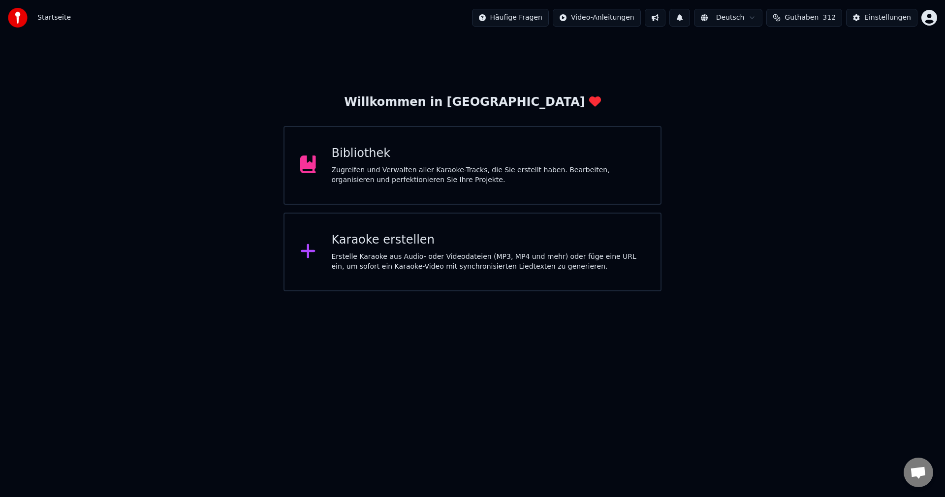
click at [467, 243] on div "Karaoke erstellen" at bounding box center [489, 240] width 314 height 16
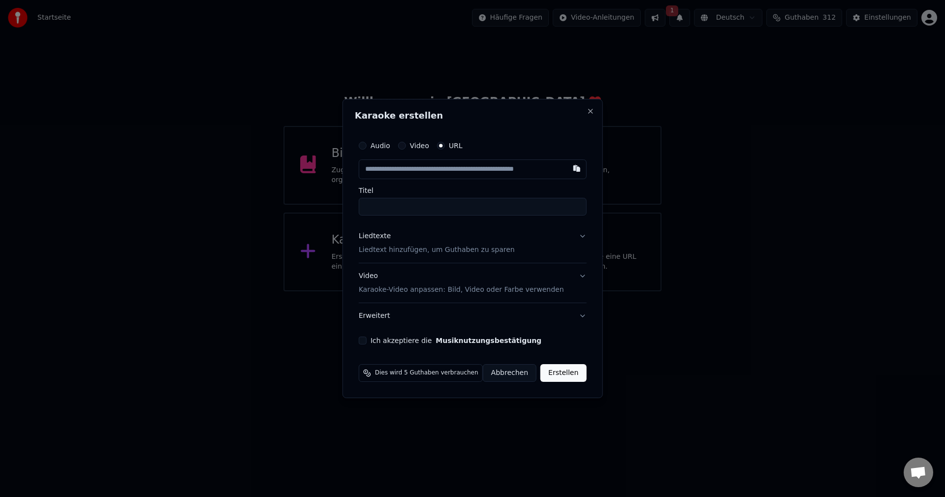
type input "**********"
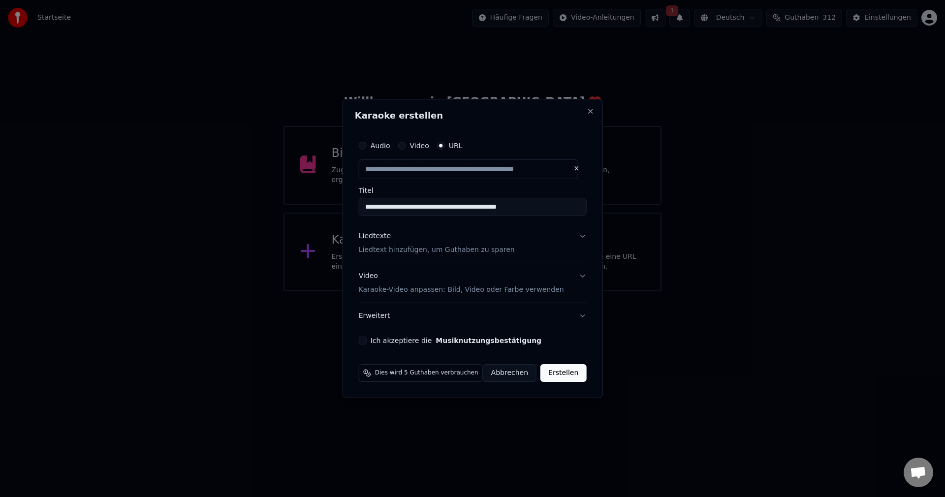
drag, startPoint x: 548, startPoint y: 207, endPoint x: 342, endPoint y: 225, distance: 207.5
click at [342, 225] on body "**********" at bounding box center [472, 145] width 945 height 291
click at [415, 250] on p "Liedtext hinzufügen, um Guthaben zu sparen" at bounding box center [437, 250] width 156 height 10
type input "**********"
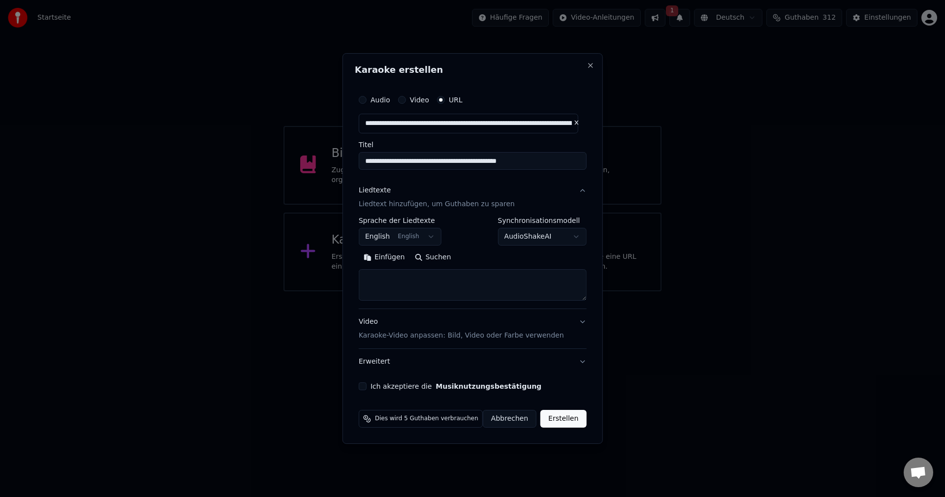
click at [435, 275] on textarea at bounding box center [473, 285] width 228 height 32
paste textarea "**********"
type textarea "**********"
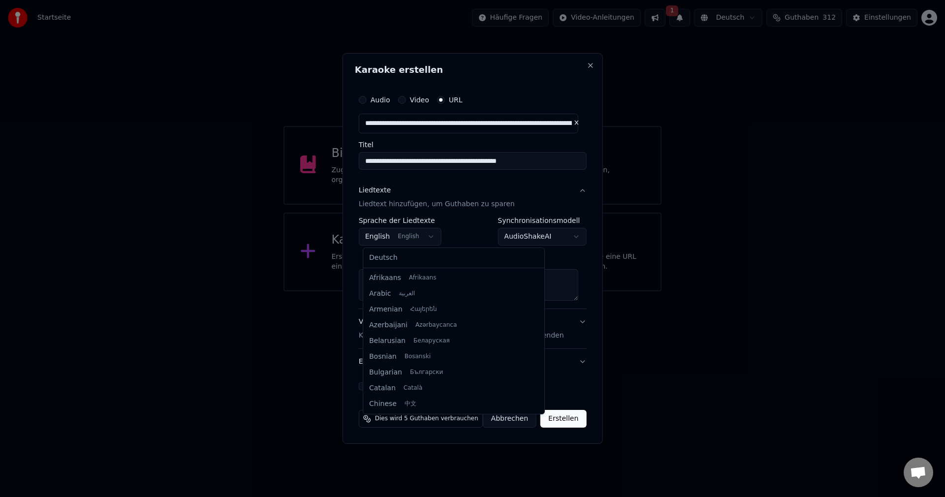
click at [428, 232] on body "**********" at bounding box center [472, 145] width 945 height 291
select select "**"
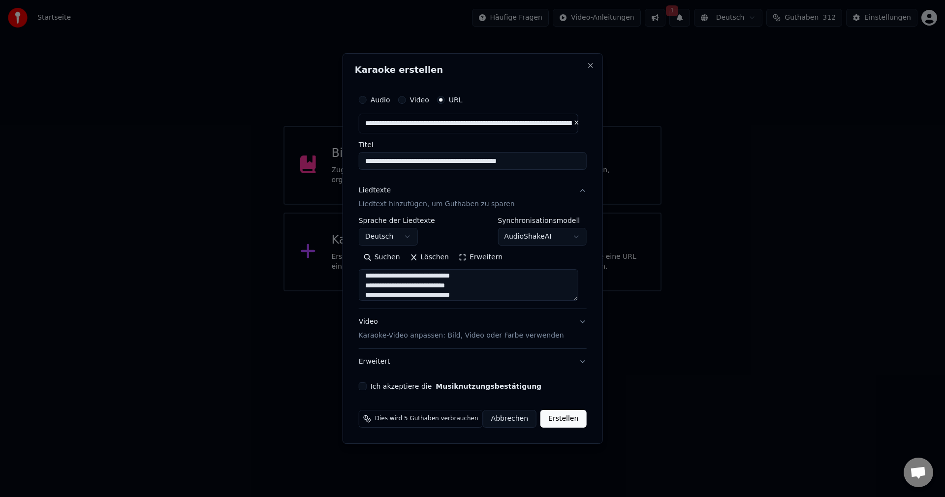
click at [399, 384] on label "Ich akzeptiere die Musiknutzungsbestätigung" at bounding box center [456, 386] width 171 height 7
click at [367, 384] on button "Ich akzeptiere die Musiknutzungsbestätigung" at bounding box center [363, 386] width 8 height 8
click at [564, 418] on button "Erstellen" at bounding box center [563, 419] width 46 height 18
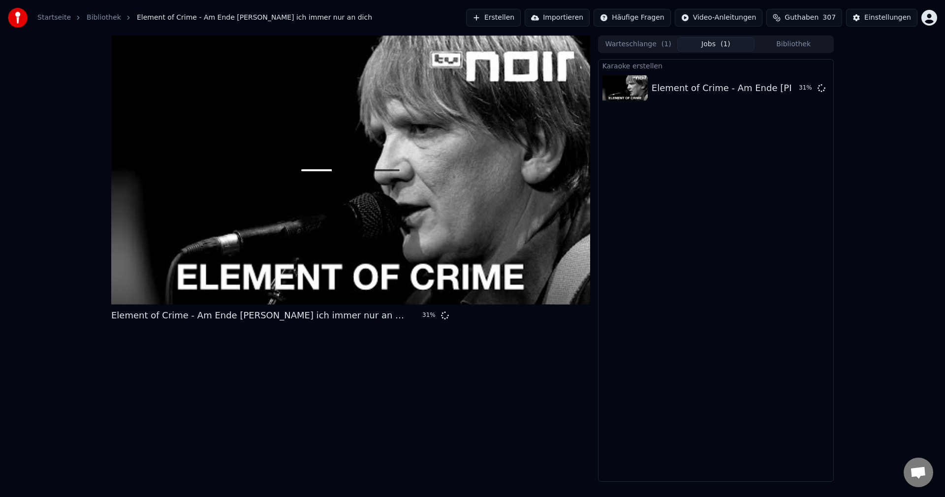
click at [514, 18] on button "Erstellen" at bounding box center [493, 18] width 55 height 18
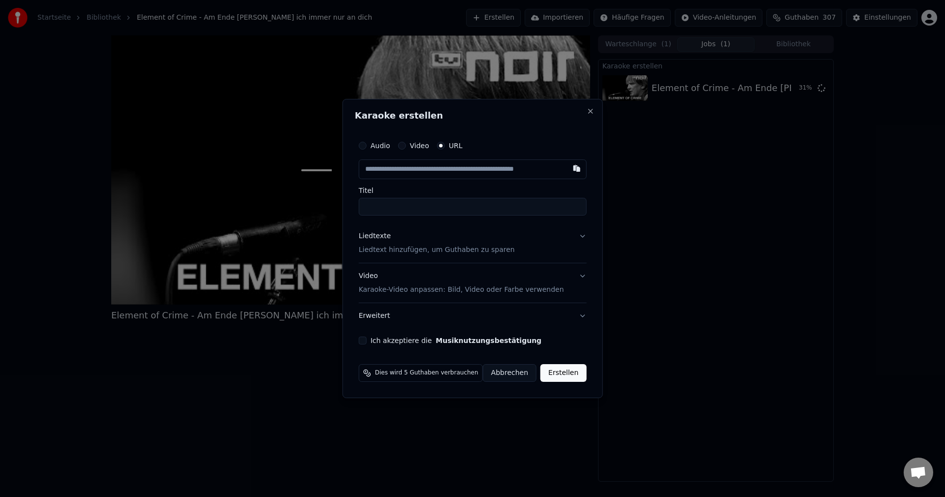
type input "**********"
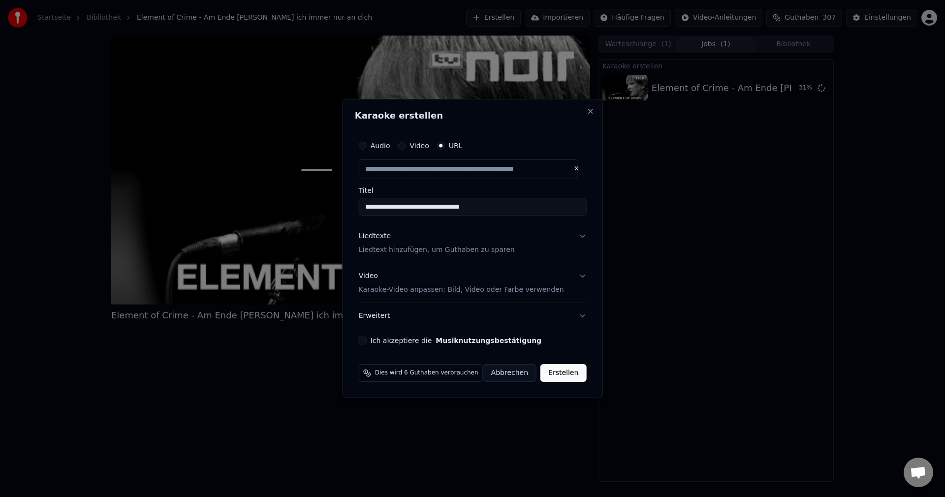
type input "**********"
drag, startPoint x: 523, startPoint y: 209, endPoint x: 41, endPoint y: 230, distance: 482.9
click at [41, 230] on body "**********" at bounding box center [472, 248] width 945 height 497
click at [586, 110] on button "Close" at bounding box center [590, 111] width 8 height 8
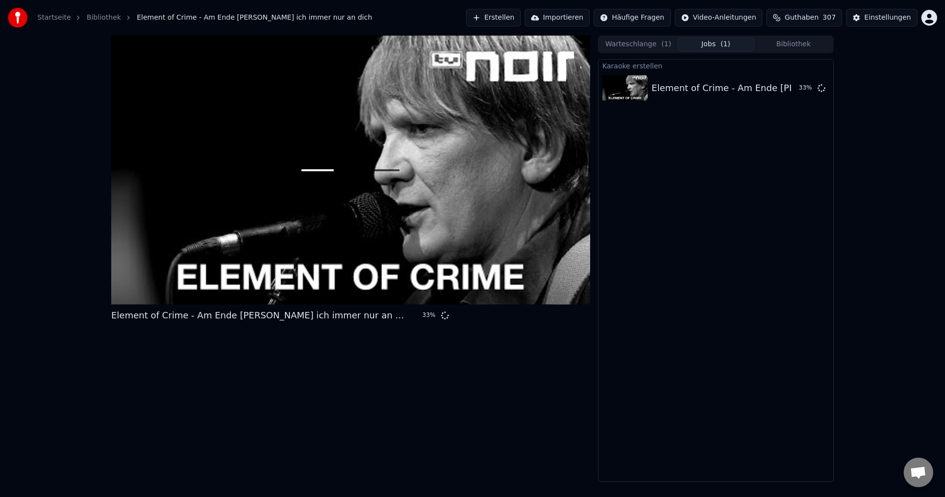
click at [509, 17] on button "Erstellen" at bounding box center [493, 18] width 55 height 18
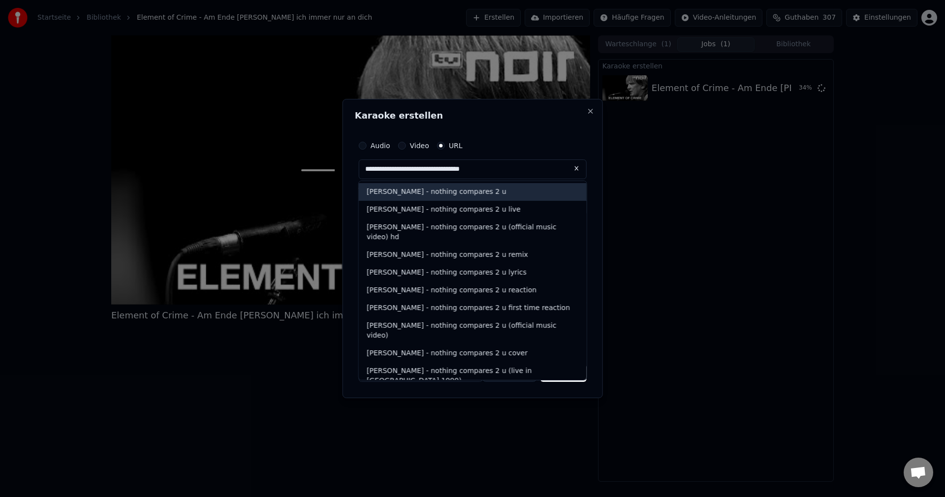
click at [487, 187] on div "sinéad o'connor - nothing compares 2 u" at bounding box center [473, 192] width 228 height 18
type input "**********"
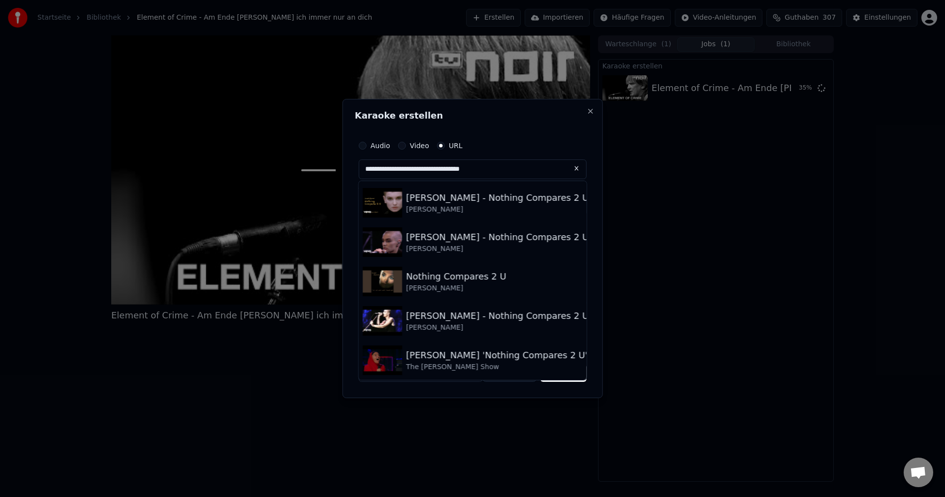
click at [571, 169] on button at bounding box center [577, 168] width 20 height 18
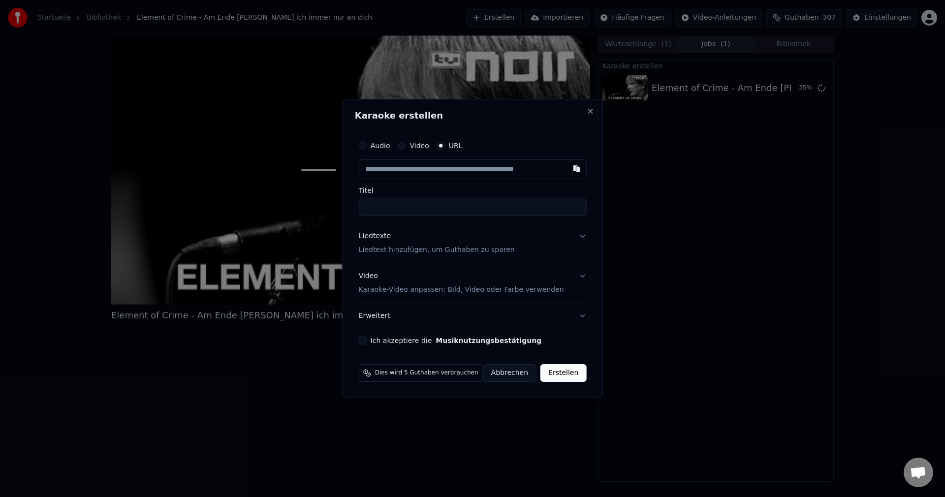
paste input "**********"
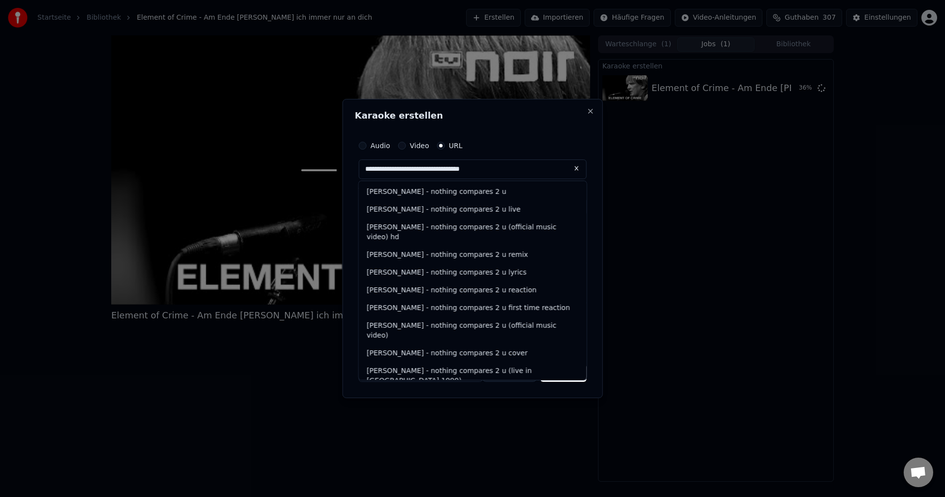
type input "**********"
click at [574, 165] on button at bounding box center [577, 168] width 20 height 18
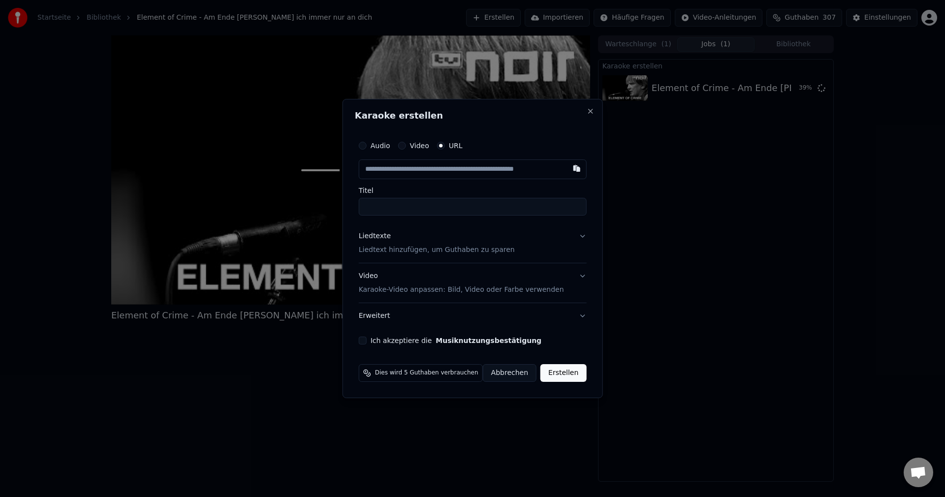
paste input "**********"
type input "**********"
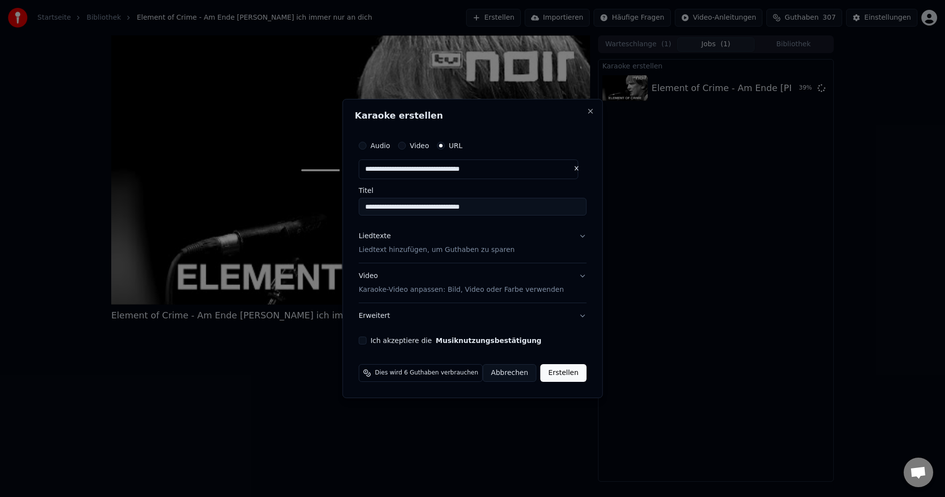
drag, startPoint x: 505, startPoint y: 212, endPoint x: 321, endPoint y: 175, distance: 187.3
click at [321, 175] on body "**********" at bounding box center [472, 248] width 945 height 497
type input "**********"
click at [430, 248] on p "Liedtext hinzufügen, um Guthaben zu sparen" at bounding box center [437, 250] width 156 height 10
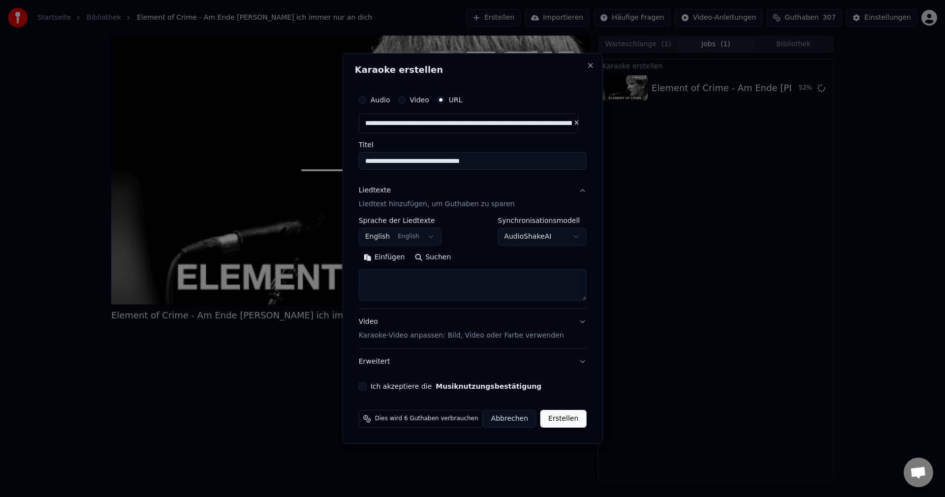
click at [423, 281] on textarea at bounding box center [473, 285] width 228 height 32
paste textarea "**********"
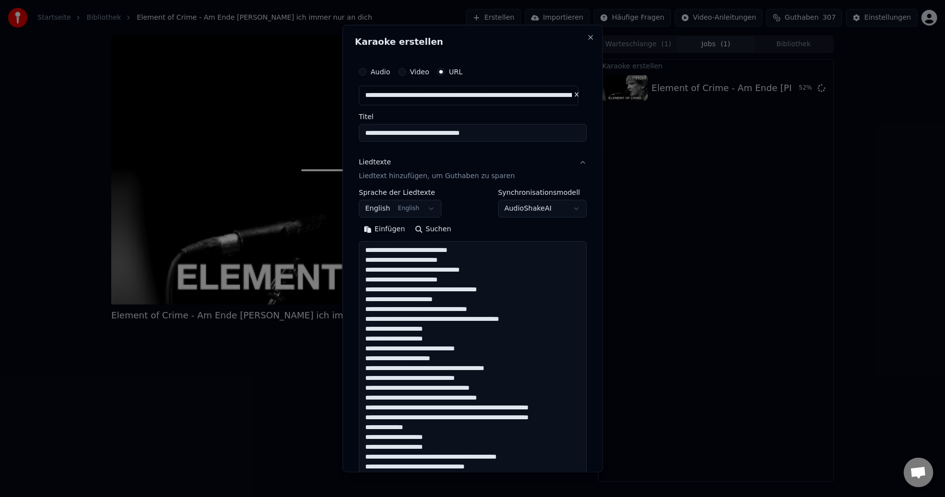
scroll to position [288, 0]
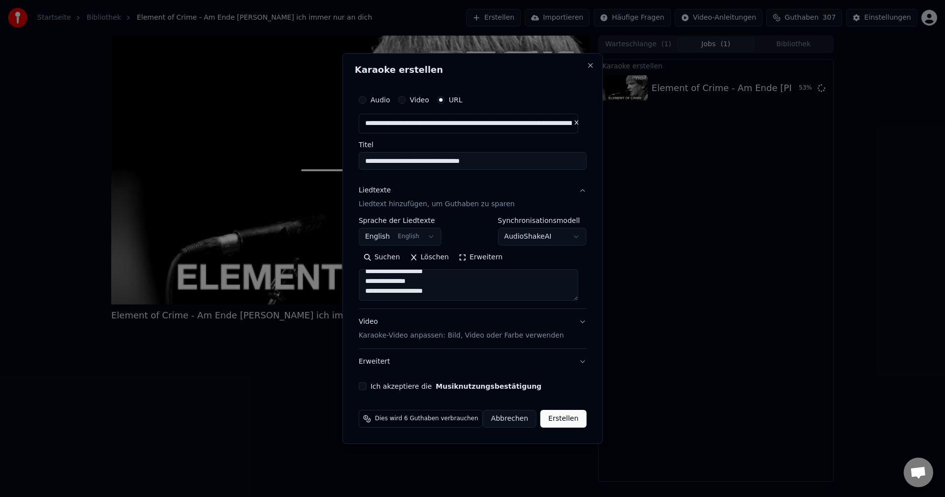
type textarea "**********"
click at [424, 390] on label "Ich akzeptiere die Musiknutzungsbestätigung" at bounding box center [456, 386] width 171 height 7
click at [367, 390] on button "Ich akzeptiere die Musiknutzungsbestätigung" at bounding box center [363, 386] width 8 height 8
click at [556, 422] on button "Erstellen" at bounding box center [563, 419] width 46 height 18
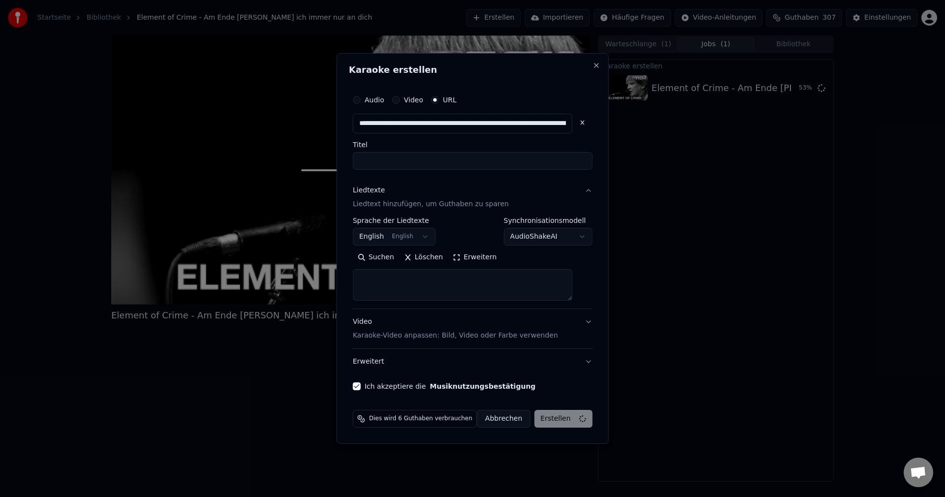
scroll to position [0, 0]
select select
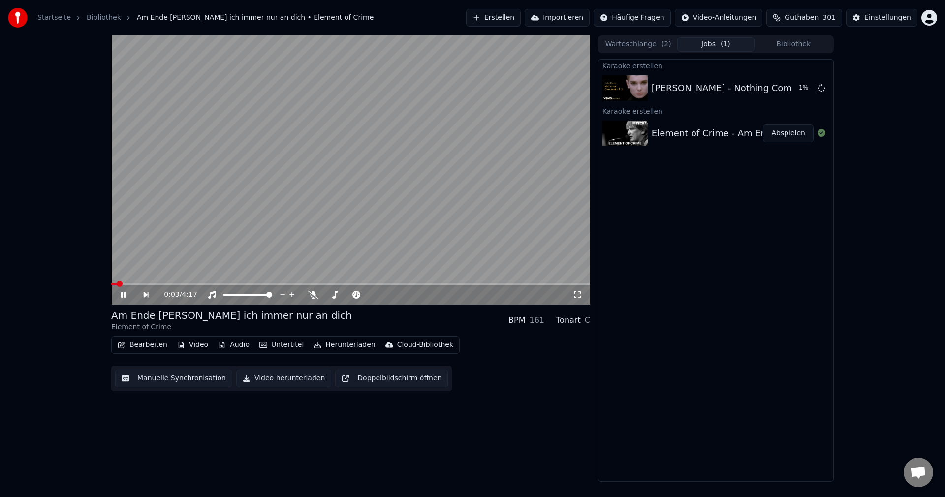
click at [575, 293] on icon at bounding box center [577, 295] width 10 height 8
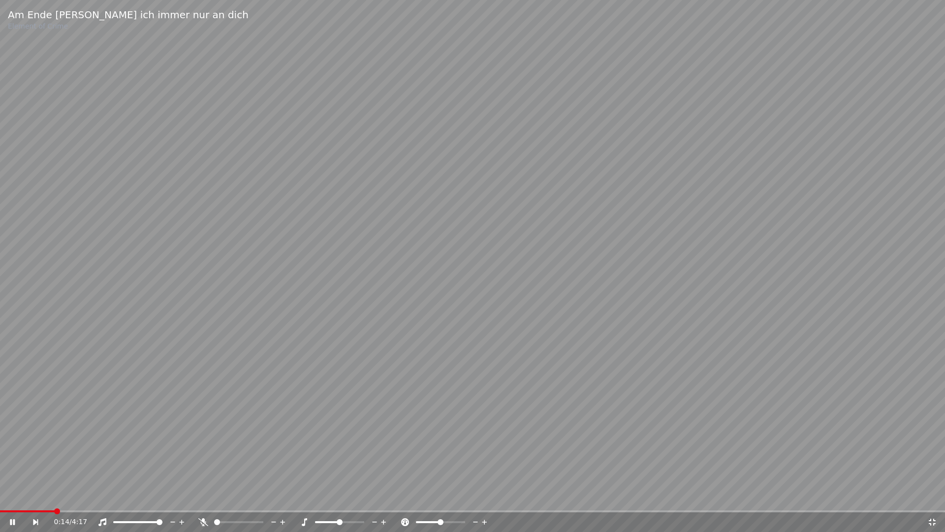
click at [260, 497] on div at bounding box center [247, 522] width 79 height 10
click at [238, 497] on div at bounding box center [247, 522] width 79 height 10
click at [263, 497] on span at bounding box center [260, 522] width 6 height 6
click at [931, 497] on icon at bounding box center [932, 522] width 10 height 8
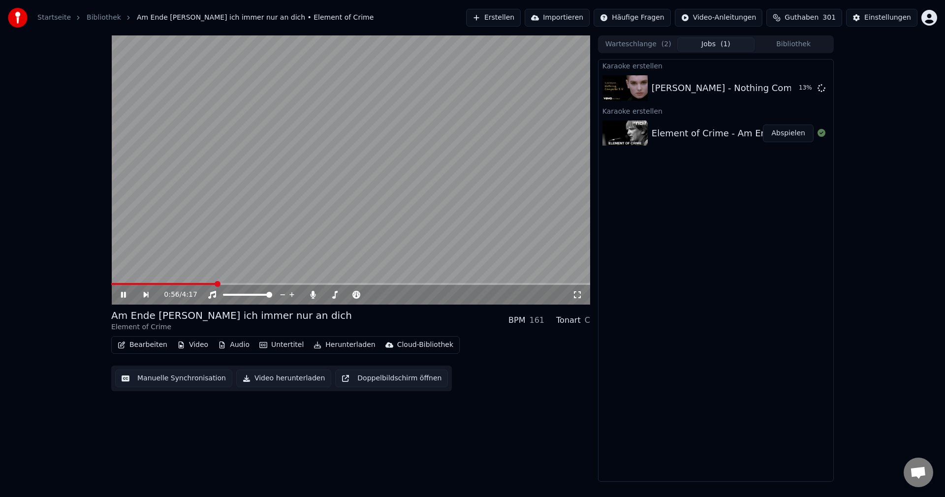
click at [706, 218] on div "Karaoke erstellen Sinéad O'Connor - Nothing Compares 2 U 13 % Karaoke erstellen…" at bounding box center [716, 270] width 236 height 423
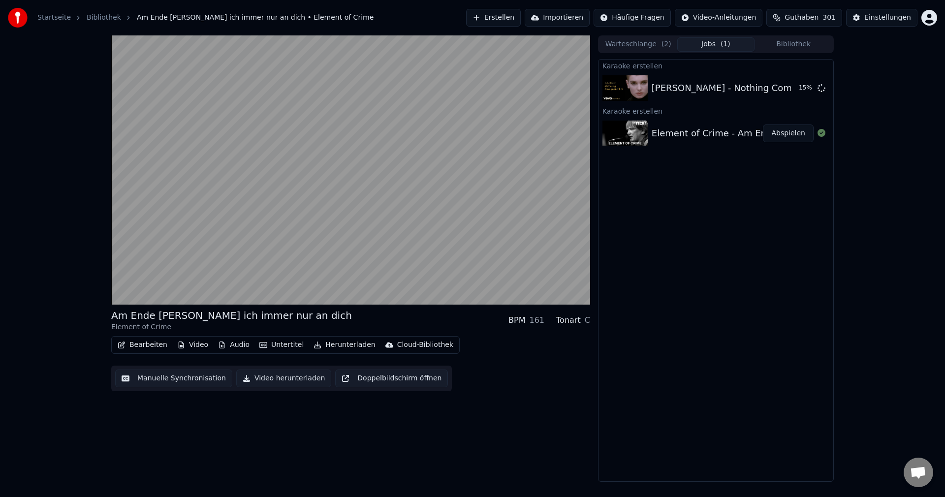
click at [273, 381] on button "Video herunterladen" at bounding box center [283, 379] width 95 height 18
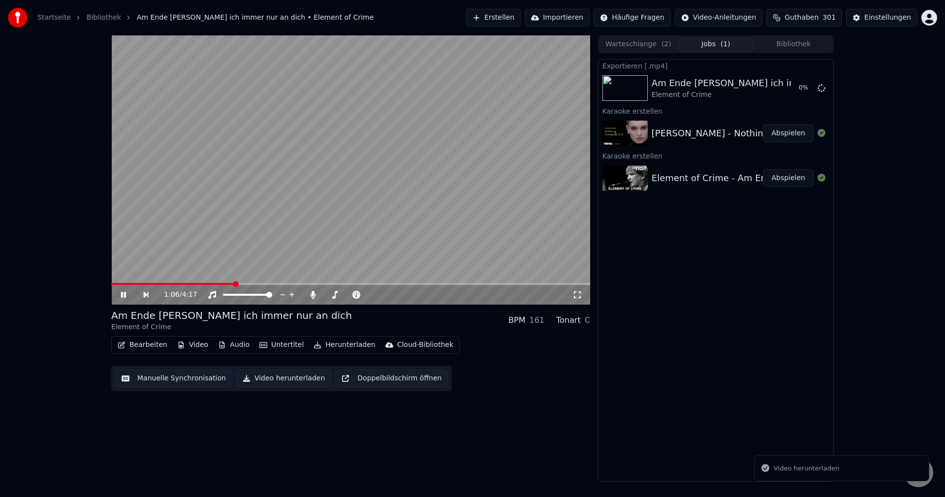
click at [380, 152] on video at bounding box center [350, 169] width 479 height 269
click at [791, 140] on button "Abspielen" at bounding box center [788, 134] width 51 height 18
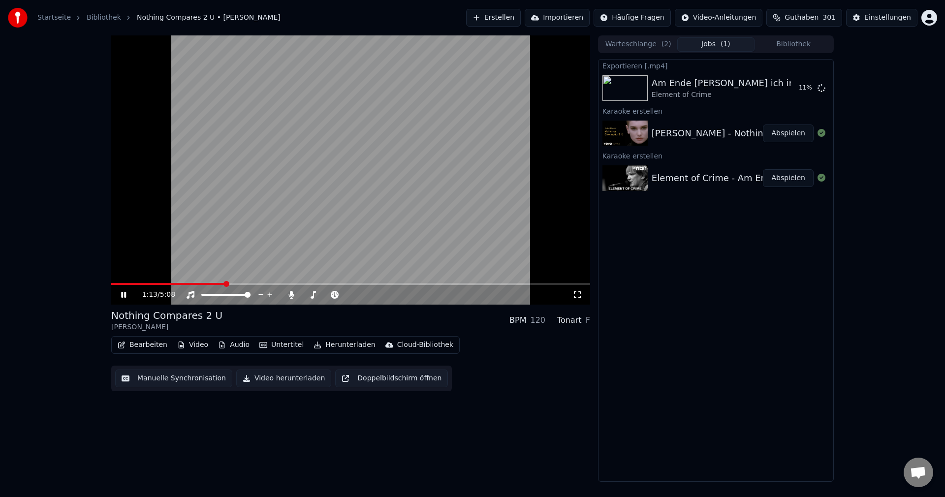
click at [224, 283] on span at bounding box center [350, 284] width 479 height 2
click at [367, 286] on div "1:15 / 5:08" at bounding box center [350, 295] width 479 height 20
click at [367, 284] on span at bounding box center [350, 284] width 479 height 2
click at [406, 284] on span at bounding box center [350, 284] width 479 height 2
click at [446, 284] on span at bounding box center [350, 284] width 479 height 2
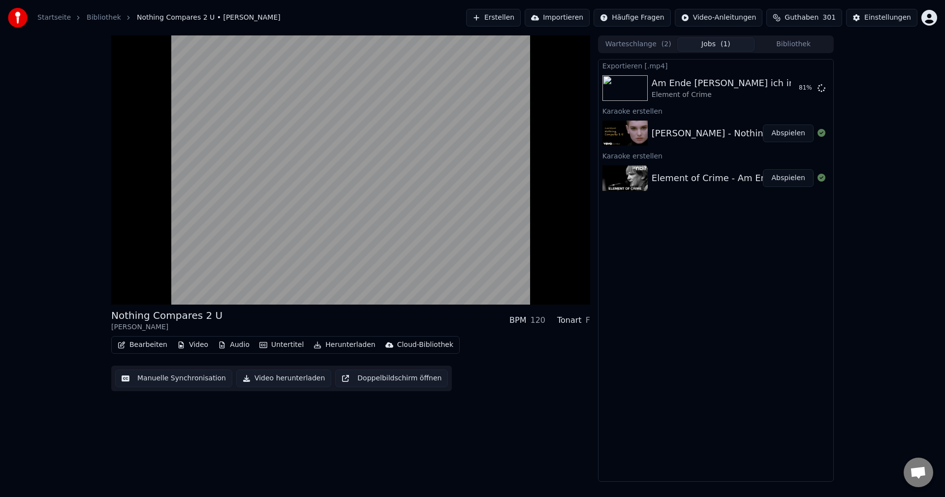
click at [286, 379] on button "Video herunterladen" at bounding box center [283, 379] width 95 height 18
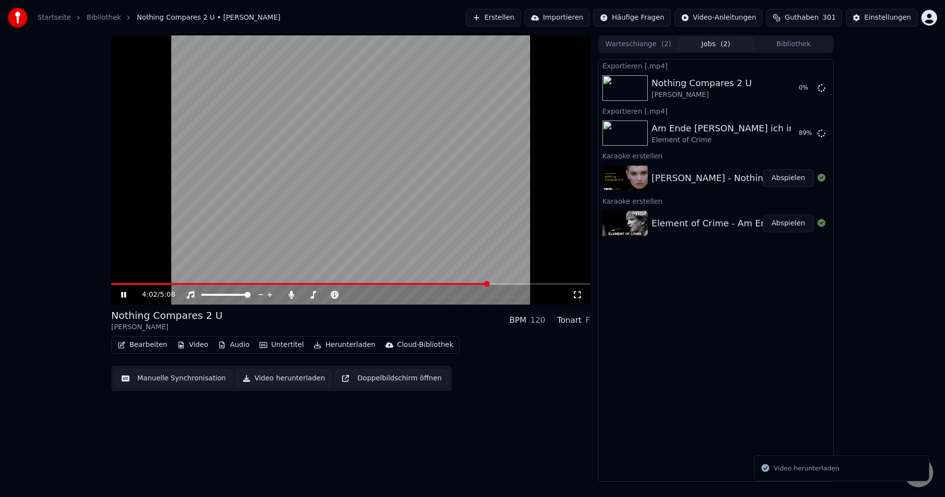
click at [753, 403] on div "Exportieren [.mp4] Nothing Compares 2 U Sinéad O'Connor 0 % Exportieren [.mp4] …" at bounding box center [716, 270] width 236 height 423
click at [435, 168] on video at bounding box center [350, 169] width 479 height 269
click at [518, 12] on button "Erstellen" at bounding box center [493, 18] width 55 height 18
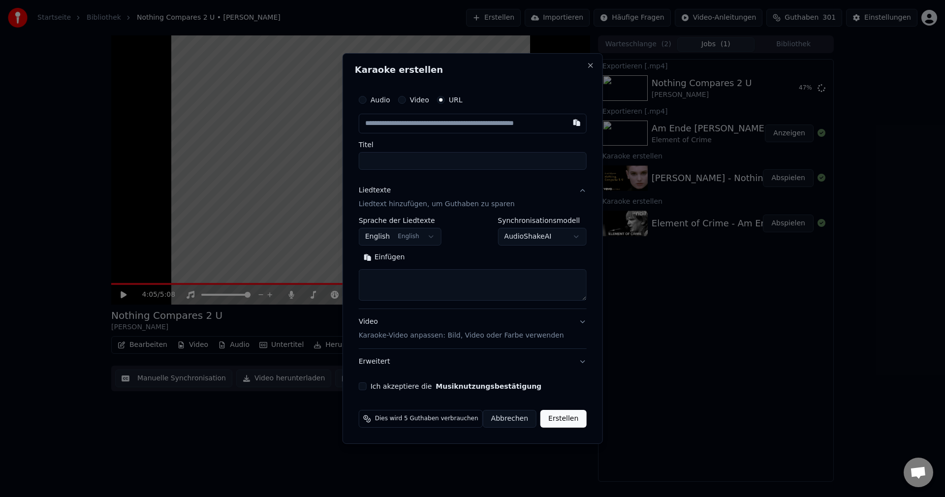
type input "**********"
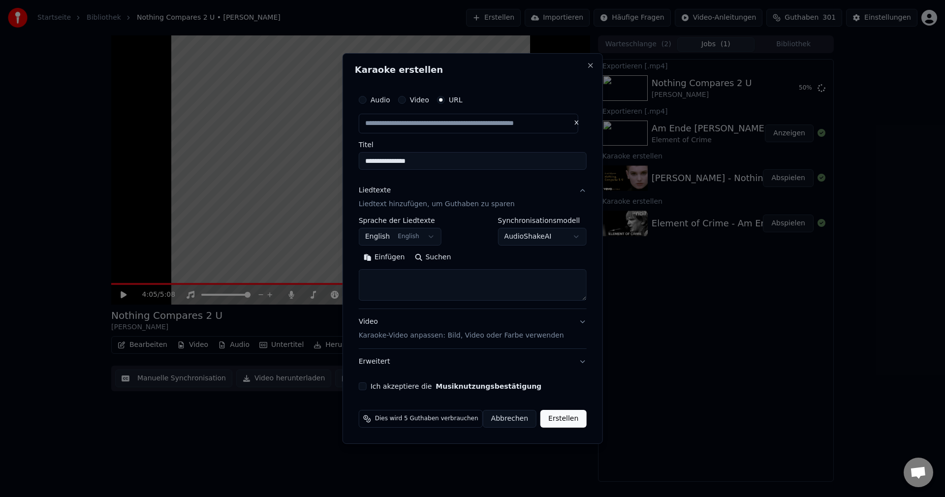
type input "**********"
drag, startPoint x: 472, startPoint y: 162, endPoint x: 273, endPoint y: 162, distance: 198.9
click at [273, 162] on body "**********" at bounding box center [472, 248] width 945 height 497
select select
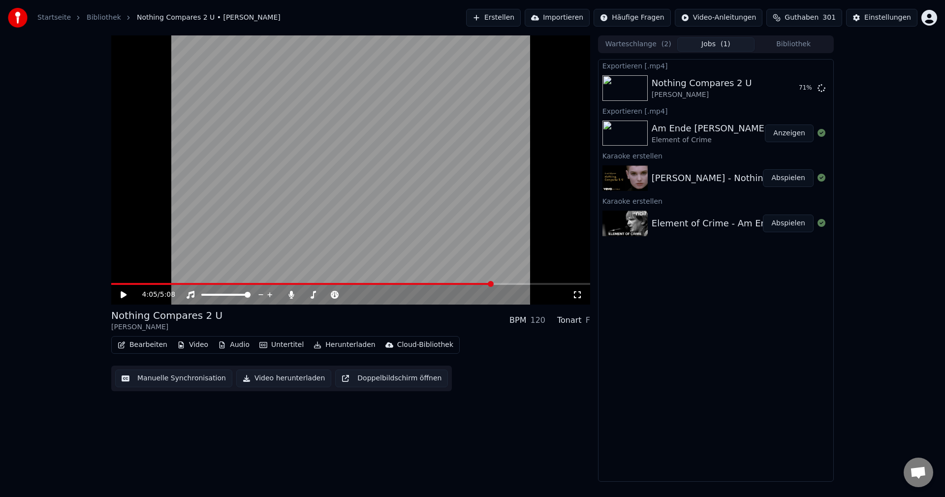
click at [931, 17] on html "Startseite Bibliothek Nothing Compares 2 U • Sinéad O'Connor Erstellen Importie…" at bounding box center [472, 248] width 945 height 497
click at [94, 17] on link "Bibliothek" at bounding box center [104, 18] width 34 height 10
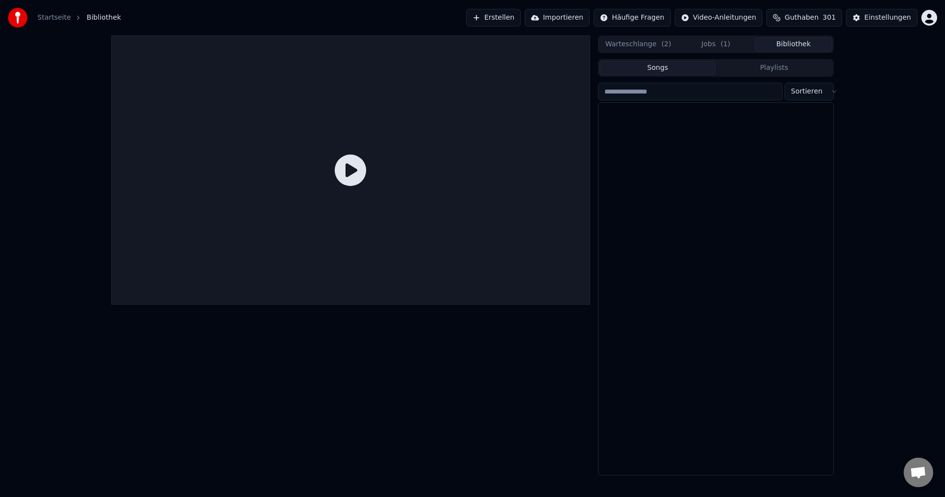
click at [777, 40] on button "Bibliothek" at bounding box center [794, 44] width 78 height 14
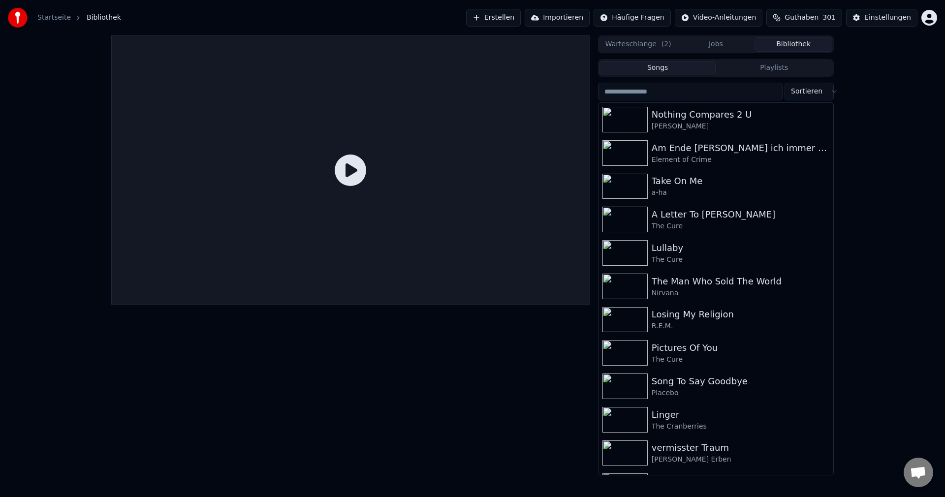
click at [631, 39] on button "Warteschlange ( 2 )" at bounding box center [639, 44] width 78 height 14
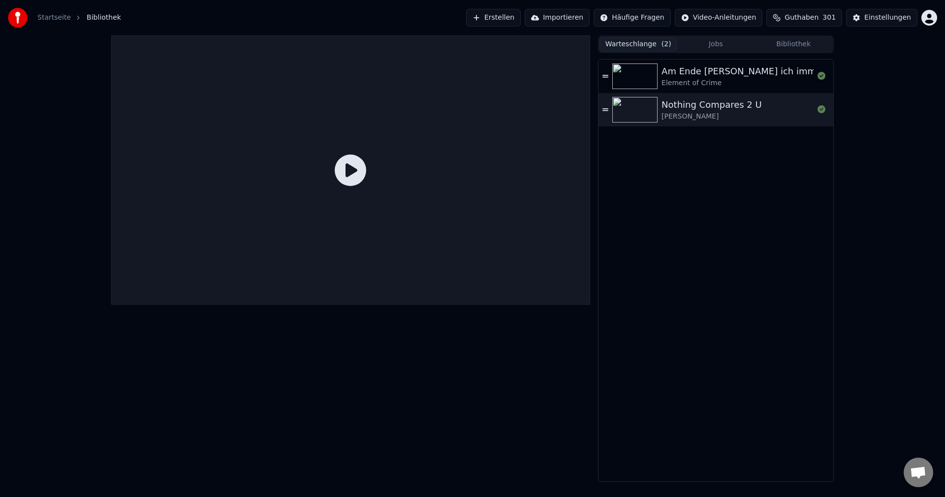
click at [711, 39] on button "Jobs" at bounding box center [716, 44] width 78 height 14
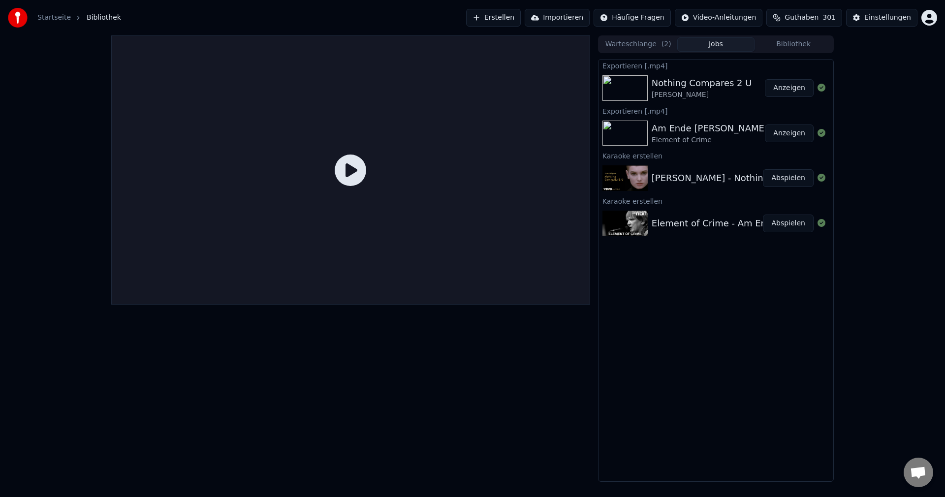
click at [506, 20] on button "Erstellen" at bounding box center [493, 18] width 55 height 18
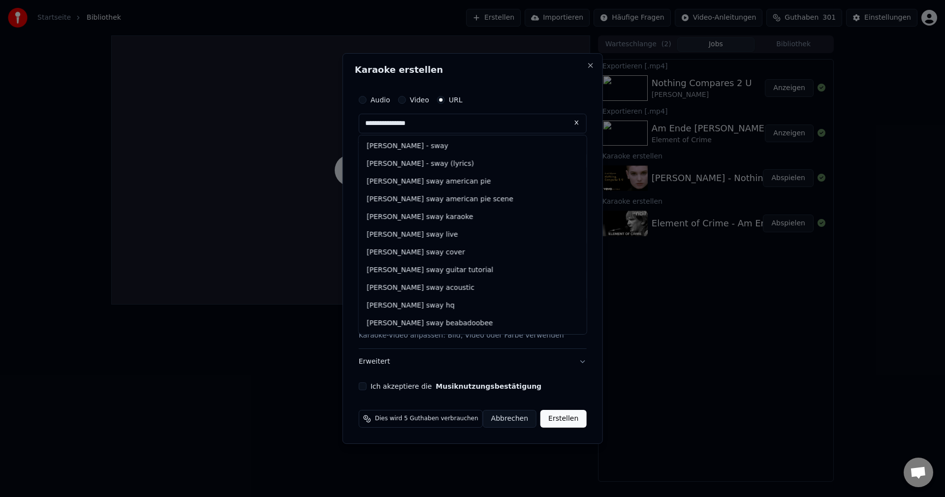
type input "**********"
click at [588, 62] on button "Close" at bounding box center [590, 66] width 8 height 8
type input "**********"
select select
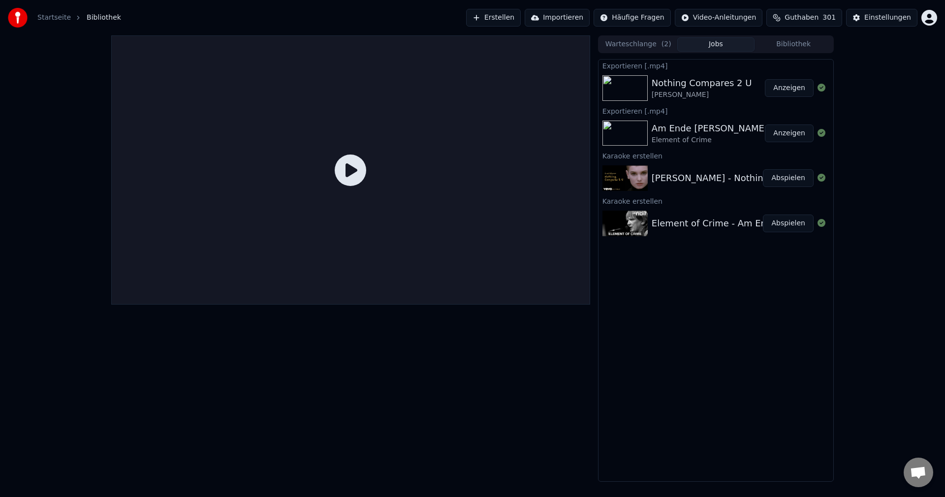
click at [502, 22] on button "Erstellen" at bounding box center [493, 18] width 55 height 18
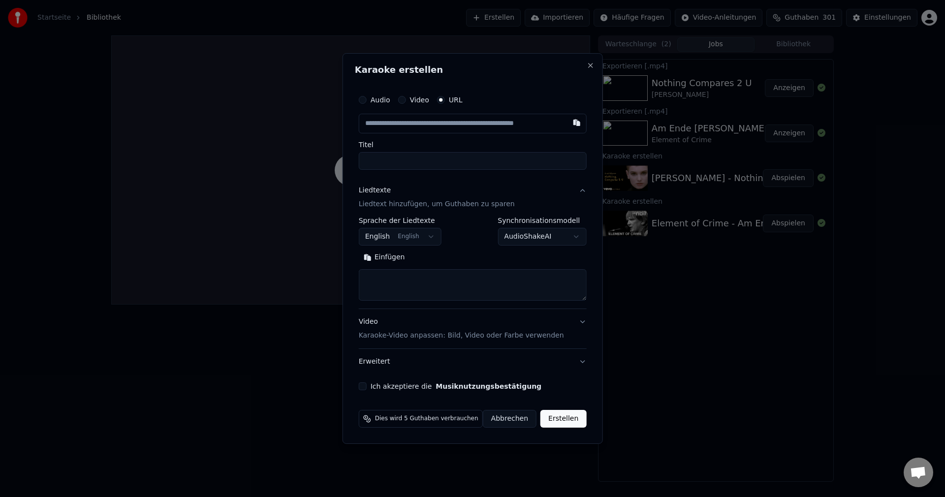
type input "**********"
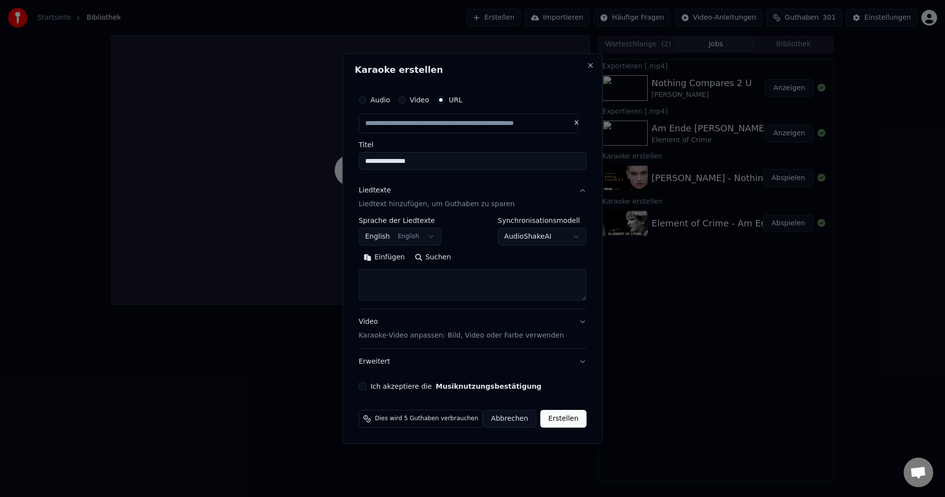
drag, startPoint x: 435, startPoint y: 159, endPoint x: 338, endPoint y: 180, distance: 99.2
click at [338, 180] on body "**********" at bounding box center [472, 248] width 945 height 497
click at [435, 277] on textarea at bounding box center [473, 285] width 228 height 32
paste textarea "**********"
type input "**********"
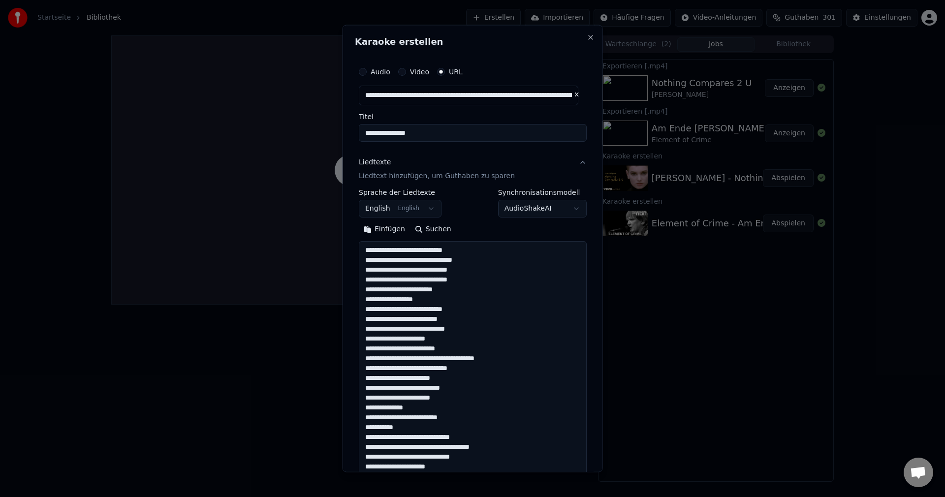
scroll to position [505, 0]
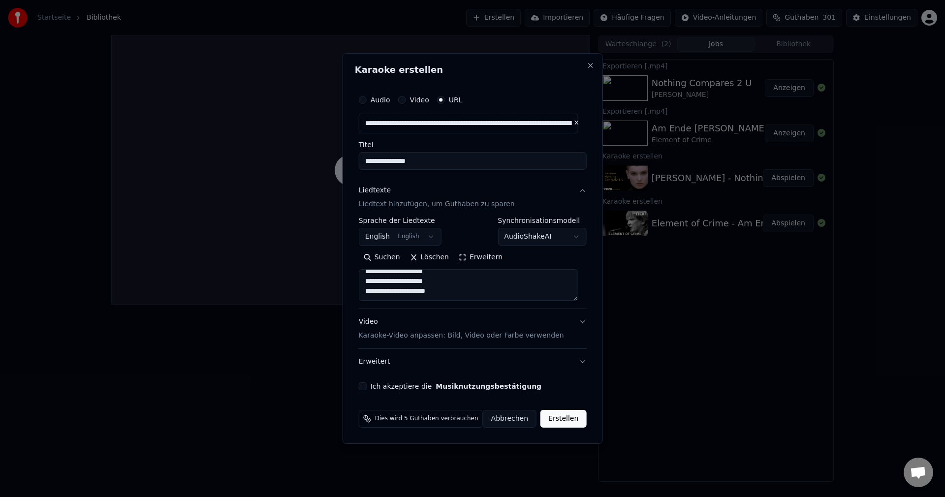
type textarea "**********"
click at [372, 385] on div "Ich akzeptiere die Musiknutzungsbestätigung" at bounding box center [473, 386] width 228 height 8
click at [365, 383] on button "Ich akzeptiere die Musiknutzungsbestätigung" at bounding box center [363, 386] width 8 height 8
click at [572, 418] on button "Erstellen" at bounding box center [563, 419] width 46 height 18
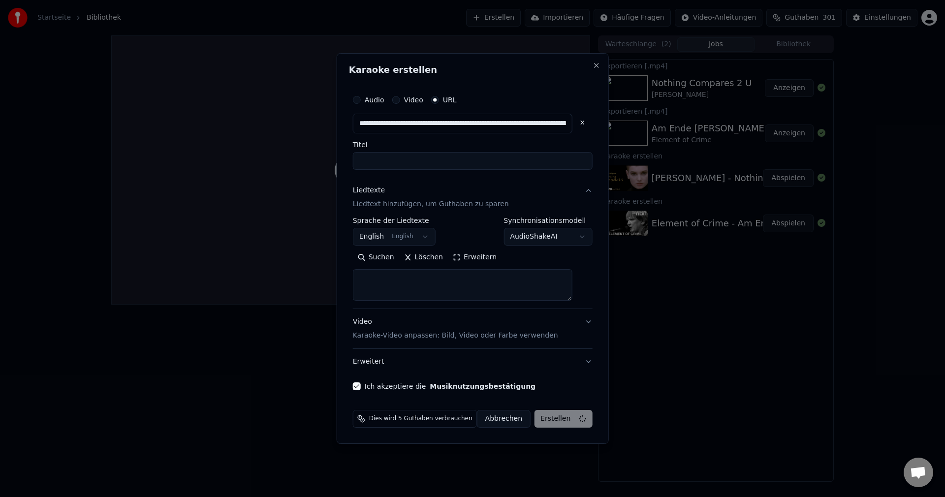
scroll to position [0, 0]
select select
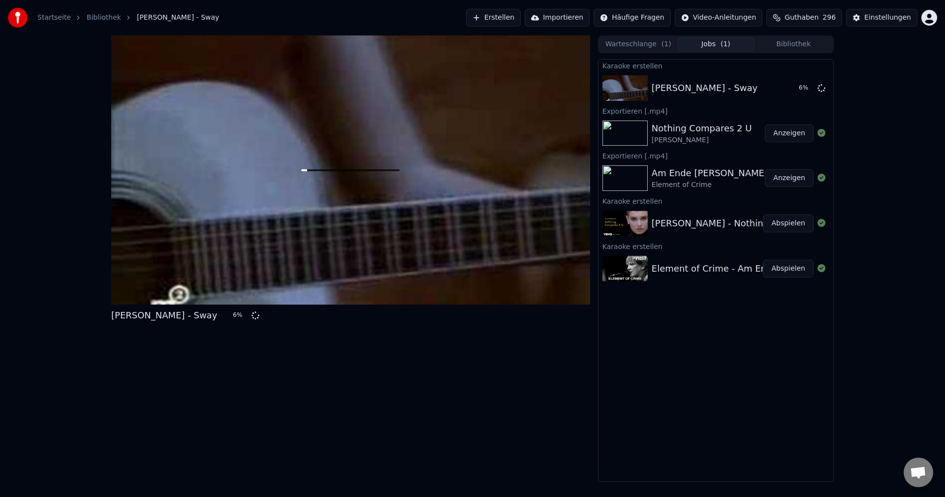
click at [520, 20] on button "Erstellen" at bounding box center [493, 18] width 55 height 18
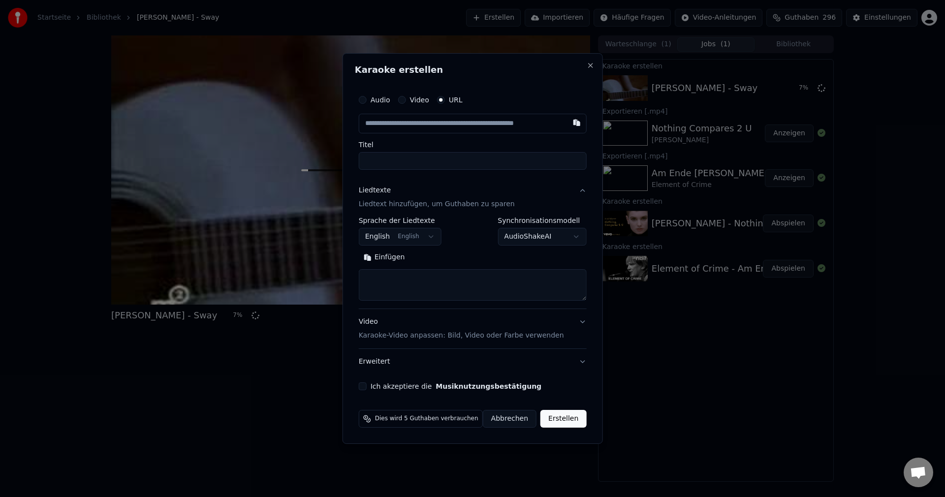
click at [423, 131] on input "text" at bounding box center [473, 124] width 228 height 20
type input "**********"
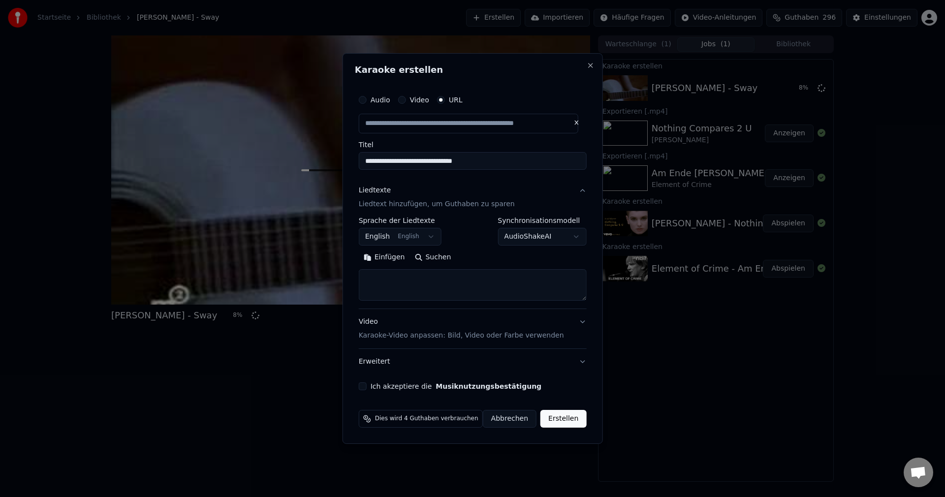
scroll to position [0, 0]
drag, startPoint x: 485, startPoint y: 165, endPoint x: 322, endPoint y: 176, distance: 163.3
click at [322, 176] on body "**********" at bounding box center [472, 248] width 945 height 497
type input "**********"
click at [429, 289] on textarea at bounding box center [473, 285] width 228 height 32
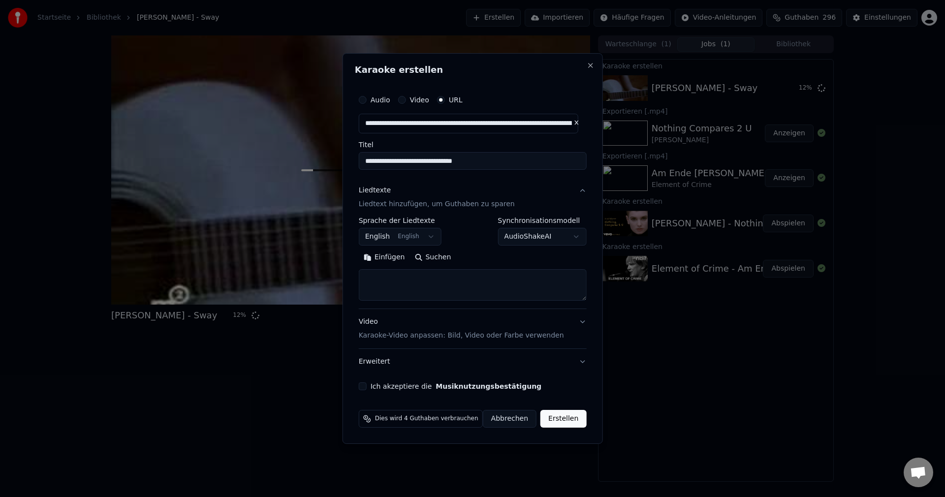
paste textarea "**********"
type textarea "**********"
click at [367, 388] on button "Ich akzeptiere die Musiknutzungsbestätigung" at bounding box center [363, 386] width 8 height 8
click at [553, 418] on button "Erstellen" at bounding box center [563, 419] width 46 height 18
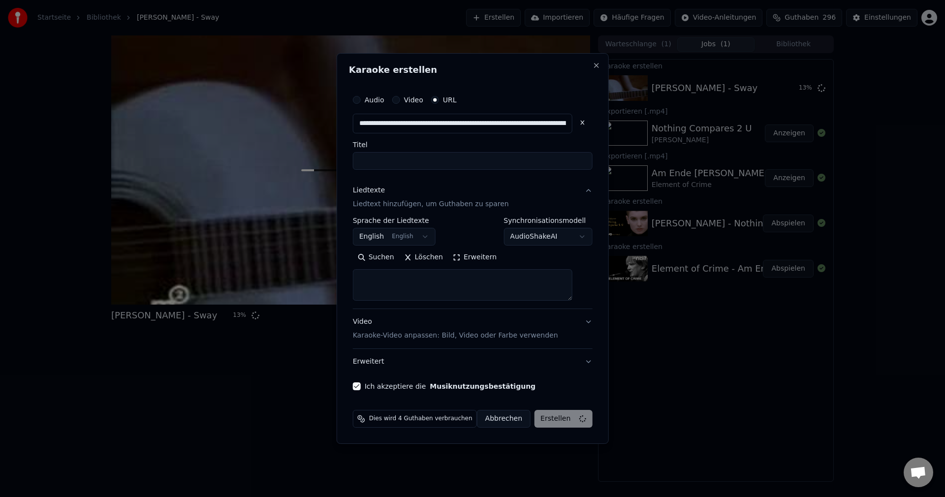
scroll to position [0, 0]
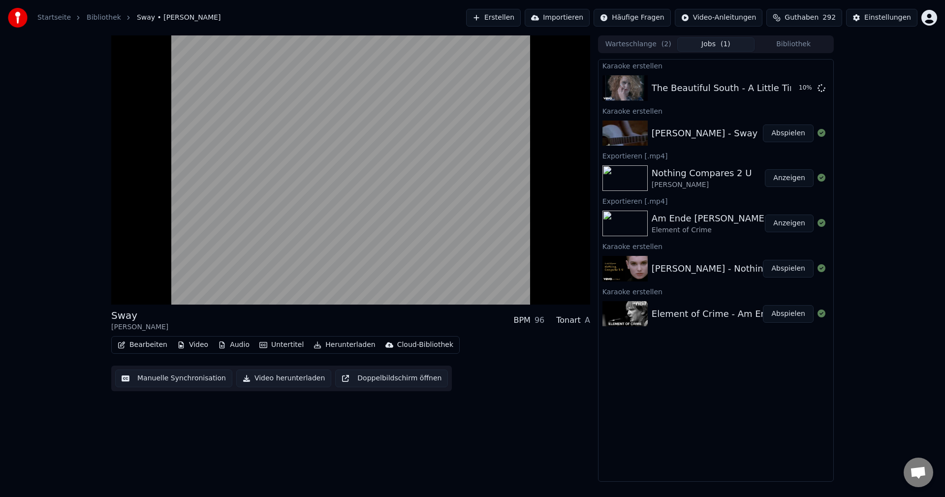
click at [259, 376] on button "Video herunterladen" at bounding box center [283, 379] width 95 height 18
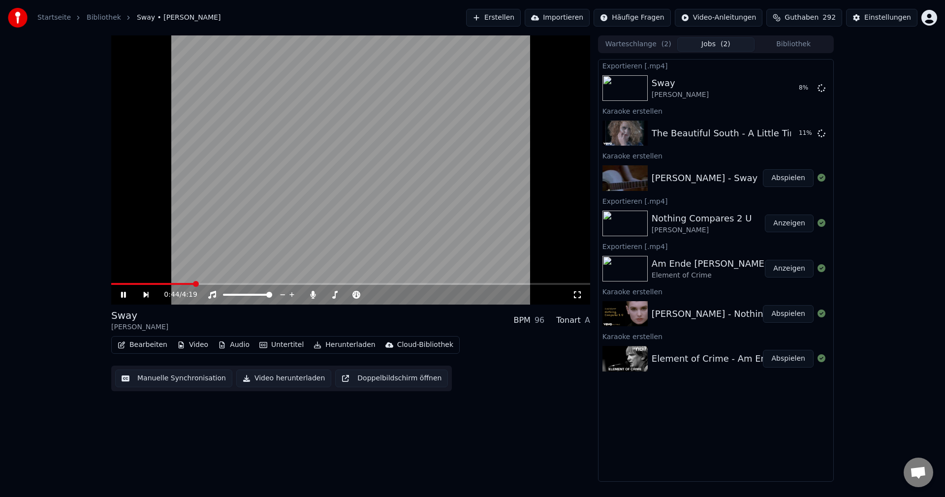
click at [297, 126] on video at bounding box center [350, 169] width 479 height 269
click at [318, 174] on video at bounding box center [350, 169] width 479 height 269
click at [498, 13] on button "Erstellen" at bounding box center [493, 18] width 55 height 18
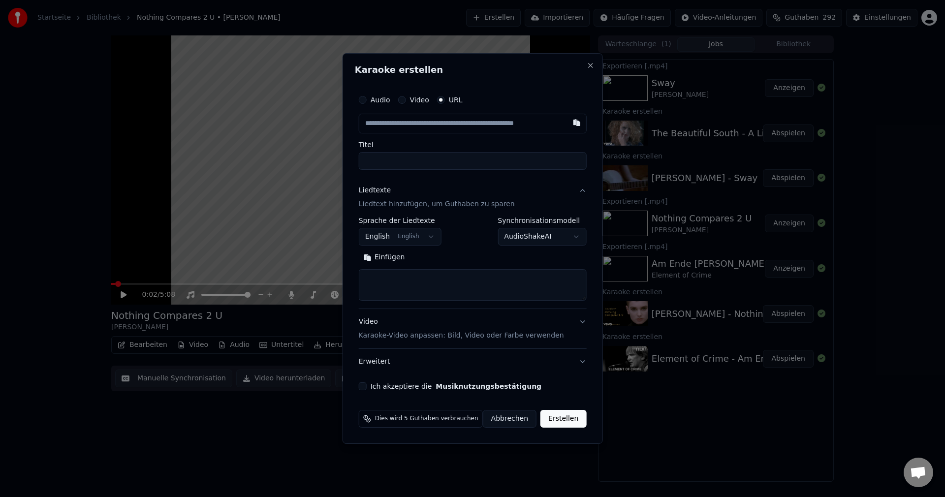
type input "**********"
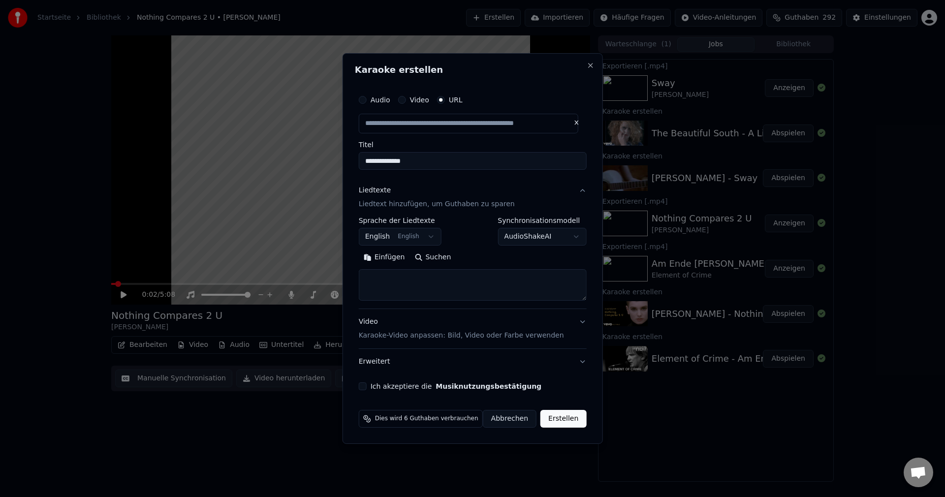
drag, startPoint x: 449, startPoint y: 169, endPoint x: 318, endPoint y: 157, distance: 132.0
click at [318, 157] on body "**********" at bounding box center [472, 248] width 945 height 497
click at [413, 273] on textarea at bounding box center [473, 285] width 228 height 32
paste textarea "**********"
type input "**********"
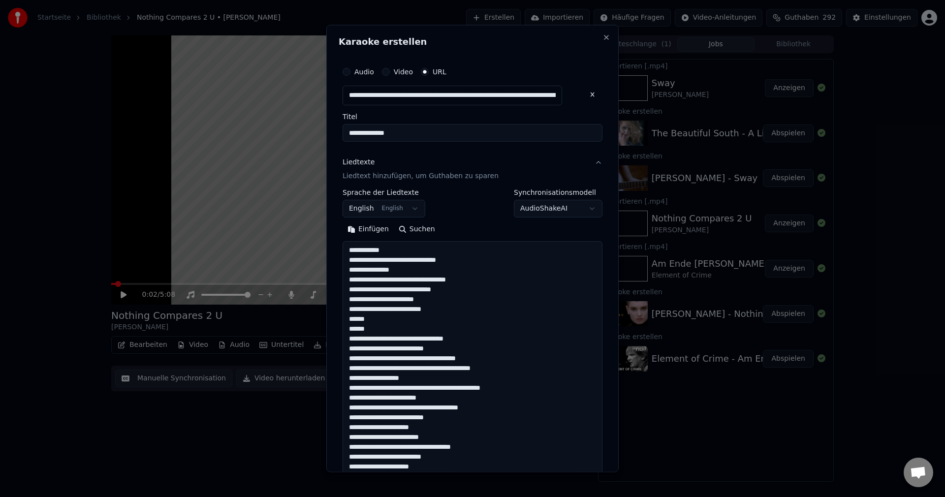
scroll to position [317, 0]
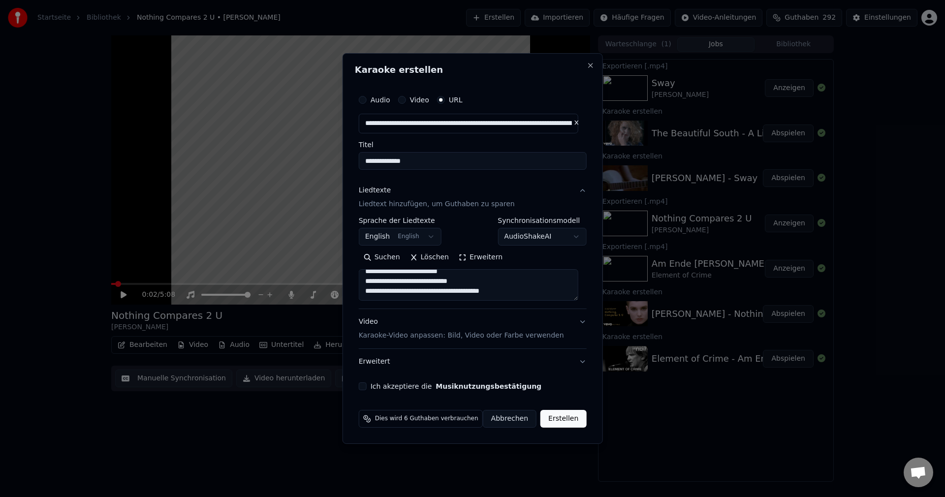
type textarea "**********"
click at [424, 242] on body "**********" at bounding box center [472, 248] width 945 height 497
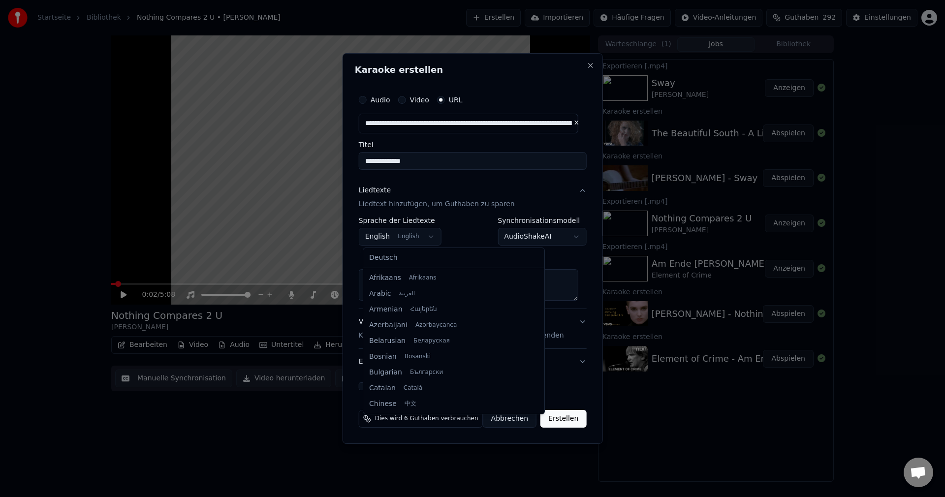
scroll to position [79, 0]
select select "**"
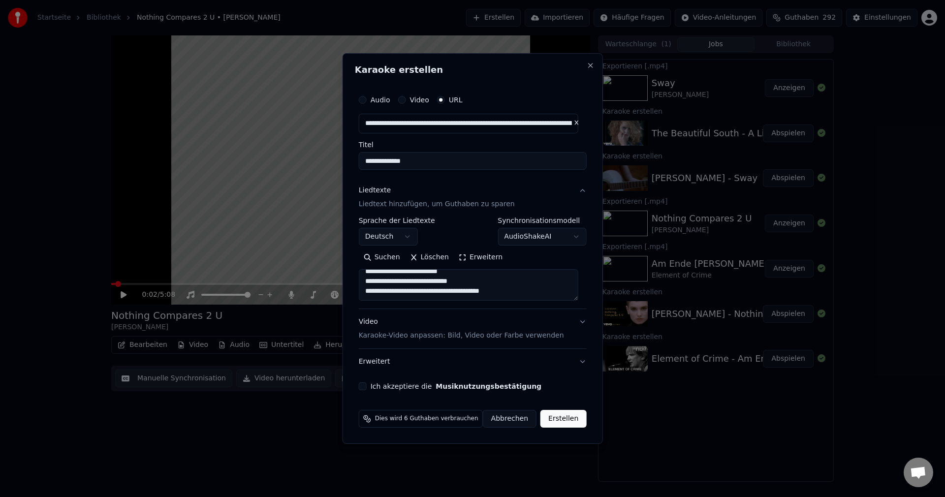
click at [365, 385] on button "Ich akzeptiere die Musiknutzungsbestätigung" at bounding box center [363, 386] width 8 height 8
click at [562, 414] on button "Erstellen" at bounding box center [563, 419] width 46 height 18
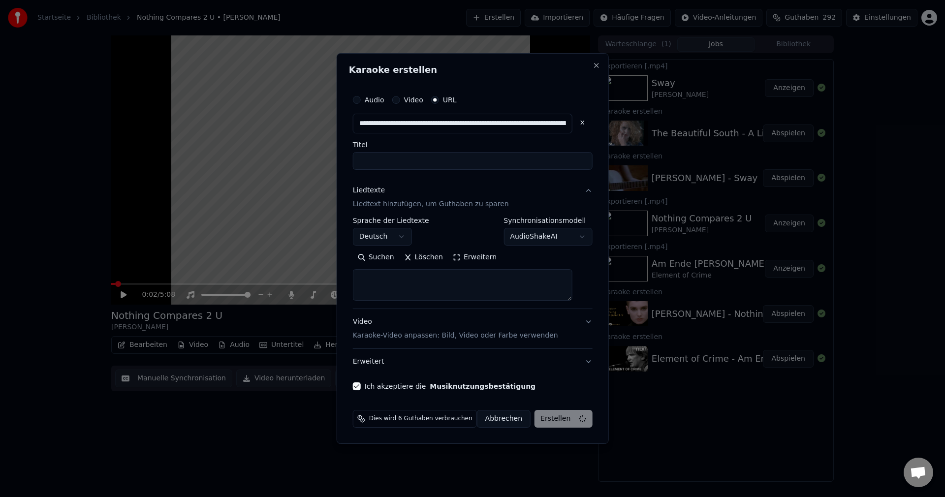
scroll to position [0, 0]
select select
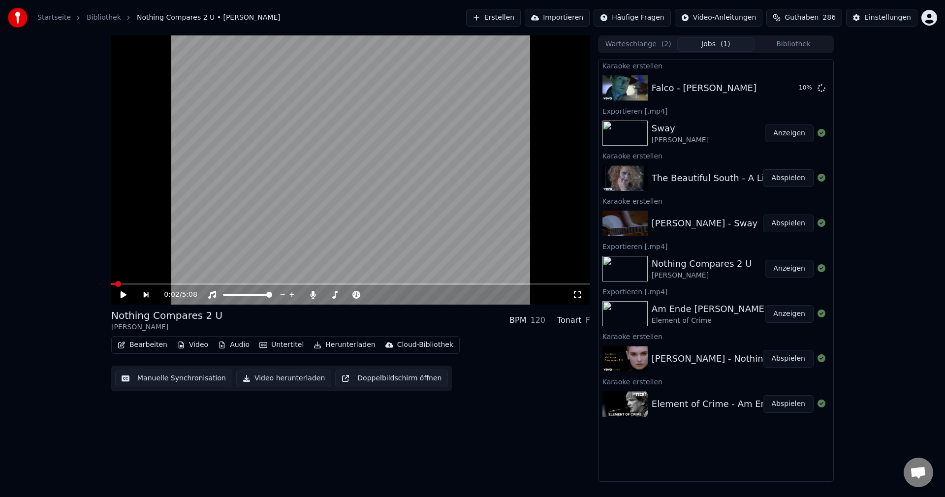
click at [507, 14] on button "Erstellen" at bounding box center [493, 18] width 55 height 18
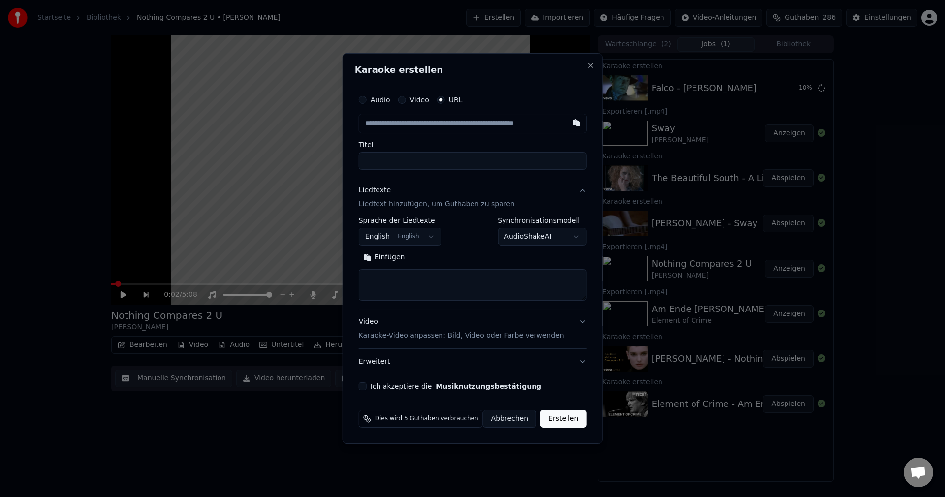
click at [414, 157] on input "Titel" at bounding box center [473, 161] width 228 height 18
paste input "**********"
type input "**********"
click at [475, 126] on input "text" at bounding box center [473, 124] width 228 height 20
paste input "**********"
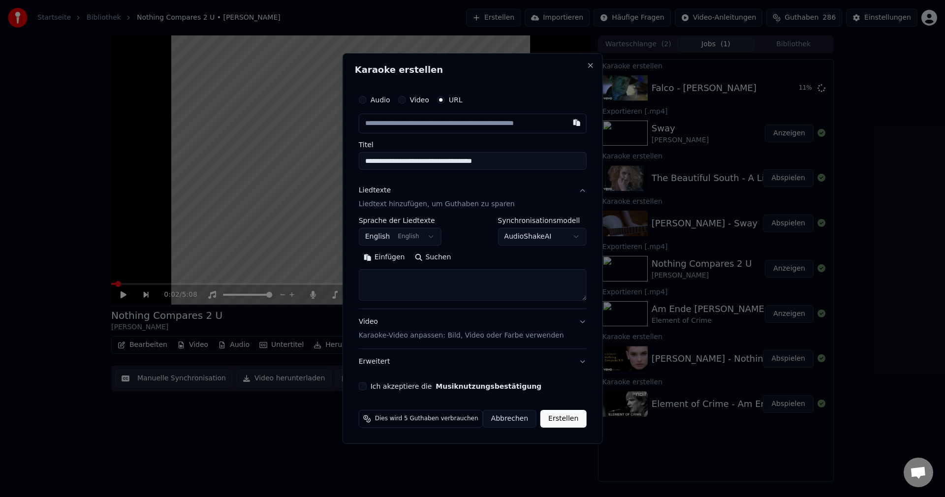
type input "**********"
drag, startPoint x: 471, startPoint y: 167, endPoint x: 293, endPoint y: 140, distance: 180.2
click at [292, 140] on body "**********" at bounding box center [472, 248] width 945 height 497
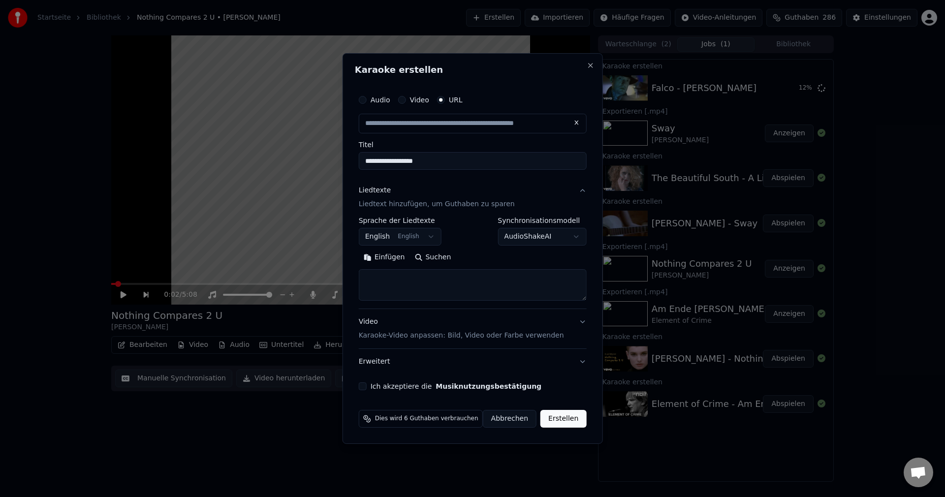
type input "**********"
click at [462, 288] on textarea at bounding box center [473, 285] width 228 height 32
paste textarea "**********"
type textarea "**********"
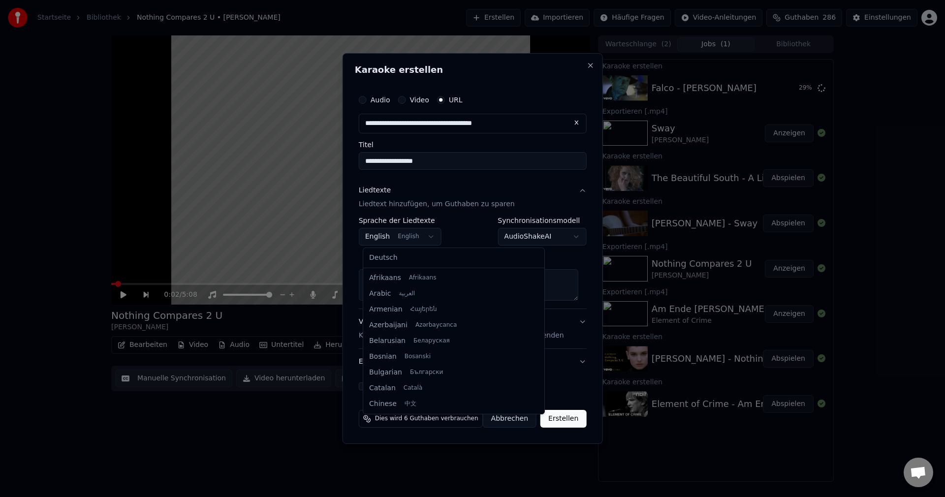
click at [403, 235] on body "**********" at bounding box center [472, 248] width 945 height 497
select select "**"
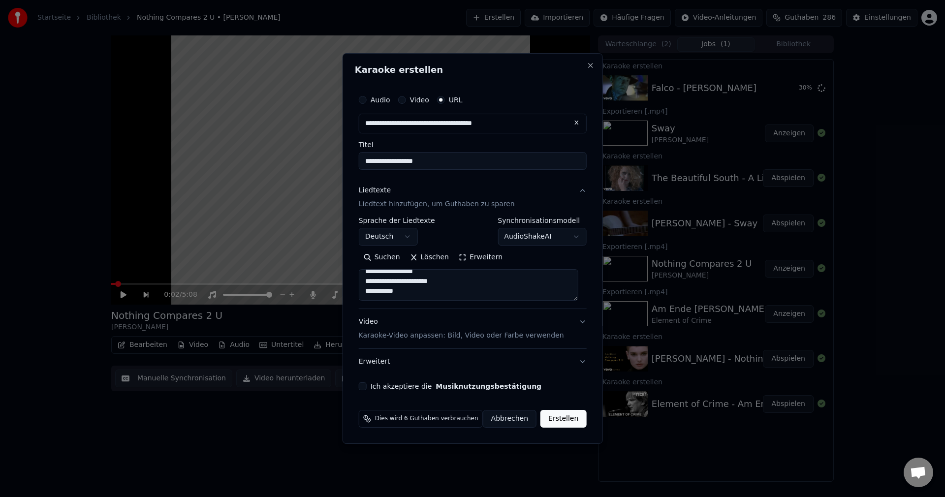
click at [365, 388] on button "Ich akzeptiere die Musiknutzungsbestätigung" at bounding box center [363, 386] width 8 height 8
click at [557, 426] on button "Erstellen" at bounding box center [563, 419] width 46 height 18
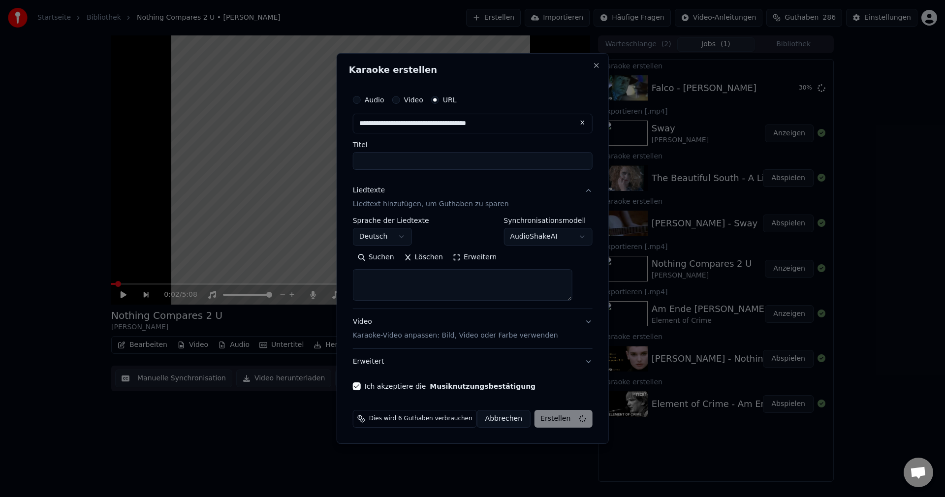
select select
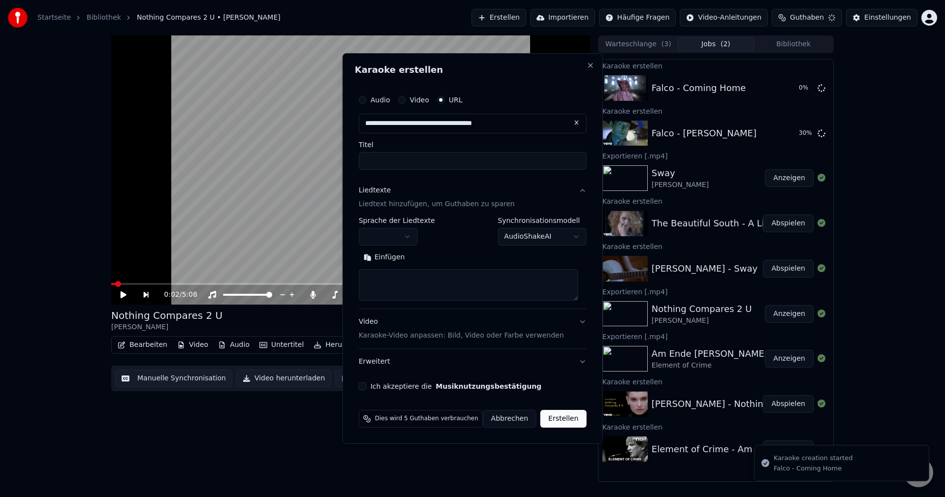
scroll to position [0, 0]
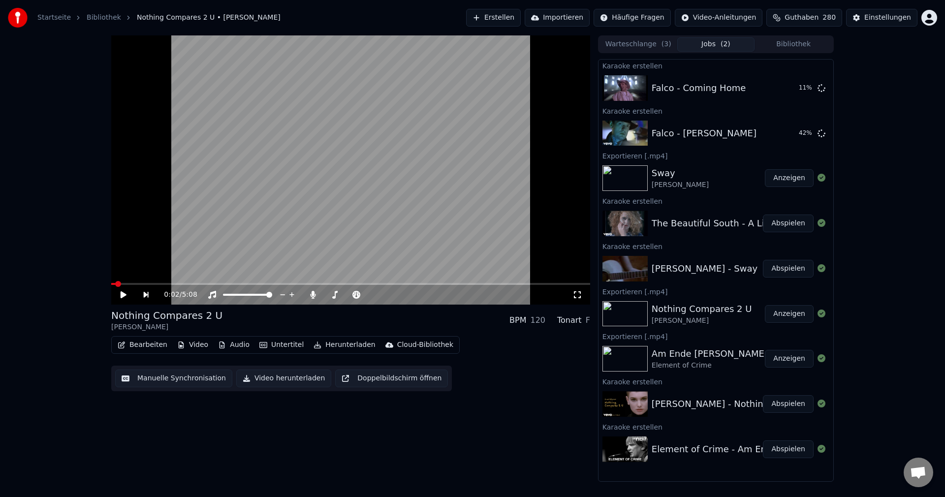
click at [507, 20] on button "Erstellen" at bounding box center [493, 18] width 55 height 18
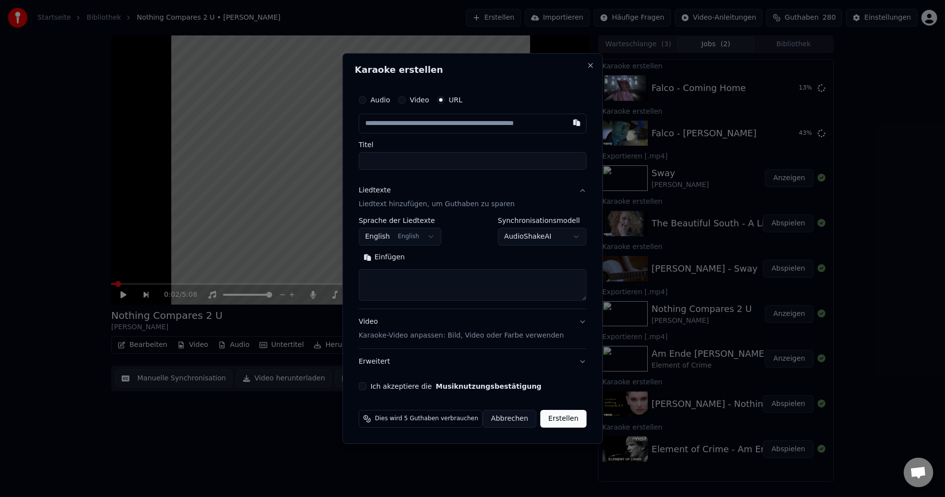
type input "**********"
drag, startPoint x: 519, startPoint y: 160, endPoint x: 295, endPoint y: 181, distance: 224.9
click at [295, 181] on body "**********" at bounding box center [472, 248] width 945 height 497
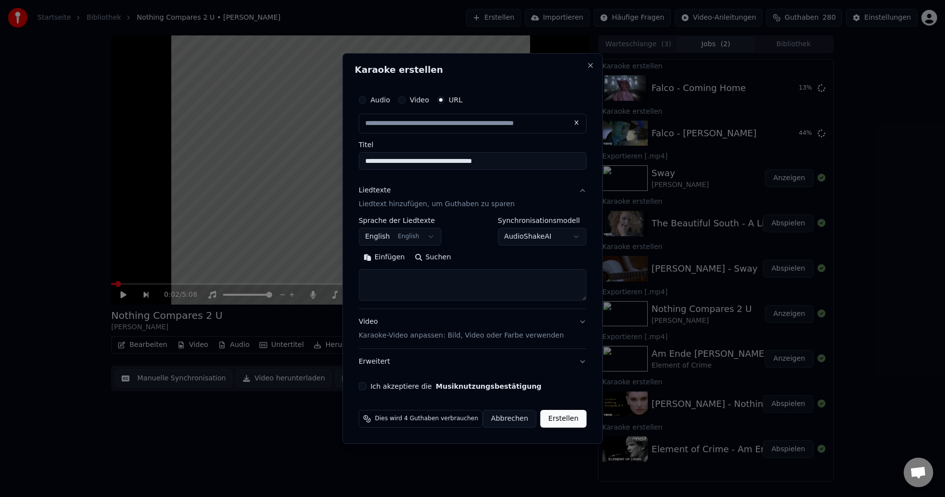
type input "**********"
click at [592, 61] on div "**********" at bounding box center [473, 248] width 260 height 391
click at [586, 64] on button "Close" at bounding box center [590, 66] width 8 height 8
select select
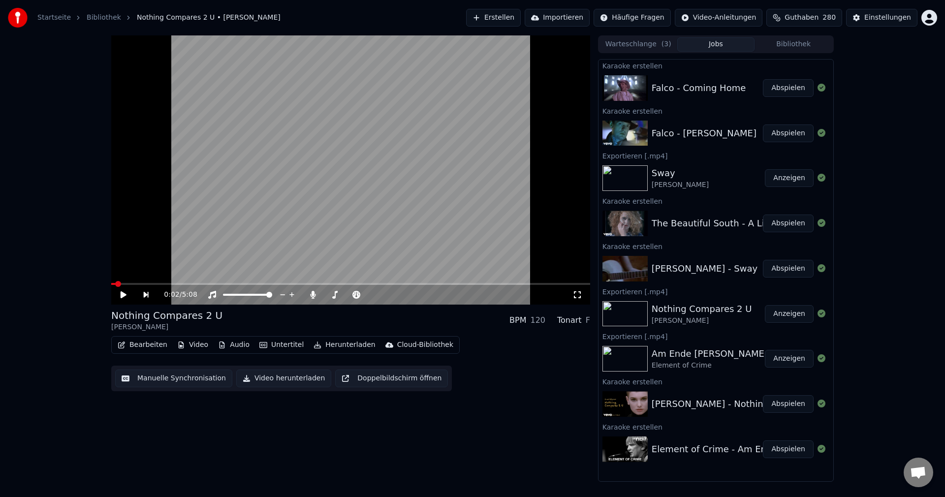
click at [707, 45] on button "Jobs" at bounding box center [716, 44] width 78 height 14
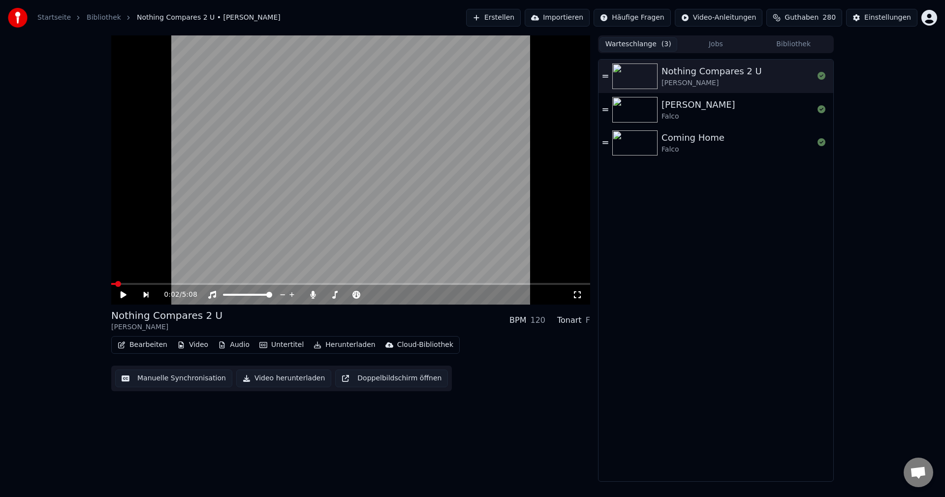
click at [628, 41] on button "Warteschlange ( 3 )" at bounding box center [639, 44] width 78 height 14
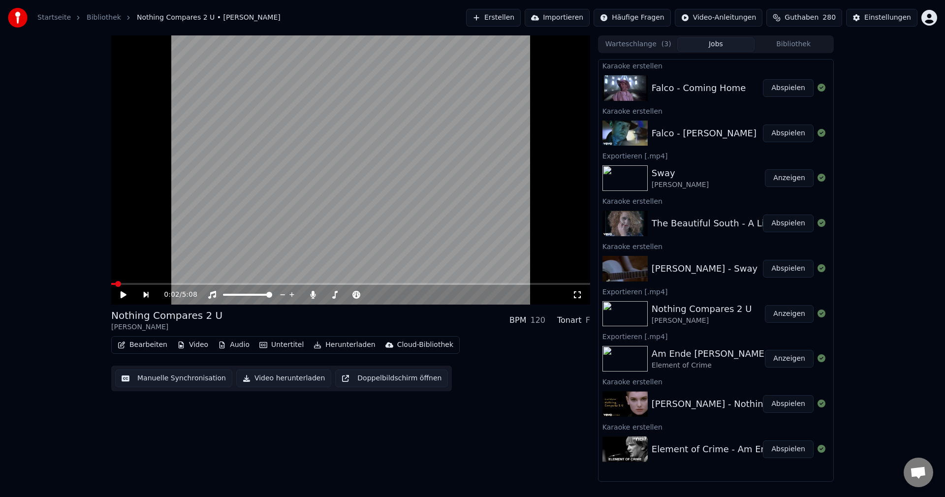
click at [712, 47] on button "Jobs" at bounding box center [716, 44] width 78 height 14
click at [637, 39] on button "Warteschlange ( 3 )" at bounding box center [639, 44] width 78 height 14
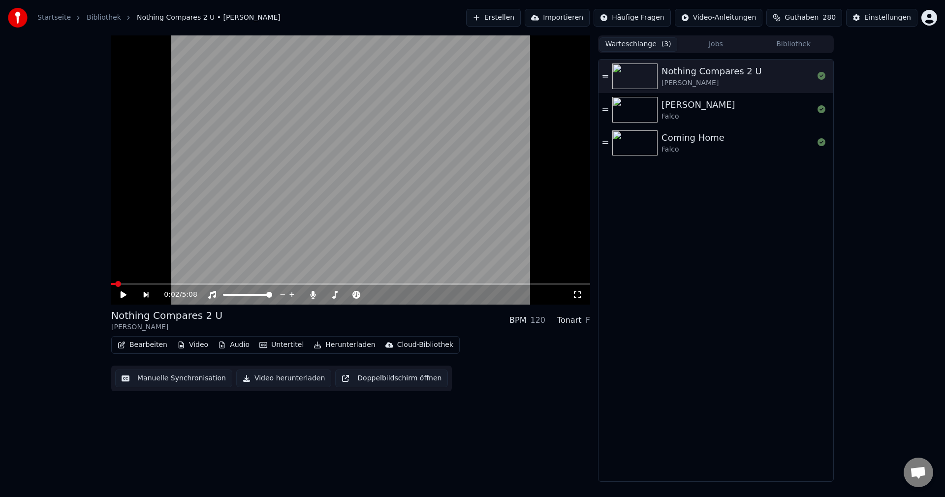
click at [720, 46] on button "Jobs" at bounding box center [716, 44] width 78 height 14
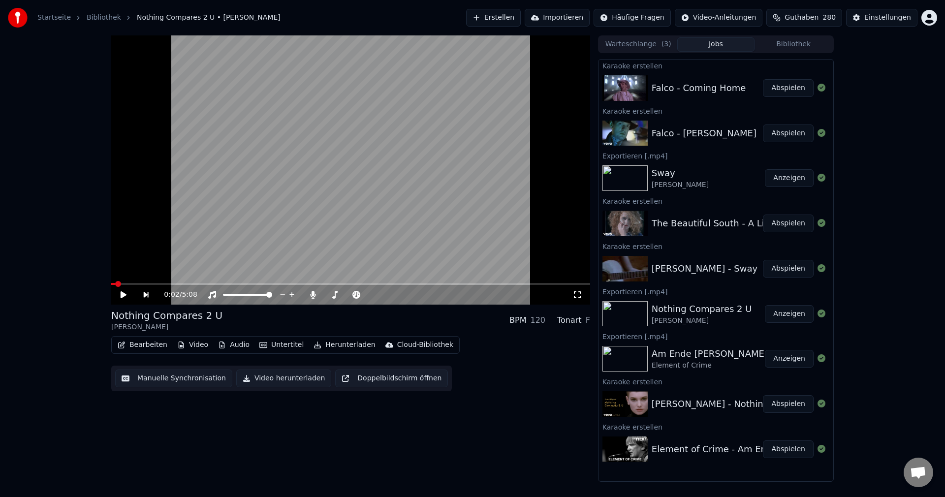
click at [703, 233] on div "The Beautiful South - A Little Time Abspielen" at bounding box center [716, 223] width 235 height 33
click at [795, 230] on button "Abspielen" at bounding box center [788, 224] width 51 height 18
click at [160, 282] on video at bounding box center [350, 169] width 479 height 269
click at [163, 283] on span at bounding box center [350, 284] width 479 height 2
click at [124, 292] on icon at bounding box center [130, 295] width 23 height 8
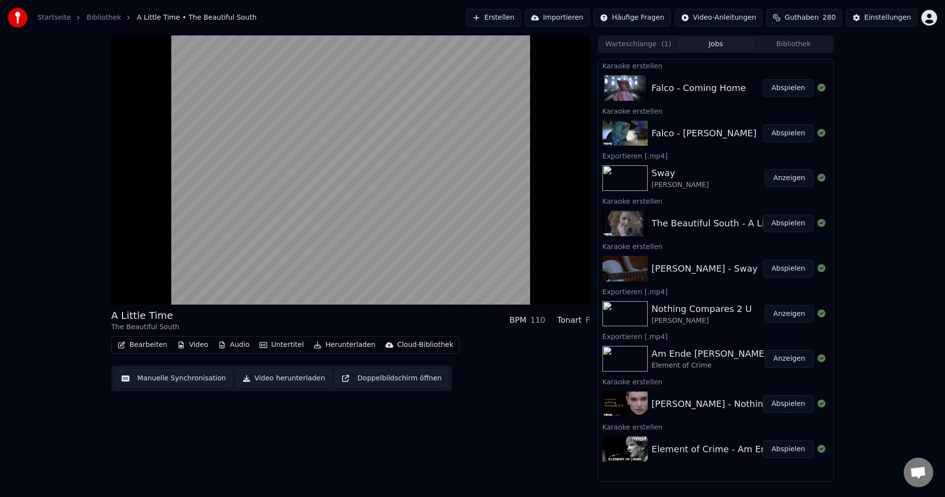
click at [164, 375] on button "Manuelle Synchronisation" at bounding box center [173, 379] width 117 height 18
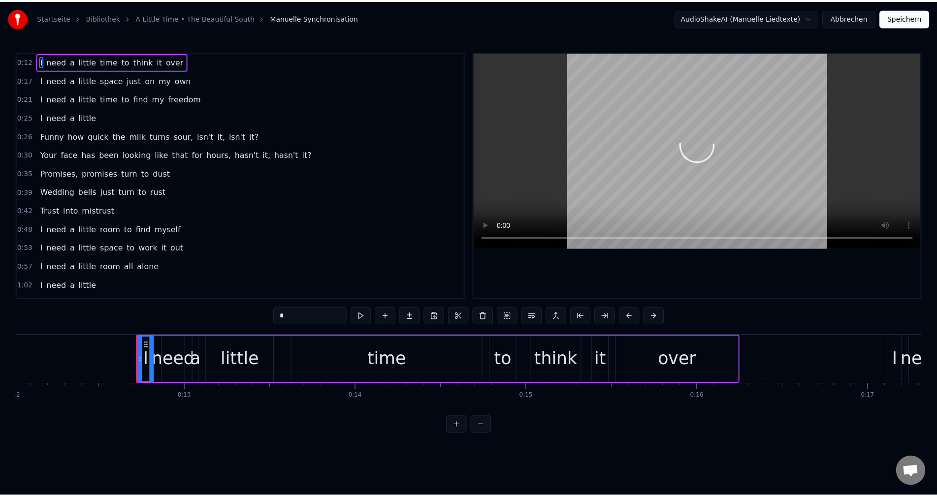
scroll to position [0, 2142]
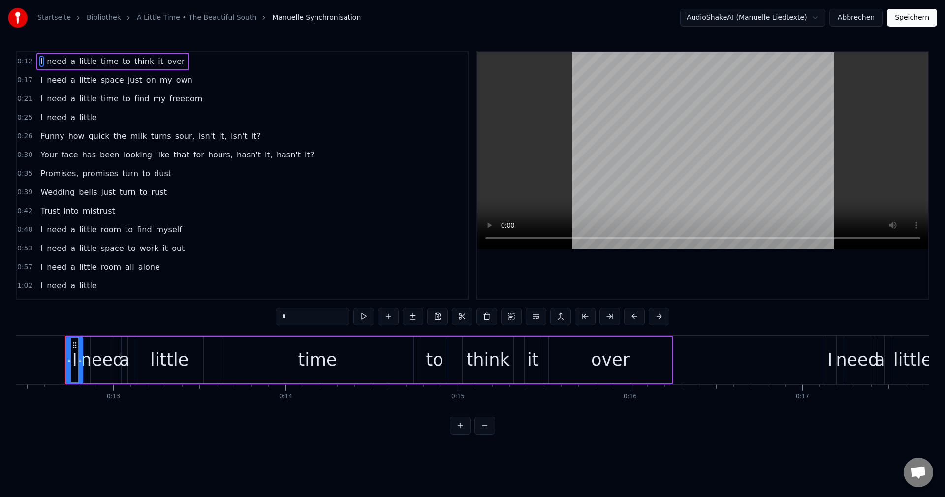
click at [858, 20] on button "Abbrechen" at bounding box center [856, 18] width 54 height 18
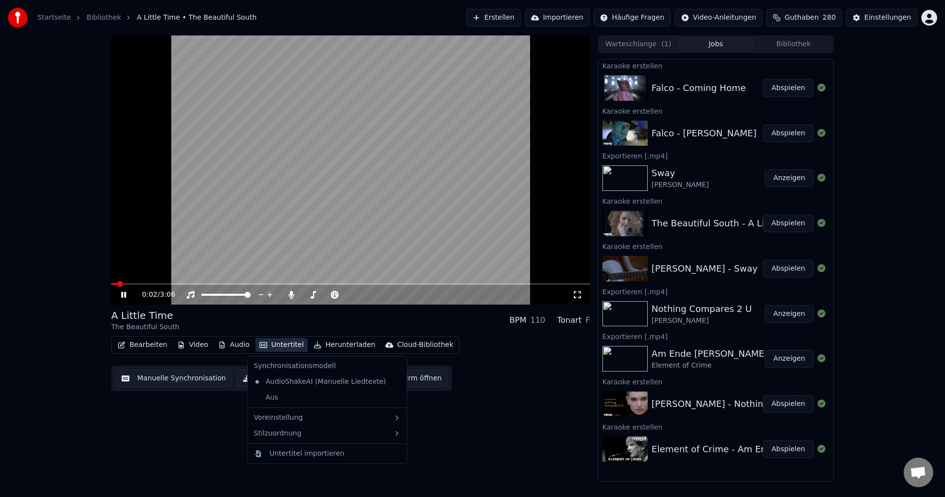
click at [276, 349] on button "Untertitel" at bounding box center [281, 345] width 52 height 14
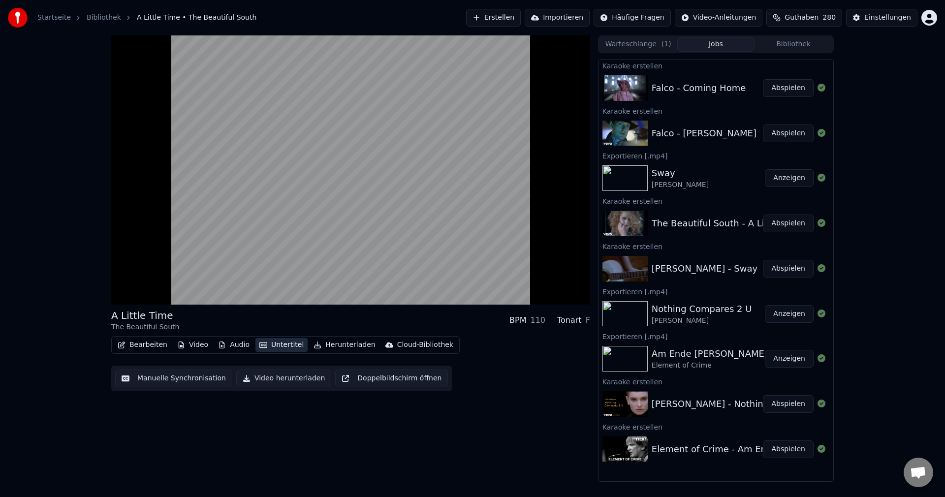
click at [276, 348] on button "Untertitel" at bounding box center [281, 345] width 52 height 14
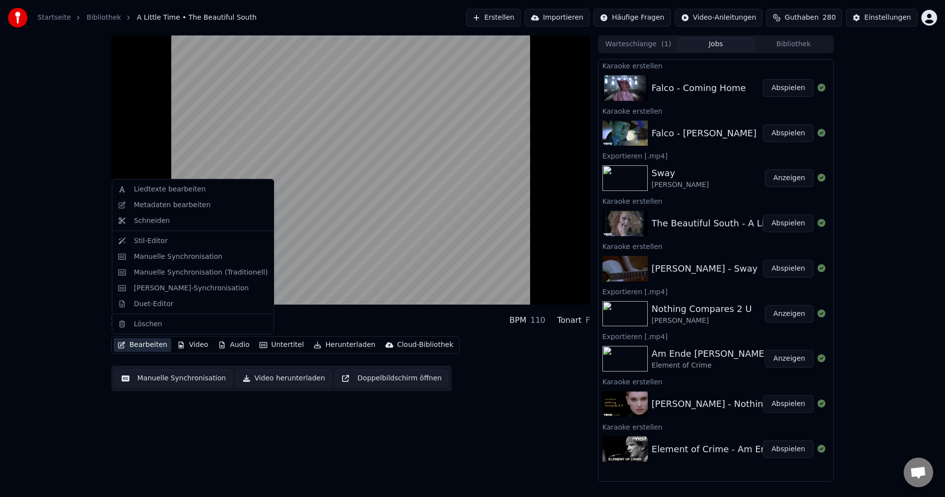
click at [152, 345] on button "Bearbeiten" at bounding box center [143, 345] width 58 height 14
click at [186, 308] on div "Duet-Editor" at bounding box center [201, 304] width 134 height 10
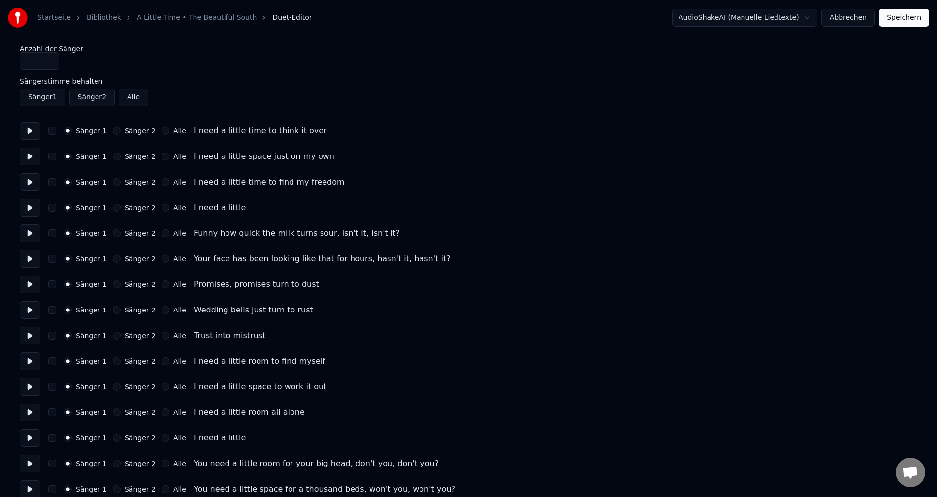
click at [24, 127] on button at bounding box center [30, 131] width 21 height 18
click at [30, 161] on button at bounding box center [30, 157] width 21 height 18
click at [30, 182] on button at bounding box center [30, 182] width 21 height 18
click at [28, 205] on button at bounding box center [30, 208] width 21 height 18
click at [26, 212] on button at bounding box center [30, 208] width 21 height 18
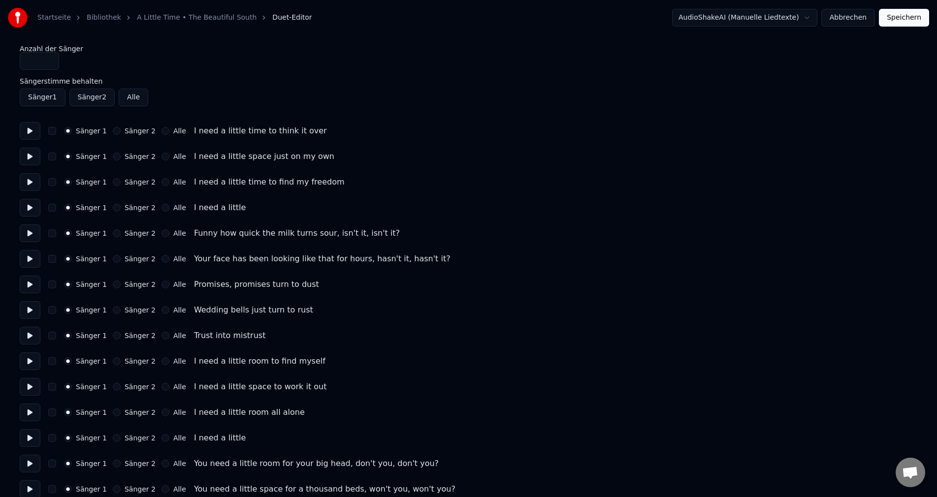
click at [32, 226] on button at bounding box center [30, 233] width 21 height 18
click at [33, 213] on button at bounding box center [30, 208] width 21 height 18
click at [161, 232] on button "Alle" at bounding box center [165, 233] width 8 height 8
click at [35, 233] on button at bounding box center [30, 233] width 21 height 18
click at [30, 252] on button at bounding box center [30, 259] width 21 height 18
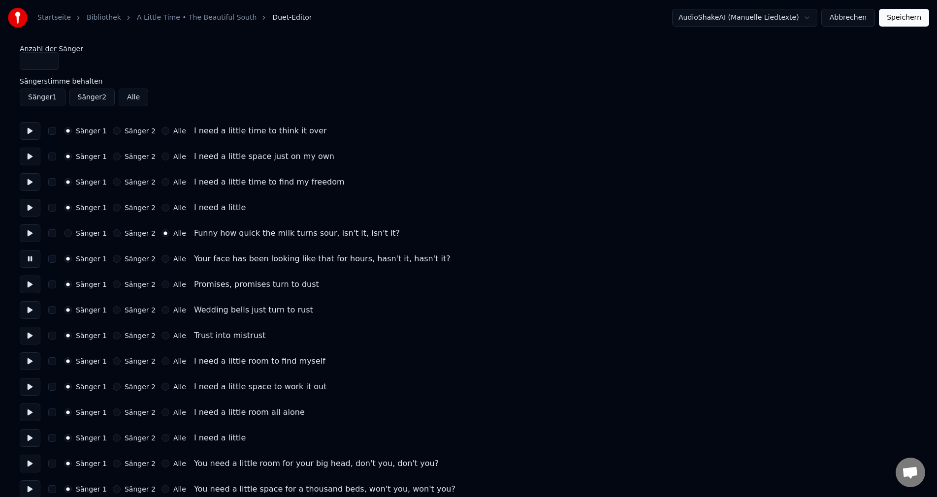
click at [161, 261] on button "Alle" at bounding box center [165, 259] width 8 height 8
click at [25, 282] on button at bounding box center [30, 285] width 21 height 18
click at [161, 284] on button "Alle" at bounding box center [165, 285] width 8 height 8
click at [29, 313] on button at bounding box center [30, 310] width 21 height 18
click at [161, 311] on button "Alle" at bounding box center [165, 310] width 8 height 8
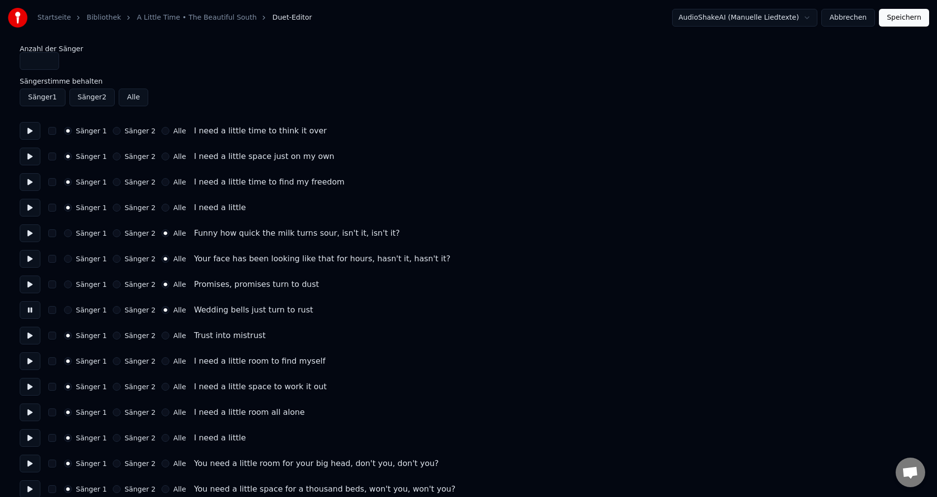
click at [27, 334] on button at bounding box center [30, 336] width 21 height 18
click at [161, 333] on button "Alle" at bounding box center [165, 336] width 8 height 8
click at [34, 358] on button at bounding box center [30, 361] width 21 height 18
click at [28, 386] on button at bounding box center [30, 387] width 21 height 18
click at [34, 410] on button at bounding box center [30, 413] width 21 height 18
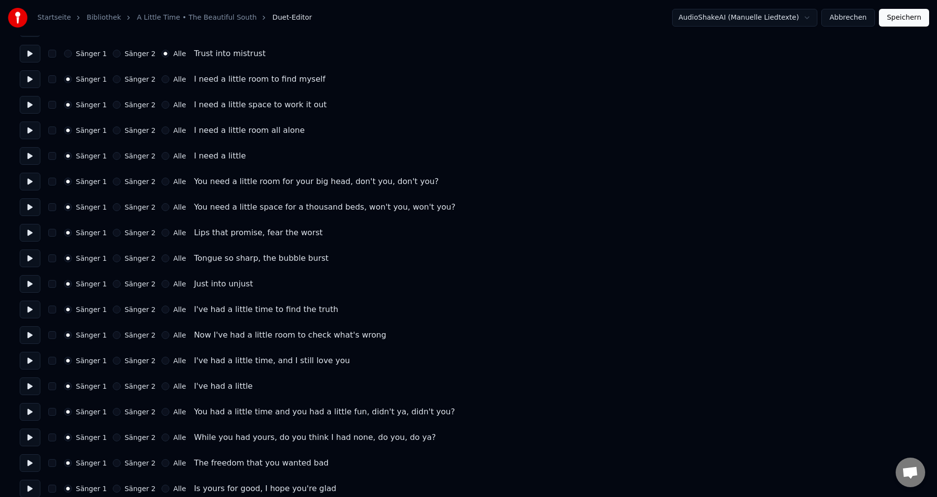
scroll to position [295, 0]
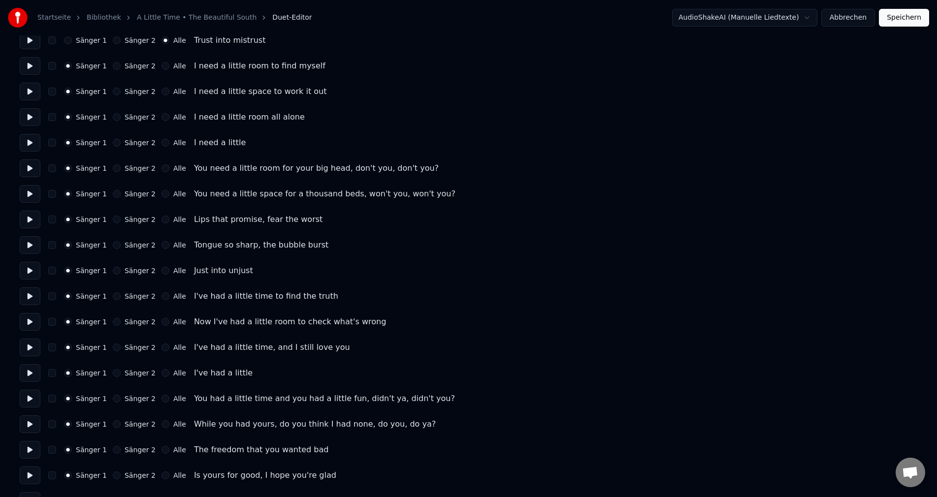
click at [26, 114] on button at bounding box center [30, 117] width 21 height 18
click at [32, 142] on button at bounding box center [30, 143] width 21 height 18
click at [27, 142] on button at bounding box center [30, 143] width 21 height 18
click at [29, 169] on button at bounding box center [30, 168] width 21 height 18
click at [161, 166] on button "Alle" at bounding box center [165, 168] width 8 height 8
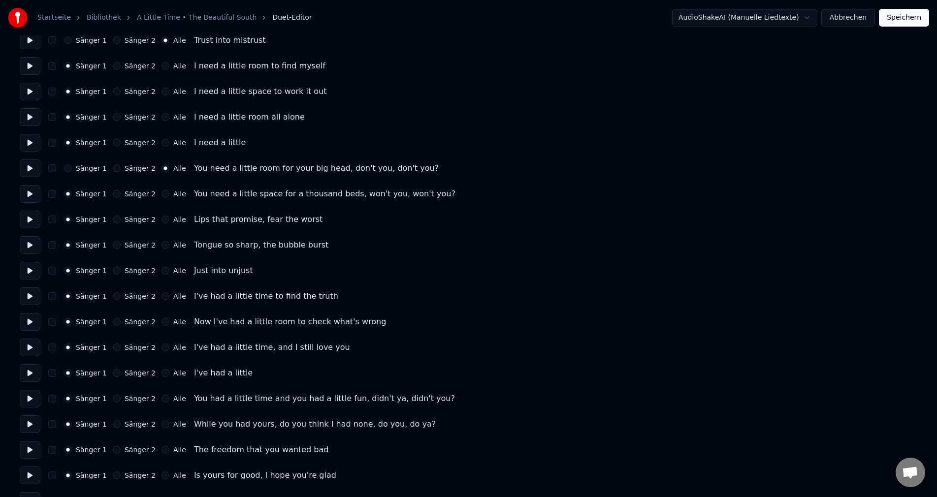
click at [31, 190] on button at bounding box center [30, 194] width 21 height 18
drag, startPoint x: 157, startPoint y: 193, endPoint x: 162, endPoint y: 196, distance: 6.6
click at [162, 196] on div "Alle" at bounding box center [173, 194] width 25 height 8
click at [161, 193] on button "Alle" at bounding box center [165, 194] width 8 height 8
click at [161, 216] on button "Alle" at bounding box center [165, 220] width 8 height 8
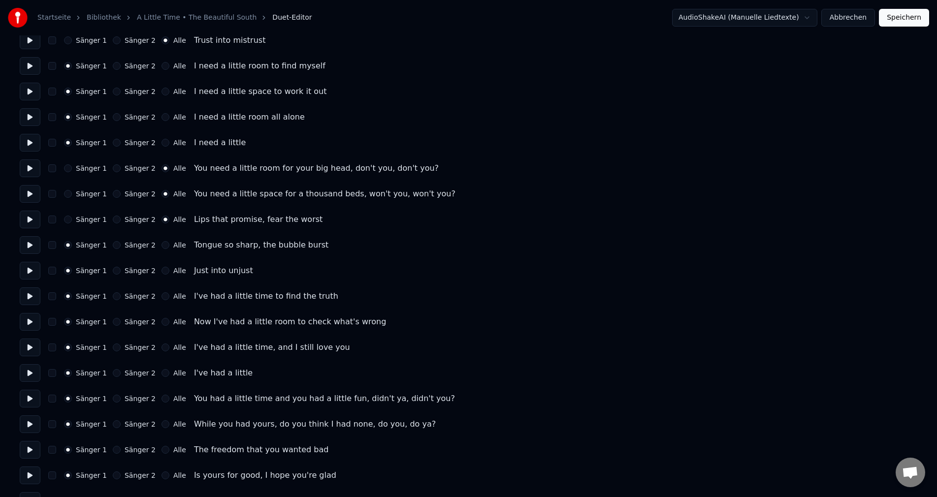
click at [161, 246] on button "Alle" at bounding box center [165, 245] width 8 height 8
click at [32, 237] on button at bounding box center [30, 245] width 21 height 18
click at [29, 274] on button at bounding box center [30, 271] width 21 height 18
click at [161, 273] on button "Alle" at bounding box center [165, 271] width 8 height 8
click at [28, 295] on button at bounding box center [30, 296] width 21 height 18
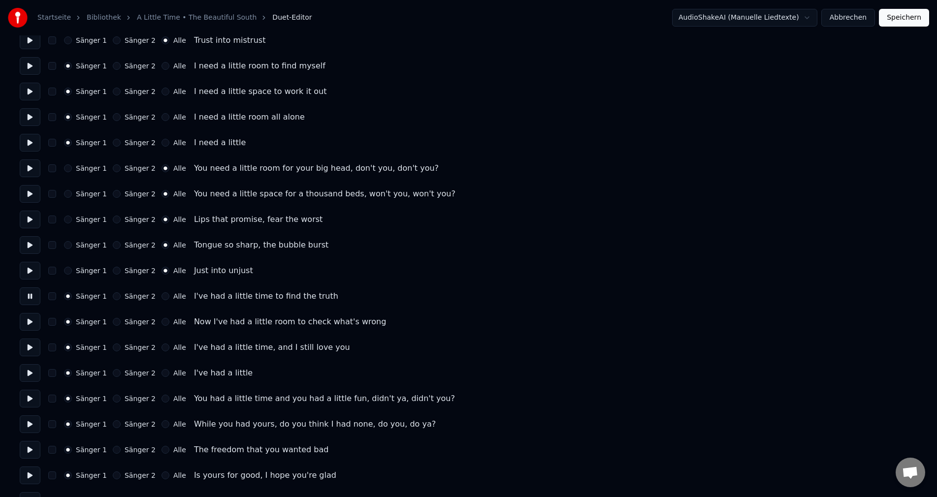
click at [32, 296] on button at bounding box center [30, 296] width 21 height 18
click at [35, 326] on button at bounding box center [30, 322] width 21 height 18
click at [30, 343] on button at bounding box center [30, 348] width 21 height 18
click at [29, 376] on button at bounding box center [30, 373] width 21 height 18
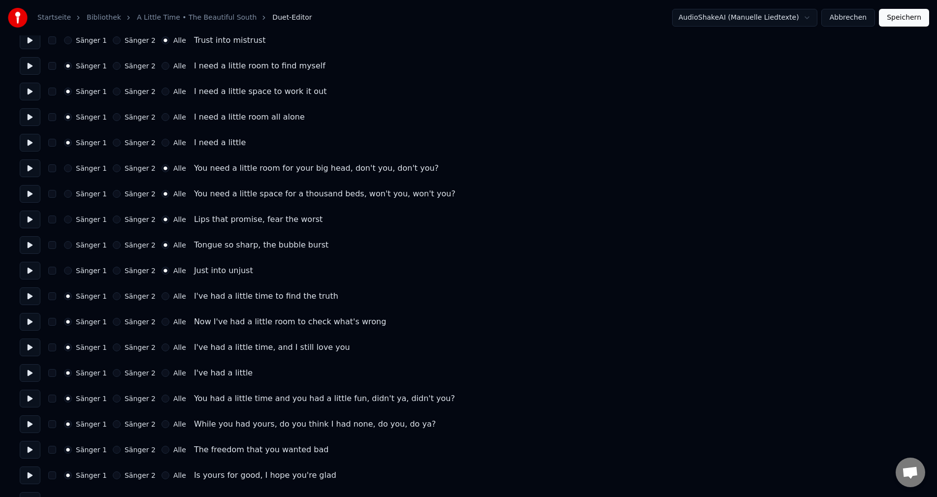
click at [29, 376] on button at bounding box center [30, 373] width 21 height 18
click at [29, 398] on button at bounding box center [30, 399] width 21 height 18
click at [161, 397] on button "Alle" at bounding box center [165, 399] width 8 height 8
click at [30, 427] on button at bounding box center [30, 424] width 21 height 18
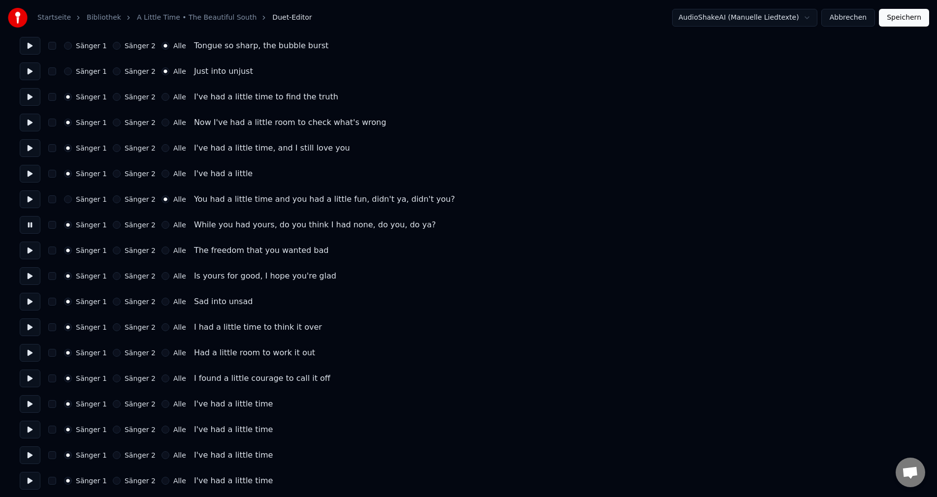
scroll to position [497, 0]
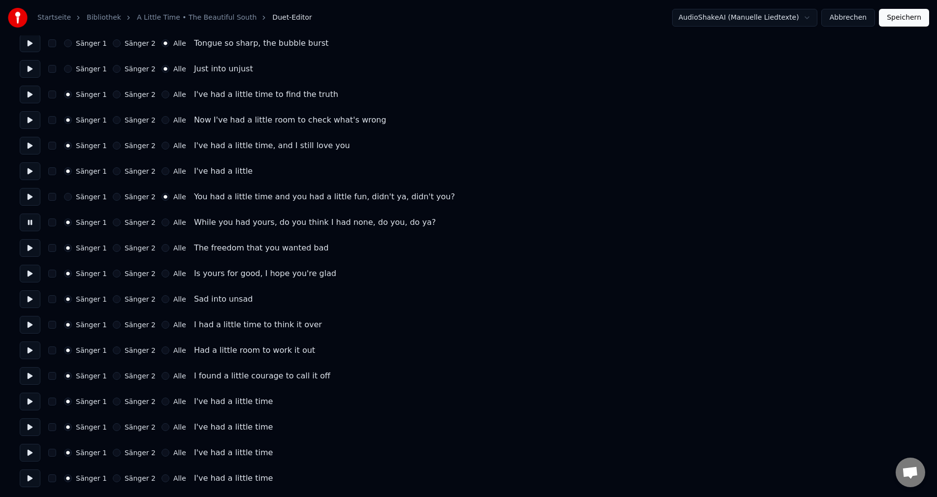
click at [161, 223] on button "Alle" at bounding box center [165, 223] width 8 height 8
click at [162, 249] on div "Alle" at bounding box center [173, 248] width 25 height 8
click at [161, 251] on button "Alle" at bounding box center [165, 248] width 8 height 8
click at [161, 275] on button "Alle" at bounding box center [165, 274] width 8 height 8
click at [34, 308] on button at bounding box center [30, 299] width 21 height 18
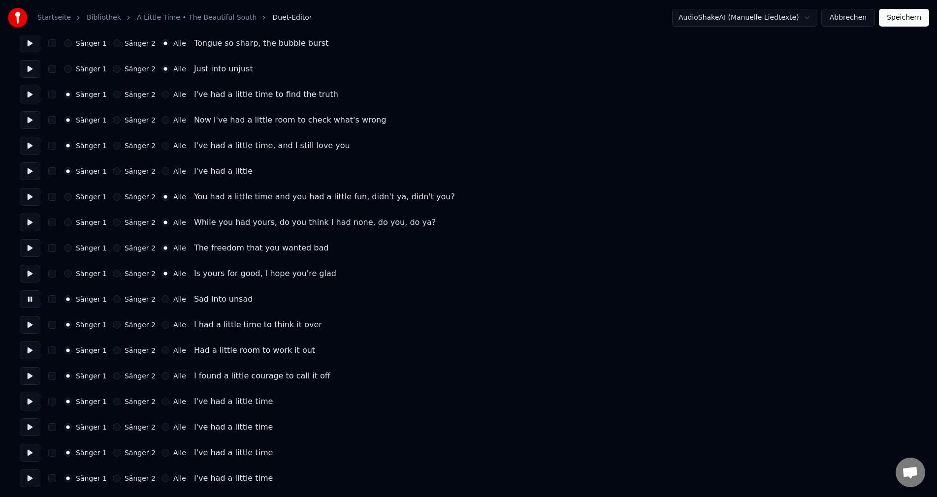
click at [161, 299] on button "Alle" at bounding box center [165, 299] width 8 height 8
click at [34, 325] on button at bounding box center [30, 325] width 21 height 18
click at [161, 325] on button "Alle" at bounding box center [165, 325] width 8 height 8
click at [30, 349] on button at bounding box center [30, 351] width 21 height 18
click at [161, 353] on button "Alle" at bounding box center [165, 351] width 8 height 8
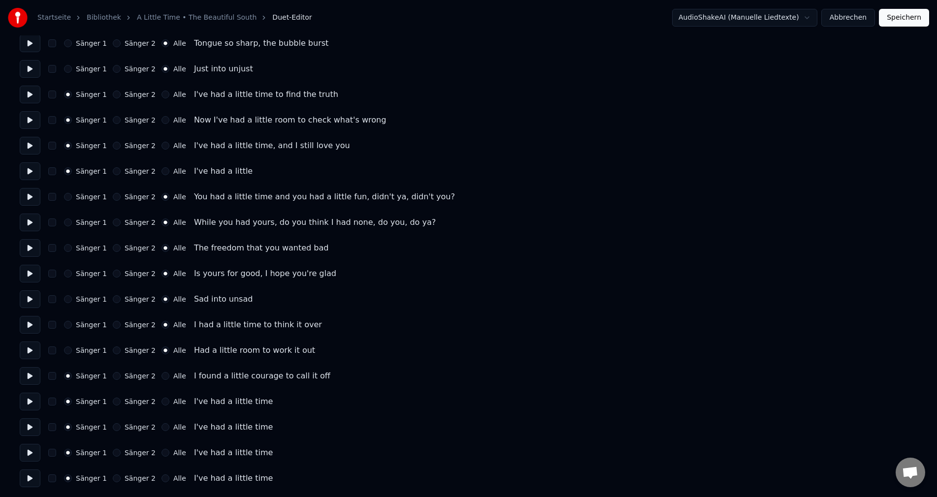
click at [29, 376] on button at bounding box center [30, 376] width 21 height 18
click at [161, 375] on div "Alle" at bounding box center [173, 376] width 25 height 8
click at [33, 397] on button at bounding box center [30, 402] width 21 height 18
click at [161, 376] on button "Alle" at bounding box center [165, 376] width 8 height 8
click at [161, 398] on button "Alle" at bounding box center [165, 402] width 8 height 8
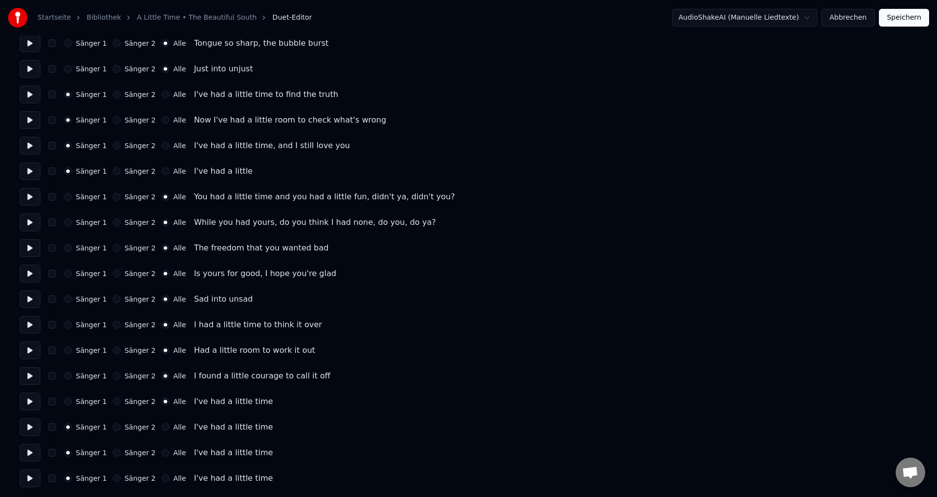
click at [31, 431] on button at bounding box center [30, 427] width 21 height 18
click at [161, 429] on button "Alle" at bounding box center [165, 427] width 8 height 8
click at [34, 456] on button at bounding box center [30, 453] width 21 height 18
click at [161, 453] on button "Alle" at bounding box center [165, 453] width 8 height 8
click at [35, 475] on button at bounding box center [30, 479] width 21 height 18
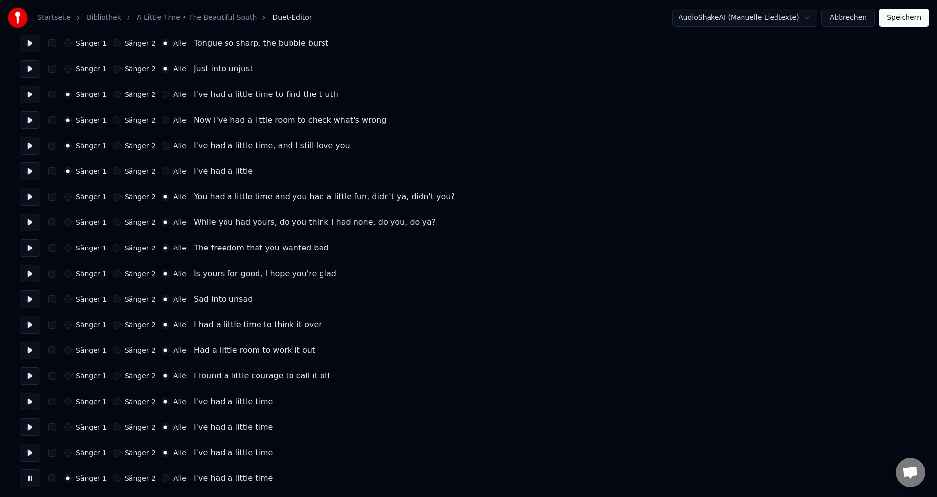
drag, startPoint x: 52, startPoint y: 482, endPoint x: 59, endPoint y: 480, distance: 6.6
click at [59, 480] on div "Sänger 1 Sänger 2 Alle I've had a little time" at bounding box center [468, 479] width 897 height 18
click at [58, 479] on div "Sänger 1 Sänger 2 Alle I've had a little time" at bounding box center [468, 479] width 897 height 18
click at [55, 479] on button "button" at bounding box center [52, 478] width 8 height 8
click at [52, 475] on button "button" at bounding box center [52, 478] width 8 height 8
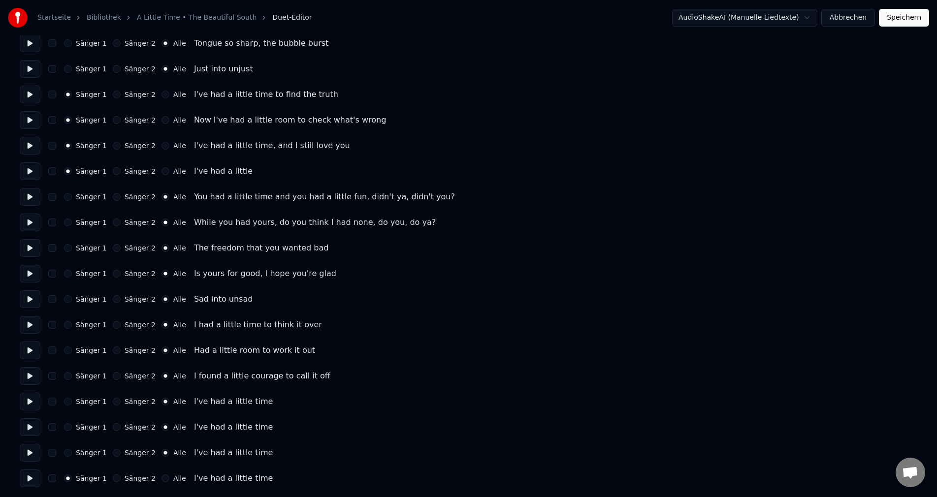
click at [161, 477] on div "Alle" at bounding box center [173, 478] width 25 height 8
click at [161, 477] on button "Alle" at bounding box center [165, 478] width 8 height 8
click at [31, 479] on button at bounding box center [30, 479] width 21 height 18
click at [32, 458] on button at bounding box center [30, 453] width 21 height 18
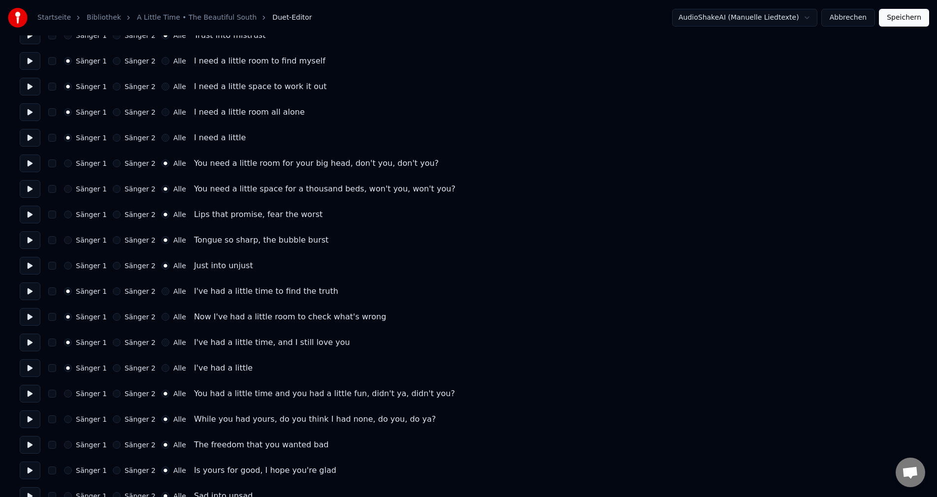
scroll to position [448, 0]
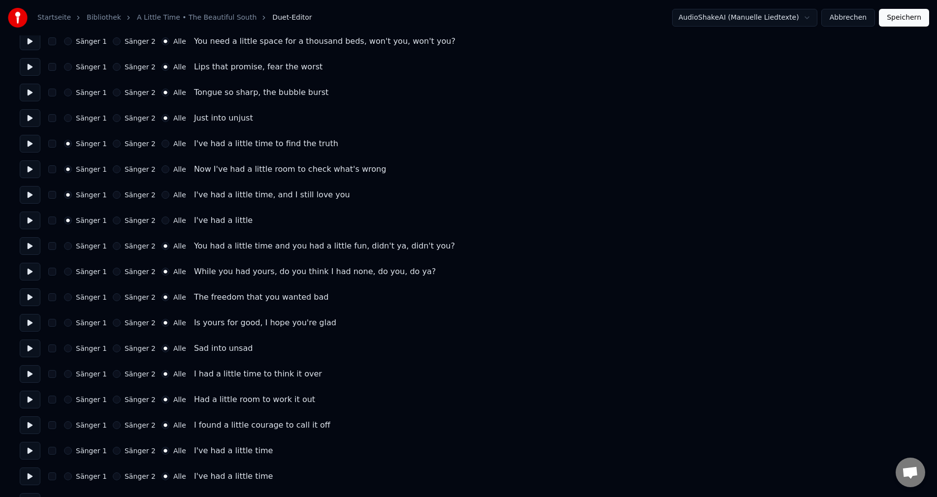
click at [30, 159] on div "Anzahl der Sänger * Sängerstimme behalten Sänger 1 Sänger 2 Alle Sänger 1 Sänge…" at bounding box center [468, 66] width 897 height 939
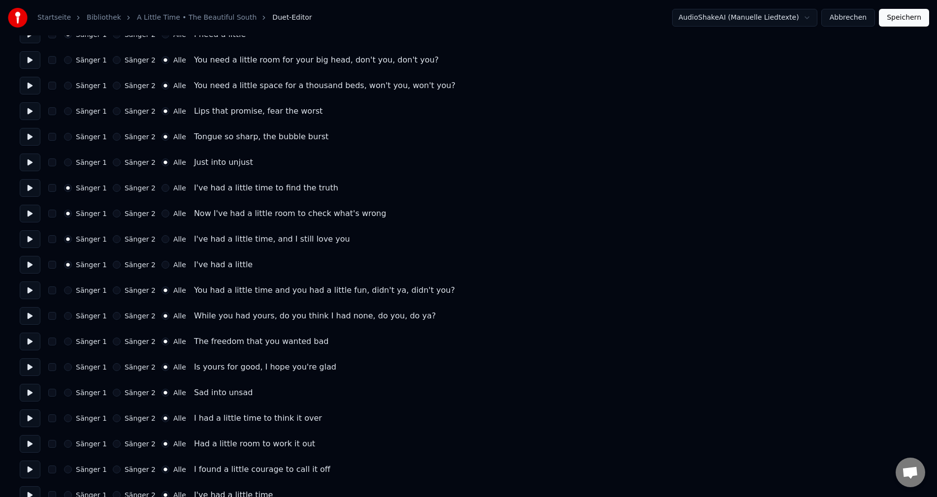
scroll to position [399, 0]
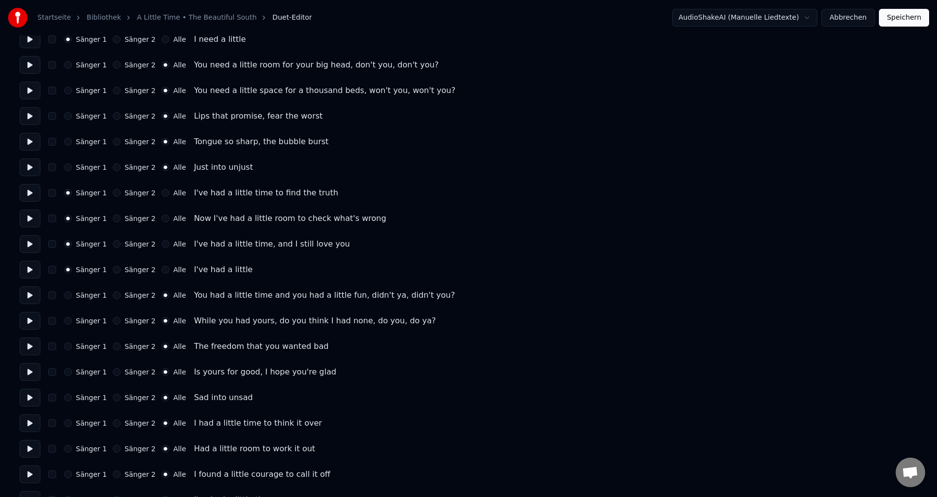
click at [26, 300] on button at bounding box center [30, 295] width 21 height 18
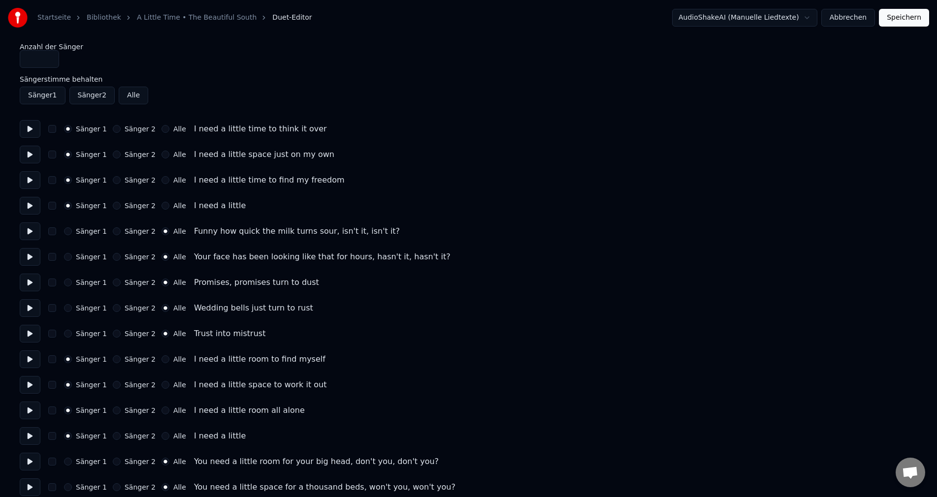
scroll to position [0, 0]
click at [109, 238] on div "Sänger 1 Sänger 2 Alle Funny how quick the milk turns sour, isn't it, isn't it?" at bounding box center [468, 233] width 897 height 18
click at [114, 234] on button "Sänger 2" at bounding box center [117, 233] width 8 height 8
click at [112, 264] on div "Sänger 1 Sänger 2 Alle Your face has been looking like that for hours, hasn't i…" at bounding box center [468, 259] width 897 height 18
click at [113, 259] on button "Sänger 2" at bounding box center [117, 259] width 8 height 8
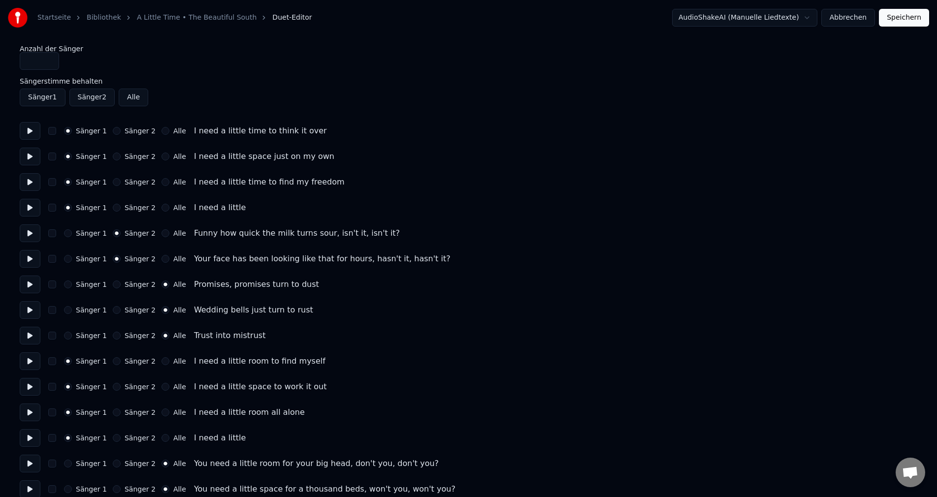
click at [113, 282] on button "Sänger 2" at bounding box center [117, 285] width 8 height 8
click at [114, 315] on div "Sänger 1 Sänger 2 Alle Wedding bells just turn to rust" at bounding box center [468, 310] width 897 height 18
click at [113, 314] on button "Sänger 2" at bounding box center [117, 310] width 8 height 8
click at [114, 333] on button "Sänger 2" at bounding box center [117, 336] width 8 height 8
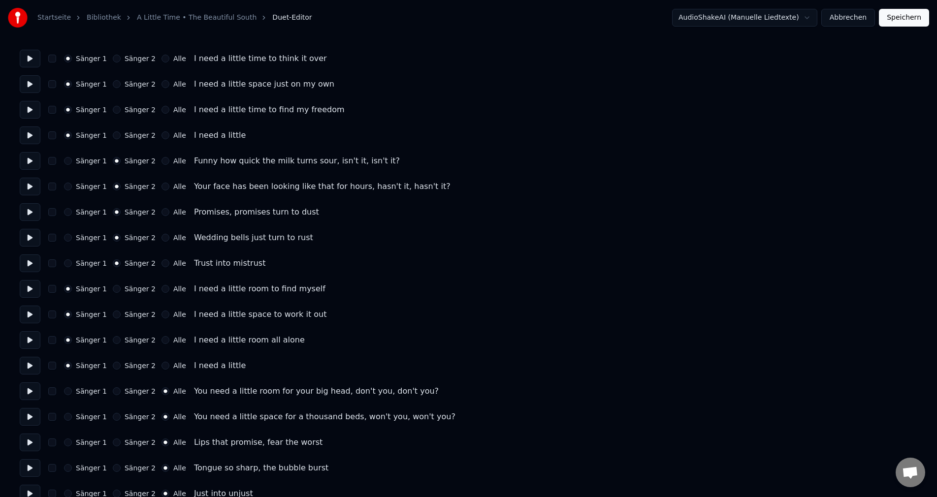
scroll to position [197, 0]
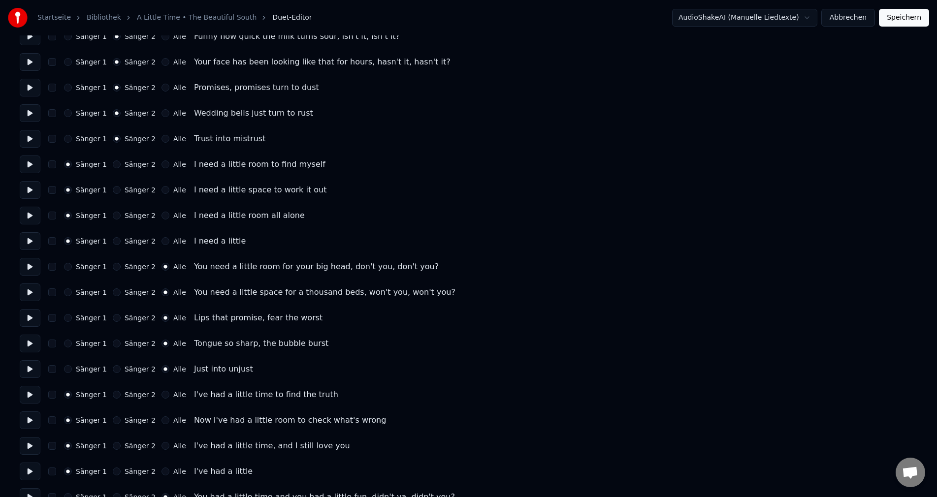
click at [113, 269] on button "Sänger 2" at bounding box center [117, 267] width 8 height 8
click at [114, 293] on button "Sänger 2" at bounding box center [117, 292] width 8 height 8
click at [113, 316] on button "Sänger 2" at bounding box center [117, 318] width 8 height 8
click at [113, 347] on button "Sänger 2" at bounding box center [117, 344] width 8 height 8
click at [113, 367] on button "Sänger 2" at bounding box center [117, 369] width 8 height 8
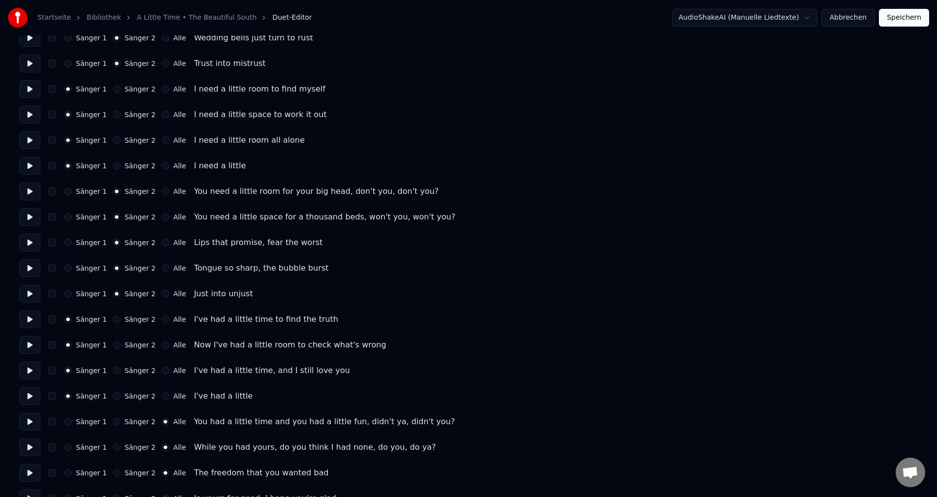
scroll to position [394, 0]
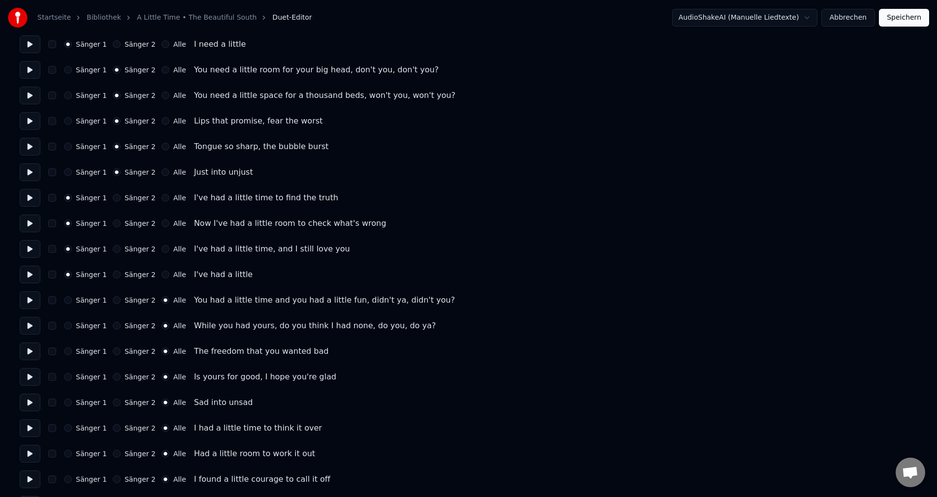
click at [113, 303] on button "Sänger 2" at bounding box center [117, 300] width 8 height 8
click at [113, 323] on button "Sänger 2" at bounding box center [117, 326] width 8 height 8
click at [114, 350] on button "Sänger 2" at bounding box center [117, 352] width 8 height 8
click at [115, 379] on button "Sänger 2" at bounding box center [117, 377] width 8 height 8
click at [112, 408] on div "Sänger 1 Sänger 2 Alle Sad into unsad" at bounding box center [468, 403] width 897 height 18
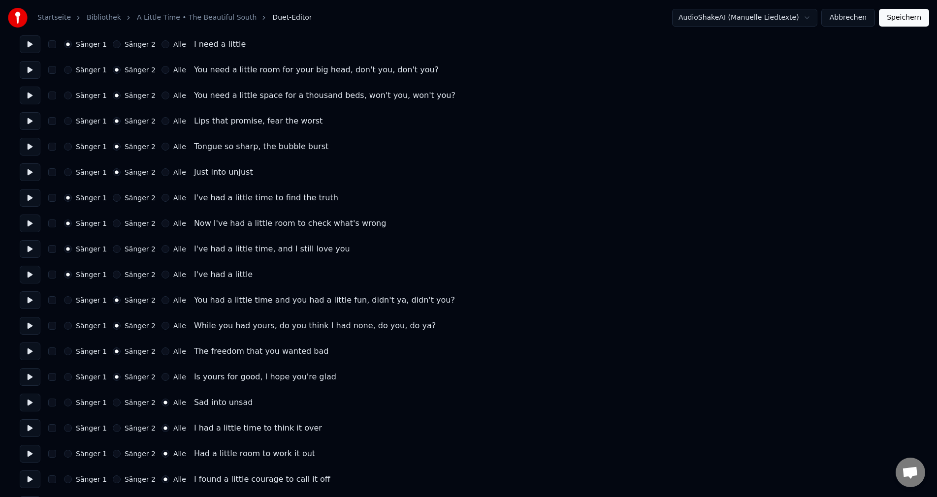
click at [113, 405] on button "Sänger 2" at bounding box center [117, 403] width 8 height 8
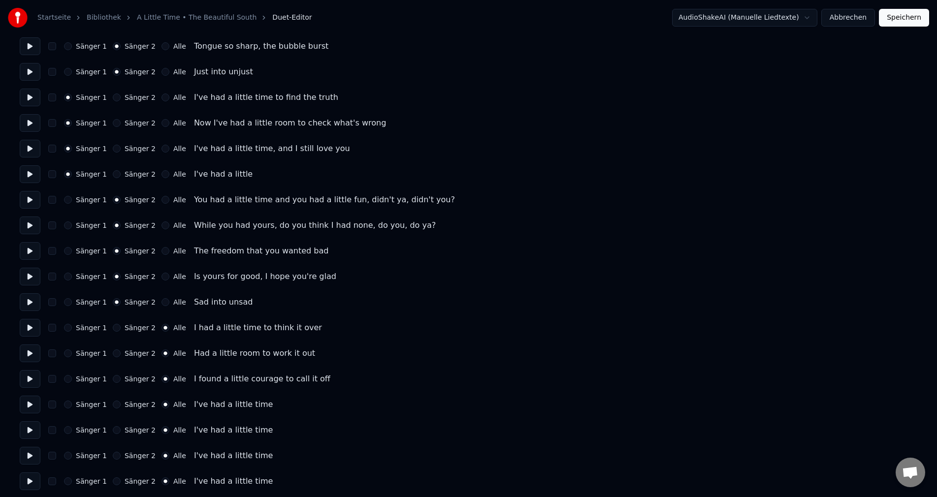
scroll to position [497, 0]
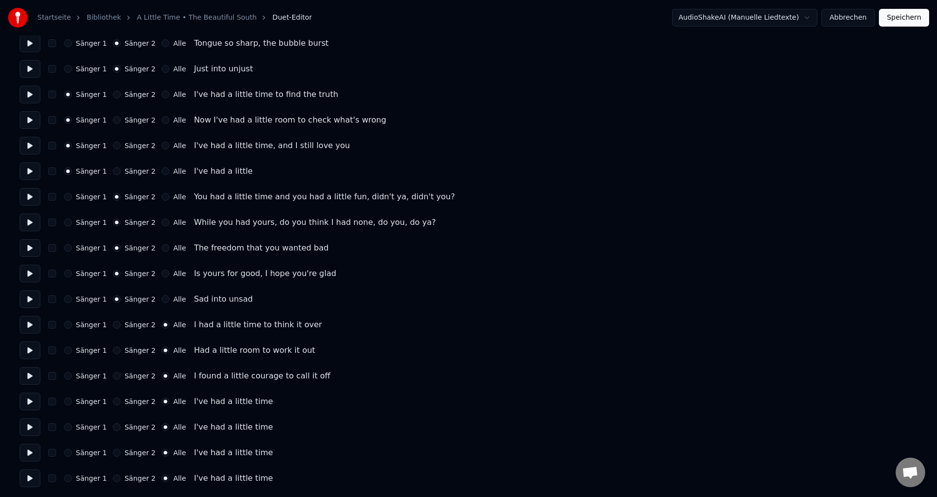
click at [113, 328] on button "Sänger 2" at bounding box center [117, 325] width 8 height 8
click at [113, 350] on button "Sänger 2" at bounding box center [117, 351] width 8 height 8
click at [113, 374] on button "Sänger 2" at bounding box center [117, 376] width 8 height 8
click at [31, 379] on button at bounding box center [30, 376] width 21 height 18
click at [30, 395] on button at bounding box center [30, 402] width 21 height 18
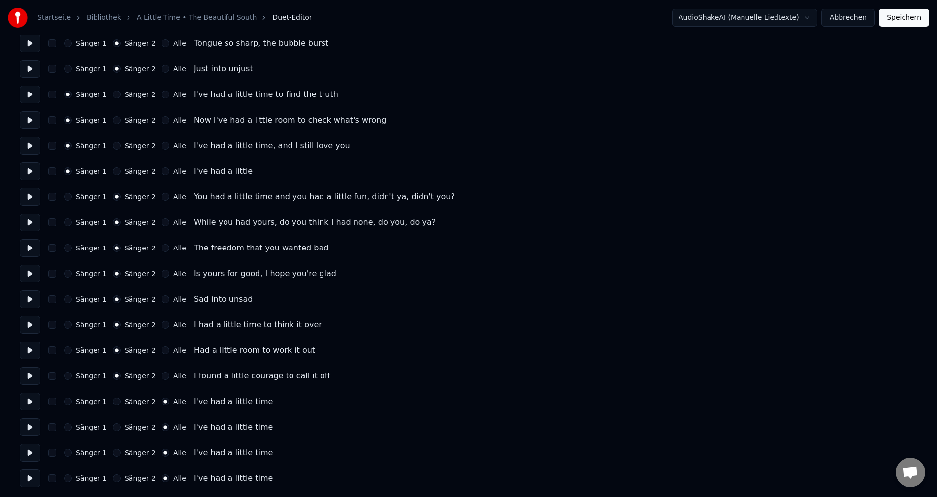
click at [903, 21] on button "Speichern" at bounding box center [904, 18] width 50 height 18
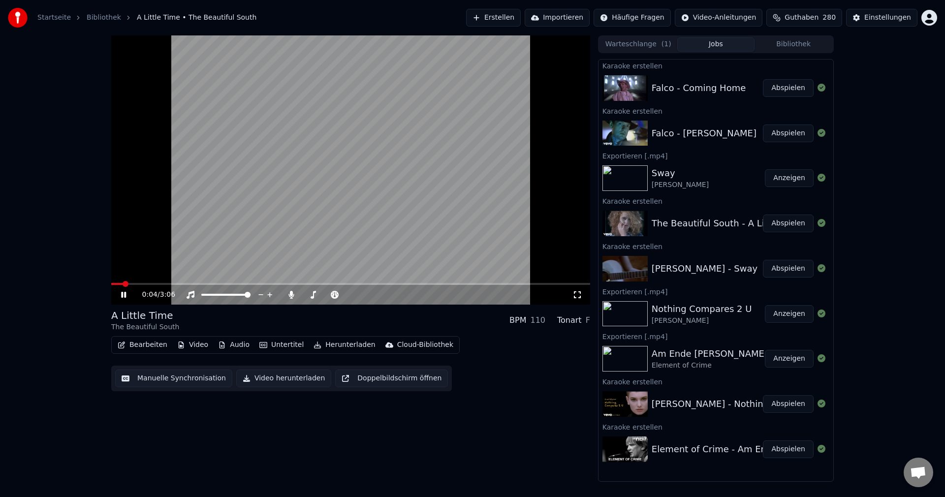
click at [584, 297] on div "0:04 / 3:06" at bounding box center [350, 295] width 479 height 20
click at [581, 297] on icon at bounding box center [577, 295] width 10 height 8
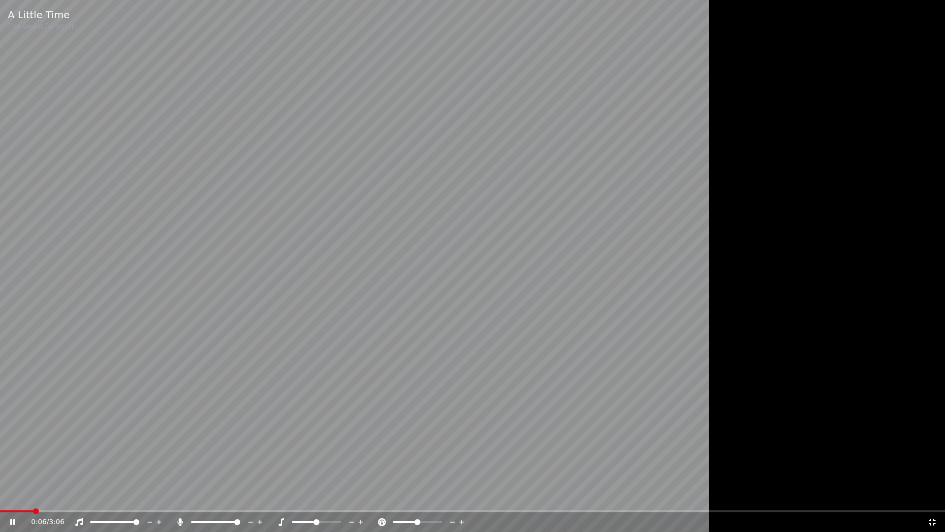
click at [131, 497] on span at bounding box center [472, 511] width 945 height 2
click at [668, 497] on span at bounding box center [472, 511] width 945 height 2
click at [780, 497] on span at bounding box center [472, 511] width 945 height 2
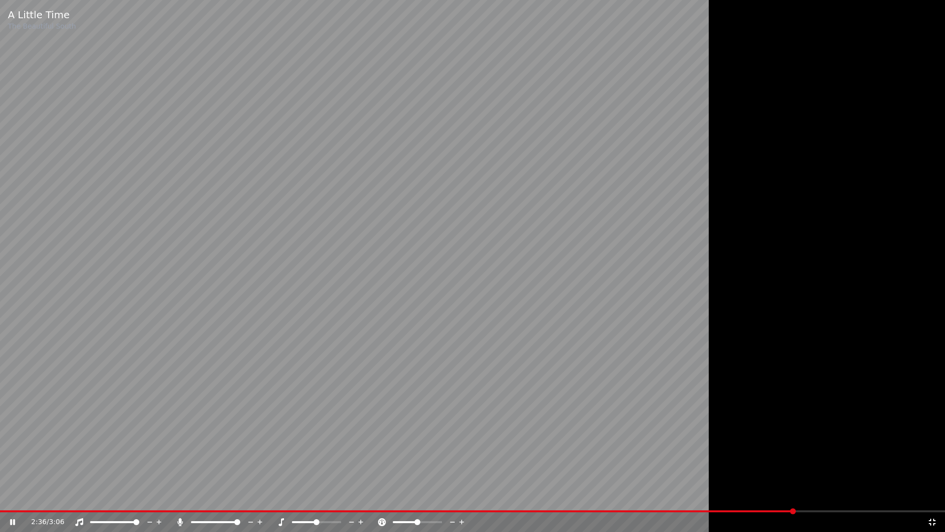
click at [761, 497] on div "2:36 / 3:06" at bounding box center [472, 522] width 945 height 20
click at [760, 497] on span at bounding box center [381, 511] width 762 height 2
click at [935, 497] on icon at bounding box center [932, 522] width 10 height 8
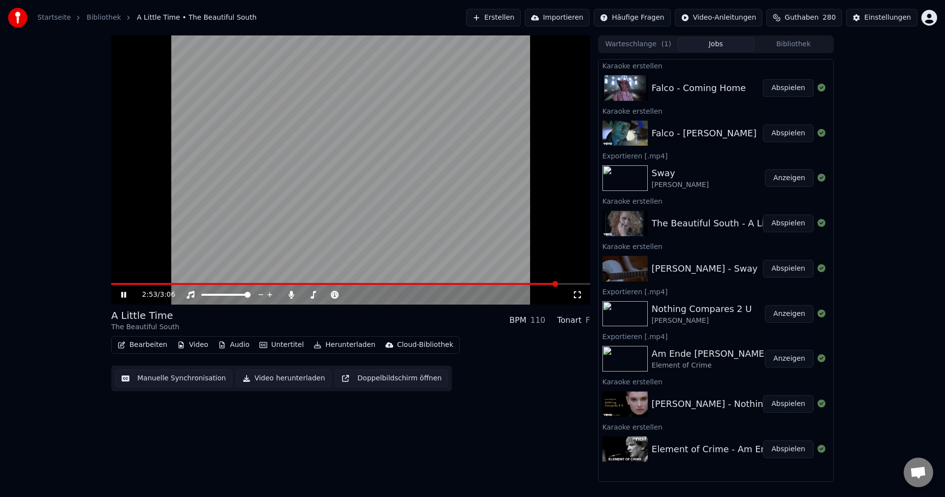
click at [282, 380] on button "Video herunterladen" at bounding box center [283, 379] width 95 height 18
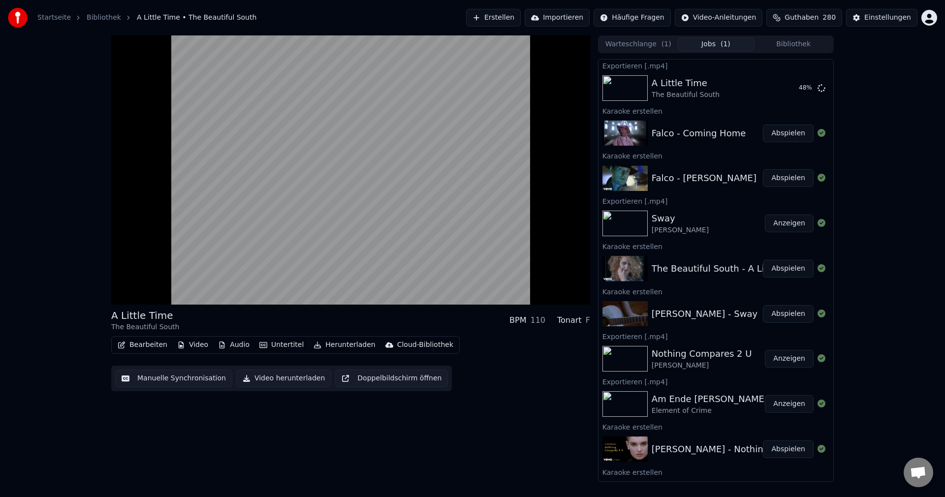
click at [685, 177] on div "Falco - Jeanny" at bounding box center [704, 178] width 105 height 14
click at [781, 180] on button "Abspielen" at bounding box center [788, 178] width 51 height 18
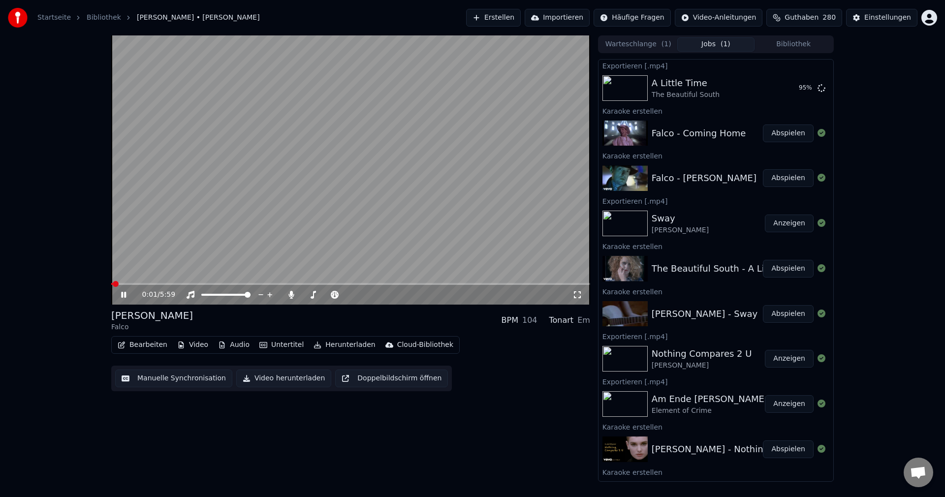
click at [288, 384] on button "Video herunterladen" at bounding box center [283, 379] width 95 height 18
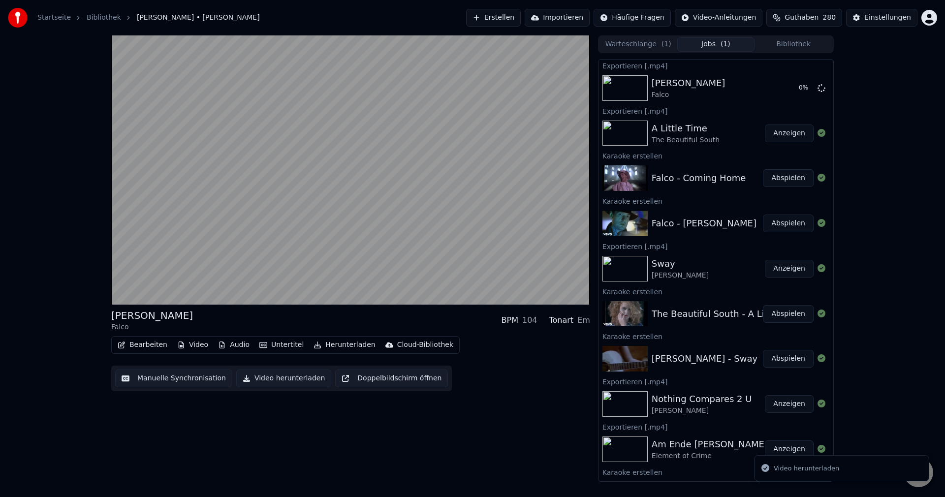
click at [786, 179] on button "Abspielen" at bounding box center [788, 178] width 51 height 18
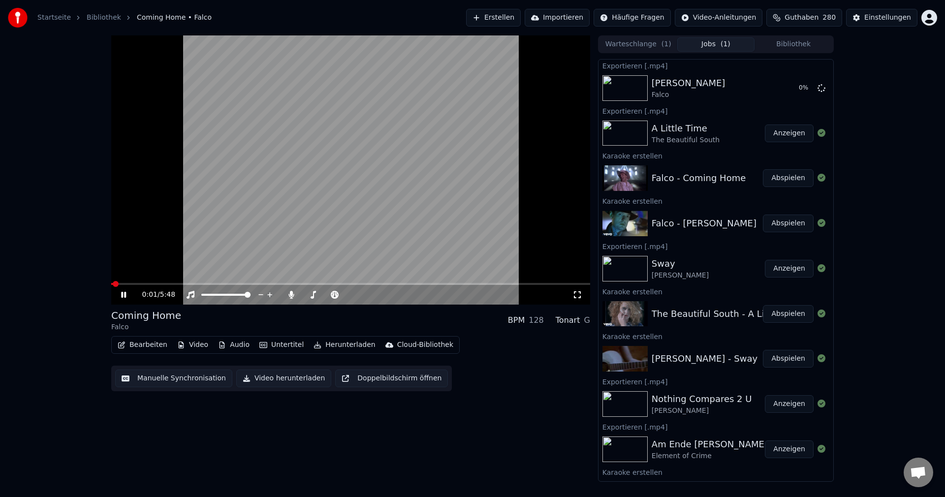
click at [279, 378] on button "Video herunterladen" at bounding box center [283, 379] width 95 height 18
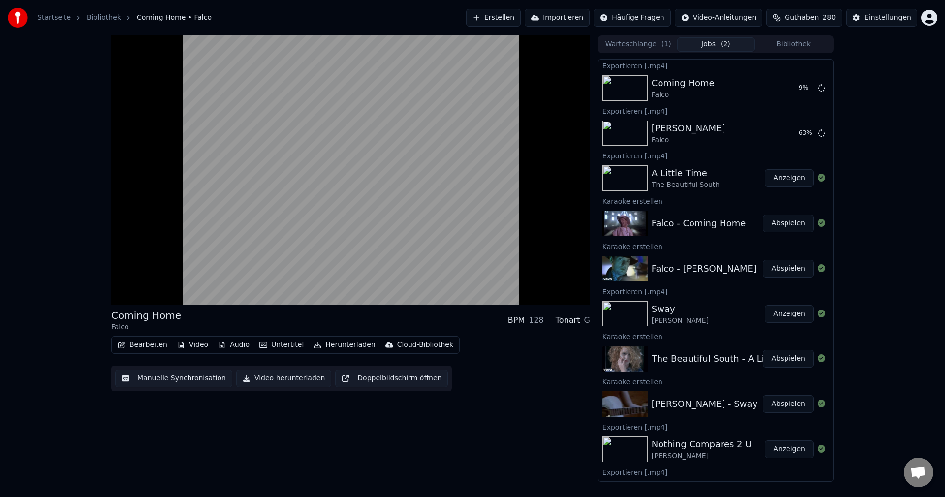
click at [728, 39] on span "( 2 )" at bounding box center [726, 44] width 10 height 10
click at [615, 46] on button "Warteschlange ( 1 )" at bounding box center [639, 44] width 78 height 14
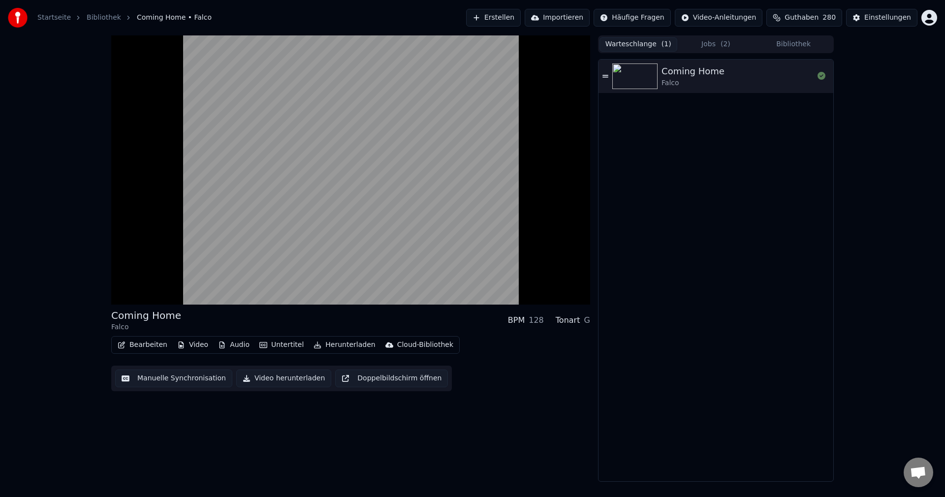
click at [711, 43] on button "Jobs ( 2 )" at bounding box center [716, 44] width 78 height 14
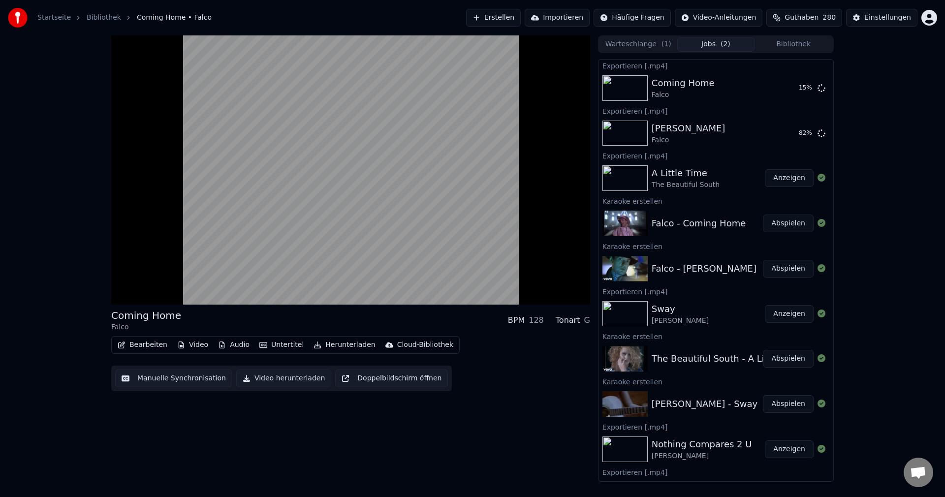
click at [264, 338] on div "Bearbeiten Video Audio Untertitel Herunterladen Cloud-Bibliothek" at bounding box center [285, 345] width 348 height 18
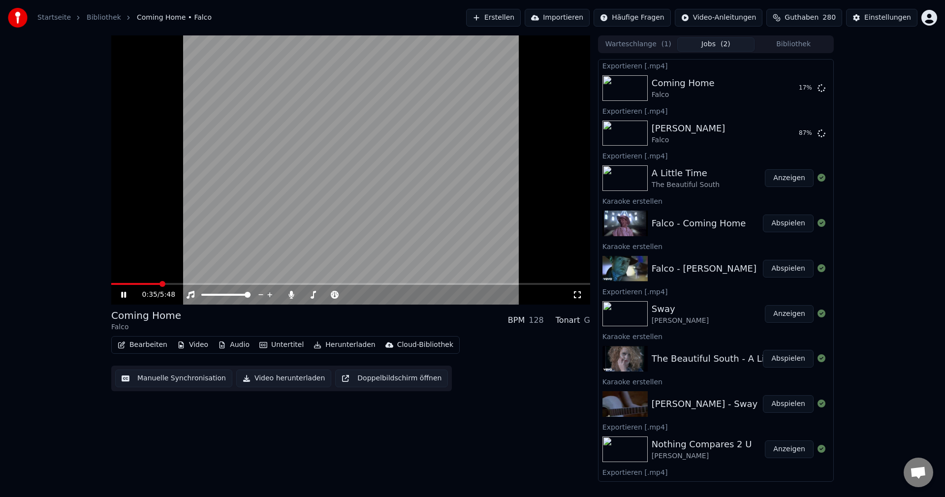
click at [307, 282] on video at bounding box center [350, 169] width 479 height 269
click at [316, 281] on video at bounding box center [350, 169] width 479 height 269
click at [582, 294] on icon at bounding box center [577, 295] width 10 height 8
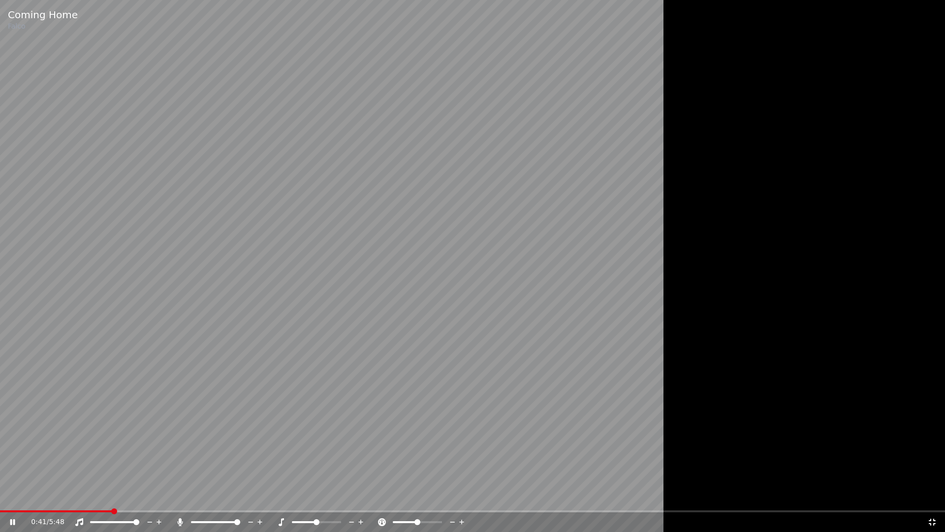
click at [200, 497] on video at bounding box center [472, 266] width 945 height 532
click at [436, 181] on video at bounding box center [472, 266] width 945 height 532
click at [168, 497] on span at bounding box center [472, 511] width 945 height 2
click at [932, 497] on icon at bounding box center [932, 522] width 10 height 8
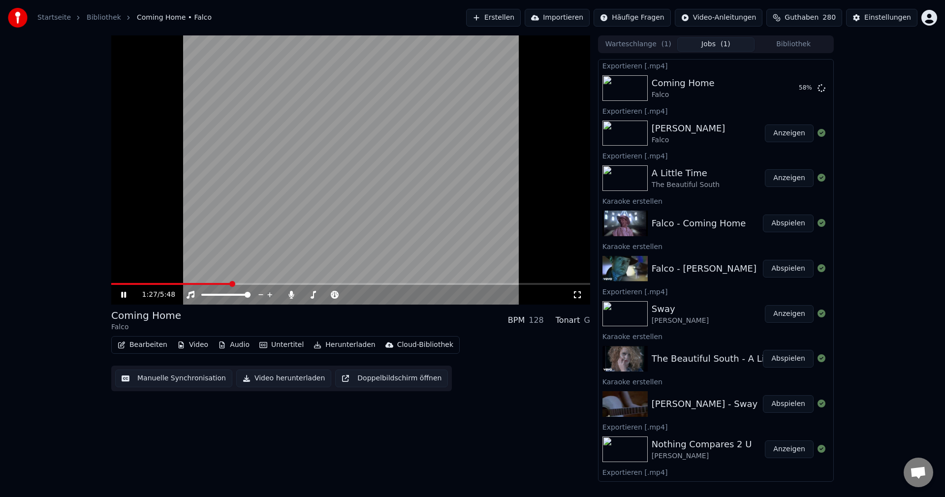
click at [572, 295] on icon at bounding box center [577, 295] width 10 height 8
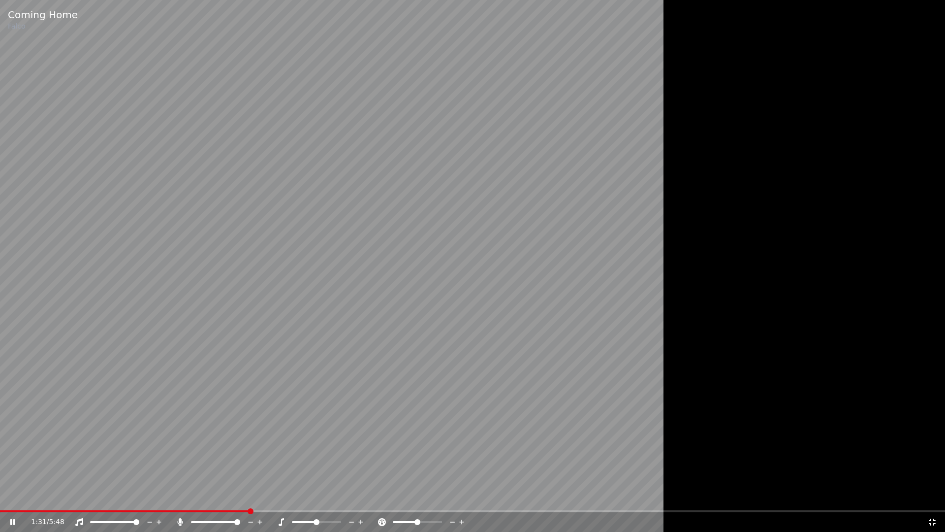
click at [934, 497] on icon at bounding box center [932, 521] width 7 height 7
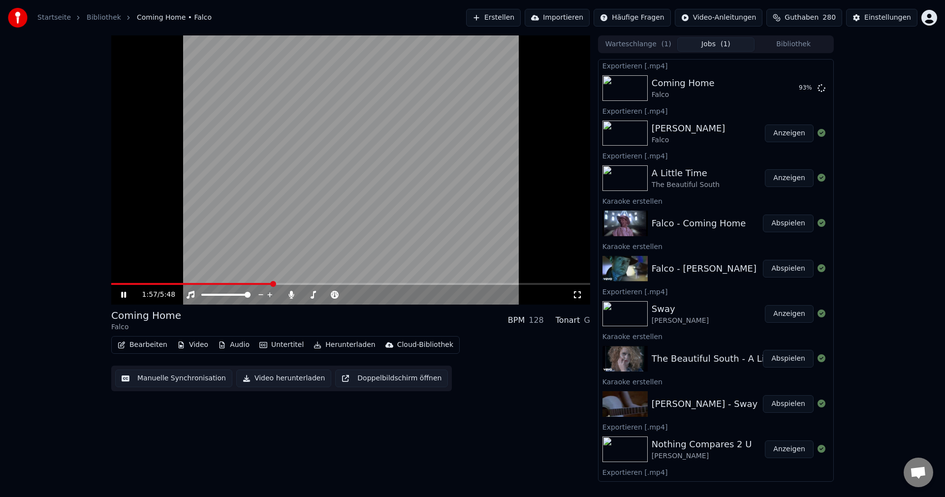
click at [492, 121] on video at bounding box center [350, 169] width 479 height 269
click at [516, 22] on button "Erstellen" at bounding box center [493, 18] width 55 height 18
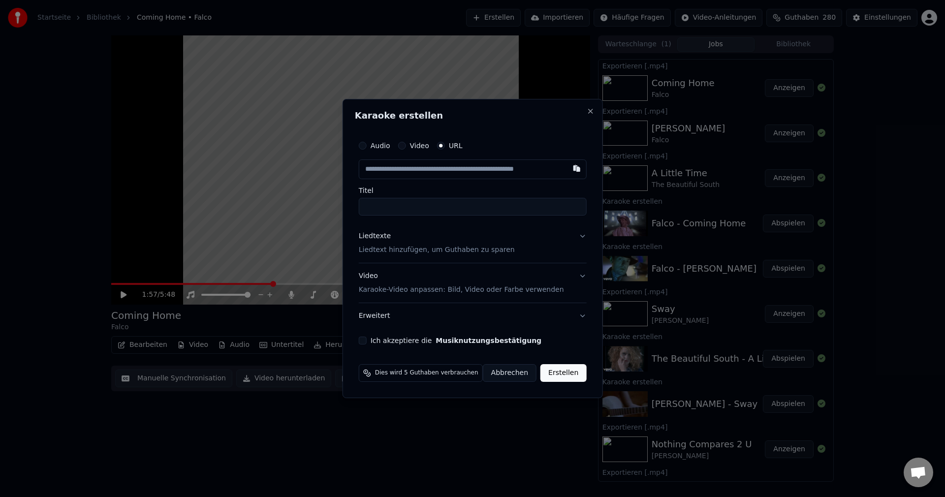
click at [582, 108] on div "Karaoke erstellen Audio Video URL Titel Liedtexte Liedtext hinzufügen, um Gutha…" at bounding box center [473, 248] width 260 height 299
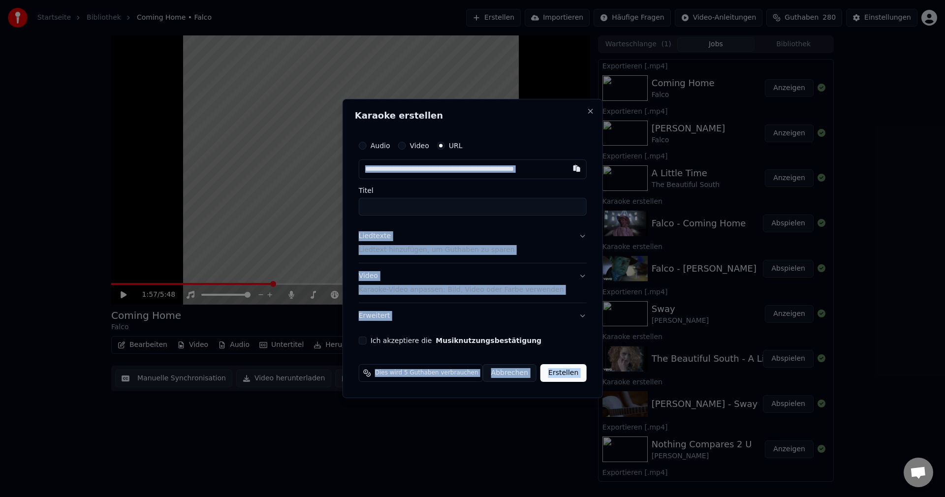
click at [585, 115] on h2 "Karaoke erstellen" at bounding box center [473, 115] width 236 height 9
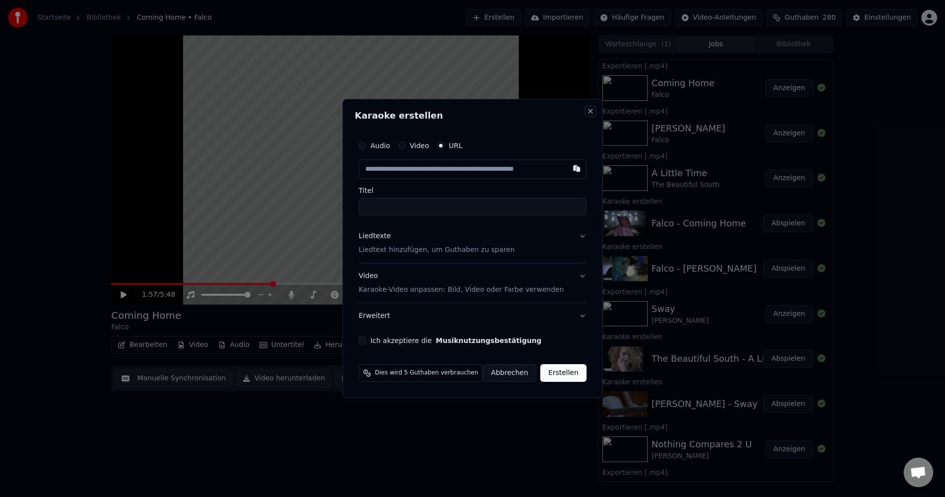
click at [586, 107] on button "Close" at bounding box center [590, 111] width 8 height 8
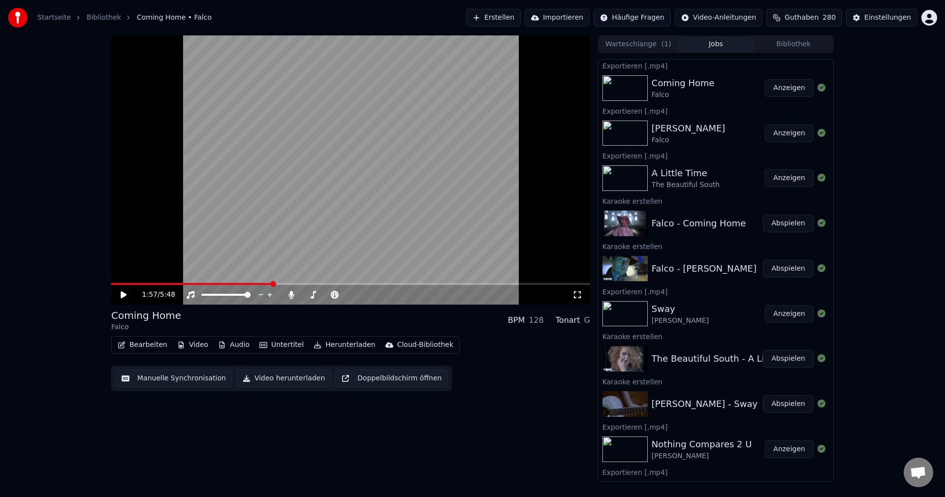
click at [644, 36] on div "Warteschlange ( 1 ) Jobs Bibliothek" at bounding box center [716, 44] width 236 height 18
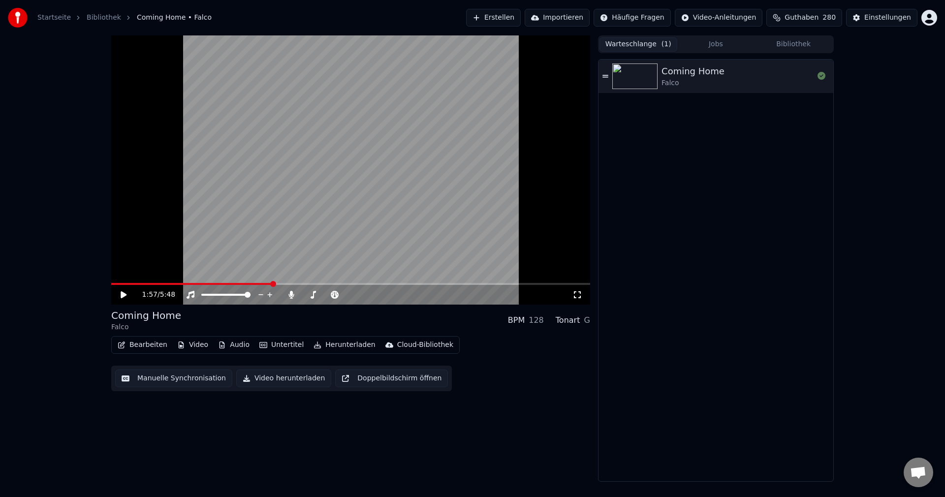
click at [638, 48] on button "Warteschlange ( 1 )" at bounding box center [639, 44] width 78 height 14
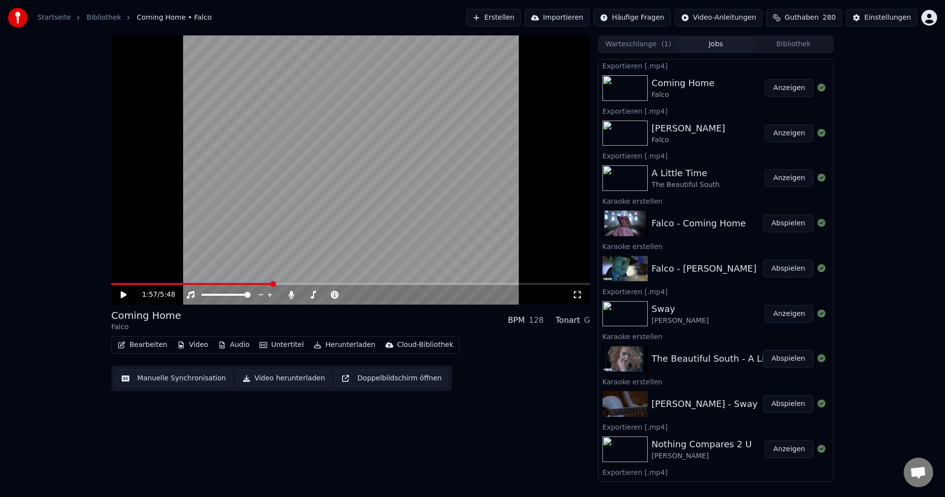
click at [728, 43] on button "Jobs" at bounding box center [716, 44] width 78 height 14
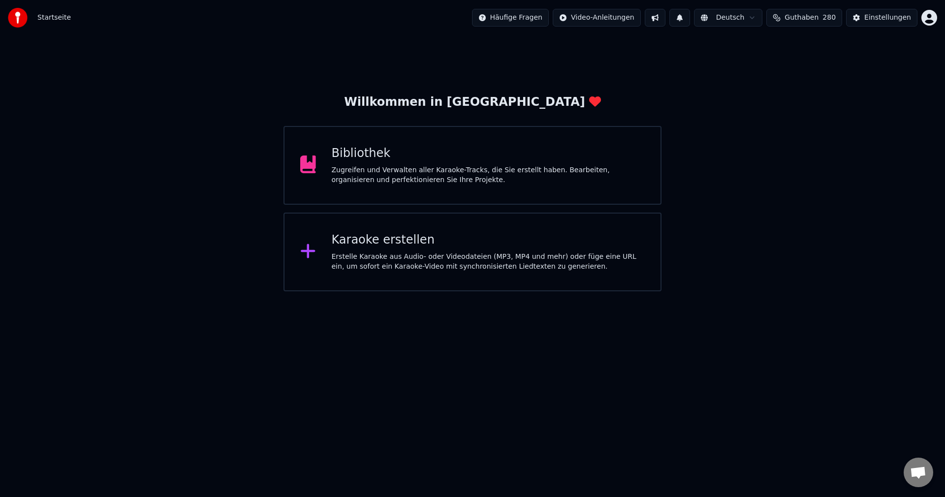
click at [483, 257] on div "Erstelle Karaoke aus Audio- oder Videodateien (MP3, MP4 und mehr) oder füge ein…" at bounding box center [489, 262] width 314 height 20
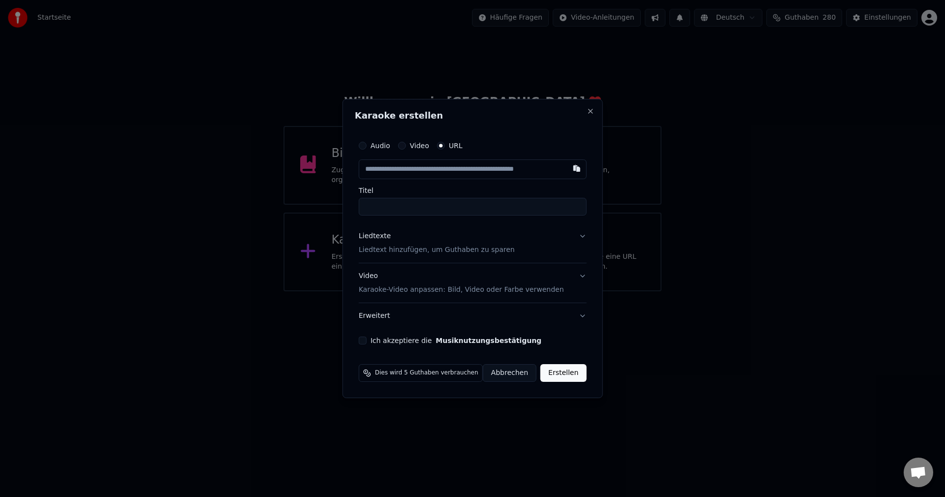
type input "**********"
drag, startPoint x: 538, startPoint y: 200, endPoint x: 315, endPoint y: 218, distance: 223.7
click at [315, 218] on body "**********" at bounding box center [472, 145] width 945 height 291
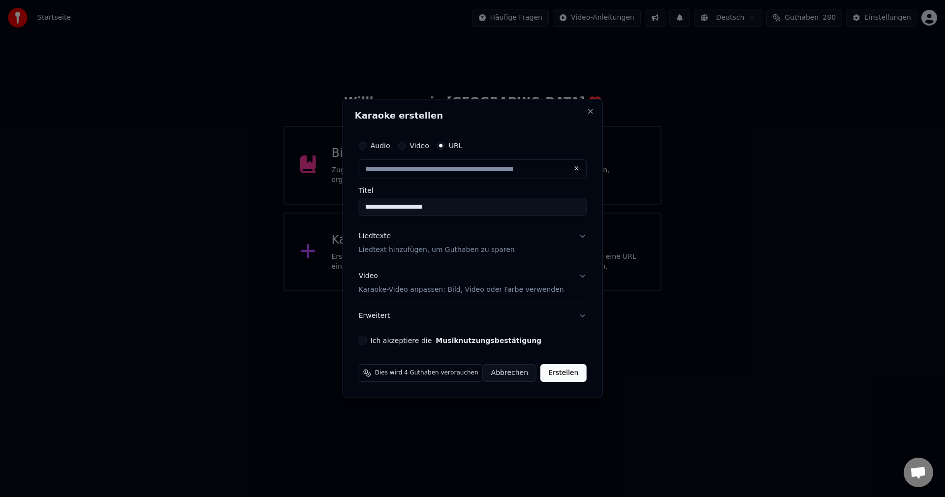
click at [381, 249] on p "Liedtext hinzufügen, um Guthaben zu sparen" at bounding box center [437, 250] width 156 height 10
type input "**********"
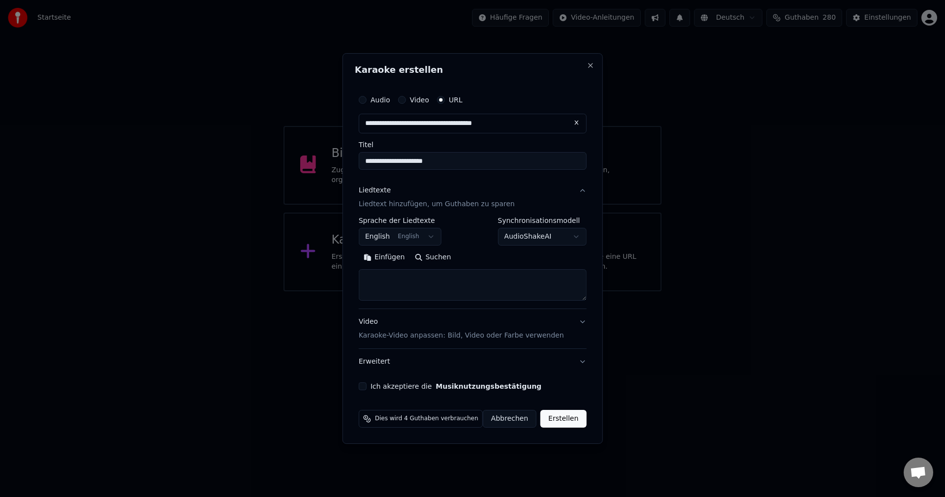
click at [394, 287] on textarea at bounding box center [473, 285] width 228 height 32
paste textarea "**********"
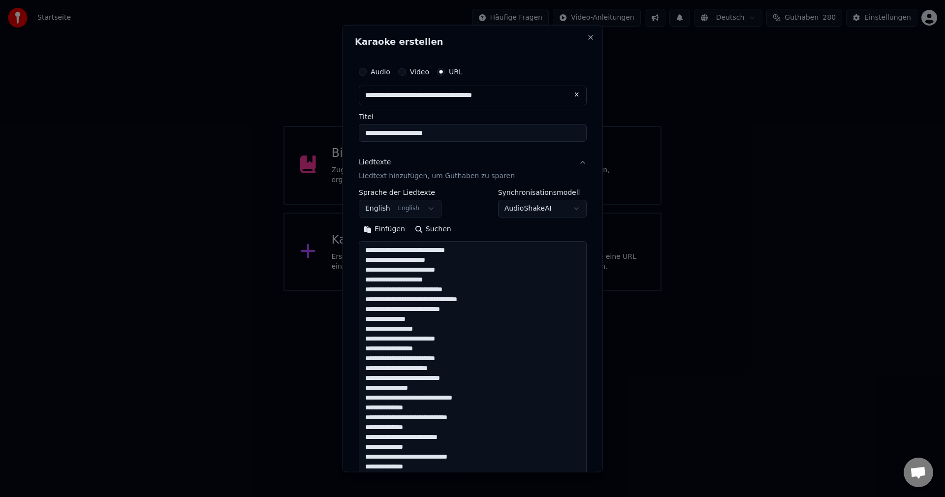
scroll to position [544, 0]
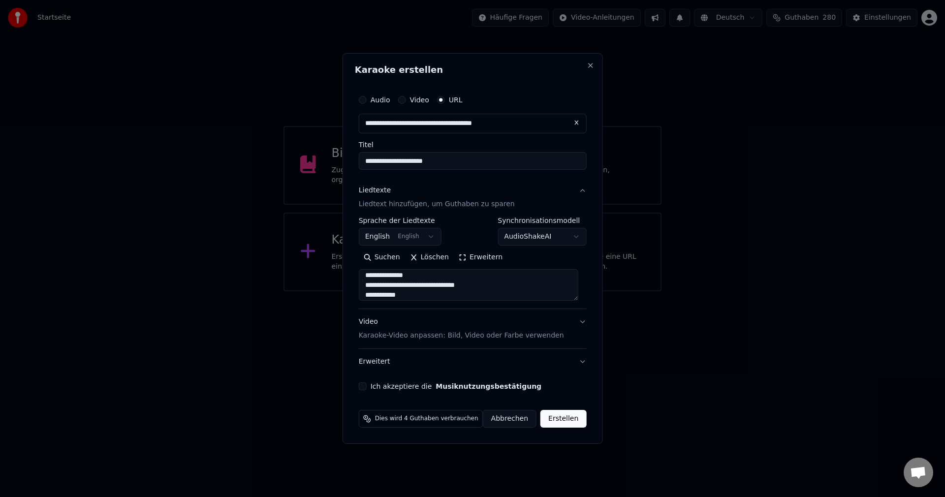
type textarea "**********"
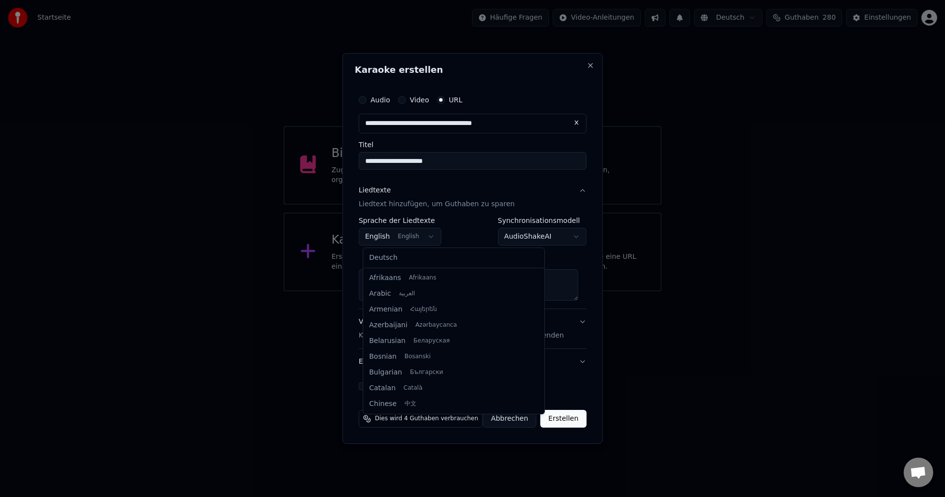
click at [410, 242] on body "**********" at bounding box center [472, 145] width 945 height 291
select select "**"
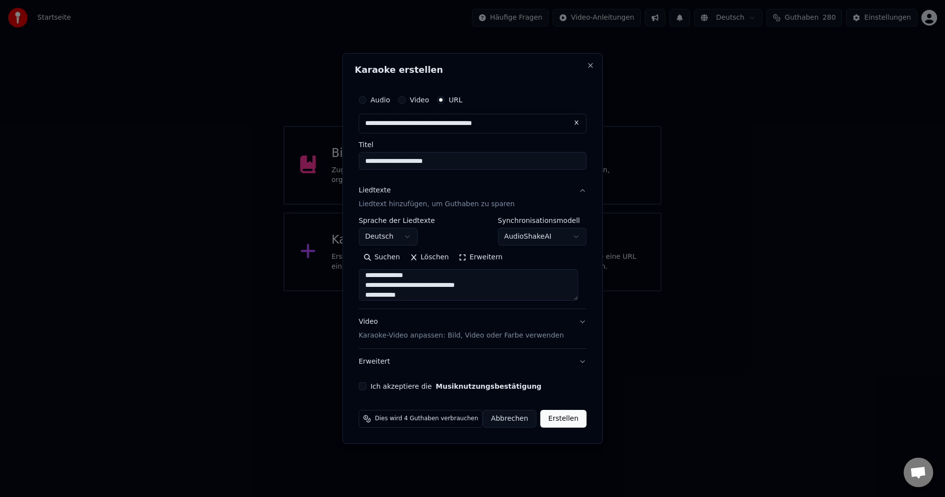
click at [371, 381] on div "**********" at bounding box center [473, 240] width 236 height 308
click at [371, 383] on div "Ich akzeptiere die Musiknutzungsbestätigung" at bounding box center [473, 386] width 228 height 8
click at [367, 384] on button "Ich akzeptiere die Musiknutzungsbestätigung" at bounding box center [363, 386] width 8 height 8
click at [563, 414] on button "Erstellen" at bounding box center [563, 419] width 46 height 18
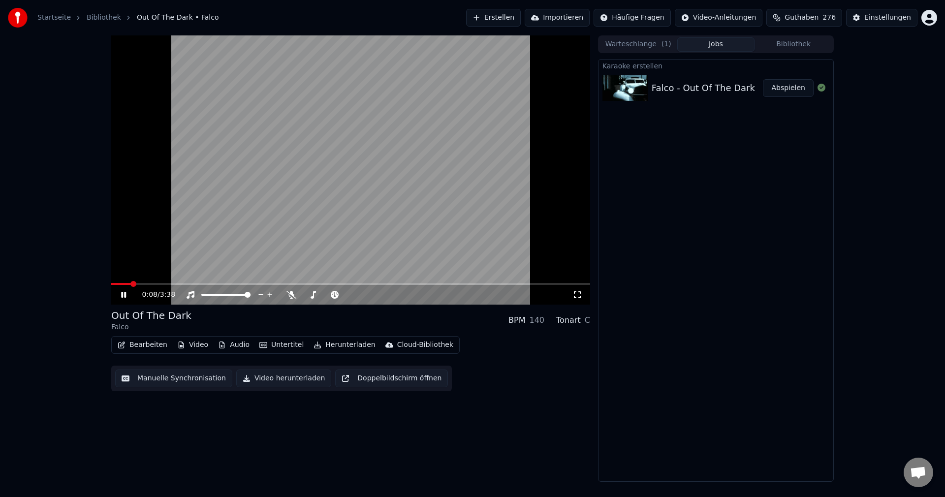
click at [332, 153] on video at bounding box center [350, 169] width 479 height 269
click at [513, 18] on button "Erstellen" at bounding box center [493, 18] width 55 height 18
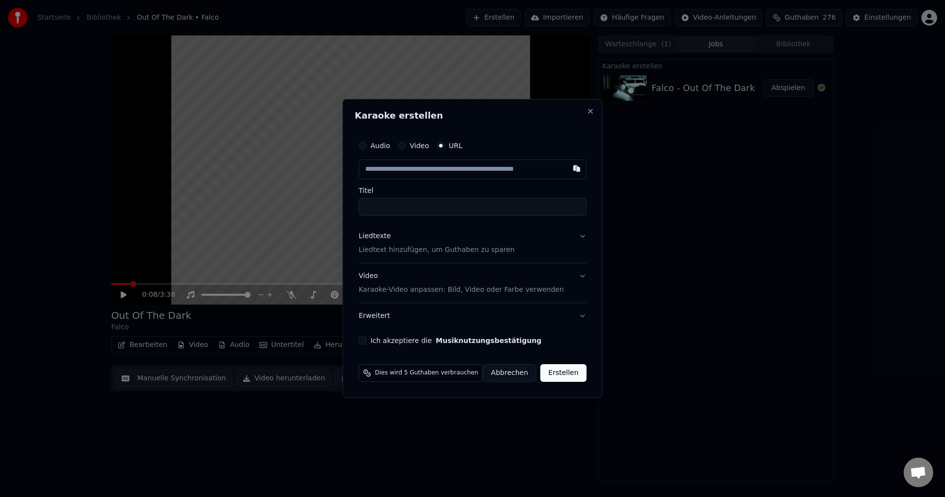
click at [449, 175] on input "text" at bounding box center [473, 169] width 228 height 20
type input "**********"
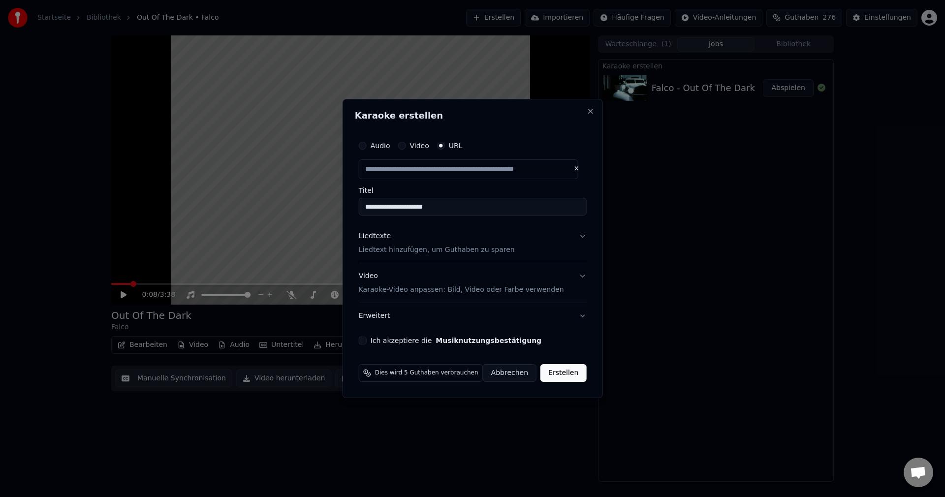
scroll to position [0, 0]
drag, startPoint x: 456, startPoint y: 210, endPoint x: 242, endPoint y: 238, distance: 215.9
click at [242, 238] on body "**********" at bounding box center [472, 248] width 945 height 497
click at [396, 250] on p "Liedtext hinzufügen, um Guthaben zu sparen" at bounding box center [437, 250] width 156 height 10
type input "**********"
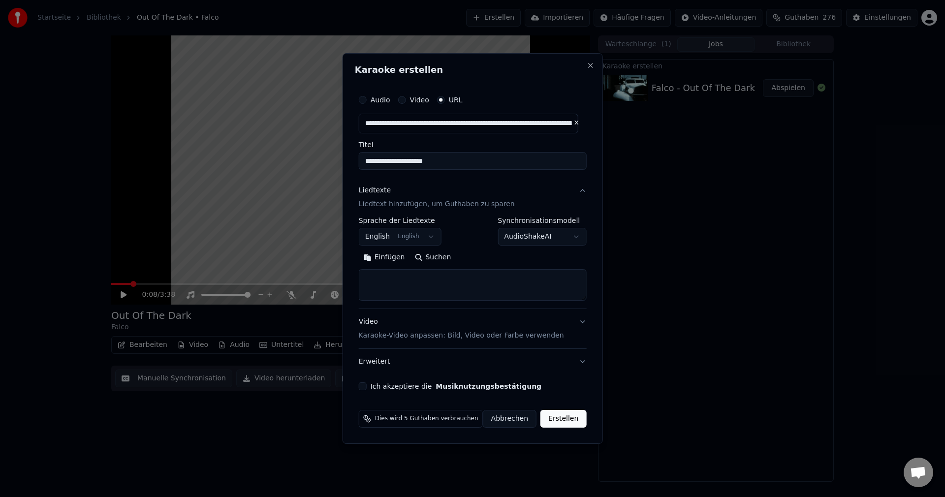
click at [399, 280] on textarea at bounding box center [473, 285] width 228 height 32
paste textarea "**********"
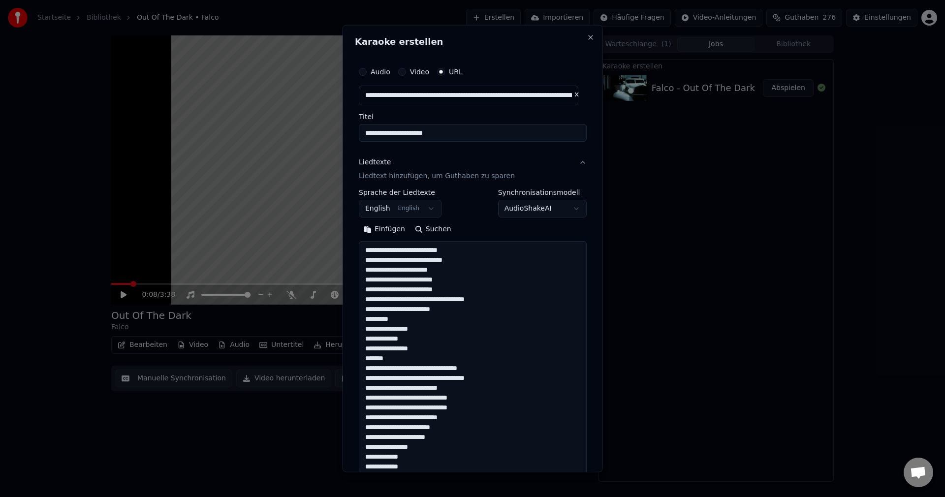
scroll to position [495, 0]
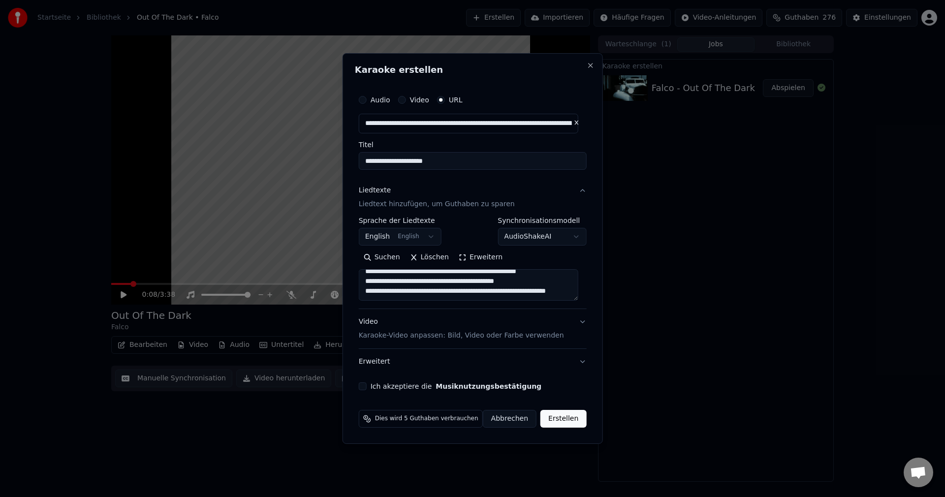
type textarea "**********"
drag, startPoint x: 367, startPoint y: 390, endPoint x: 390, endPoint y: 391, distance: 23.2
click at [375, 392] on div "**********" at bounding box center [473, 240] width 236 height 308
click at [372, 392] on div "**********" at bounding box center [473, 240] width 236 height 308
click at [371, 387] on div "Ich akzeptiere die Musiknutzungsbestätigung" at bounding box center [473, 386] width 228 height 8
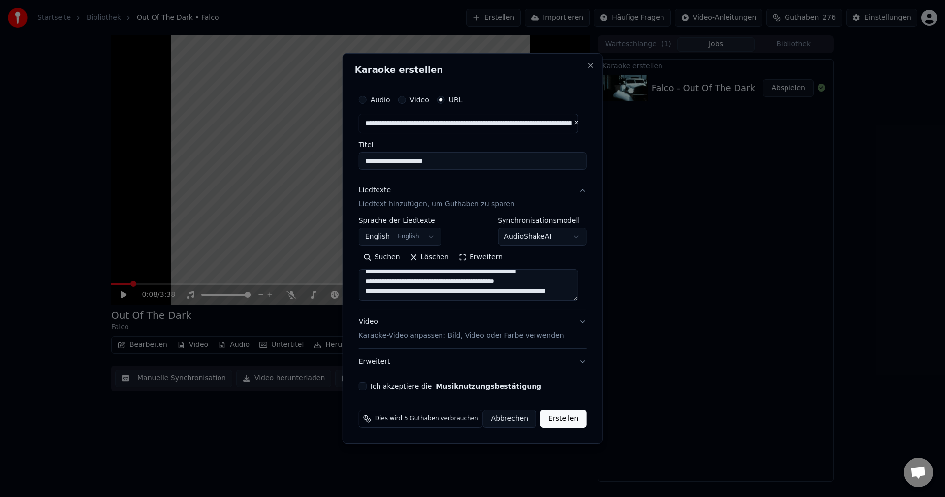
click at [367, 386] on button "Ich akzeptiere die Musiknutzungsbestätigung" at bounding box center [363, 386] width 8 height 8
click at [562, 419] on button "Erstellen" at bounding box center [563, 419] width 46 height 18
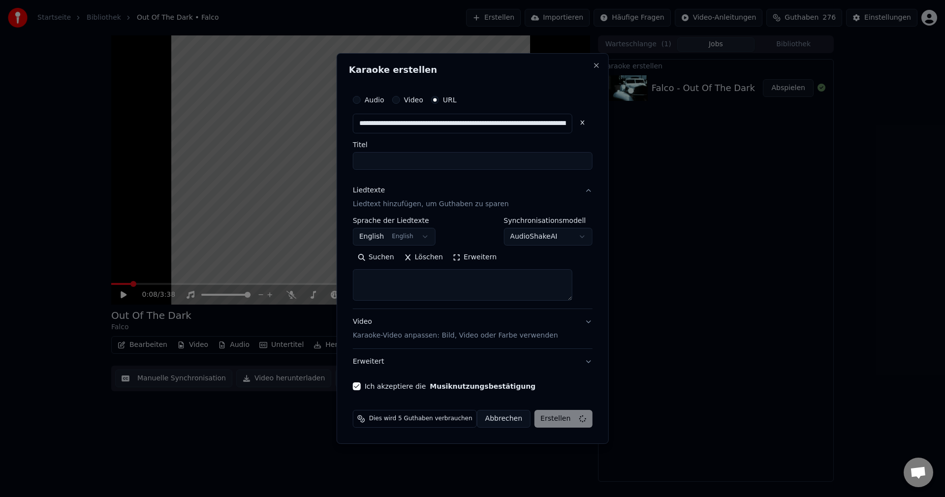
select select
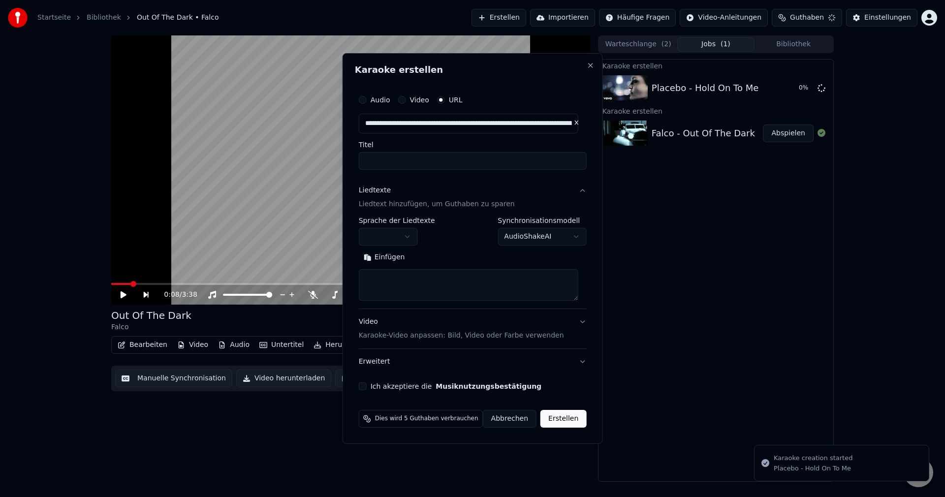
scroll to position [0, 0]
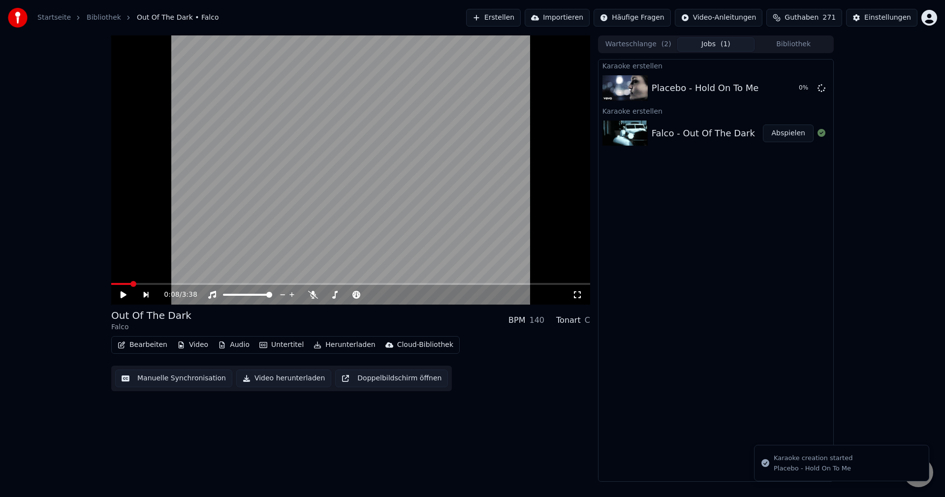
click at [254, 163] on video at bounding box center [350, 169] width 479 height 269
click at [227, 284] on span at bounding box center [350, 284] width 479 height 2
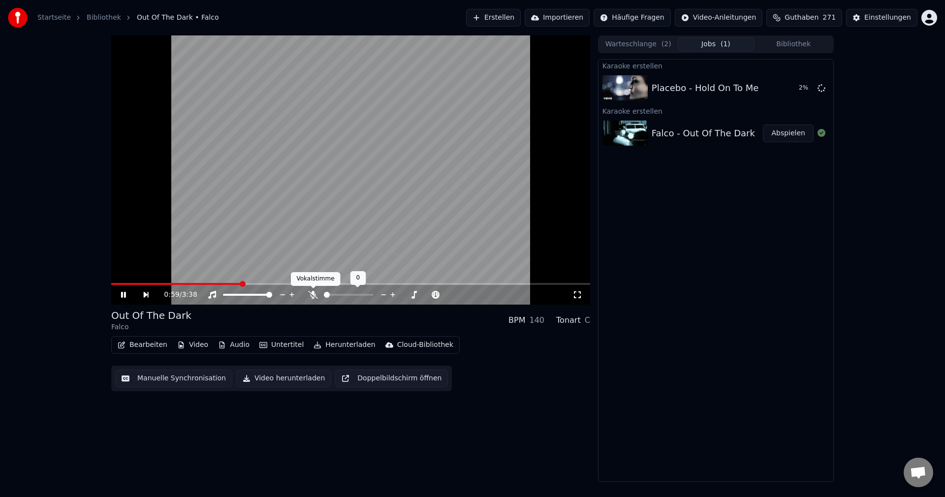
click at [313, 292] on icon at bounding box center [313, 295] width 10 height 8
click at [466, 96] on video at bounding box center [350, 169] width 479 height 269
click at [262, 377] on button "Video herunterladen" at bounding box center [283, 379] width 95 height 18
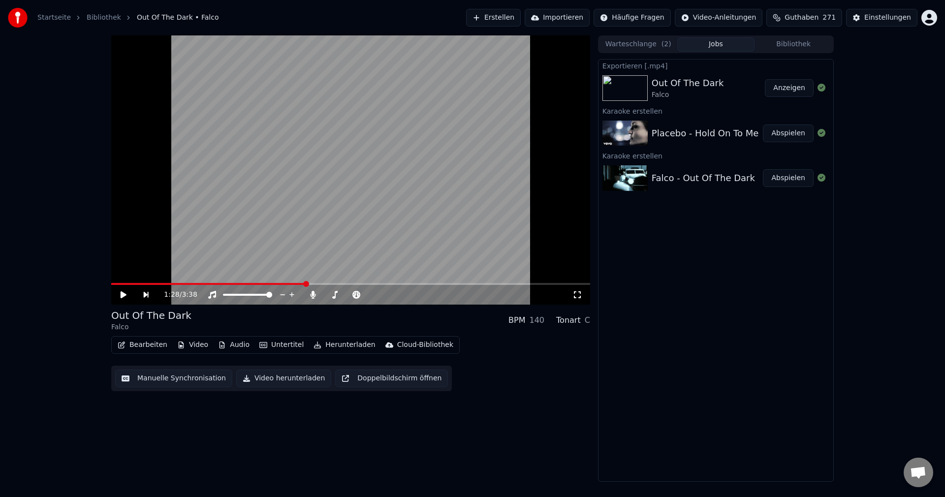
click at [512, 16] on button "Erstellen" at bounding box center [493, 18] width 55 height 18
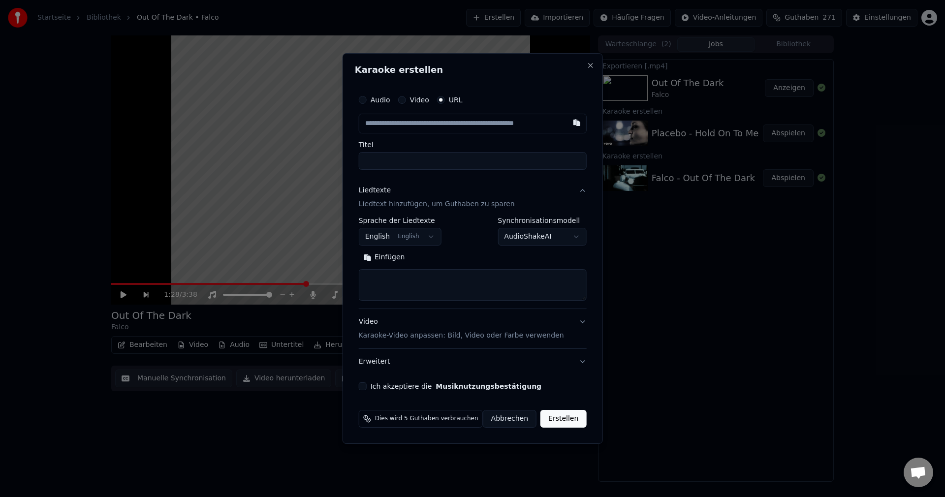
type input "**********"
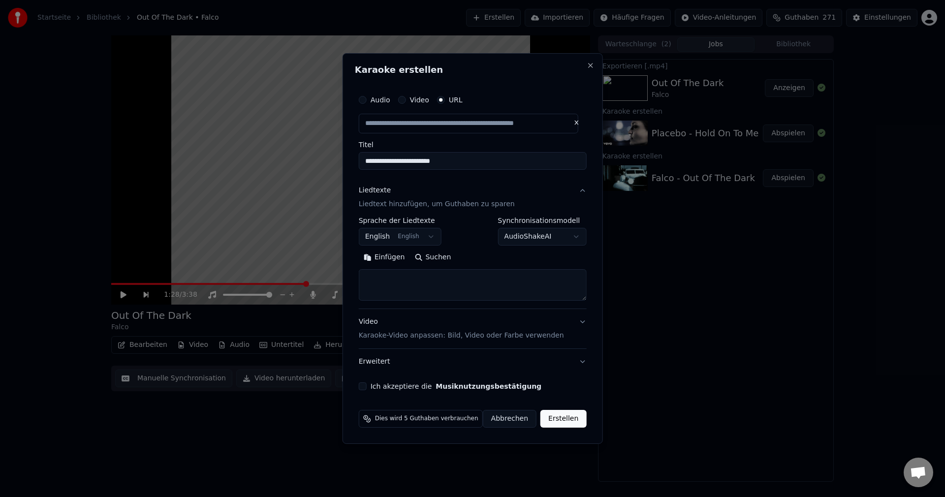
drag, startPoint x: 431, startPoint y: 158, endPoint x: 276, endPoint y: 146, distance: 156.0
click at [276, 146] on body "**********" at bounding box center [472, 248] width 945 height 497
click at [405, 281] on textarea at bounding box center [473, 285] width 228 height 32
paste textarea "**********"
type input "**********"
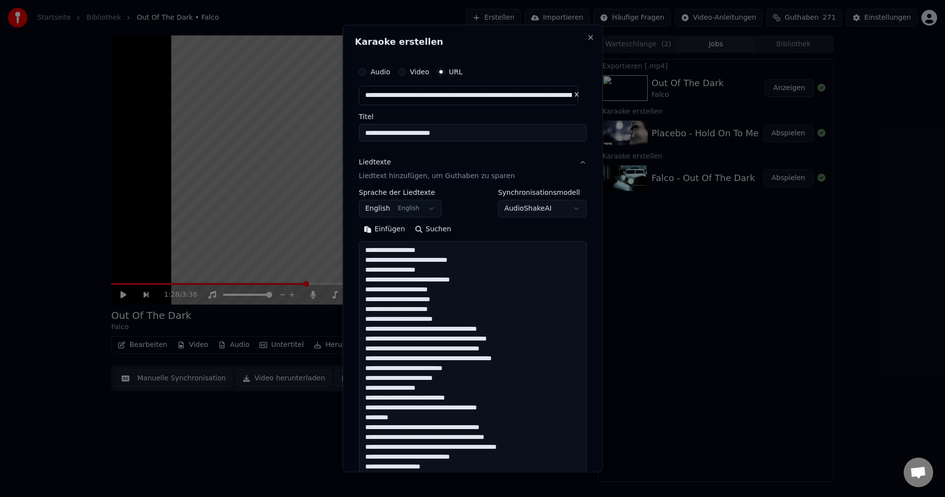
scroll to position [396, 0]
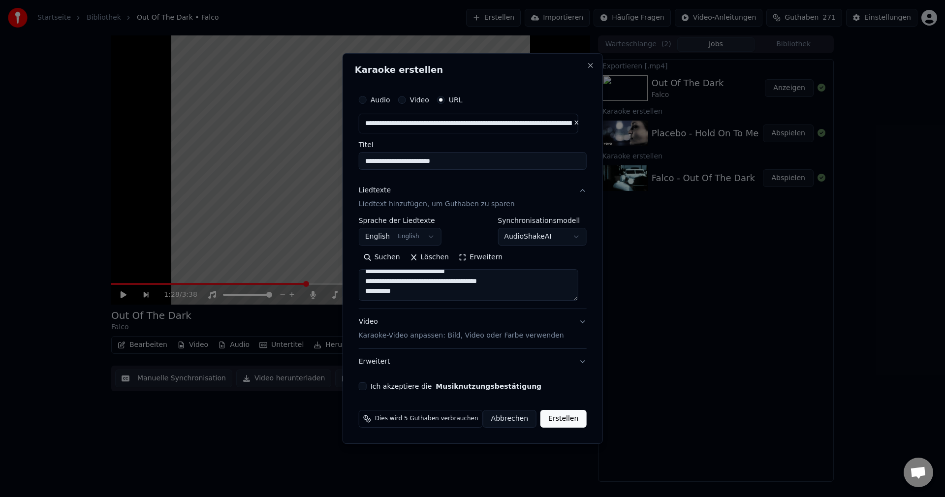
type textarea "**********"
click at [367, 390] on button "Ich akzeptiere die Musiknutzungsbestätigung" at bounding box center [363, 386] width 8 height 8
click at [566, 415] on button "Erstellen" at bounding box center [563, 419] width 46 height 18
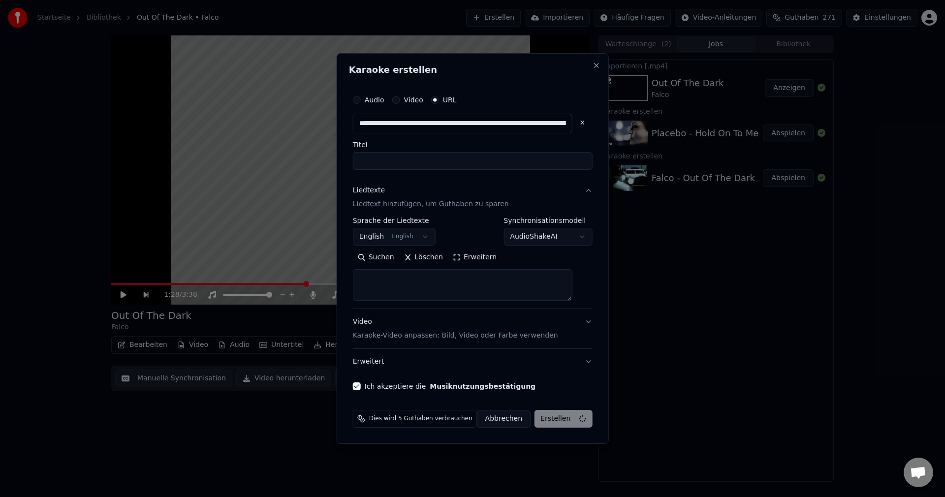
scroll to position [0, 0]
select select
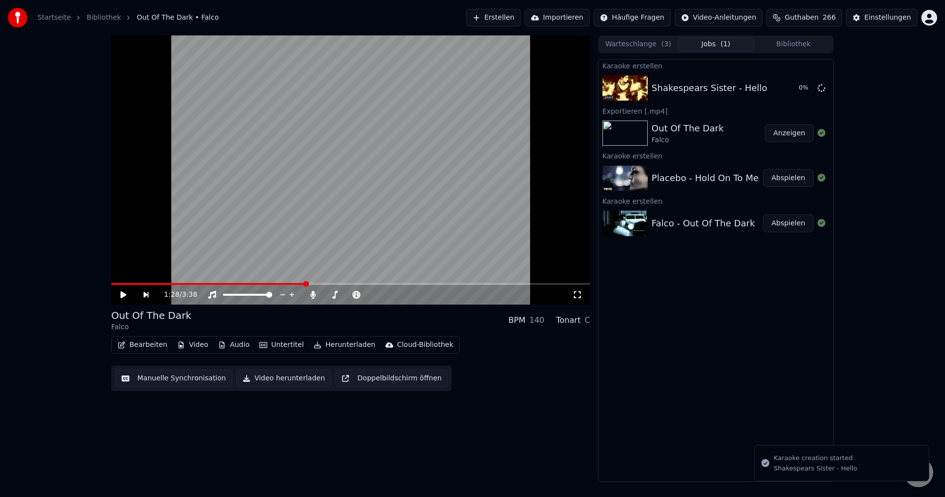
click at [676, 135] on div "Out Of The Dark" at bounding box center [688, 129] width 72 height 14
click at [685, 174] on div "Placebo - Hold On To Me" at bounding box center [705, 178] width 107 height 14
click at [796, 178] on button "Abspielen" at bounding box center [788, 178] width 51 height 18
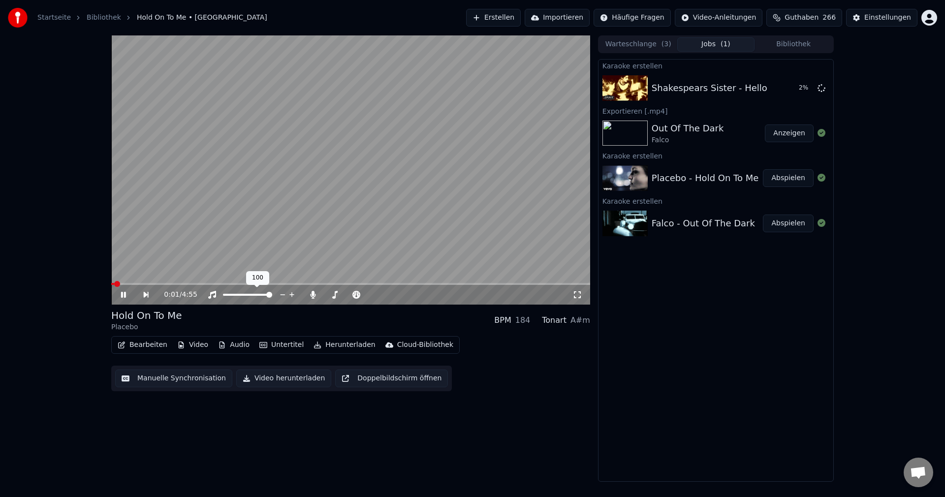
click at [247, 284] on div "100 100" at bounding box center [257, 278] width 23 height 14
click at [236, 282] on video at bounding box center [350, 169] width 479 height 269
click at [379, 154] on video at bounding box center [350, 169] width 479 height 269
click at [386, 283] on span at bounding box center [350, 284] width 479 height 2
click at [429, 284] on span at bounding box center [350, 284] width 479 height 2
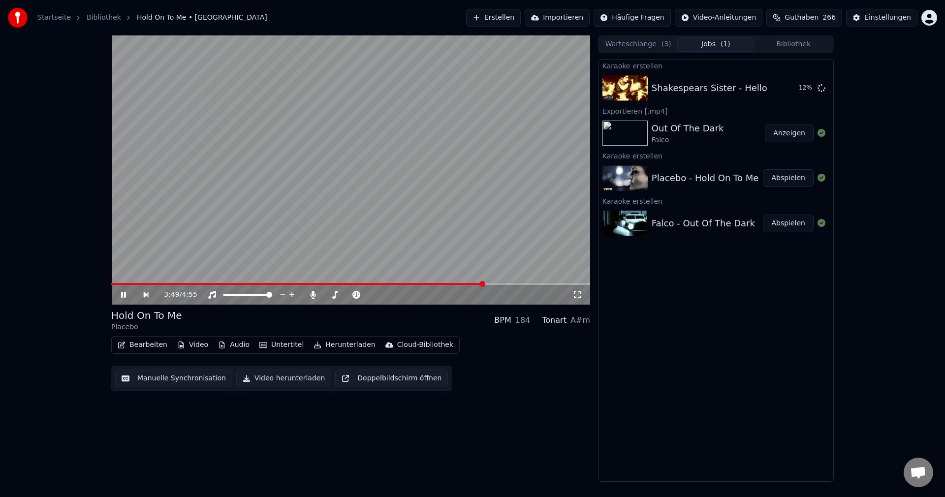
click at [244, 284] on span at bounding box center [297, 284] width 373 height 2
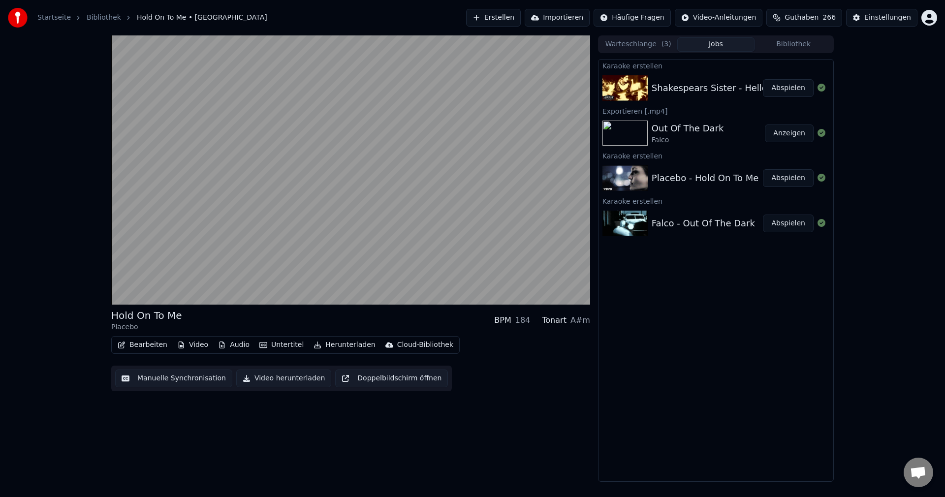
click at [276, 378] on button "Video herunterladen" at bounding box center [283, 379] width 95 height 18
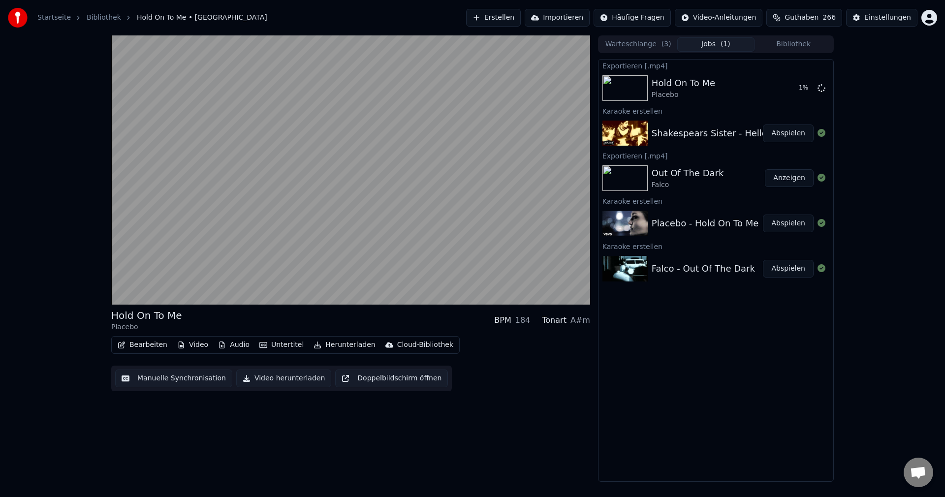
click at [795, 134] on button "Abspielen" at bounding box center [788, 134] width 51 height 18
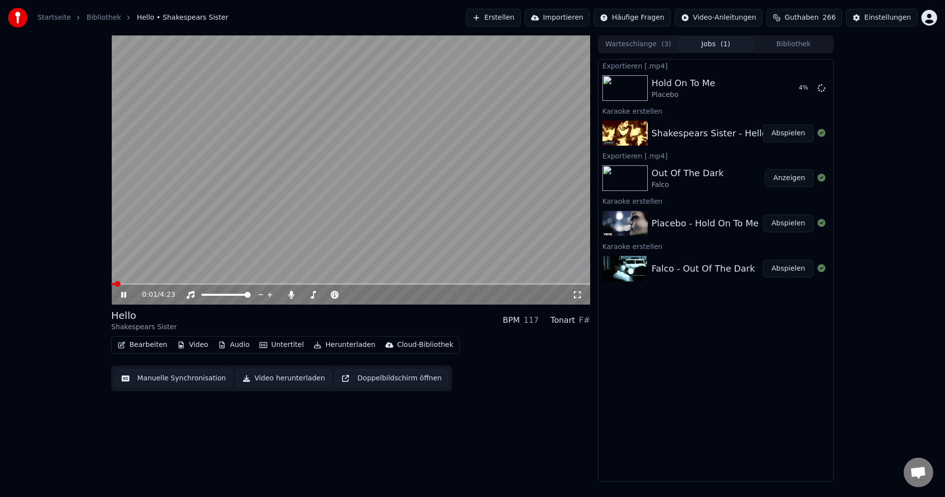
click at [233, 285] on span at bounding box center [350, 284] width 479 height 2
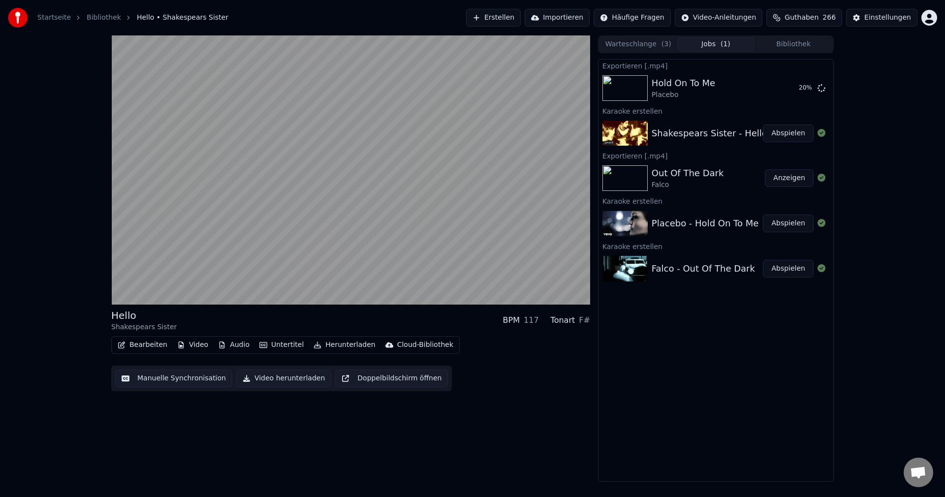
click at [278, 381] on button "Video herunterladen" at bounding box center [283, 379] width 95 height 18
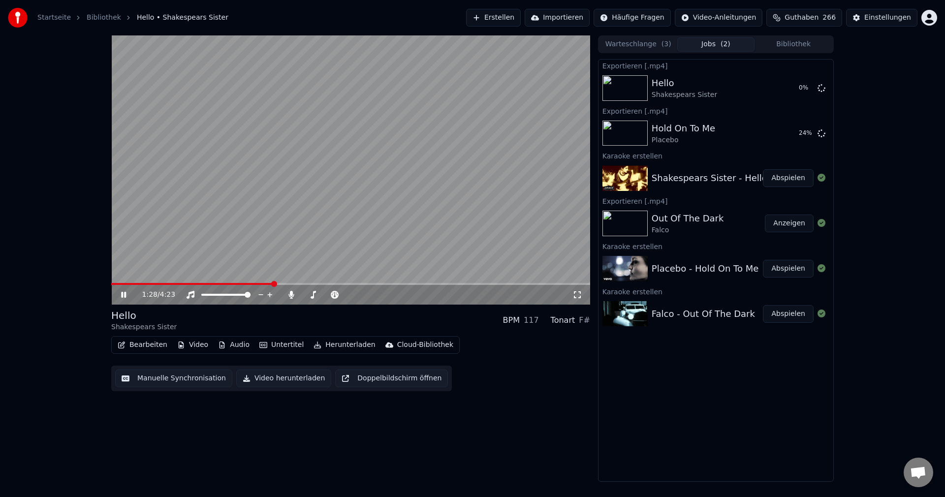
click at [254, 159] on video at bounding box center [350, 169] width 479 height 269
click at [521, 15] on button "Erstellen" at bounding box center [493, 18] width 55 height 18
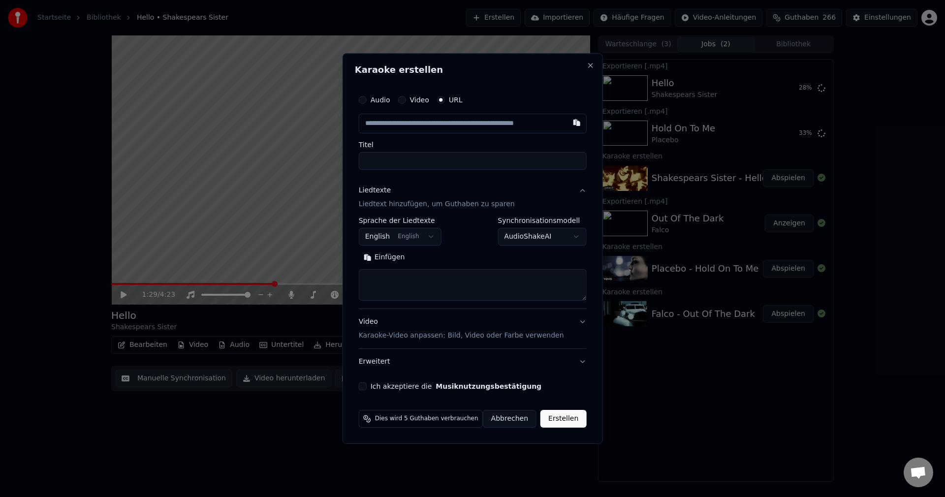
type input "**********"
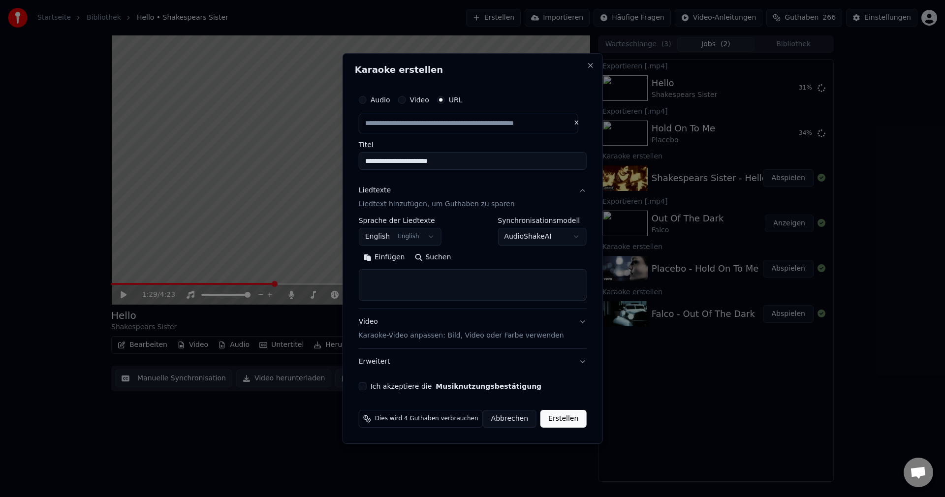
type input "**********"
drag, startPoint x: 488, startPoint y: 158, endPoint x: 316, endPoint y: 158, distance: 171.3
click at [316, 158] on body "**********" at bounding box center [472, 248] width 945 height 497
click at [427, 281] on textarea at bounding box center [473, 285] width 228 height 32
paste textarea "**********"
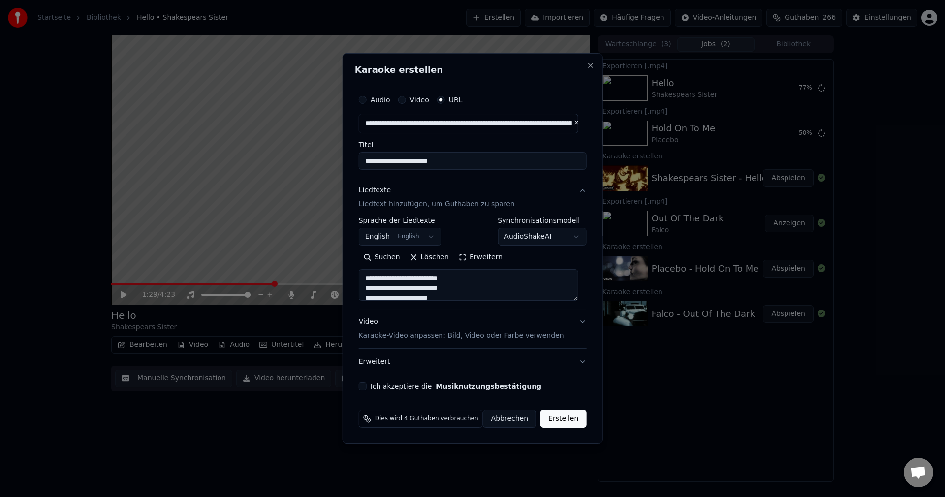
scroll to position [396, 0]
type textarea "**********"
click at [367, 384] on button "Ich akzeptiere die Musiknutzungsbestätigung" at bounding box center [363, 386] width 8 height 8
click at [558, 421] on button "Erstellen" at bounding box center [563, 419] width 46 height 18
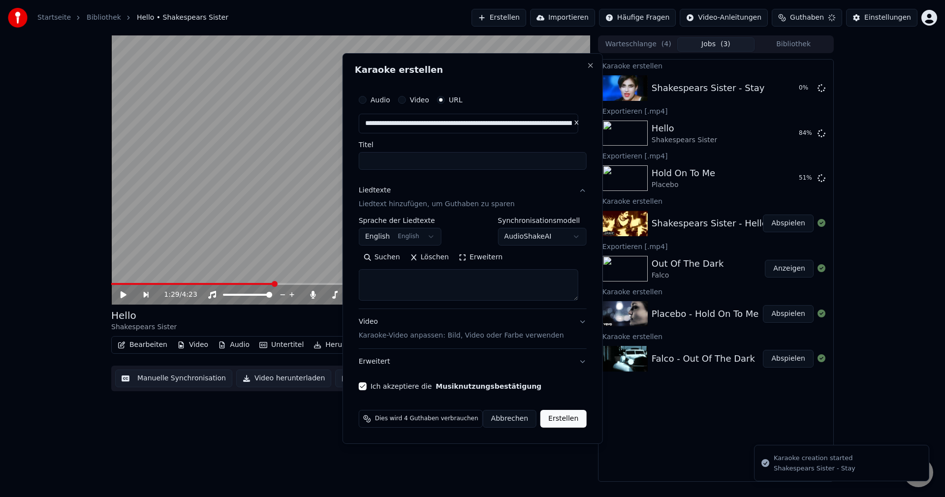
scroll to position [0, 0]
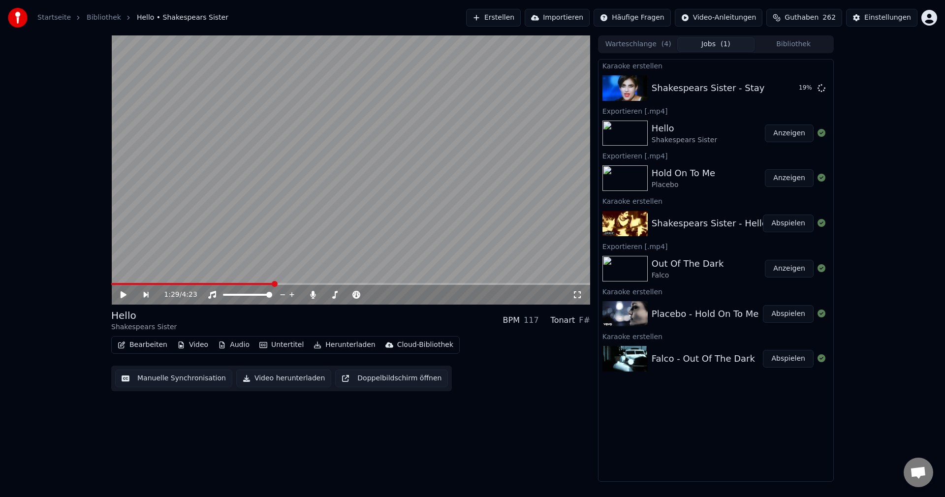
click at [521, 15] on button "Erstellen" at bounding box center [493, 18] width 55 height 18
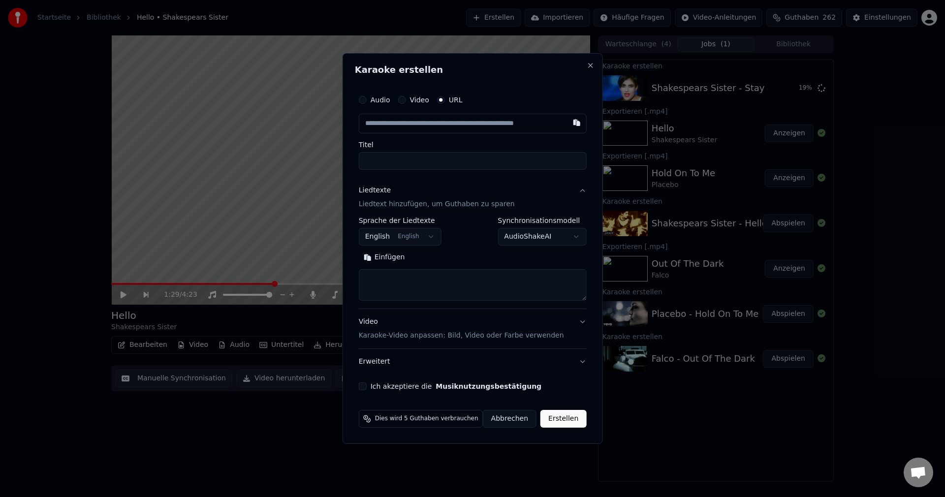
type input "**********"
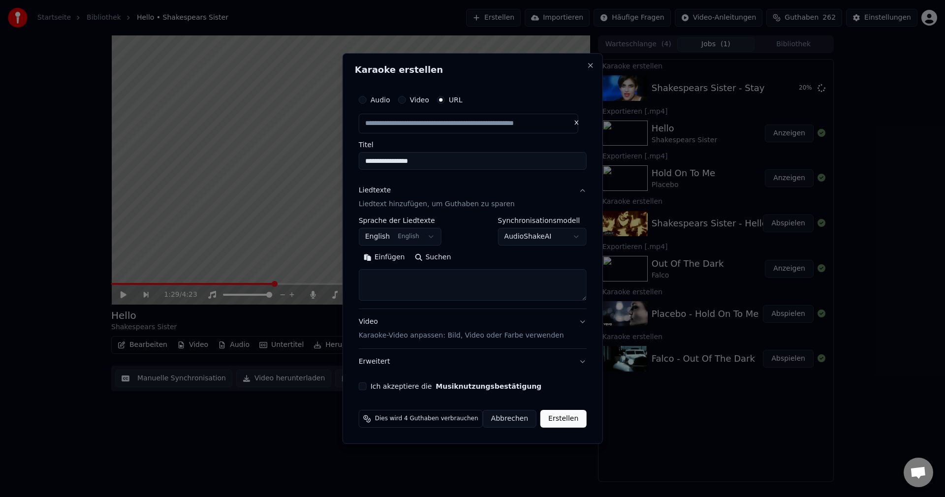
drag, startPoint x: 449, startPoint y: 162, endPoint x: 334, endPoint y: 170, distance: 115.4
click at [334, 170] on body "**********" at bounding box center [472, 248] width 945 height 497
click at [370, 157] on input "**********" at bounding box center [473, 161] width 228 height 18
type input "**********"
drag, startPoint x: 509, startPoint y: 157, endPoint x: 171, endPoint y: 148, distance: 338.3
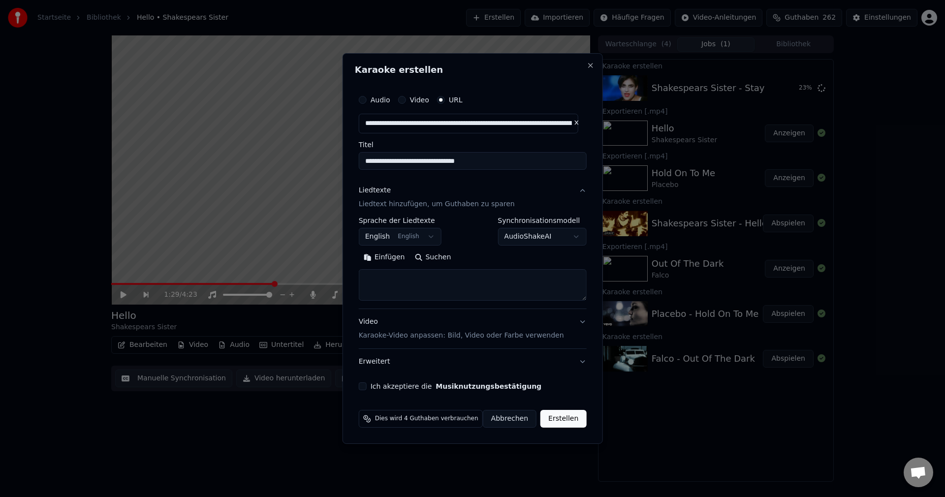
click at [171, 148] on body "**********" at bounding box center [472, 248] width 945 height 497
type input "**********"
click at [411, 278] on textarea at bounding box center [473, 285] width 228 height 32
paste textarea "**********"
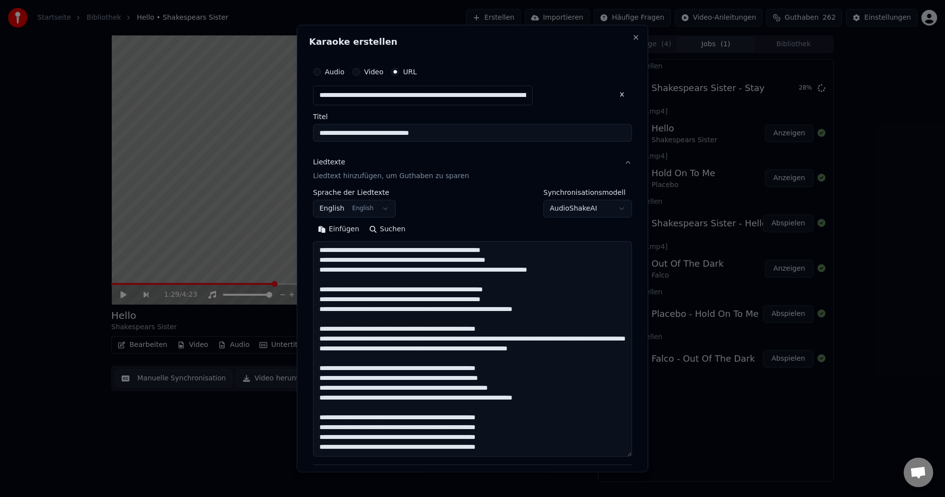
scroll to position [258, 0]
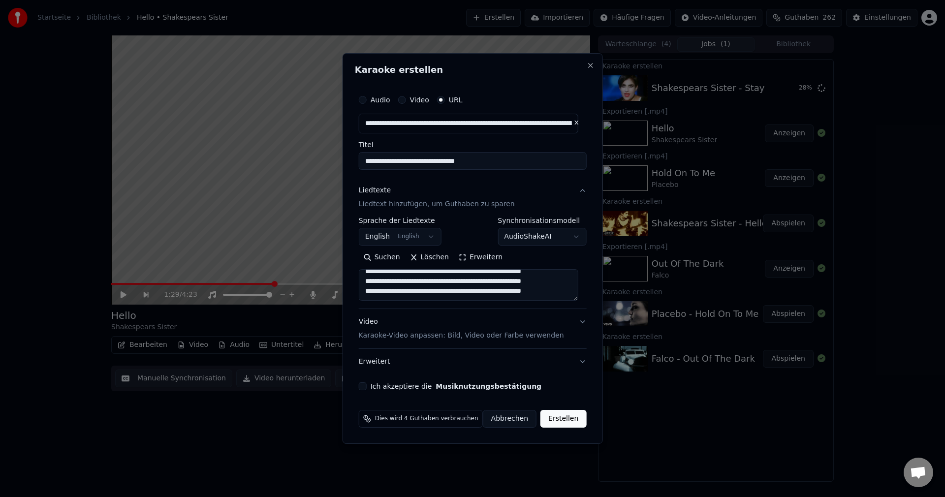
type textarea "**********"
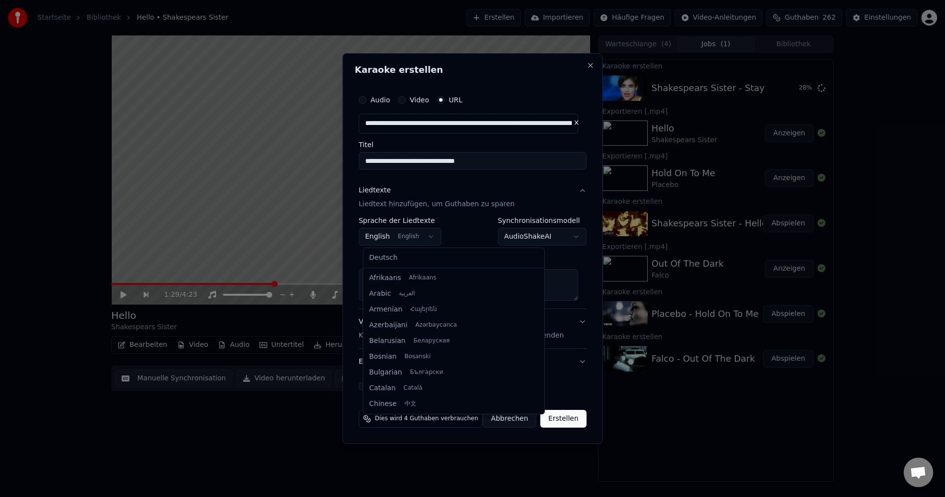
click at [431, 239] on body "**********" at bounding box center [472, 248] width 945 height 497
select select "**"
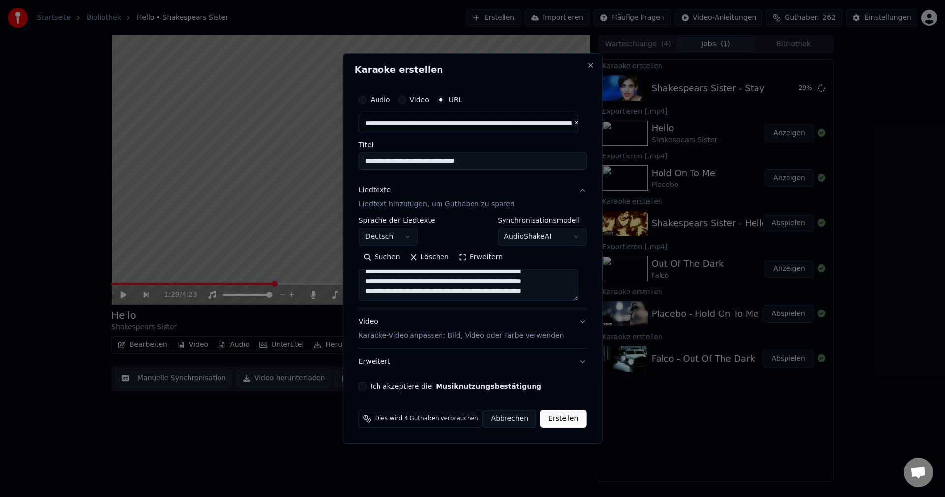
click at [364, 386] on button "Ich akzeptiere die Musiknutzungsbestätigung" at bounding box center [363, 386] width 8 height 8
click at [559, 422] on button "Erstellen" at bounding box center [563, 419] width 46 height 18
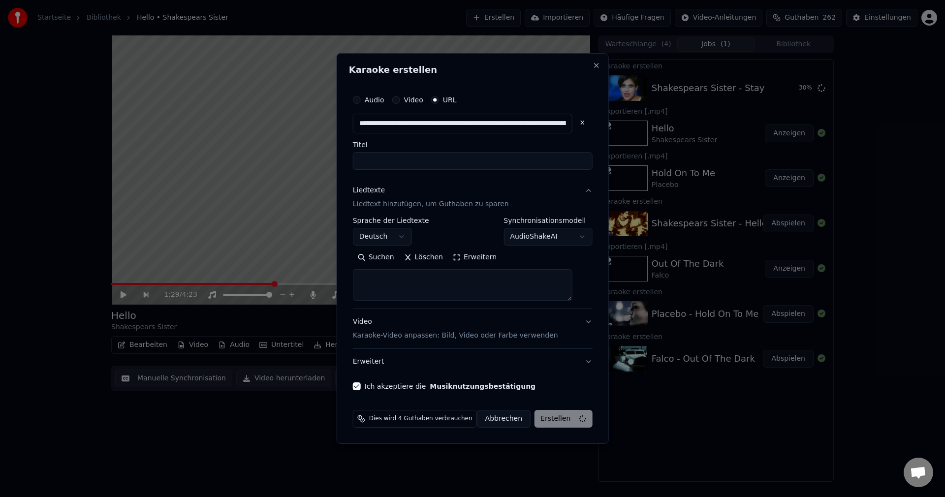
scroll to position [0, 0]
select select
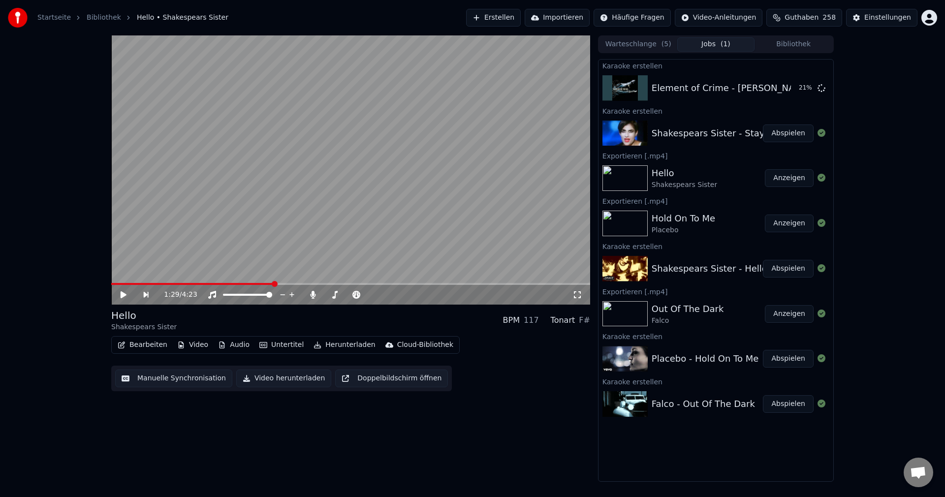
click at [515, 11] on button "Erstellen" at bounding box center [493, 18] width 55 height 18
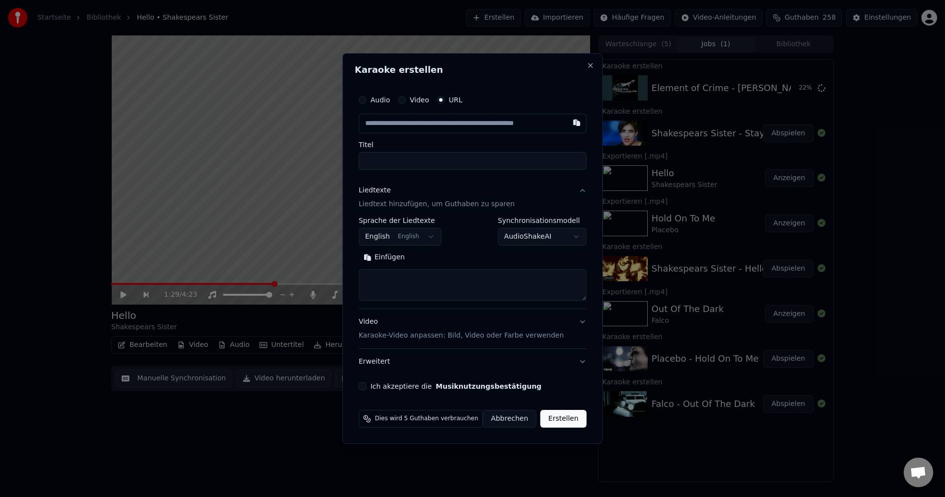
type input "**********"
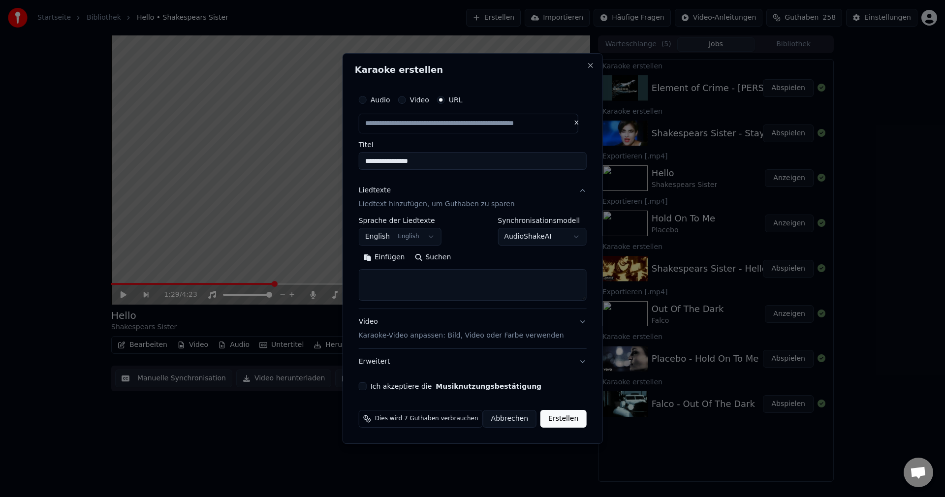
drag, startPoint x: 432, startPoint y: 161, endPoint x: 253, endPoint y: 151, distance: 178.5
click at [253, 151] on body "**********" at bounding box center [472, 248] width 945 height 497
click at [405, 291] on textarea at bounding box center [473, 285] width 228 height 32
paste textarea "**********"
type input "**********"
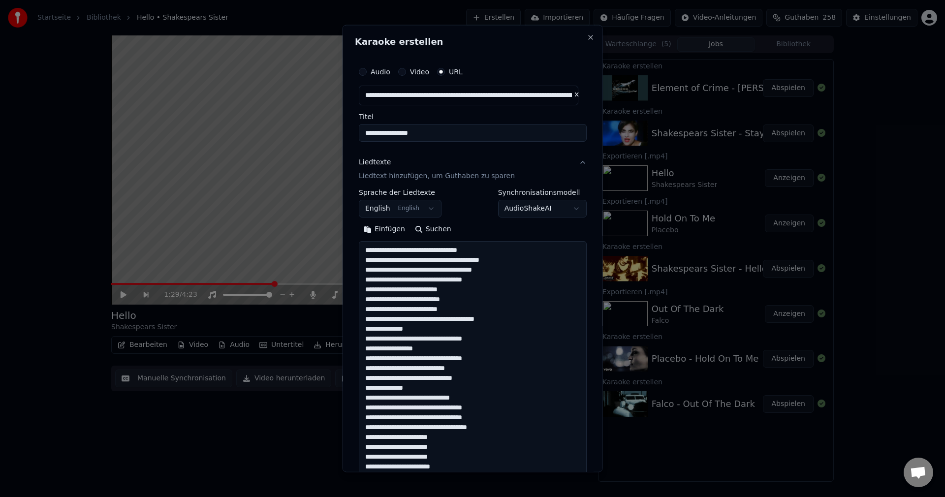
scroll to position [249, 0]
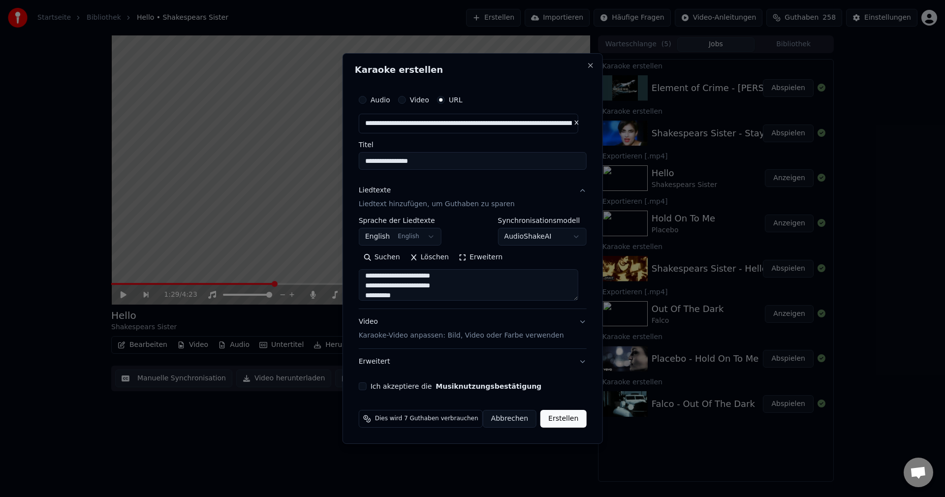
type textarea "**********"
click at [410, 236] on body "**********" at bounding box center [472, 248] width 945 height 497
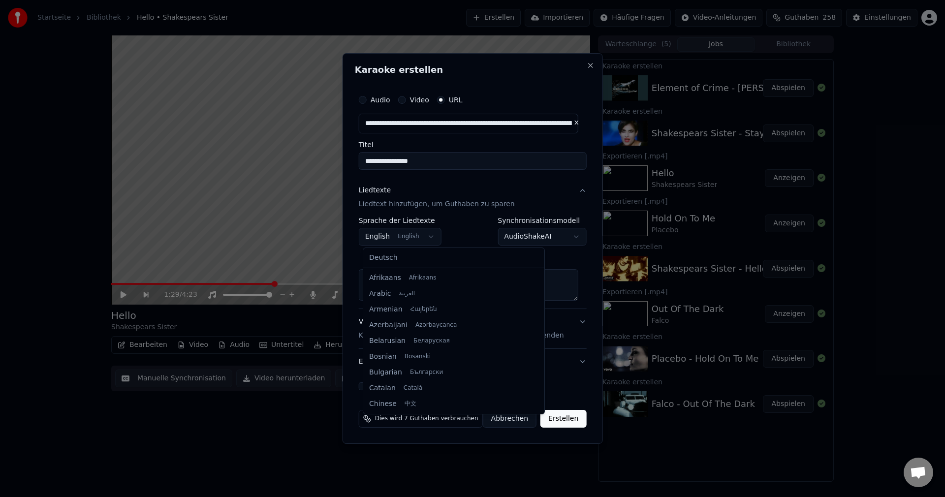
scroll to position [79, 0]
select select "**"
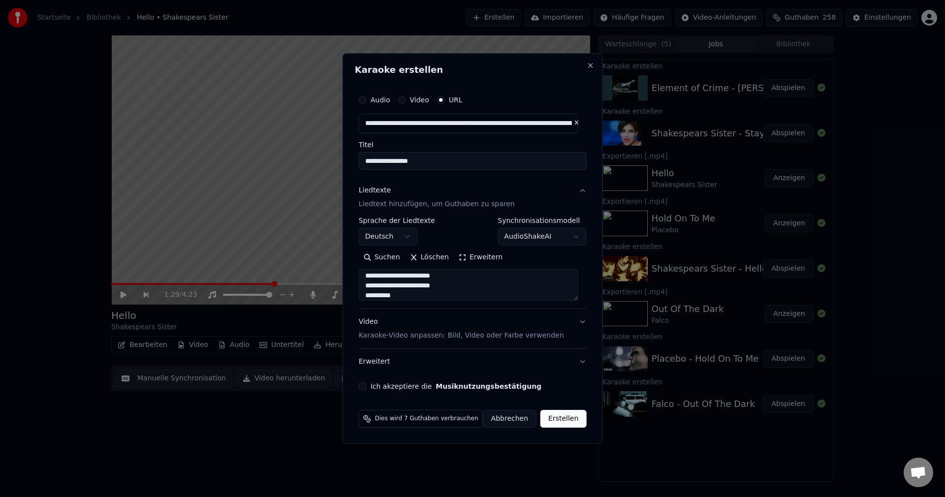
click at [405, 386] on label "Ich akzeptiere die Musiknutzungsbestätigung" at bounding box center [456, 386] width 171 height 7
click at [367, 386] on button "Ich akzeptiere die Musiknutzungsbestätigung" at bounding box center [363, 386] width 8 height 8
click at [576, 421] on button "Erstellen" at bounding box center [563, 419] width 46 height 18
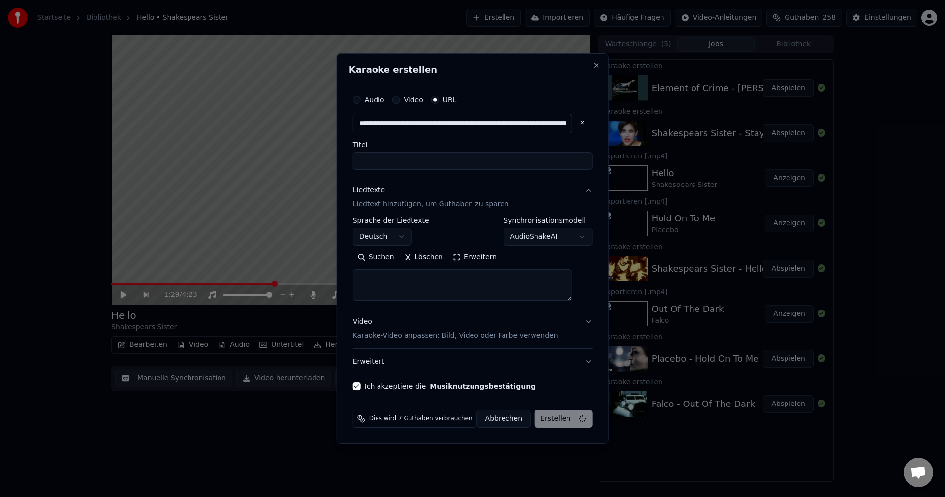
scroll to position [0, 0]
select select
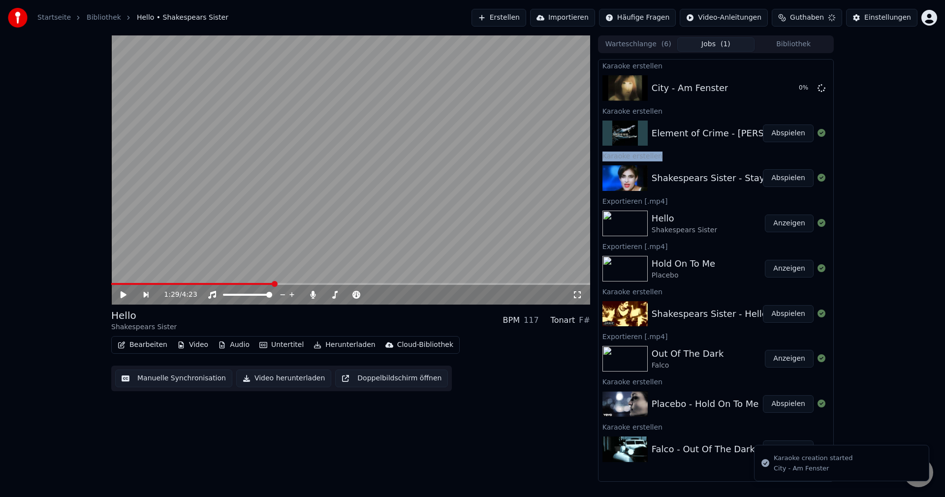
click at [906, 150] on div "1:29 / 4:23 Hello Shakespears Sister BPM 117 Tonart F# Bearbeiten Video Audio U…" at bounding box center [472, 258] width 945 height 446
click at [790, 179] on button "Abspielen" at bounding box center [788, 178] width 51 height 18
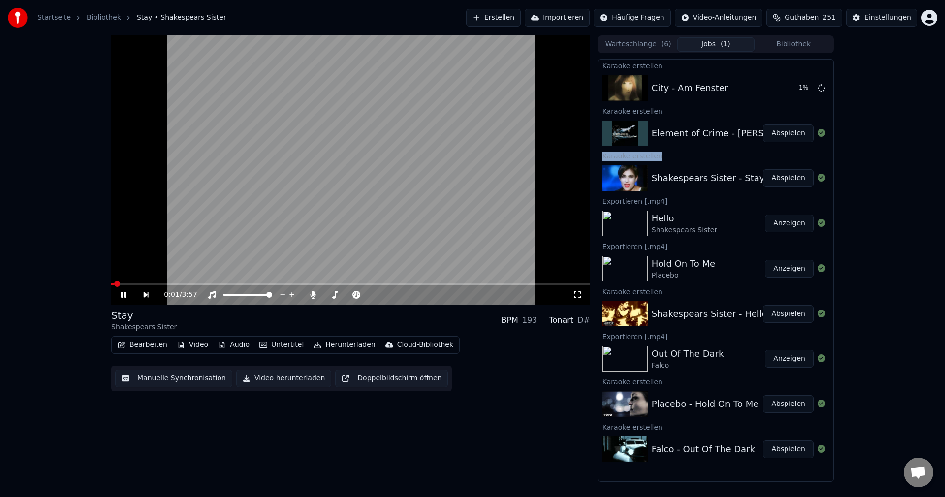
click at [262, 282] on video at bounding box center [350, 169] width 479 height 269
click at [253, 285] on span at bounding box center [350, 284] width 479 height 2
click at [333, 165] on video at bounding box center [350, 169] width 479 height 269
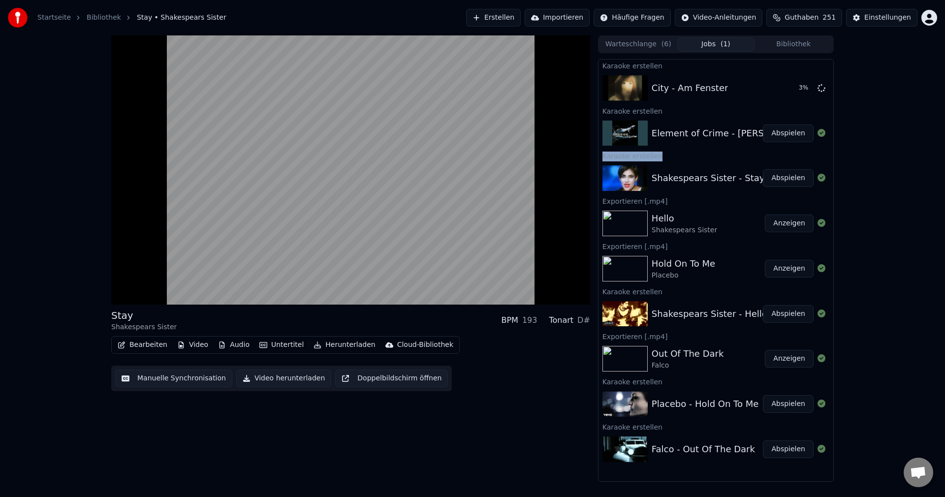
click at [293, 380] on button "Video herunterladen" at bounding box center [283, 379] width 95 height 18
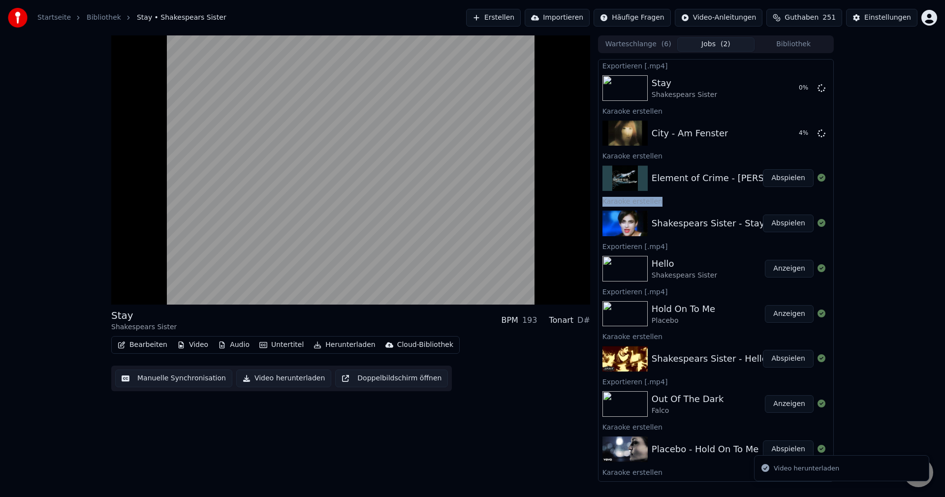
click at [767, 180] on button "Abspielen" at bounding box center [788, 178] width 51 height 18
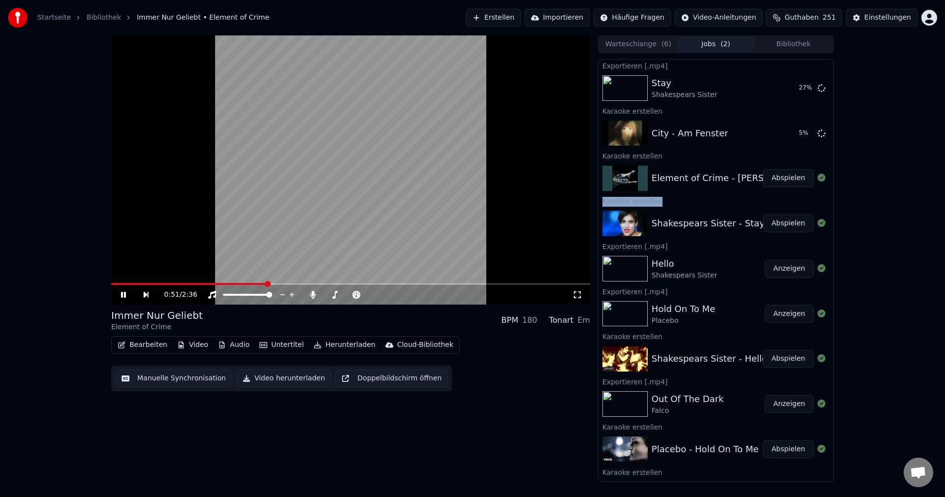
click at [267, 283] on span at bounding box center [350, 284] width 479 height 2
click at [315, 283] on span at bounding box center [350, 284] width 479 height 2
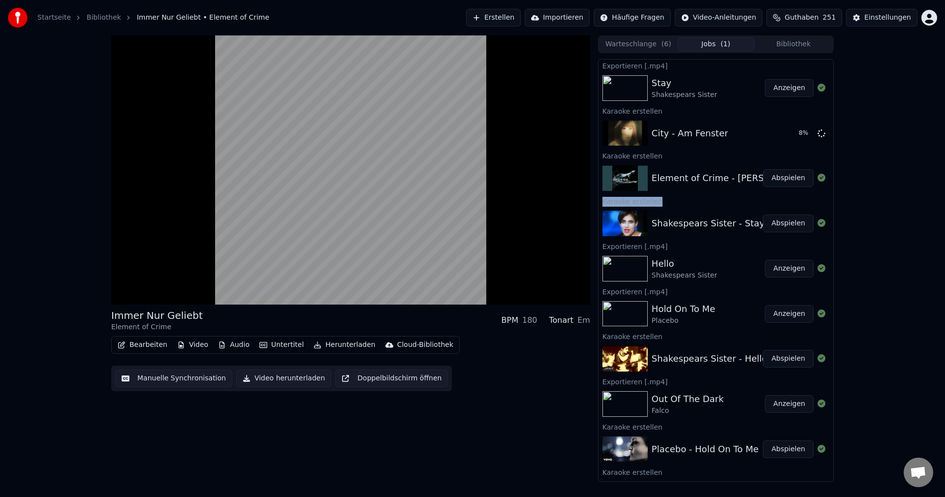
click at [293, 372] on button "Video herunterladen" at bounding box center [283, 379] width 95 height 18
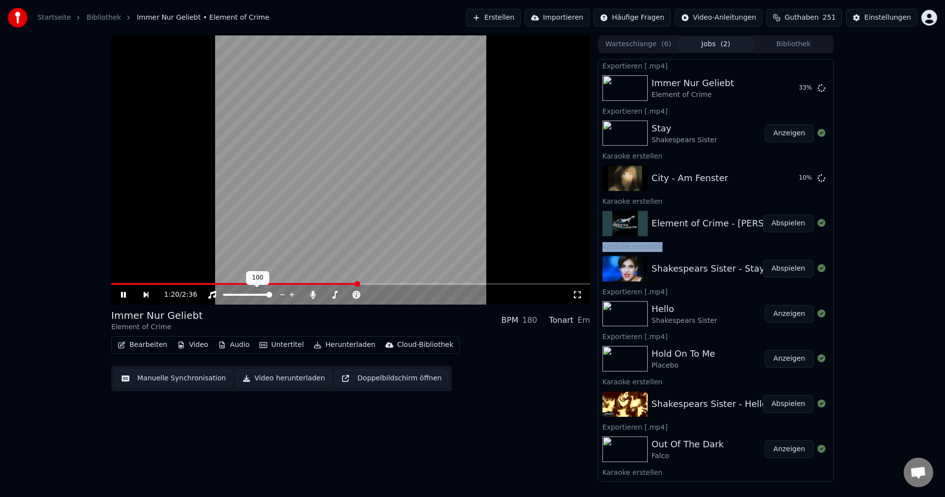
click at [238, 249] on video at bounding box center [350, 169] width 479 height 269
click at [521, 20] on button "Erstellen" at bounding box center [493, 18] width 55 height 18
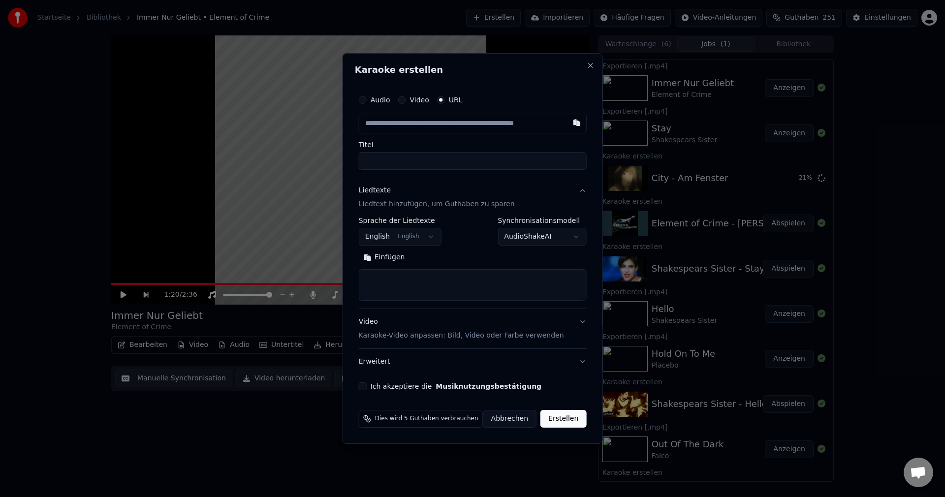
click at [438, 127] on input "text" at bounding box center [473, 124] width 228 height 20
type input "**********"
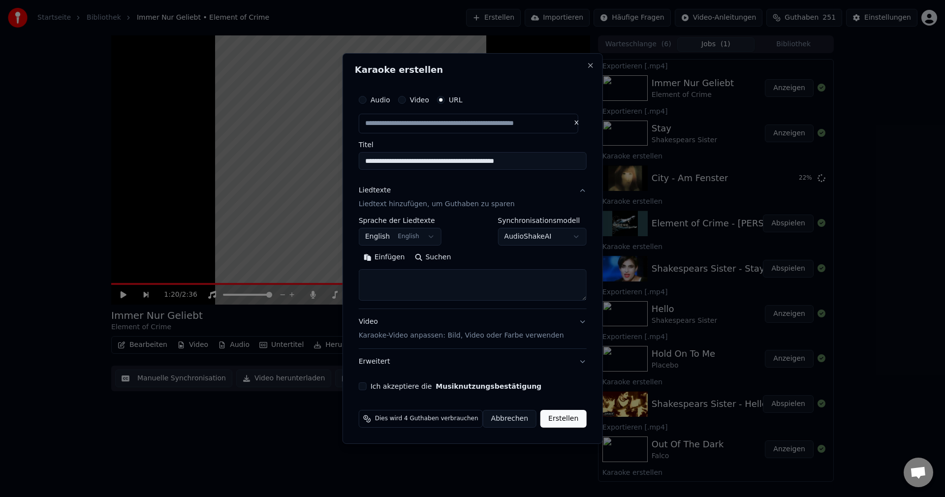
scroll to position [0, 0]
drag, startPoint x: 549, startPoint y: 164, endPoint x: 311, endPoint y: 173, distance: 238.9
click at [311, 173] on body "Startseite Bibliothek Immer Nur Geliebt • Element of Crime Erstellen Importiere…" at bounding box center [472, 248] width 945 height 497
type input "**********"
click at [454, 276] on textarea at bounding box center [473, 285] width 228 height 32
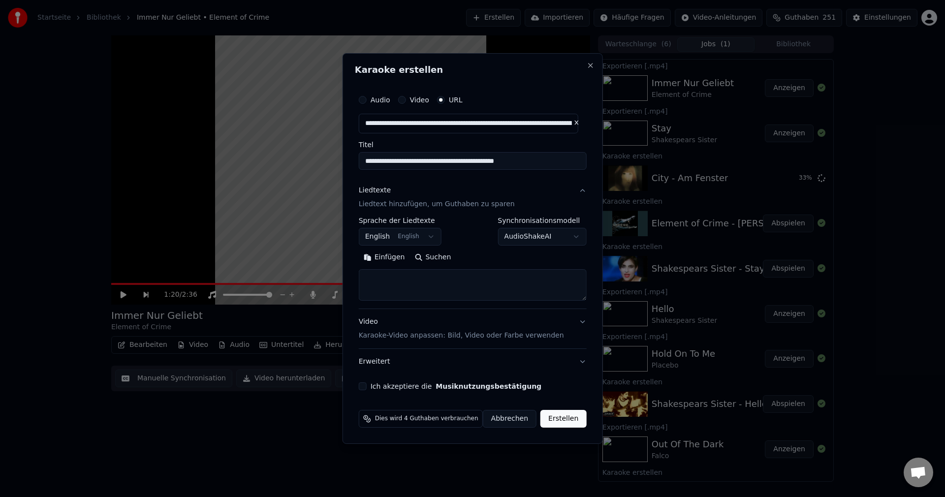
paste textarea "**********"
type textarea "**********"
click at [369, 393] on div "**********" at bounding box center [473, 240] width 236 height 308
click at [369, 390] on div "**********" at bounding box center [473, 240] width 236 height 308
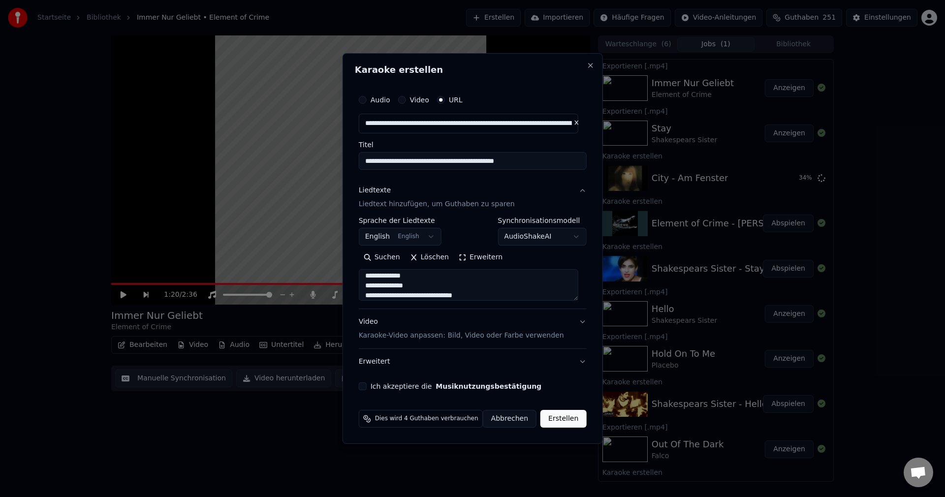
click at [367, 384] on button "Ich akzeptiere die Musiknutzungsbestätigung" at bounding box center [363, 386] width 8 height 8
click at [565, 413] on button "Erstellen" at bounding box center [563, 419] width 46 height 18
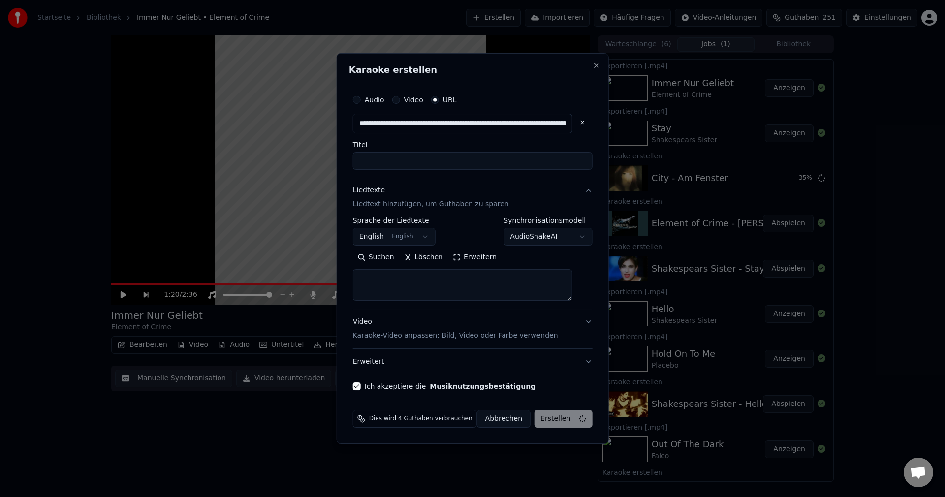
scroll to position [0, 0]
select select
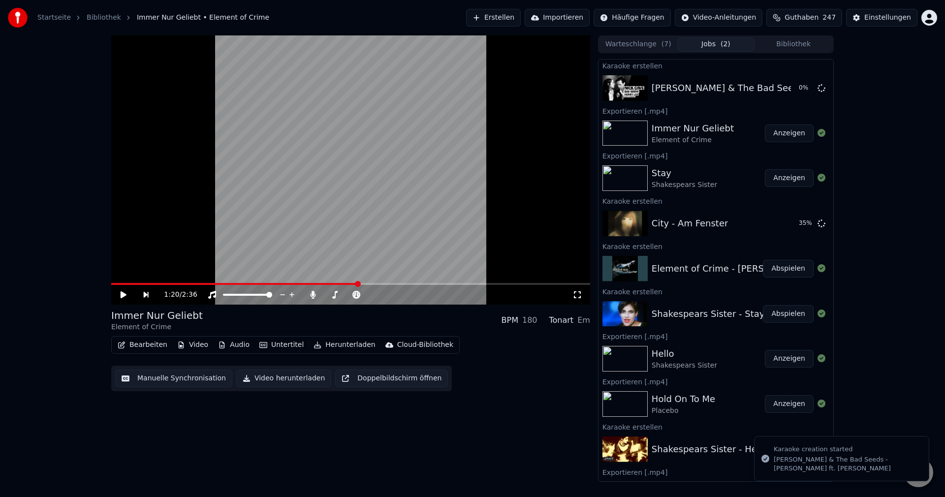
click at [792, 138] on button "Anzeigen" at bounding box center [789, 134] width 49 height 18
click at [511, 15] on button "Erstellen" at bounding box center [493, 18] width 55 height 18
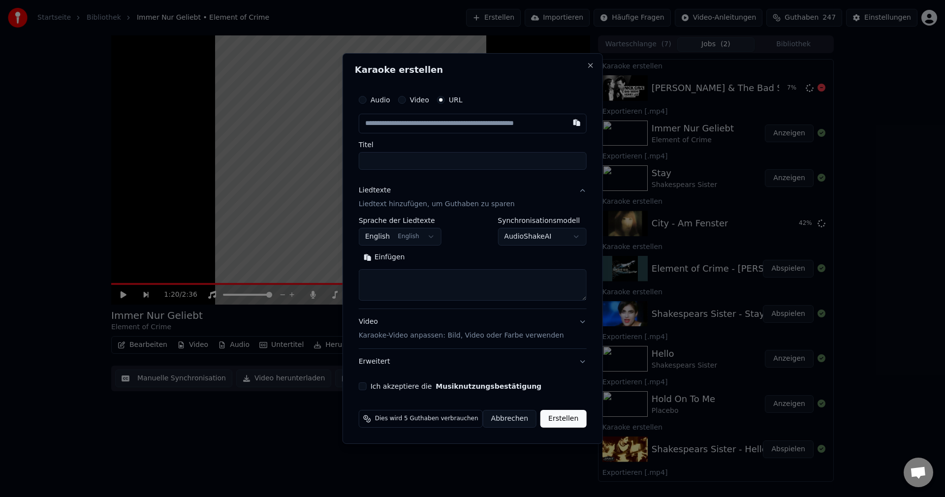
click at [421, 130] on input "text" at bounding box center [473, 124] width 228 height 20
type input "**********"
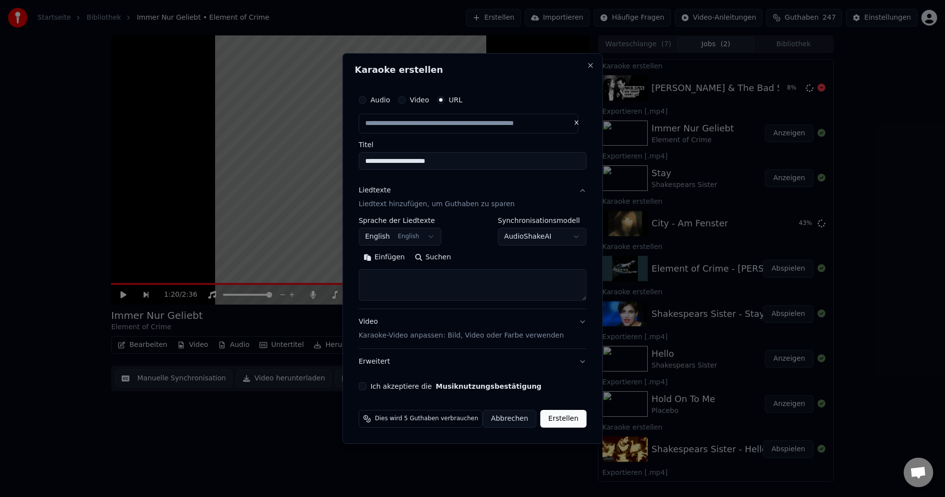
scroll to position [0, 0]
drag, startPoint x: 466, startPoint y: 161, endPoint x: 293, endPoint y: 144, distance: 174.1
click at [293, 144] on body "Startseite Bibliothek Immer Nur Geliebt • Element of Crime Erstellen Importiere…" at bounding box center [472, 248] width 945 height 497
type input "**********"
click at [421, 282] on textarea at bounding box center [473, 285] width 228 height 32
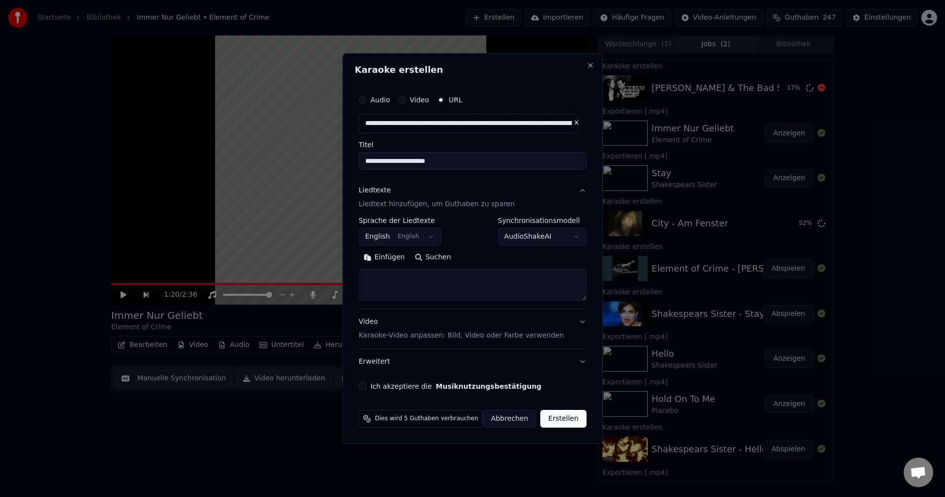
paste textarea "**********"
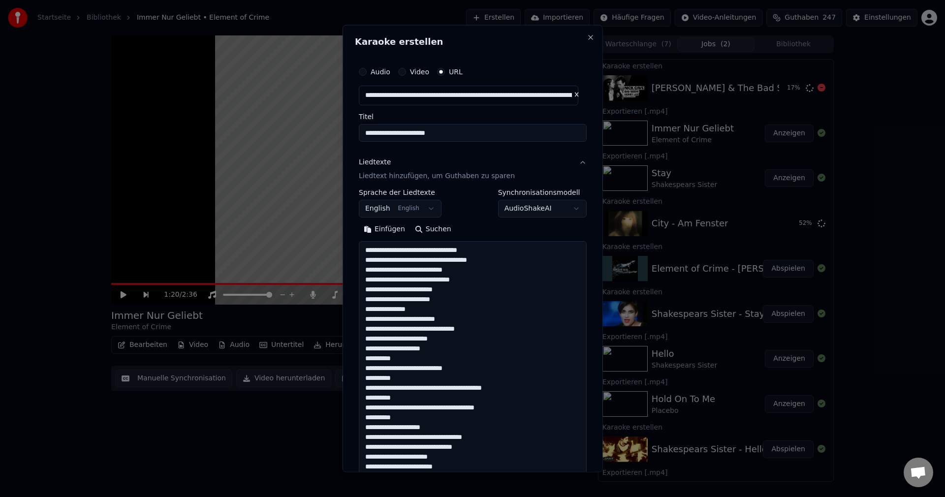
scroll to position [701, 0]
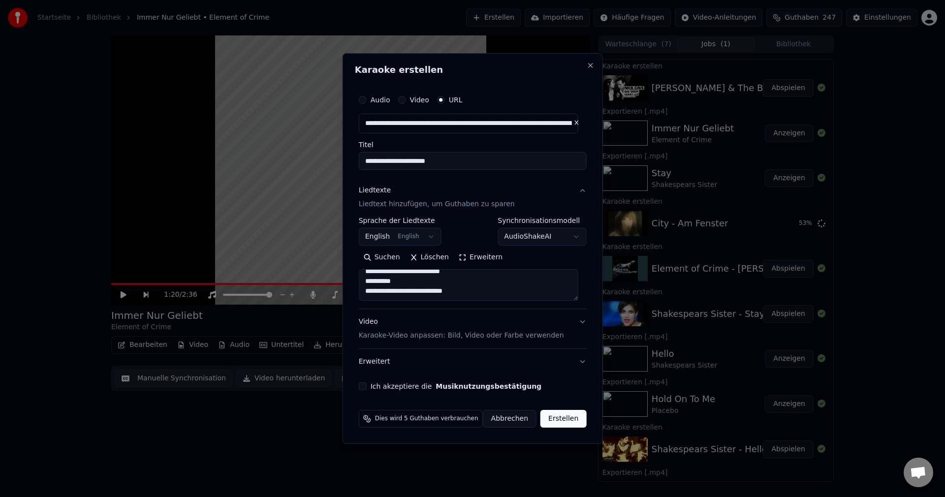
type textarea "**********"
click at [370, 382] on div "Ich akzeptiere die Musiknutzungsbestätigung" at bounding box center [473, 386] width 228 height 8
click at [365, 390] on button "Ich akzeptiere die Musiknutzungsbestätigung" at bounding box center [363, 386] width 8 height 8
click at [574, 419] on button "Erstellen" at bounding box center [563, 419] width 46 height 18
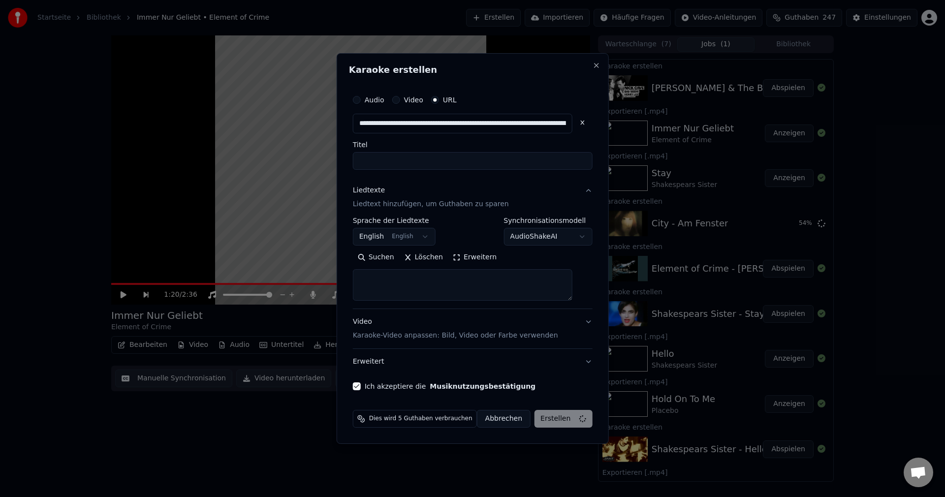
select select
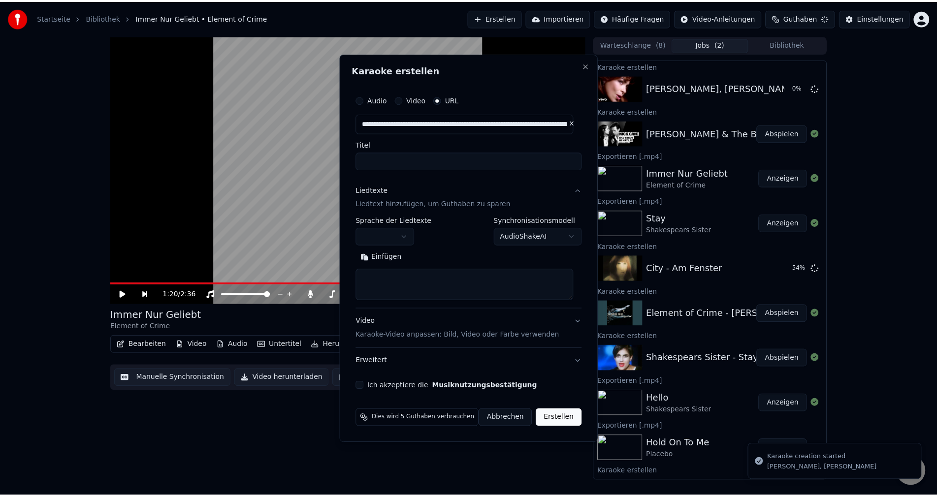
scroll to position [0, 0]
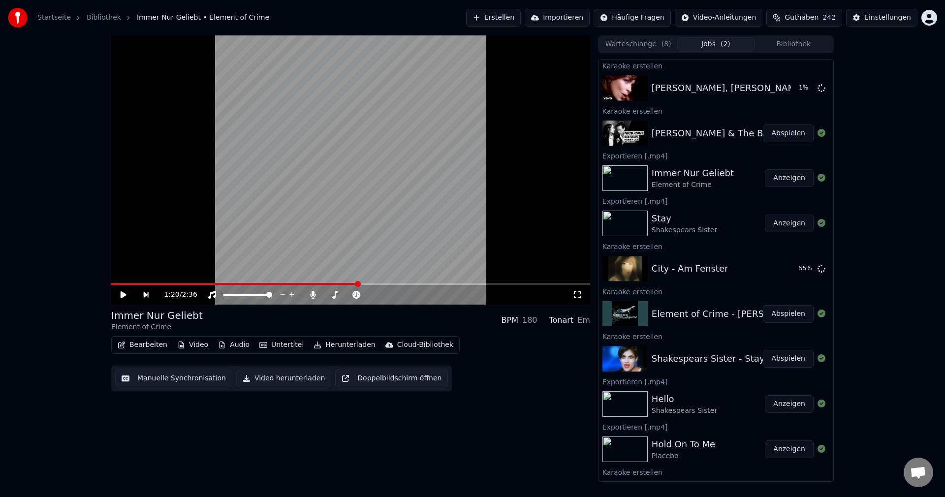
click at [770, 135] on button "Abspielen" at bounding box center [788, 134] width 51 height 18
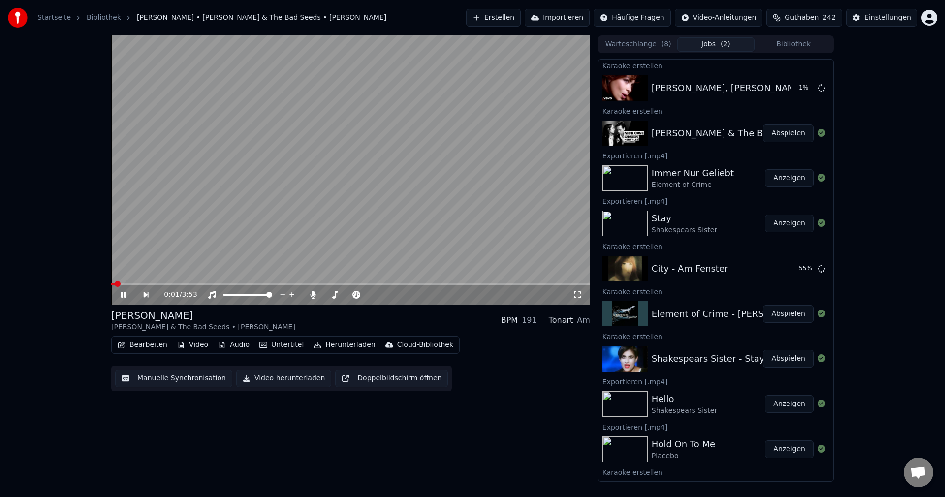
click at [307, 182] on video at bounding box center [350, 169] width 479 height 269
click at [137, 347] on button "Bearbeiten" at bounding box center [143, 345] width 58 height 14
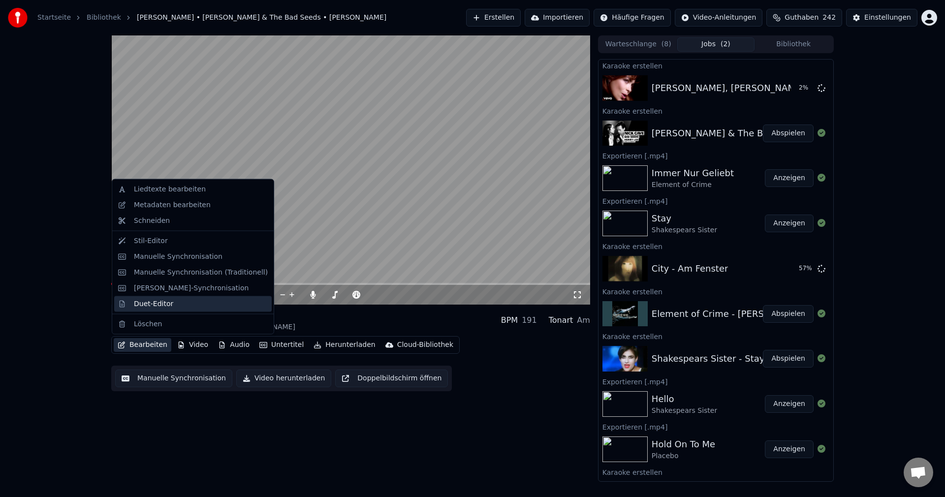
click at [156, 299] on div "Duet-Editor" at bounding box center [153, 304] width 39 height 10
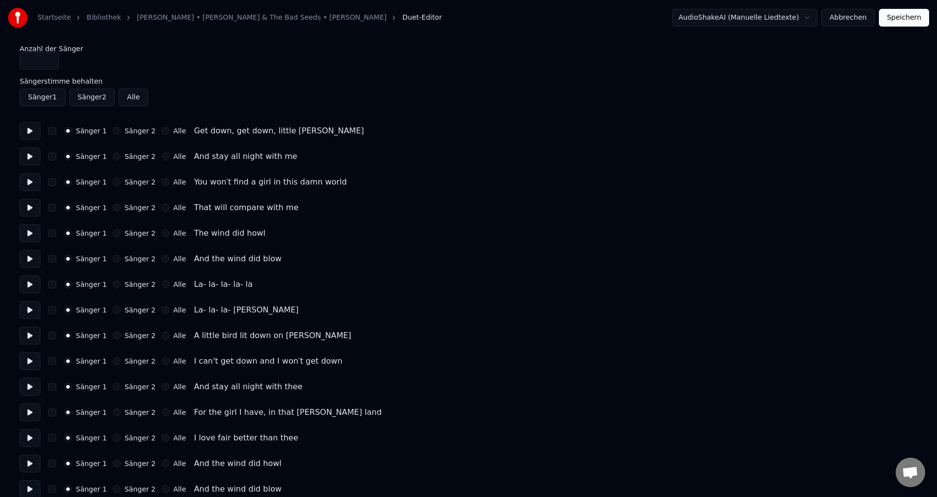
click at [27, 133] on button at bounding box center [30, 131] width 21 height 18
click at [33, 161] on button at bounding box center [30, 157] width 21 height 18
click at [29, 181] on button at bounding box center [30, 182] width 21 height 18
click at [31, 207] on button at bounding box center [30, 208] width 21 height 18
click at [25, 231] on button at bounding box center [30, 233] width 21 height 18
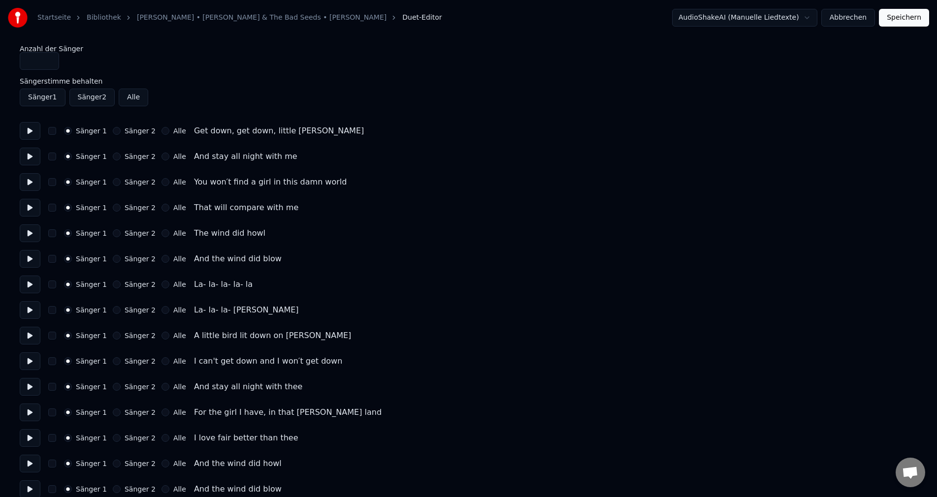
click at [22, 231] on button at bounding box center [30, 233] width 21 height 18
click at [31, 257] on button at bounding box center [30, 259] width 21 height 18
click at [33, 280] on button at bounding box center [30, 285] width 21 height 18
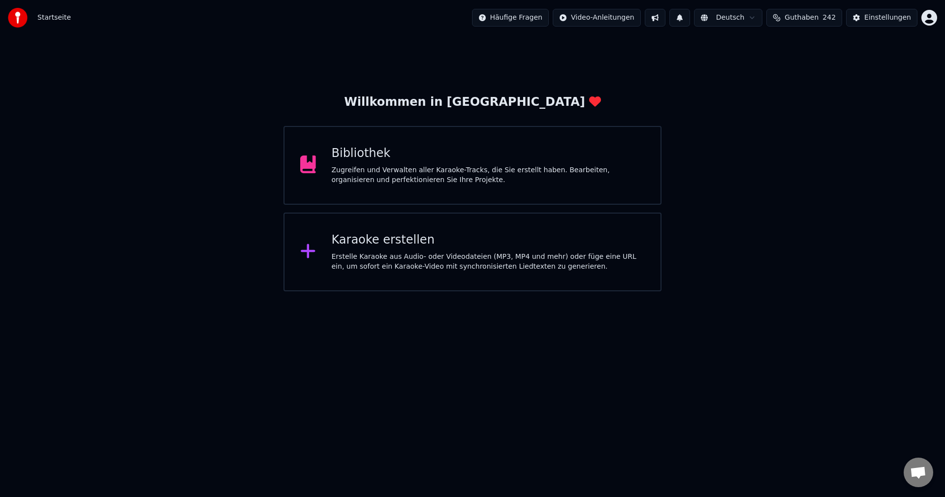
click at [483, 163] on div "Bibliothek Zugreifen und Verwalten aller Karaoke-Tracks, die Sie erstellt haben…" at bounding box center [489, 165] width 314 height 39
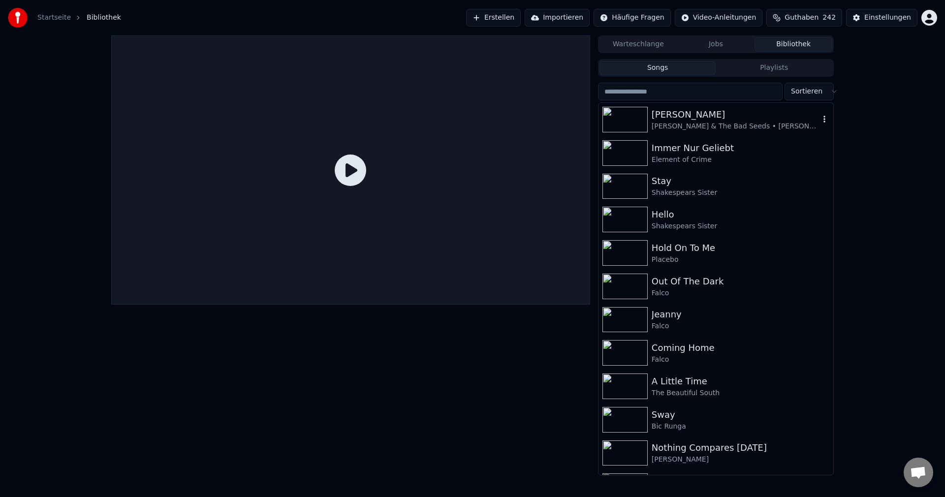
click at [716, 126] on div "[PERSON_NAME] & The Bad Seeds • [PERSON_NAME]" at bounding box center [736, 127] width 168 height 10
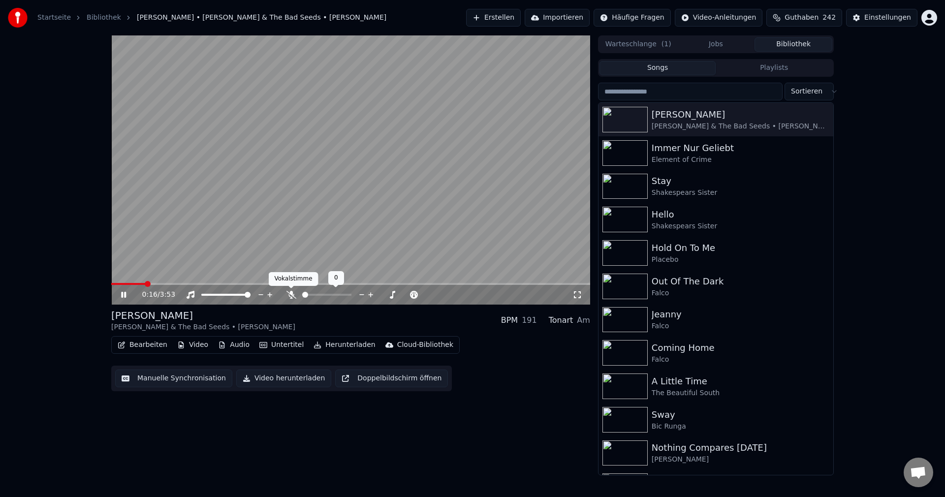
click at [289, 294] on icon at bounding box center [291, 295] width 10 height 8
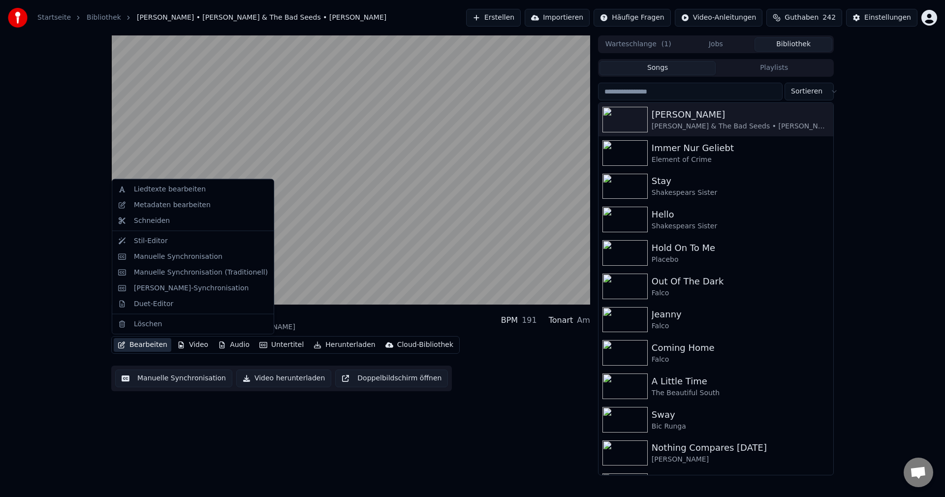
click at [137, 347] on button "Bearbeiten" at bounding box center [143, 345] width 58 height 14
click at [154, 310] on div "Duet-Editor" at bounding box center [193, 304] width 158 height 16
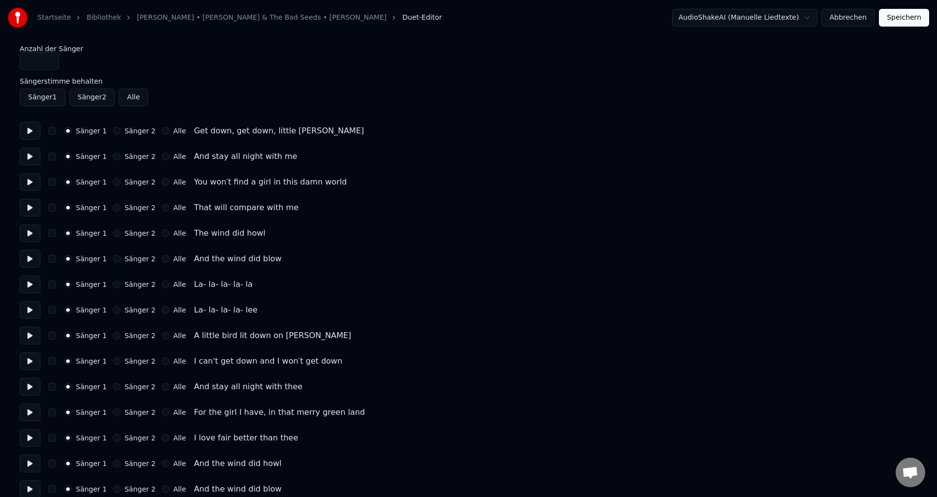
click at [161, 286] on div "Alle" at bounding box center [173, 285] width 25 height 8
click at [161, 286] on button "Alle" at bounding box center [165, 285] width 8 height 8
click at [161, 310] on button "Alle" at bounding box center [165, 310] width 8 height 8
click at [161, 335] on button "Alle" at bounding box center [165, 336] width 8 height 8
click at [29, 363] on button at bounding box center [30, 361] width 21 height 18
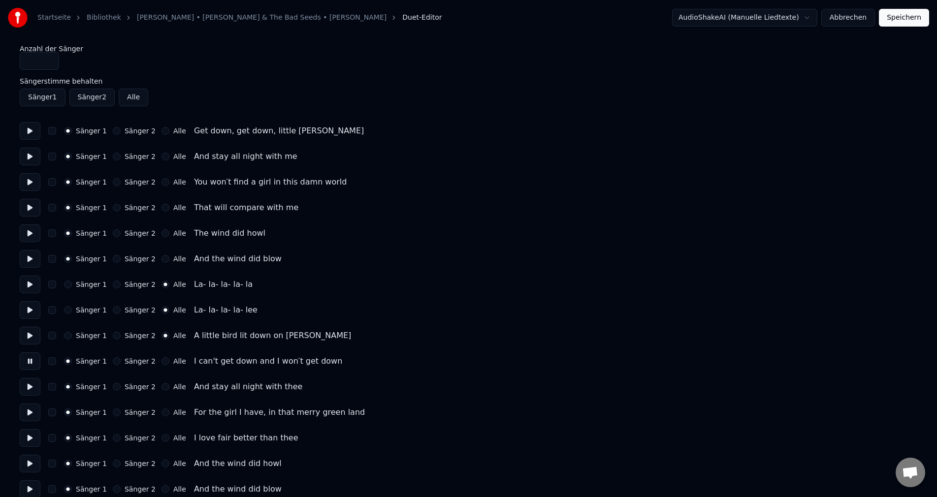
click at [115, 362] on button "Sänger 2" at bounding box center [117, 361] width 8 height 8
click at [113, 391] on div "Sänger 1 Sänger 2 Alle And stay all night with thee" at bounding box center [468, 387] width 897 height 18
click at [113, 390] on button "Sänger 2" at bounding box center [117, 387] width 8 height 8
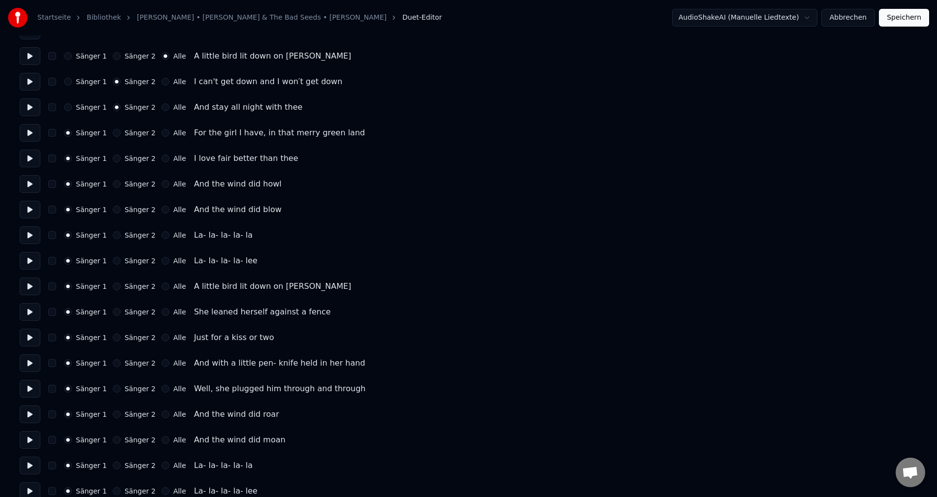
scroll to position [295, 0]
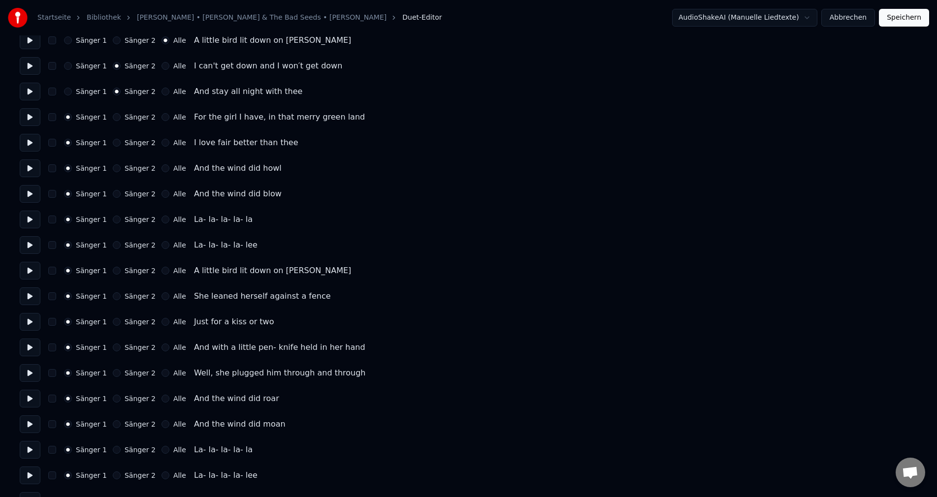
click at [113, 121] on div "Sänger 2" at bounding box center [134, 117] width 43 height 8
click at [113, 115] on button "Sänger 2" at bounding box center [117, 117] width 8 height 8
click at [30, 138] on button at bounding box center [30, 143] width 21 height 18
click at [113, 144] on button "Sänger 2" at bounding box center [117, 143] width 8 height 8
click at [27, 171] on button at bounding box center [30, 168] width 21 height 18
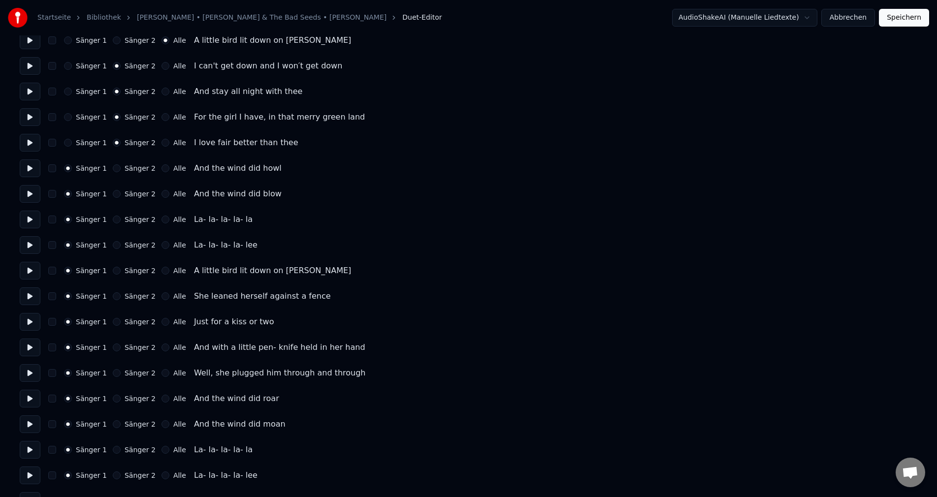
click at [161, 170] on button "Alle" at bounding box center [165, 168] width 8 height 8
click at [161, 195] on button "Alle" at bounding box center [165, 194] width 8 height 8
click at [161, 223] on div "Alle" at bounding box center [173, 220] width 25 height 8
click at [161, 218] on button "Alle" at bounding box center [165, 220] width 8 height 8
click at [161, 243] on button "Alle" at bounding box center [165, 245] width 8 height 8
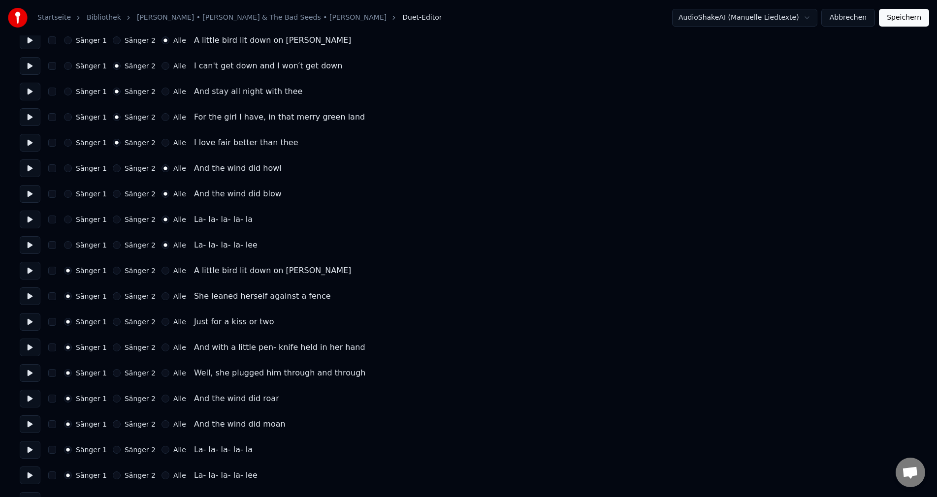
click at [161, 271] on button "Alle" at bounding box center [165, 271] width 8 height 8
click at [29, 300] on button at bounding box center [30, 296] width 21 height 18
click at [113, 296] on button "Sänger 2" at bounding box center [117, 296] width 8 height 8
click at [113, 324] on button "Sänger 2" at bounding box center [117, 322] width 8 height 8
click at [114, 350] on button "Sänger 2" at bounding box center [117, 348] width 8 height 8
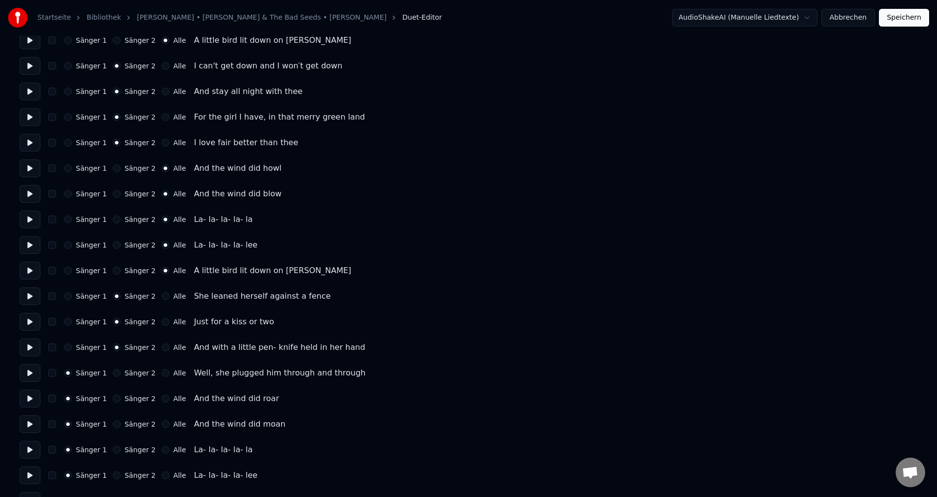
click at [113, 376] on button "Sänger 2" at bounding box center [117, 373] width 8 height 8
click at [32, 393] on button at bounding box center [30, 399] width 21 height 18
click at [113, 397] on button "Sänger 2" at bounding box center [117, 399] width 8 height 8
click at [31, 397] on button at bounding box center [30, 399] width 21 height 18
click at [30, 427] on button at bounding box center [30, 424] width 21 height 18
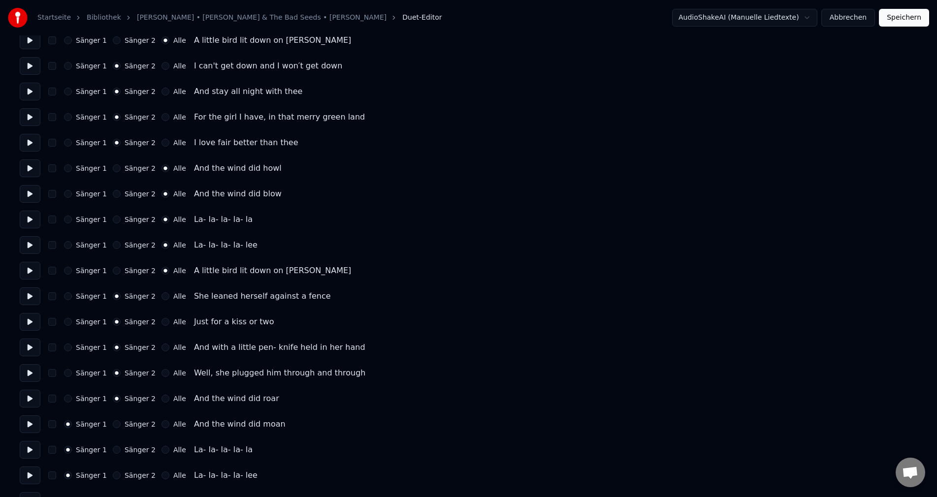
click at [113, 423] on button "Sänger 2" at bounding box center [117, 424] width 8 height 8
click at [27, 444] on button at bounding box center [30, 450] width 21 height 18
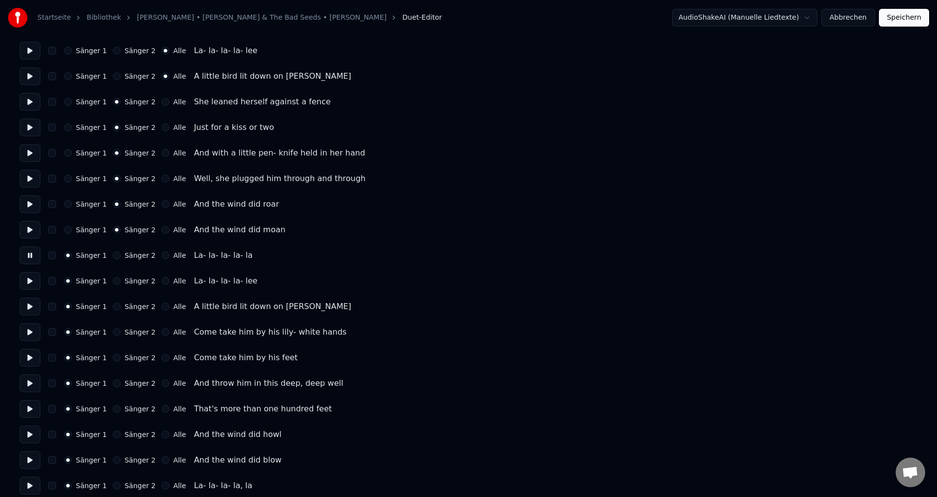
scroll to position [492, 0]
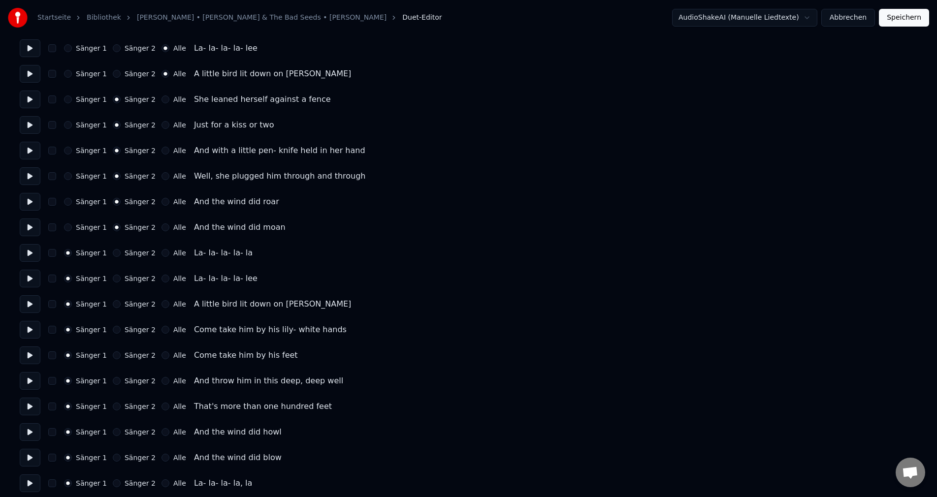
click at [161, 254] on button "Alle" at bounding box center [165, 253] width 8 height 8
click at [161, 281] on button "Alle" at bounding box center [165, 279] width 8 height 8
click at [161, 306] on button "Alle" at bounding box center [165, 304] width 8 height 8
click at [32, 329] on button at bounding box center [30, 330] width 21 height 18
click at [26, 351] on button at bounding box center [30, 356] width 21 height 18
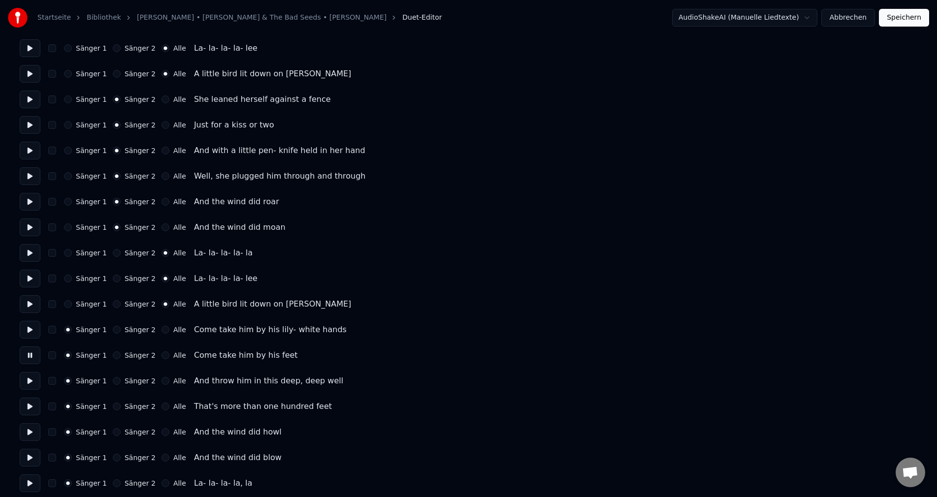
click at [31, 390] on div "Anzahl der Sänger * Sängerstimme behalten Sänger 1 Sänger 2 Alle Sänger 1 Sänge…" at bounding box center [468, 278] width 897 height 1451
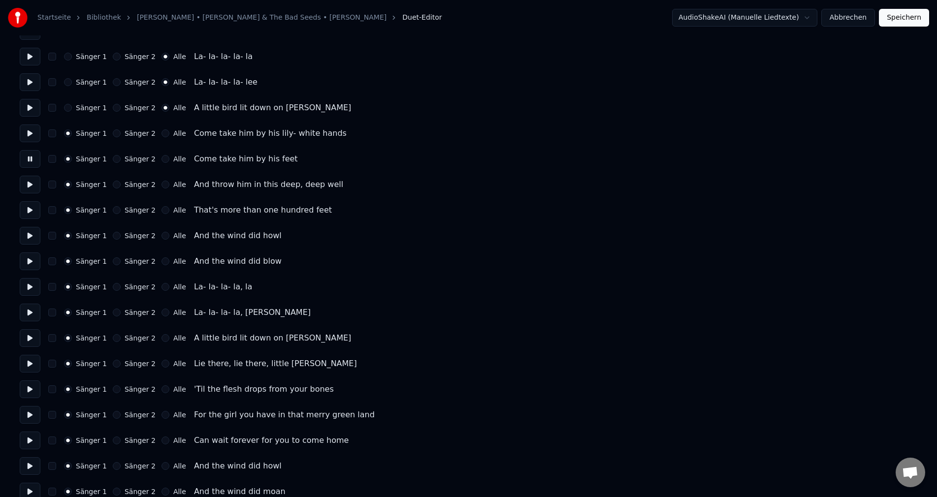
scroll to position [689, 0]
click at [24, 240] on button at bounding box center [30, 235] width 21 height 18
click at [161, 233] on button "Alle" at bounding box center [165, 235] width 8 height 8
click at [27, 208] on button at bounding box center [30, 210] width 21 height 18
click at [161, 257] on button "Alle" at bounding box center [165, 261] width 8 height 8
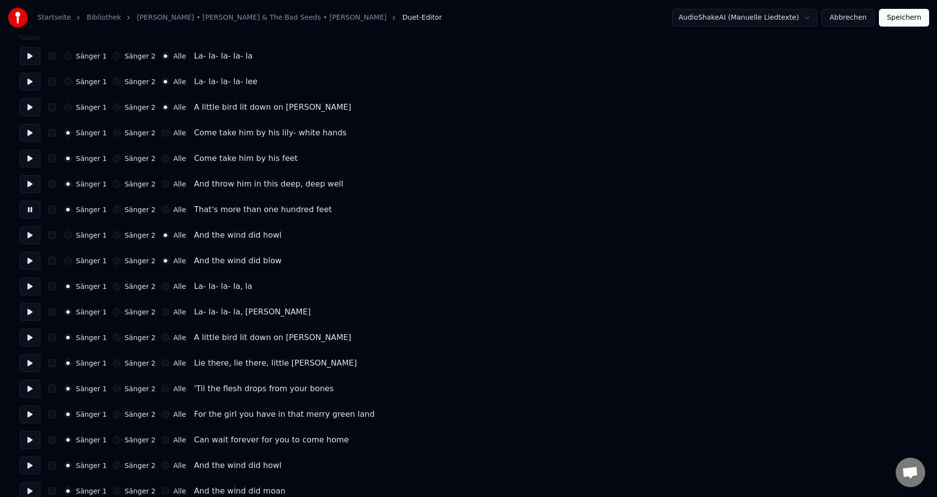
click at [161, 285] on button "Alle" at bounding box center [165, 287] width 8 height 8
click at [161, 316] on button "Alle" at bounding box center [165, 312] width 8 height 8
click at [31, 339] on button at bounding box center [30, 338] width 21 height 18
click at [161, 339] on button "Alle" at bounding box center [165, 338] width 8 height 8
click at [31, 365] on button at bounding box center [30, 363] width 21 height 18
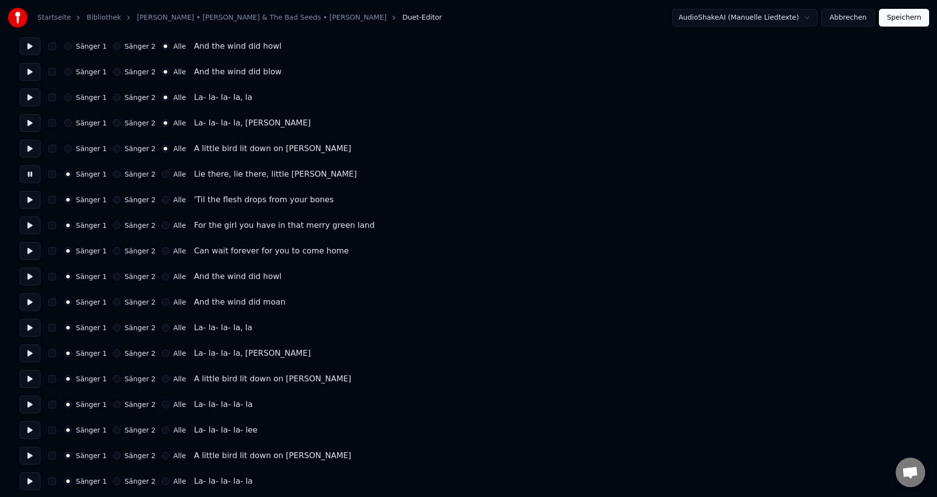
scroll to position [886, 0]
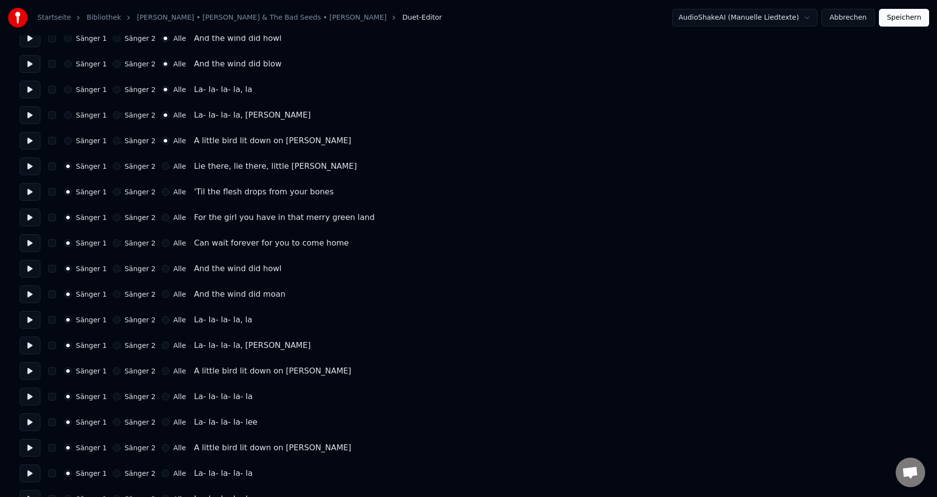
click at [26, 193] on button at bounding box center [30, 192] width 21 height 18
click at [29, 218] on button at bounding box center [30, 218] width 21 height 18
click at [34, 239] on button at bounding box center [30, 243] width 21 height 18
click at [35, 269] on button at bounding box center [30, 269] width 21 height 18
click at [161, 266] on button "Alle" at bounding box center [165, 269] width 8 height 8
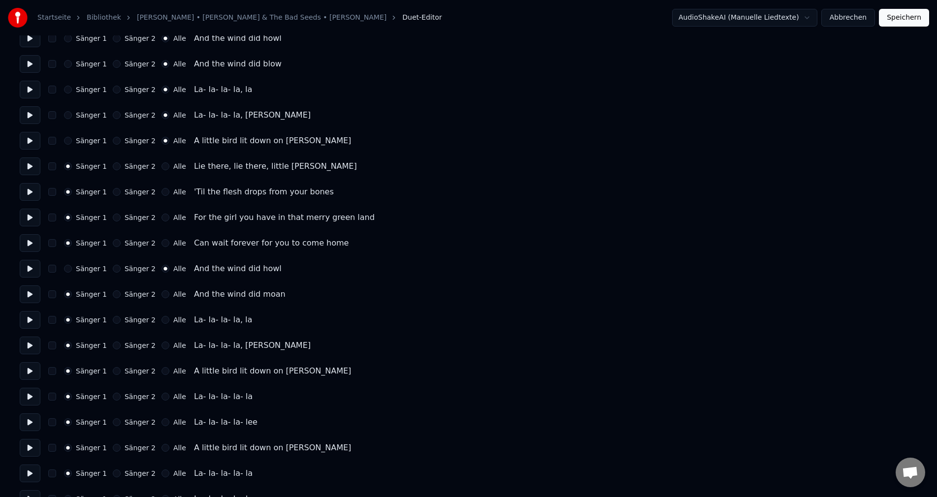
click at [161, 294] on button "Alle" at bounding box center [165, 294] width 8 height 8
click at [163, 319] on div "Alle" at bounding box center [173, 320] width 25 height 8
click at [161, 317] on button "Alle" at bounding box center [165, 320] width 8 height 8
click at [161, 344] on button "Alle" at bounding box center [165, 346] width 8 height 8
click at [161, 372] on button "Alle" at bounding box center [165, 371] width 8 height 8
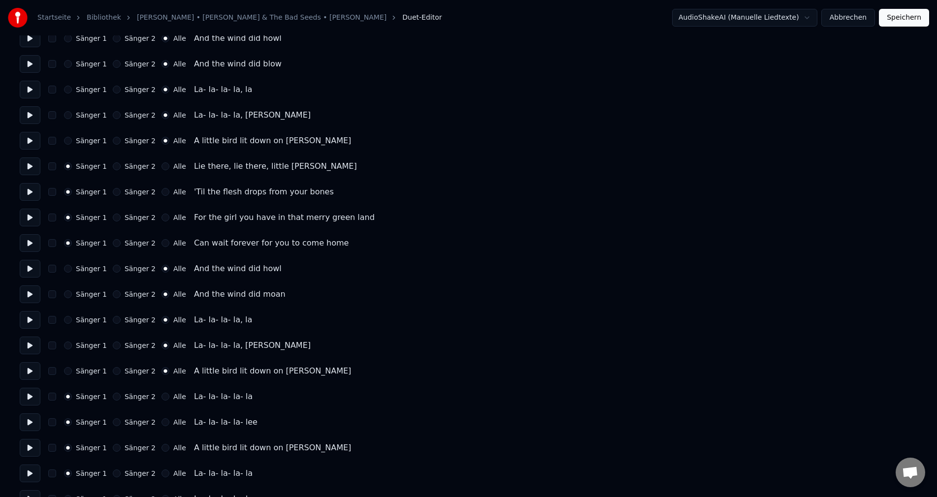
click at [31, 370] on button at bounding box center [30, 371] width 21 height 18
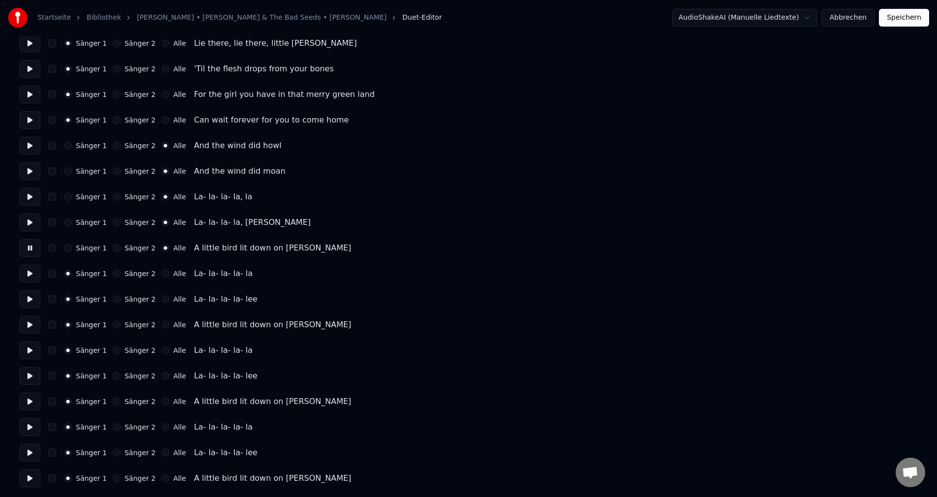
click at [32, 272] on button at bounding box center [30, 274] width 21 height 18
click at [161, 272] on button "Alle" at bounding box center [165, 274] width 8 height 8
click at [161, 302] on div "Alle" at bounding box center [173, 299] width 25 height 8
click at [159, 303] on div "Sänger 1 Sänger 2 Alle La- la- la- la- lee" at bounding box center [468, 299] width 897 height 18
click at [161, 299] on button "Alle" at bounding box center [165, 299] width 8 height 8
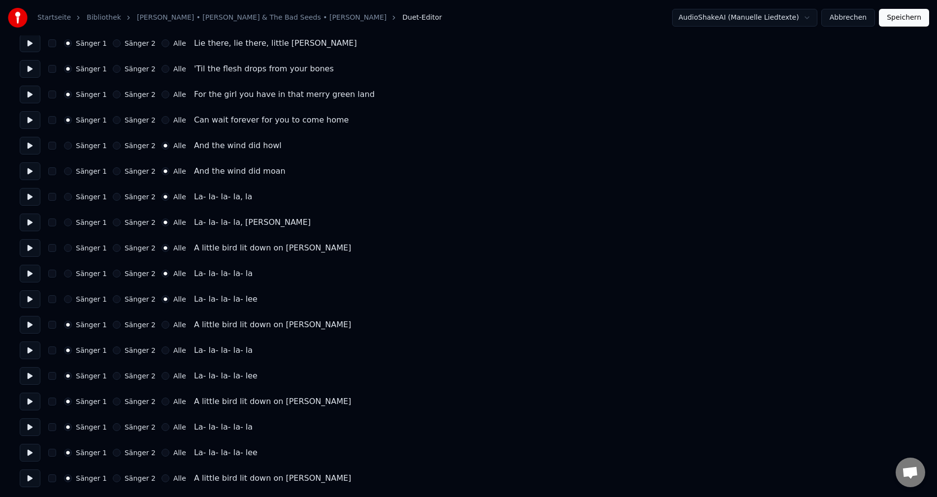
click at [161, 326] on button "Alle" at bounding box center [165, 325] width 8 height 8
click at [161, 348] on button "Alle" at bounding box center [165, 351] width 8 height 8
click at [161, 378] on button "Alle" at bounding box center [165, 376] width 8 height 8
click at [30, 399] on button at bounding box center [30, 402] width 21 height 18
click at [173, 404] on label "Alle" at bounding box center [179, 401] width 13 height 7
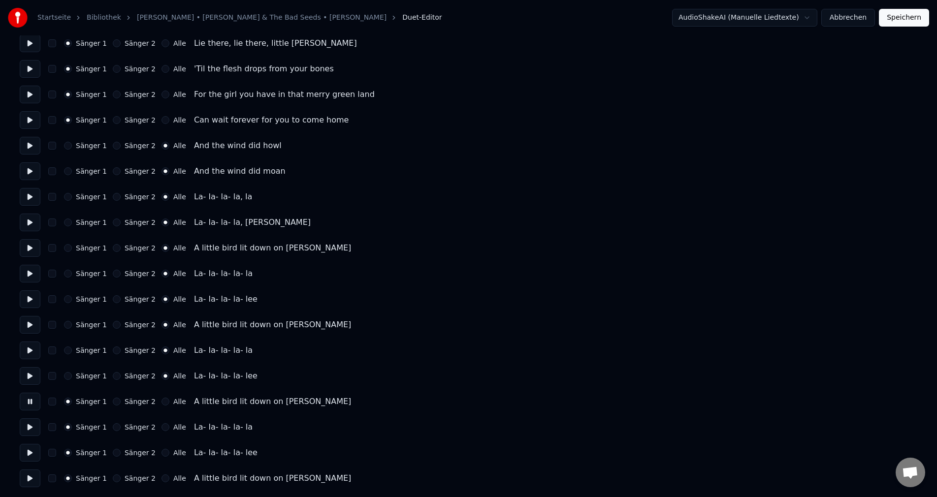
click at [165, 404] on button "Alle" at bounding box center [165, 402] width 8 height 8
click at [161, 429] on button "Alle" at bounding box center [165, 427] width 8 height 8
click at [161, 455] on button "Alle" at bounding box center [165, 453] width 8 height 8
click at [161, 480] on button "Alle" at bounding box center [165, 478] width 8 height 8
click at [913, 14] on button "Speichern" at bounding box center [904, 18] width 50 height 18
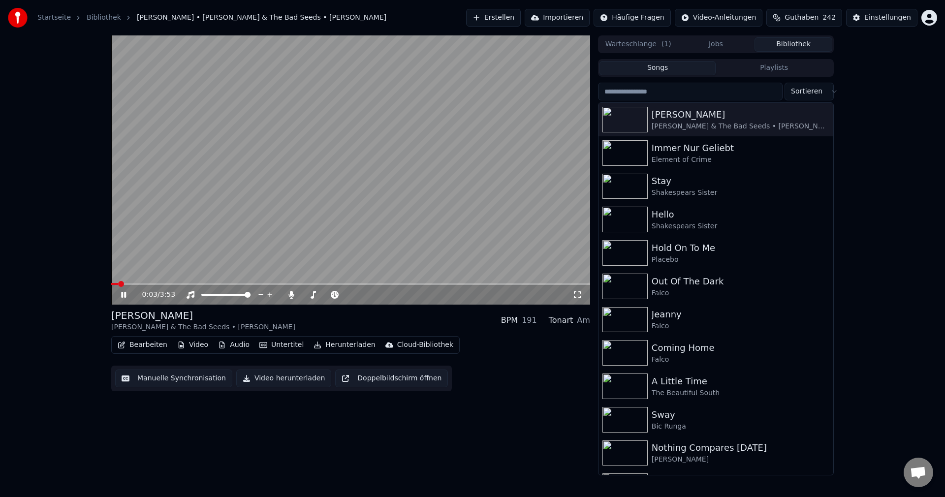
click at [576, 292] on icon at bounding box center [577, 295] width 10 height 8
click at [261, 372] on button "Video herunterladen" at bounding box center [283, 379] width 95 height 18
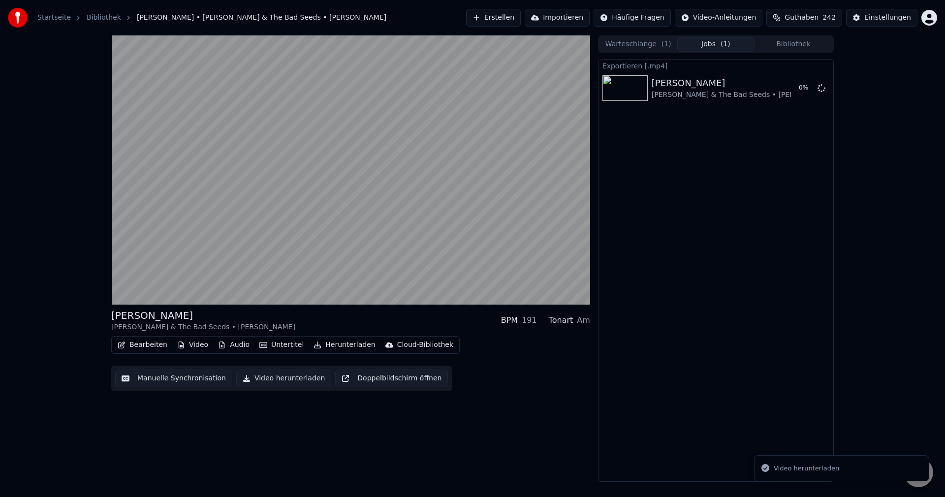
click at [716, 42] on button "Jobs ( 1 )" at bounding box center [716, 44] width 78 height 14
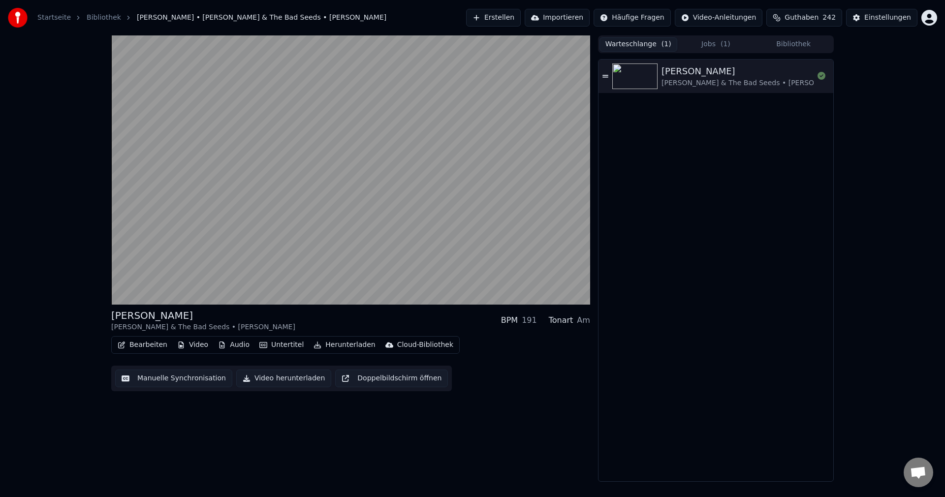
click at [633, 41] on button "Warteschlange ( 1 )" at bounding box center [639, 44] width 78 height 14
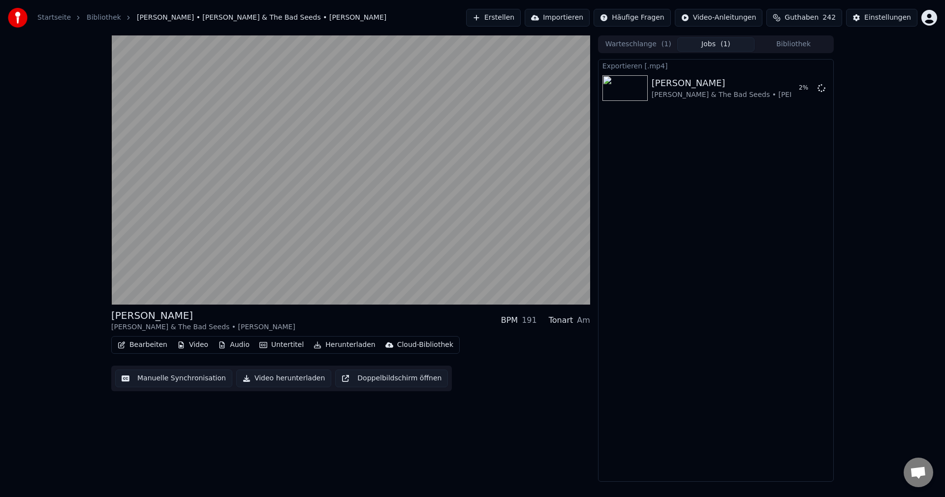
click at [686, 43] on button "Jobs ( 1 )" at bounding box center [716, 44] width 78 height 14
click at [713, 47] on button "Jobs ( 1 )" at bounding box center [716, 44] width 78 height 14
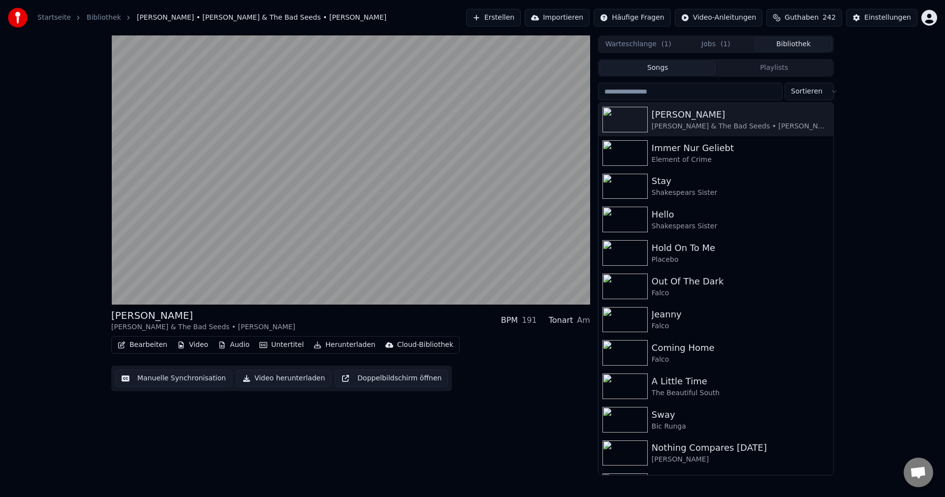
click at [776, 42] on button "Bibliothek" at bounding box center [794, 44] width 78 height 14
click at [686, 149] on div "Immer Nur Geliebt" at bounding box center [736, 148] width 168 height 14
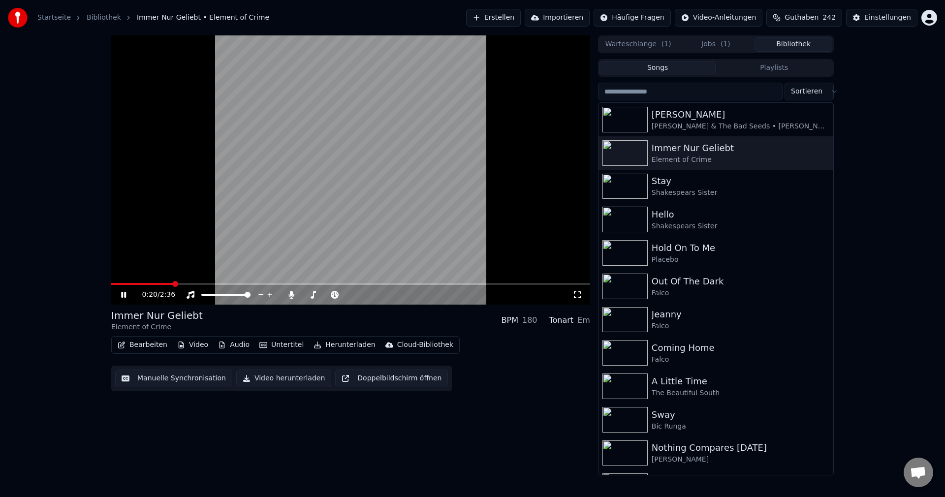
click at [355, 164] on video at bounding box center [350, 169] width 479 height 269
click at [511, 12] on button "Erstellen" at bounding box center [493, 18] width 55 height 18
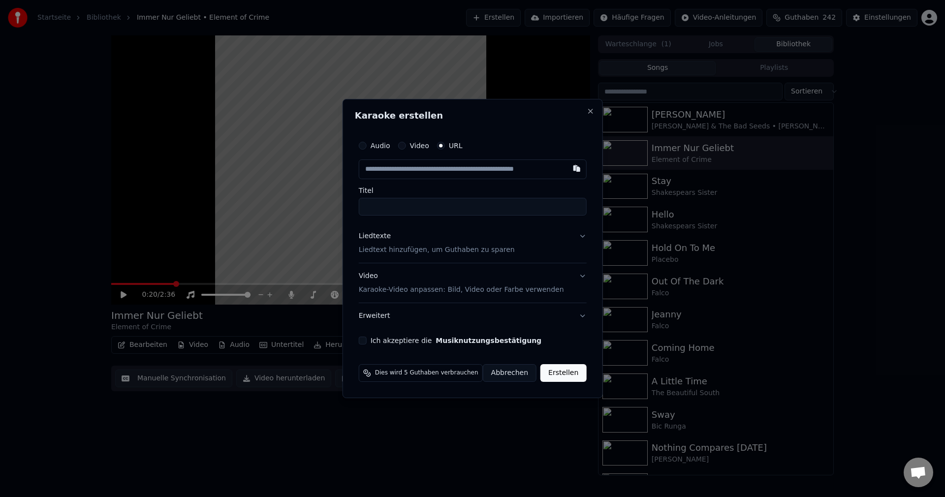
type input "**********"
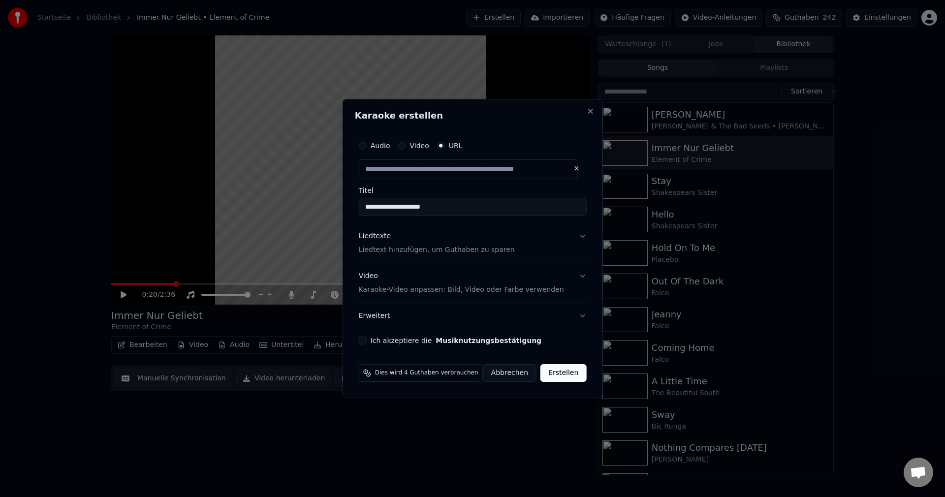
drag, startPoint x: 380, startPoint y: 189, endPoint x: 283, endPoint y: 184, distance: 97.6
click at [283, 184] on body "**********" at bounding box center [472, 248] width 945 height 497
click at [424, 254] on p "Liedtext hinzufügen, um Guthaben zu sparen" at bounding box center [437, 250] width 156 height 10
type input "**********"
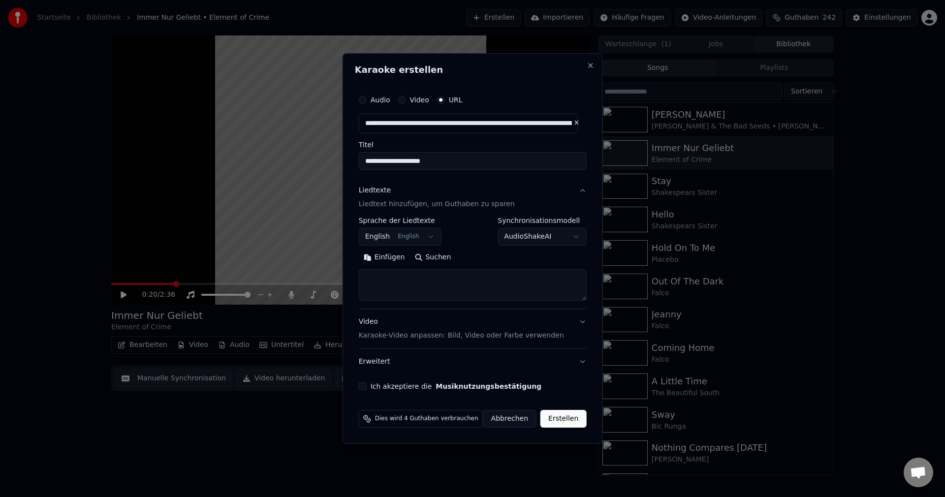
click at [432, 283] on textarea at bounding box center [473, 285] width 228 height 32
paste textarea "**********"
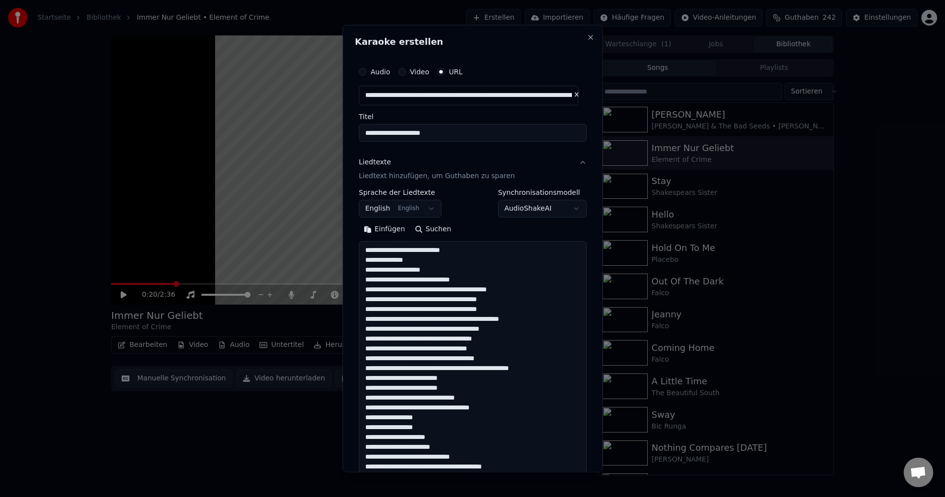
scroll to position [730, 0]
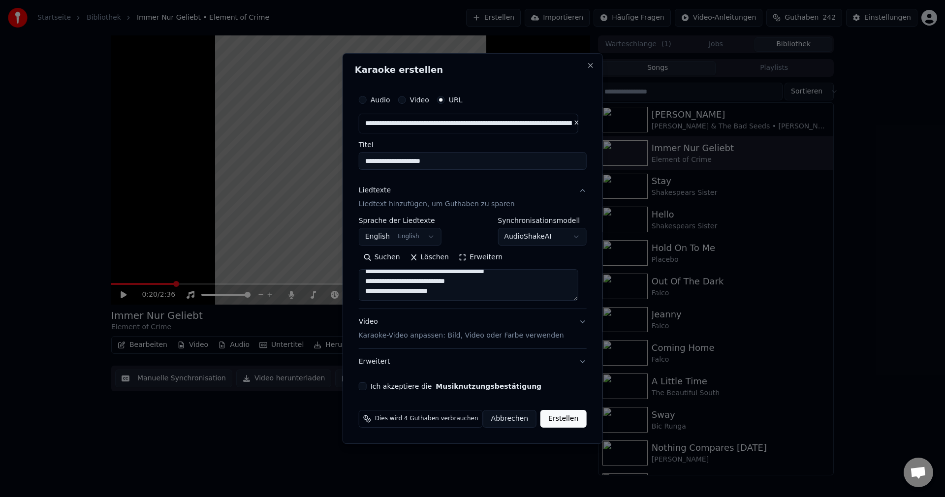
type textarea "**********"
click at [367, 383] on button "Ich akzeptiere die Musiknutzungsbestätigung" at bounding box center [363, 386] width 8 height 8
click at [559, 420] on button "Erstellen" at bounding box center [563, 419] width 46 height 18
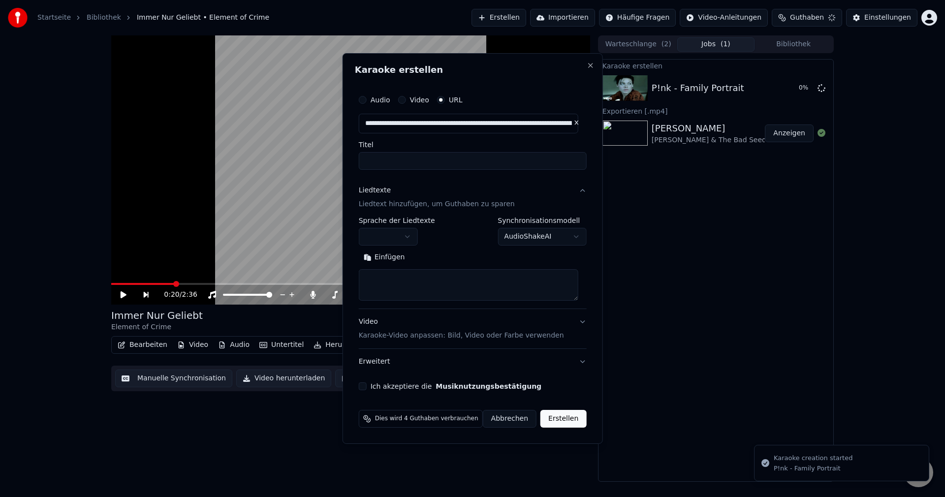
scroll to position [0, 0]
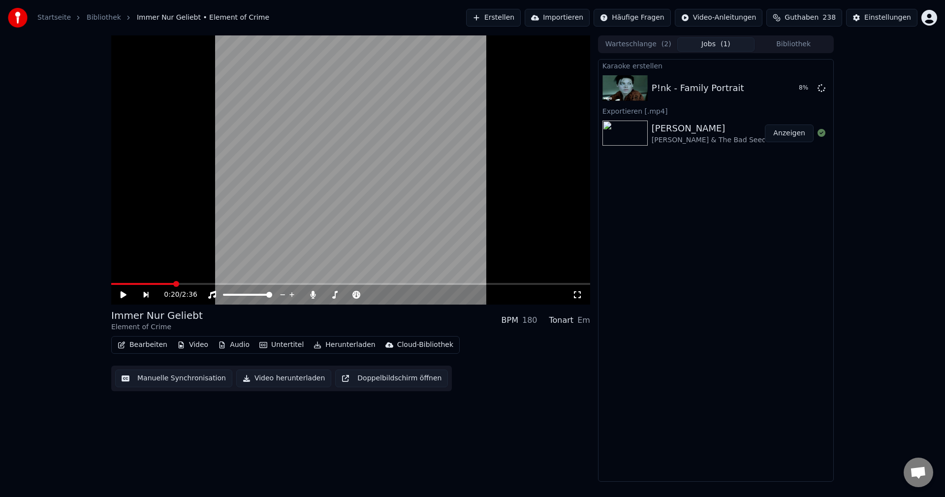
click at [521, 18] on button "Erstellen" at bounding box center [493, 18] width 55 height 18
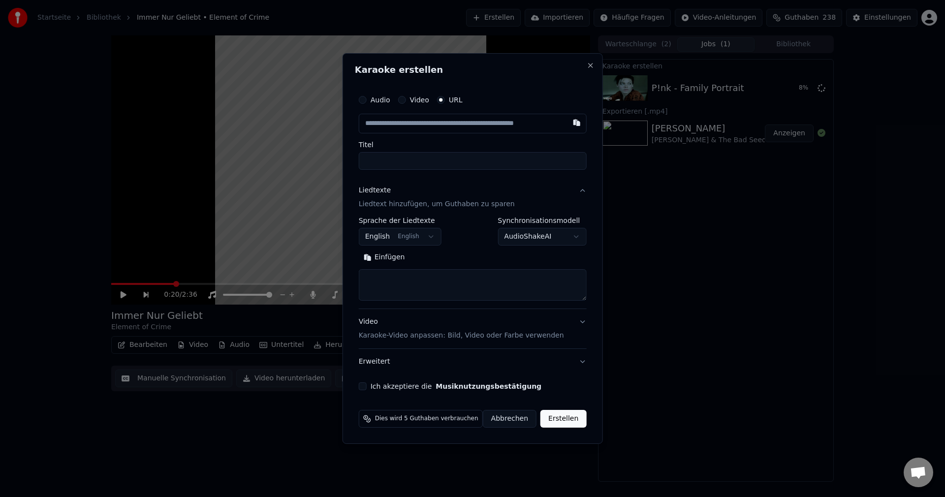
type input "**********"
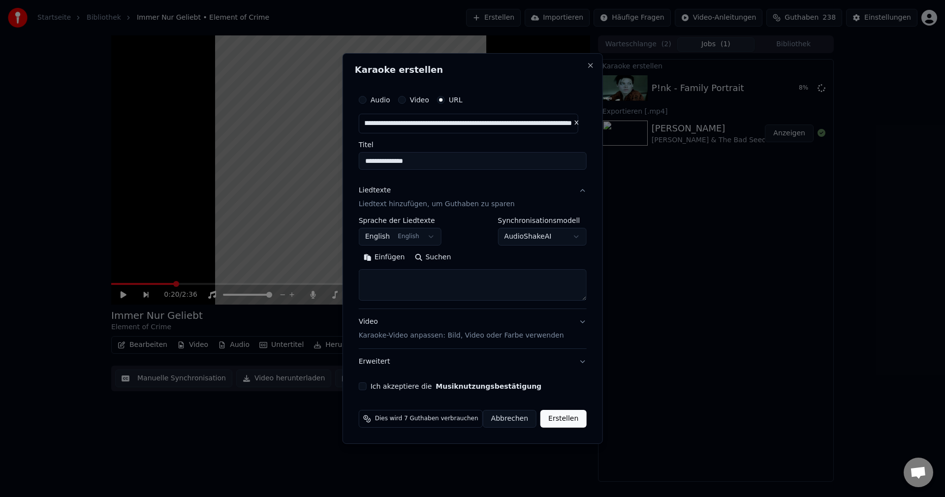
scroll to position [0, 0]
drag, startPoint x: 470, startPoint y: 158, endPoint x: 274, endPoint y: 154, distance: 196.4
click at [274, 154] on body "**********" at bounding box center [472, 248] width 945 height 497
click at [443, 270] on textarea at bounding box center [473, 285] width 228 height 32
paste textarea "**********"
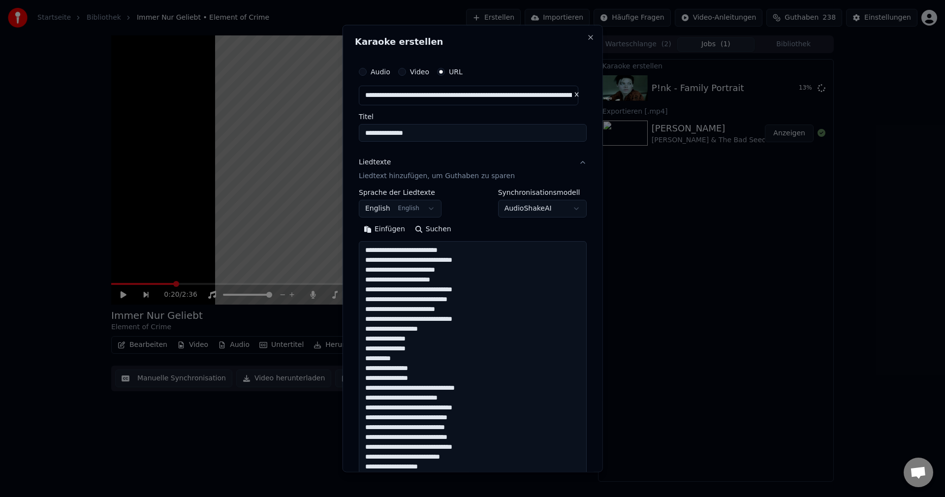
scroll to position [573, 0]
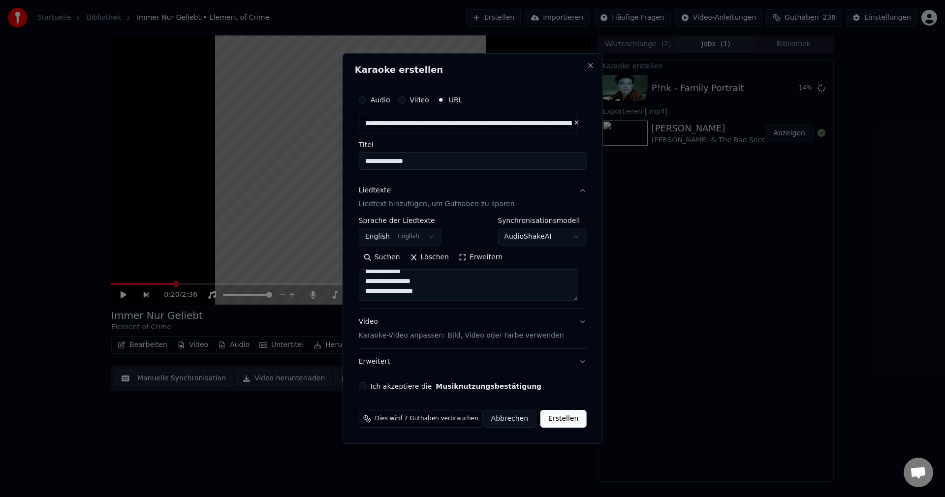
type textarea "**********"
click at [367, 388] on button "Ich akzeptiere die Musiknutzungsbestätigung" at bounding box center [363, 386] width 8 height 8
click at [564, 423] on button "Erstellen" at bounding box center [563, 419] width 46 height 18
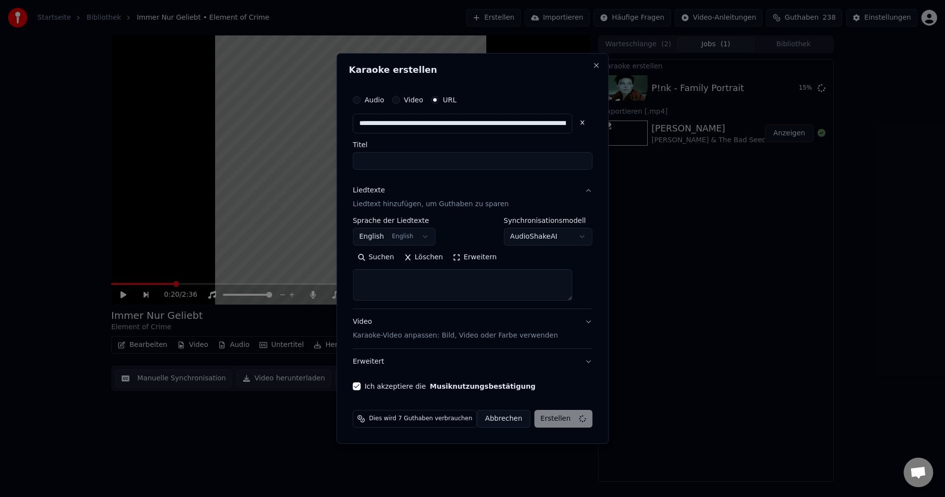
scroll to position [0, 0]
select select
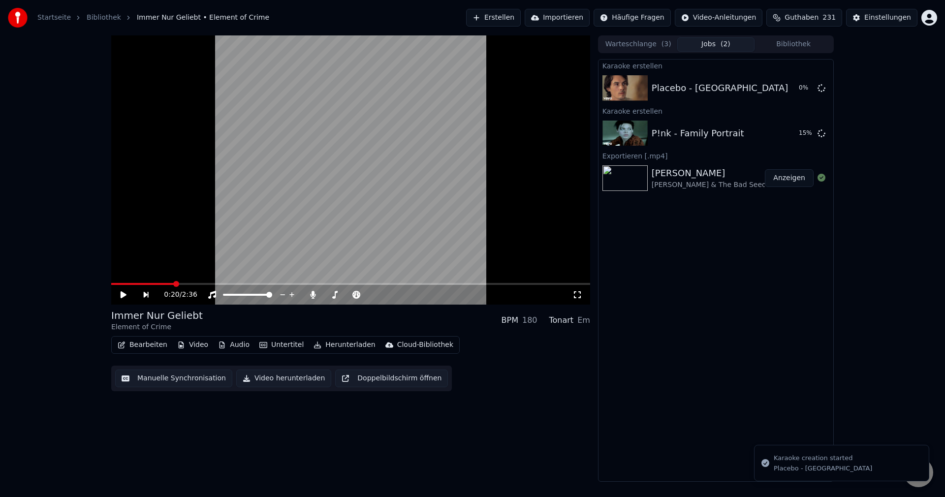
click at [786, 49] on button "Bibliothek" at bounding box center [794, 44] width 78 height 14
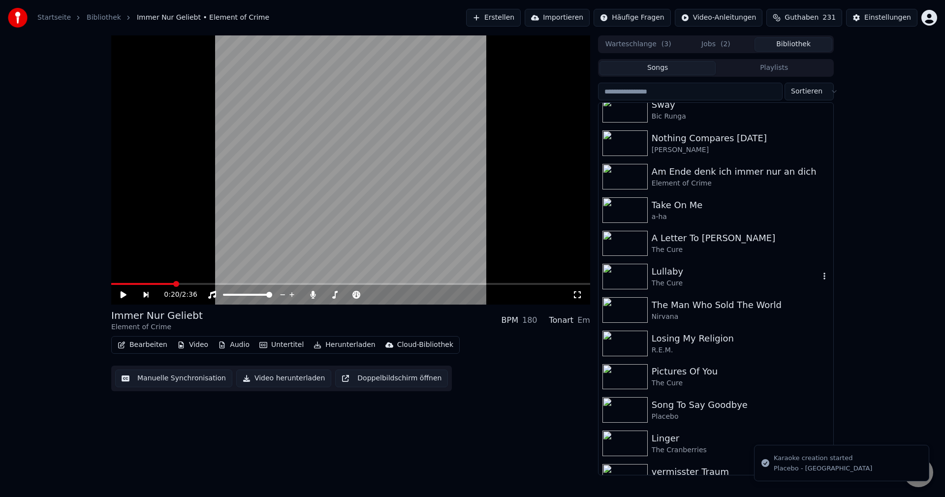
scroll to position [492, 0]
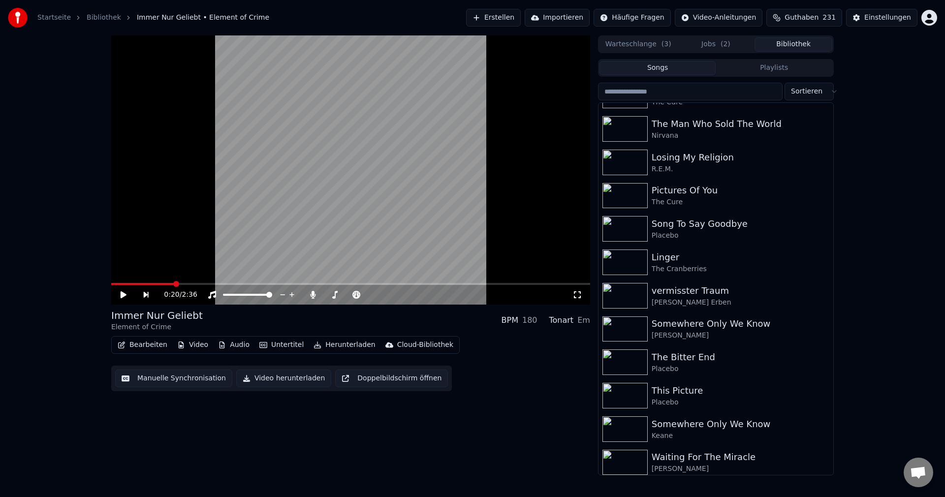
click at [823, 86] on html "Startseite Bibliothek Immer Nur Geliebt • Element of Crime Erstellen Importiere…" at bounding box center [472, 248] width 945 height 497
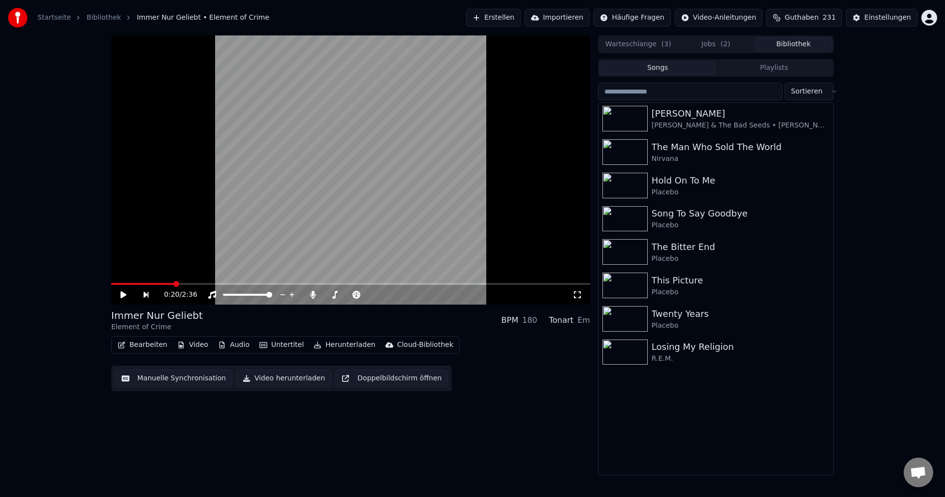
scroll to position [738, 0]
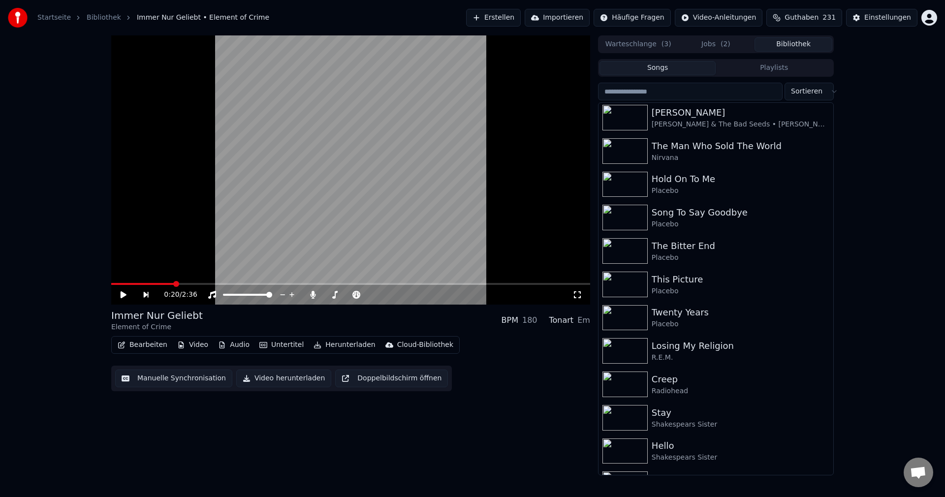
click at [505, 10] on button "Erstellen" at bounding box center [493, 18] width 55 height 18
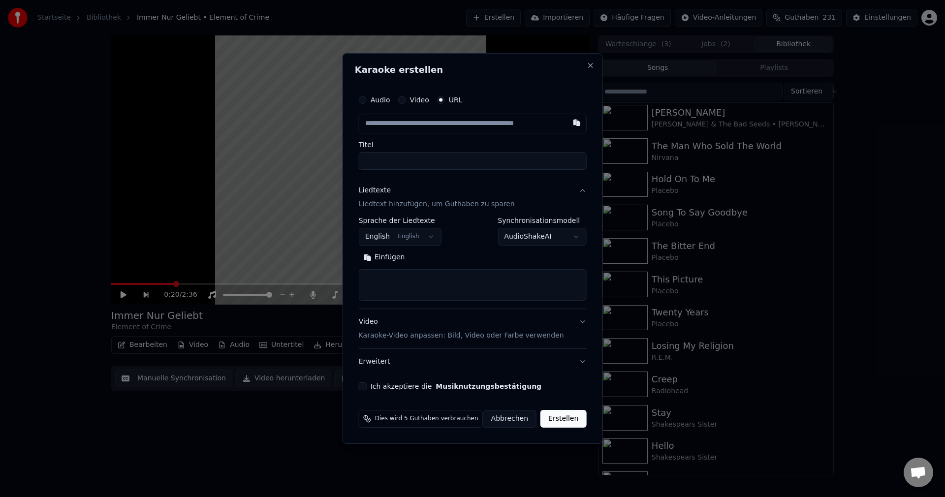
type input "**********"
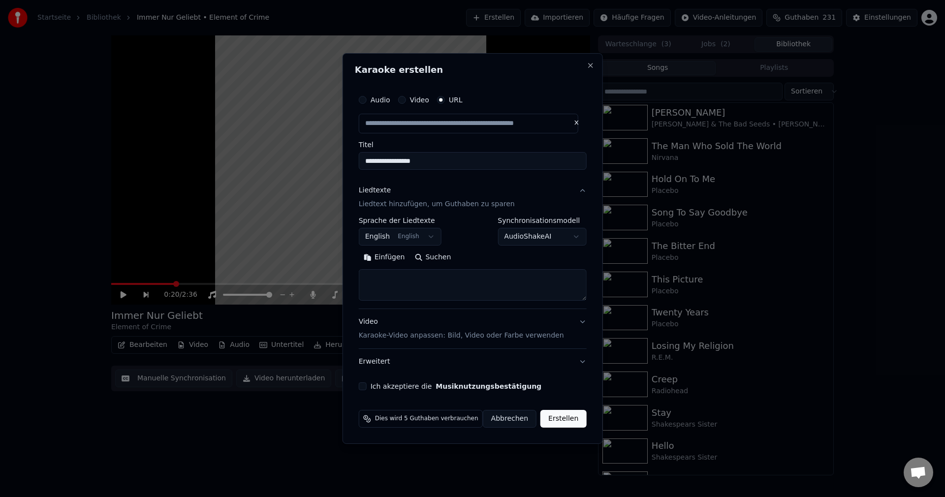
drag, startPoint x: 464, startPoint y: 164, endPoint x: 192, endPoint y: 174, distance: 272.4
click at [192, 175] on body "**********" at bounding box center [472, 248] width 945 height 497
type input "**********"
click at [416, 299] on textarea at bounding box center [473, 285] width 228 height 32
paste textarea "**********"
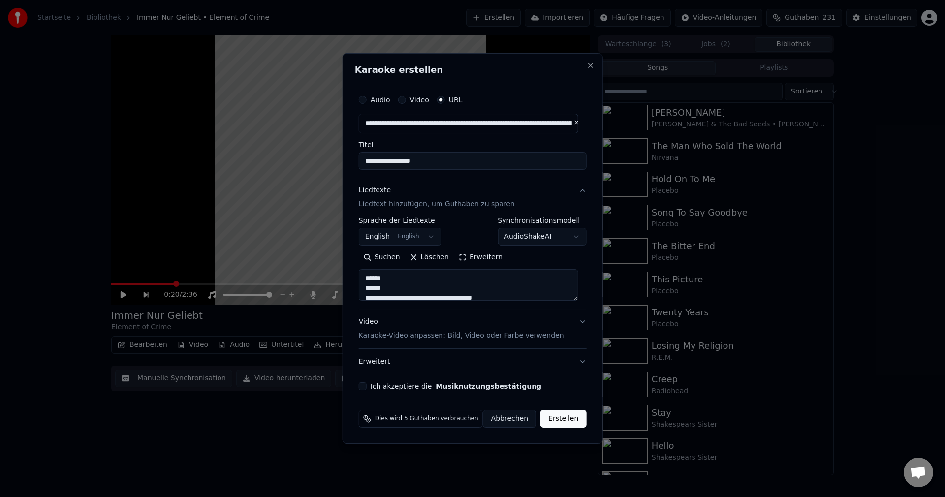
scroll to position [495, 0]
type textarea "**********"
click at [367, 383] on button "Ich akzeptiere die Musiknutzungsbestätigung" at bounding box center [363, 386] width 8 height 8
click at [574, 418] on button "Erstellen" at bounding box center [563, 419] width 46 height 18
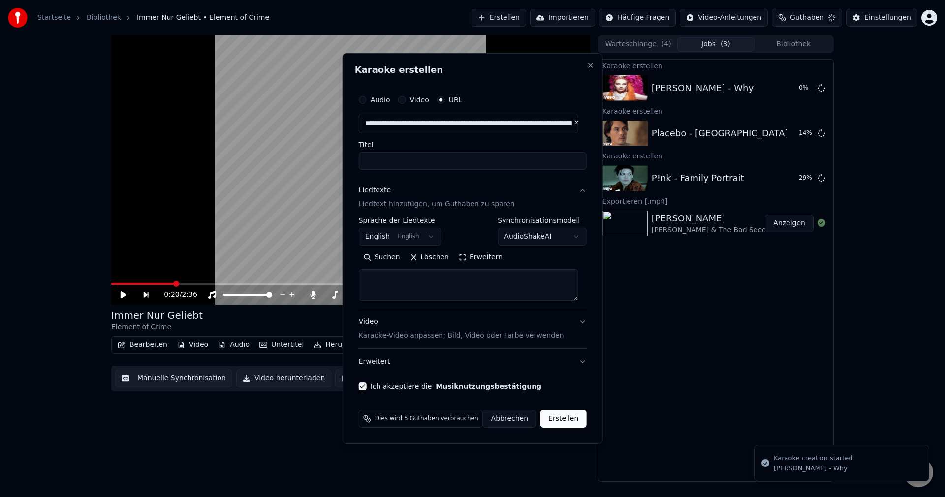
scroll to position [0, 0]
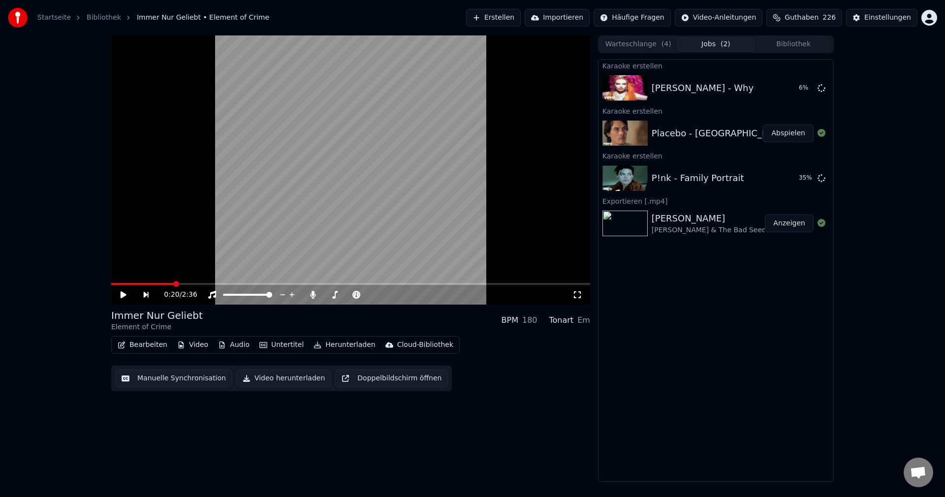
click at [511, 14] on button "Erstellen" at bounding box center [493, 18] width 55 height 18
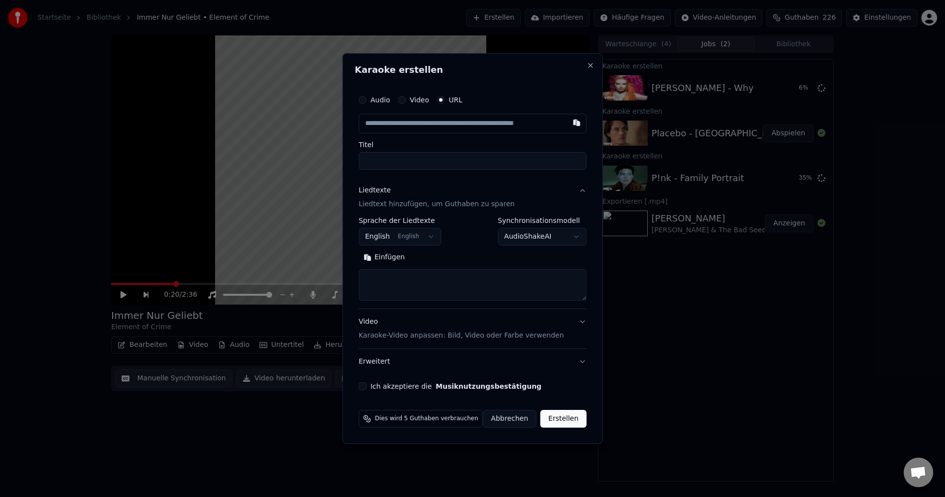
type input "**********"
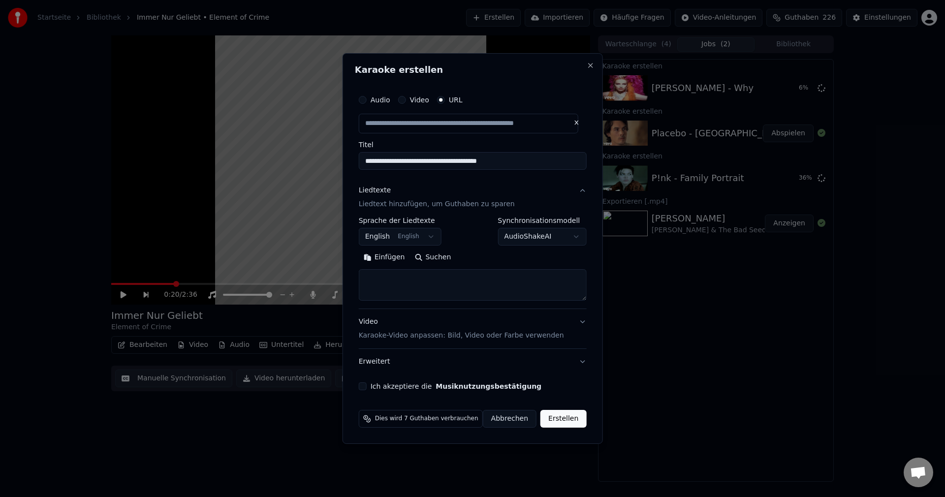
type input "**********"
drag, startPoint x: 481, startPoint y: 165, endPoint x: 290, endPoint y: 162, distance: 191.0
click at [290, 162] on body "**********" at bounding box center [472, 248] width 945 height 497
click at [425, 280] on textarea at bounding box center [473, 285] width 228 height 32
paste textarea "**********"
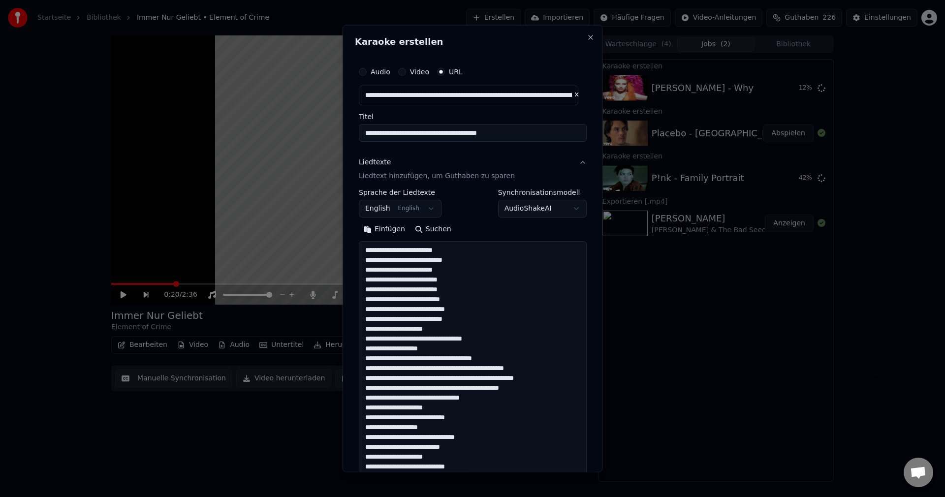
scroll to position [406, 0]
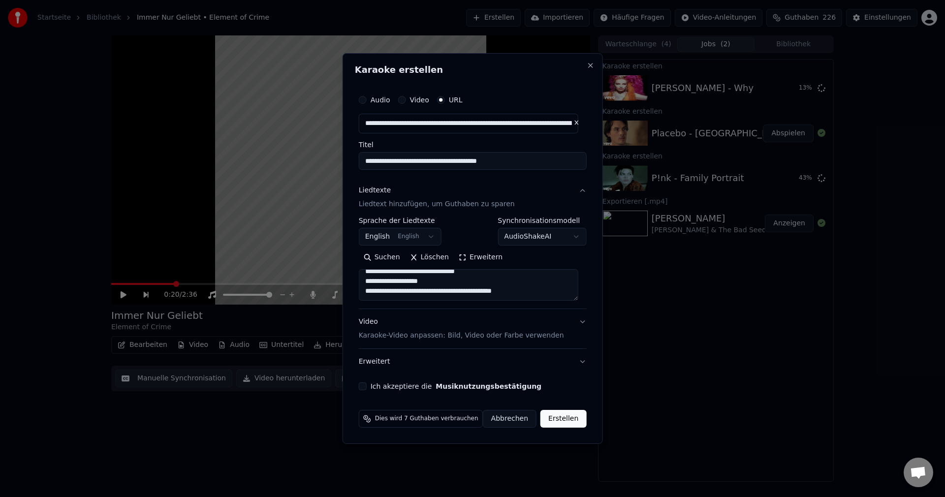
type textarea "**********"
click at [371, 385] on div "Ich akzeptiere die Musiknutzungsbestätigung" at bounding box center [473, 386] width 228 height 8
click at [364, 386] on button "Ich akzeptiere die Musiknutzungsbestätigung" at bounding box center [363, 386] width 8 height 8
click at [573, 421] on button "Erstellen" at bounding box center [563, 419] width 46 height 18
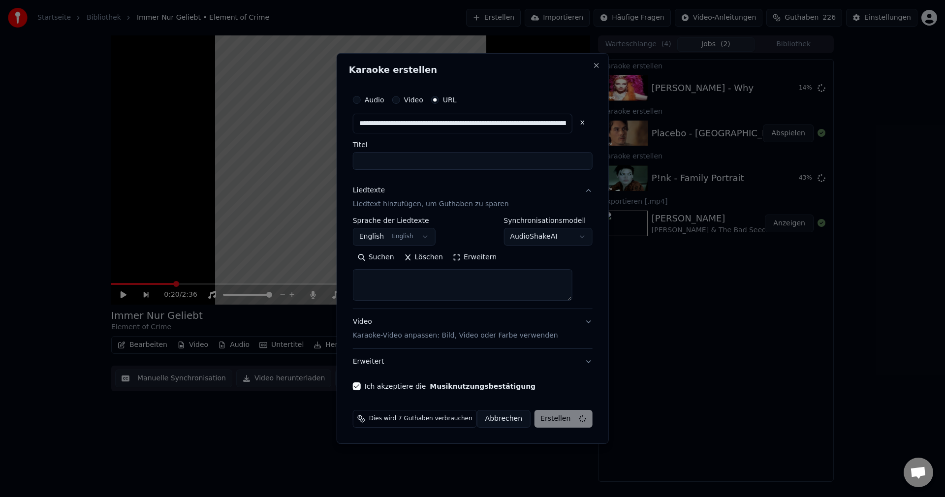
scroll to position [0, 0]
select select
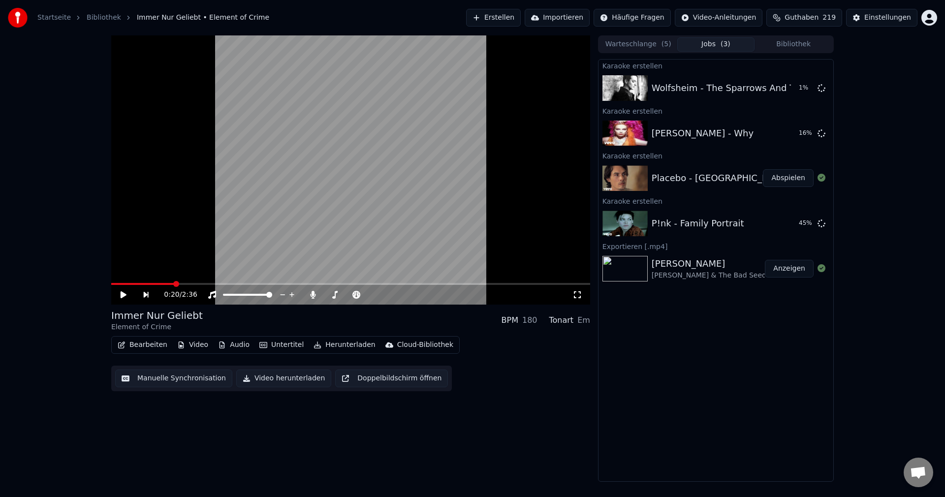
click at [784, 175] on button "Abspielen" at bounding box center [788, 178] width 51 height 18
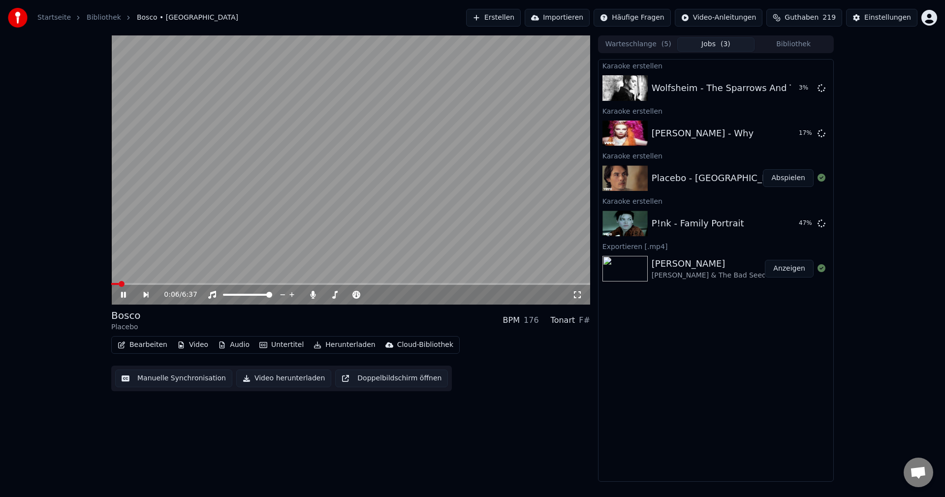
click at [238, 283] on span at bounding box center [350, 284] width 479 height 2
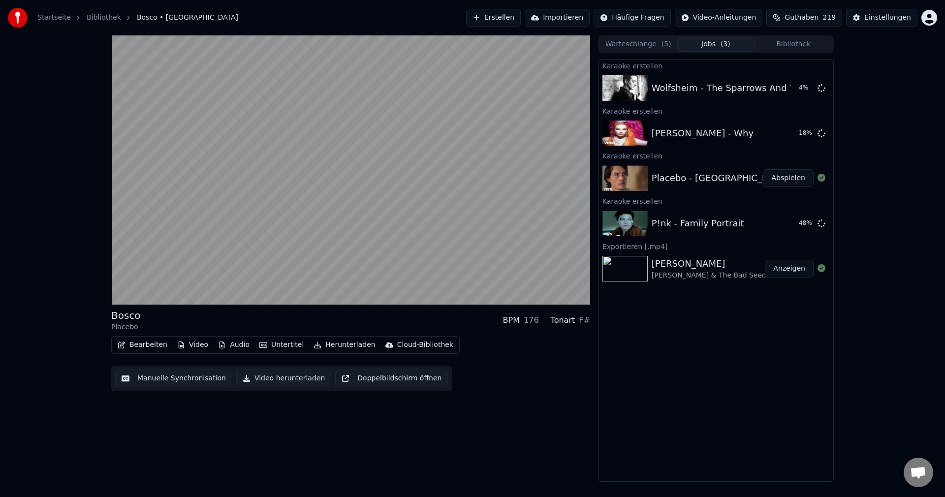
click at [291, 380] on button "Video herunterladen" at bounding box center [283, 379] width 95 height 18
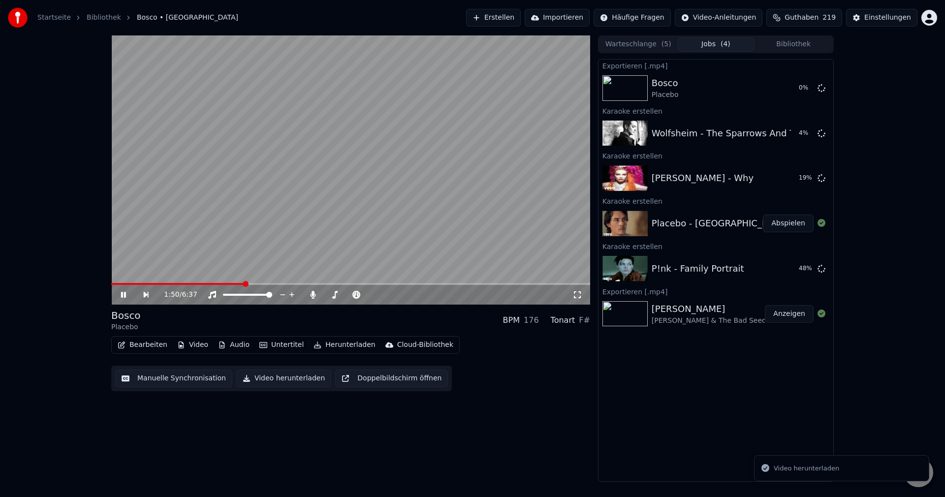
click at [449, 131] on video at bounding box center [350, 169] width 479 height 269
click at [785, 270] on button "Abspielen" at bounding box center [788, 269] width 51 height 18
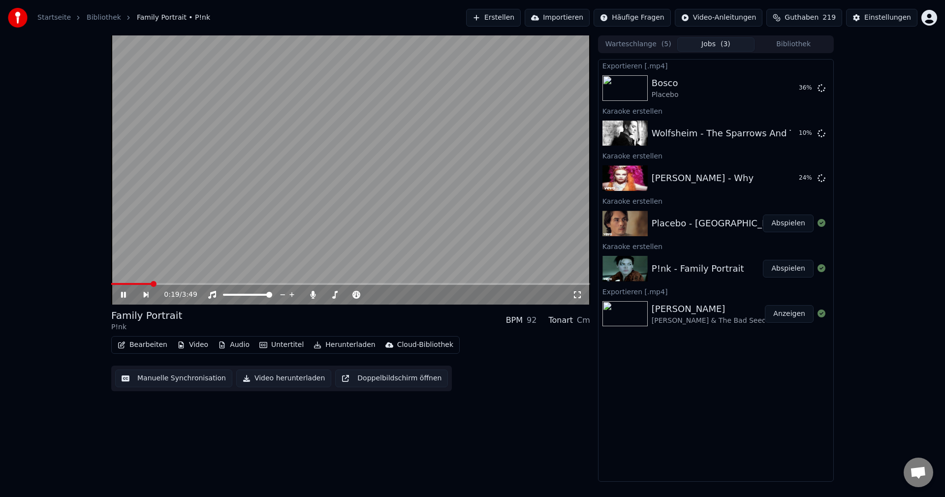
click at [340, 178] on video at bounding box center [350, 169] width 479 height 269
click at [133, 344] on button "Bearbeiten" at bounding box center [143, 345] width 58 height 14
drag, startPoint x: 508, startPoint y: 428, endPoint x: 419, endPoint y: 433, distance: 89.2
click at [497, 418] on div "0:19 / 3:49 Family Portrait P!nk BPM 92 Tonart Cm Bearbeiten Video Audio Untert…" at bounding box center [350, 258] width 479 height 446
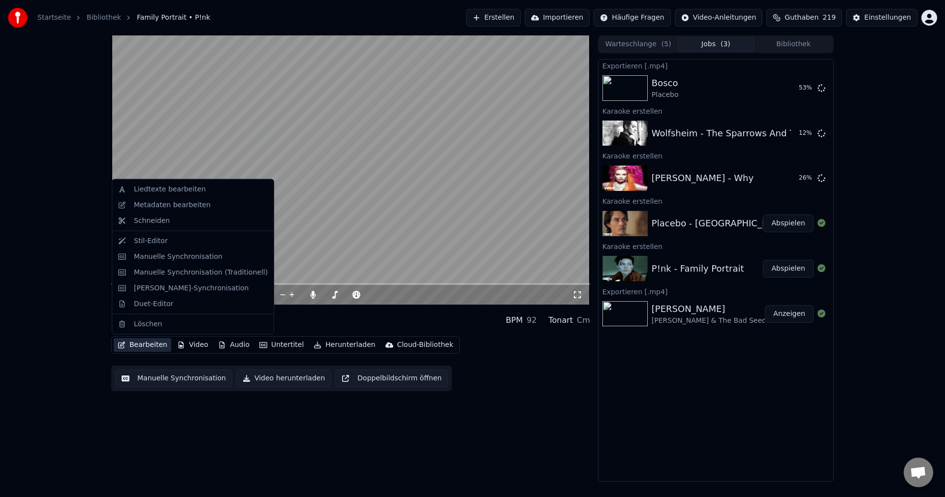
click at [147, 346] on button "Bearbeiten" at bounding box center [143, 345] width 58 height 14
click at [172, 192] on div "Liedtexte bearbeiten" at bounding box center [170, 190] width 72 height 10
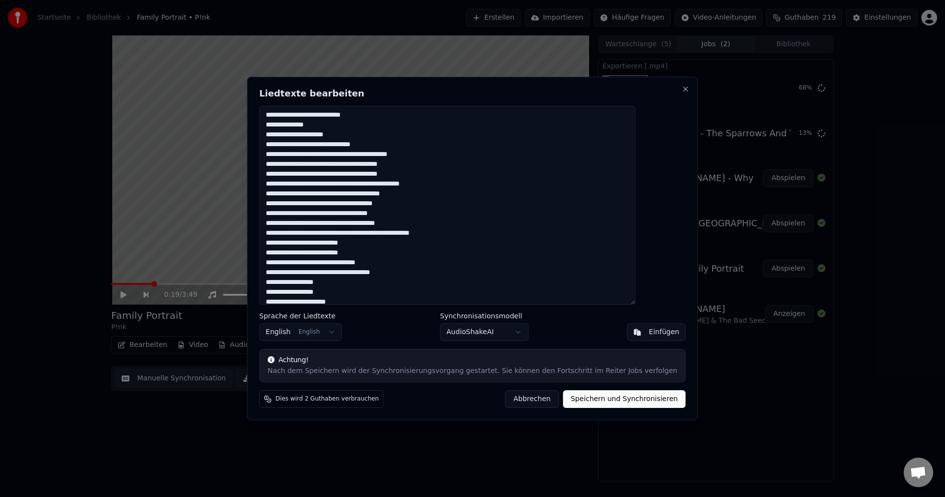
drag, startPoint x: 408, startPoint y: 141, endPoint x: 271, endPoint y: 122, distance: 138.2
click at [271, 122] on body "Startseite Bibliothek Family Portrait • P!nk Erstellen Importieren Häufige Frag…" at bounding box center [472, 248] width 945 height 497
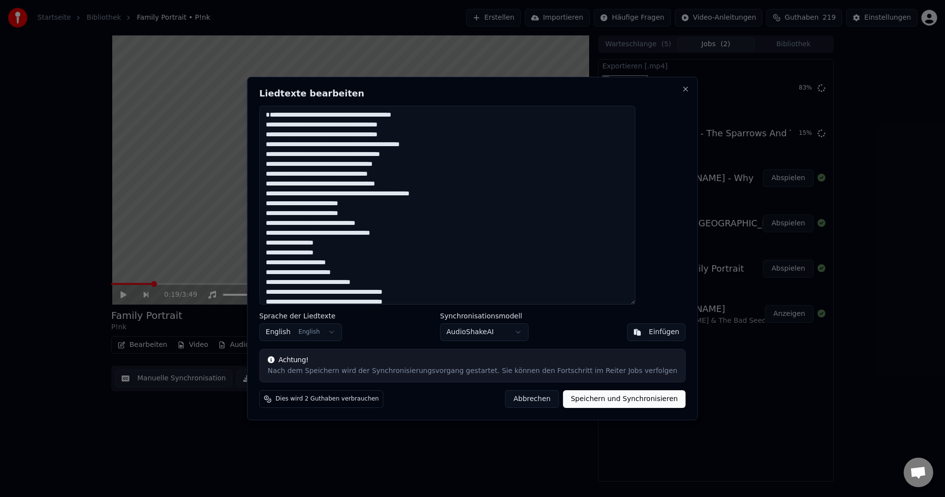
click at [591, 405] on button "Speichern und Synchronisieren" at bounding box center [624, 399] width 123 height 18
type textarea "**********"
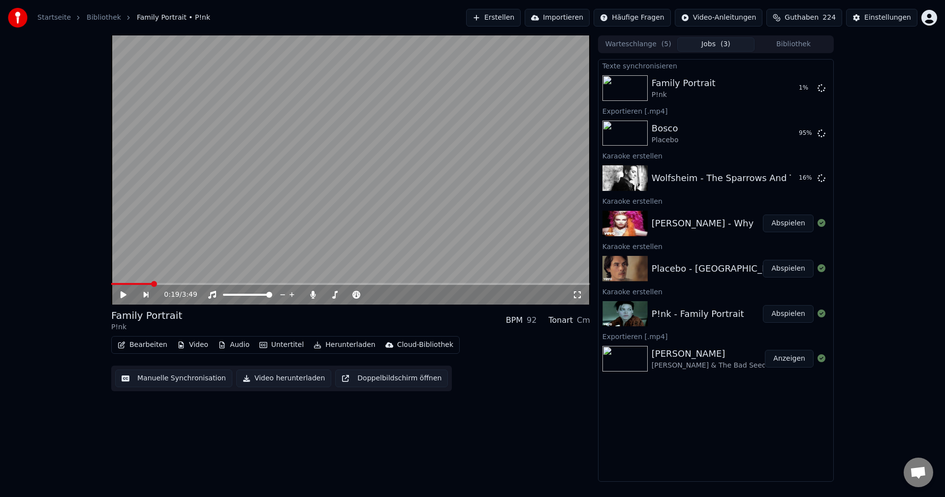
click at [789, 227] on button "Abspielen" at bounding box center [788, 224] width 51 height 18
click at [387, 284] on span at bounding box center [350, 284] width 479 height 2
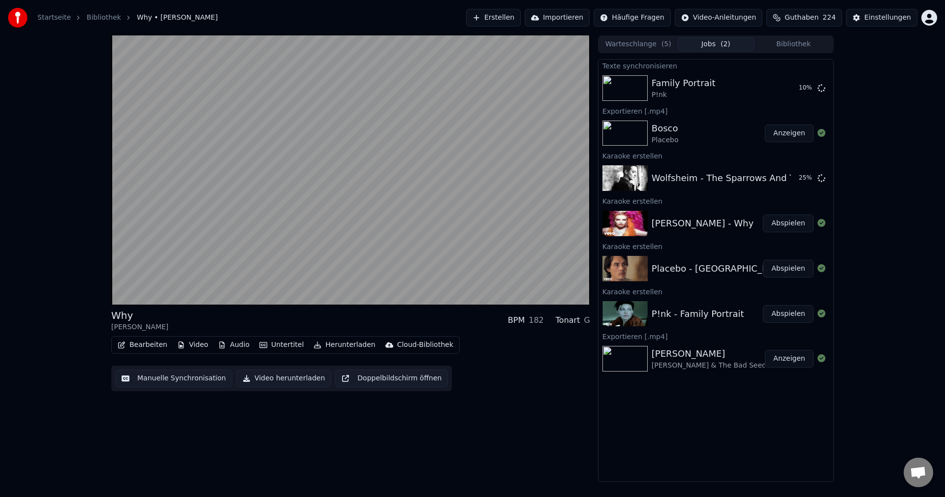
click at [267, 377] on button "Video herunterladen" at bounding box center [283, 379] width 95 height 18
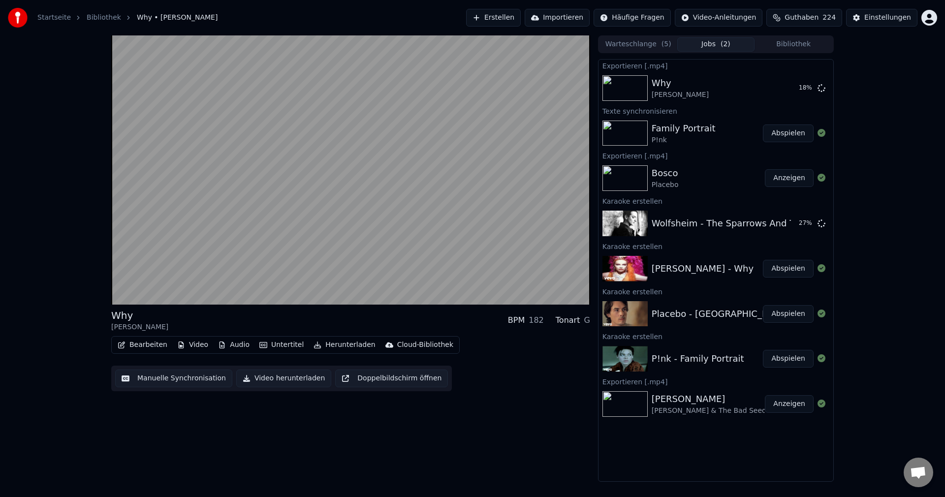
click at [786, 133] on button "Abspielen" at bounding box center [788, 134] width 51 height 18
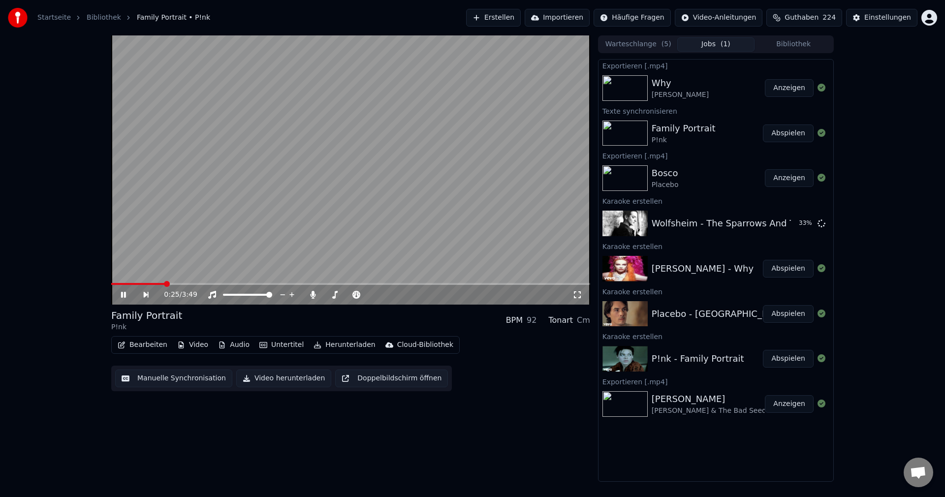
click at [396, 147] on video at bounding box center [350, 169] width 479 height 269
click at [265, 348] on button "Untertitel" at bounding box center [281, 345] width 52 height 14
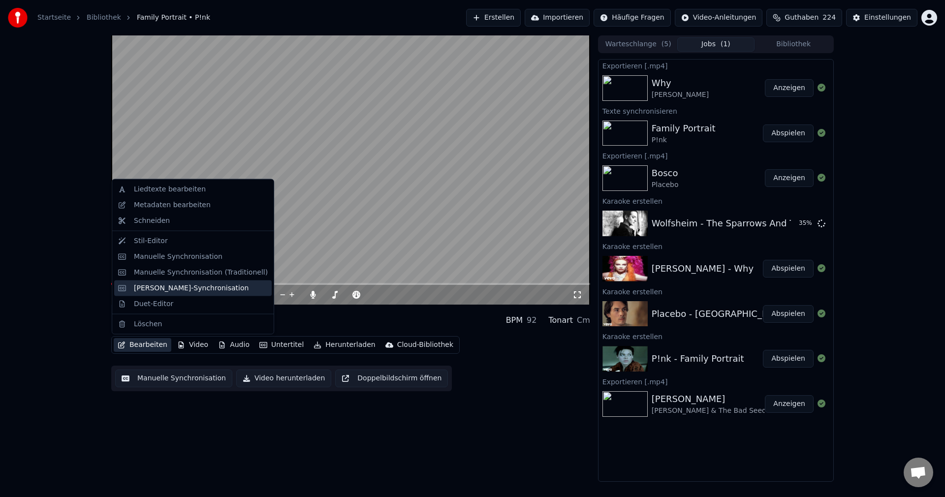
click at [178, 288] on div "[PERSON_NAME]-Synchronisation" at bounding box center [191, 288] width 115 height 10
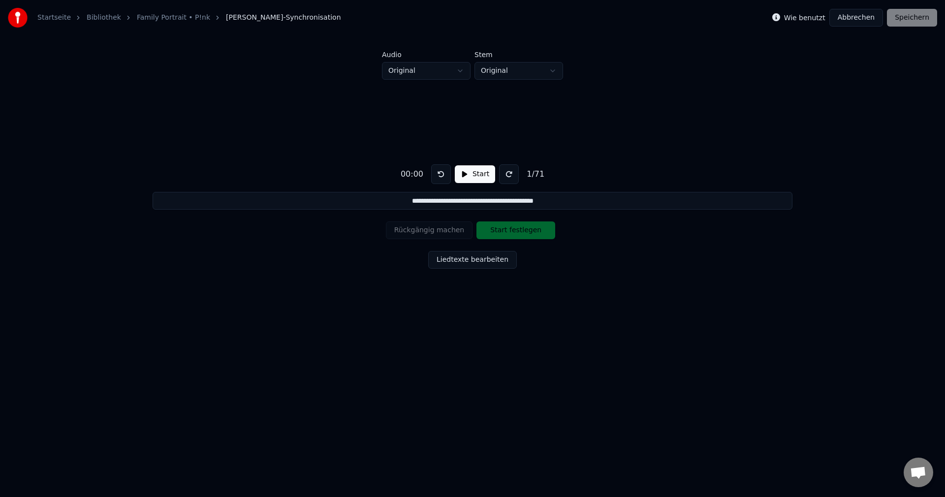
click at [860, 20] on button "Abbrechen" at bounding box center [856, 18] width 54 height 18
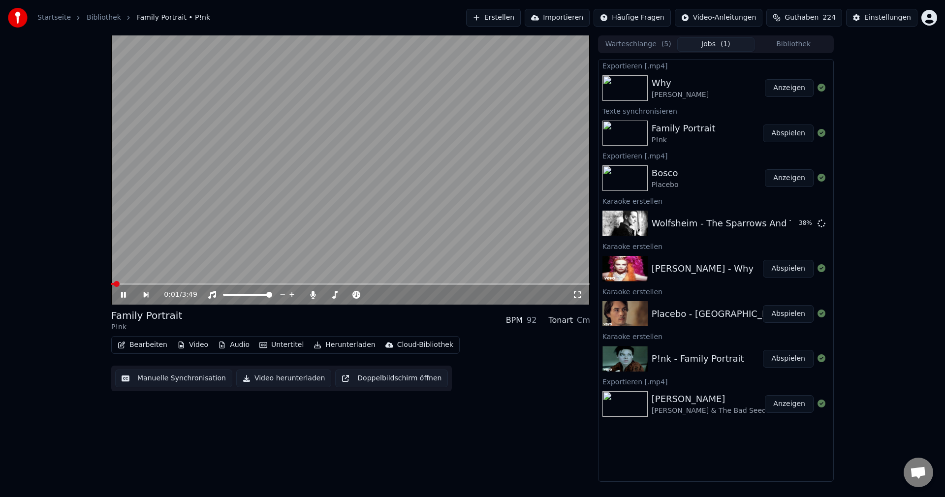
click at [178, 374] on button "Manuelle Synchronisation" at bounding box center [173, 379] width 117 height 18
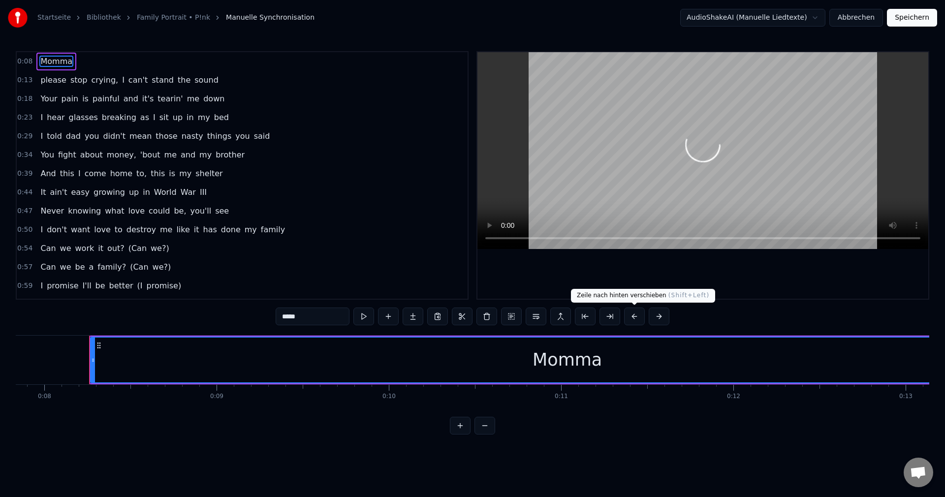
scroll to position [0, 1374]
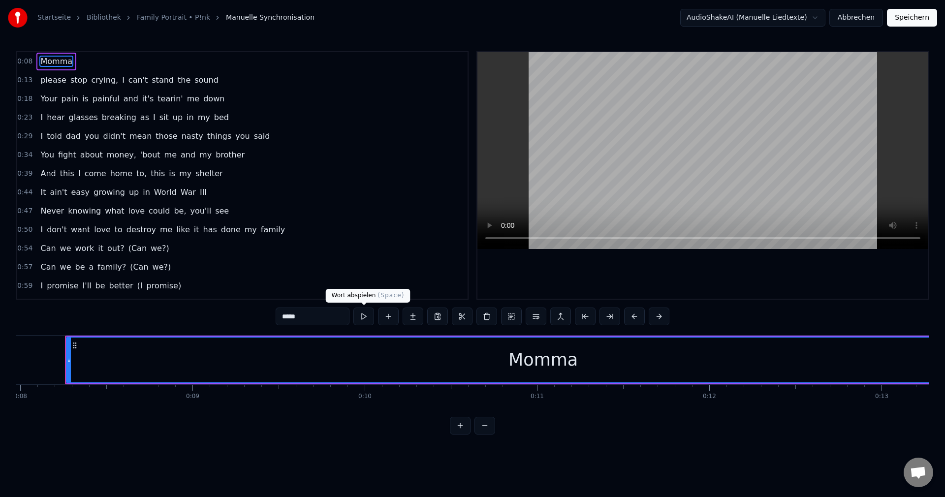
click at [362, 318] on button at bounding box center [363, 317] width 21 height 18
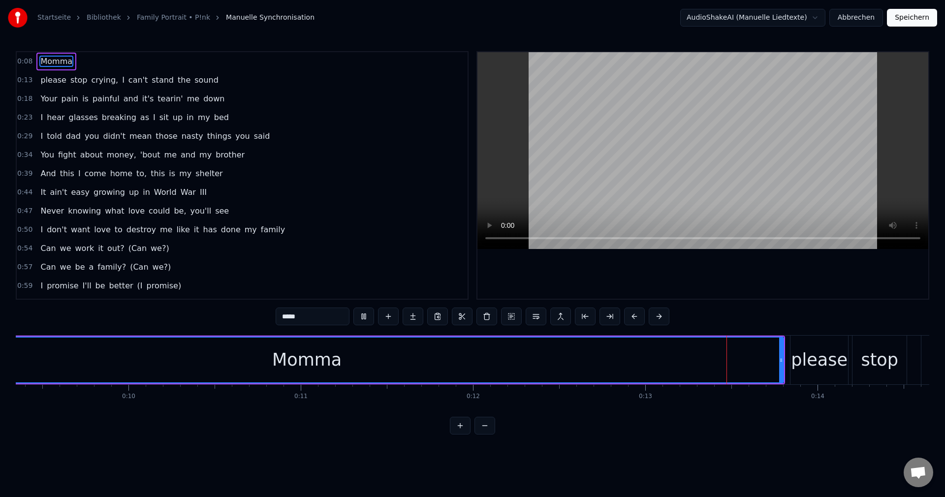
click at [362, 318] on button at bounding box center [363, 317] width 21 height 18
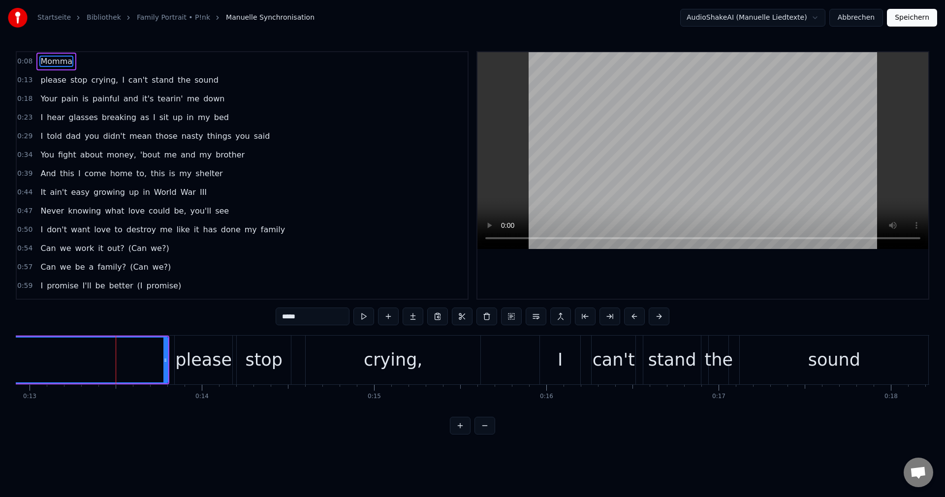
scroll to position [0, 2232]
click at [209, 361] on div "please" at bounding box center [197, 360] width 57 height 26
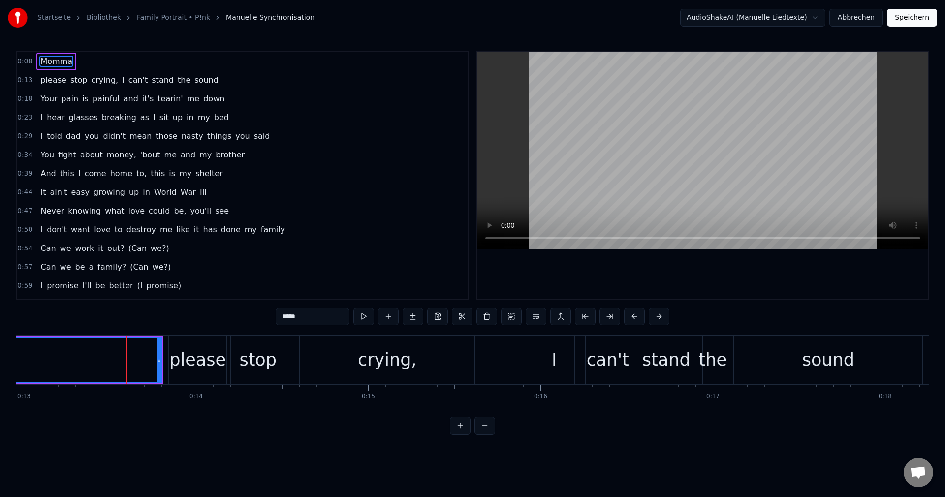
drag, startPoint x: 70, startPoint y: 342, endPoint x: 105, endPoint y: 379, distance: 51.6
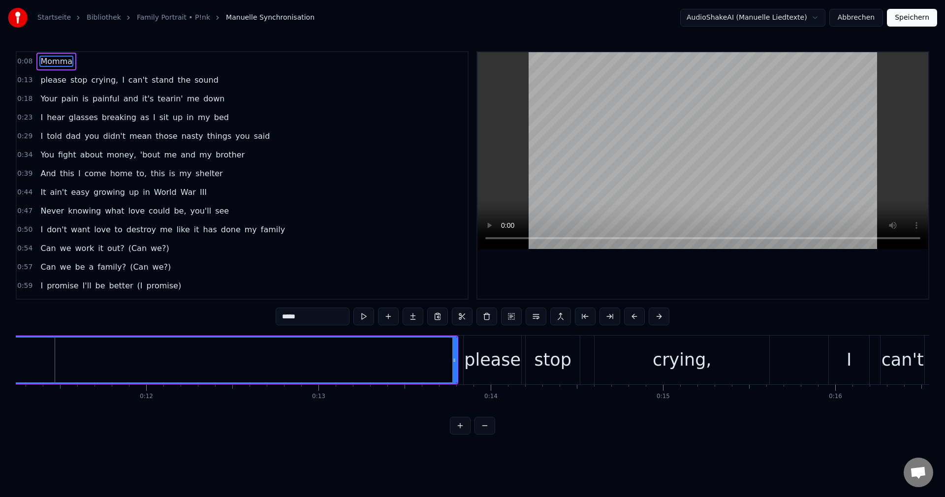
scroll to position [0, 1926]
drag, startPoint x: 808, startPoint y: 360, endPoint x: 399, endPoint y: 362, distance: 408.5
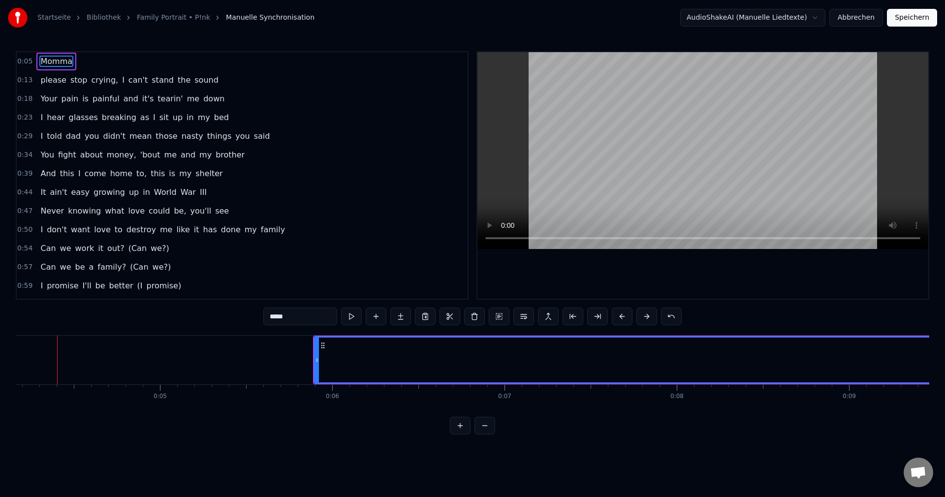
scroll to position [0, 709]
click at [349, 321] on button at bounding box center [351, 317] width 21 height 18
click at [350, 316] on button at bounding box center [351, 317] width 21 height 18
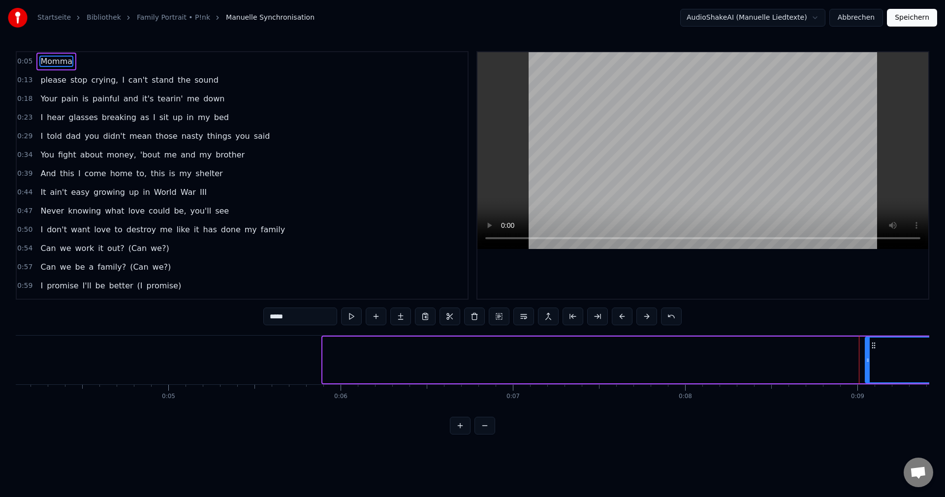
drag, startPoint x: 323, startPoint y: 357, endPoint x: 865, endPoint y: 354, distance: 542.4
click at [866, 354] on div at bounding box center [868, 360] width 4 height 45
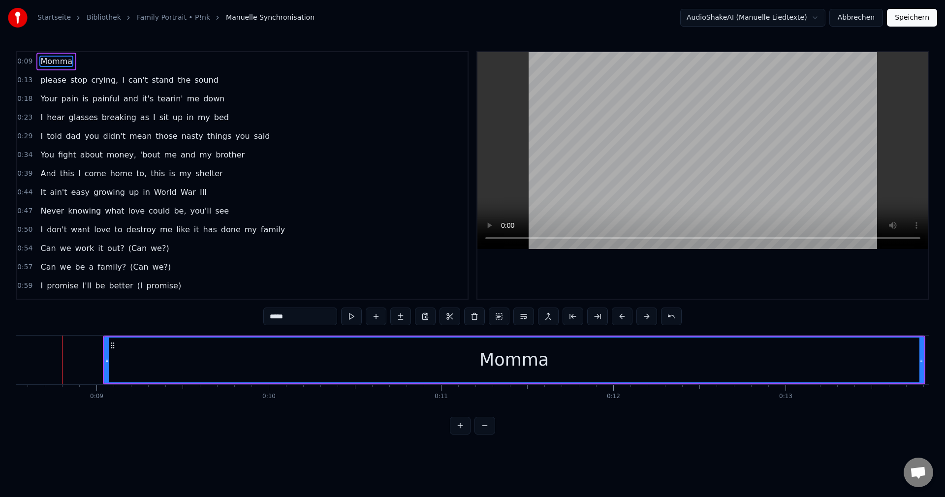
scroll to position [0, 1467]
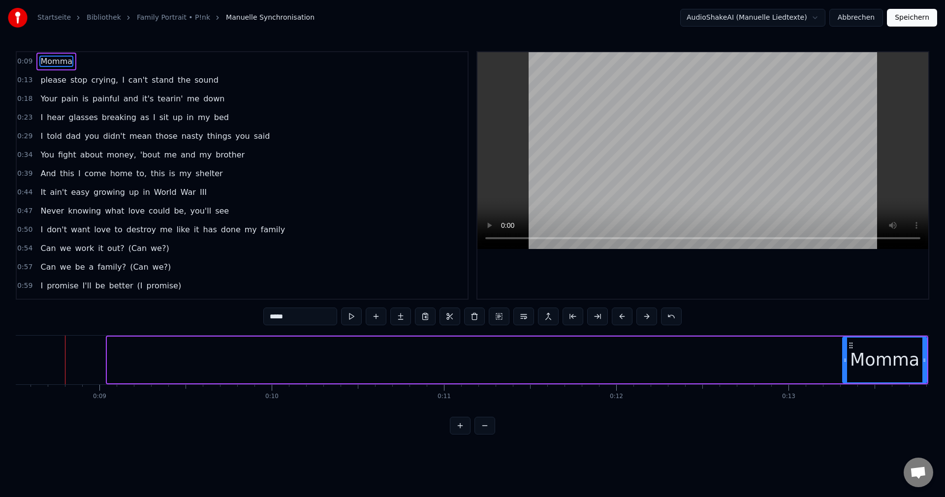
drag, startPoint x: 108, startPoint y: 363, endPoint x: 843, endPoint y: 394, distance: 736.0
click at [843, 394] on div "Momma please stop crying, I can't stand the sound Your pain is painful and it's…" at bounding box center [473, 372] width 914 height 74
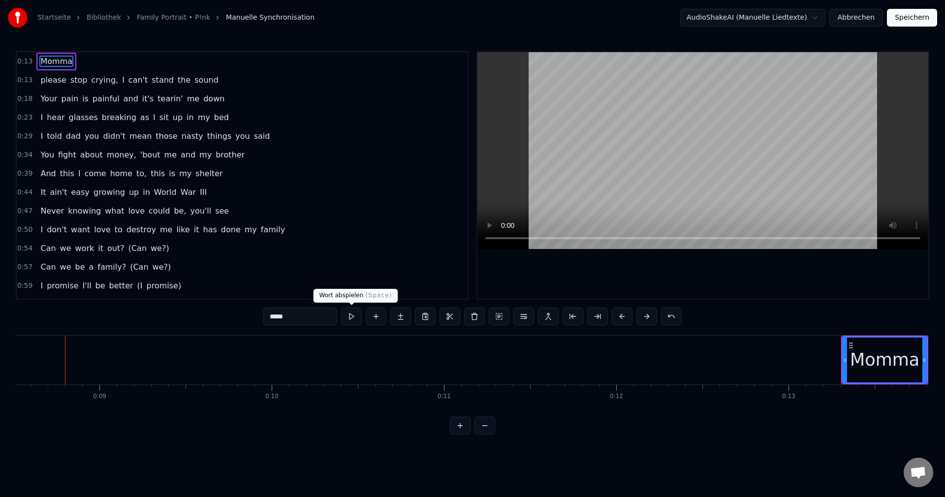
click at [348, 317] on button at bounding box center [351, 317] width 21 height 18
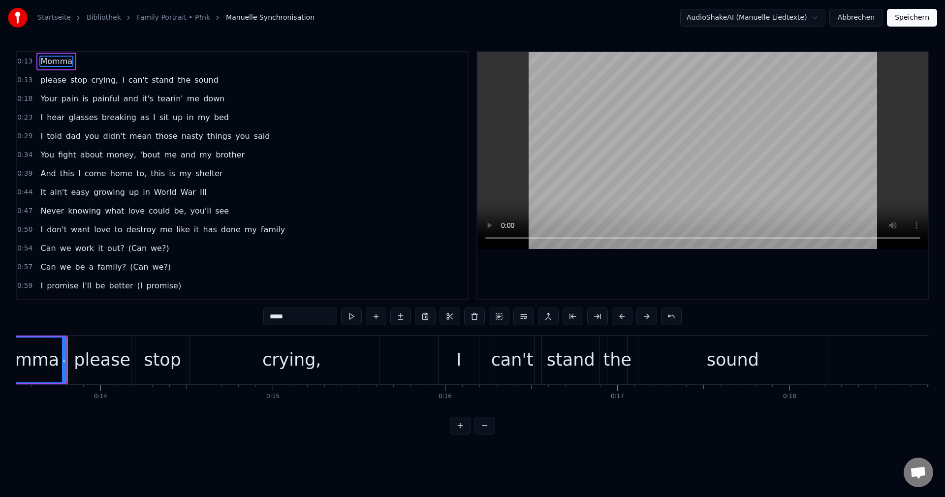
scroll to position [0, 2328]
click at [349, 317] on button at bounding box center [351, 317] width 21 height 18
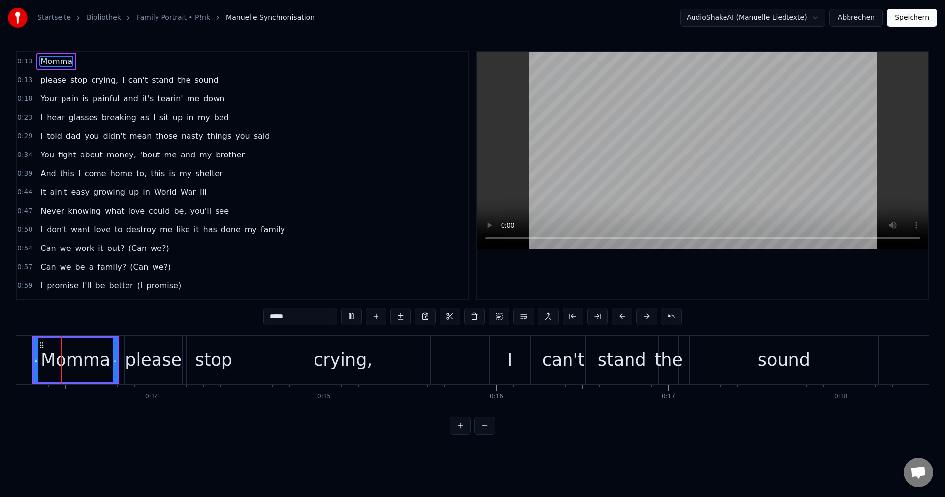
scroll to position [0, 2243]
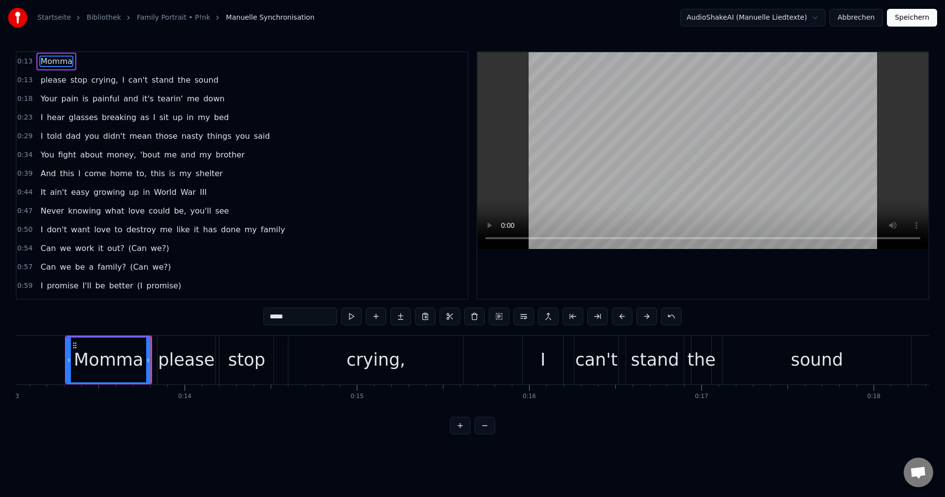
click at [349, 317] on button at bounding box center [351, 317] width 21 height 18
click at [195, 359] on div "please" at bounding box center [186, 360] width 57 height 26
type input "******"
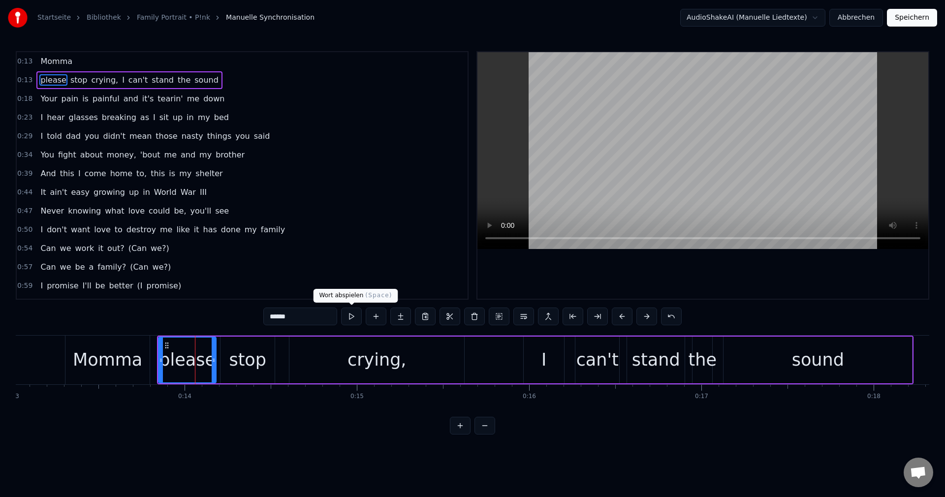
click at [346, 318] on button at bounding box center [351, 317] width 21 height 18
click at [917, 19] on button "Speichern" at bounding box center [912, 18] width 50 height 18
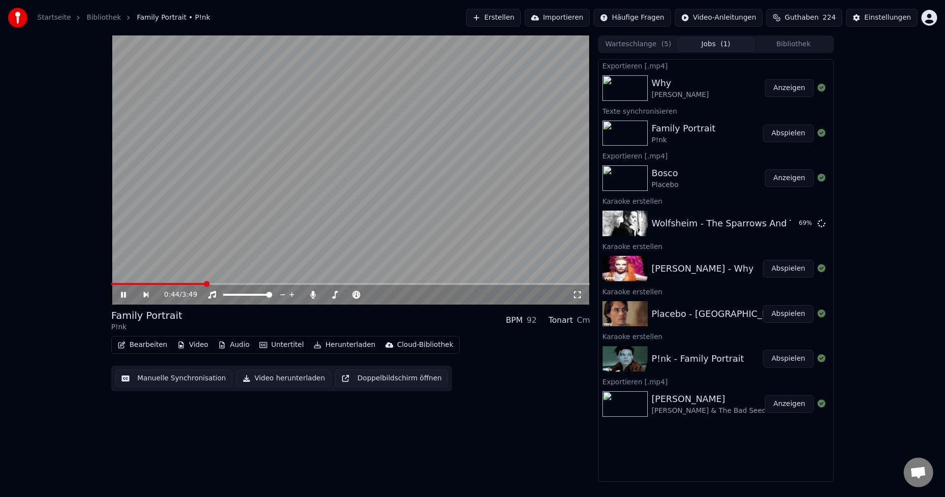
click at [413, 285] on span at bounding box center [350, 284] width 479 height 2
click at [346, 284] on span at bounding box center [229, 284] width 236 height 2
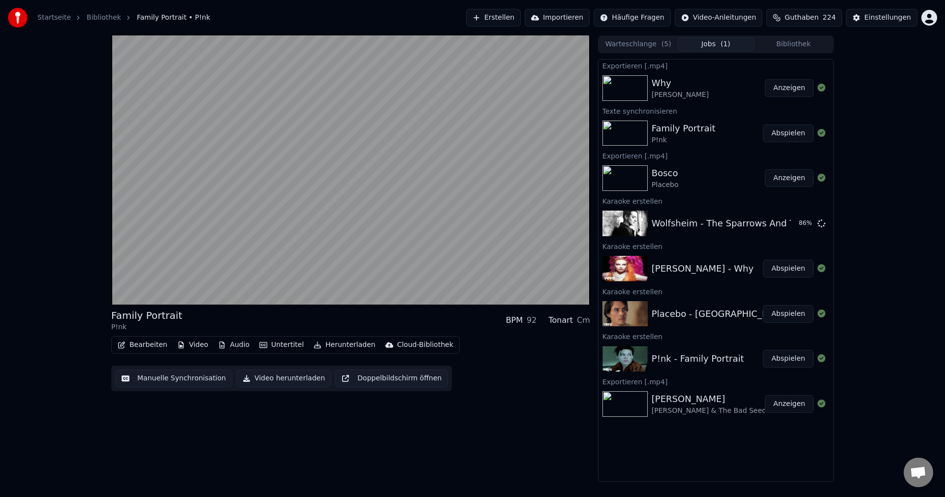
click at [550, 411] on div "Family Portrait P!nk BPM 92 Tonart Cm Bearbeiten Video Audio Untertitel Herunte…" at bounding box center [350, 258] width 479 height 446
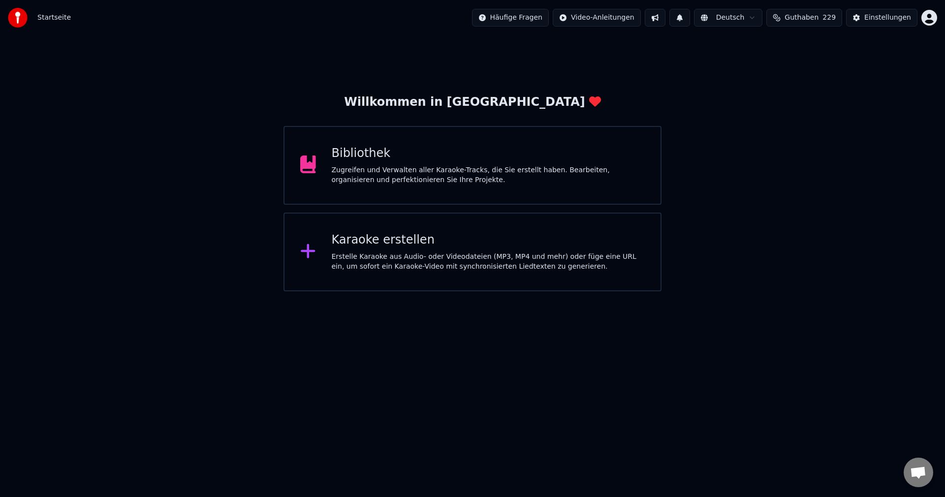
click at [437, 256] on div "Erstelle Karaoke aus Audio- oder Videodateien (MP3, MP4 und mehr) oder füge ein…" at bounding box center [489, 262] width 314 height 20
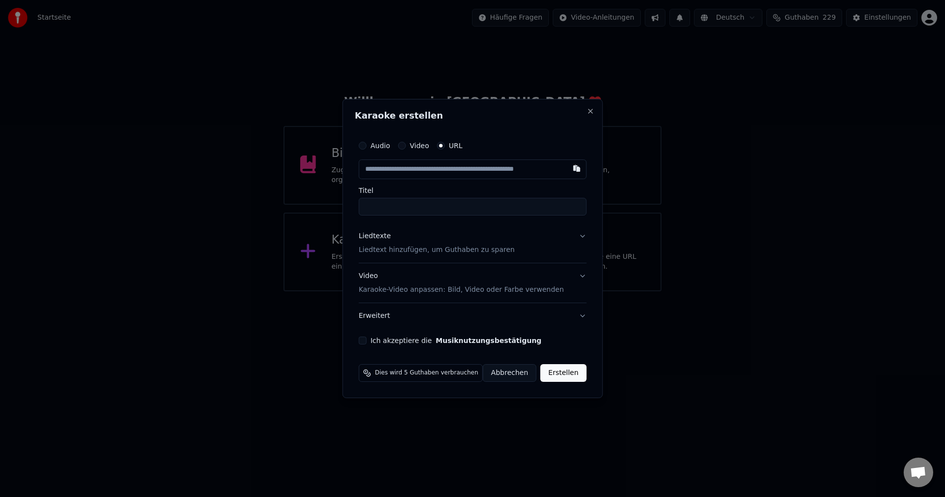
type input "**********"
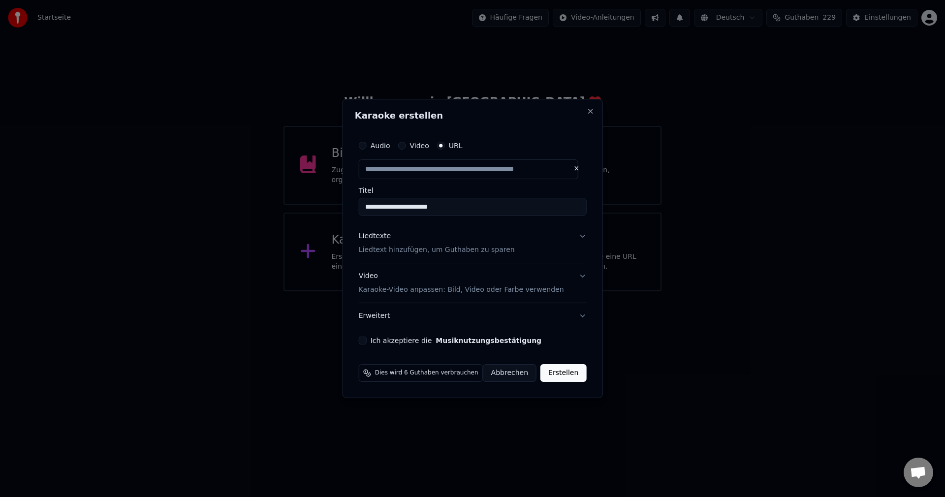
drag, startPoint x: 468, startPoint y: 210, endPoint x: 264, endPoint y: 215, distance: 203.8
click at [264, 215] on body "**********" at bounding box center [472, 145] width 945 height 291
click at [414, 254] on p "Liedtext hinzufügen, um Guthaben zu sparen" at bounding box center [437, 250] width 156 height 10
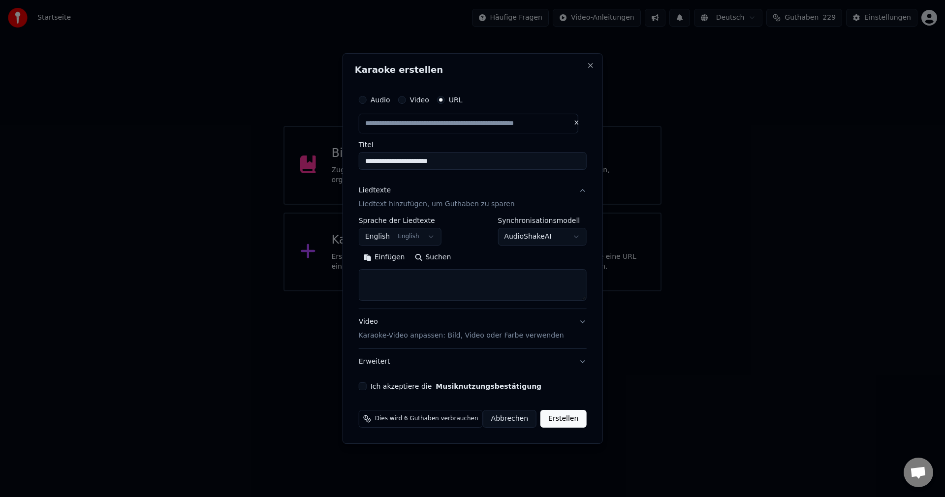
type input "**********"
click at [409, 277] on textarea at bounding box center [473, 285] width 228 height 32
paste textarea "**********"
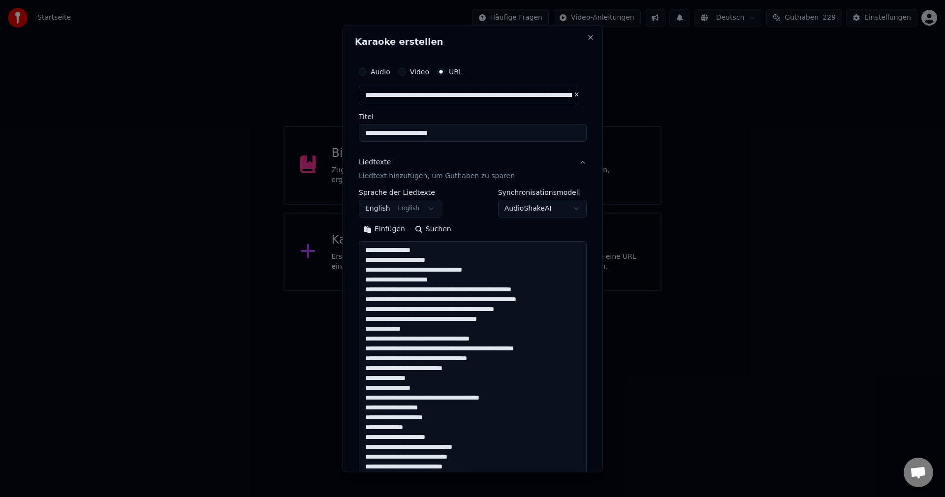
scroll to position [485, 0]
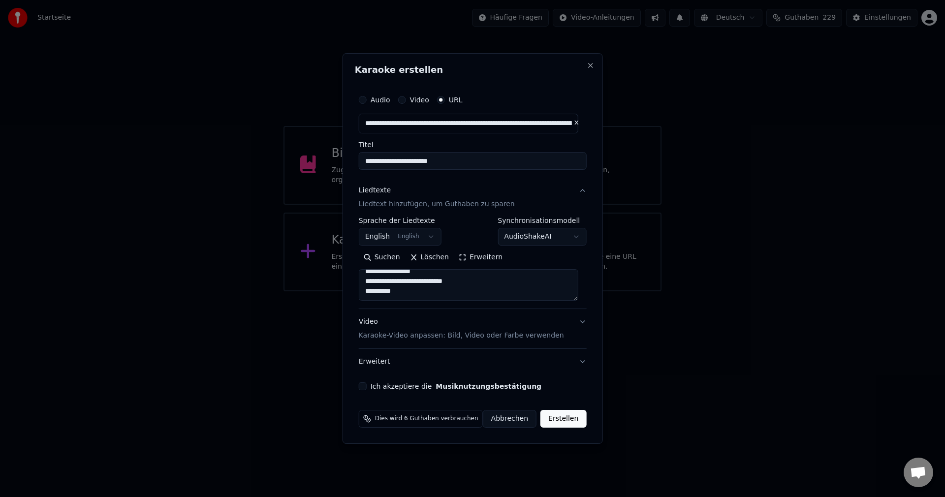
type textarea "**********"
click at [367, 386] on button "Ich akzeptiere die Musiknutzungsbestätigung" at bounding box center [363, 386] width 8 height 8
click at [566, 420] on button "Erstellen" at bounding box center [563, 419] width 46 height 18
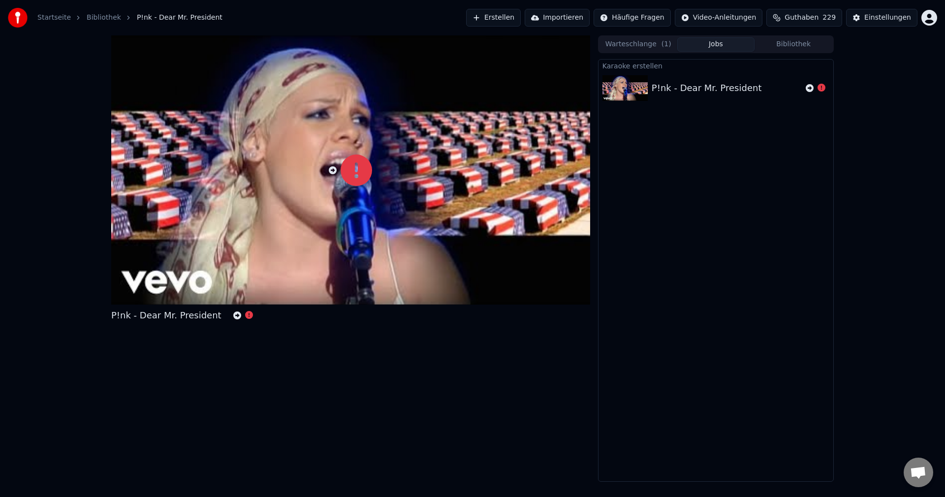
click at [514, 16] on button "Erstellen" at bounding box center [493, 18] width 55 height 18
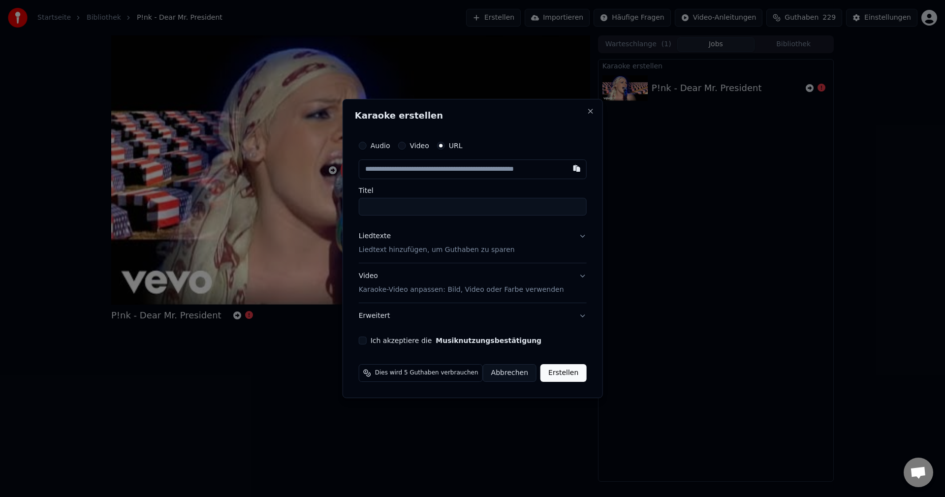
type input "**********"
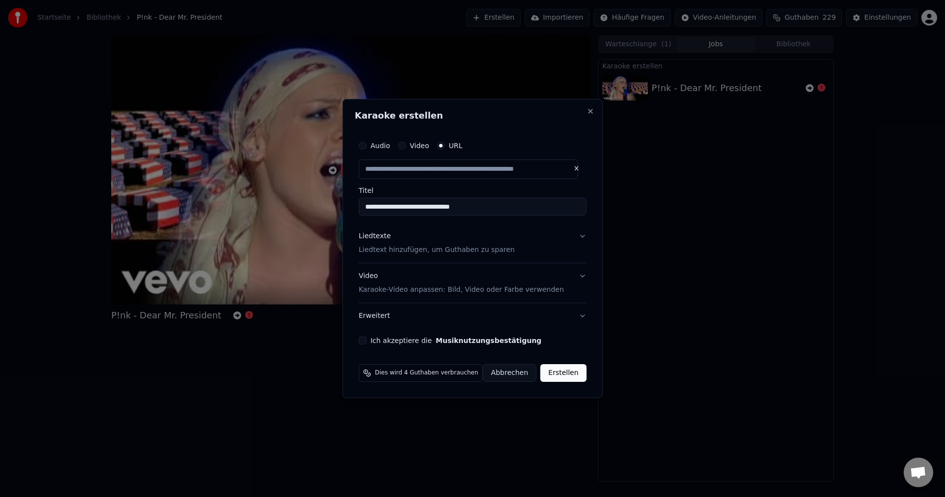
click at [379, 338] on label "Ich akzeptiere die Musiknutzungsbestätigung" at bounding box center [456, 340] width 171 height 7
click at [367, 338] on button "Ich akzeptiere die Musiknutzungsbestätigung" at bounding box center [363, 341] width 8 height 8
click at [579, 236] on button "Liedtexte Liedtext hinzufügen, um Guthaben zu sparen" at bounding box center [473, 242] width 228 height 39
type input "**********"
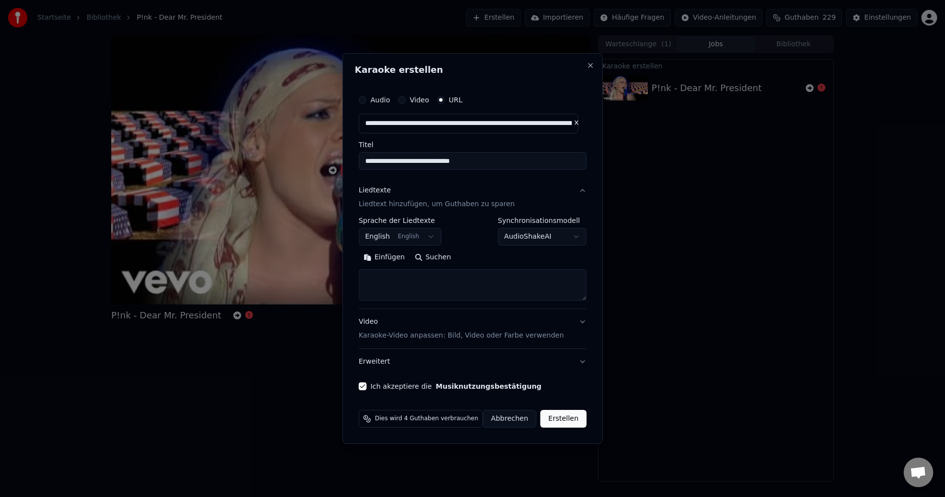
drag, startPoint x: 484, startPoint y: 163, endPoint x: 305, endPoint y: 181, distance: 180.1
click at [301, 181] on body "**********" at bounding box center [472, 248] width 945 height 497
click at [444, 277] on textarea at bounding box center [473, 285] width 228 height 32
paste textarea "**********"
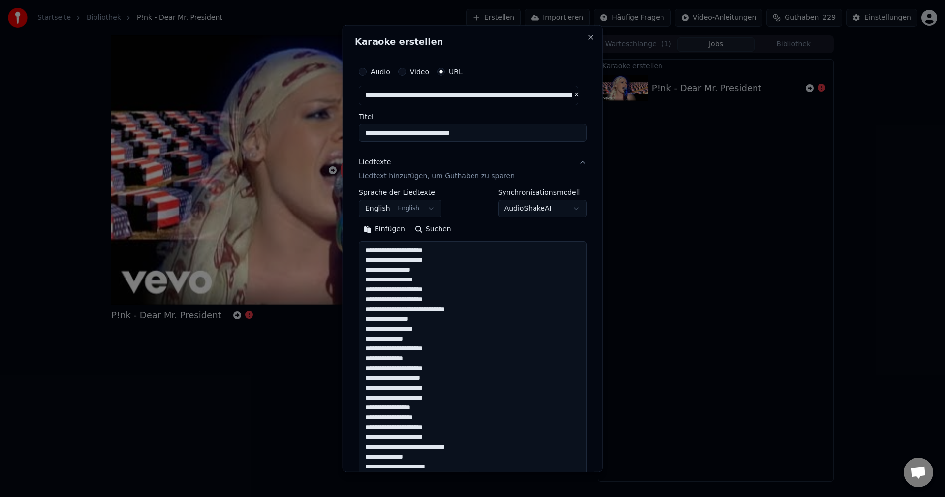
scroll to position [436, 0]
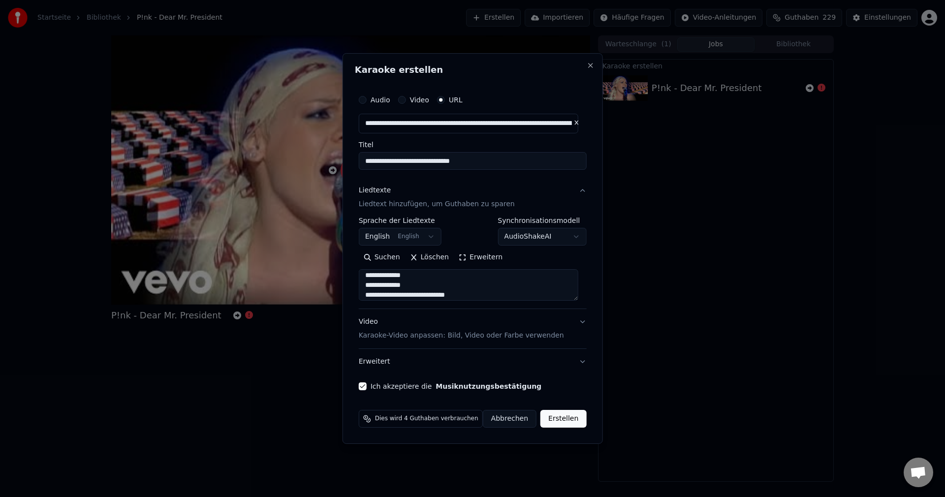
type textarea "**********"
click at [564, 424] on button "Erstellen" at bounding box center [563, 419] width 46 height 18
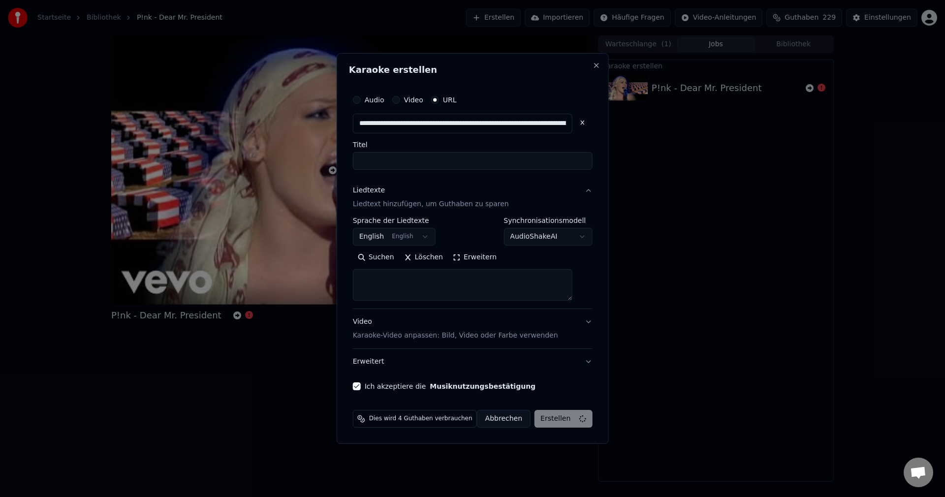
select select
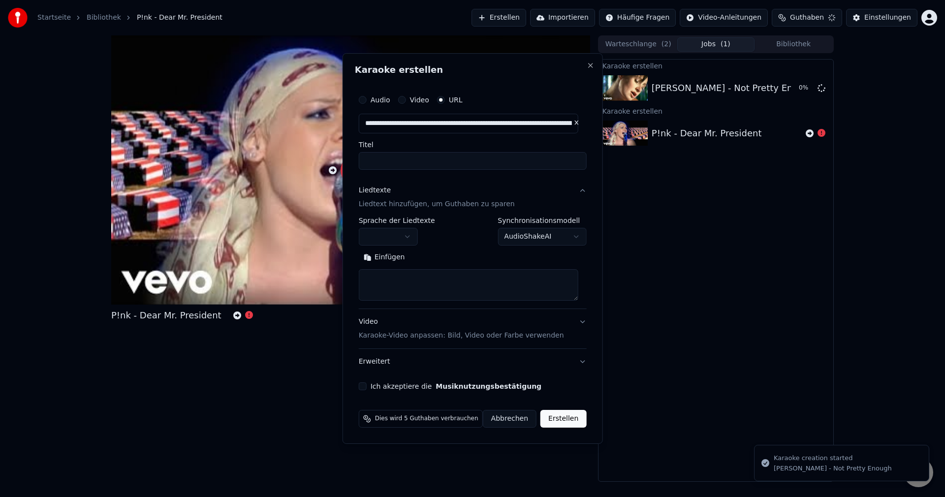
scroll to position [0, 0]
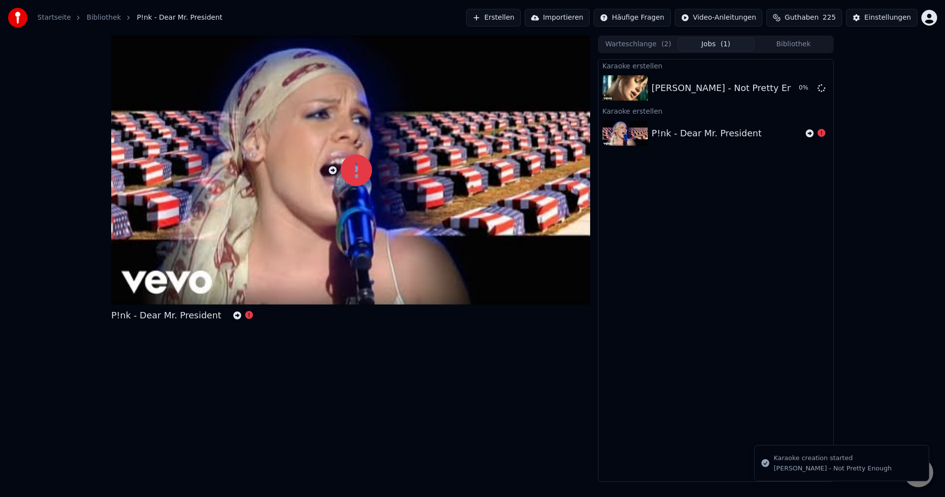
click at [713, 131] on div "P!nk - Dear Mr. President" at bounding box center [707, 133] width 110 height 14
click at [694, 140] on div "P!nk - Dear Mr. President" at bounding box center [707, 133] width 110 height 14
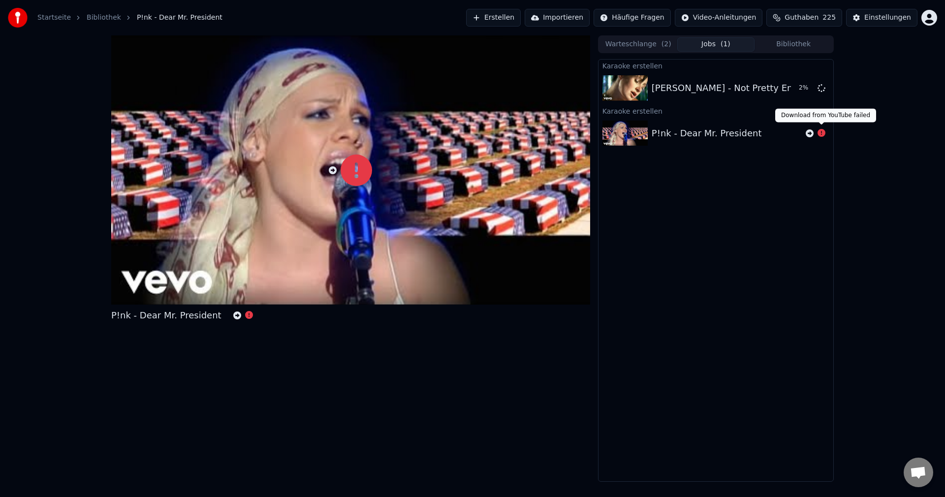
click at [822, 132] on icon at bounding box center [822, 133] width 8 height 8
click at [241, 316] on div "P!nk - Dear Mr. President" at bounding box center [186, 316] width 150 height 14
click at [245, 316] on icon at bounding box center [249, 315] width 8 height 8
click at [233, 319] on icon at bounding box center [237, 316] width 8 height 8
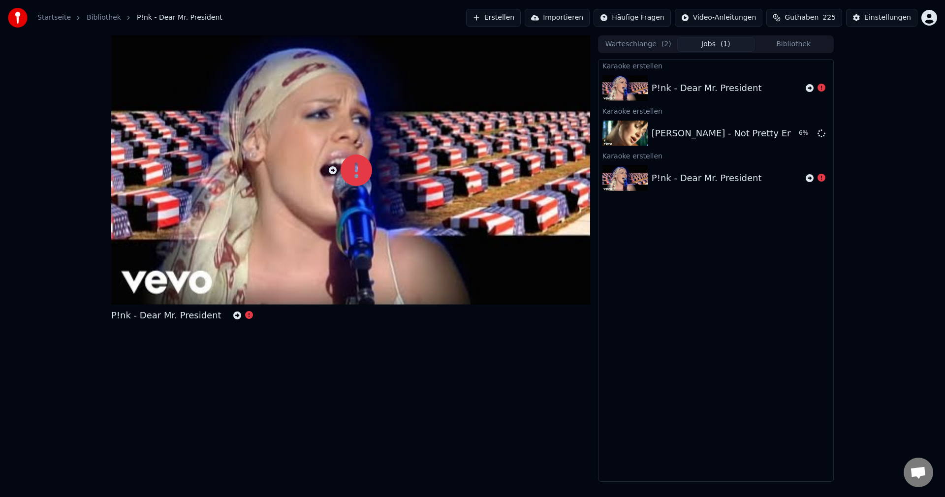
click at [682, 173] on div "P!nk - Dear Mr. President" at bounding box center [707, 178] width 110 height 14
click at [799, 47] on button "Bibliothek" at bounding box center [794, 44] width 78 height 14
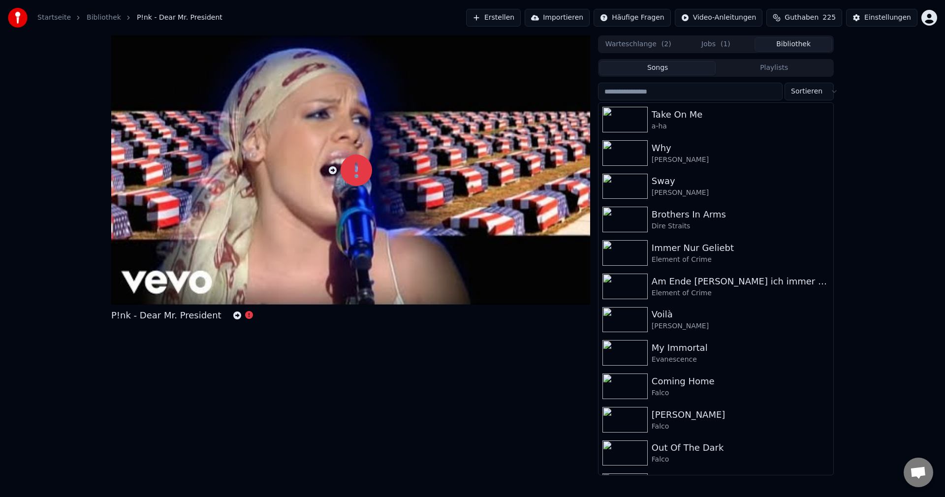
click at [702, 41] on button "Jobs ( 1 )" at bounding box center [716, 44] width 78 height 14
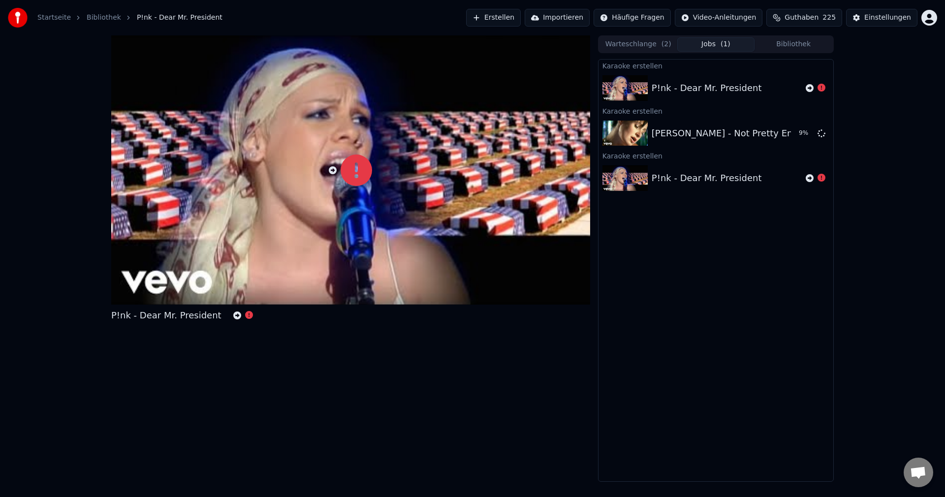
click at [632, 45] on button "Warteschlange ( 2 )" at bounding box center [639, 44] width 78 height 14
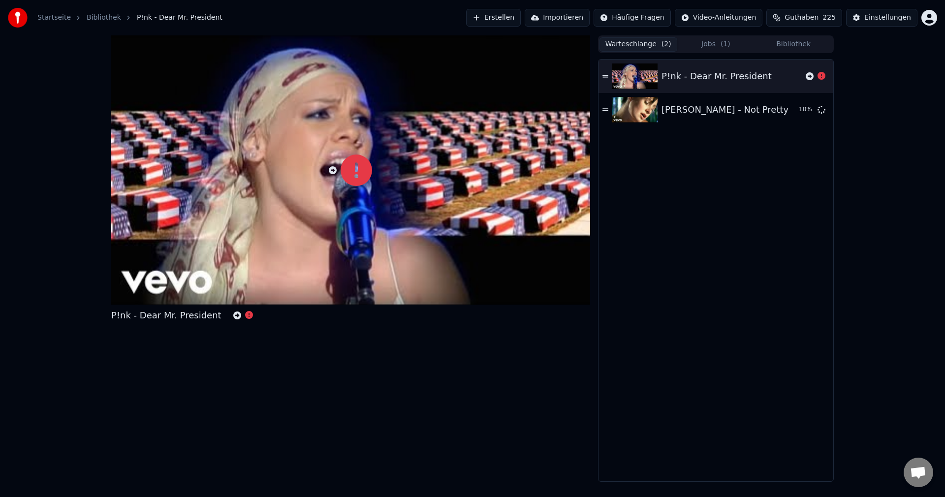
click at [605, 76] on icon at bounding box center [605, 76] width 6 height 7
click at [603, 79] on icon at bounding box center [605, 76] width 6 height 7
click at [694, 82] on div "P!nk - Dear Mr. President" at bounding box center [717, 76] width 110 height 14
click at [707, 40] on button "Jobs ( 1 )" at bounding box center [716, 44] width 78 height 14
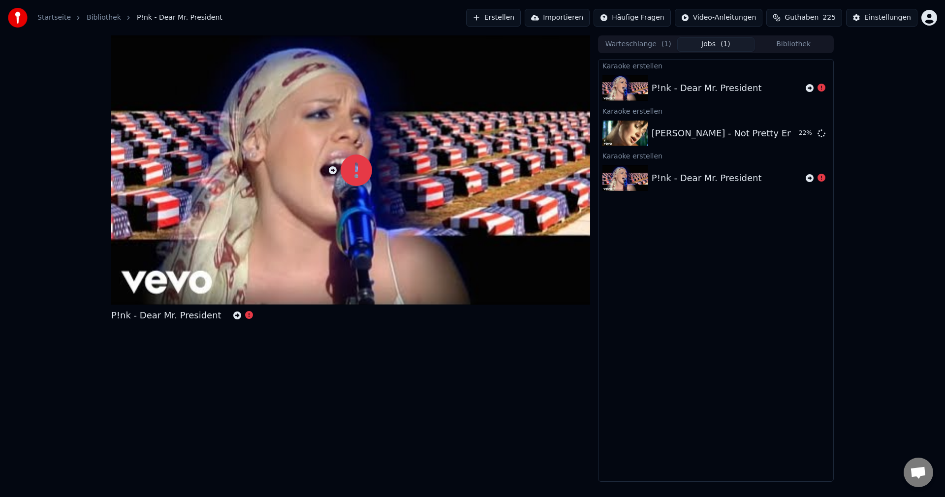
click at [500, 22] on button "Erstellen" at bounding box center [493, 18] width 55 height 18
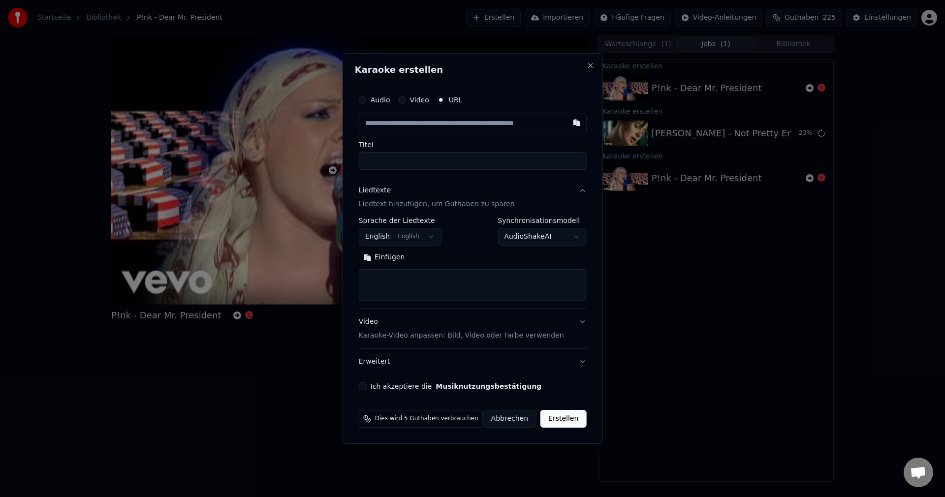
type input "**********"
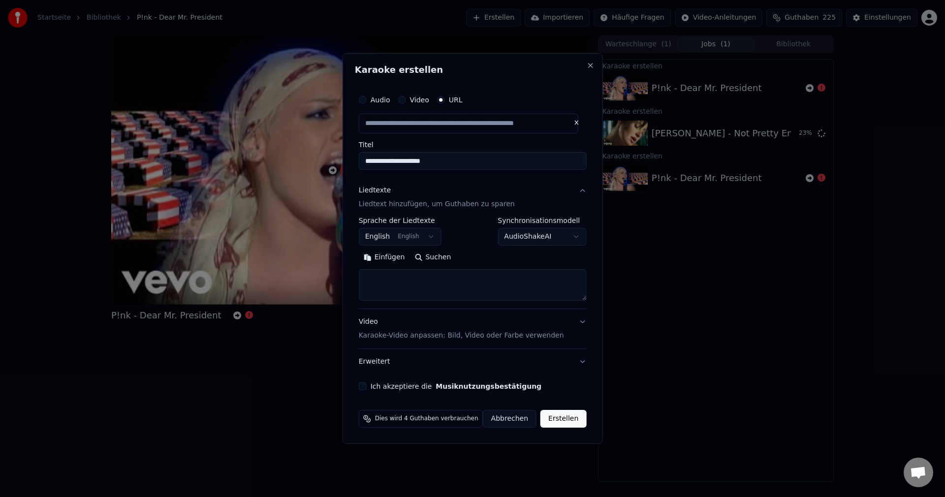
drag, startPoint x: 464, startPoint y: 159, endPoint x: 259, endPoint y: 152, distance: 204.9
click at [259, 152] on body "**********" at bounding box center [472, 248] width 945 height 497
type input "**********"
click at [422, 282] on textarea at bounding box center [473, 285] width 228 height 32
paste textarea "**********"
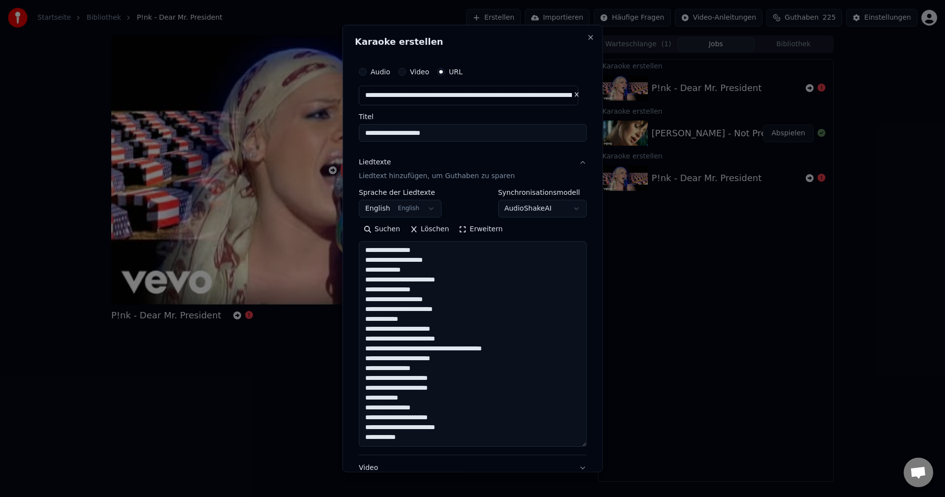
scroll to position [170, 0]
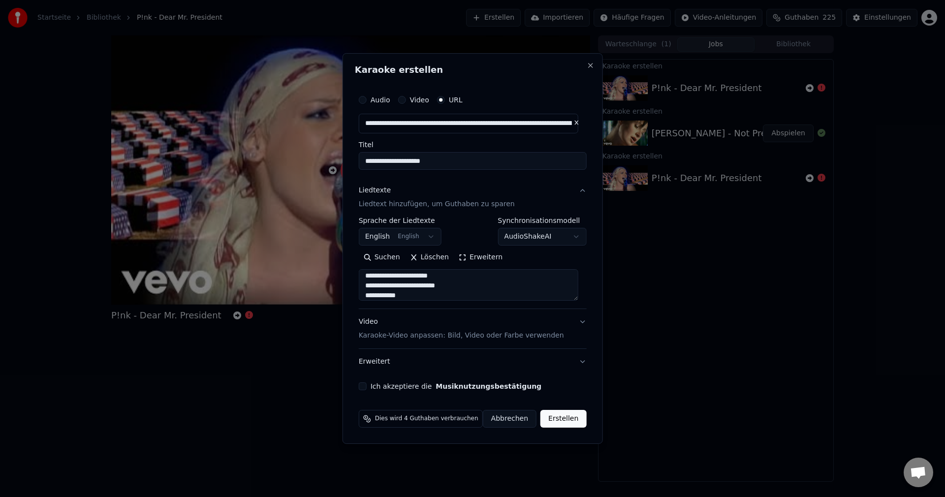
type textarea "**********"
click at [368, 381] on div "**********" at bounding box center [473, 240] width 236 height 308
click at [367, 383] on button "Ich akzeptiere die Musiknutzungsbestätigung" at bounding box center [363, 386] width 8 height 8
click at [558, 423] on button "Erstellen" at bounding box center [563, 419] width 46 height 18
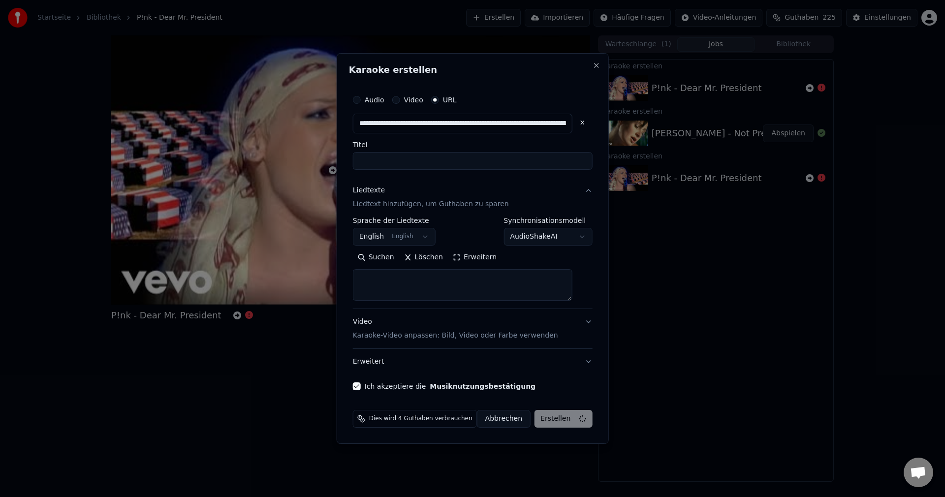
select select
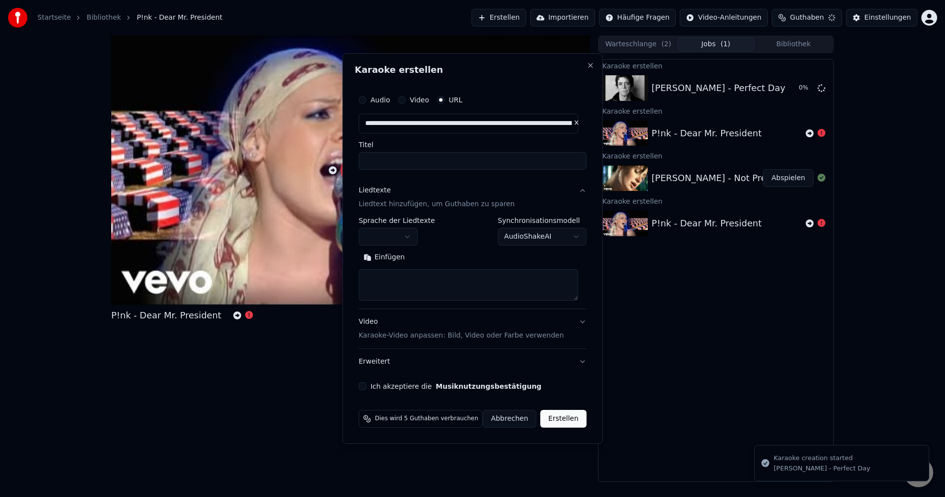
scroll to position [0, 0]
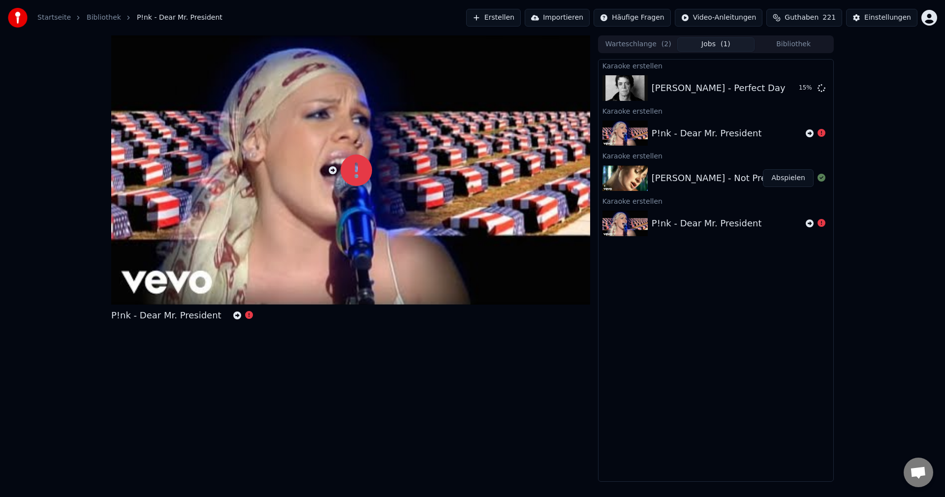
click at [521, 18] on button "Erstellen" at bounding box center [493, 18] width 55 height 18
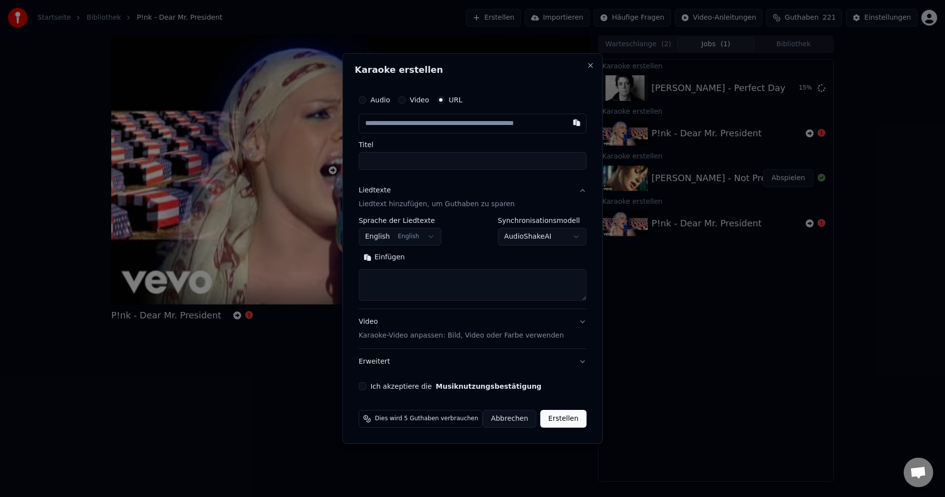
click at [424, 120] on input "text" at bounding box center [473, 124] width 228 height 20
type input "**********"
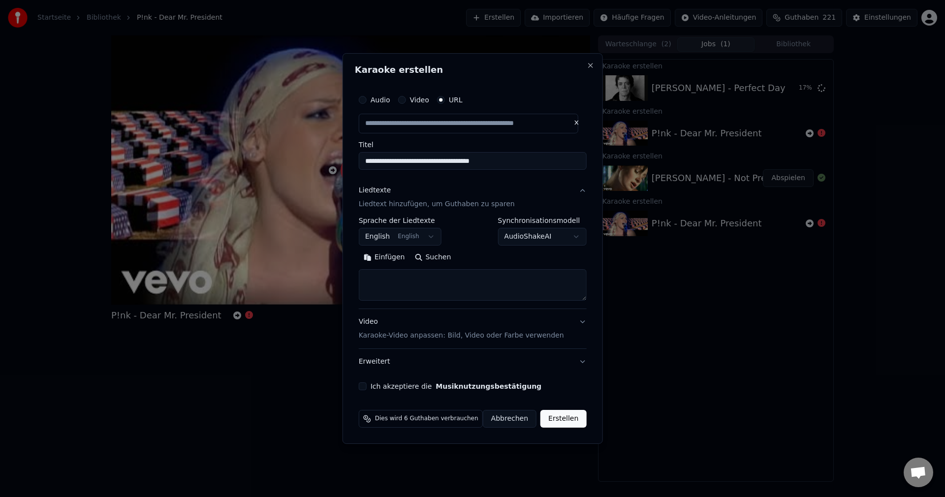
scroll to position [0, 0]
click at [512, 162] on input "**********" at bounding box center [473, 161] width 228 height 18
type input "**********"
drag, startPoint x: 448, startPoint y: 156, endPoint x: 141, endPoint y: 155, distance: 306.7
click at [142, 157] on body "**********" at bounding box center [472, 248] width 945 height 497
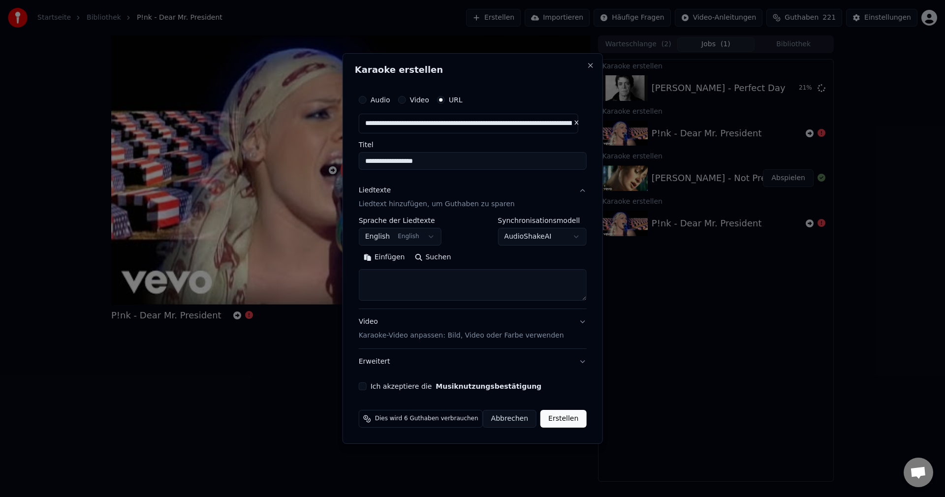
type input "**********"
click at [441, 277] on textarea at bounding box center [473, 285] width 228 height 32
paste textarea "**********"
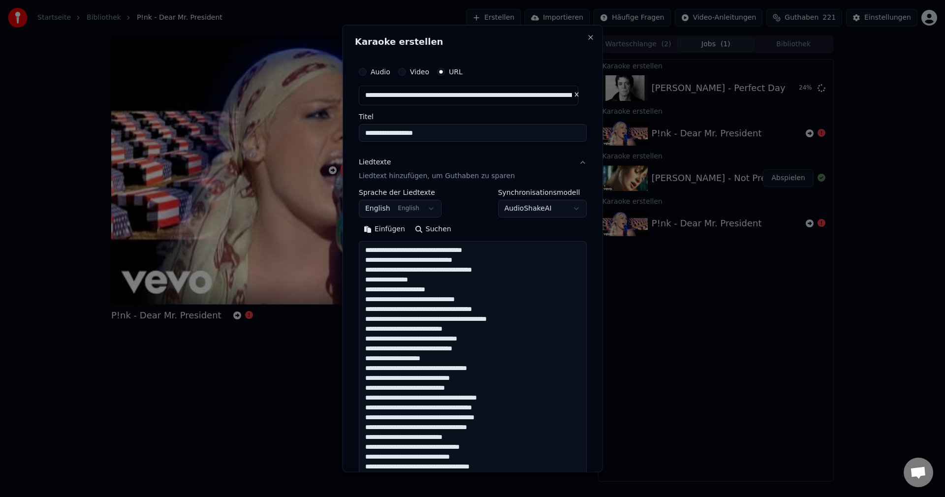
scroll to position [317, 0]
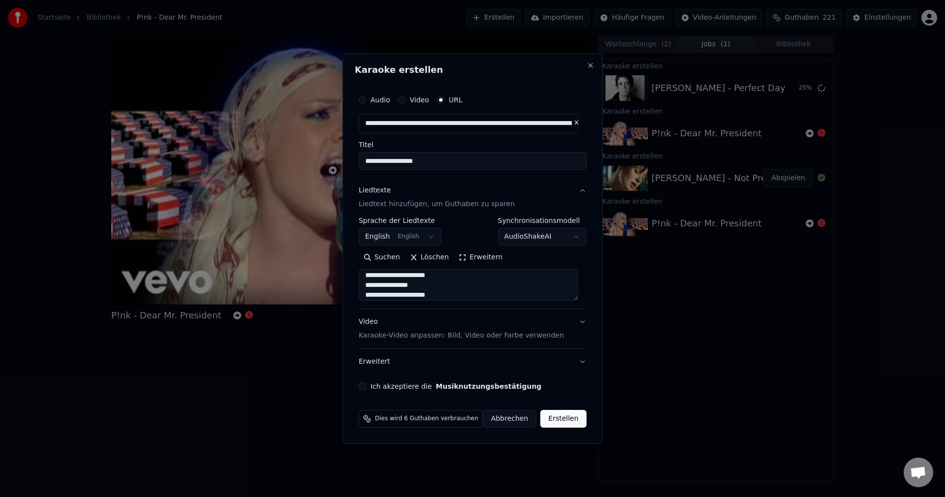
type textarea "**********"
click at [409, 241] on body "**********" at bounding box center [472, 248] width 945 height 497
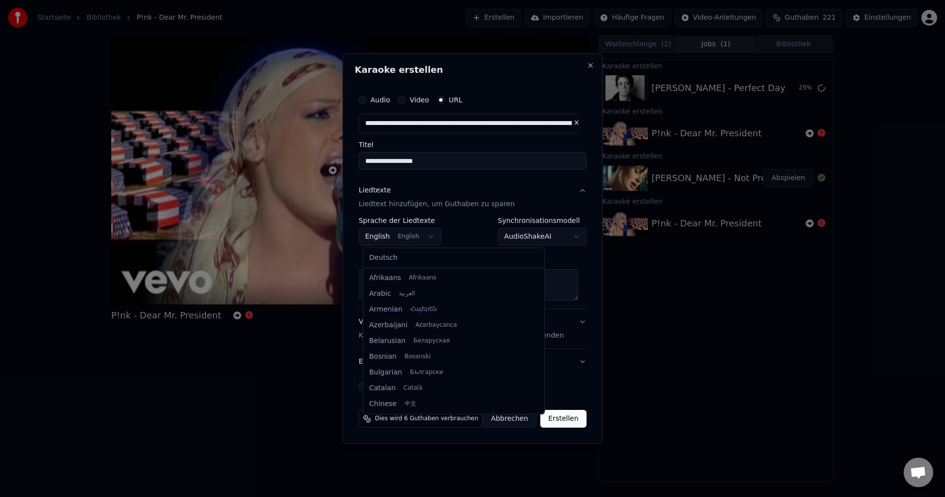
scroll to position [79, 0]
select select "**"
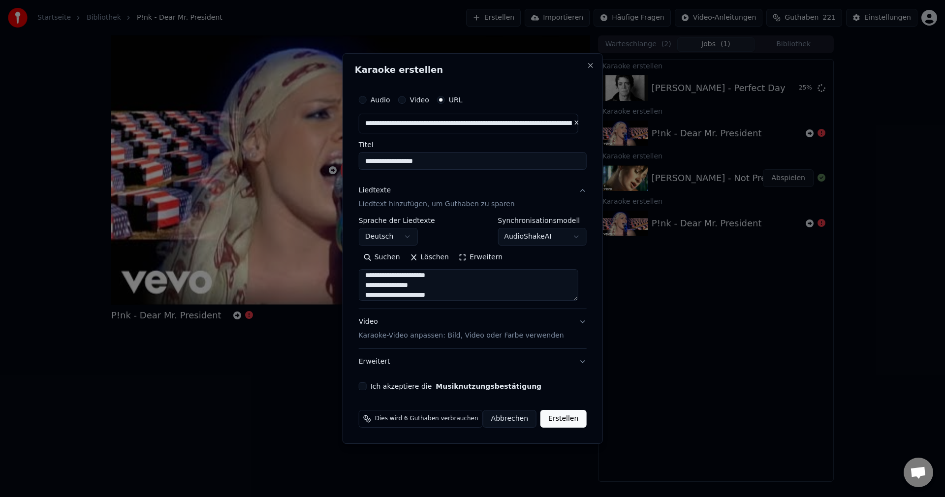
click at [367, 387] on button "Ich akzeptiere die Musiknutzungsbestätigung" at bounding box center [363, 386] width 8 height 8
click at [553, 421] on button "Erstellen" at bounding box center [563, 419] width 46 height 18
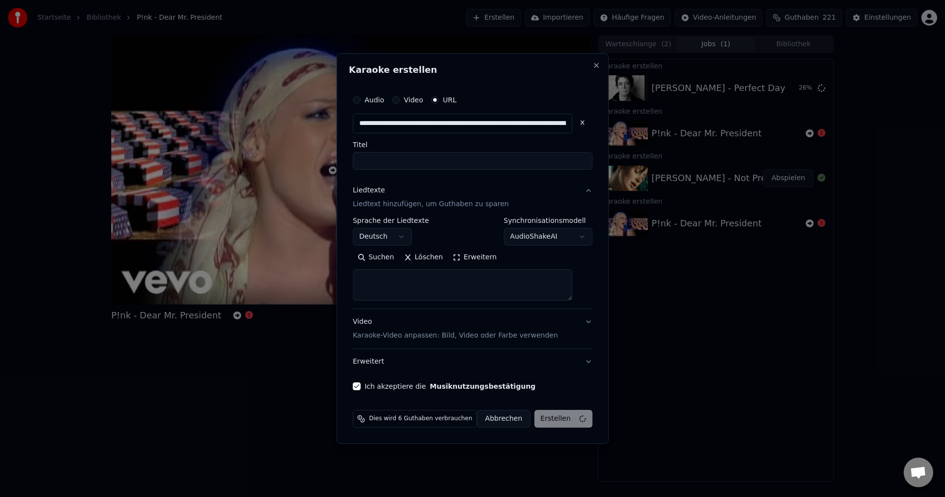
scroll to position [0, 0]
select select
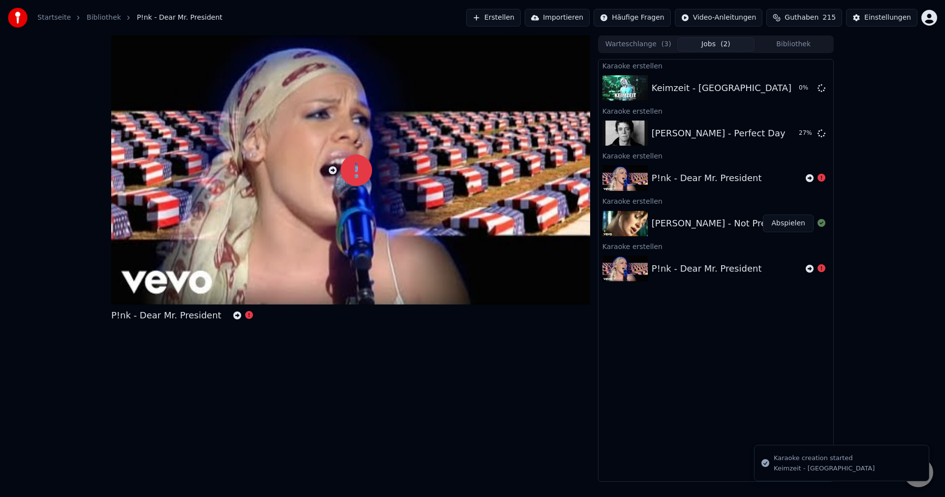
click at [797, 220] on button "Abspielen" at bounding box center [788, 224] width 51 height 18
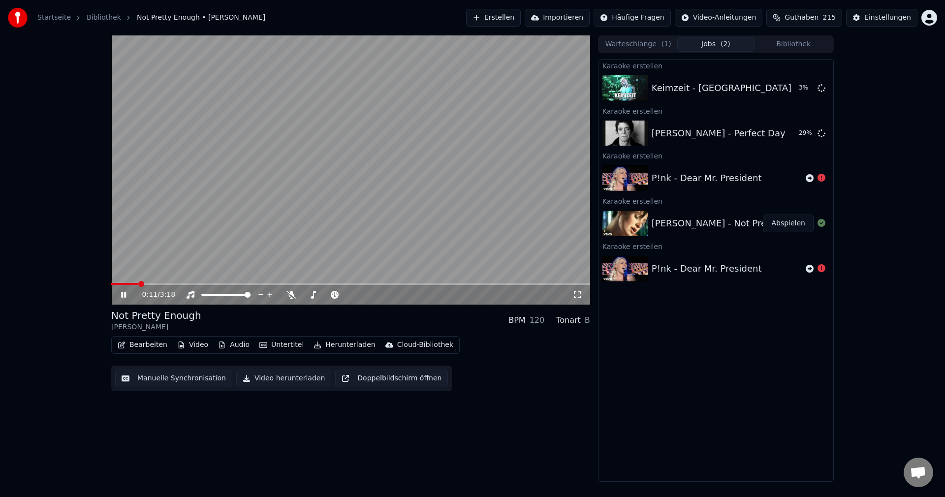
click at [464, 184] on video at bounding box center [350, 169] width 479 height 269
click at [451, 182] on video at bounding box center [350, 169] width 479 height 269
click at [288, 297] on icon at bounding box center [291, 295] width 10 height 8
click at [111, 281] on span at bounding box center [114, 284] width 6 height 6
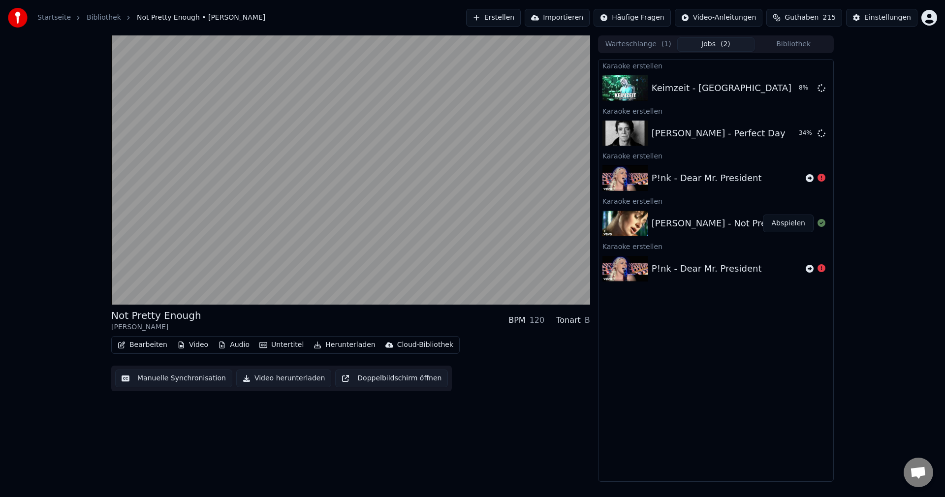
click at [274, 382] on button "Video herunterladen" at bounding box center [283, 379] width 95 height 18
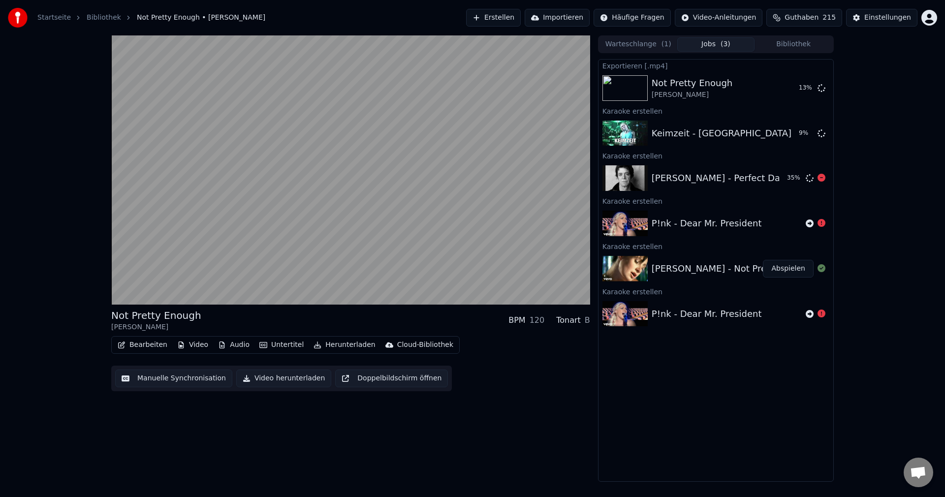
click at [689, 173] on div "[PERSON_NAME] - Perfect Day" at bounding box center [719, 178] width 134 height 14
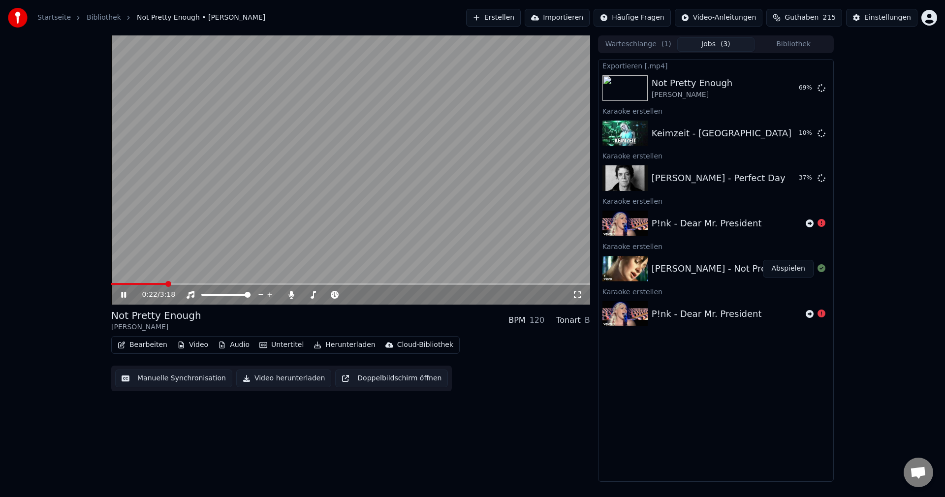
click at [379, 173] on video at bounding box center [350, 169] width 479 height 269
click at [499, 18] on button "Erstellen" at bounding box center [493, 18] width 55 height 18
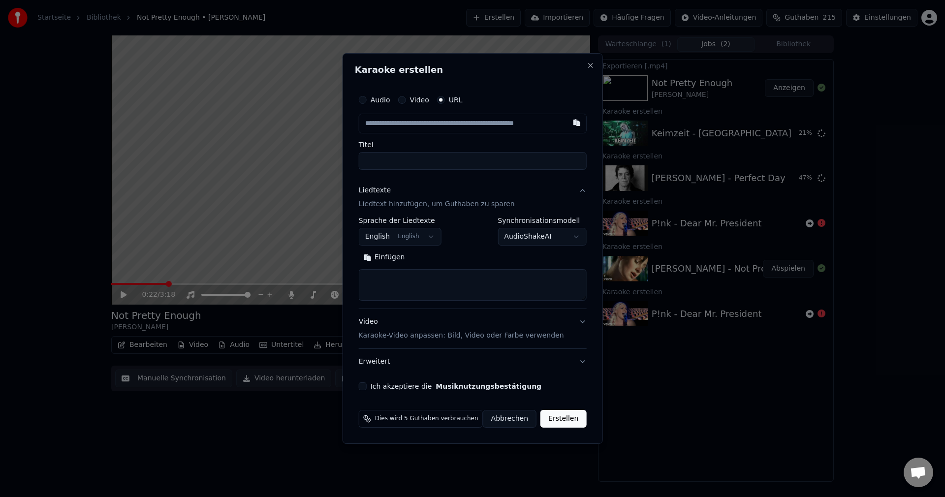
type input "**********"
drag, startPoint x: 439, startPoint y: 155, endPoint x: 268, endPoint y: 150, distance: 171.4
click at [268, 150] on body "**********" at bounding box center [472, 248] width 945 height 497
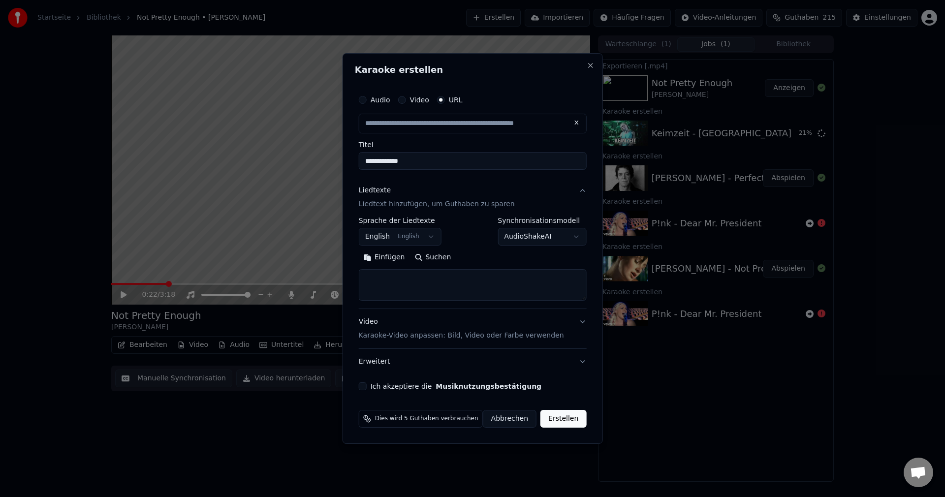
type input "**********"
click at [383, 294] on textarea at bounding box center [473, 285] width 228 height 32
paste textarea "**********"
type textarea "**********"
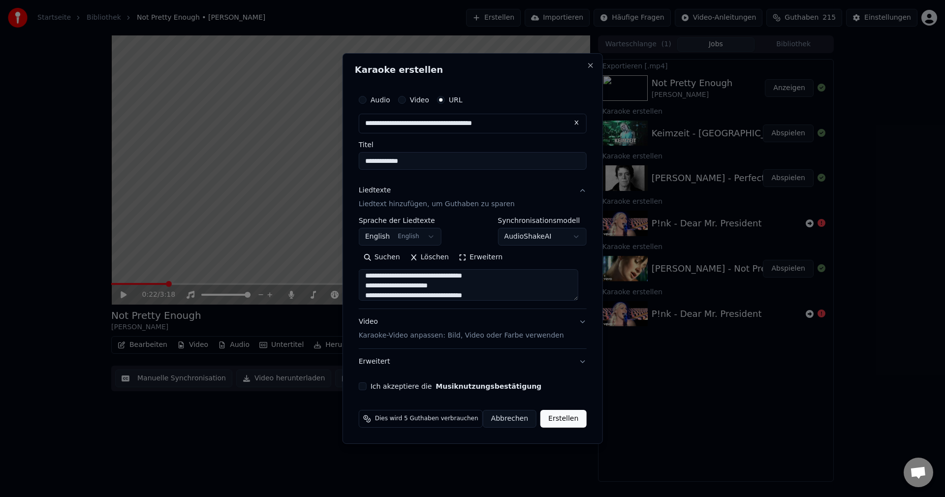
click at [401, 242] on body "**********" at bounding box center [472, 248] width 945 height 497
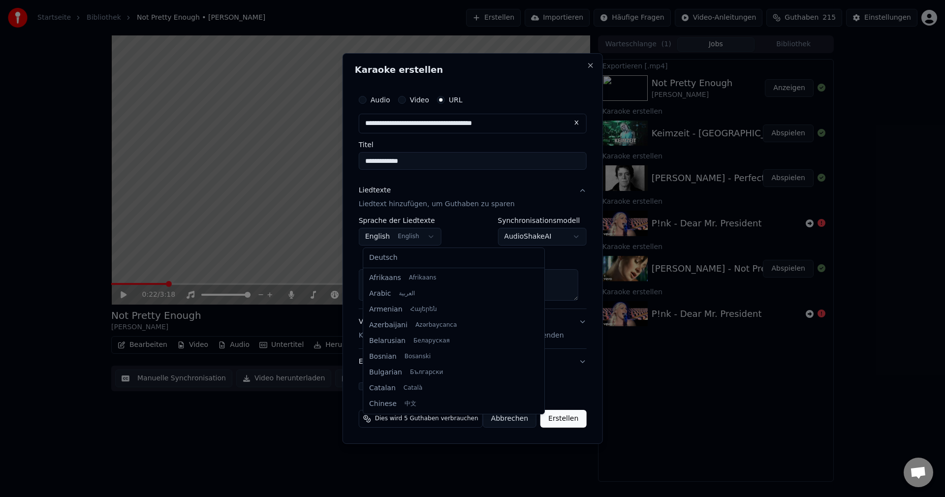
scroll to position [79, 0]
select select "**"
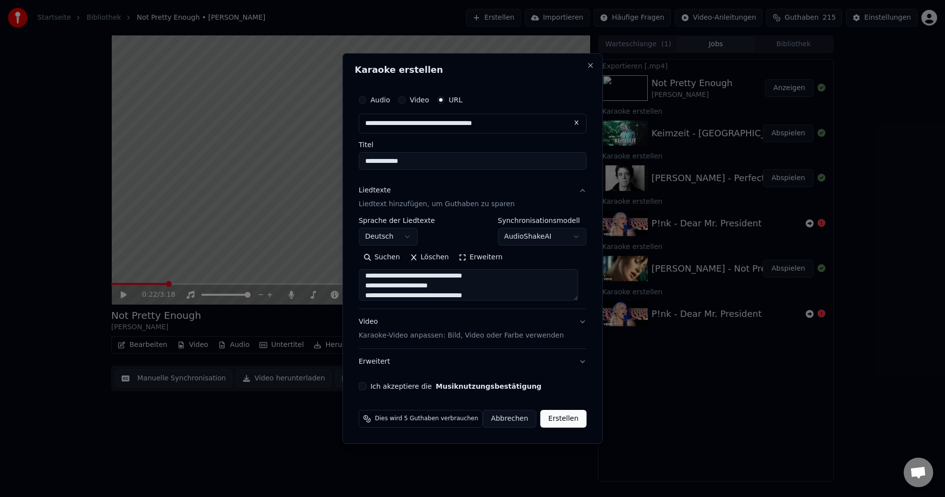
click at [365, 388] on button "Ich akzeptiere die Musiknutzungsbestätigung" at bounding box center [363, 386] width 8 height 8
click at [562, 428] on div "Dies wird 5 Guthaben verbrauchen Abbrechen Erstellen" at bounding box center [473, 419] width 236 height 26
click at [559, 418] on button "Erstellen" at bounding box center [563, 419] width 46 height 18
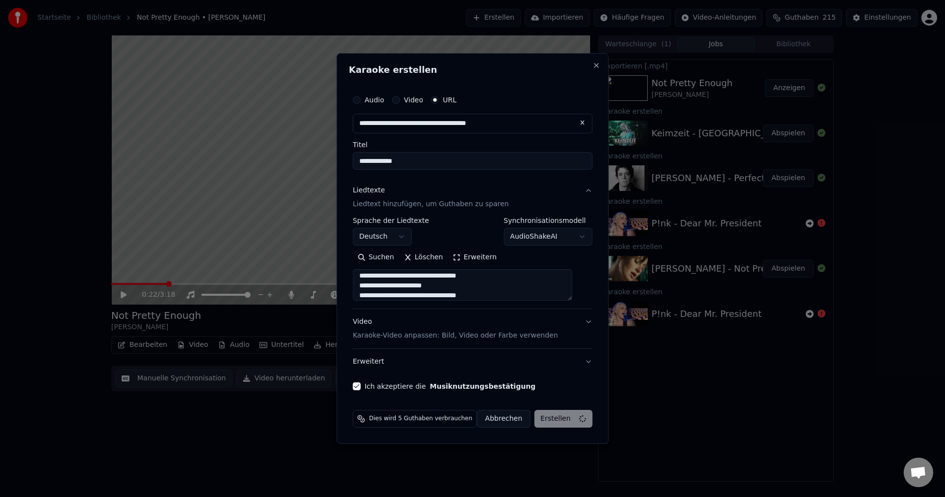
select select
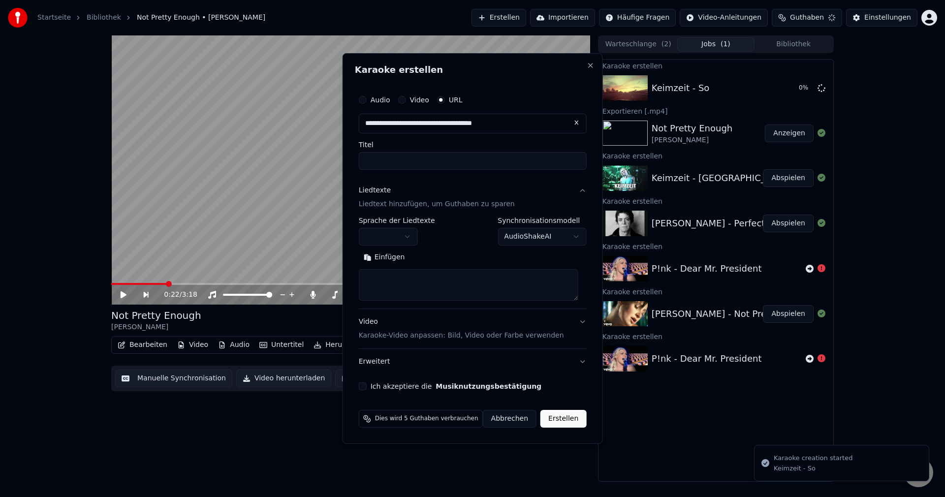
scroll to position [0, 0]
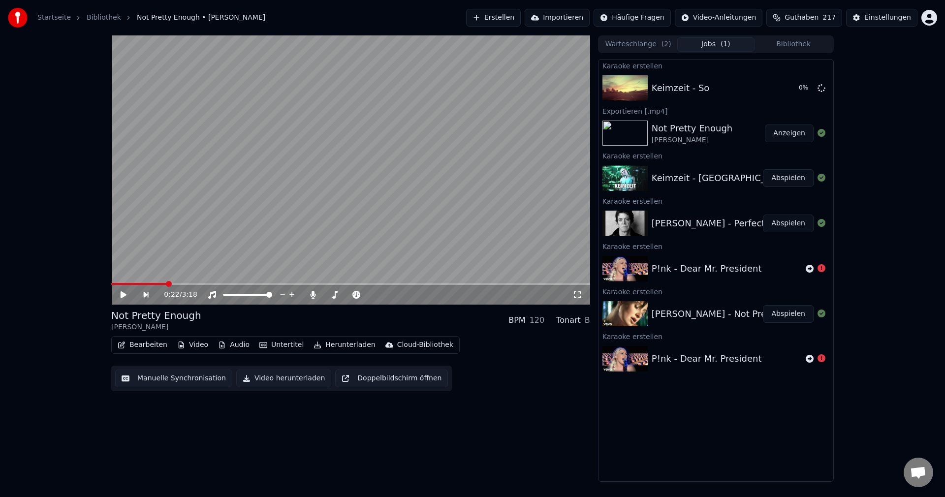
click at [794, 230] on button "Abspielen" at bounding box center [788, 224] width 51 height 18
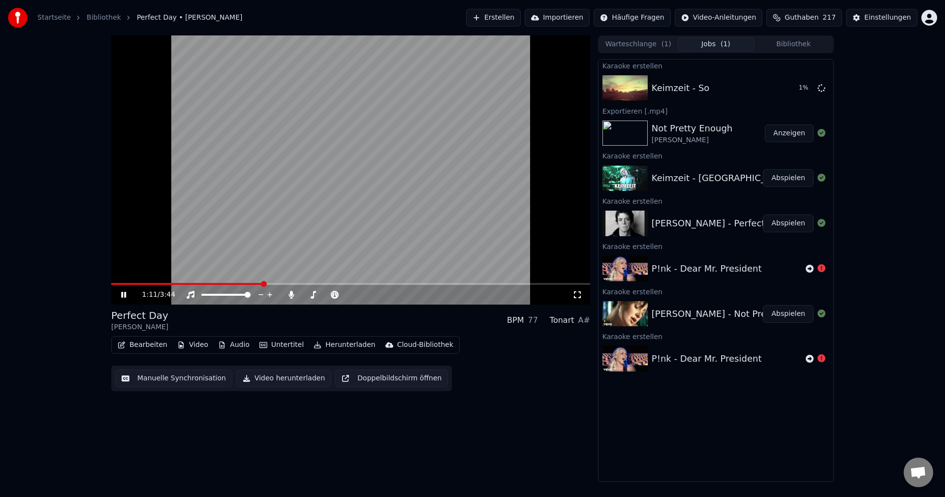
click at [261, 283] on span at bounding box center [350, 284] width 479 height 2
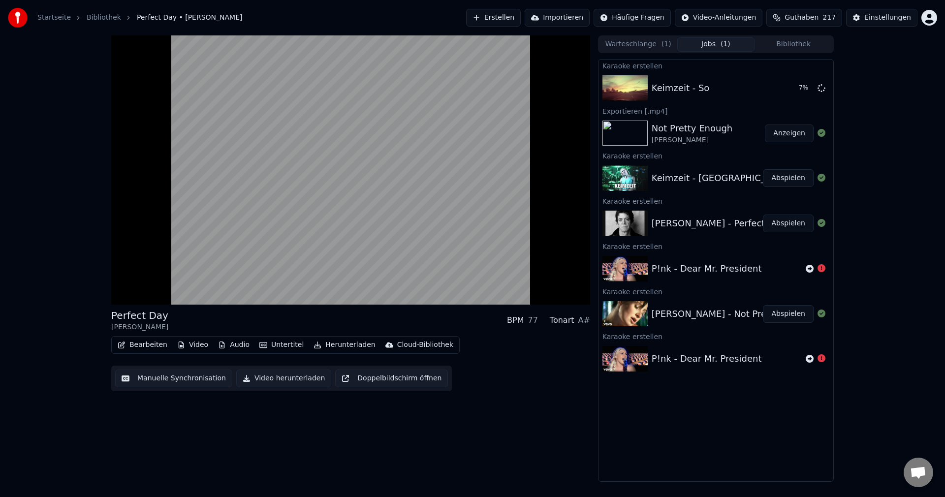
click at [282, 377] on button "Video herunterladen" at bounding box center [283, 379] width 95 height 18
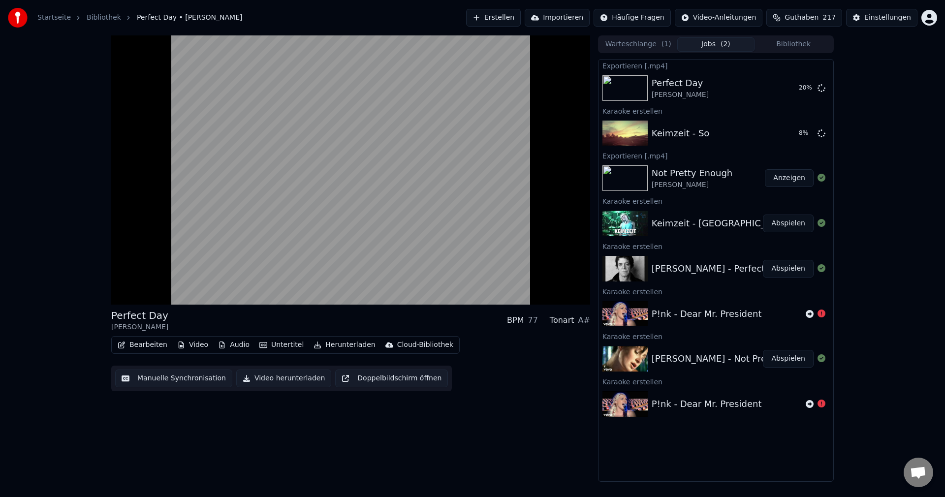
click at [788, 227] on button "Abspielen" at bounding box center [788, 224] width 51 height 18
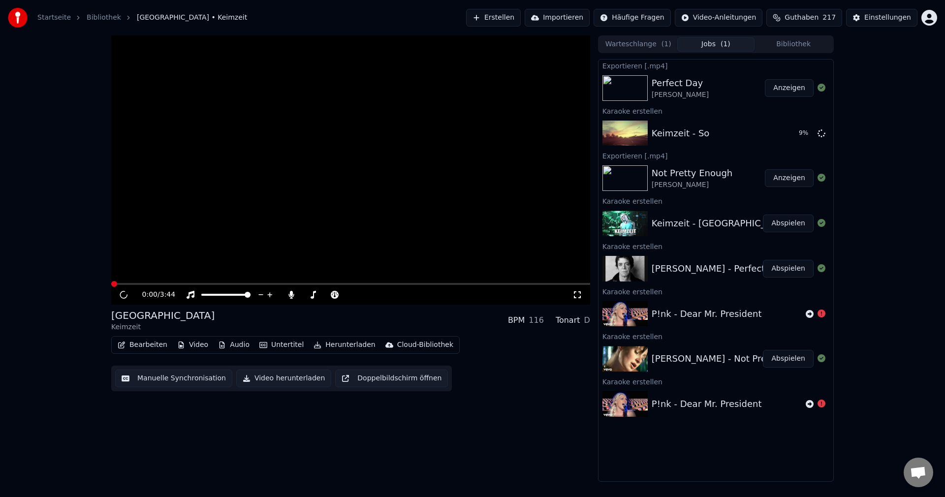
click at [223, 285] on span at bounding box center [350, 284] width 479 height 2
click at [789, 182] on button "Anzeigen" at bounding box center [789, 178] width 49 height 18
click at [777, 225] on button "Abspielen" at bounding box center [788, 224] width 51 height 18
click at [787, 265] on button "Abspielen" at bounding box center [788, 269] width 51 height 18
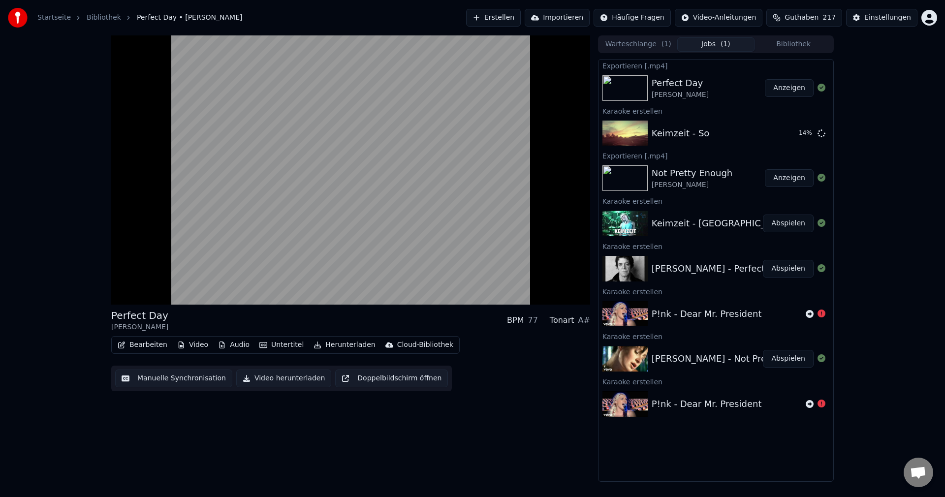
click at [790, 229] on button "Abspielen" at bounding box center [788, 224] width 51 height 18
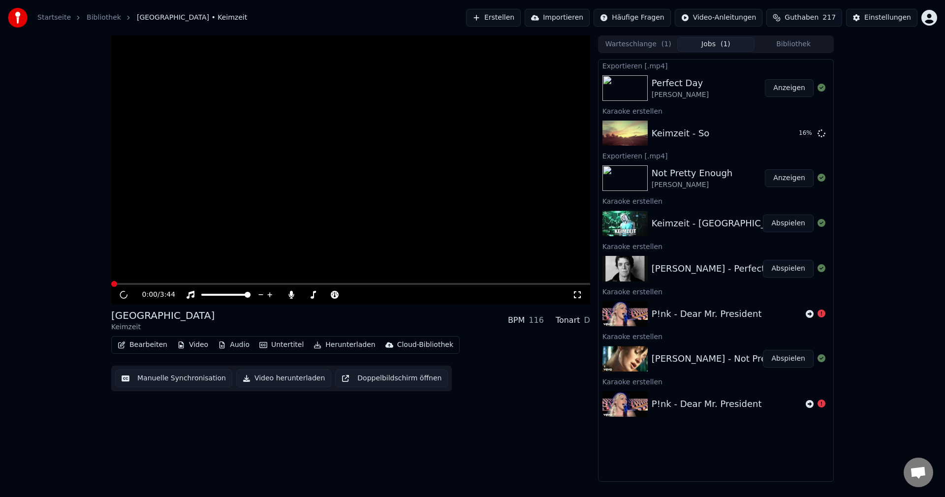
click at [277, 284] on span at bounding box center [350, 284] width 479 height 2
click at [521, 19] on button "Erstellen" at bounding box center [493, 18] width 55 height 18
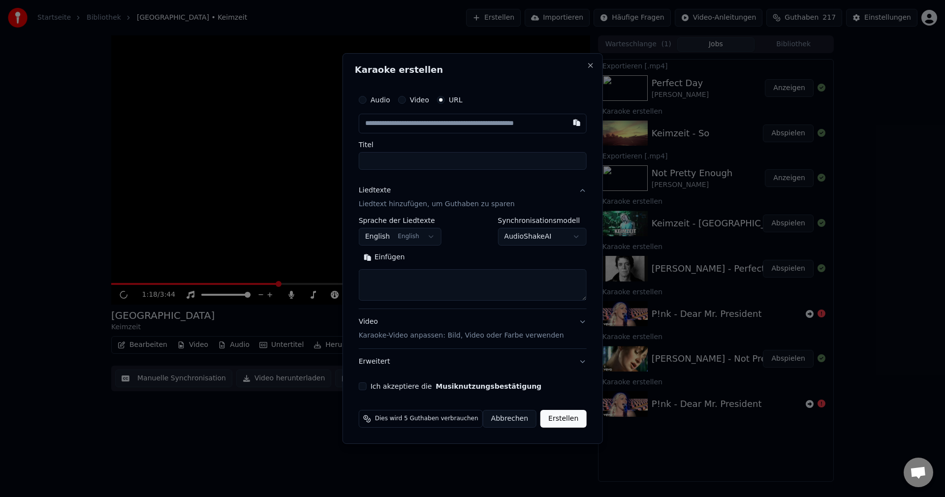
type input "**********"
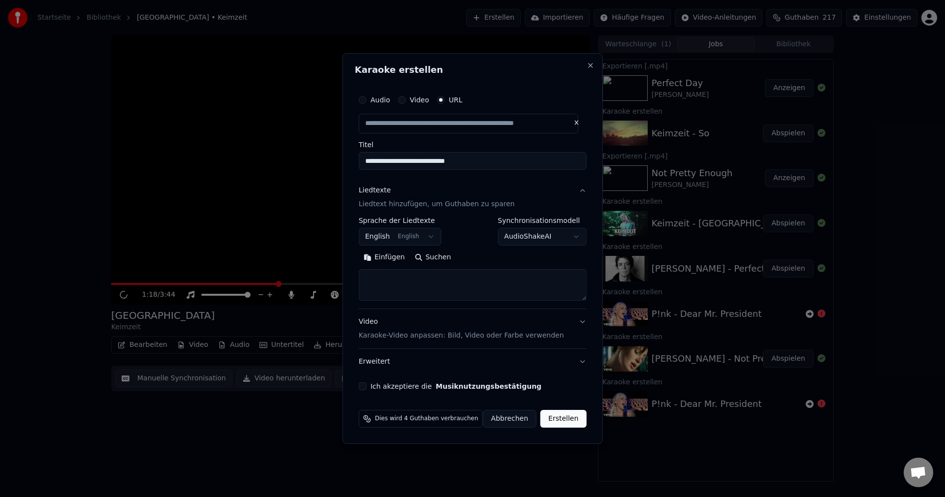
drag, startPoint x: 407, startPoint y: 158, endPoint x: 273, endPoint y: 160, distance: 134.4
click at [274, 166] on body "**********" at bounding box center [472, 248] width 945 height 497
click at [398, 287] on textarea at bounding box center [473, 285] width 228 height 32
paste textarea "**********"
type input "**********"
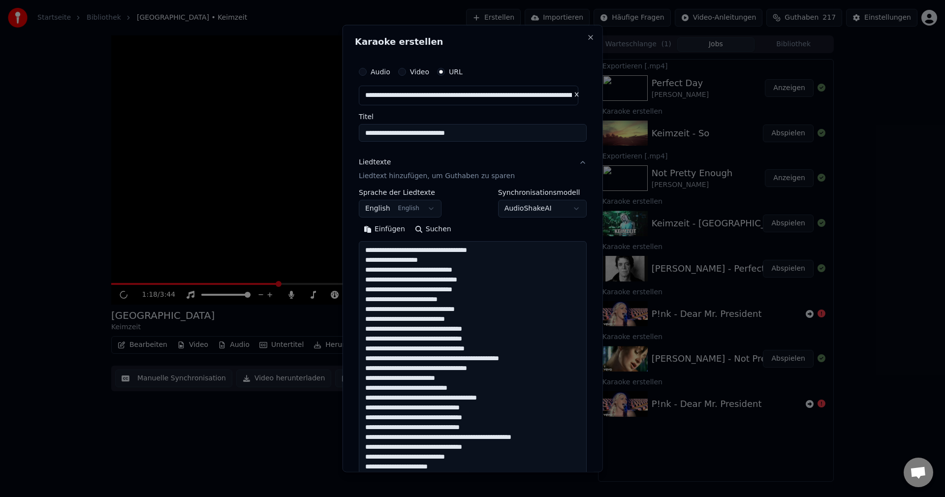
scroll to position [249, 0]
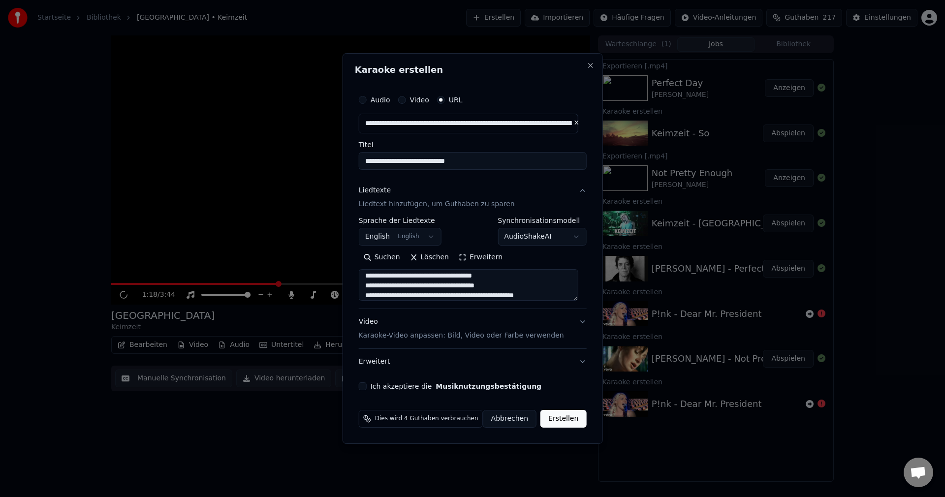
type textarea "**********"
click at [386, 244] on body "**********" at bounding box center [472, 248] width 945 height 497
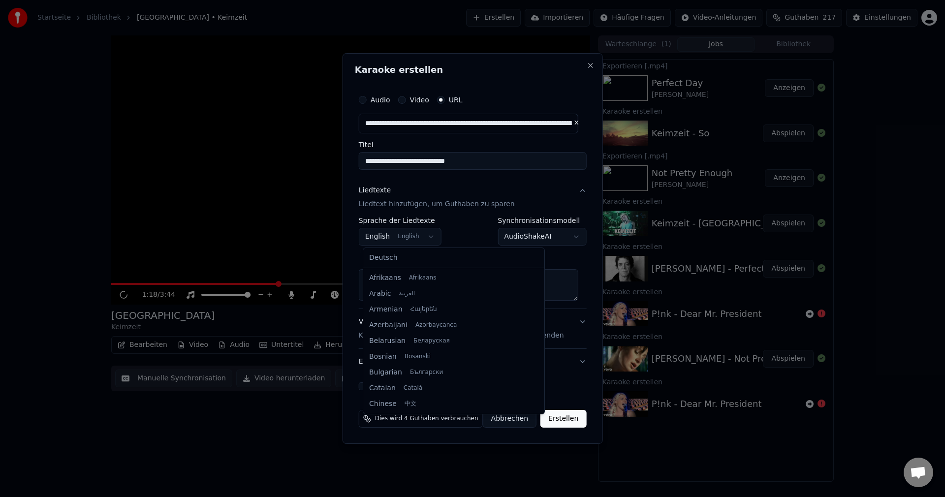
scroll to position [79, 0]
select select "**"
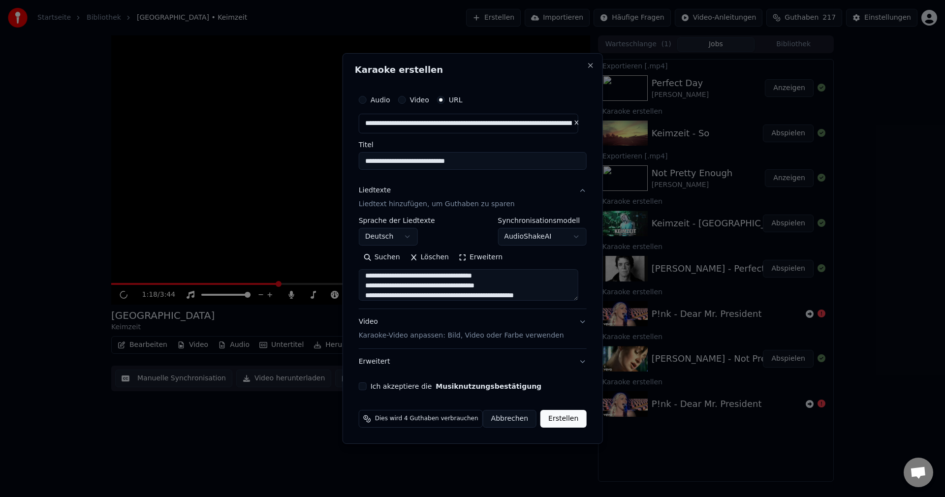
click at [371, 385] on div "Ich akzeptiere die Musiknutzungsbestätigung" at bounding box center [473, 386] width 228 height 8
click at [367, 384] on button "Ich akzeptiere die Musiknutzungsbestätigung" at bounding box center [363, 386] width 8 height 8
click at [561, 419] on button "Erstellen" at bounding box center [563, 419] width 46 height 18
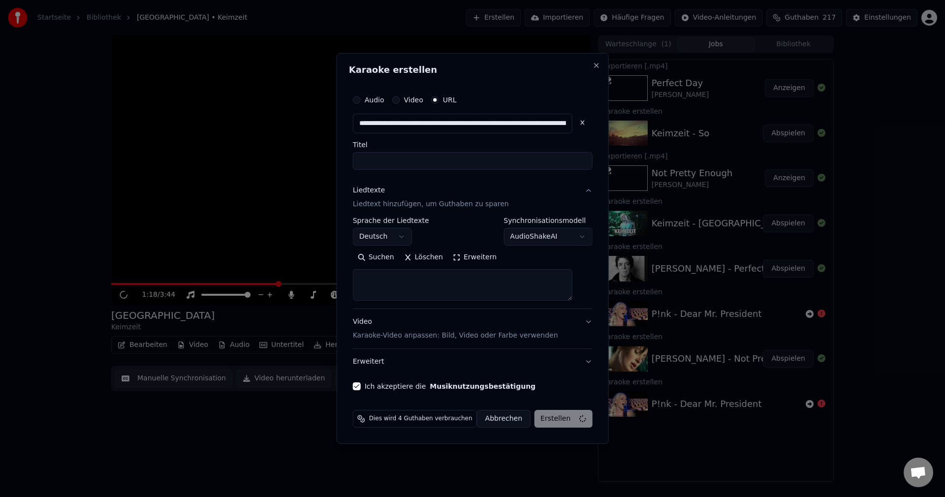
scroll to position [0, 0]
select select
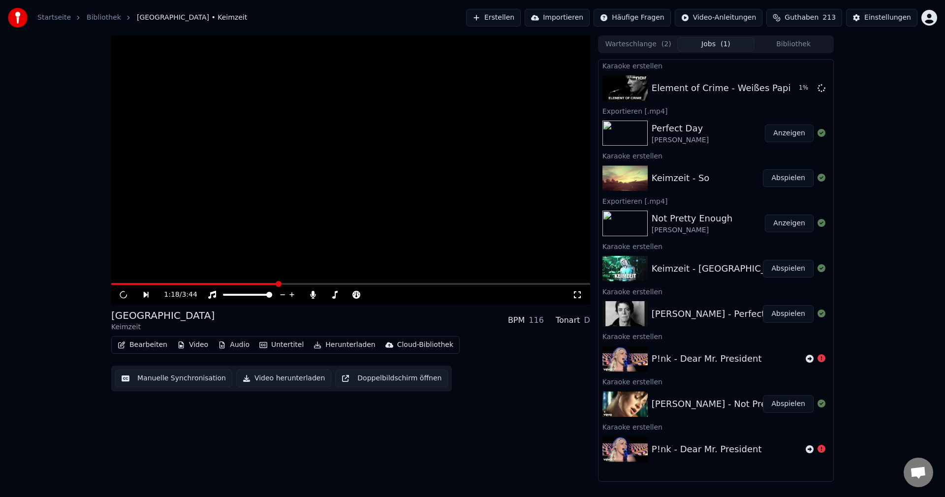
click at [789, 175] on button "Abspielen" at bounding box center [788, 178] width 51 height 18
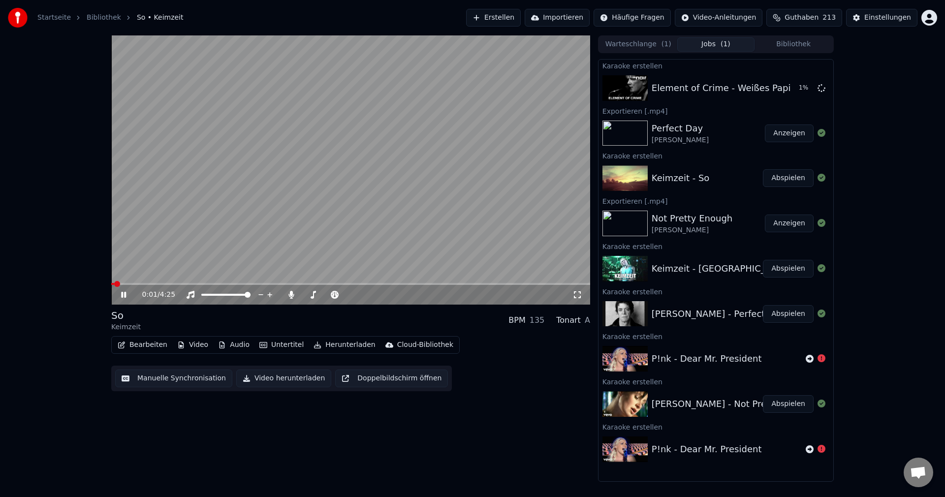
click at [284, 284] on span at bounding box center [350, 284] width 479 height 2
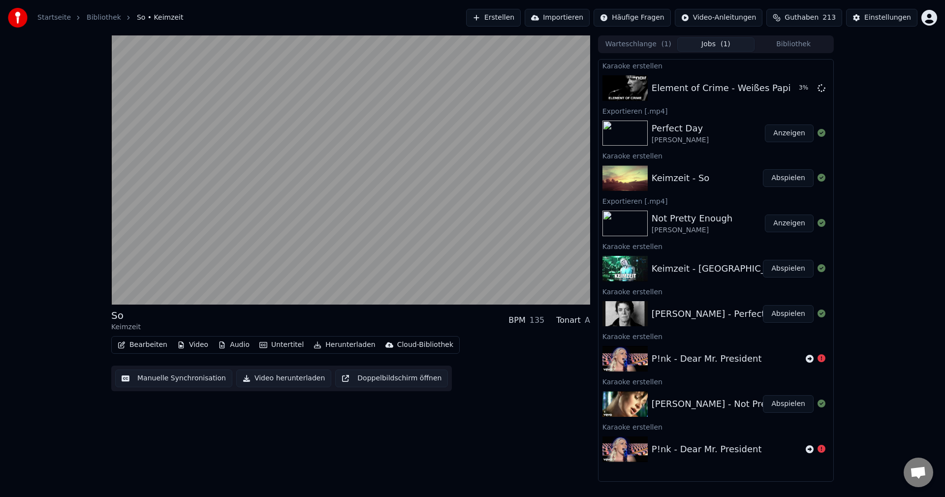
click at [271, 376] on button "Video herunterladen" at bounding box center [283, 379] width 95 height 18
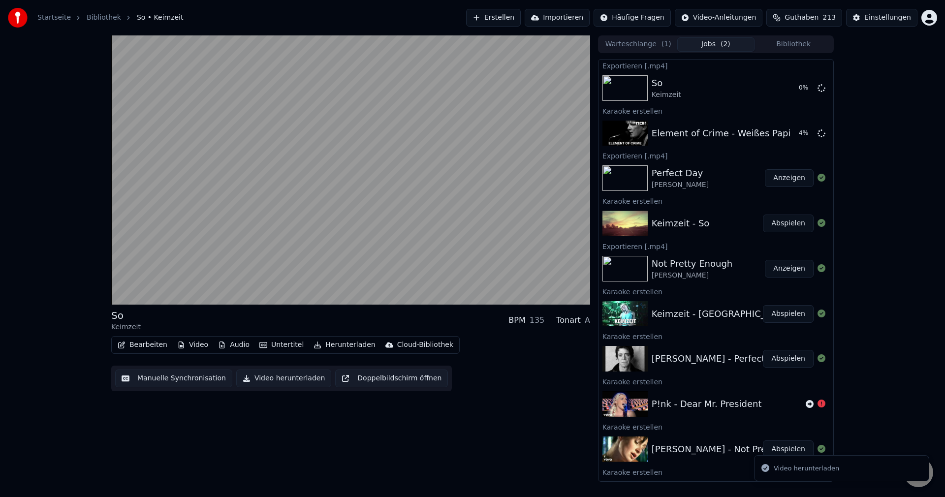
click at [778, 320] on button "Abspielen" at bounding box center [788, 314] width 51 height 18
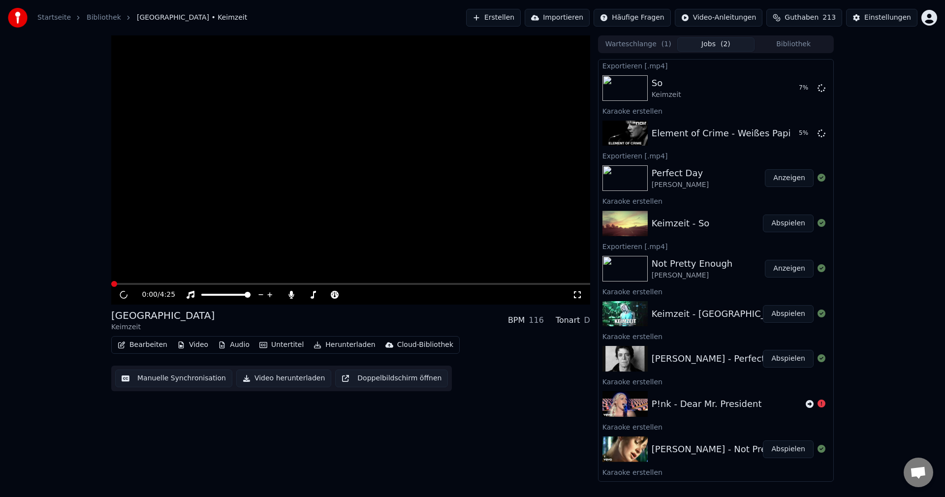
click at [257, 171] on video at bounding box center [350, 169] width 479 height 269
click at [183, 284] on span at bounding box center [350, 284] width 479 height 2
click at [378, 161] on video at bounding box center [350, 169] width 479 height 269
click at [114, 295] on div "0:41 / 4:25" at bounding box center [350, 295] width 479 height 20
click at [118, 296] on div "0:41 / 4:25" at bounding box center [350, 295] width 471 height 10
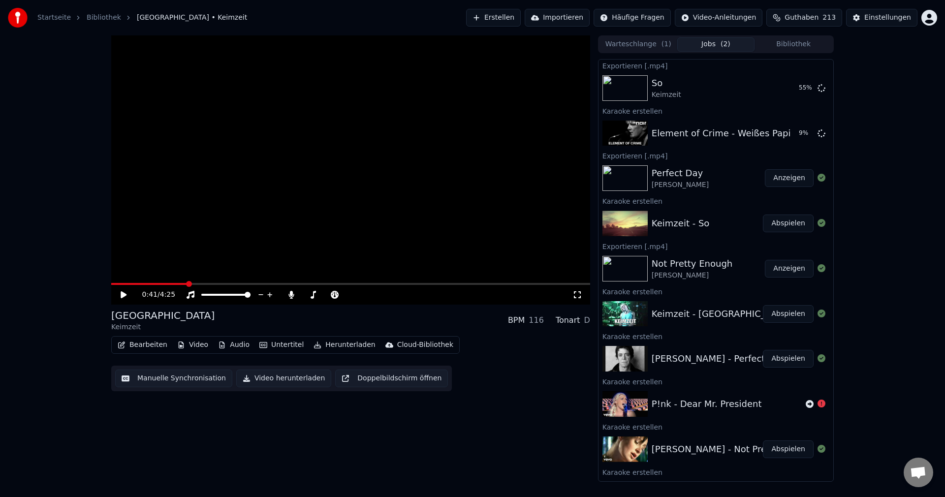
click at [121, 295] on icon at bounding box center [124, 294] width 6 height 7
click at [466, 283] on span at bounding box center [350, 284] width 479 height 2
click at [887, 160] on div "3:19 / 4:25 Singapur Keimzeit BPM 116 Tonart D Bearbeiten Video Audio Untertite…" at bounding box center [472, 258] width 945 height 446
click at [191, 409] on div "3:25 / 4:25 Singapur Keimzeit BPM 116 Tonart D Bearbeiten Video Audio Untertite…" at bounding box center [350, 258] width 479 height 446
click at [290, 379] on button "Video herunterladen" at bounding box center [283, 379] width 95 height 18
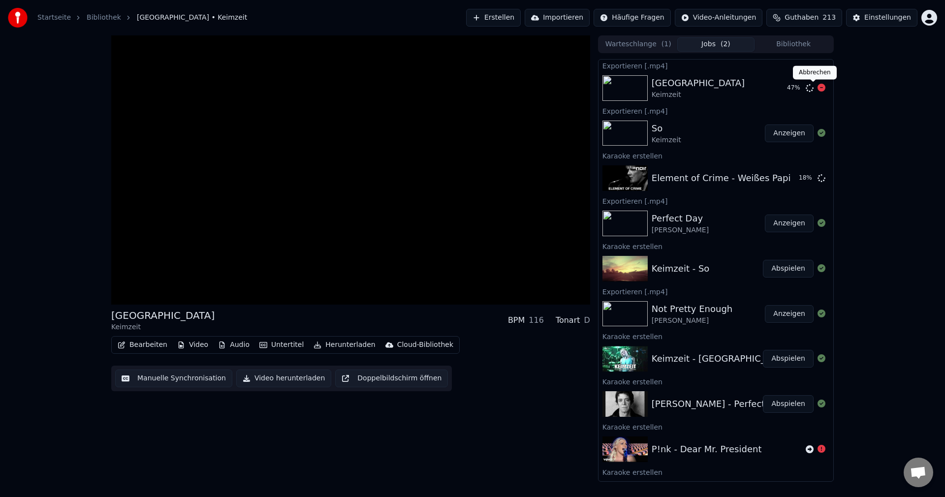
click at [818, 87] on icon at bounding box center [822, 88] width 8 height 8
click at [517, 456] on div "Singapur Keimzeit BPM 116 Tonart D Bearbeiten Video Audio Untertitel Herunterla…" at bounding box center [350, 258] width 479 height 446
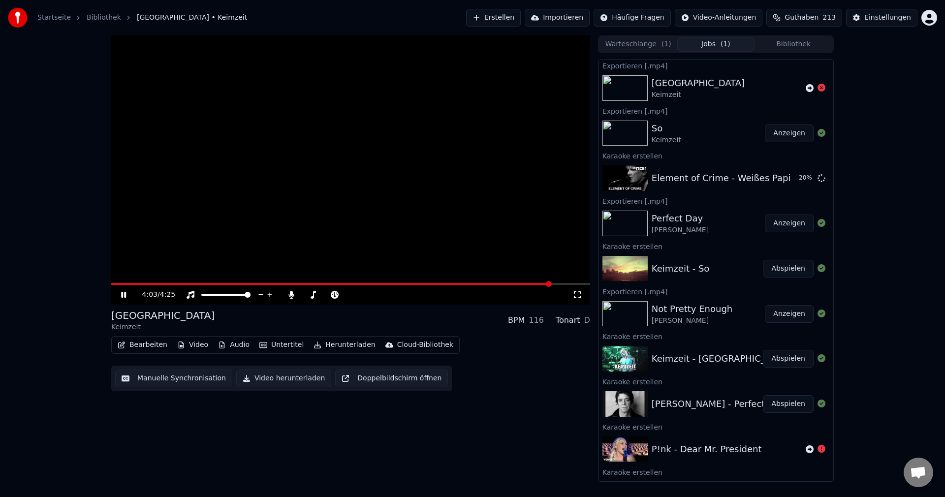
click at [362, 192] on video at bounding box center [350, 169] width 479 height 269
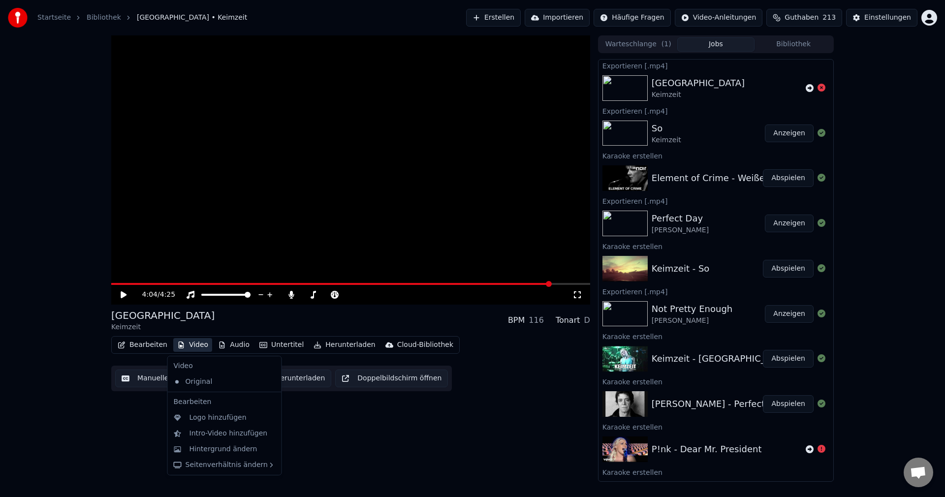
click at [189, 348] on button "Video" at bounding box center [192, 345] width 39 height 14
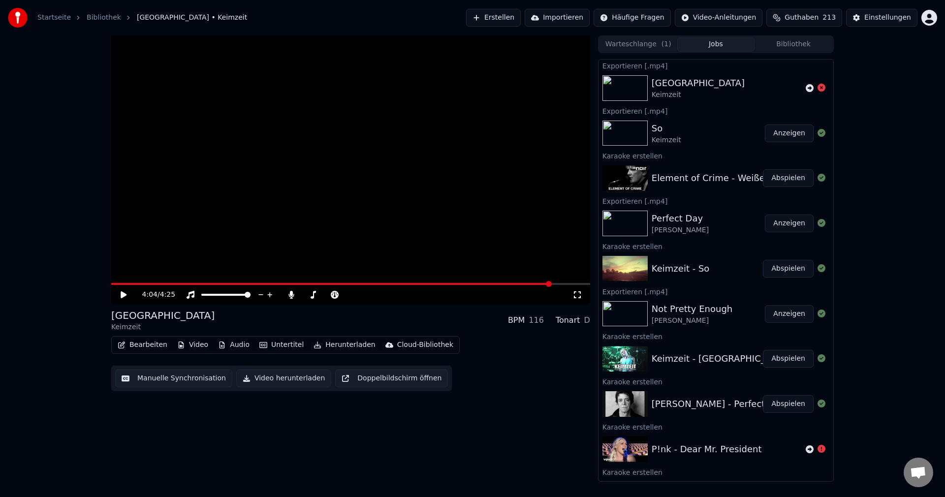
click at [543, 431] on div "4:04 / 4:25 Singapur Keimzeit BPM 116 Tonart D Bearbeiten Video Audio Untertite…" at bounding box center [350, 258] width 479 height 446
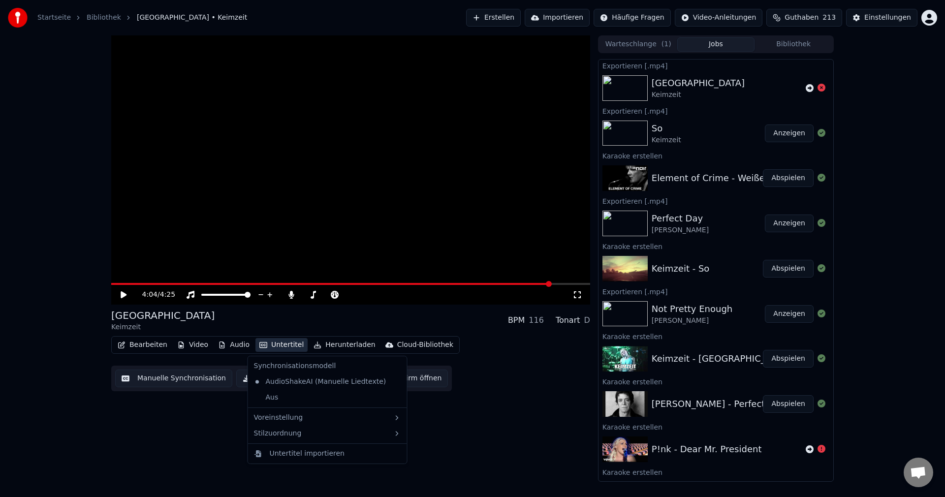
click at [263, 345] on button "Untertitel" at bounding box center [281, 345] width 52 height 14
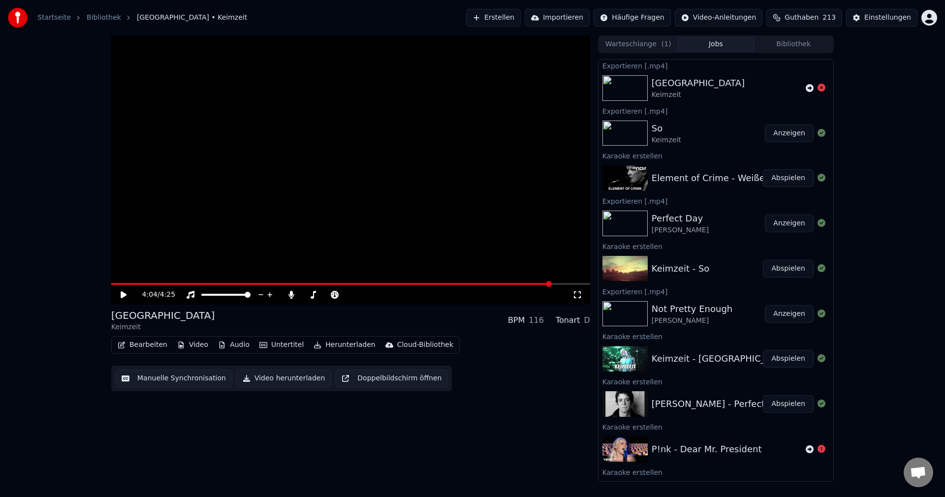
click at [923, 263] on div "4:04 / 4:25 Singapur Keimzeit BPM 116 Tonart D Bearbeiten Video Audio Untertite…" at bounding box center [472, 258] width 945 height 446
click at [818, 87] on icon at bounding box center [822, 88] width 8 height 8
click at [818, 91] on icon at bounding box center [822, 88] width 8 height 8
click at [818, 89] on icon at bounding box center [822, 88] width 8 height 8
click at [777, 179] on button "Abspielen" at bounding box center [788, 178] width 51 height 18
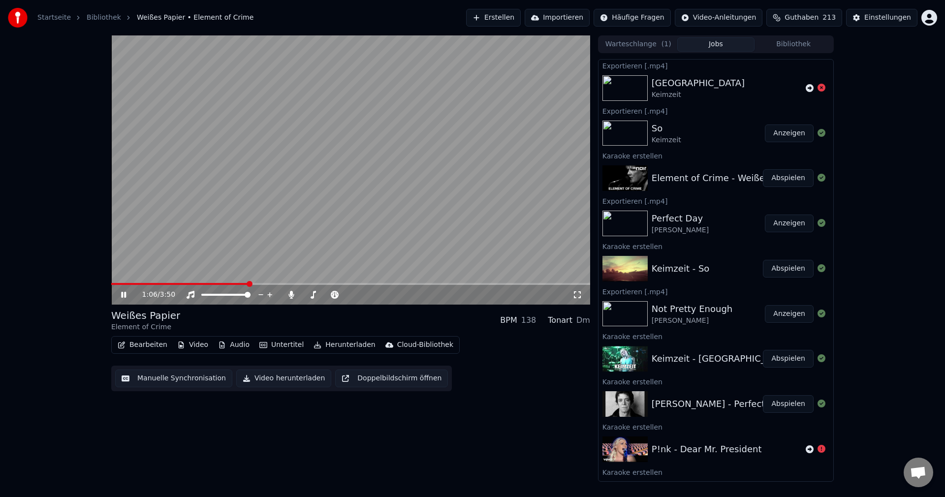
click at [248, 284] on span at bounding box center [350, 284] width 479 height 2
click at [111, 281] on span at bounding box center [114, 284] width 6 height 6
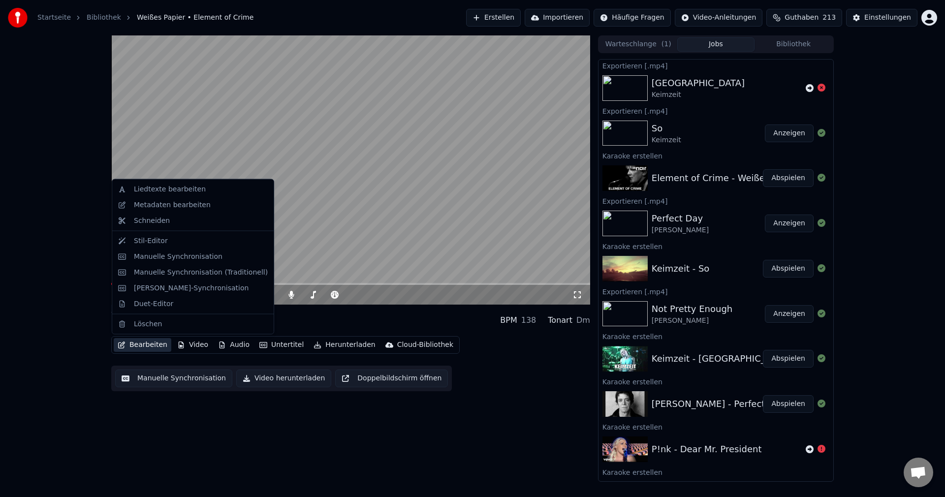
click at [151, 349] on button "Bearbeiten" at bounding box center [143, 345] width 58 height 14
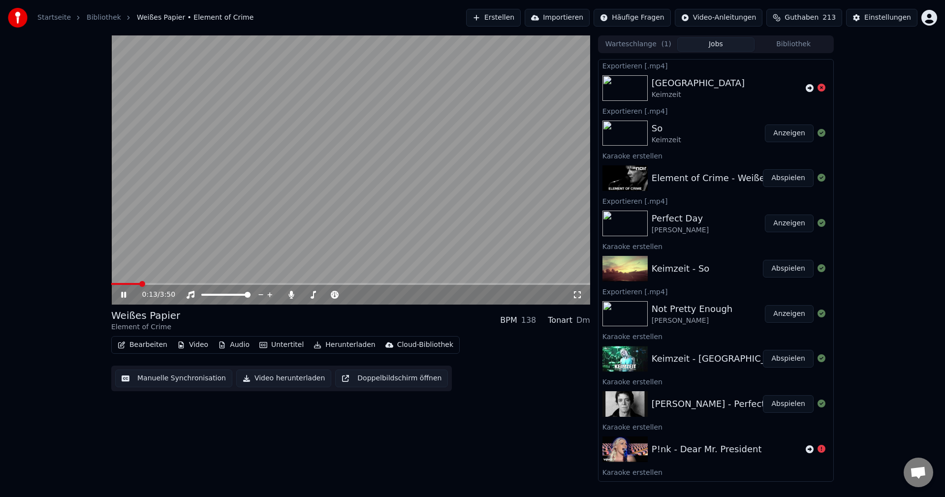
click at [184, 376] on button "Manuelle Synchronisation" at bounding box center [173, 379] width 117 height 18
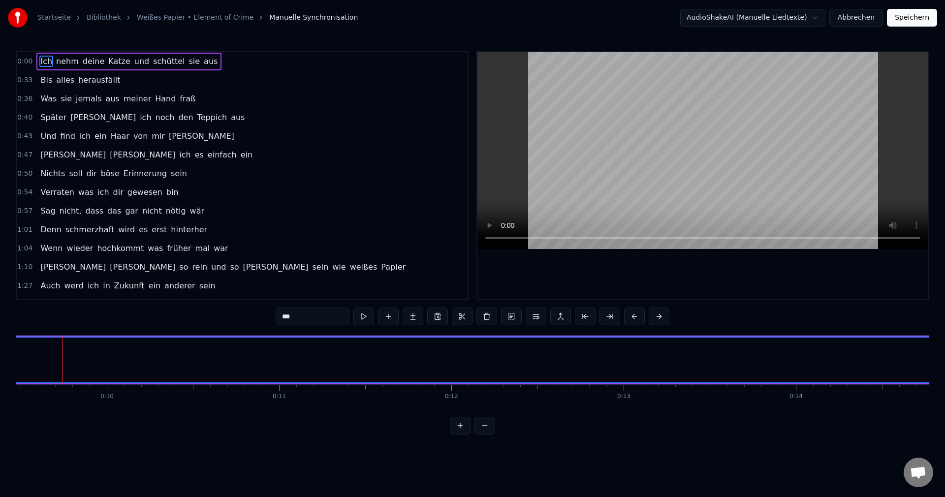
scroll to position [0, 1629]
drag, startPoint x: 244, startPoint y: 376, endPoint x: 469, endPoint y: 366, distance: 225.2
click at [344, 317] on button at bounding box center [351, 317] width 21 height 18
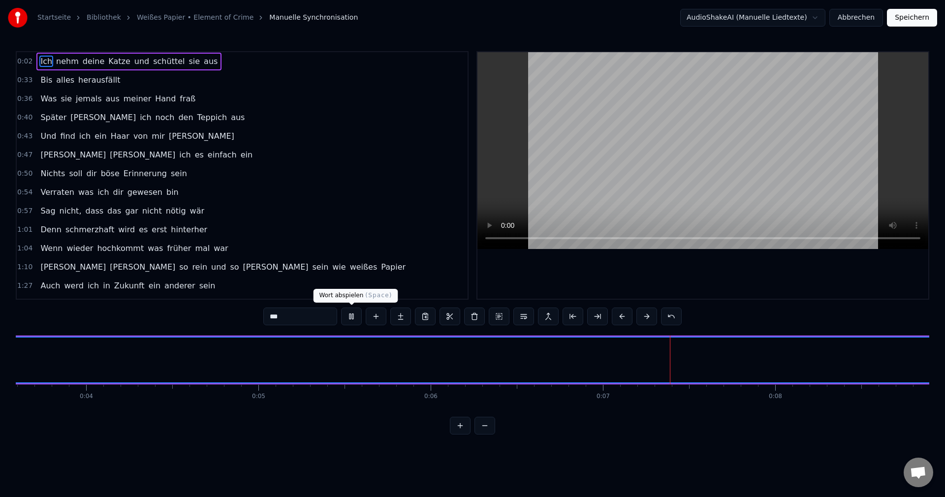
click at [349, 319] on button at bounding box center [351, 317] width 21 height 18
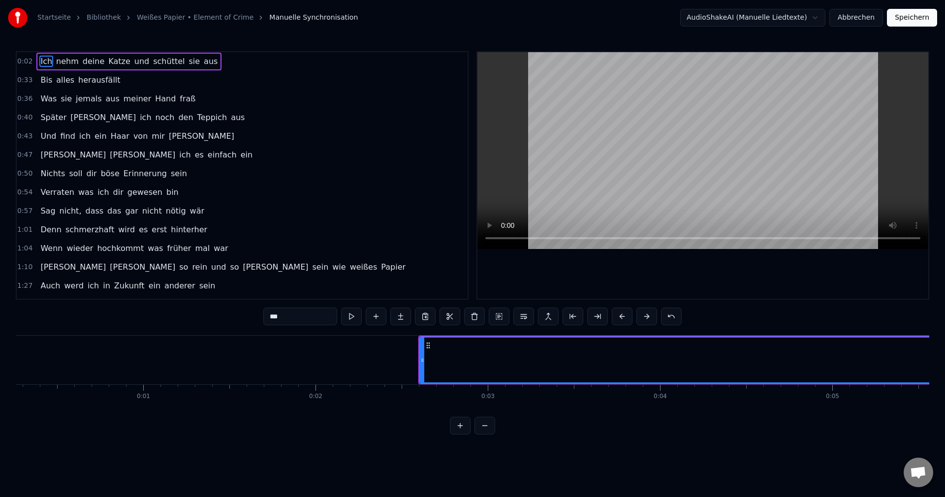
scroll to position [0, 41]
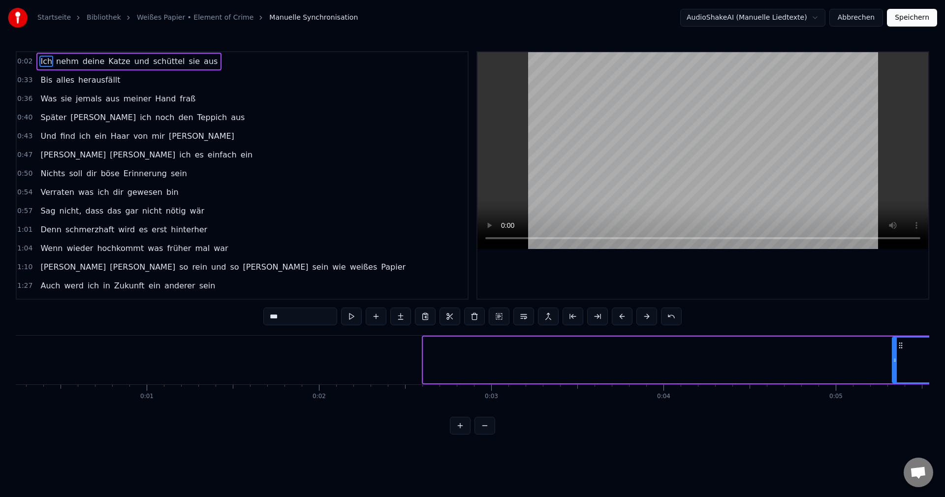
drag, startPoint x: 424, startPoint y: 359, endPoint x: 893, endPoint y: 387, distance: 469.9
click at [893, 387] on div "Ich nehm deine Katze und schüttel sie aus Bis alles herausfällt Was sie jemals …" at bounding box center [473, 372] width 914 height 74
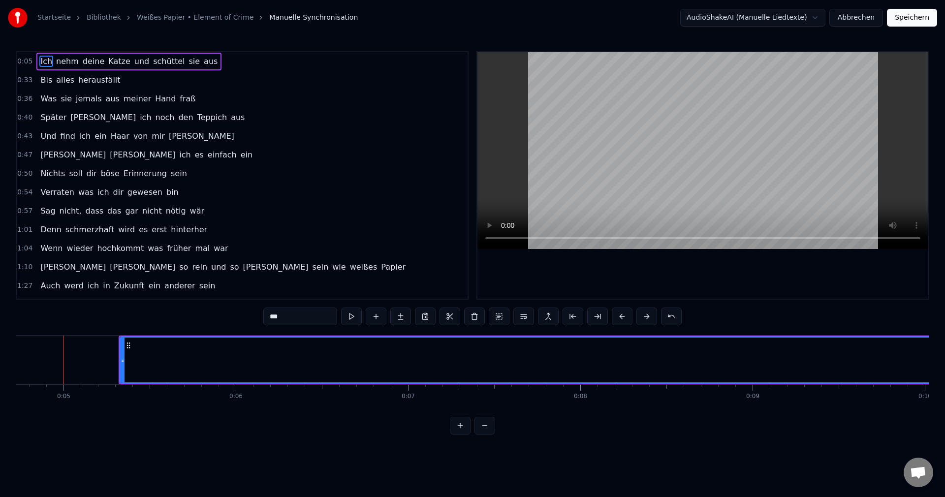
scroll to position [0, 812]
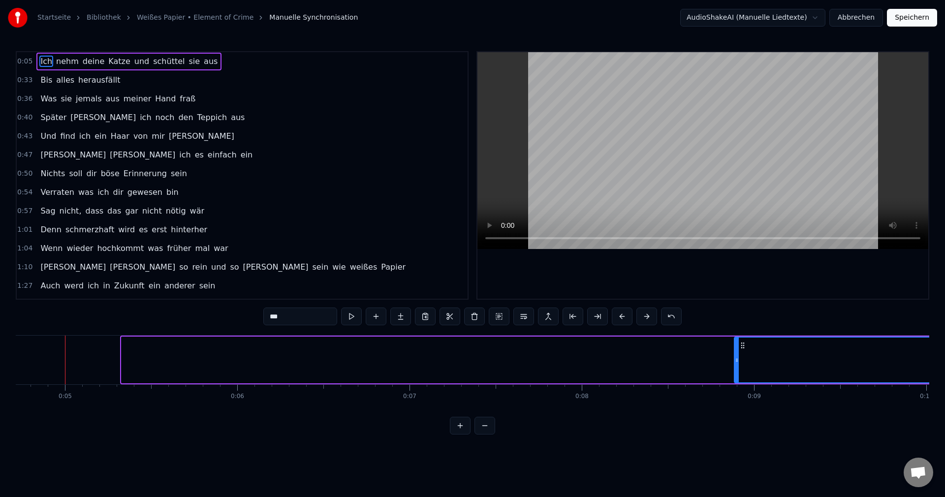
drag, startPoint x: 124, startPoint y: 362, endPoint x: 737, endPoint y: 348, distance: 613.0
click at [737, 348] on div at bounding box center [737, 360] width 4 height 45
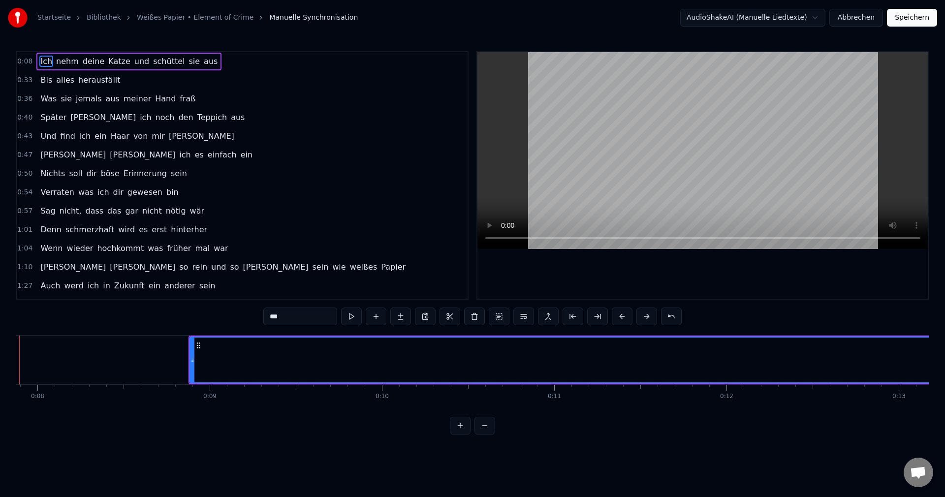
scroll to position [0, 1311]
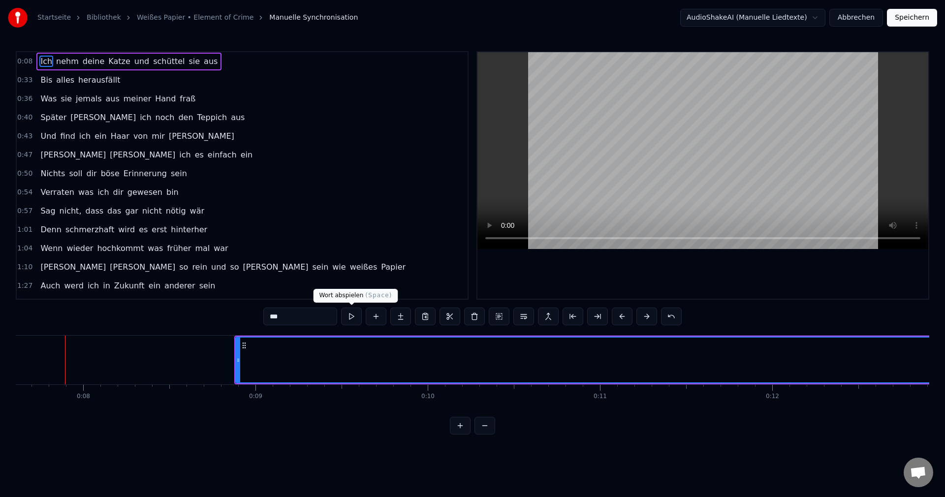
click at [354, 316] on button at bounding box center [351, 317] width 21 height 18
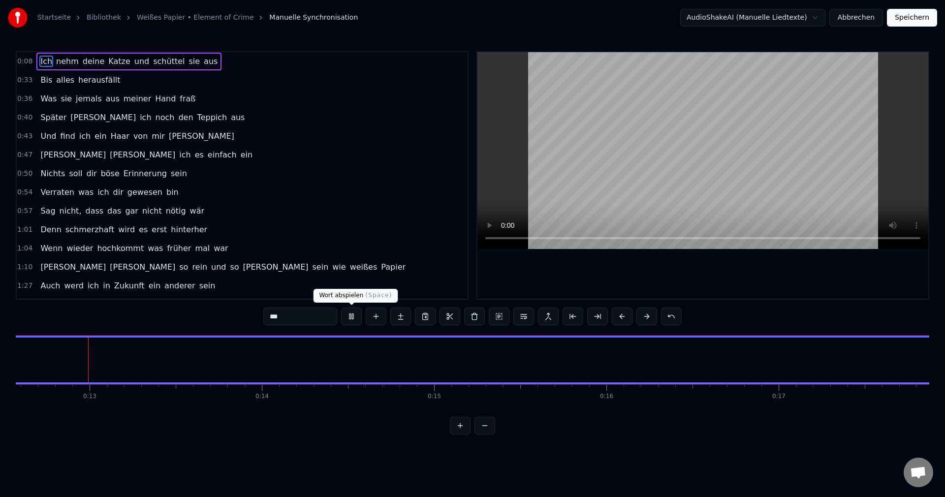
click at [351, 321] on button at bounding box center [351, 317] width 21 height 18
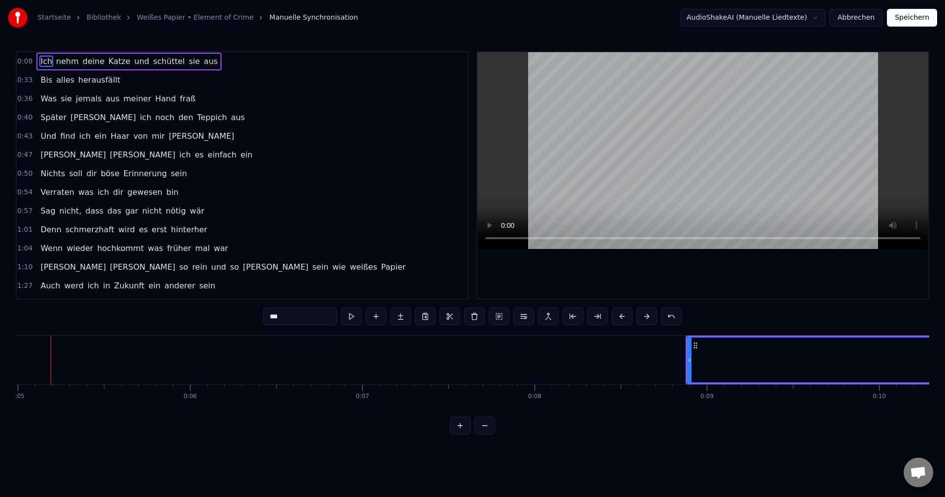
scroll to position [0, 845]
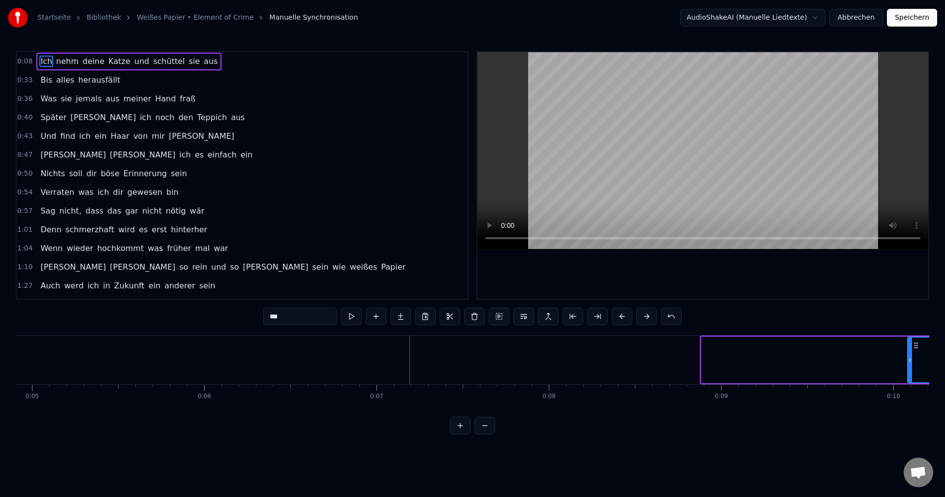
drag, startPoint x: 705, startPoint y: 360, endPoint x: 911, endPoint y: 388, distance: 208.1
click at [911, 388] on div "Ich nehm deine Katze und schüttel sie aus Bis alles herausfällt Was sie jemals …" at bounding box center [473, 372] width 914 height 74
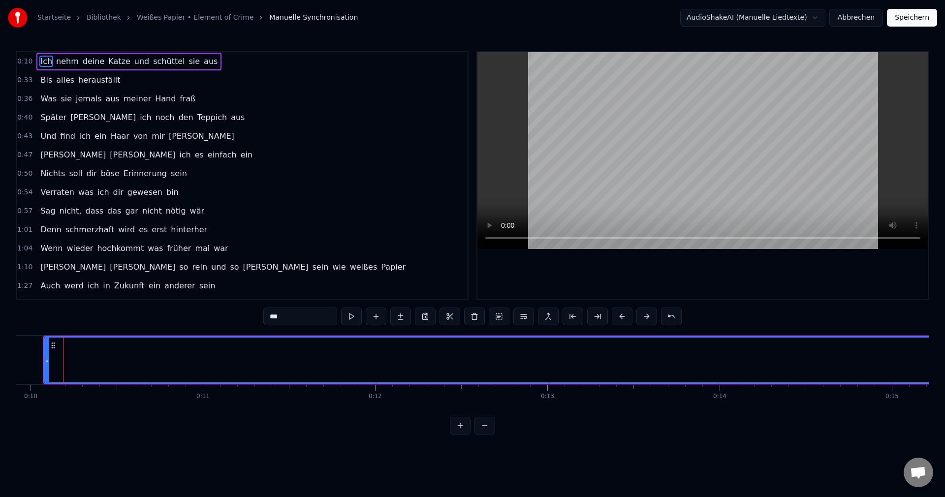
scroll to position [0, 1707]
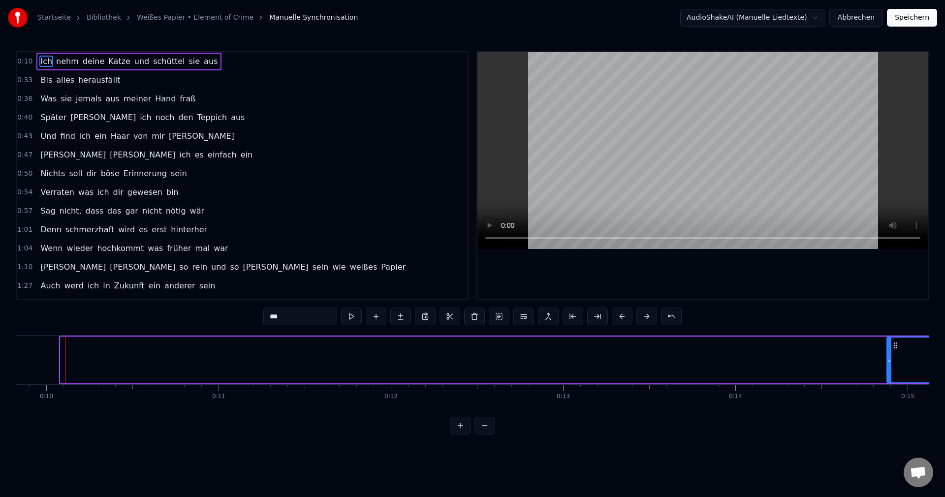
drag, startPoint x: 61, startPoint y: 361, endPoint x: 886, endPoint y: 412, distance: 827.0
click at [887, 409] on div "Ich nehm deine Katze und schüttel sie aus Bis alles herausfällt Was sie jemals …" at bounding box center [473, 372] width 914 height 74
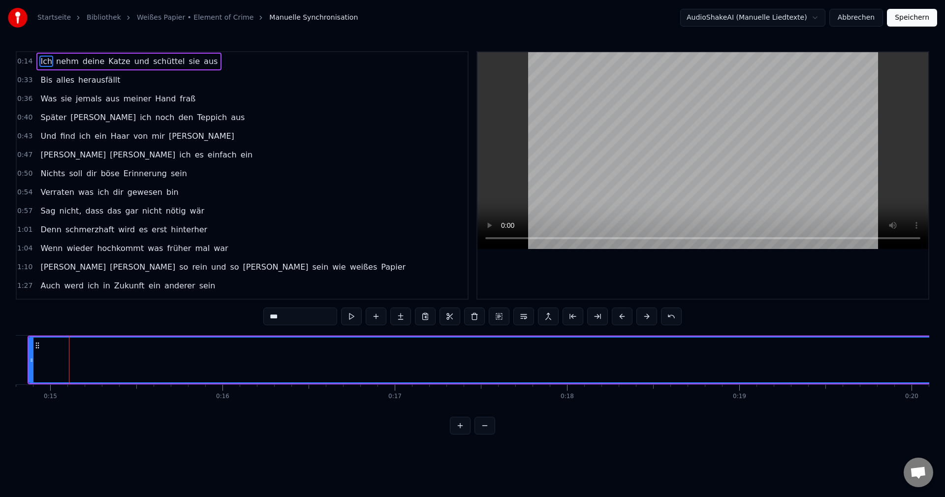
scroll to position [0, 2554]
drag, startPoint x: 36, startPoint y: 358, endPoint x: 85, endPoint y: 358, distance: 49.2
click at [85, 358] on icon at bounding box center [86, 360] width 4 height 8
click at [350, 314] on button at bounding box center [351, 317] width 21 height 18
click at [357, 317] on button at bounding box center [351, 317] width 21 height 18
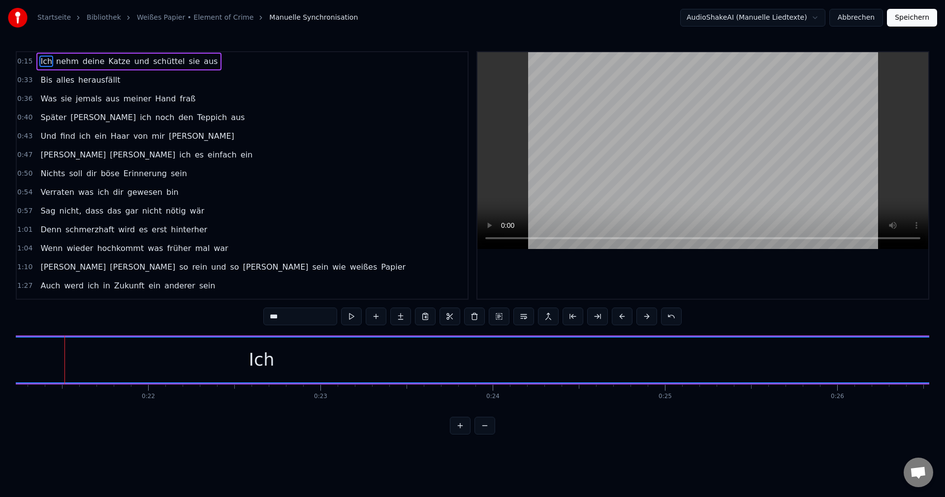
scroll to position [0, 3657]
click at [330, 364] on div "Ich" at bounding box center [262, 360] width 2564 height 45
click at [482, 435] on button at bounding box center [484, 426] width 21 height 18
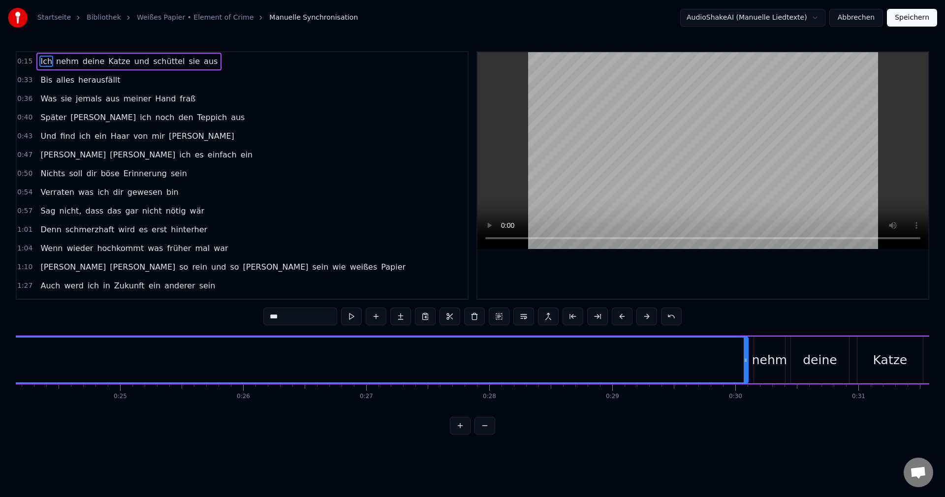
click at [482, 435] on button at bounding box center [484, 426] width 21 height 18
click at [485, 435] on button at bounding box center [484, 426] width 21 height 18
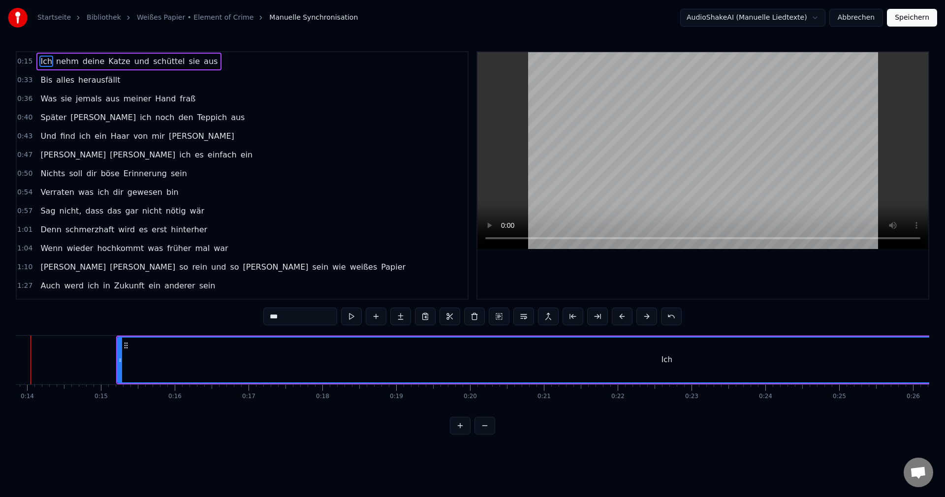
scroll to position [0, 988]
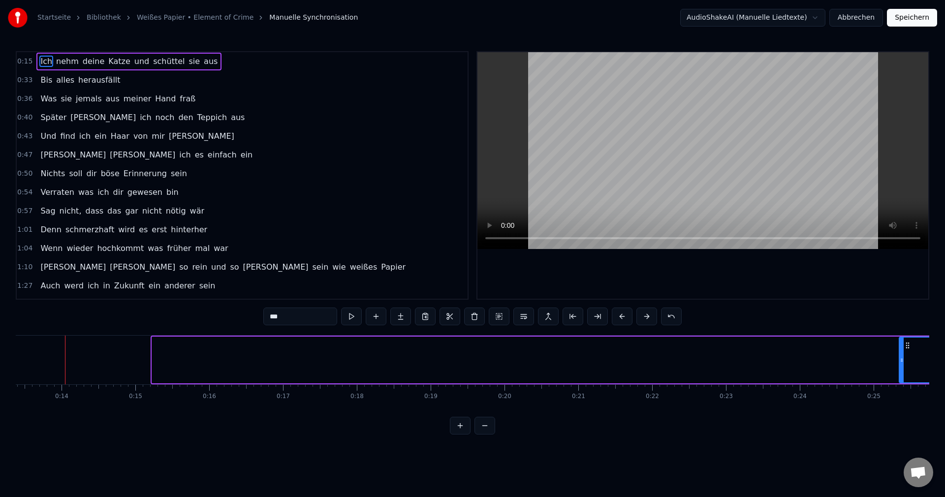
drag, startPoint x: 153, startPoint y: 358, endPoint x: 900, endPoint y: 393, distance: 748.0
click at [900, 393] on div "Ich nehm deine Katze und schüttel sie aus Bis alles herausfällt Was sie jemals …" at bounding box center [473, 372] width 914 height 74
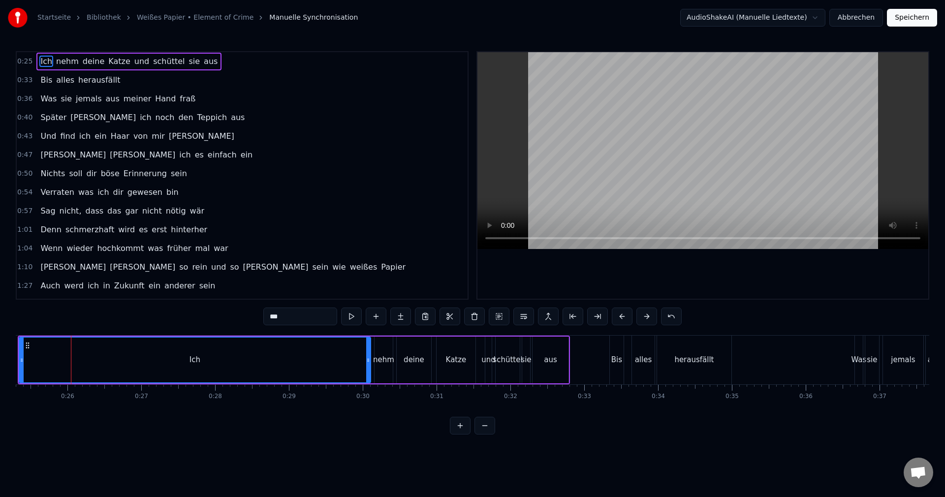
scroll to position [0, 1874]
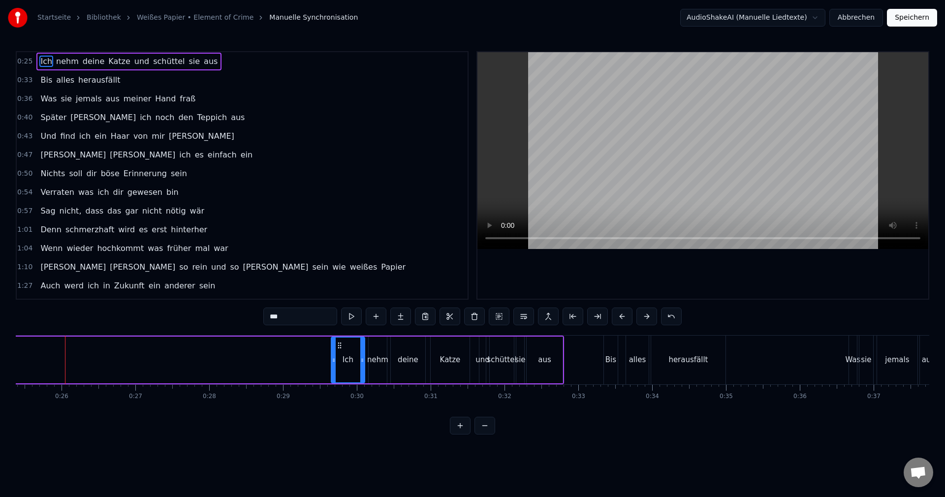
drag, startPoint x: 16, startPoint y: 370, endPoint x: 334, endPoint y: 392, distance: 318.7
click at [334, 392] on div "Ich nehm deine Katze und schüttel sie aus Bis alles herausfällt Was sie jemals …" at bounding box center [473, 372] width 914 height 74
click at [464, 431] on button at bounding box center [460, 426] width 21 height 18
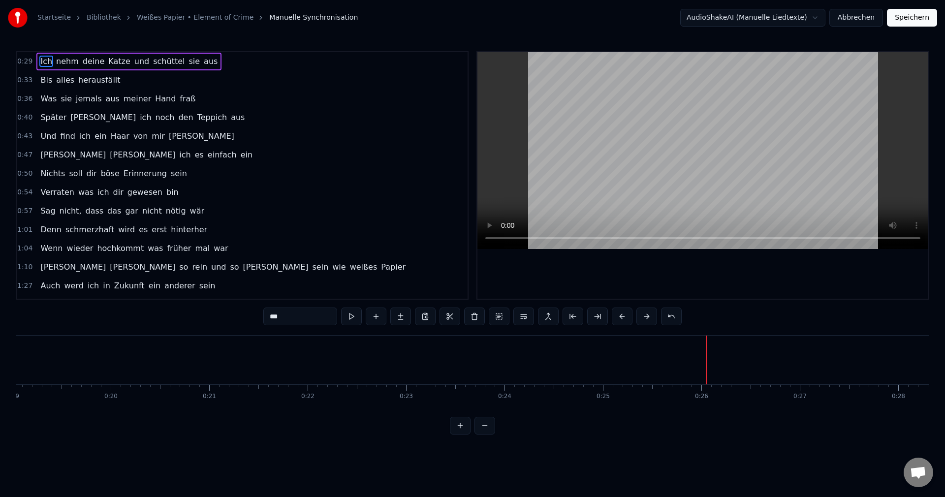
click at [463, 431] on button at bounding box center [460, 426] width 21 height 18
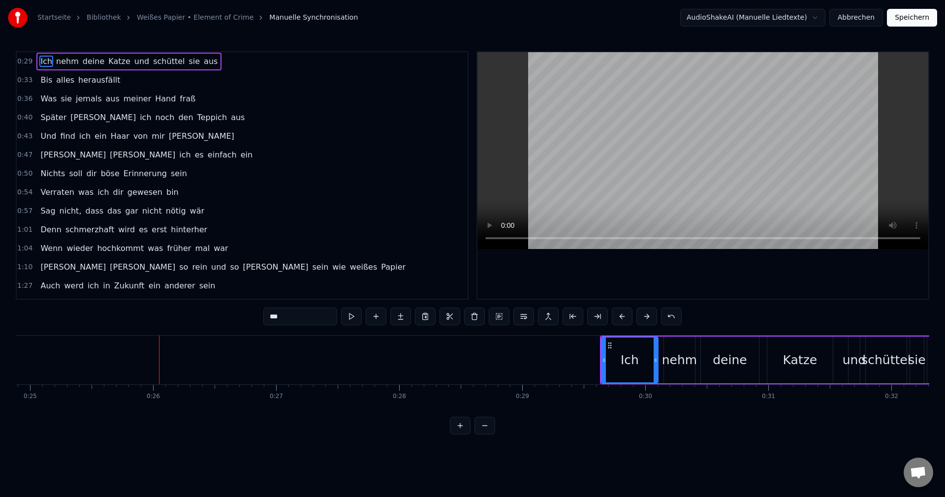
scroll to position [0, 3156]
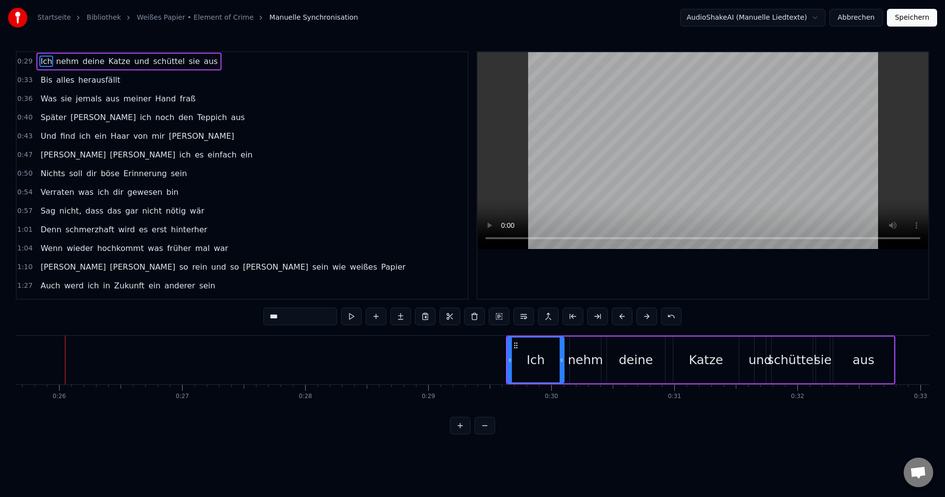
click at [457, 435] on button at bounding box center [460, 426] width 21 height 18
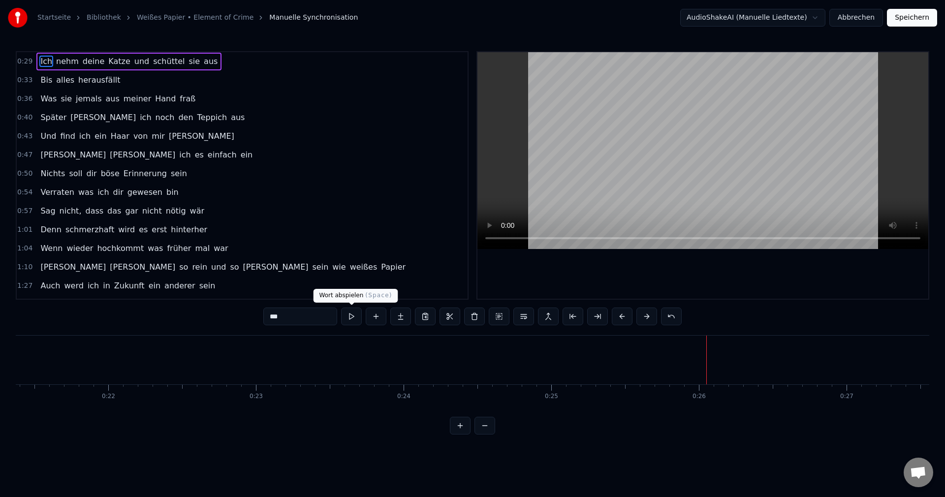
click at [348, 313] on button at bounding box center [351, 317] width 21 height 18
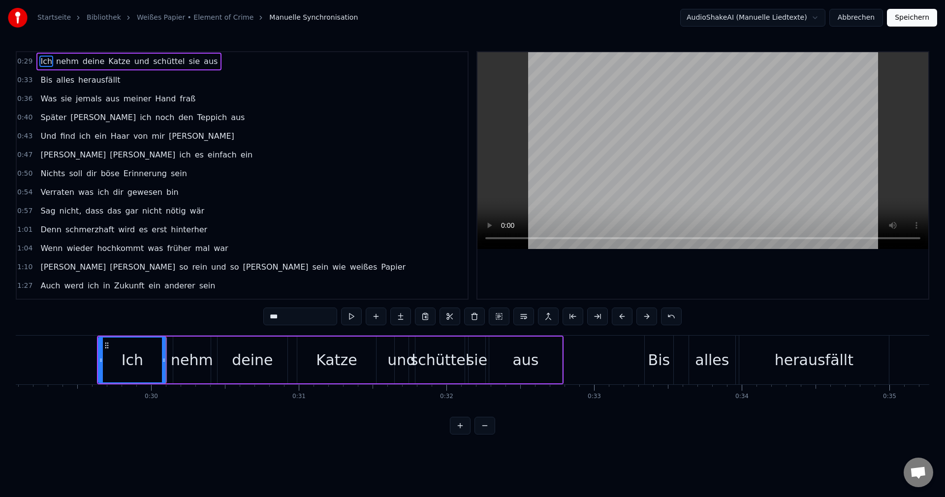
scroll to position [0, 4350]
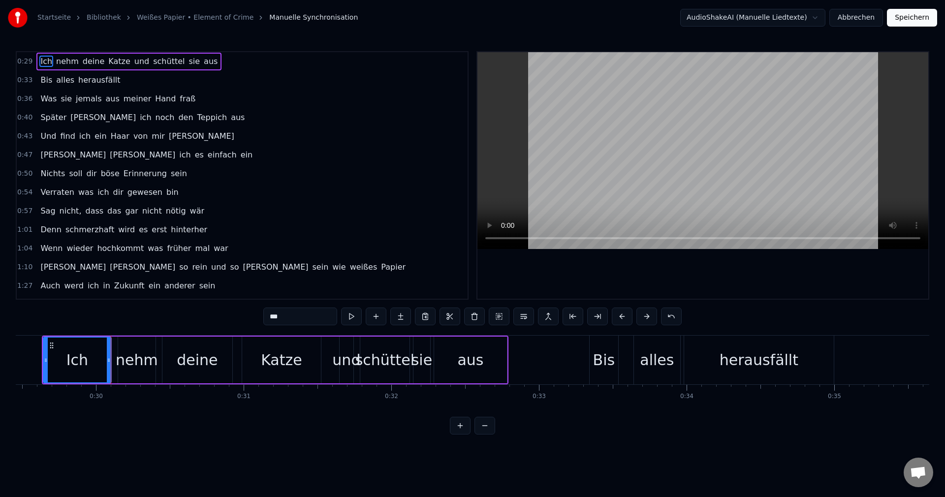
click at [105, 324] on div "0:29 Ich nehm deine Katze und schüttel sie aus 0:33 Bis alles herausfällt 0:36 …" at bounding box center [473, 242] width 914 height 383
click at [93, 352] on div "Ich" at bounding box center [77, 360] width 67 height 45
click at [155, 363] on div "nehm" at bounding box center [137, 360] width 42 height 22
click at [59, 360] on div "Ich" at bounding box center [77, 360] width 68 height 47
type input "***"
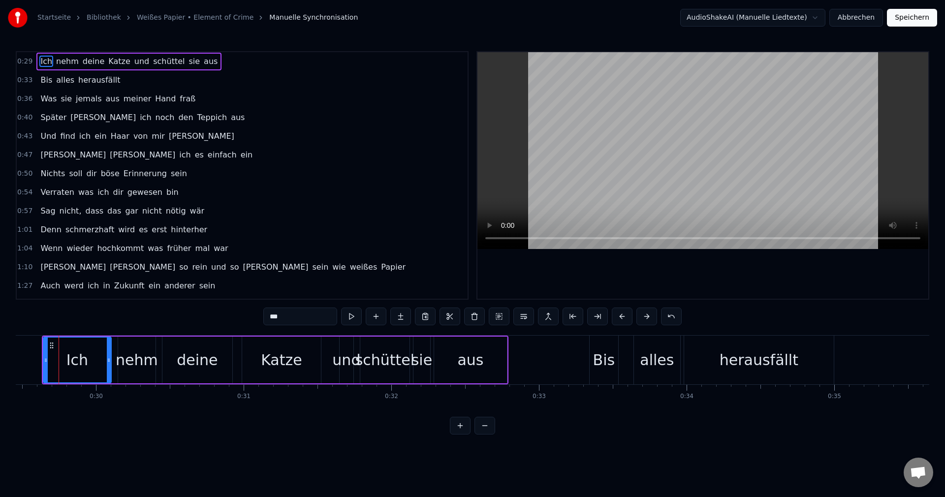
scroll to position [0, 4343]
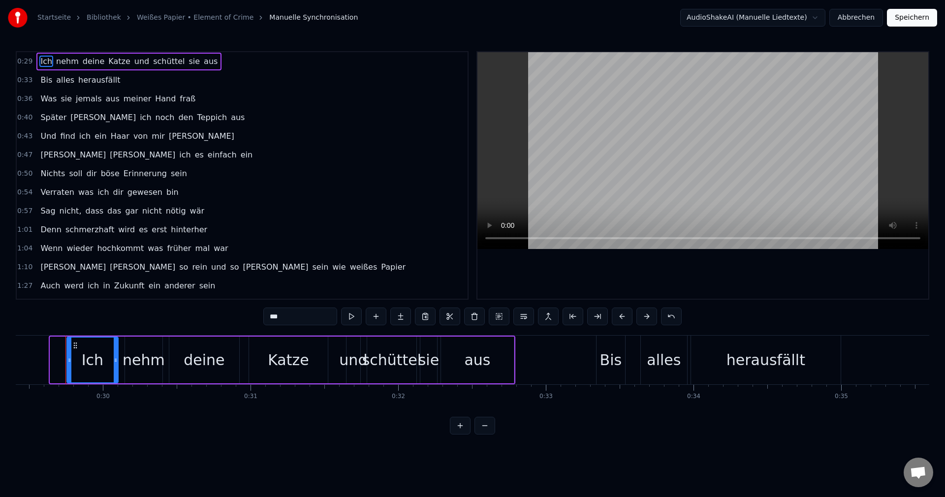
drag, startPoint x: 54, startPoint y: 362, endPoint x: 70, endPoint y: 370, distance: 18.7
click at [70, 370] on div at bounding box center [69, 360] width 4 height 45
click at [911, 14] on button "Speichern" at bounding box center [912, 18] width 50 height 18
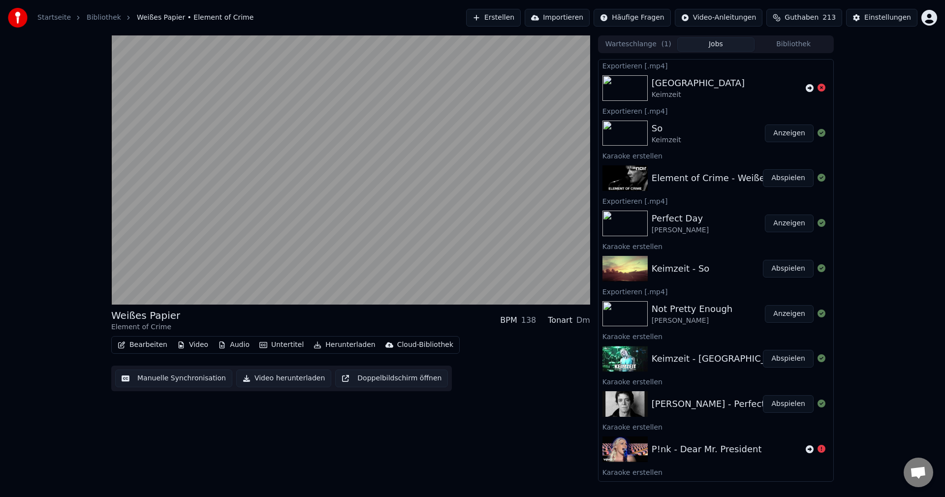
click at [264, 379] on button "Video herunterladen" at bounding box center [283, 379] width 95 height 18
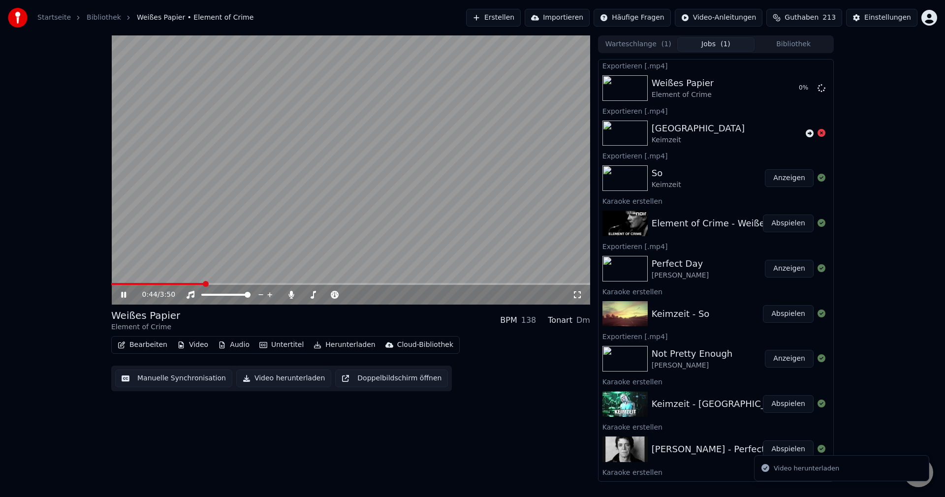
click at [358, 127] on video at bounding box center [350, 169] width 479 height 269
click at [781, 404] on button "Abspielen" at bounding box center [788, 404] width 51 height 18
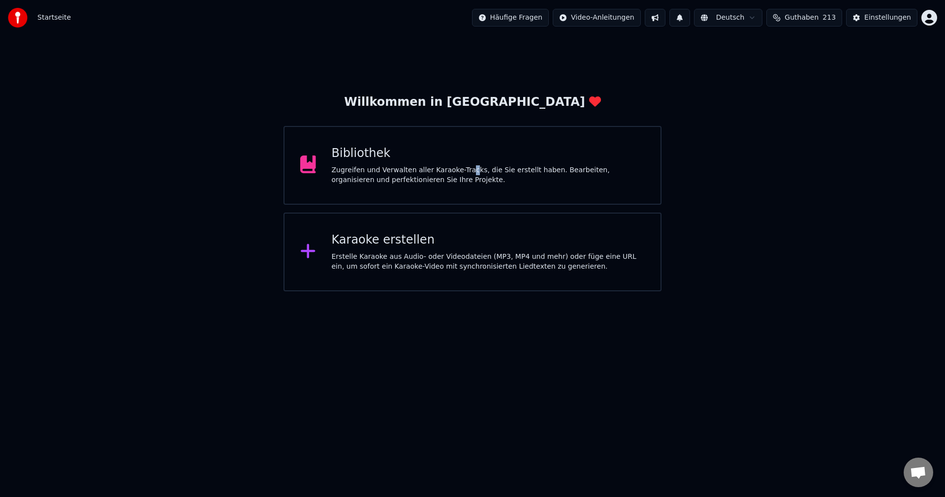
click at [460, 174] on div "Zugreifen und Verwalten aller Karaoke-Tracks, die Sie erstellt haben. Bearbeite…" at bounding box center [489, 175] width 314 height 20
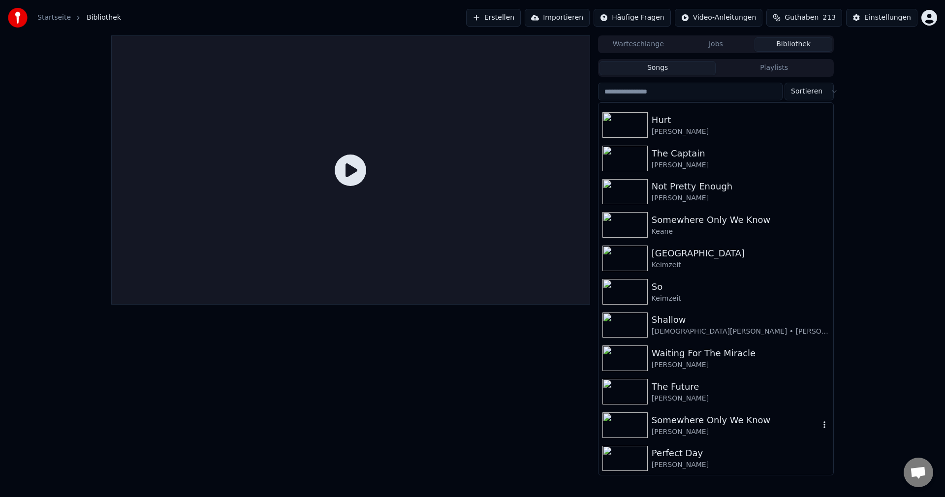
scroll to position [495, 0]
click at [678, 262] on div "Keimzeit" at bounding box center [736, 267] width 168 height 10
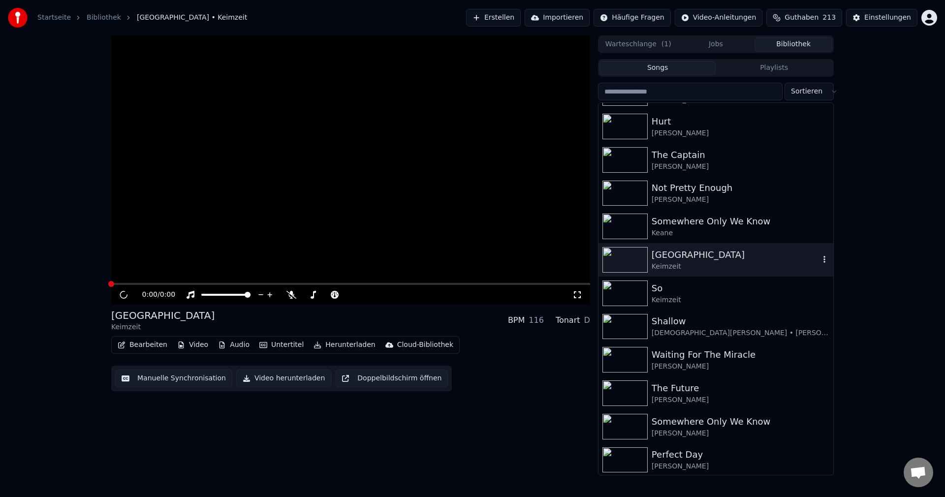
click at [820, 257] on icon "button" at bounding box center [825, 259] width 10 height 8
click at [810, 340] on div "Löschen" at bounding box center [822, 341] width 129 height 16
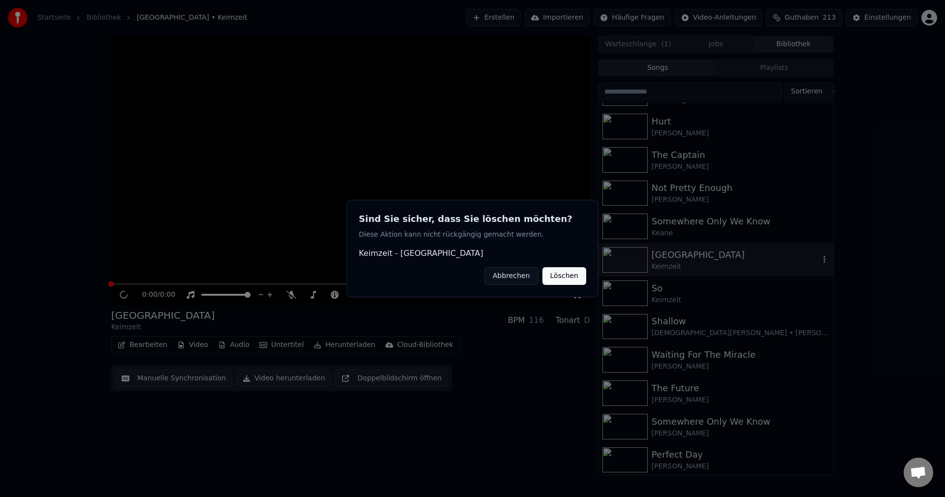
click at [573, 270] on button "Löschen" at bounding box center [564, 276] width 44 height 18
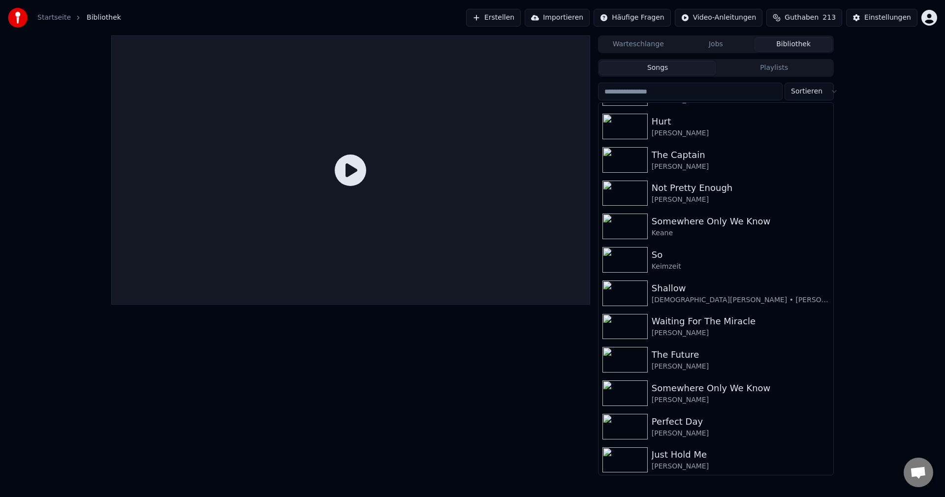
click at [521, 15] on button "Erstellen" at bounding box center [493, 18] width 55 height 18
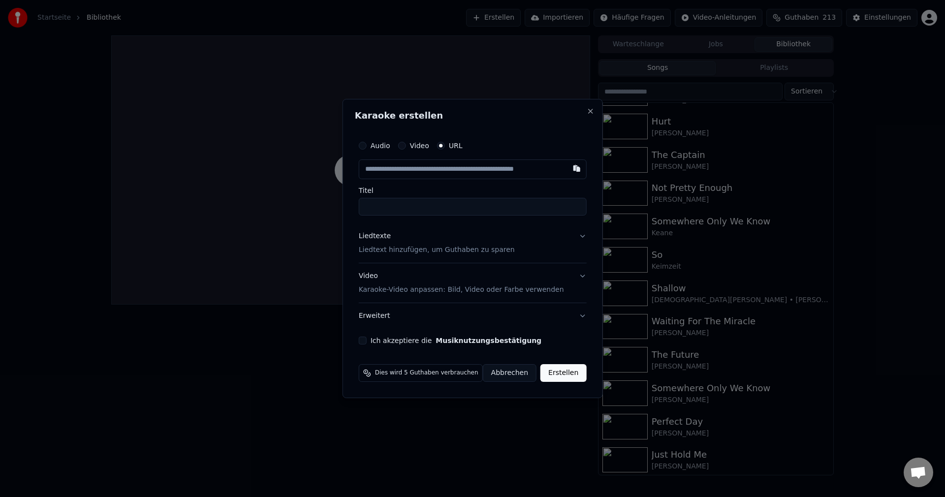
type input "**********"
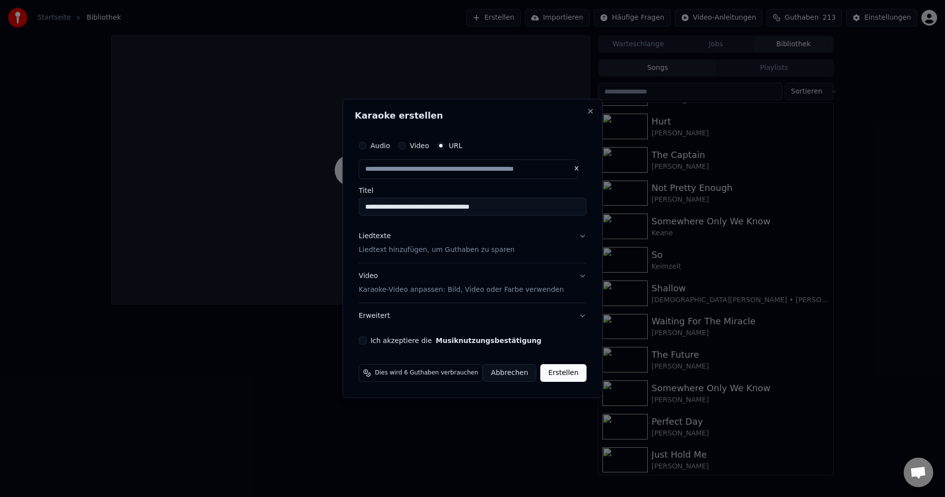
click at [525, 212] on input "**********" at bounding box center [473, 207] width 228 height 18
type input "**********"
click at [400, 207] on input "**********" at bounding box center [473, 207] width 228 height 18
drag, startPoint x: 452, startPoint y: 206, endPoint x: 275, endPoint y: 227, distance: 178.5
click at [275, 227] on body "**********" at bounding box center [472, 248] width 945 height 497
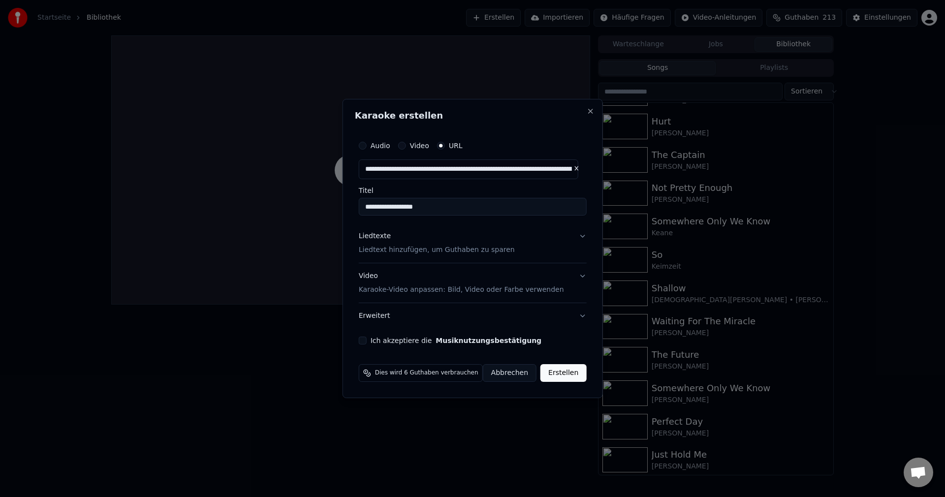
type input "**********"
click at [383, 253] on p "Liedtext hinzufügen, um Guthaben zu sparen" at bounding box center [437, 250] width 156 height 10
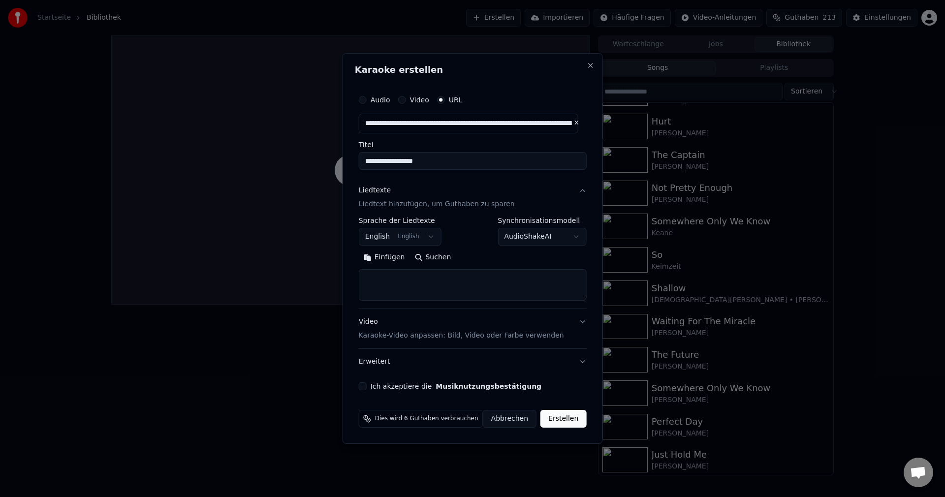
click at [426, 285] on textarea at bounding box center [473, 285] width 228 height 32
paste textarea "**********"
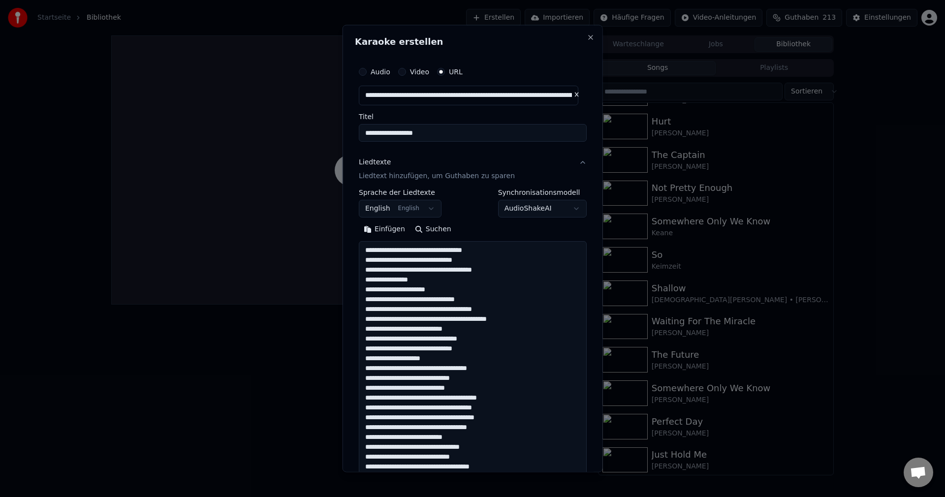
scroll to position [317, 0]
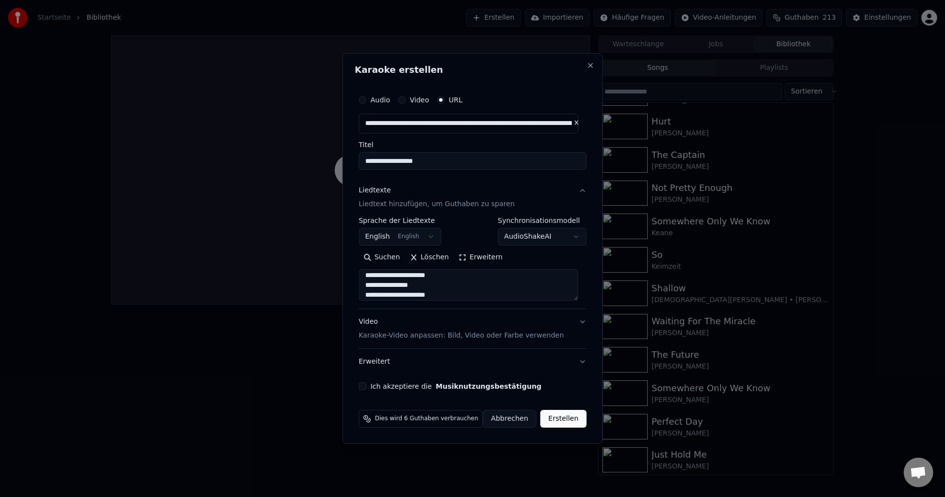
type textarea "**********"
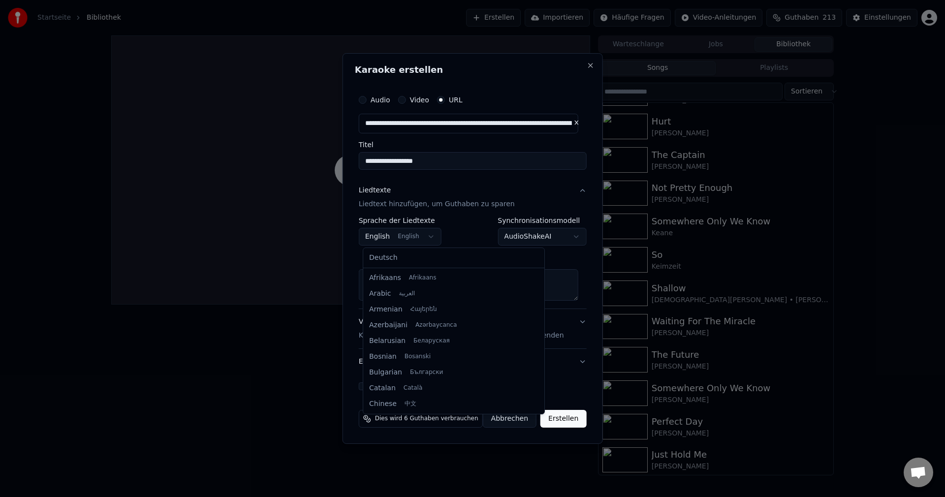
click at [406, 240] on body "**********" at bounding box center [472, 248] width 945 height 497
select select "**"
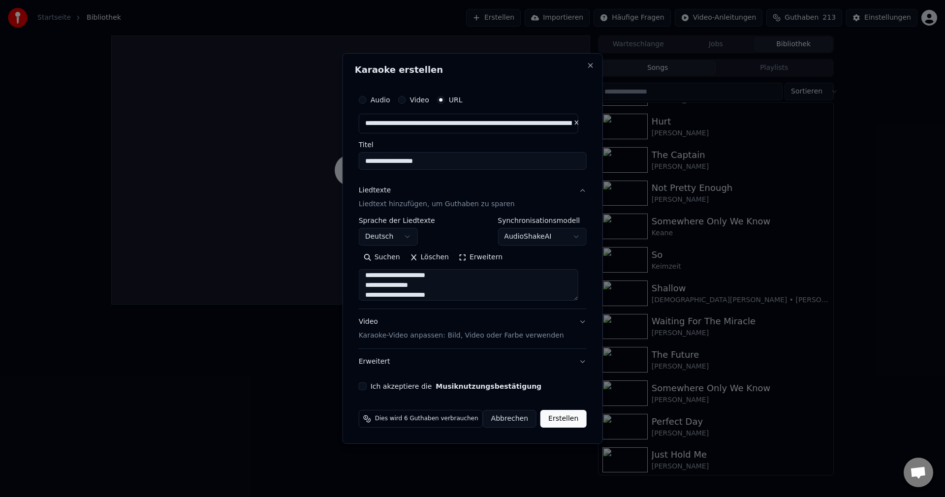
click at [367, 386] on button "Ich akzeptiere die Musiknutzungsbestätigung" at bounding box center [363, 386] width 8 height 8
click at [566, 417] on button "Erstellen" at bounding box center [563, 419] width 46 height 18
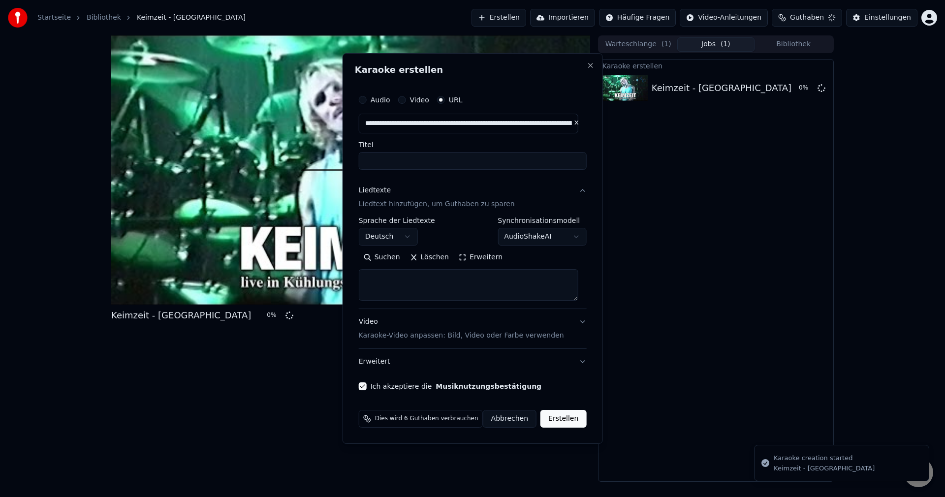
scroll to position [0, 0]
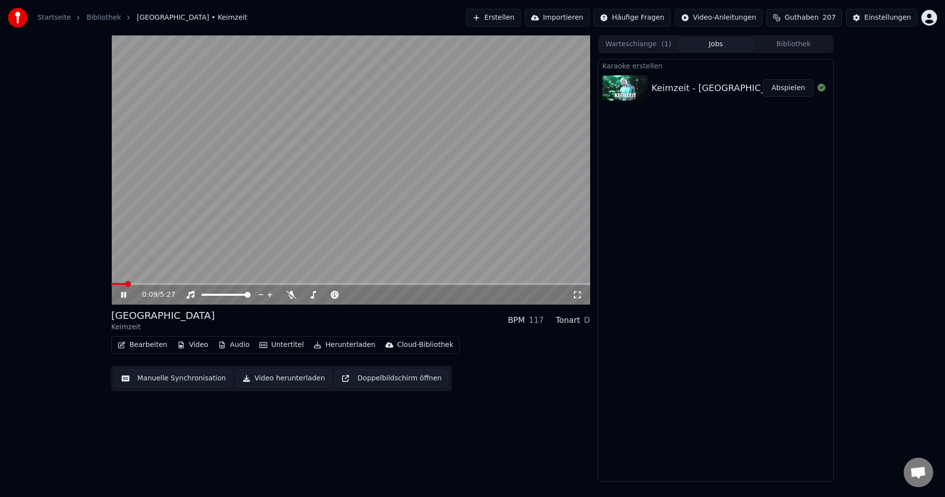
click at [352, 196] on video at bounding box center [350, 169] width 479 height 269
click at [182, 384] on button "Manuelle Synchronisation" at bounding box center [173, 379] width 117 height 18
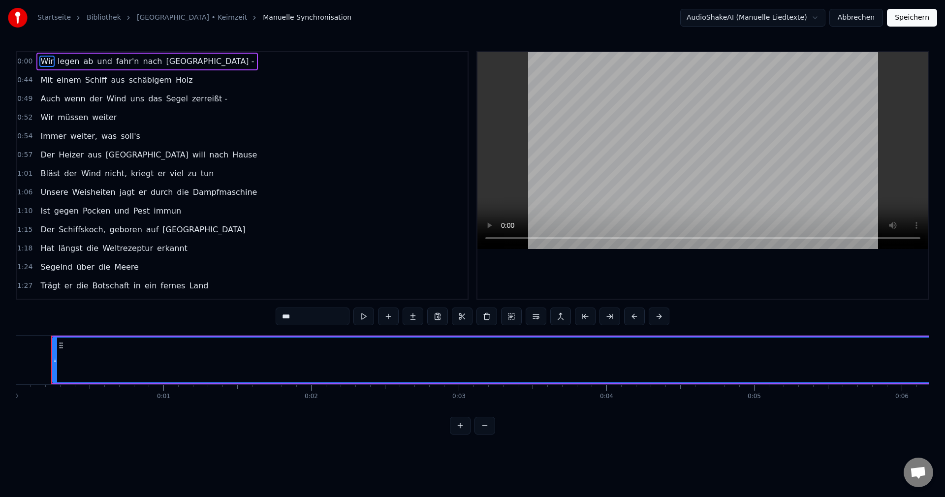
click at [492, 443] on html "Startseite Bibliothek Singapur • Keimzeit Manuelle Synchronisation AudioShakeAI…" at bounding box center [472, 225] width 945 height 450
click at [491, 435] on button at bounding box center [484, 426] width 21 height 18
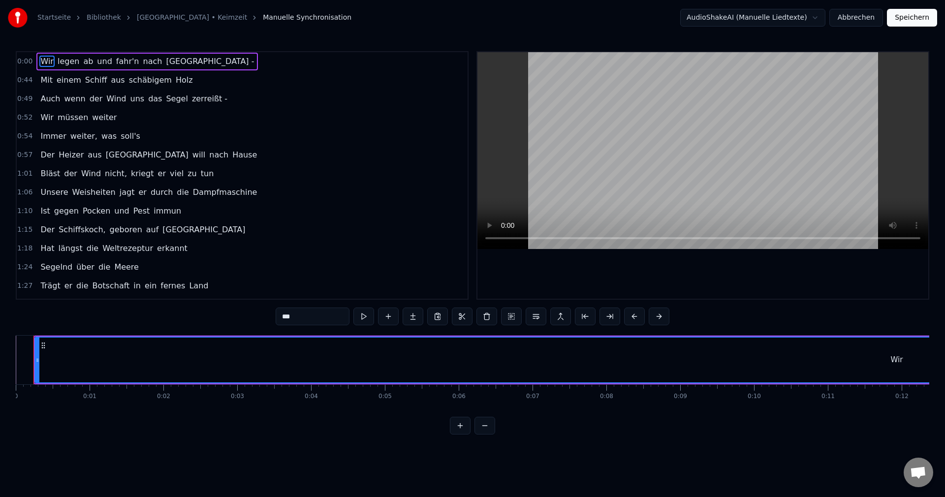
click at [491, 435] on button at bounding box center [484, 426] width 21 height 18
click at [491, 435] on div at bounding box center [472, 426] width 45 height 18
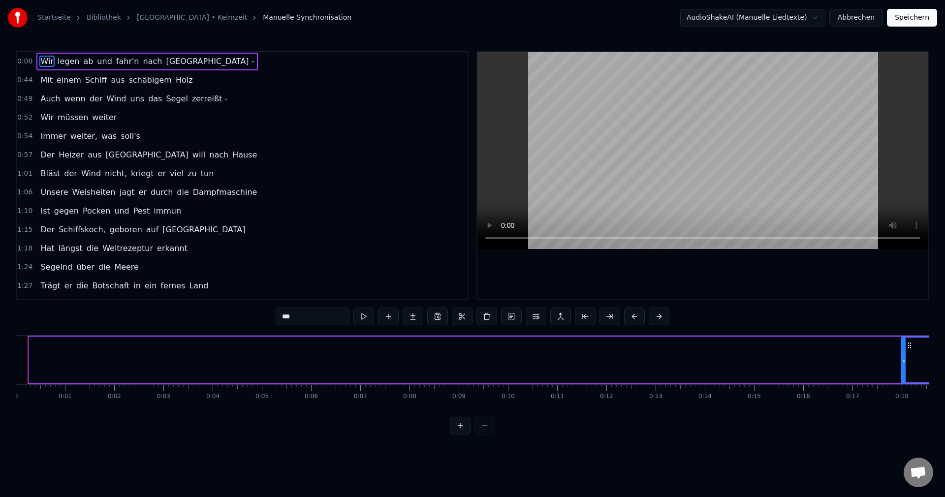
drag, startPoint x: 30, startPoint y: 362, endPoint x: 894, endPoint y: 252, distance: 871.8
click at [895, 252] on div "0:00 Wir legen ab und fahr'n nach Singapur - 0:44 Mit einem Schiff aus schäbige…" at bounding box center [473, 242] width 914 height 383
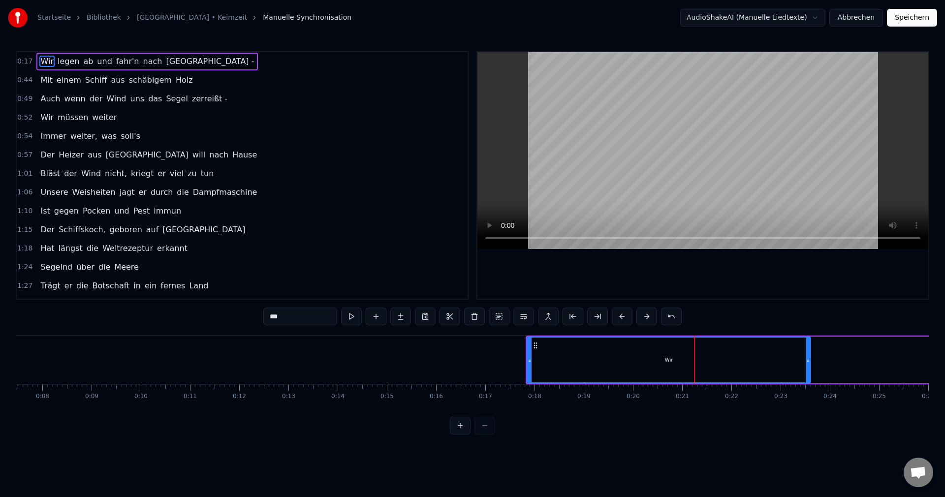
scroll to position [0, 374]
click at [350, 314] on button at bounding box center [351, 317] width 21 height 18
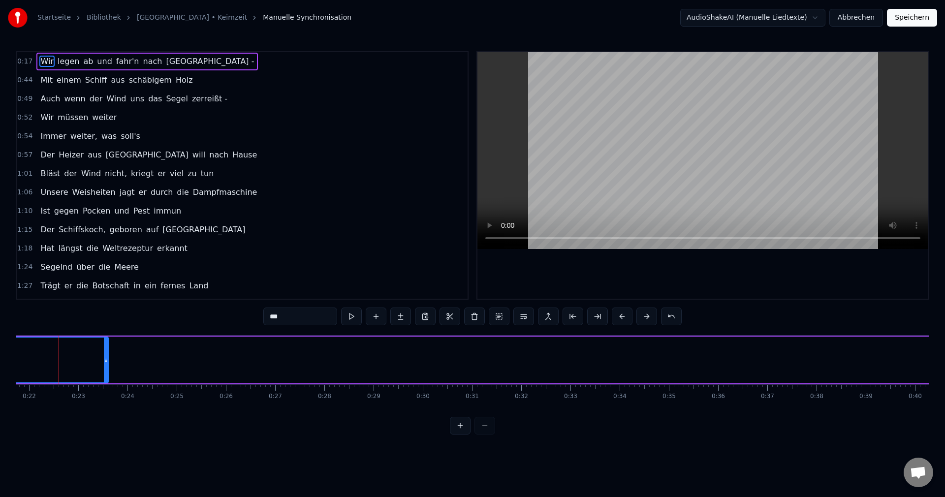
scroll to position [0, 1063]
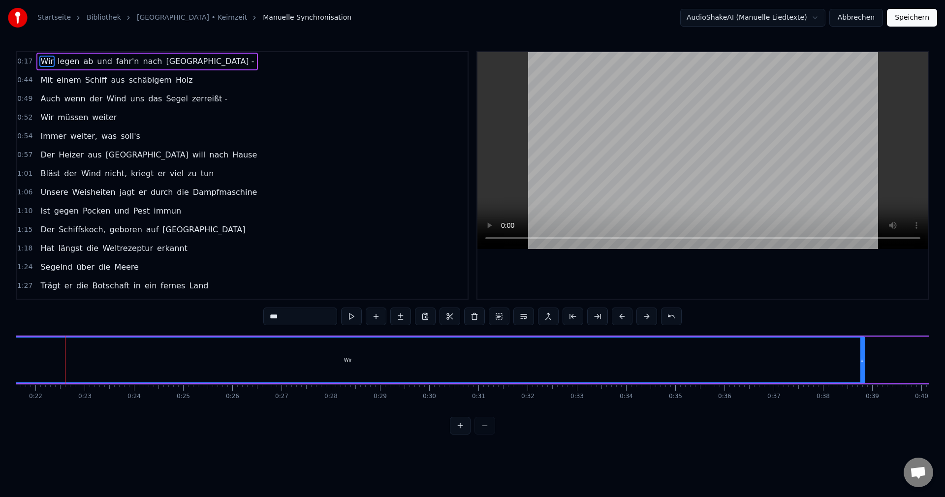
drag, startPoint x: 111, startPoint y: 363, endPoint x: 861, endPoint y: 316, distance: 751.6
click at [861, 316] on div "0:17 Wir legen ab und fahr'n nach Singapur - 0:44 Mit einem Schiff aus schäbige…" at bounding box center [473, 242] width 914 height 383
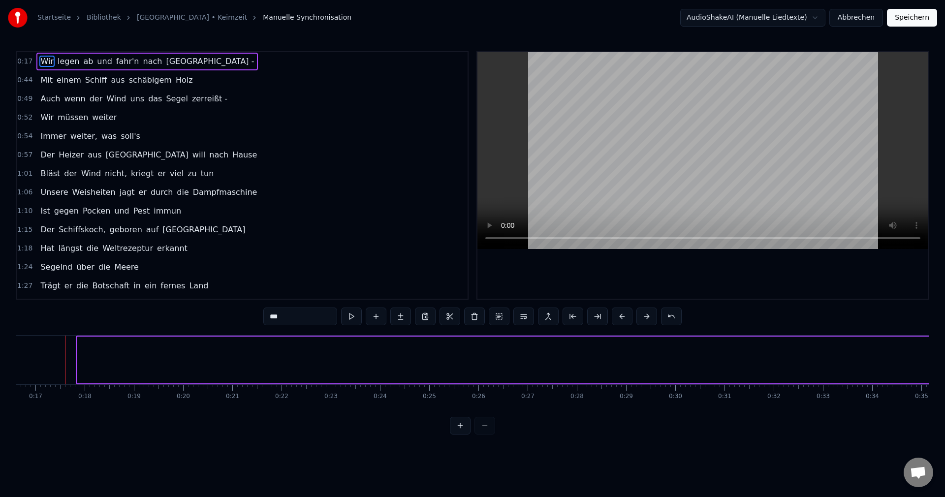
drag, startPoint x: 81, startPoint y: 361, endPoint x: 937, endPoint y: 283, distance: 859.5
click at [937, 283] on div "Startseite Bibliothek Singapur • Keimzeit Manuelle Synchronisation AudioShakeAI…" at bounding box center [472, 217] width 945 height 435
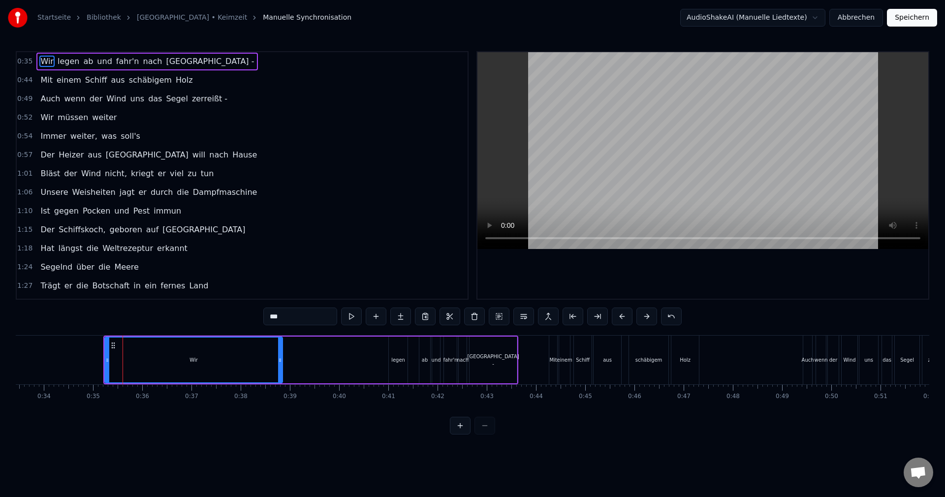
scroll to position [0, 1654]
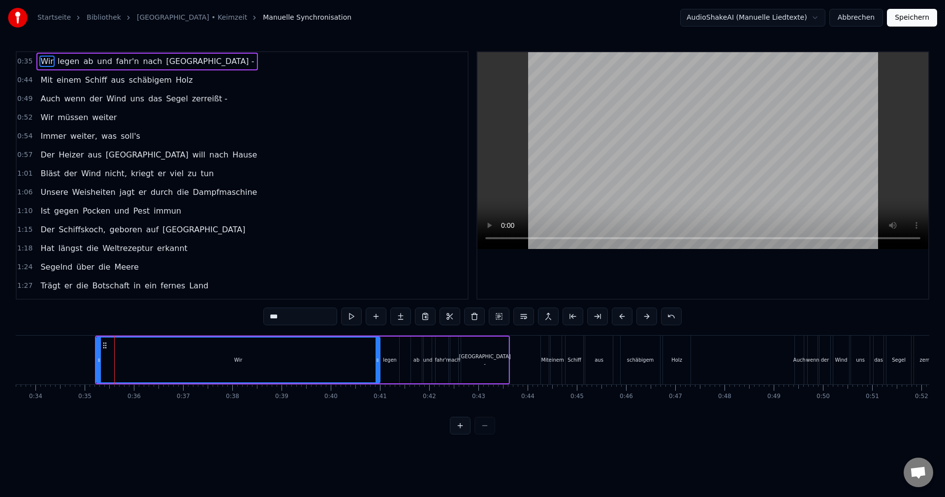
drag, startPoint x: 273, startPoint y: 364, endPoint x: 379, endPoint y: 365, distance: 105.8
click at [379, 365] on div at bounding box center [378, 360] width 4 height 45
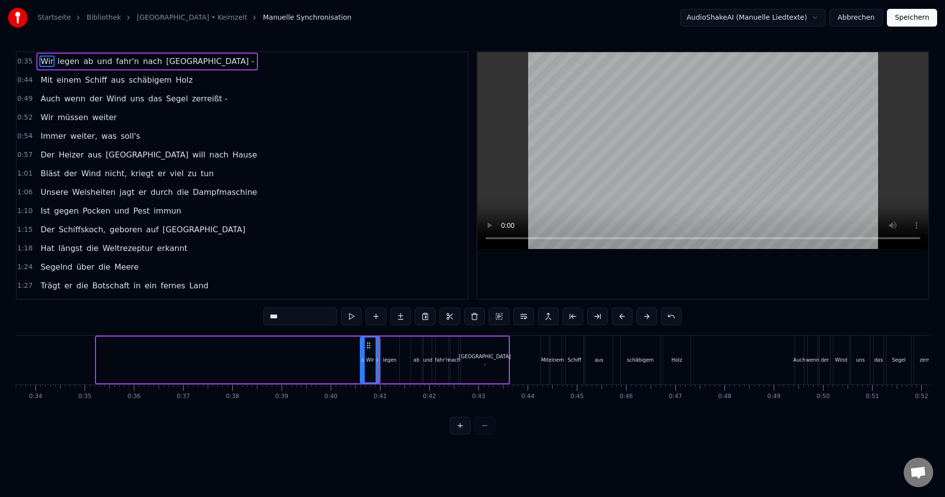
drag, startPoint x: 97, startPoint y: 359, endPoint x: 361, endPoint y: 362, distance: 263.8
click at [361, 362] on icon at bounding box center [363, 360] width 4 height 8
click at [462, 435] on button at bounding box center [460, 426] width 21 height 18
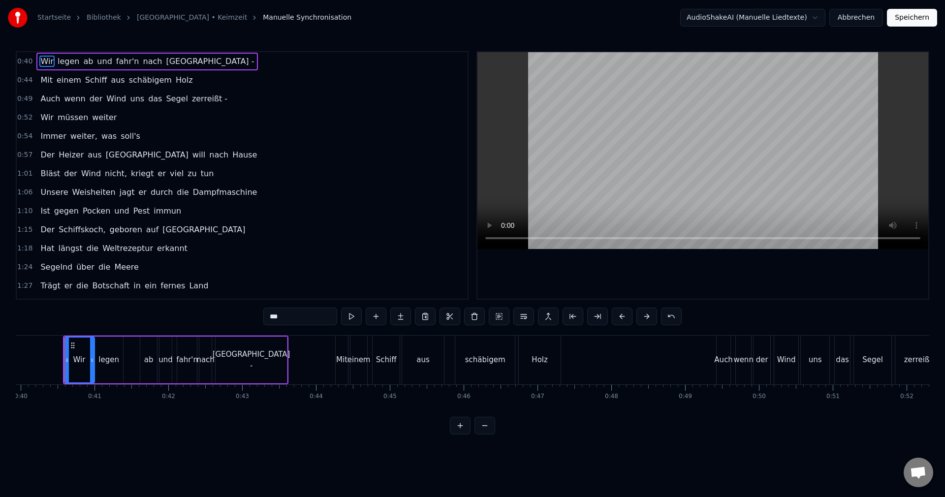
click at [461, 435] on button at bounding box center [460, 426] width 21 height 18
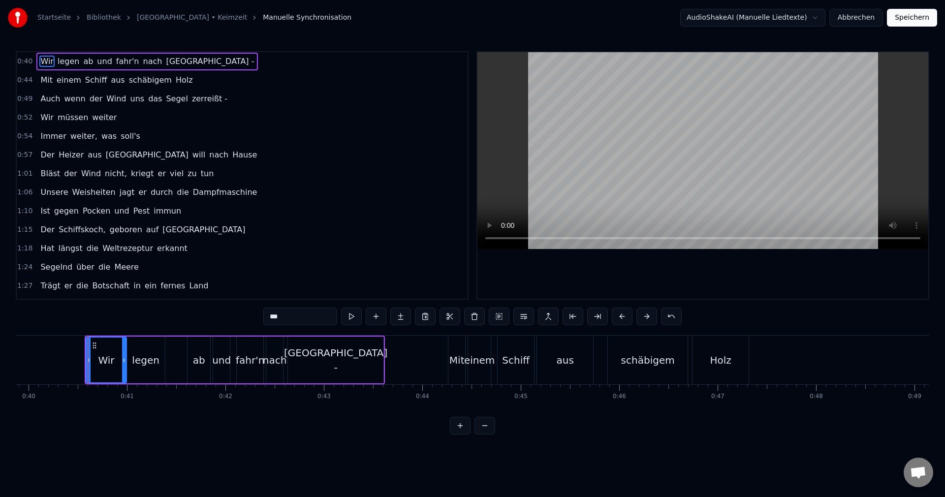
scroll to position [0, 3948]
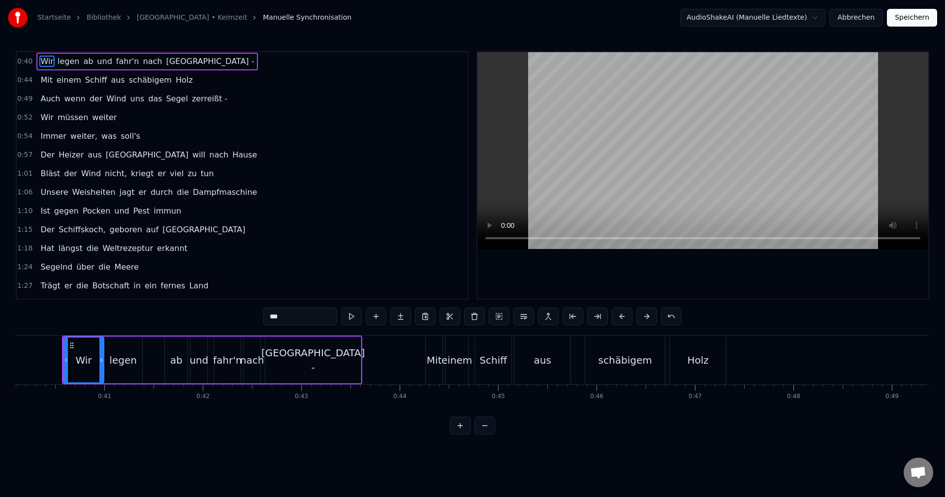
click at [461, 435] on button at bounding box center [460, 426] width 21 height 18
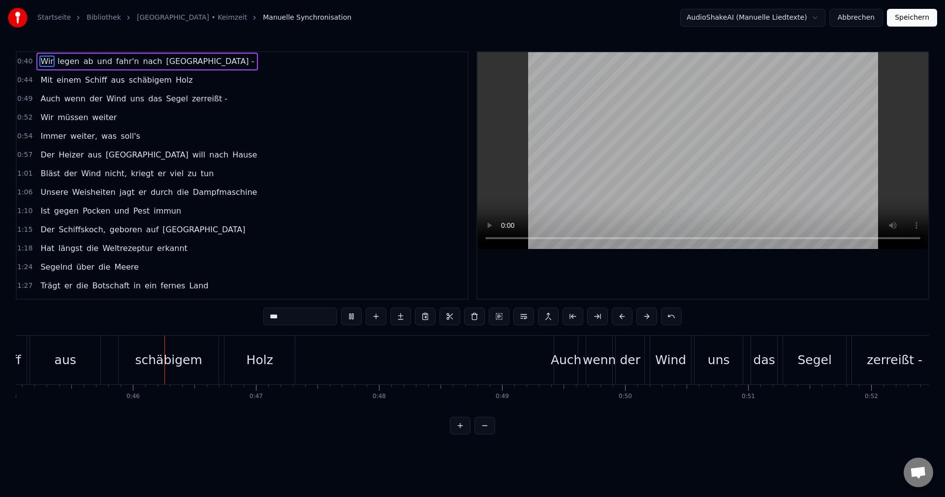
scroll to position [0, 5556]
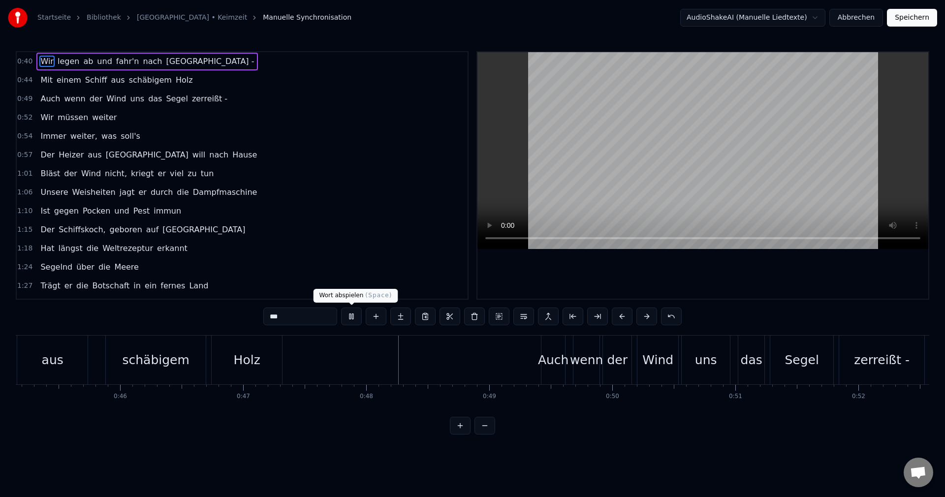
click at [348, 317] on button at bounding box center [351, 317] width 21 height 18
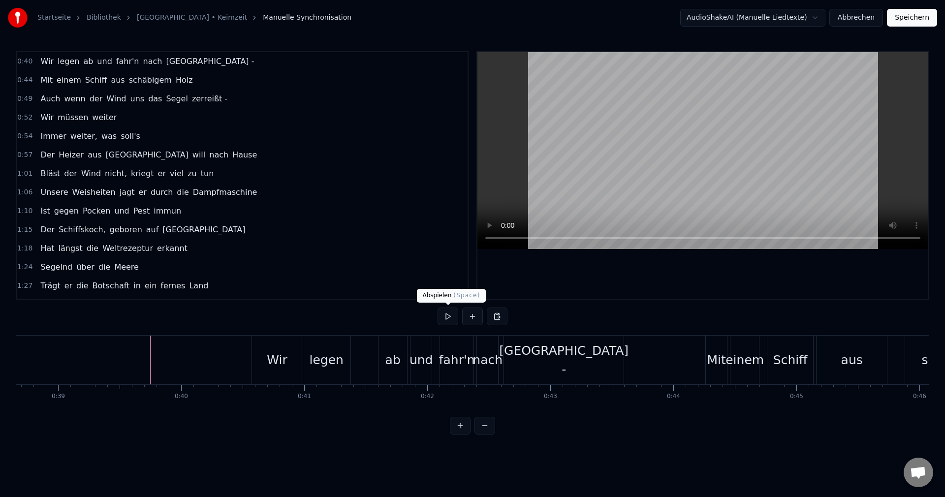
click at [445, 317] on button at bounding box center [448, 317] width 21 height 18
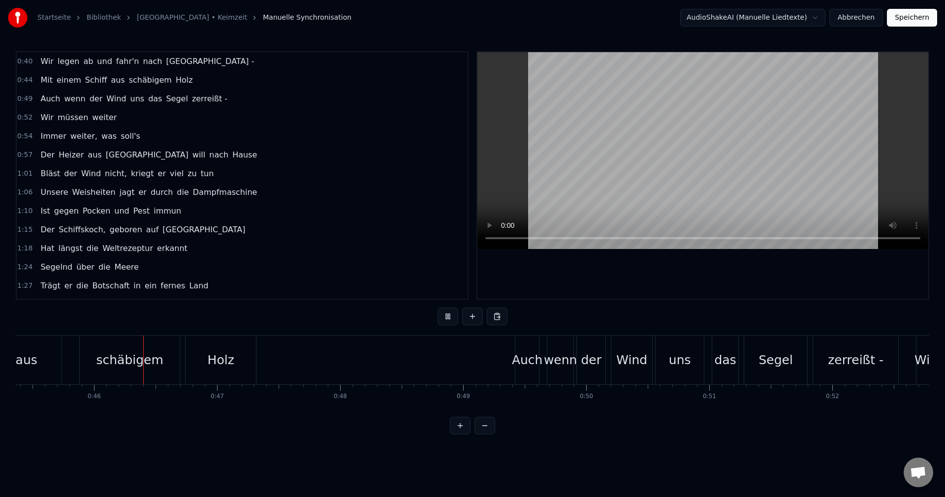
scroll to position [0, 5586]
click at [455, 322] on button at bounding box center [448, 317] width 21 height 18
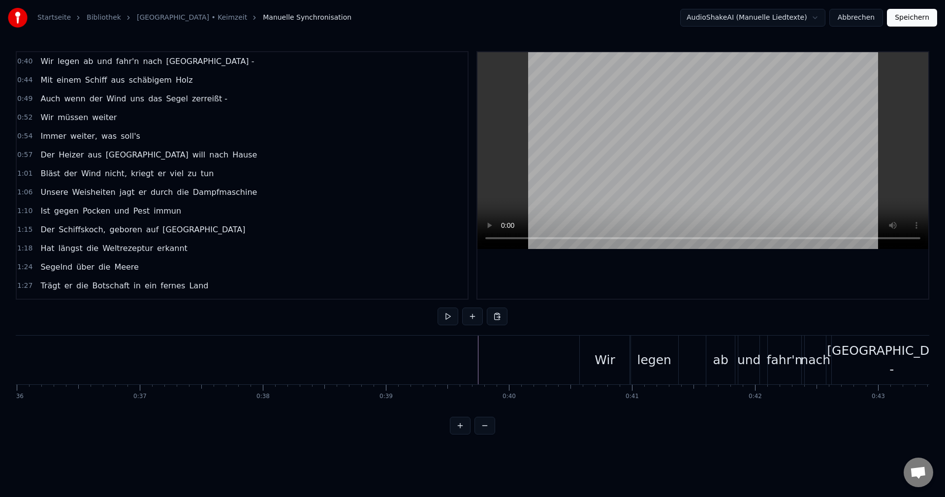
scroll to position [0, 4495]
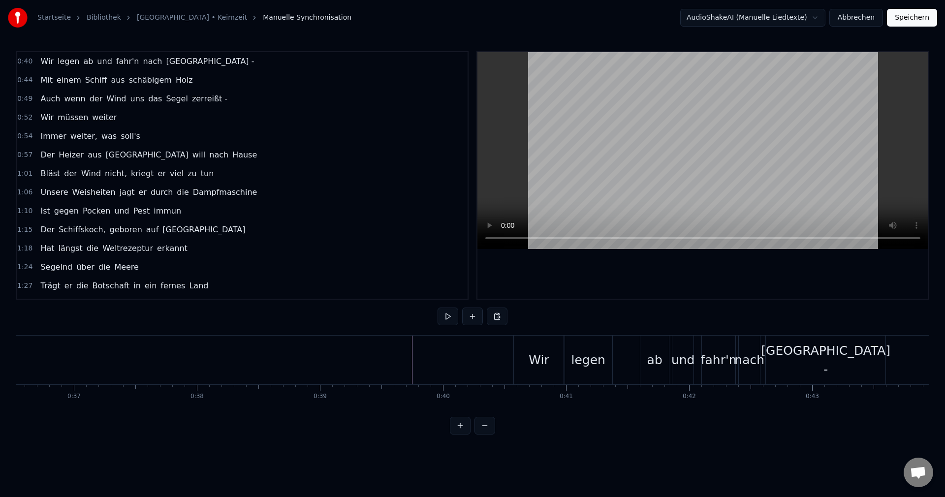
click at [538, 368] on div "Wir" at bounding box center [539, 360] width 20 height 19
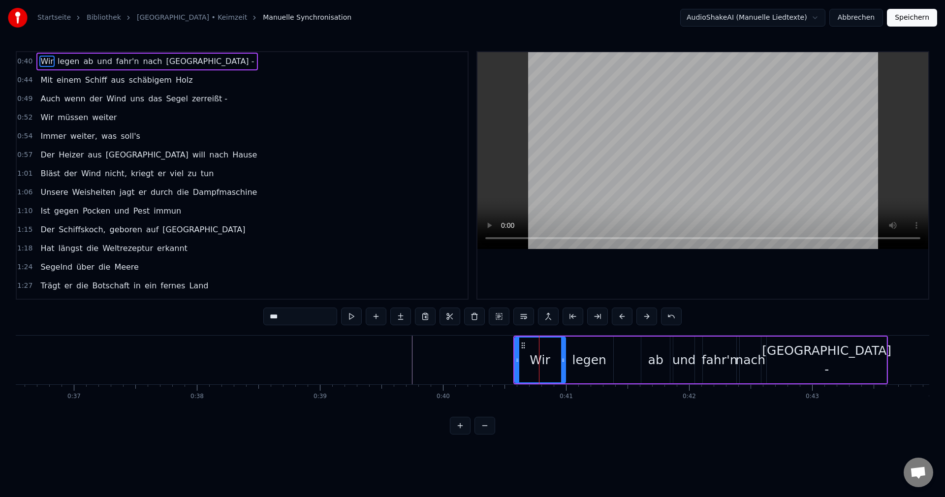
drag, startPoint x: 514, startPoint y: 362, endPoint x: 513, endPoint y: 377, distance: 14.3
click at [513, 377] on div "Wir legen ab und fahr'n nach Singapur -" at bounding box center [700, 360] width 375 height 49
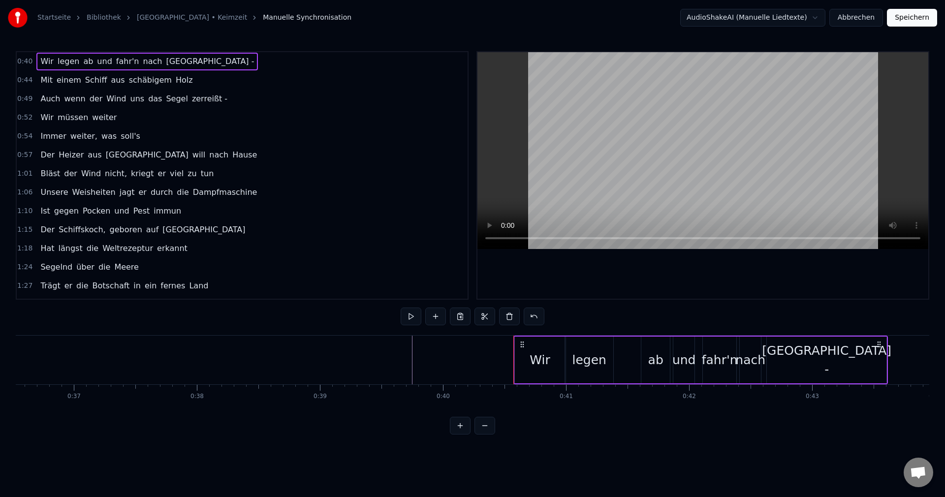
click at [535, 363] on div "Wir" at bounding box center [540, 360] width 20 height 19
drag, startPoint x: 517, startPoint y: 361, endPoint x: 531, endPoint y: 358, distance: 14.0
click at [531, 358] on icon at bounding box center [531, 360] width 4 height 8
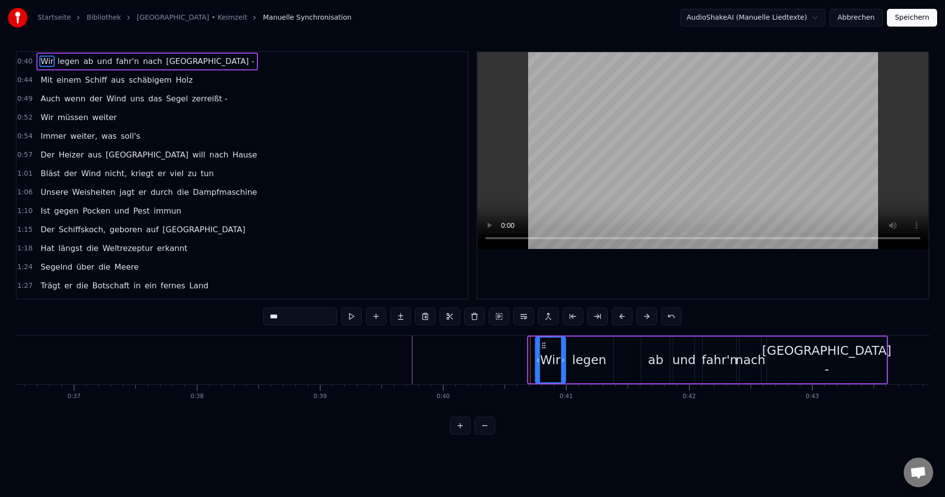
drag, startPoint x: 531, startPoint y: 359, endPoint x: 537, endPoint y: 357, distance: 7.3
click at [537, 357] on icon at bounding box center [538, 360] width 4 height 8
click at [920, 14] on button "Speichern" at bounding box center [912, 18] width 50 height 18
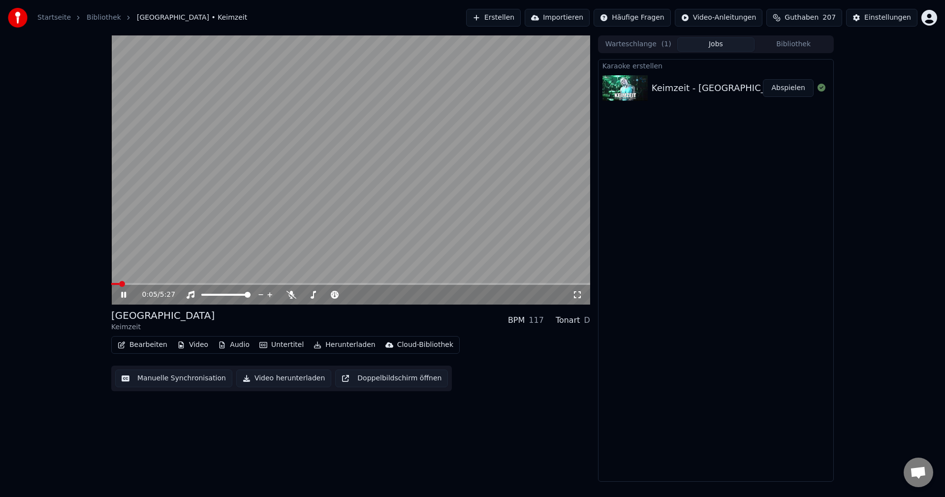
click at [146, 283] on span at bounding box center [350, 284] width 479 height 2
click at [164, 284] on span at bounding box center [350, 284] width 479 height 2
click at [178, 284] on span at bounding box center [350, 284] width 479 height 2
click at [173, 284] on span at bounding box center [146, 284] width 70 height 2
click at [292, 295] on icon at bounding box center [291, 295] width 10 height 8
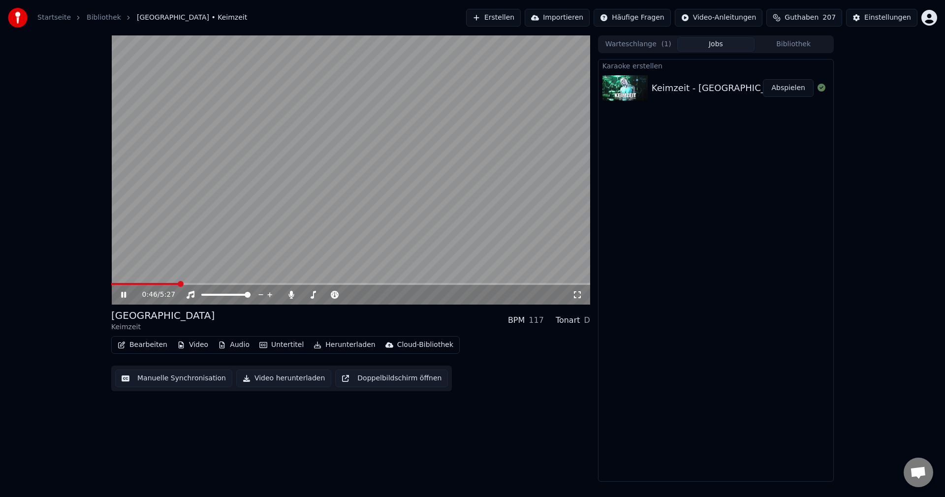
click at [169, 284] on span at bounding box center [144, 284] width 67 height 2
click at [376, 284] on span at bounding box center [350, 284] width 479 height 2
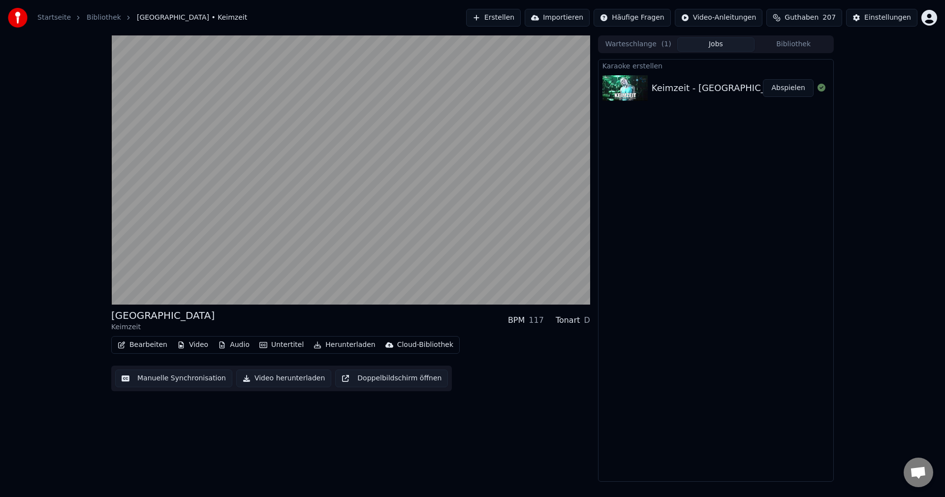
click at [267, 377] on button "Video herunterladen" at bounding box center [283, 379] width 95 height 18
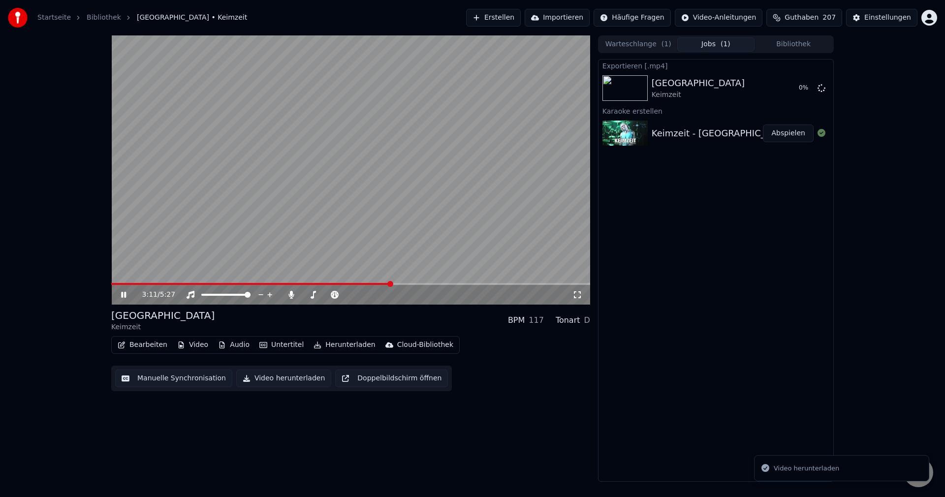
click at [362, 108] on video at bounding box center [350, 169] width 479 height 269
click at [509, 15] on button "Erstellen" at bounding box center [493, 18] width 55 height 18
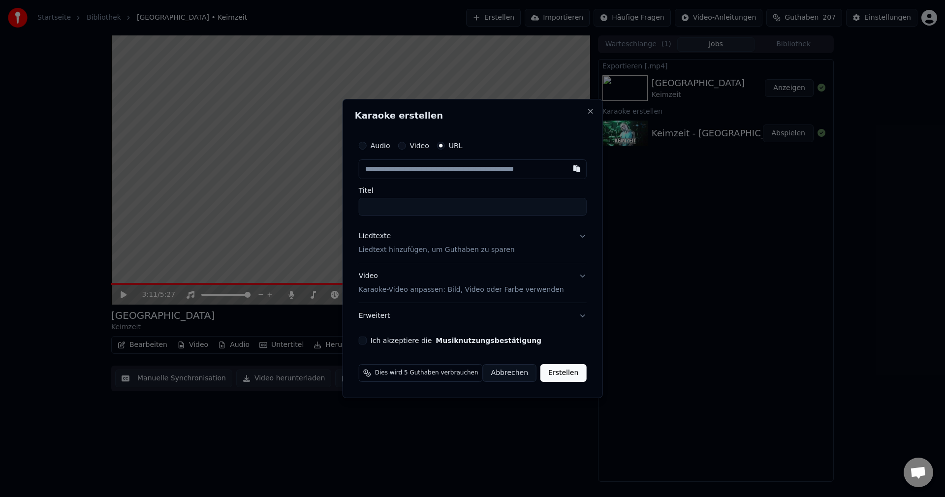
type input "**********"
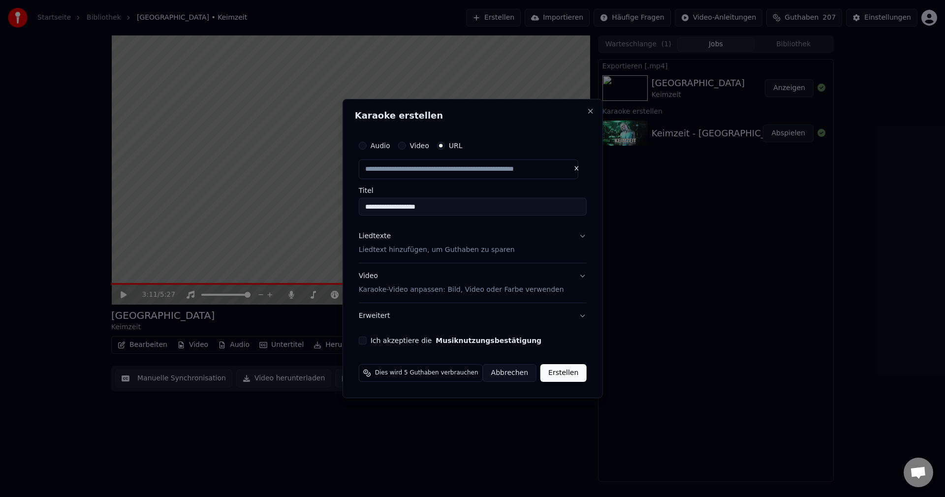
click at [367, 206] on input "**********" at bounding box center [473, 207] width 228 height 18
type input "**********"
drag, startPoint x: 522, startPoint y: 213, endPoint x: 273, endPoint y: 200, distance: 248.9
click at [271, 215] on body "**********" at bounding box center [472, 248] width 945 height 497
type input "**********"
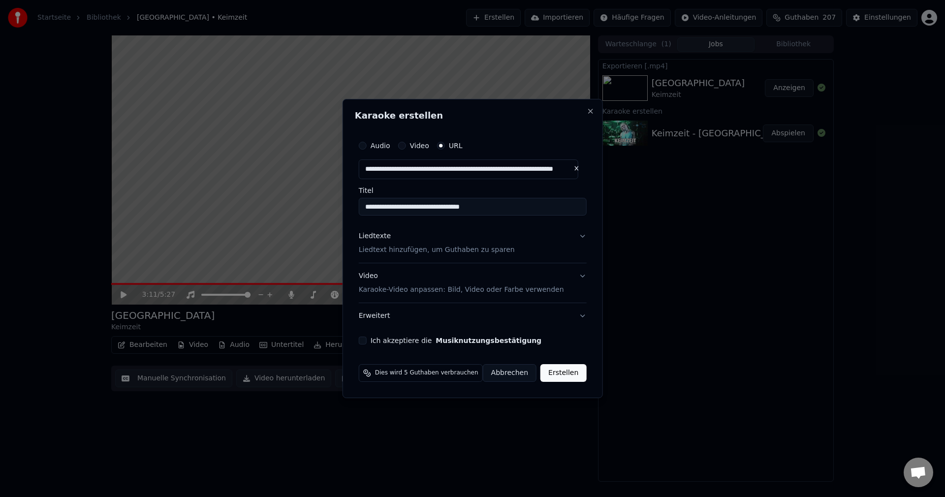
click at [398, 257] on button "Liedtexte Liedtext hinzufügen, um Guthaben zu sparen" at bounding box center [473, 242] width 228 height 39
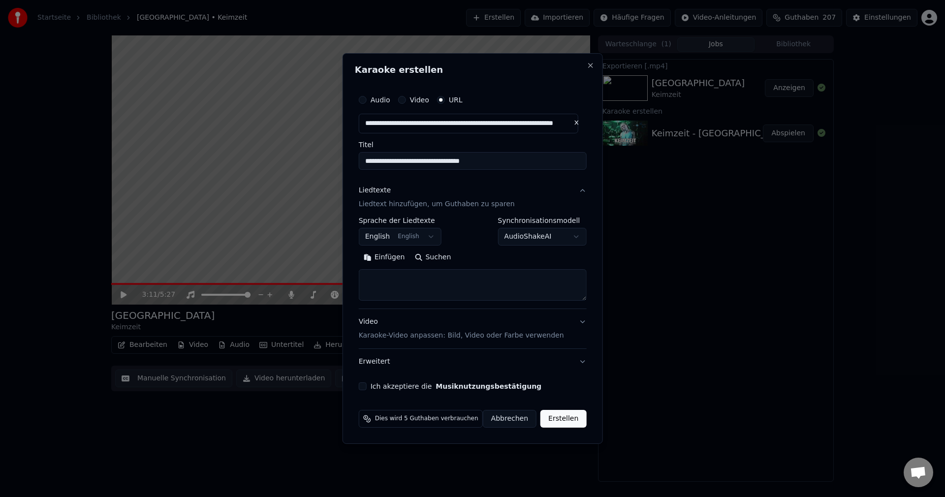
click at [406, 289] on textarea at bounding box center [473, 285] width 228 height 32
paste textarea "**********"
type textarea "**********"
click at [367, 383] on button "Ich akzeptiere die Musiknutzungsbestätigung" at bounding box center [363, 386] width 8 height 8
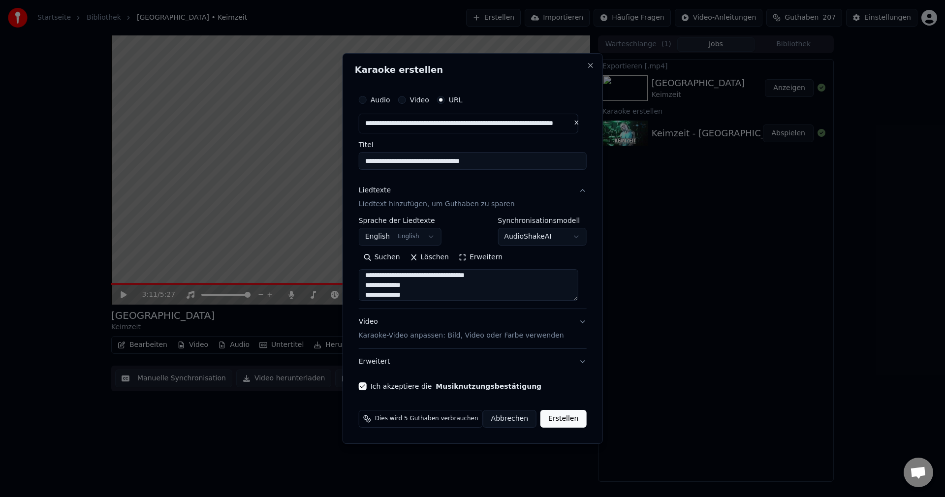
click at [565, 422] on button "Erstellen" at bounding box center [563, 419] width 46 height 18
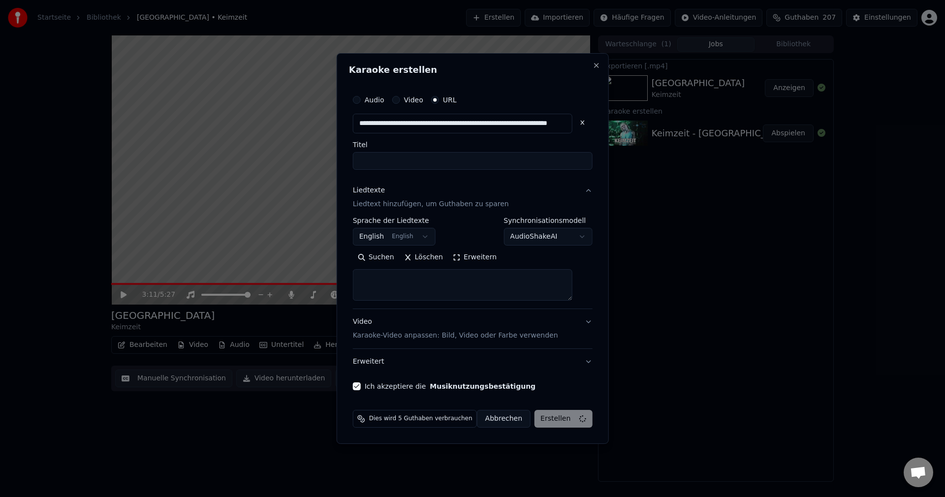
select select
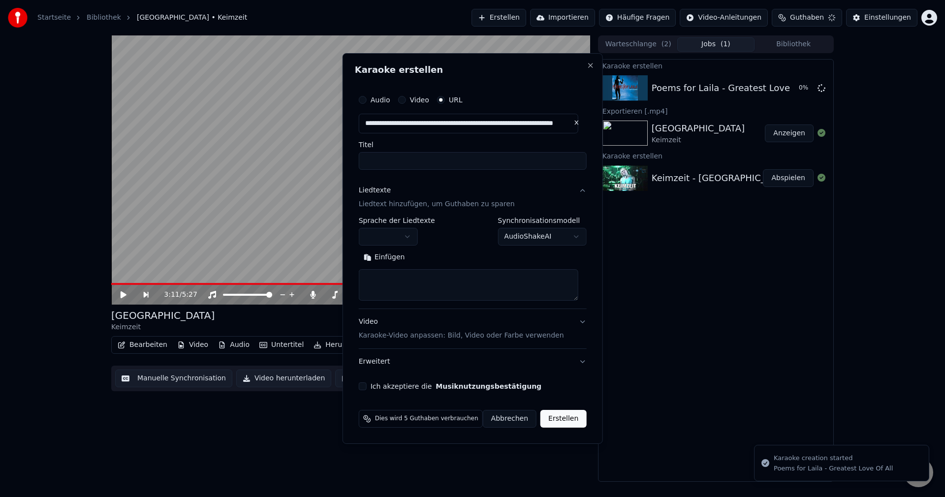
scroll to position [0, 0]
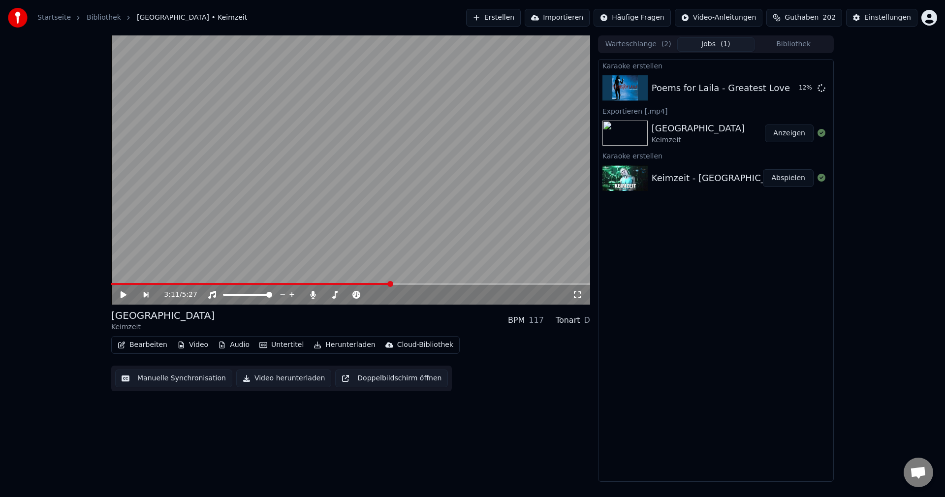
click at [501, 14] on button "Erstellen" at bounding box center [493, 18] width 55 height 18
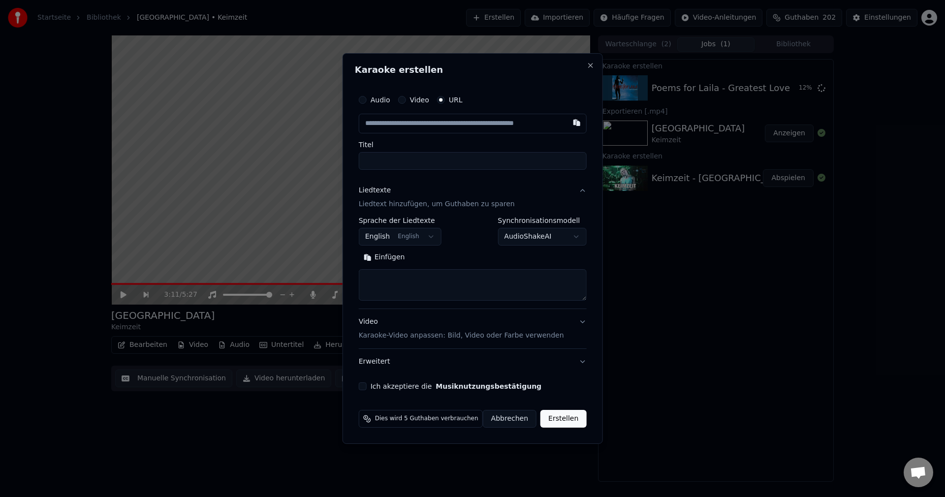
click at [408, 120] on input "text" at bounding box center [473, 124] width 228 height 20
type input "**********"
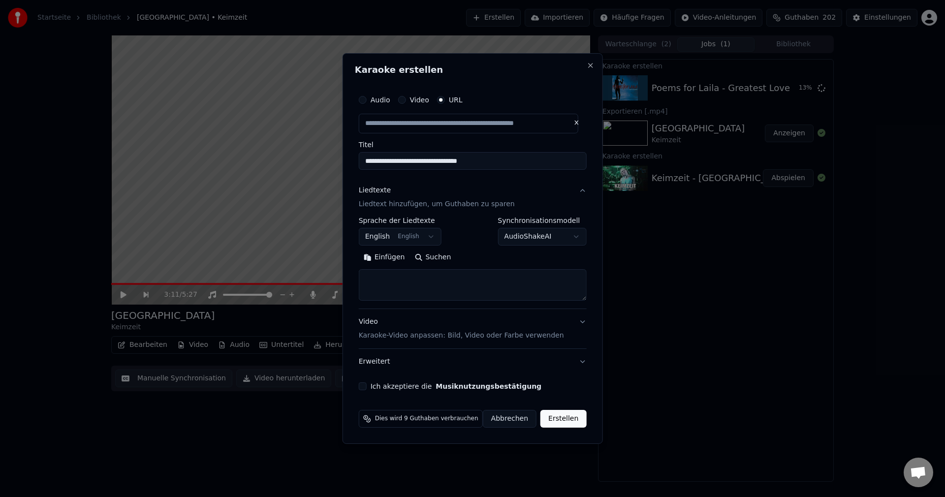
scroll to position [0, 0]
drag, startPoint x: 533, startPoint y: 159, endPoint x: 332, endPoint y: 191, distance: 202.9
click at [332, 191] on body "**********" at bounding box center [472, 248] width 945 height 497
type input "**********"
click at [412, 274] on textarea at bounding box center [473, 285] width 228 height 32
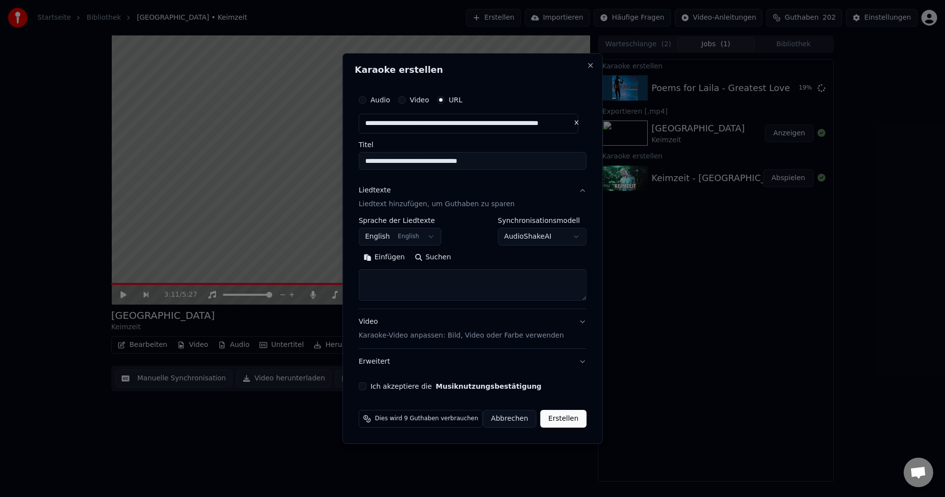
paste textarea "**********"
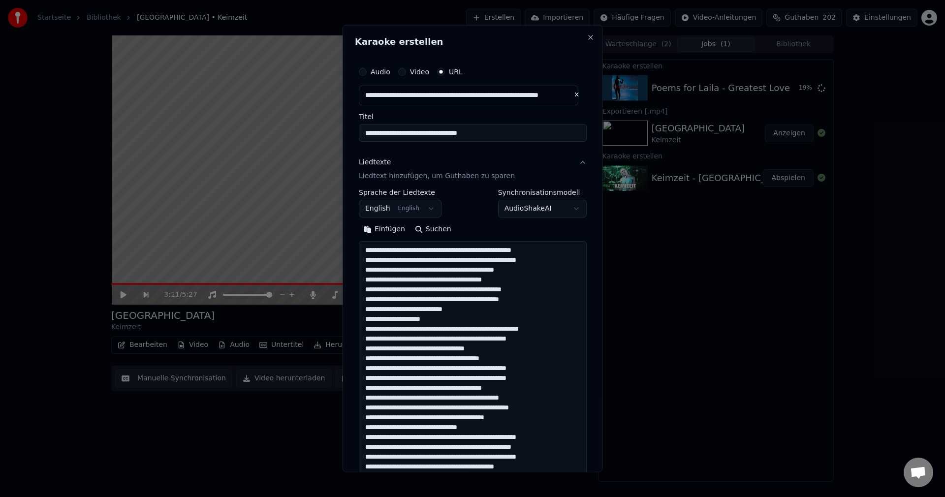
scroll to position [1203, 0]
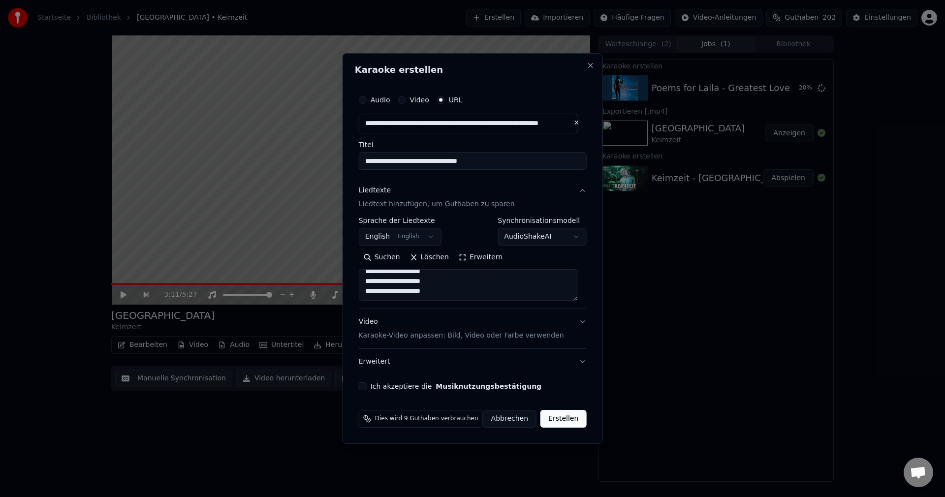
type textarea "**********"
click at [409, 240] on body "**********" at bounding box center [472, 248] width 945 height 497
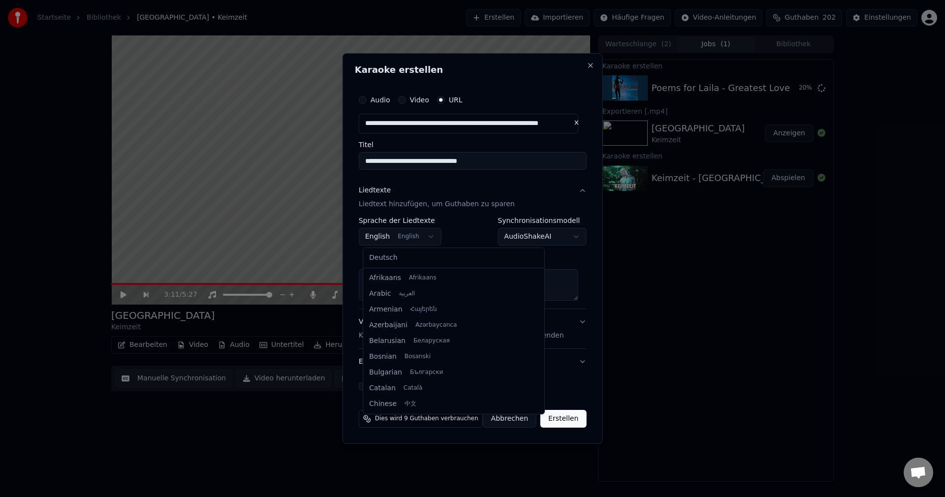
scroll to position [79, 0]
select select "**"
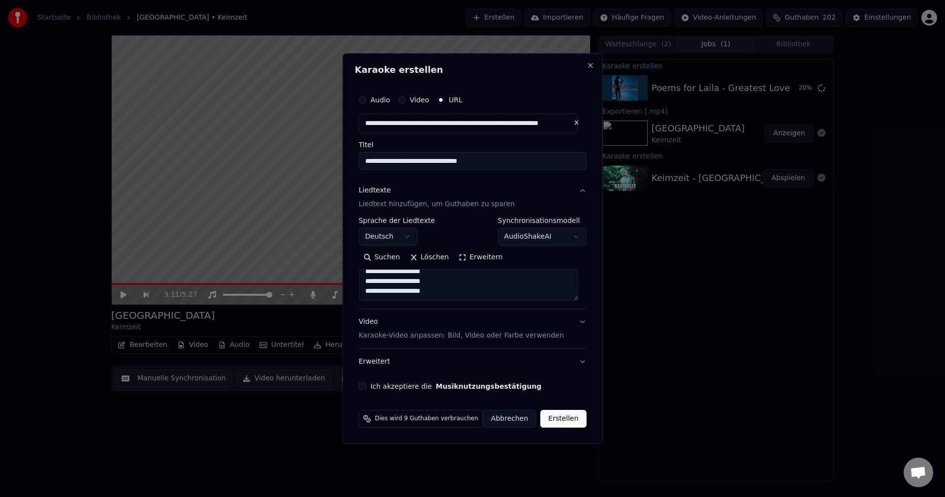
click at [399, 387] on label "Ich akzeptiere die Musiknutzungsbestätigung" at bounding box center [456, 386] width 171 height 7
click at [367, 387] on button "Ich akzeptiere die Musiknutzungsbestätigung" at bounding box center [363, 386] width 8 height 8
click at [555, 421] on button "Erstellen" at bounding box center [563, 419] width 46 height 18
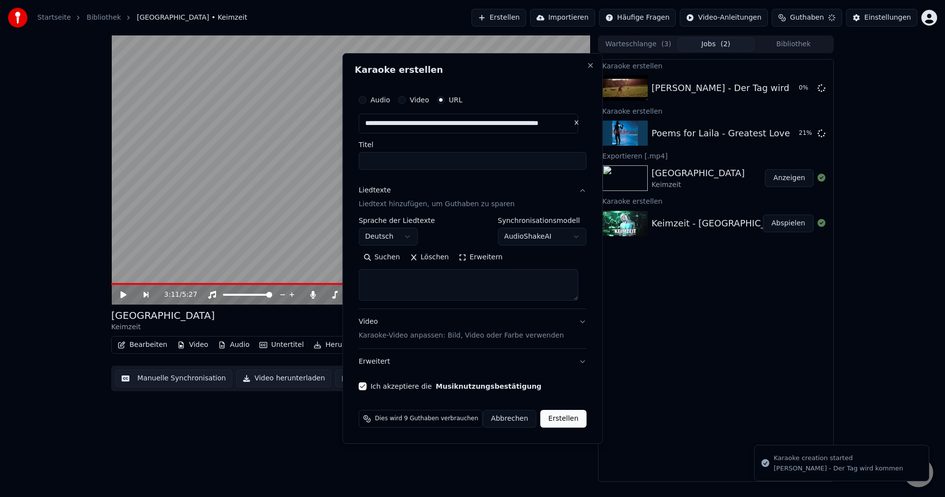
scroll to position [0, 0]
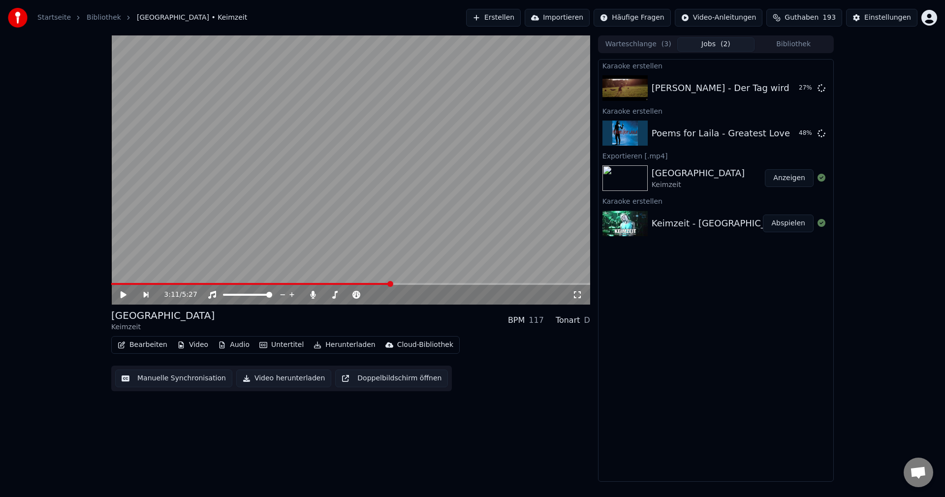
click at [503, 16] on button "Erstellen" at bounding box center [493, 18] width 55 height 18
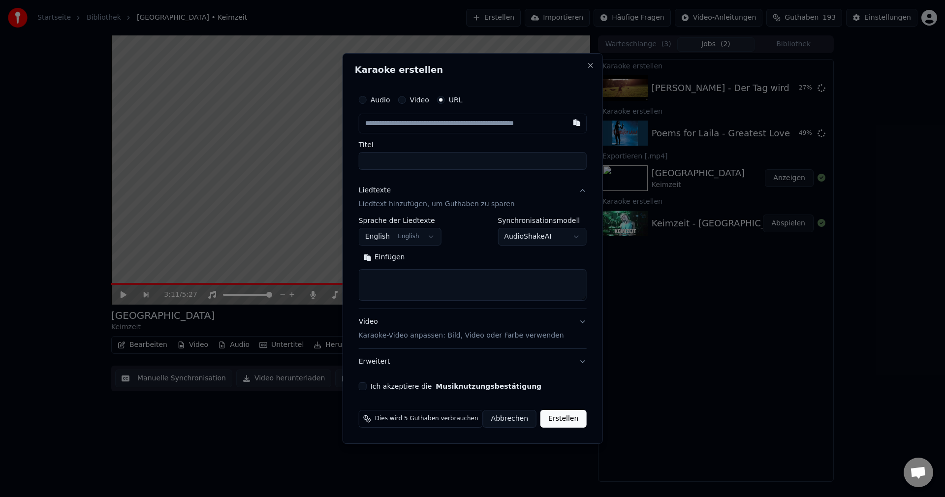
type input "**********"
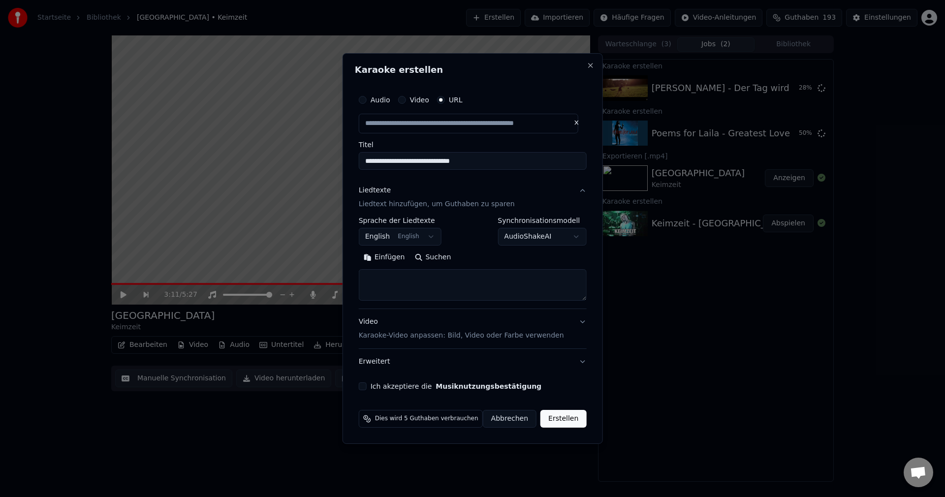
click at [372, 159] on input "**********" at bounding box center [473, 161] width 228 height 18
type input "**********"
drag, startPoint x: 539, startPoint y: 162, endPoint x: 237, endPoint y: 169, distance: 301.8
click at [225, 175] on body "**********" at bounding box center [472, 248] width 945 height 497
type input "**********"
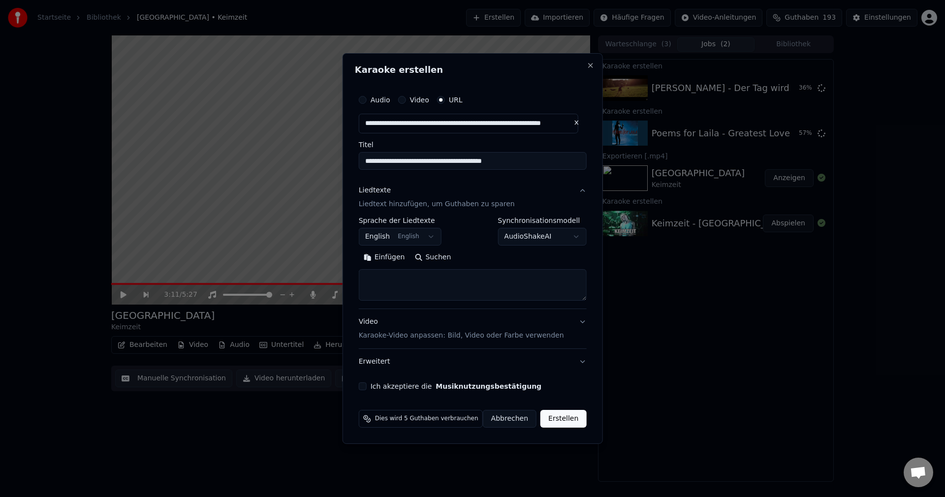
click at [379, 274] on textarea at bounding box center [473, 285] width 228 height 32
paste textarea "**********"
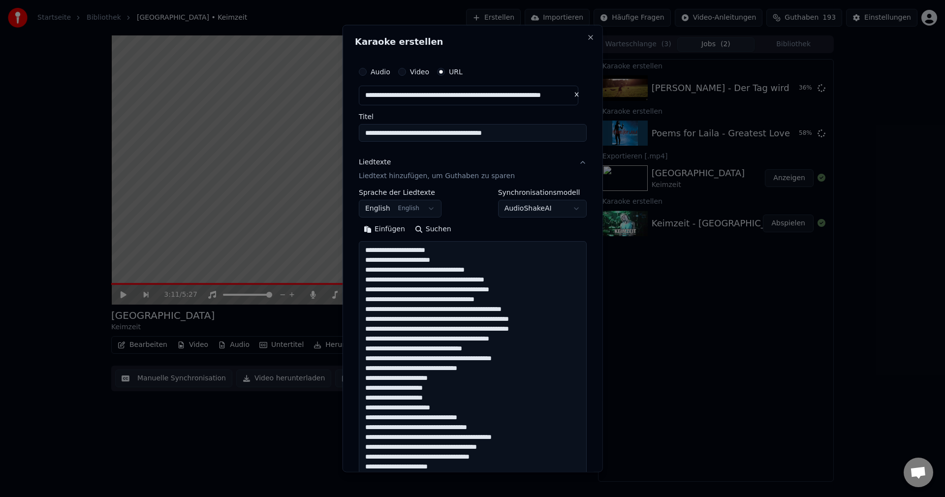
scroll to position [377, 0]
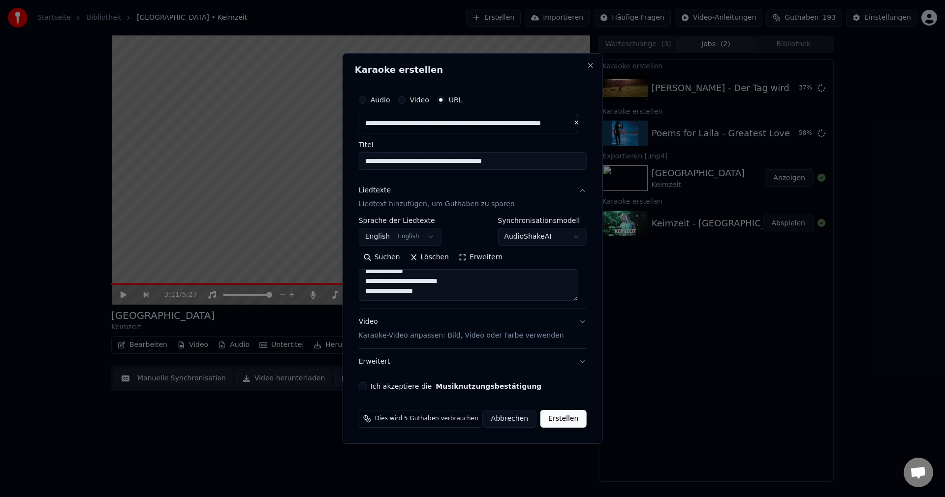
type textarea "**********"
click at [374, 382] on div "Ich akzeptiere die Musiknutzungsbestätigung" at bounding box center [473, 386] width 228 height 8
drag, startPoint x: 364, startPoint y: 388, endPoint x: 383, endPoint y: 379, distance: 21.4
click at [372, 385] on div "Ich akzeptiere die Musiknutzungsbestätigung" at bounding box center [473, 386] width 228 height 8
click at [388, 384] on label "Ich akzeptiere die Musiknutzungsbestätigung" at bounding box center [456, 386] width 171 height 7
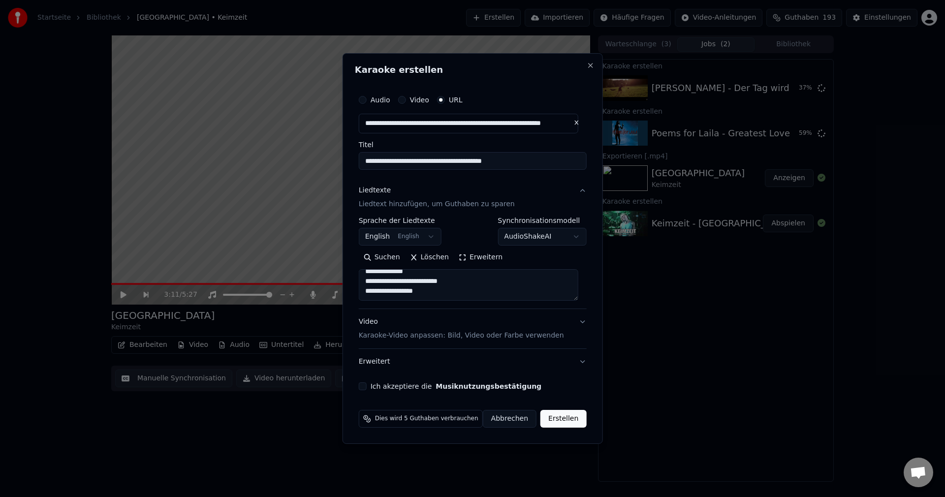
click at [367, 384] on button "Ich akzeptiere die Musiknutzungsbestätigung" at bounding box center [363, 386] width 8 height 8
click at [558, 425] on button "Erstellen" at bounding box center [563, 419] width 46 height 18
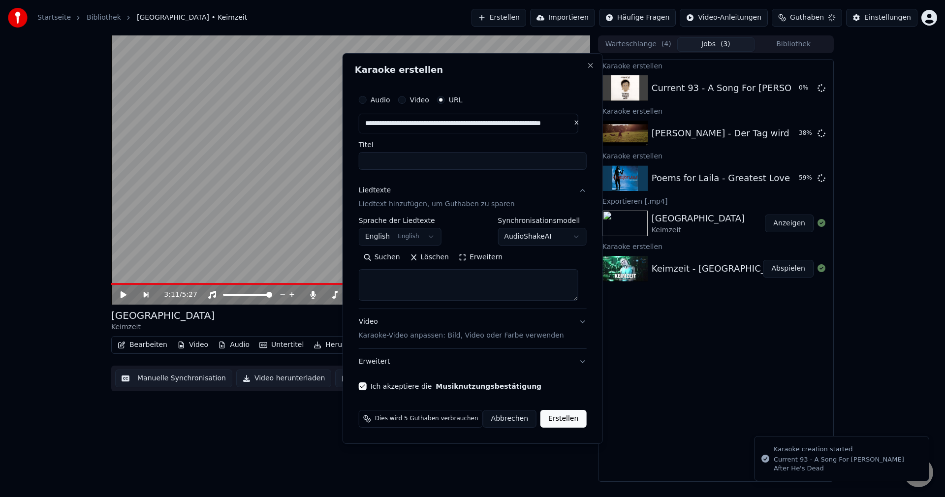
scroll to position [0, 0]
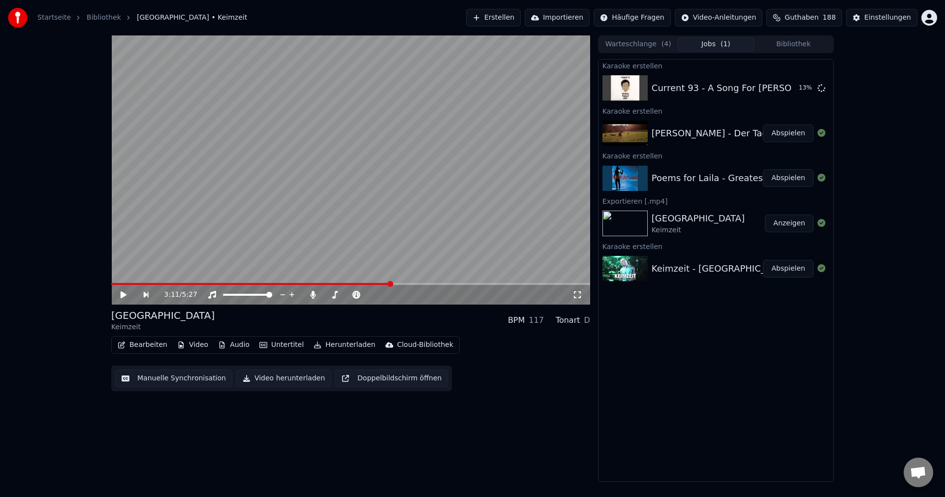
click at [511, 16] on button "Erstellen" at bounding box center [493, 18] width 55 height 18
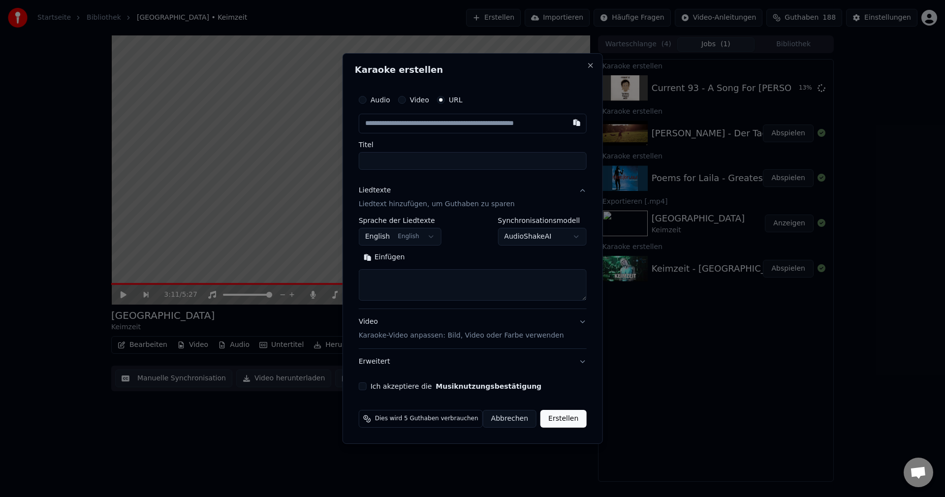
type input "**********"
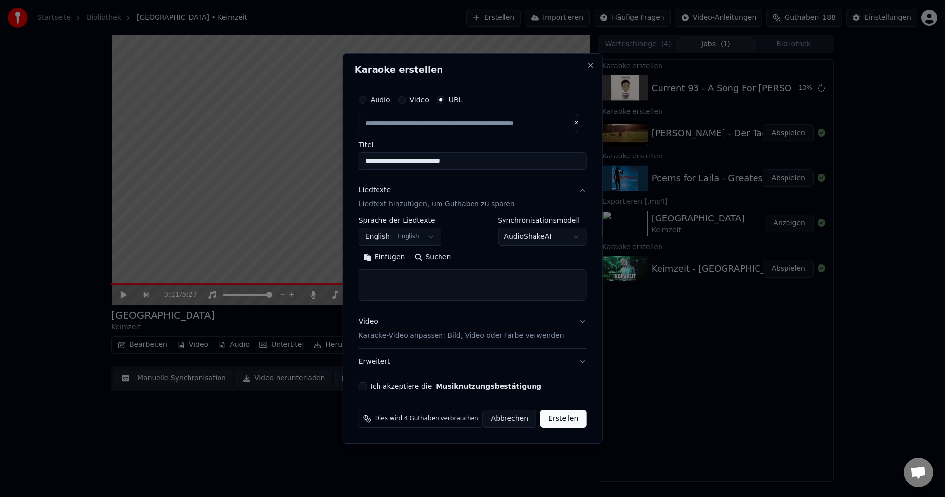
type input "**********"
drag, startPoint x: 452, startPoint y: 156, endPoint x: 257, endPoint y: 170, distance: 195.5
click at [254, 177] on body "**********" at bounding box center [472, 248] width 945 height 497
click at [400, 275] on textarea at bounding box center [473, 285] width 228 height 32
paste textarea "**********"
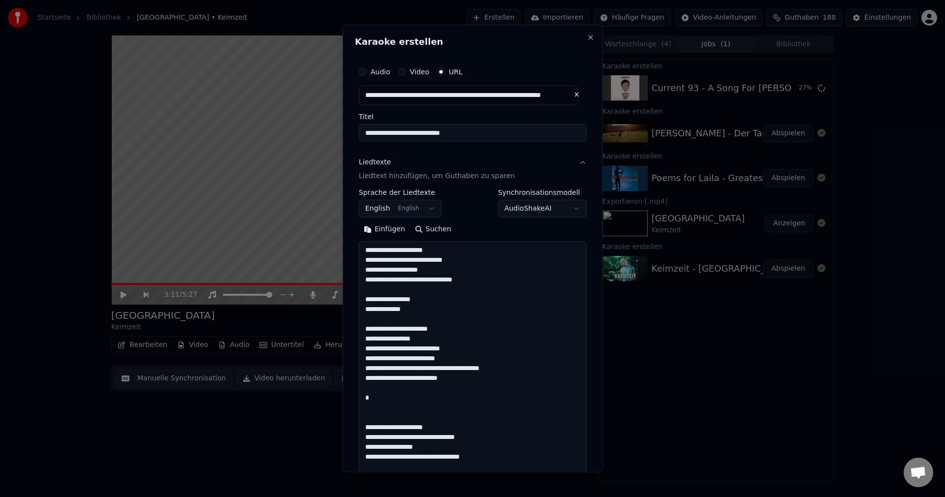
scroll to position [367, 0]
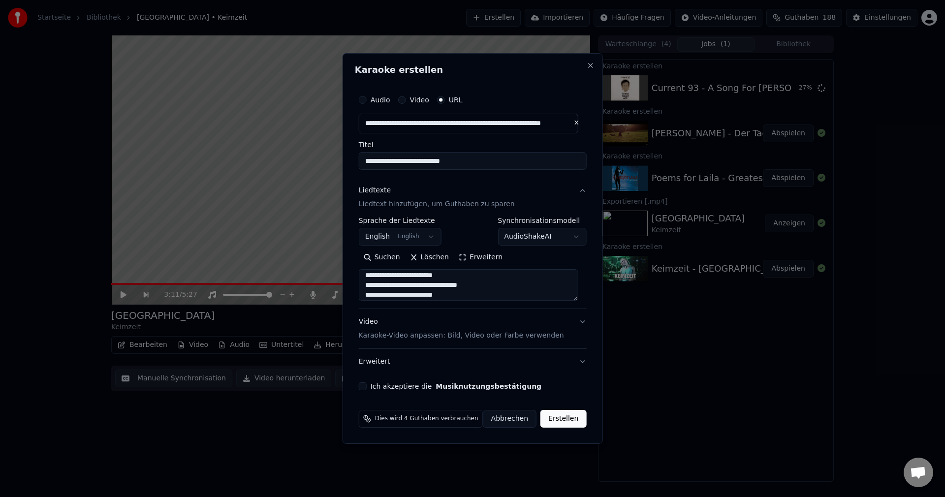
type textarea "**********"
click at [392, 384] on label "Ich akzeptiere die Musiknutzungsbestätigung" at bounding box center [456, 386] width 171 height 7
click at [367, 384] on button "Ich akzeptiere die Musiknutzungsbestätigung" at bounding box center [363, 386] width 8 height 8
click at [559, 423] on button "Erstellen" at bounding box center [563, 419] width 46 height 18
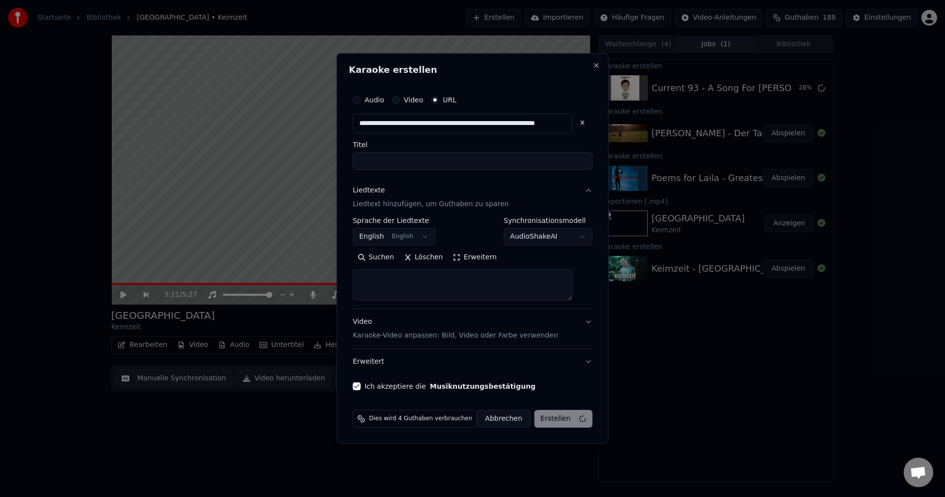
scroll to position [0, 0]
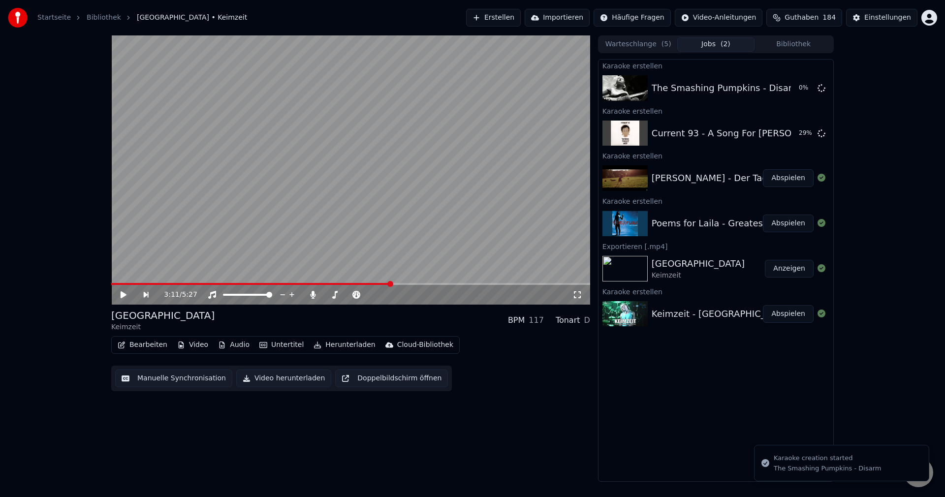
click at [795, 219] on button "Abspielen" at bounding box center [788, 224] width 51 height 18
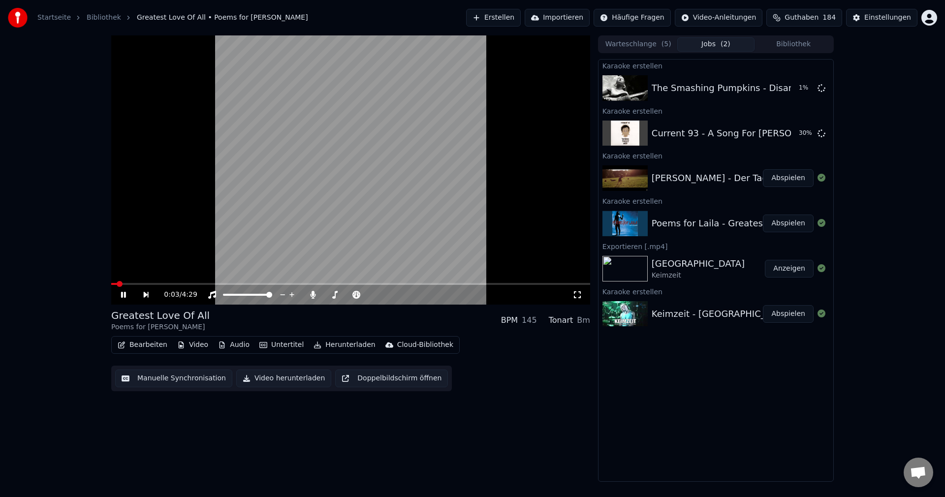
click at [289, 284] on span at bounding box center [350, 284] width 479 height 2
click at [141, 284] on span at bounding box center [203, 284] width 185 height 2
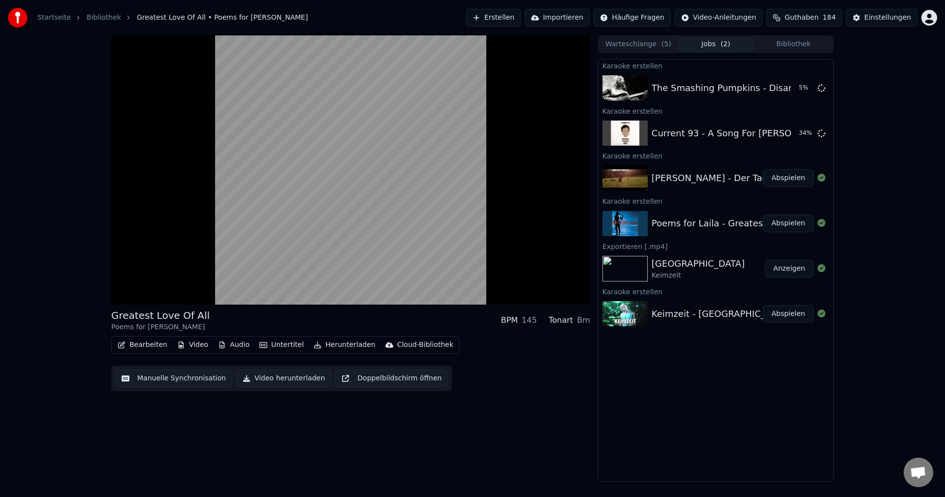
click at [290, 373] on button "Video herunterladen" at bounding box center [283, 379] width 95 height 18
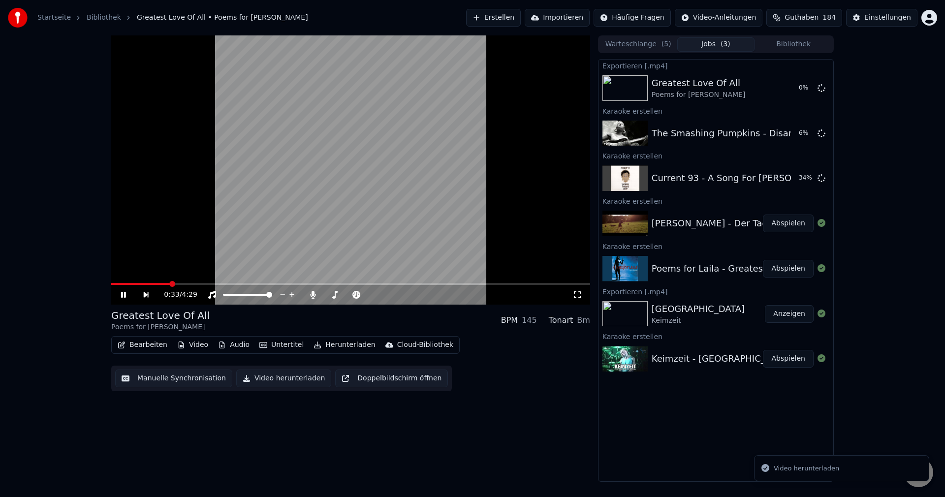
click at [798, 224] on button "Abspielen" at bounding box center [788, 224] width 51 height 18
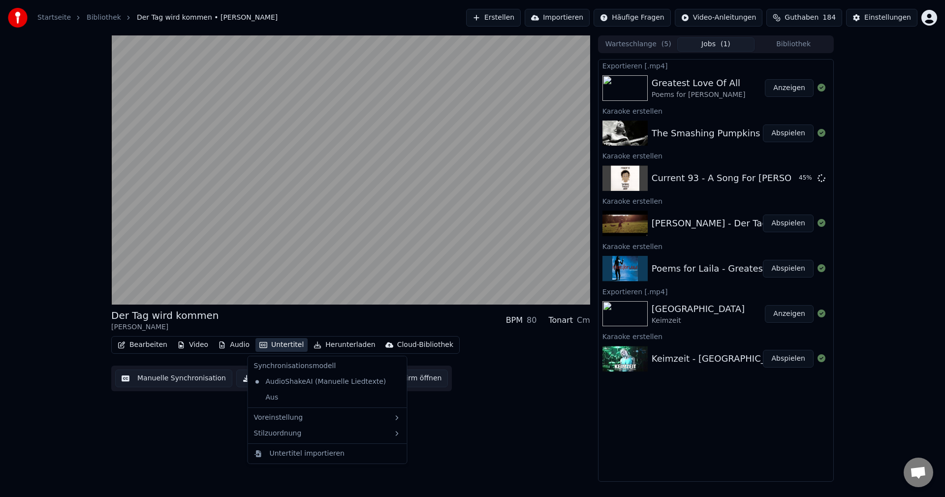
click at [278, 348] on button "Untertitel" at bounding box center [281, 345] width 52 height 14
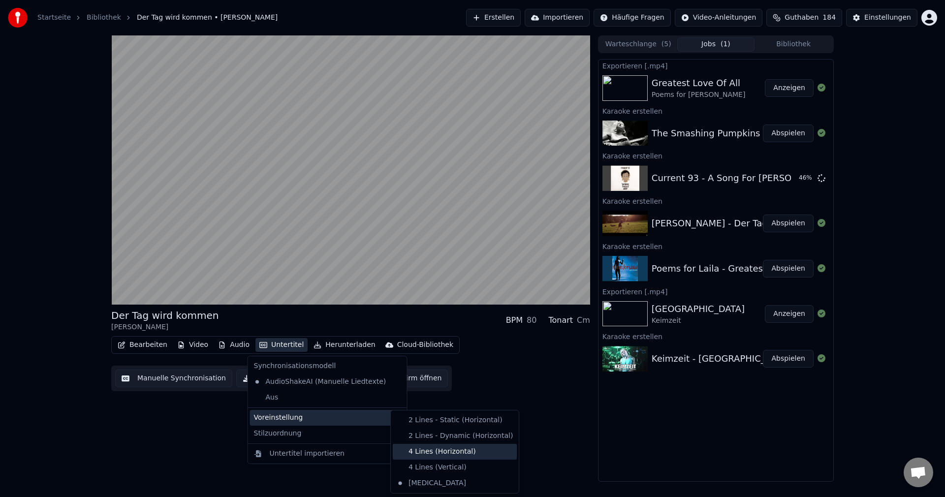
click at [464, 454] on div "4 Lines (Horizontal)" at bounding box center [455, 452] width 124 height 16
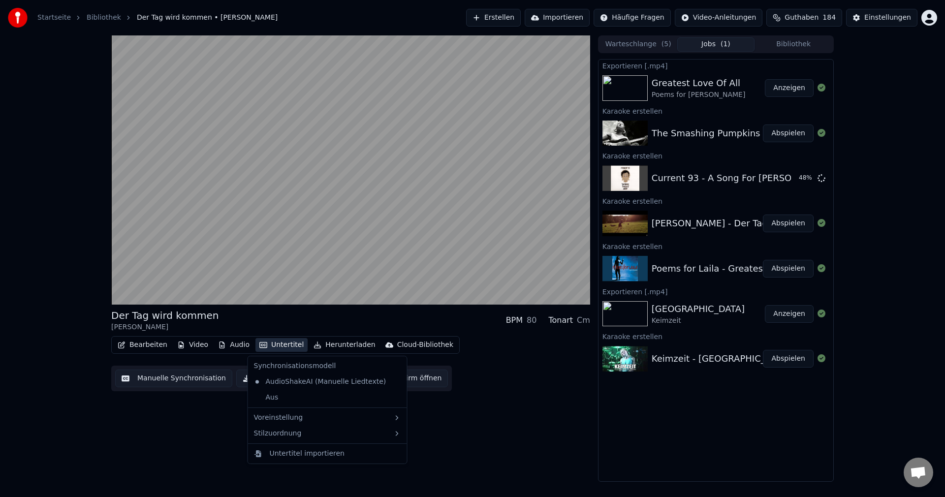
click at [289, 345] on button "Untertitel" at bounding box center [281, 345] width 52 height 14
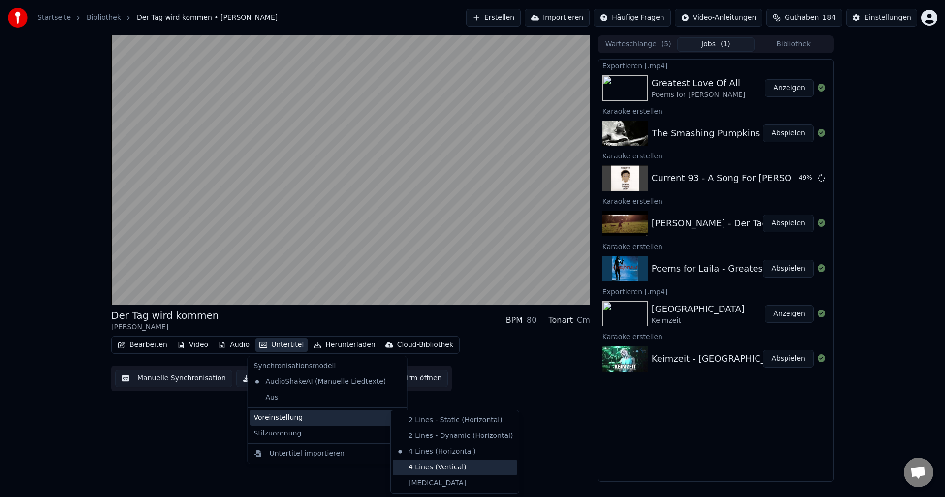
click at [449, 467] on div "4 Lines (Vertical)" at bounding box center [455, 468] width 124 height 16
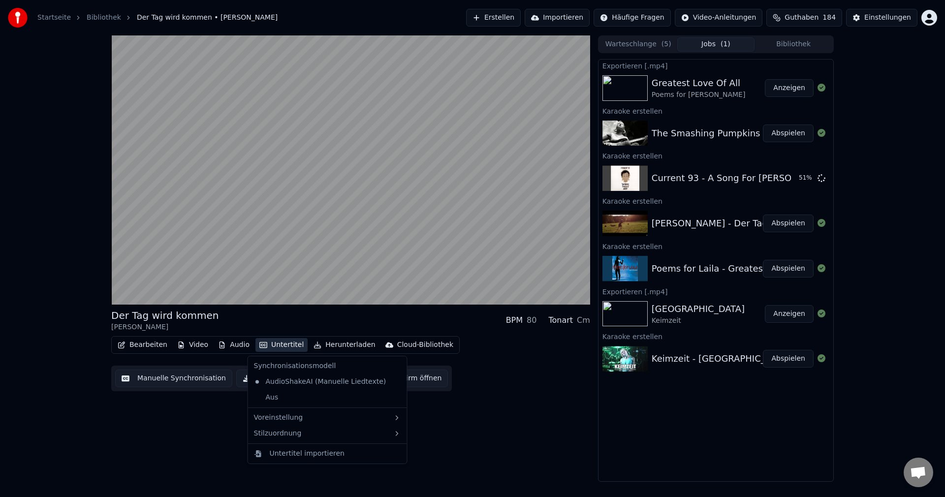
click at [278, 344] on button "Untertitel" at bounding box center [281, 345] width 52 height 14
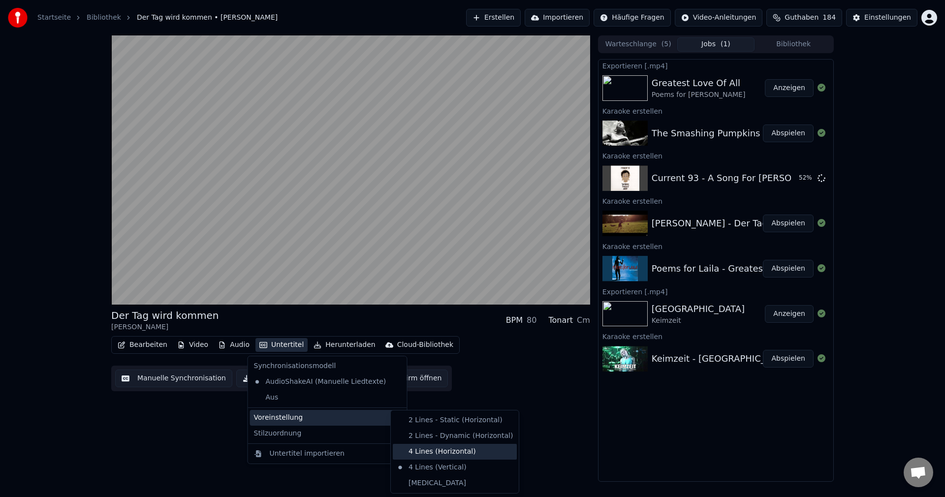
click at [446, 457] on div "4 Lines (Horizontal)" at bounding box center [455, 452] width 124 height 16
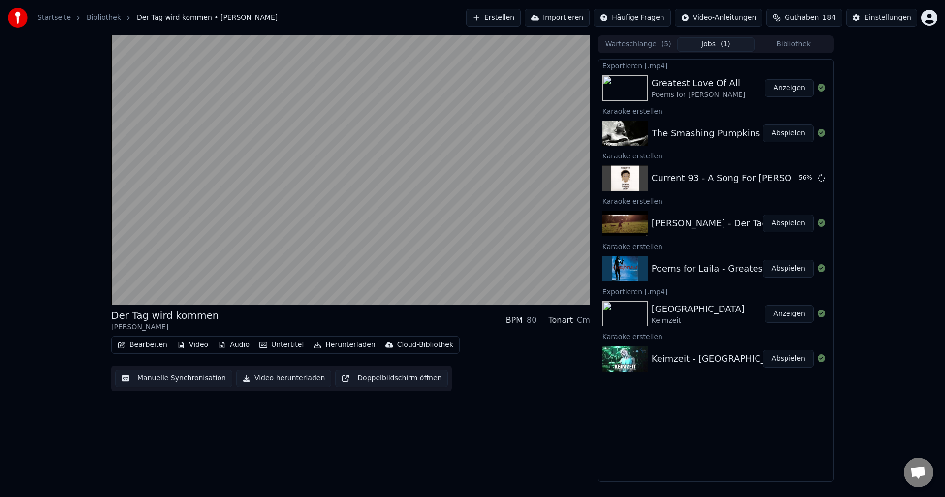
click at [284, 378] on button "Video herunterladen" at bounding box center [283, 379] width 95 height 18
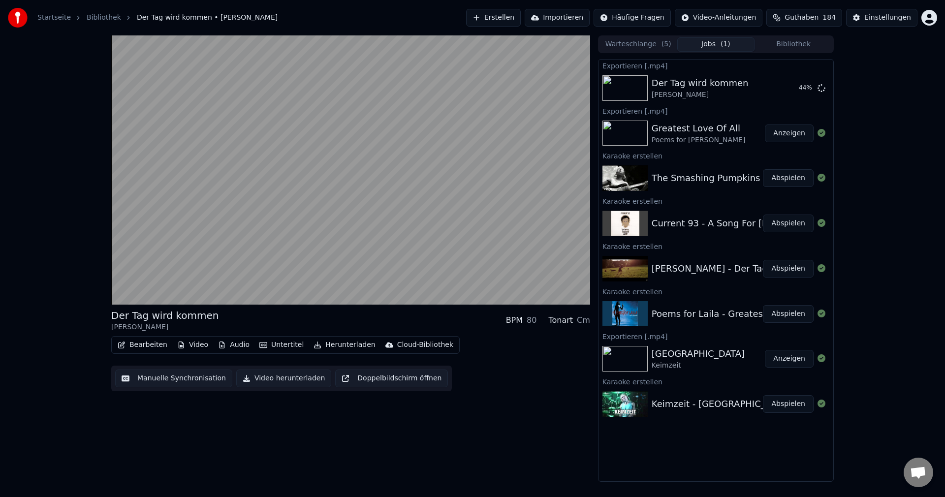
click at [791, 225] on button "Abspielen" at bounding box center [788, 224] width 51 height 18
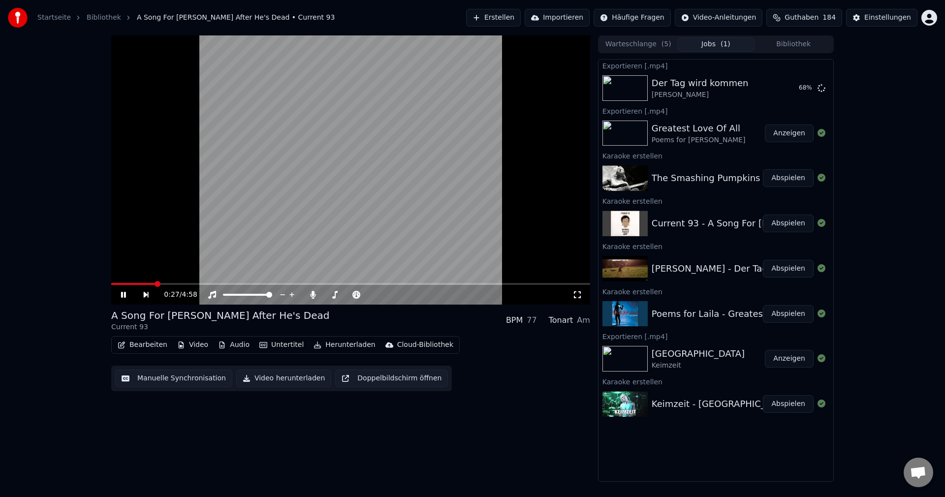
click at [161, 283] on div "0:27 / 4:58" at bounding box center [350, 169] width 479 height 269
click at [164, 283] on span at bounding box center [350, 284] width 479 height 2
click at [262, 237] on video at bounding box center [350, 169] width 479 height 269
click at [177, 284] on span at bounding box center [350, 284] width 479 height 2
click at [191, 284] on span at bounding box center [350, 284] width 479 height 2
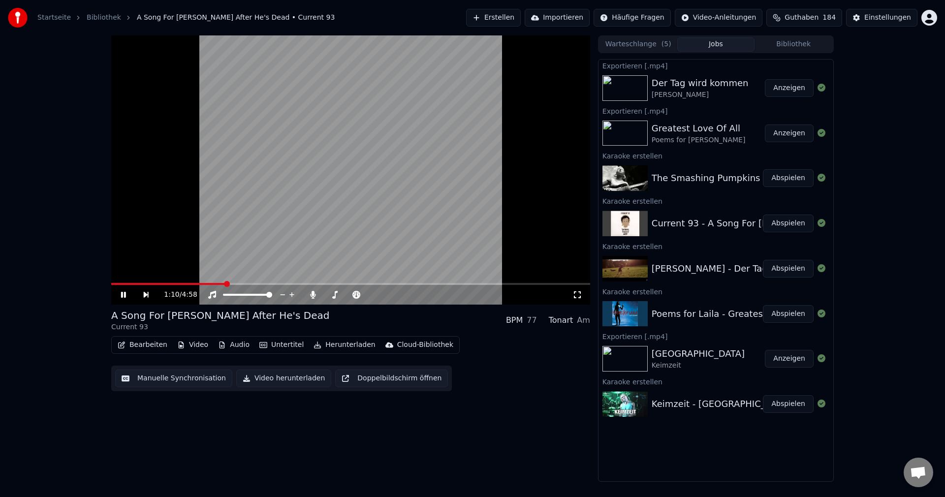
click at [282, 370] on button "Video herunterladen" at bounding box center [283, 379] width 95 height 18
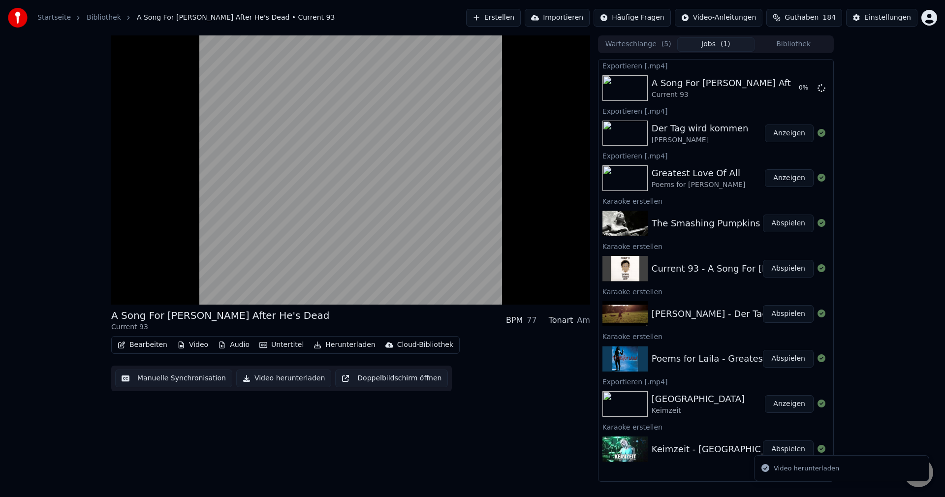
click at [794, 223] on button "Abspielen" at bounding box center [788, 224] width 51 height 18
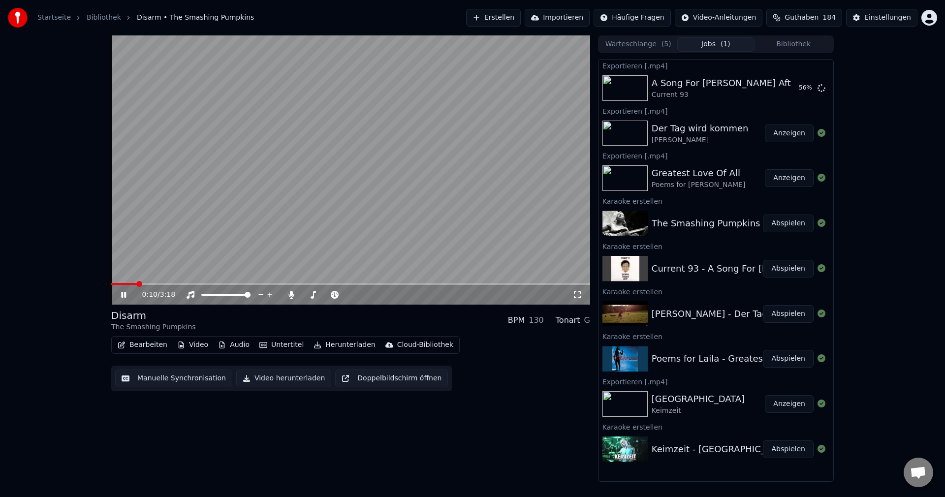
click at [394, 147] on video at bounding box center [350, 169] width 479 height 269
click at [448, 186] on video at bounding box center [350, 169] width 479 height 269
click at [577, 298] on icon at bounding box center [577, 295] width 10 height 8
click at [394, 124] on video at bounding box center [350, 169] width 479 height 269
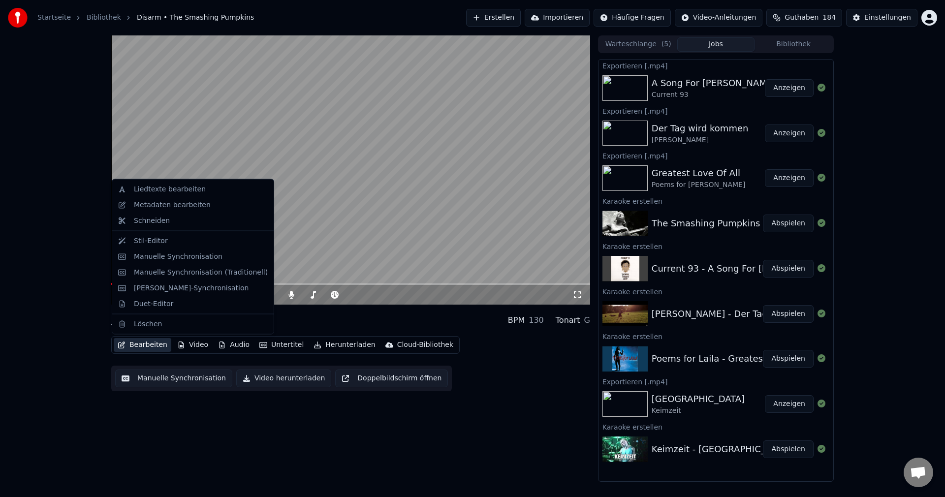
click at [151, 346] on button "Bearbeiten" at bounding box center [143, 345] width 58 height 14
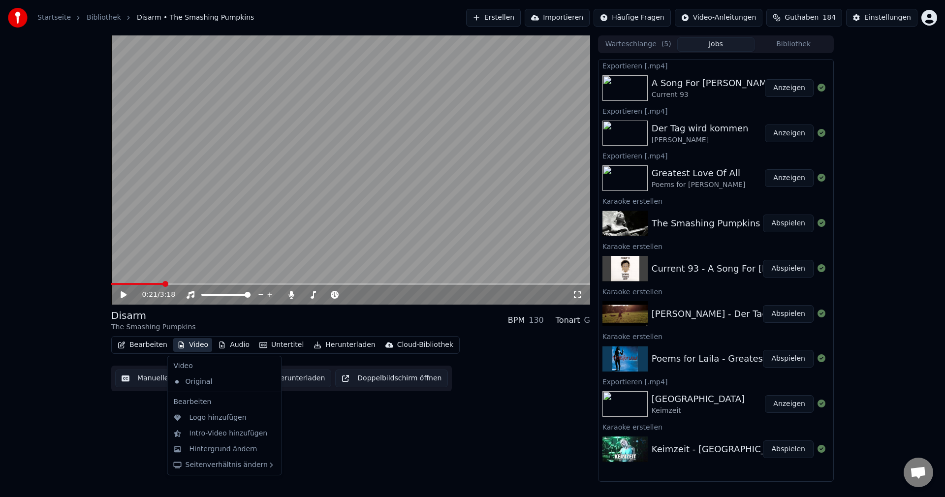
click at [151, 380] on button "Manuelle Synchronisation" at bounding box center [173, 379] width 117 height 18
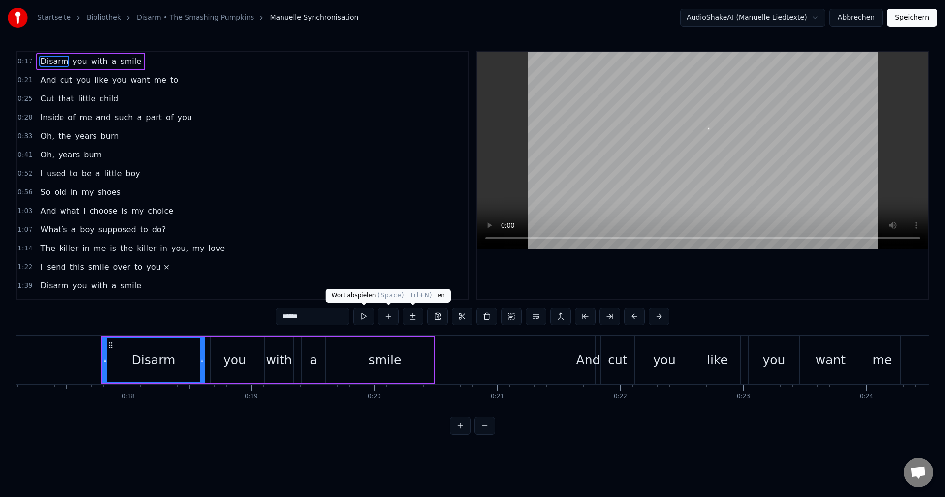
scroll to position [0, 2139]
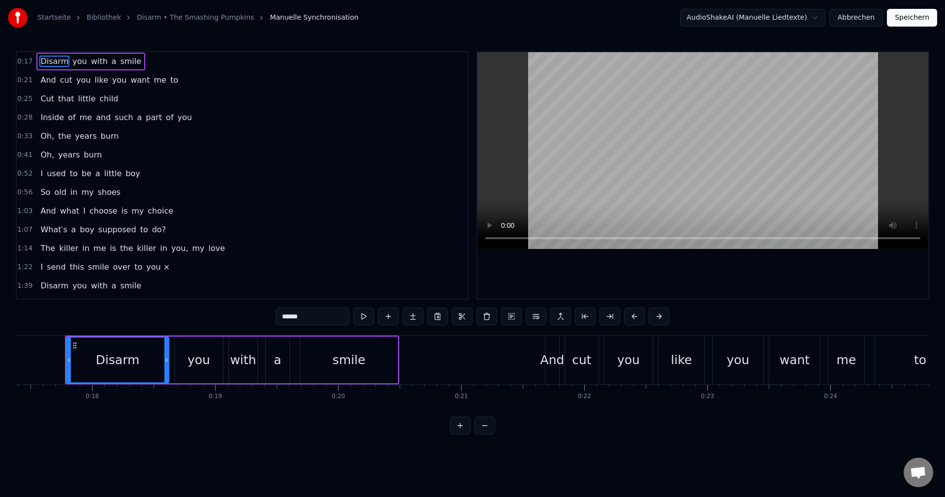
click at [455, 432] on button at bounding box center [460, 426] width 21 height 18
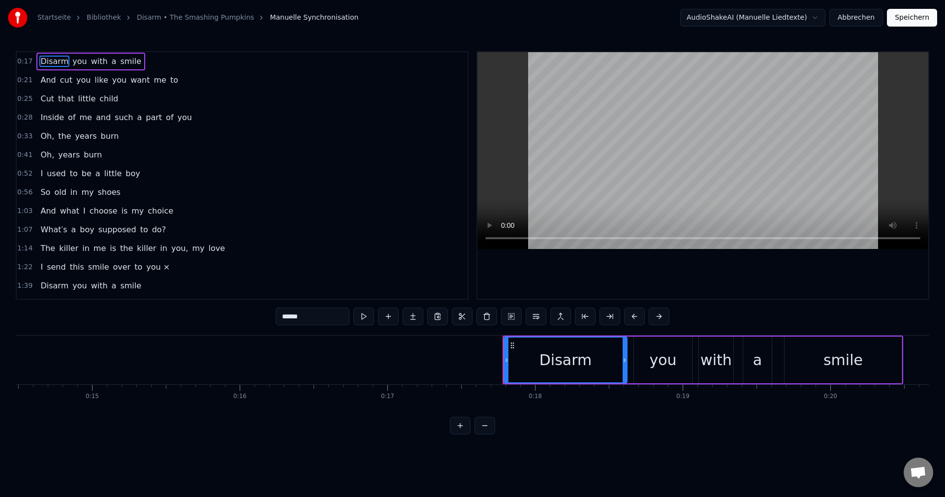
click at [455, 432] on button at bounding box center [460, 426] width 21 height 18
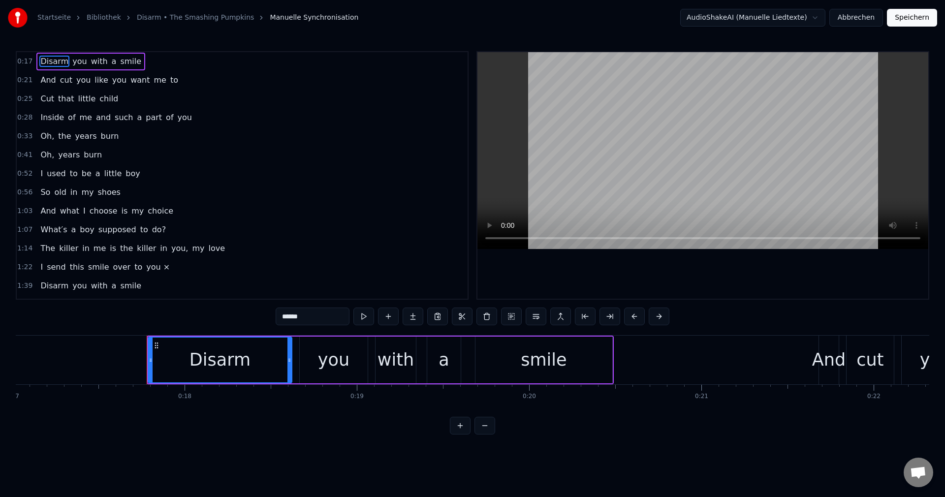
scroll to position [0, 3014]
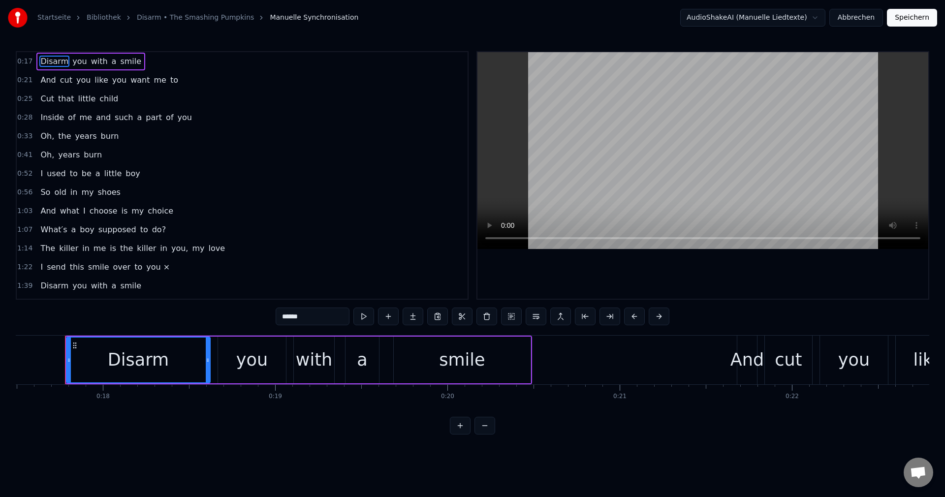
click at [455, 432] on button at bounding box center [460, 426] width 21 height 18
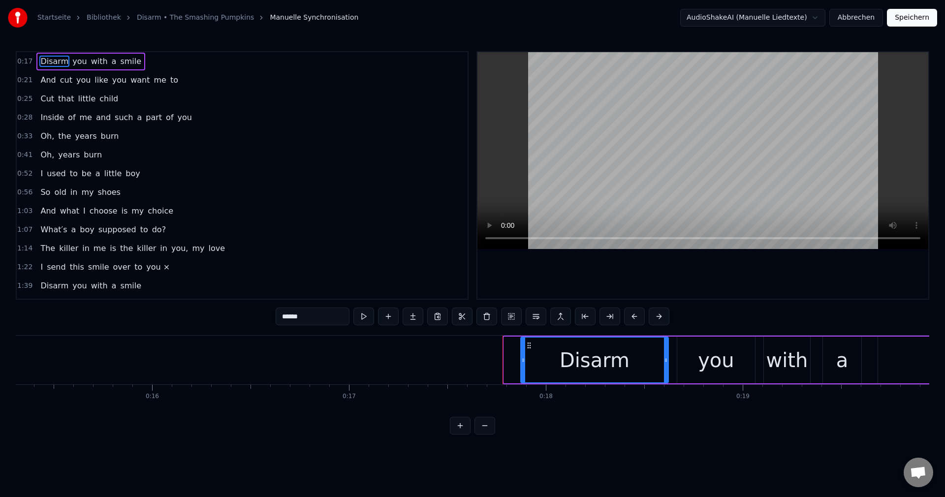
drag, startPoint x: 506, startPoint y: 358, endPoint x: 522, endPoint y: 358, distance: 16.7
click at [522, 358] on icon at bounding box center [523, 360] width 4 height 8
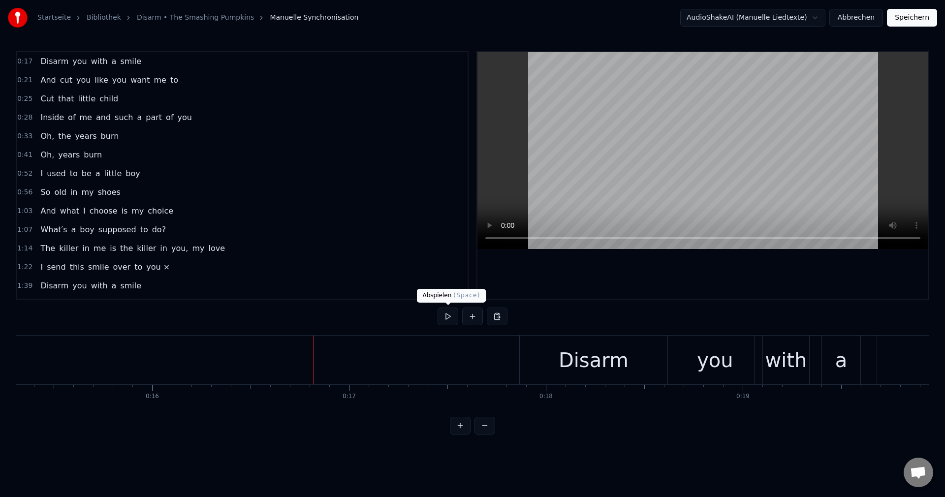
click at [448, 315] on button at bounding box center [448, 317] width 21 height 18
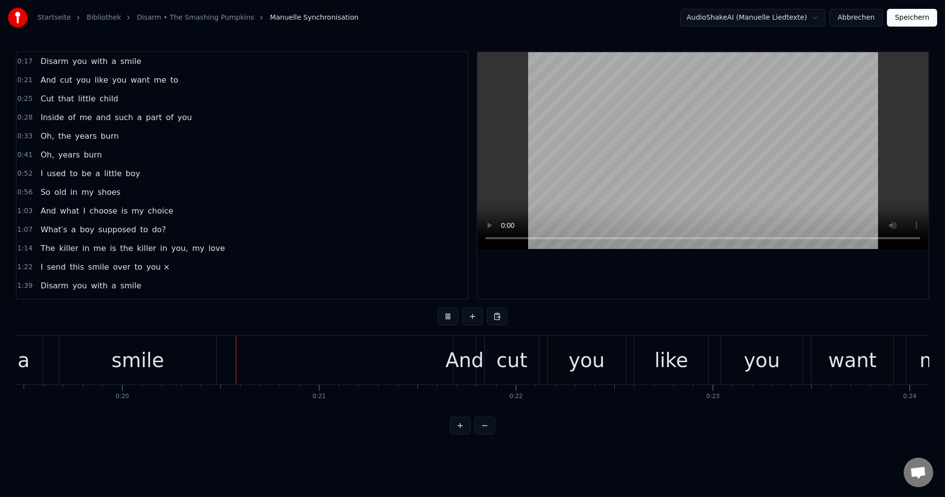
scroll to position [0, 3880]
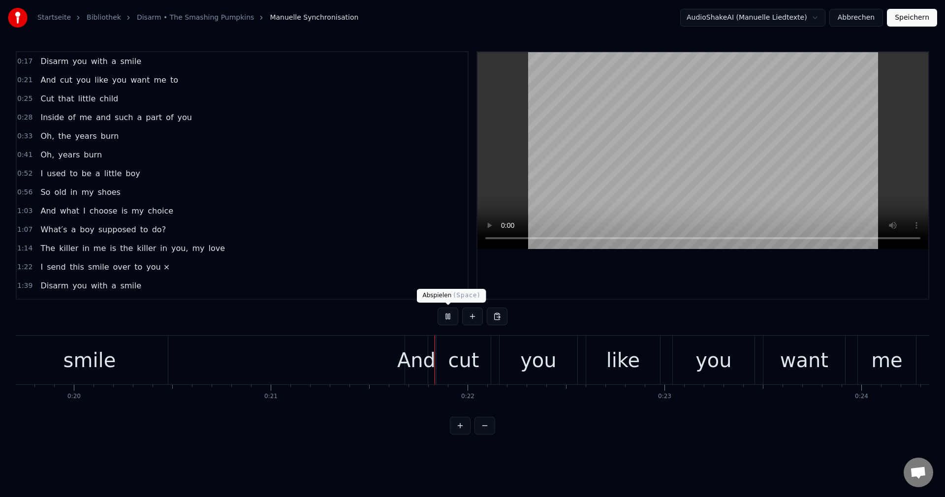
click at [447, 314] on button at bounding box center [448, 317] width 21 height 18
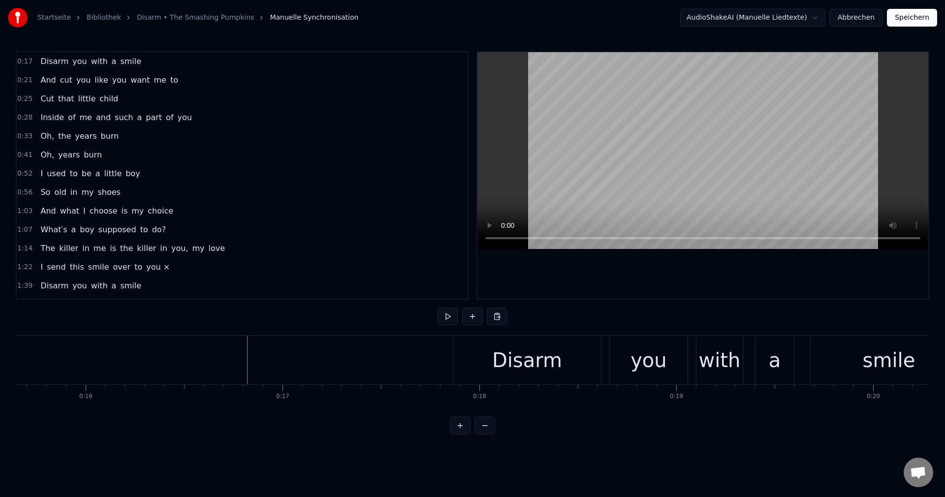
click at [488, 364] on div "Disarm" at bounding box center [527, 360] width 148 height 49
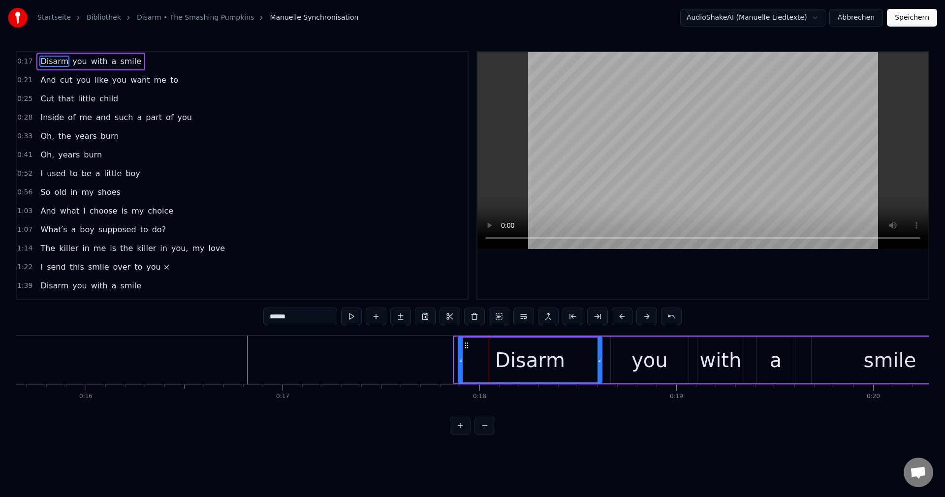
click at [460, 361] on icon at bounding box center [461, 360] width 4 height 8
click at [924, 23] on button "Speichern" at bounding box center [912, 18] width 50 height 18
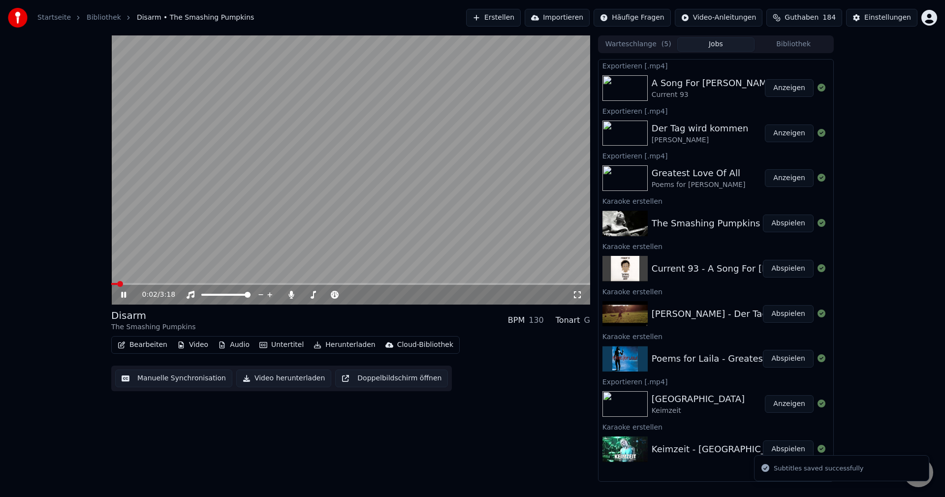
click at [579, 293] on icon at bounding box center [577, 295] width 10 height 8
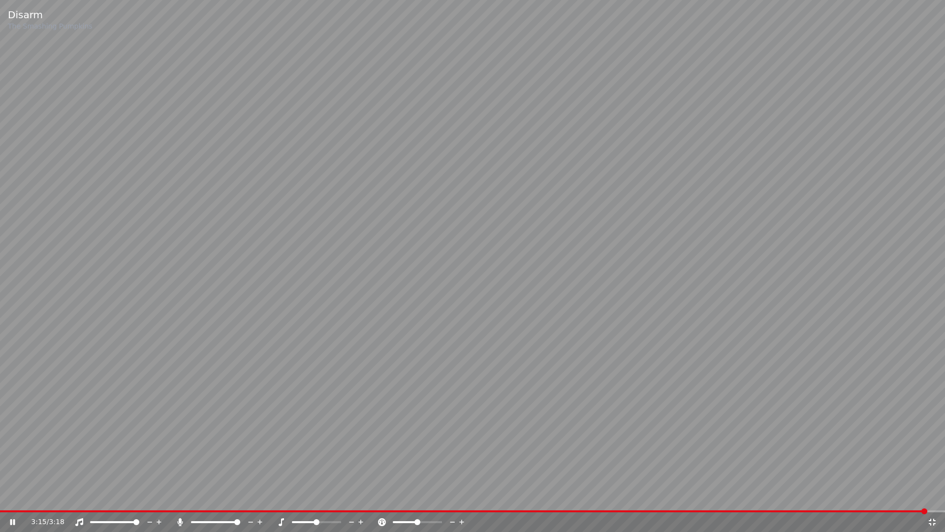
click at [932, 497] on icon at bounding box center [932, 522] width 10 height 8
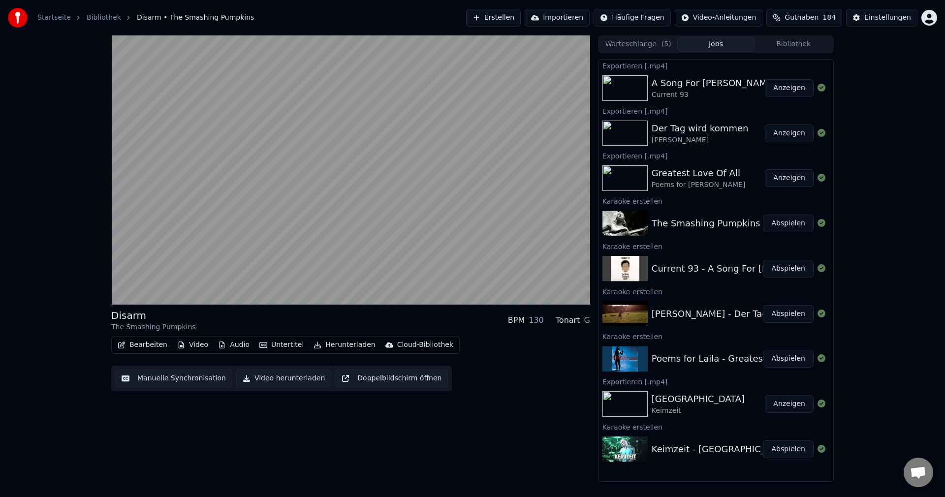
click at [272, 377] on button "Video herunterladen" at bounding box center [283, 379] width 95 height 18
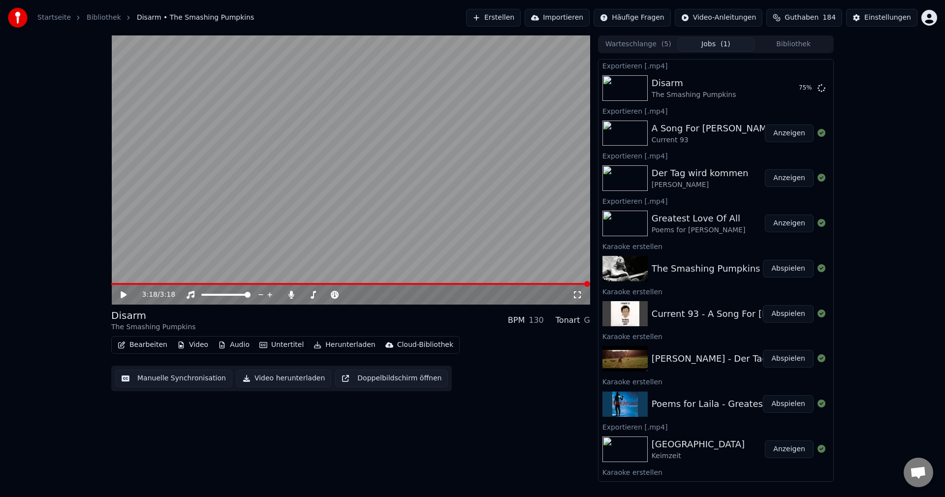
click at [505, 14] on button "Erstellen" at bounding box center [493, 18] width 55 height 18
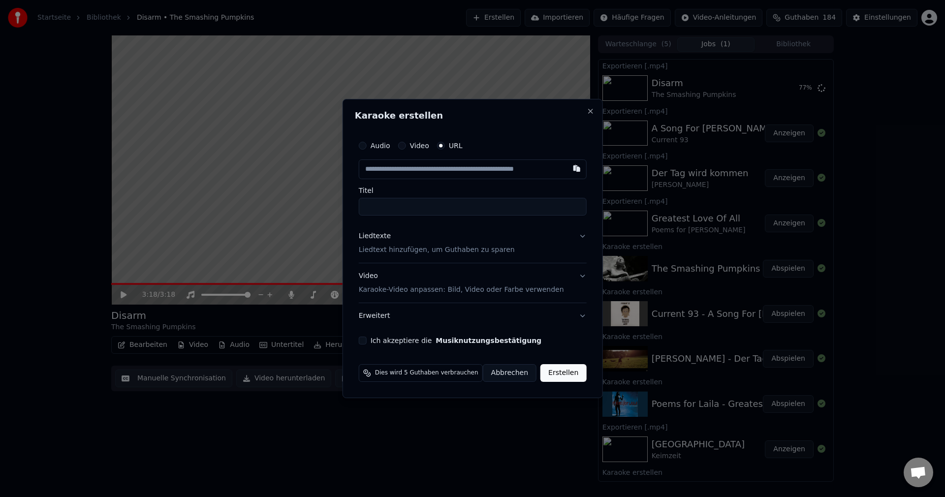
type input "**********"
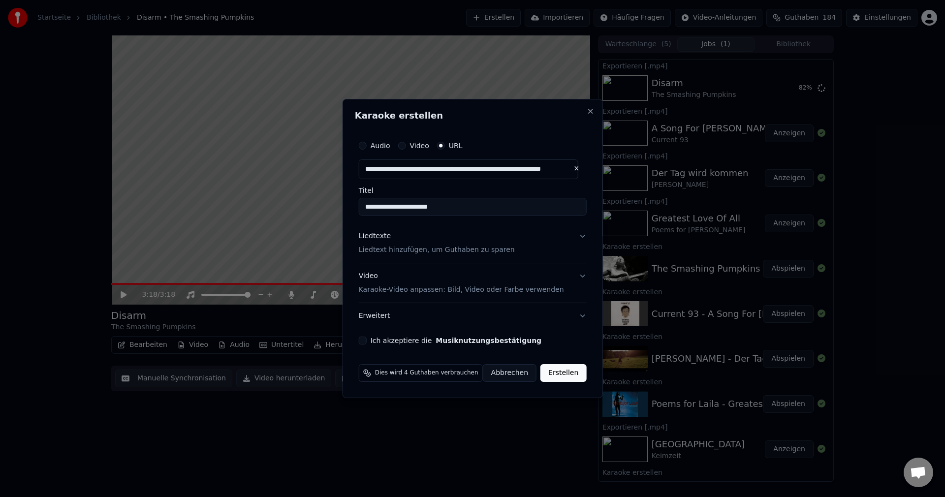
scroll to position [0, 0]
drag, startPoint x: 467, startPoint y: 209, endPoint x: 149, endPoint y: 216, distance: 317.6
click at [149, 216] on body "Startseite Bibliothek Disarm • The Smashing Pumpkins Erstellen Importieren Häuf…" at bounding box center [472, 248] width 945 height 497
click at [418, 253] on p "Liedtext hinzufügen, um Guthaben zu sparen" at bounding box center [437, 250] width 156 height 10
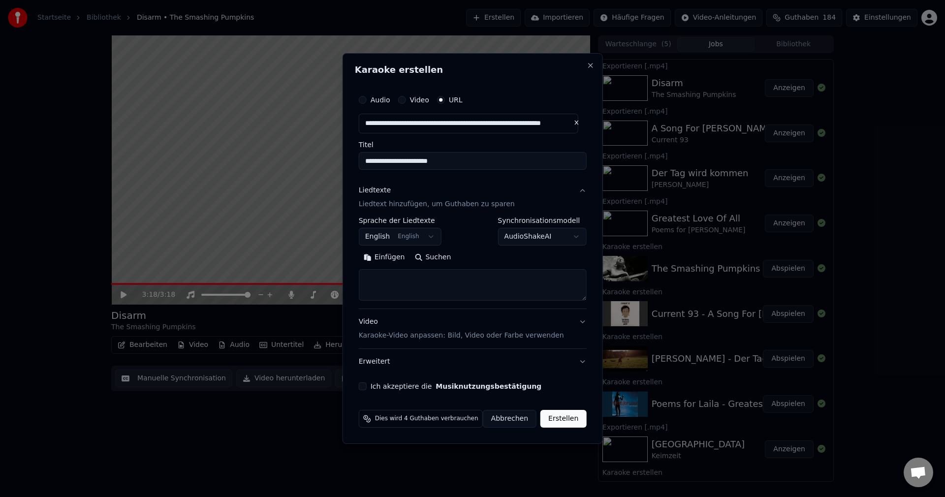
click at [423, 281] on textarea at bounding box center [473, 285] width 228 height 32
paste textarea "**********"
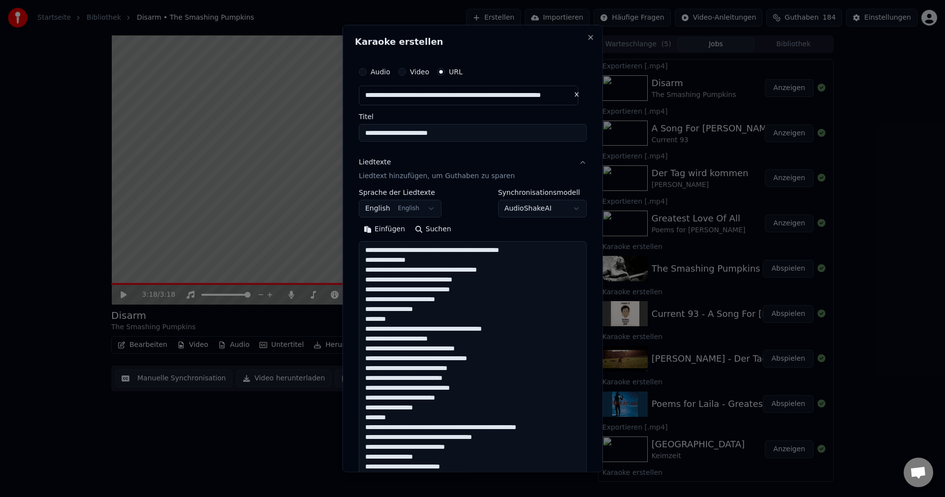
scroll to position [278, 0]
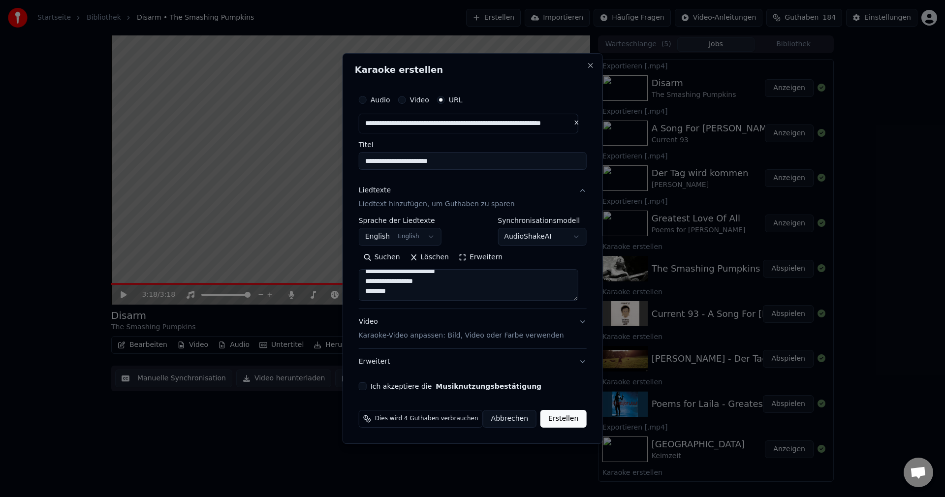
type textarea "**********"
click at [402, 383] on label "Ich akzeptiere die Musiknutzungsbestätigung" at bounding box center [456, 386] width 171 height 7
click at [367, 382] on button "Ich akzeptiere die Musiknutzungsbestätigung" at bounding box center [363, 386] width 8 height 8
click at [565, 418] on button "Erstellen" at bounding box center [563, 419] width 46 height 18
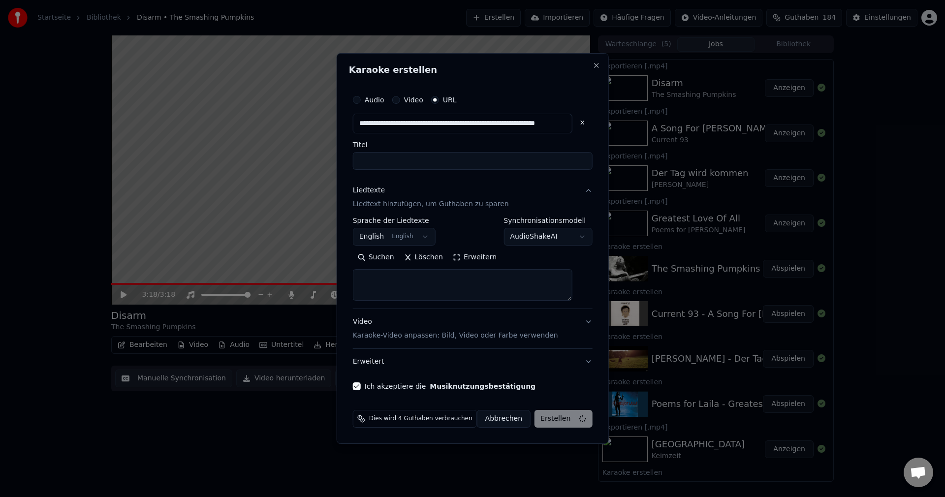
scroll to position [0, 0]
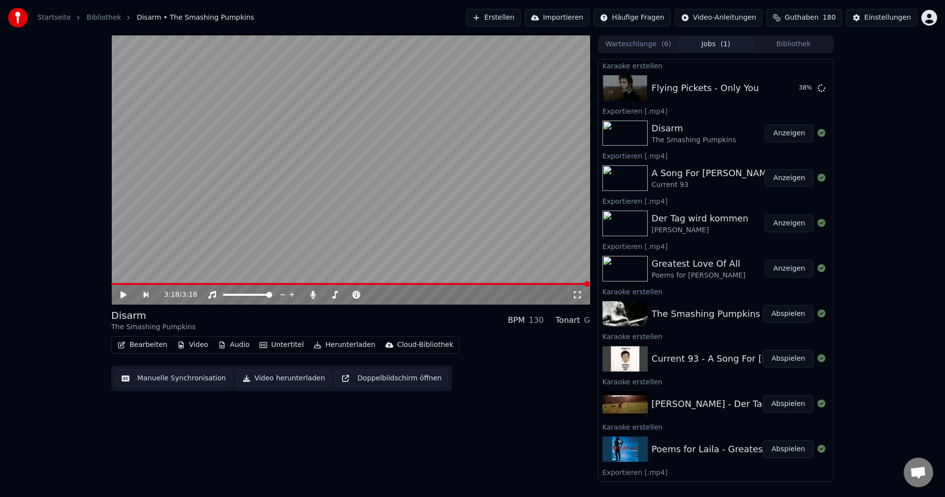
click at [508, 15] on button "Erstellen" at bounding box center [493, 18] width 55 height 18
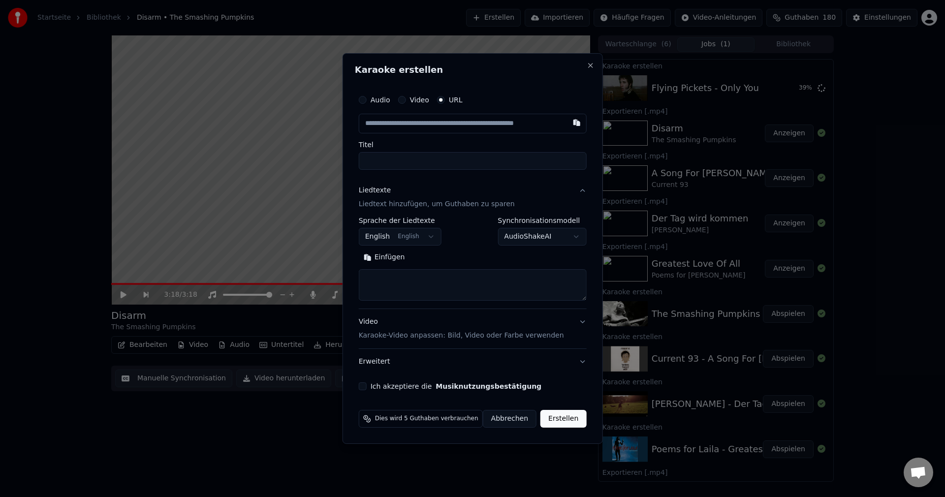
type input "**********"
click at [362, 160] on div "**********" at bounding box center [473, 240] width 236 height 308
click at [363, 160] on input "**********" at bounding box center [473, 161] width 228 height 18
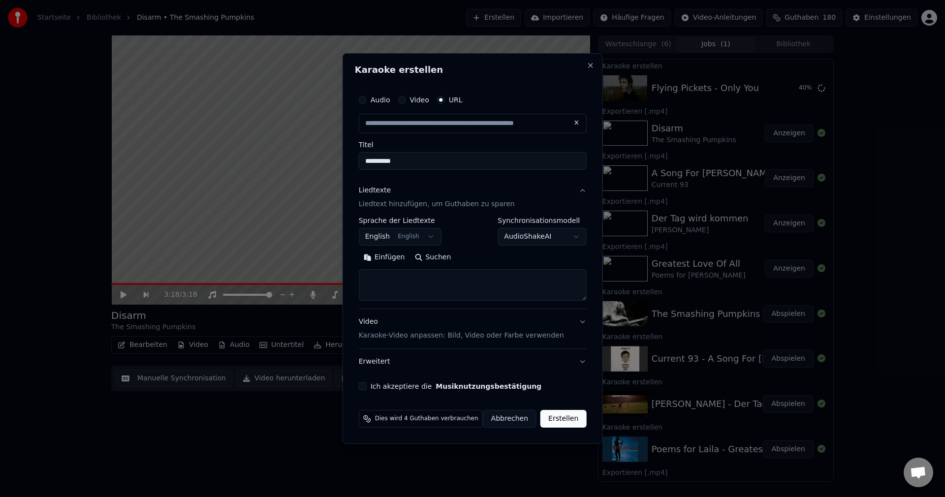
type input "**********"
drag, startPoint x: 474, startPoint y: 155, endPoint x: 225, endPoint y: 190, distance: 252.1
click at [225, 190] on body "Startseite Bibliothek Disarm • The Smashing Pumpkins Erstellen Importieren Häuf…" at bounding box center [472, 248] width 945 height 497
click at [409, 166] on input "**********" at bounding box center [473, 161] width 228 height 18
drag, startPoint x: 473, startPoint y: 156, endPoint x: 294, endPoint y: 153, distance: 178.7
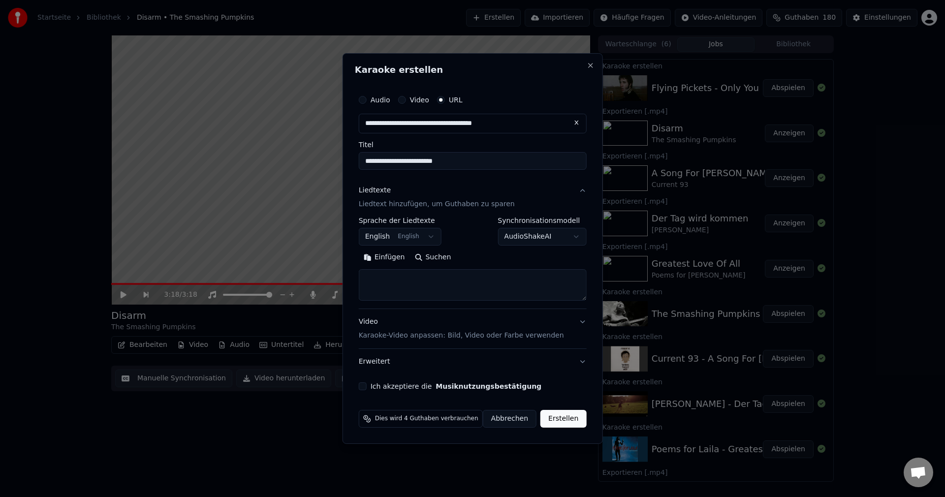
click at [294, 153] on body "Startseite Bibliothek Disarm • The Smashing Pumpkins Erstellen Importieren Häuf…" at bounding box center [472, 248] width 945 height 497
type input "**********"
click at [411, 283] on textarea at bounding box center [473, 285] width 228 height 32
paste textarea "**********"
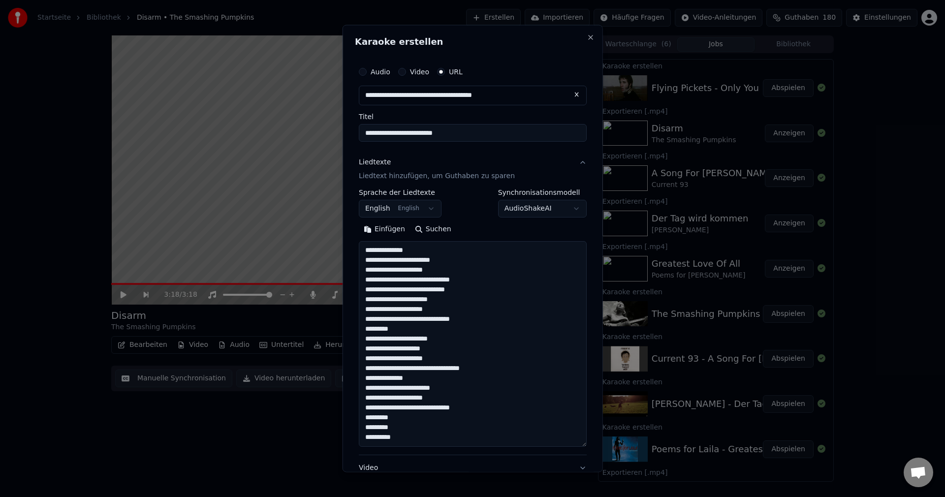
scroll to position [180, 0]
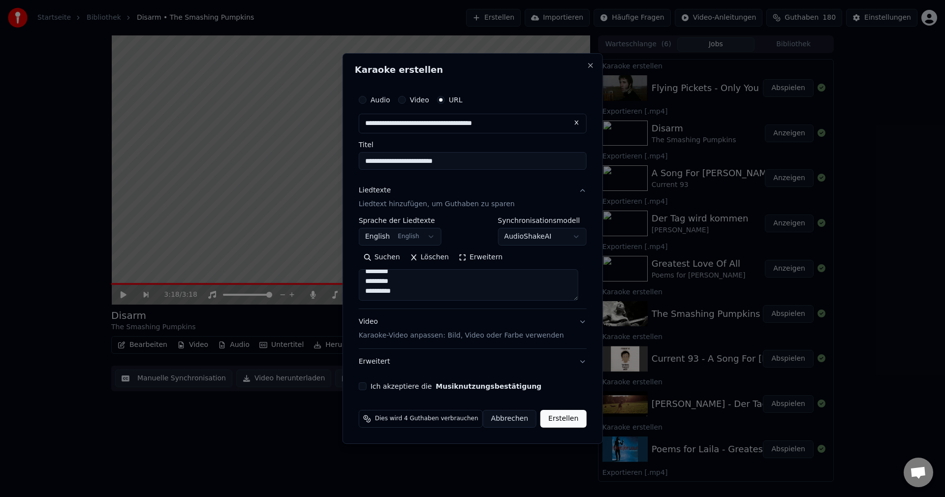
type textarea "**********"
click at [408, 381] on div "**********" at bounding box center [473, 240] width 236 height 308
click at [404, 391] on div "**********" at bounding box center [473, 240] width 236 height 308
click at [392, 390] on label "Ich akzeptiere die Musiknutzungsbestätigung" at bounding box center [456, 386] width 171 height 7
click at [367, 390] on button "Ich akzeptiere die Musiknutzungsbestätigung" at bounding box center [363, 386] width 8 height 8
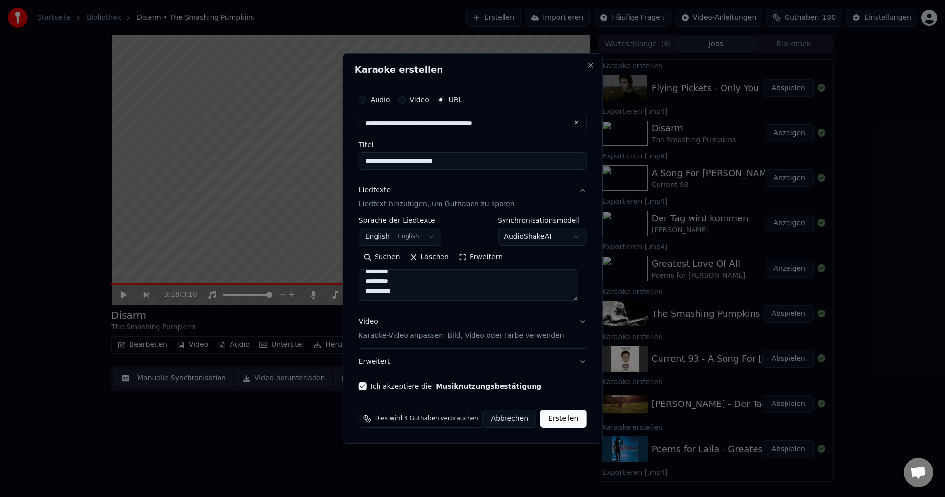
click at [562, 421] on button "Erstellen" at bounding box center [563, 419] width 46 height 18
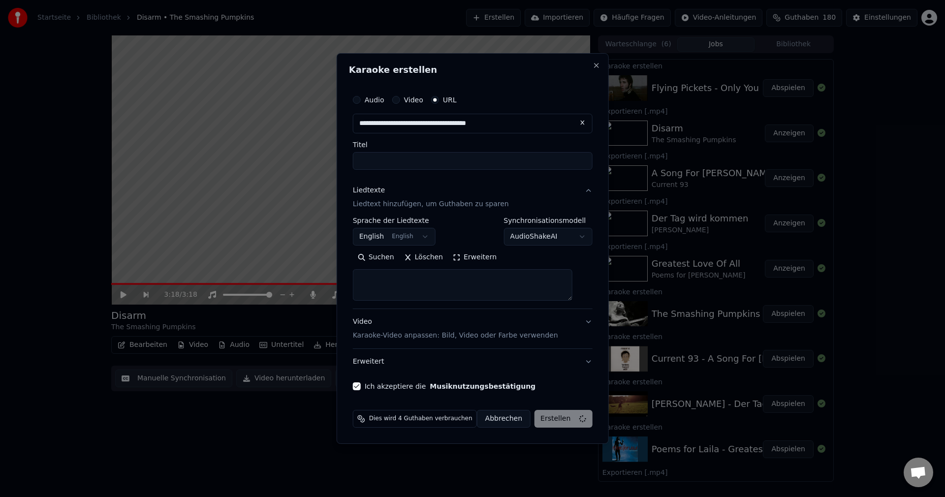
select select
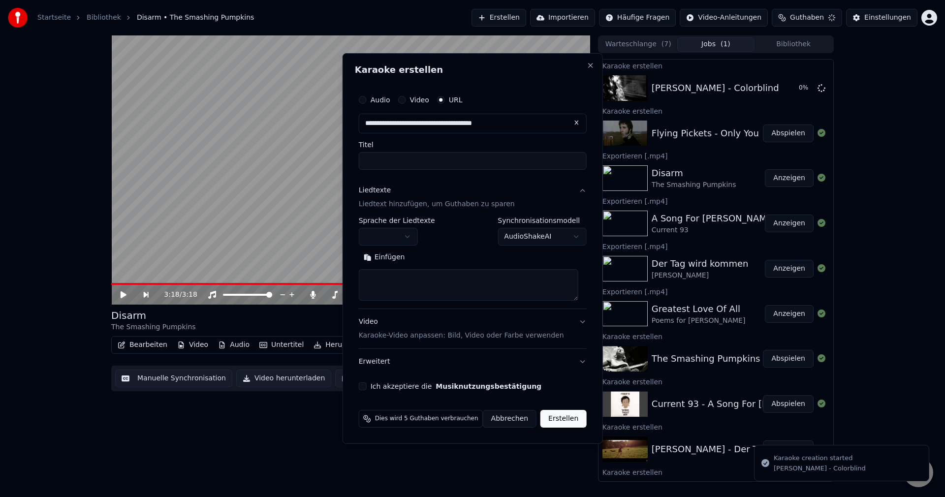
scroll to position [0, 0]
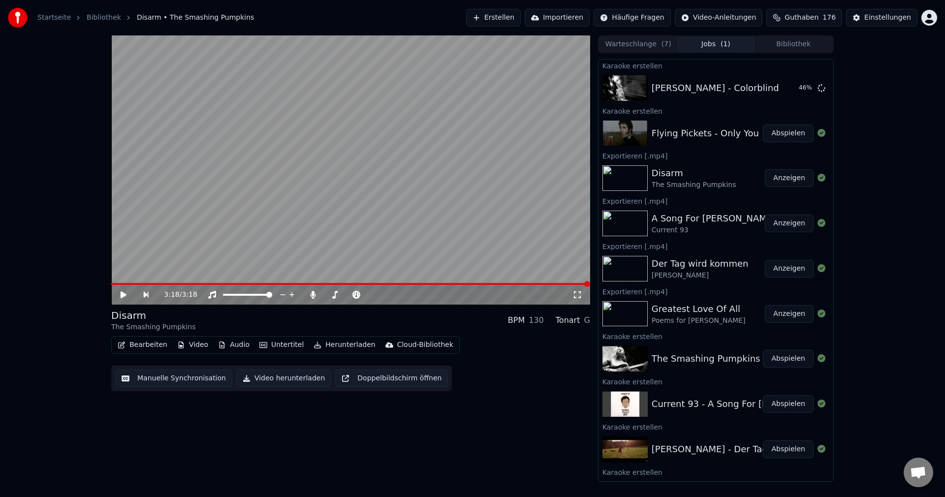
click at [513, 21] on button "Erstellen" at bounding box center [493, 18] width 55 height 18
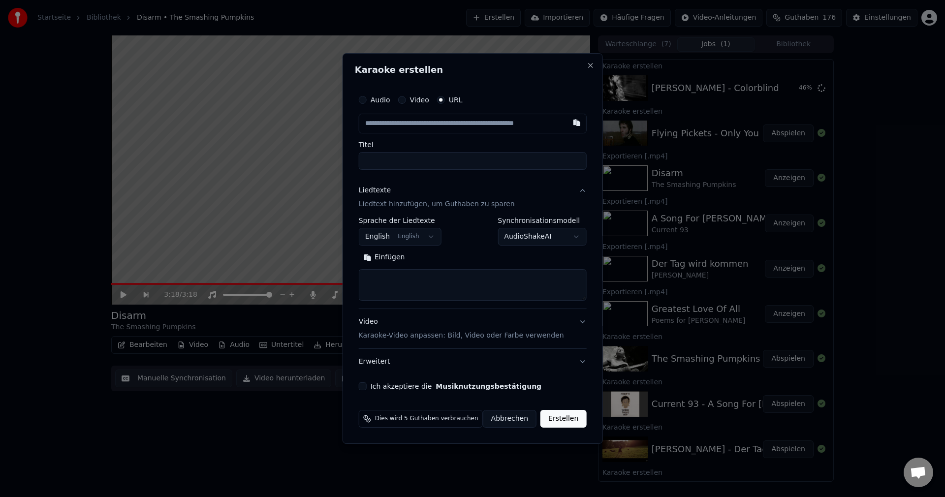
type input "**********"
drag, startPoint x: 515, startPoint y: 158, endPoint x: 309, endPoint y: 155, distance: 205.8
click at [309, 155] on body "Startseite Bibliothek Disarm • The Smashing Pumpkins Erstellen Importieren Häuf…" at bounding box center [472, 248] width 945 height 497
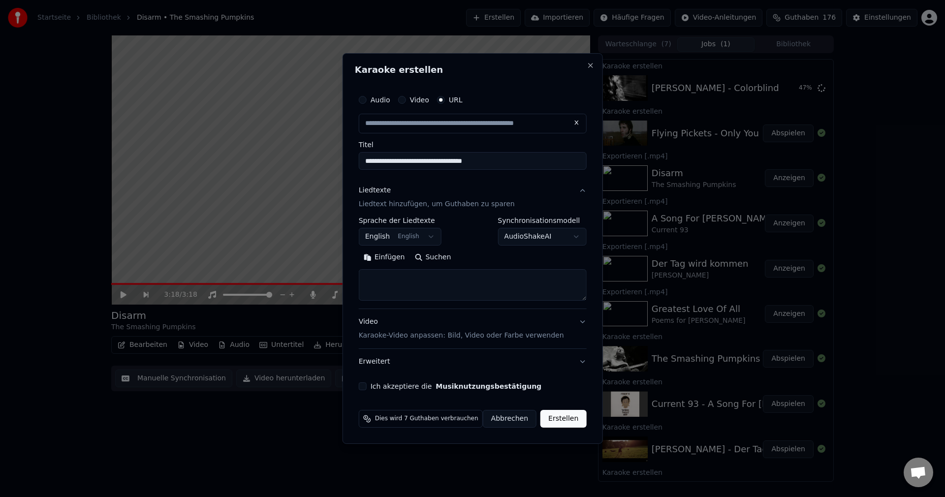
type input "**********"
click at [440, 283] on textarea at bounding box center [473, 285] width 228 height 32
paste textarea "**********"
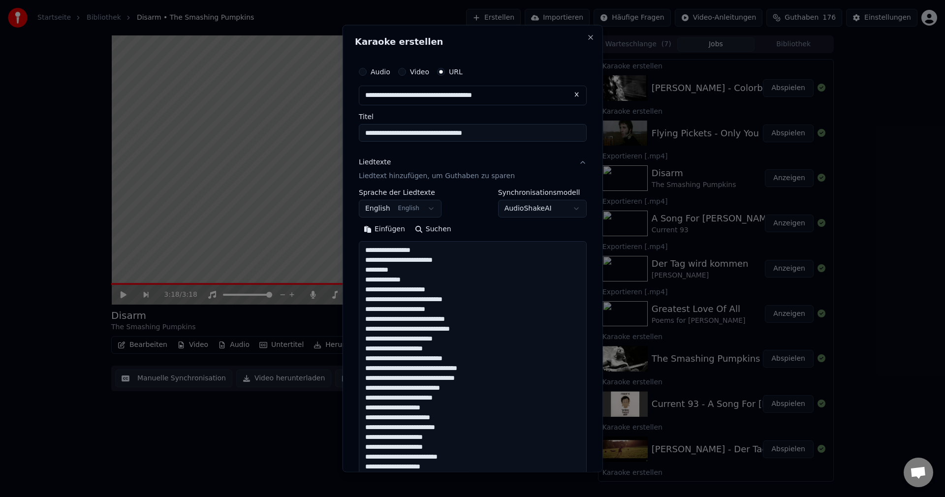
scroll to position [839, 0]
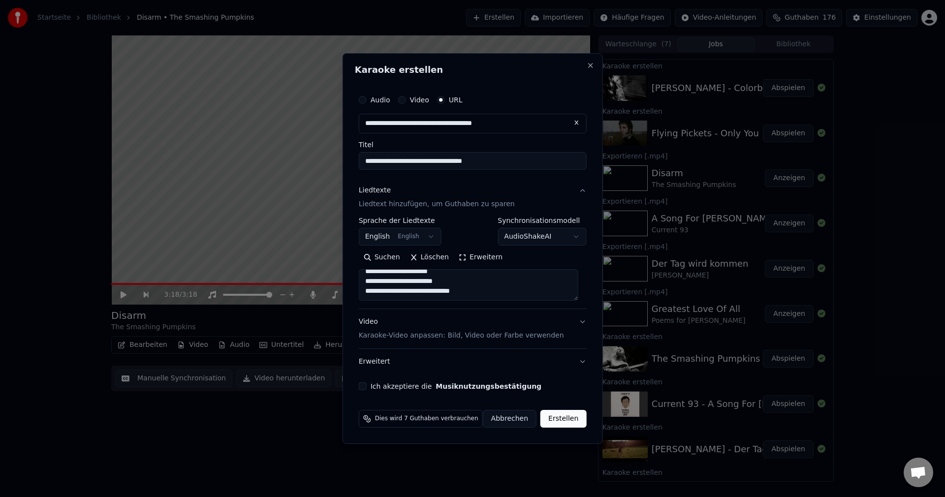
type textarea "**********"
click at [391, 389] on label "Ich akzeptiere die Musiknutzungsbestätigung" at bounding box center [456, 386] width 171 height 7
click at [367, 389] on button "Ich akzeptiere die Musiknutzungsbestätigung" at bounding box center [363, 386] width 8 height 8
click at [561, 419] on button "Erstellen" at bounding box center [563, 419] width 46 height 18
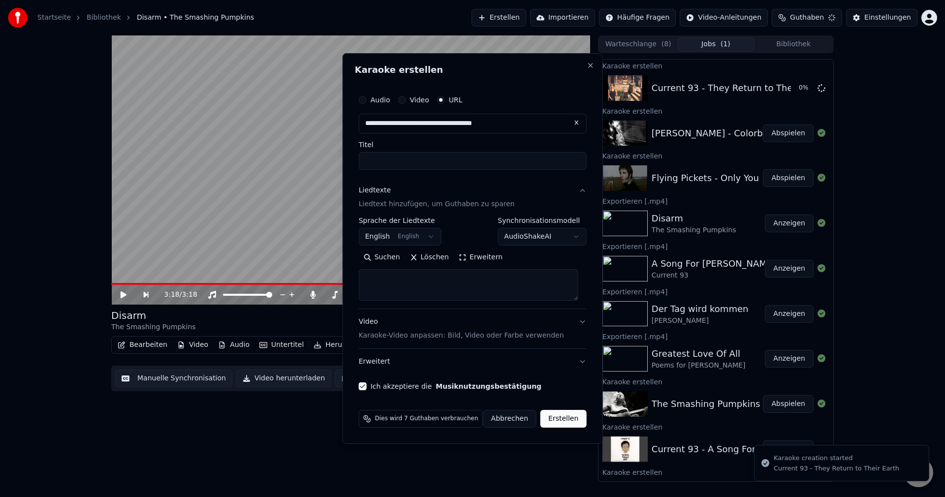
scroll to position [0, 0]
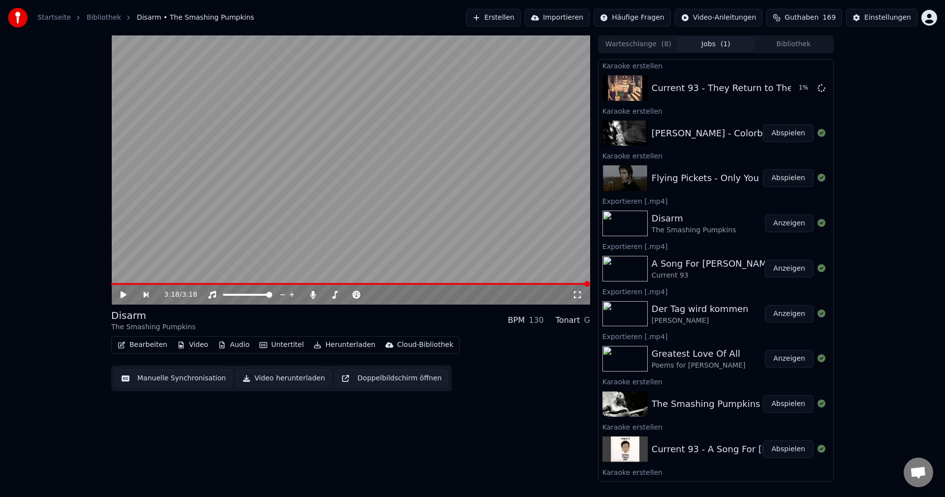
click at [781, 179] on button "Abspielen" at bounding box center [788, 178] width 51 height 18
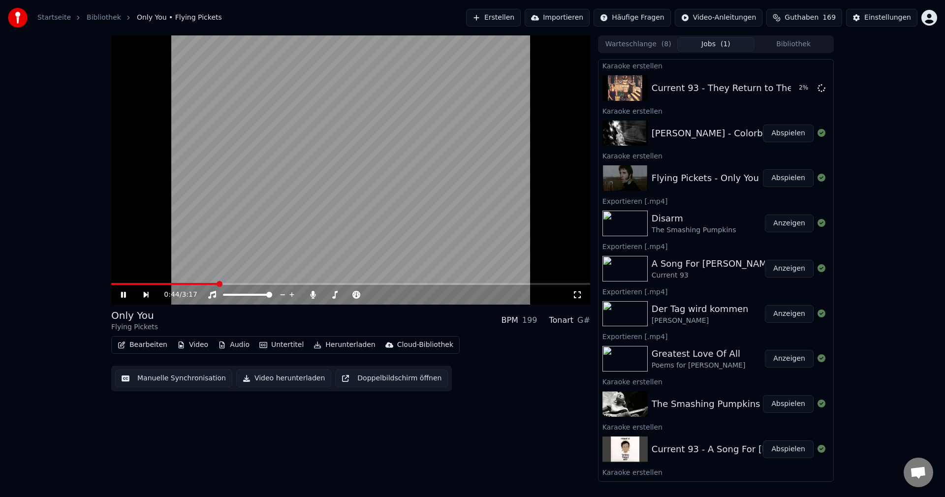
click at [217, 283] on span at bounding box center [350, 284] width 479 height 2
click at [278, 381] on button "Video herunterladen" at bounding box center [283, 379] width 95 height 18
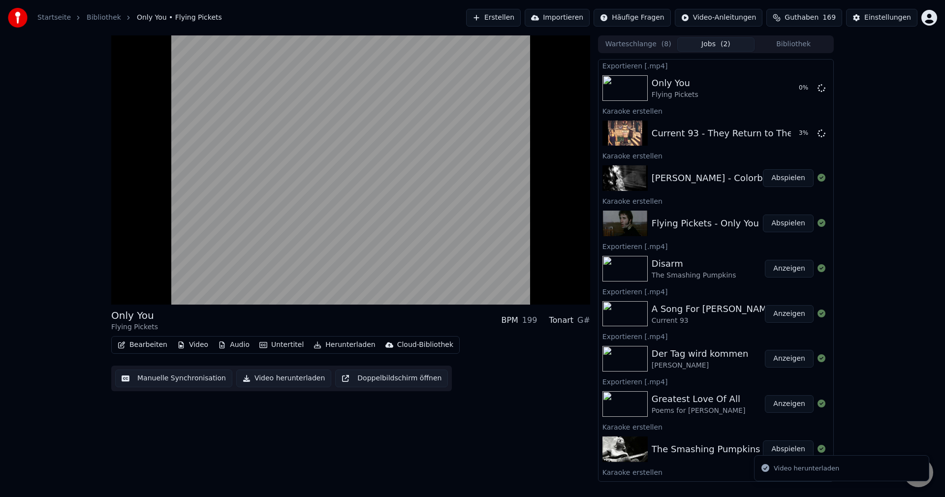
click at [794, 175] on button "Abspielen" at bounding box center [788, 178] width 51 height 18
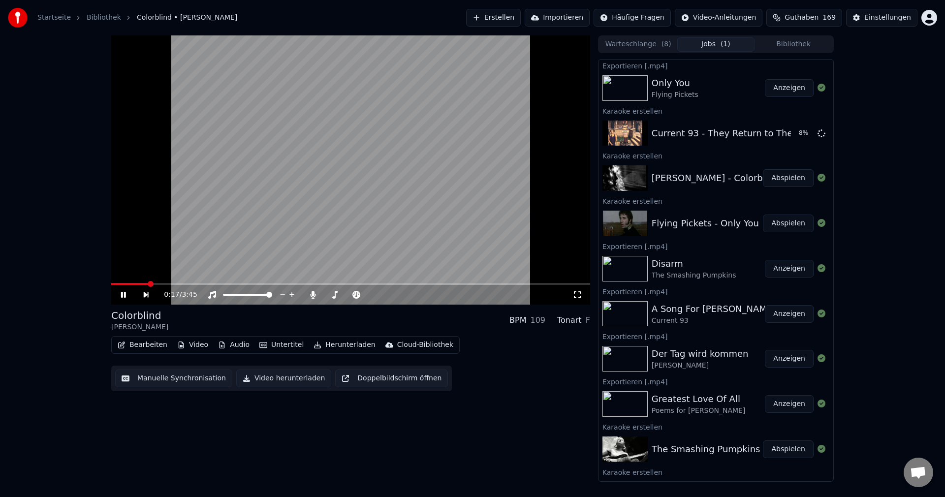
click at [171, 282] on video at bounding box center [350, 169] width 479 height 269
click at [169, 284] on span at bounding box center [350, 284] width 479 height 2
click at [247, 212] on video at bounding box center [350, 169] width 479 height 269
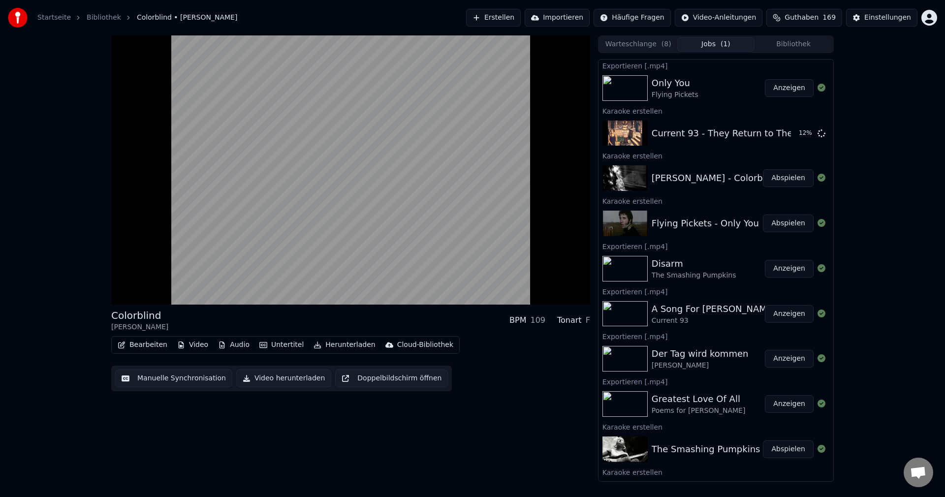
click at [276, 380] on button "Video herunterladen" at bounding box center [283, 379] width 95 height 18
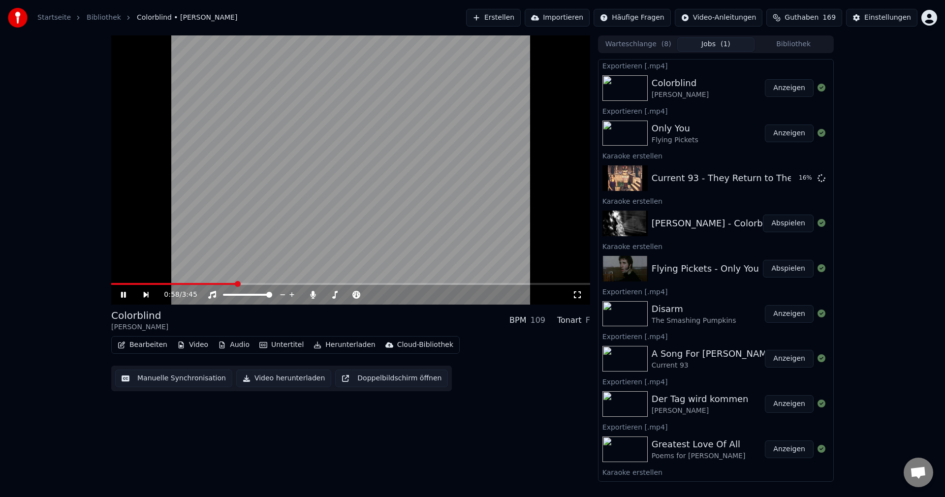
click at [362, 142] on video at bounding box center [350, 169] width 479 height 269
click at [513, 14] on button "Erstellen" at bounding box center [493, 18] width 55 height 18
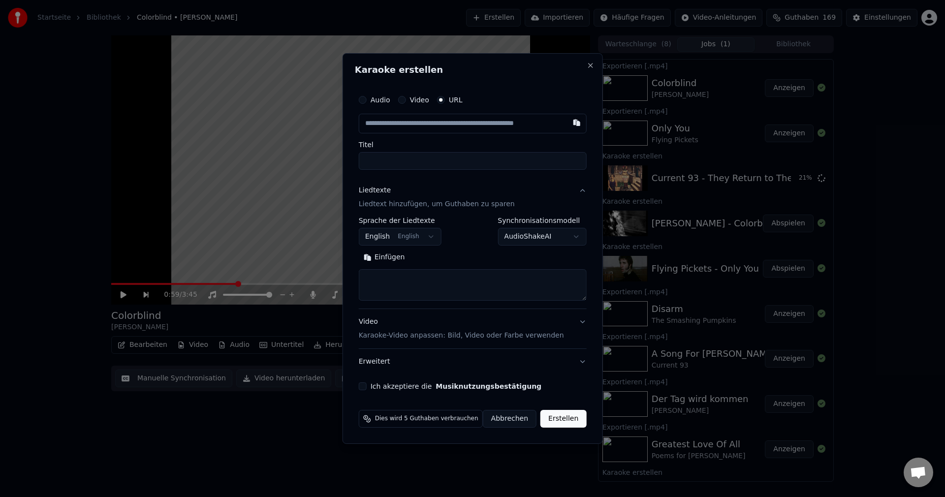
type input "**********"
click at [493, 164] on input "**********" at bounding box center [473, 161] width 228 height 18
type input "**********"
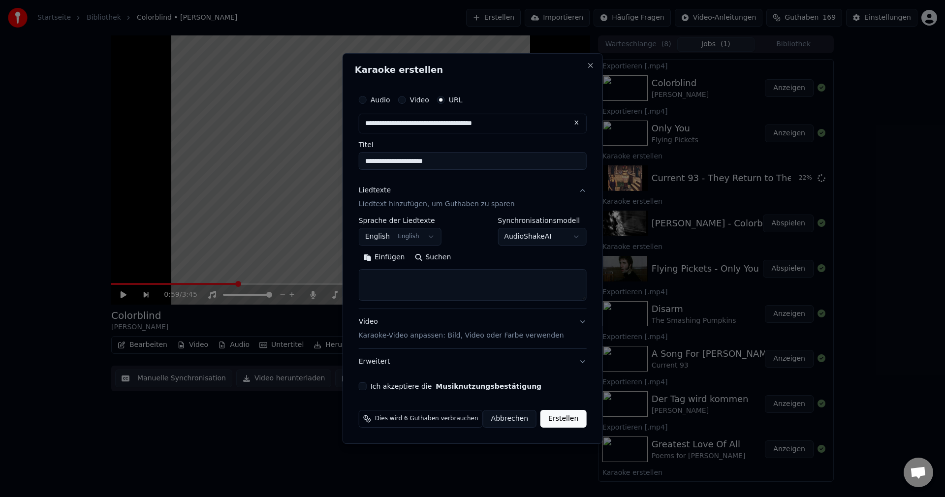
drag, startPoint x: 463, startPoint y: 158, endPoint x: 276, endPoint y: 148, distance: 186.8
click at [276, 148] on body "Startseite Bibliothek Colorblind • Counting Crows Erstellen Importieren Häufige…" at bounding box center [472, 248] width 945 height 497
type input "**********"
click at [467, 291] on textarea at bounding box center [473, 285] width 228 height 32
paste textarea "**********"
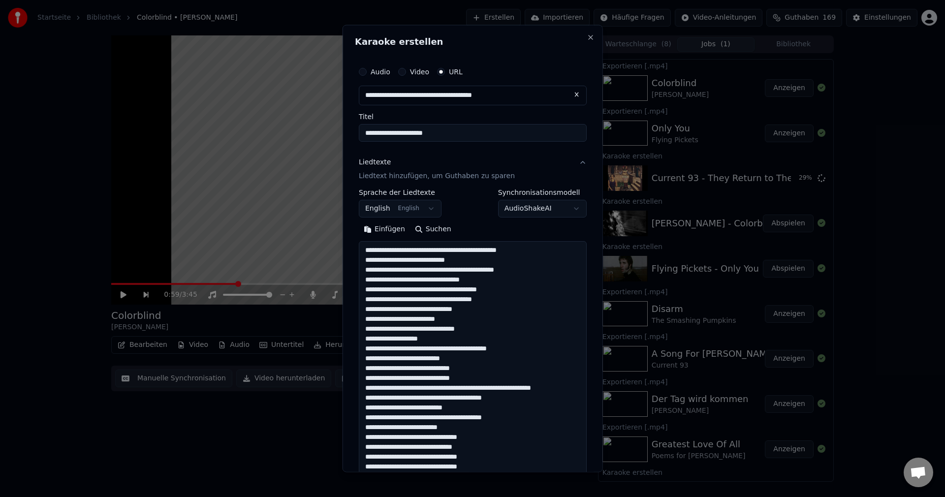
scroll to position [917, 0]
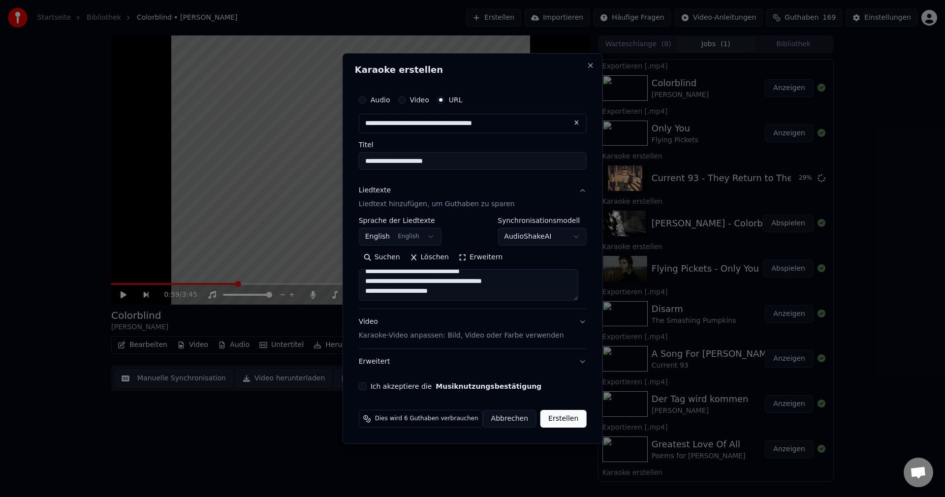
type textarea "**********"
click at [396, 241] on body "Startseite Bibliothek Colorblind • Counting Crows Erstellen Importieren Häufige…" at bounding box center [472, 248] width 945 height 497
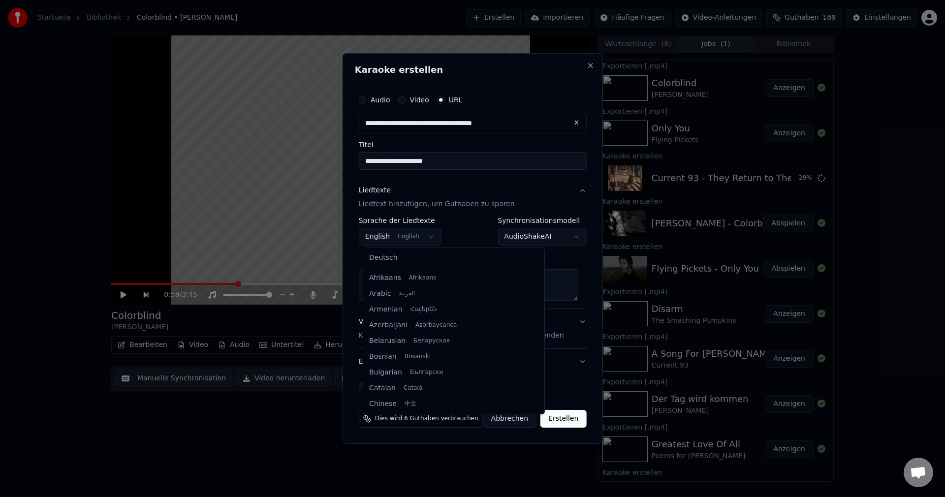
scroll to position [79, 0]
select select "**"
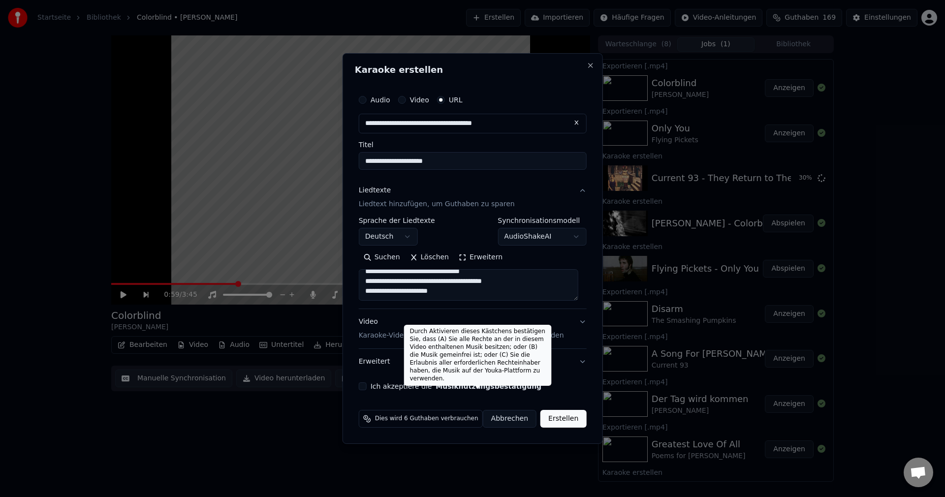
click at [440, 383] on button "Musiknutzungsbestätigung" at bounding box center [489, 386] width 106 height 7
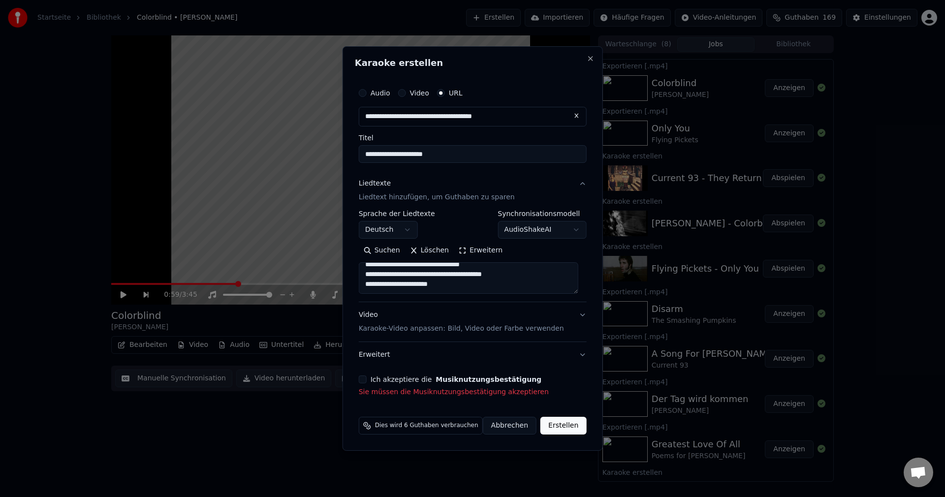
click at [394, 376] on label "Ich akzeptiere die Musiknutzungsbestätigung" at bounding box center [456, 379] width 171 height 7
click at [367, 376] on button "Ich akzeptiere die Musiknutzungsbestätigung" at bounding box center [363, 380] width 8 height 8
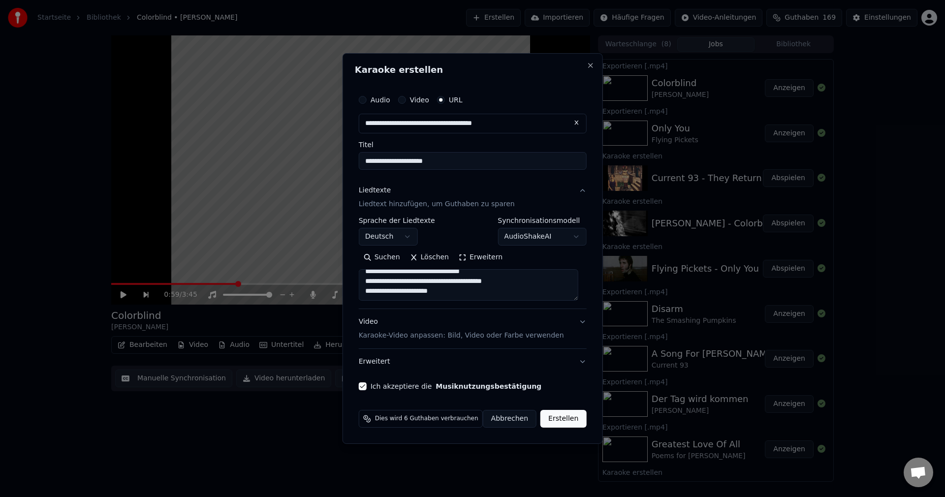
click at [559, 421] on button "Erstellen" at bounding box center [563, 419] width 46 height 18
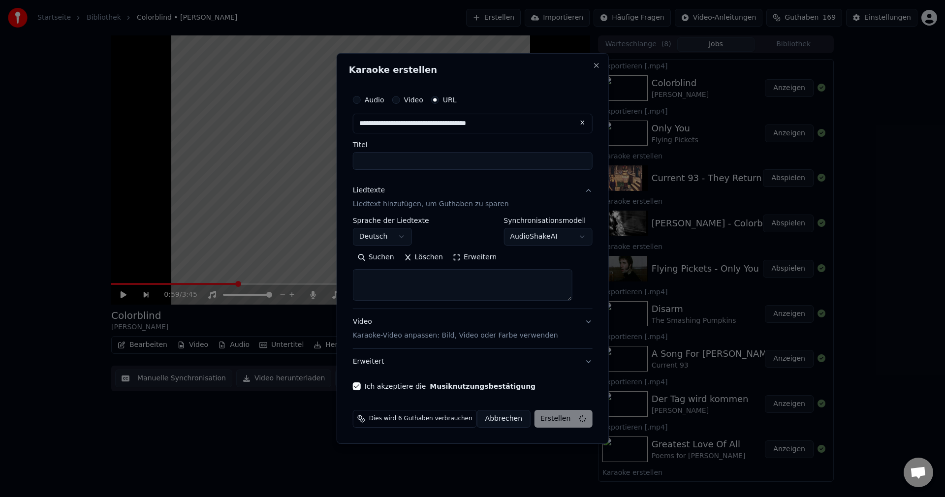
select select
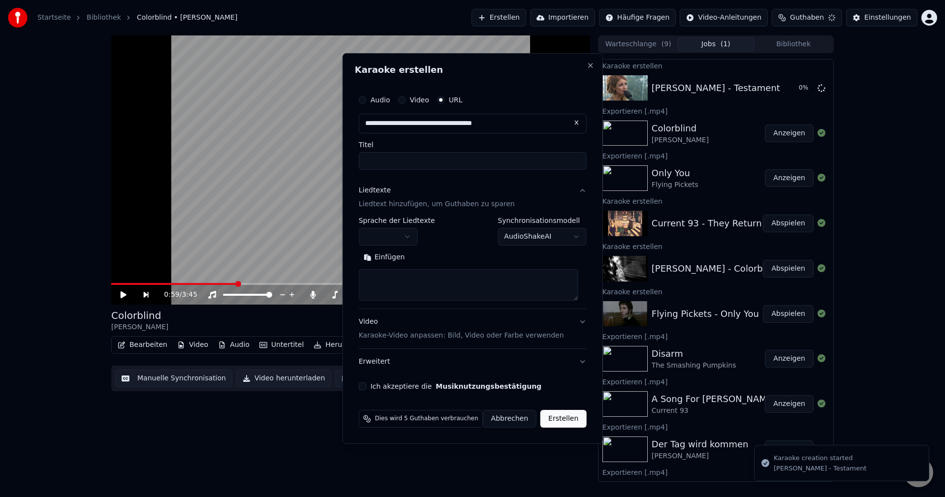
scroll to position [0, 0]
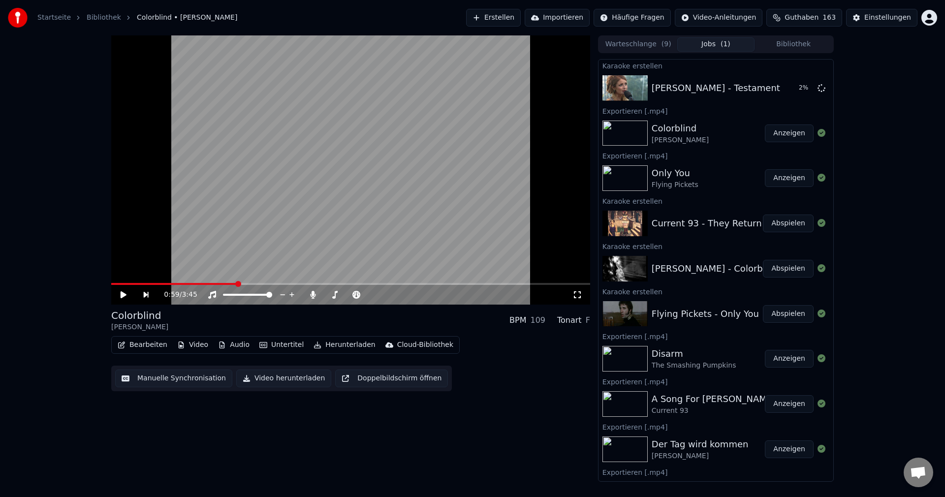
click at [790, 220] on button "Abspielen" at bounding box center [788, 224] width 51 height 18
click at [135, 284] on span at bounding box center [350, 284] width 479 height 2
click at [349, 284] on span at bounding box center [350, 284] width 479 height 2
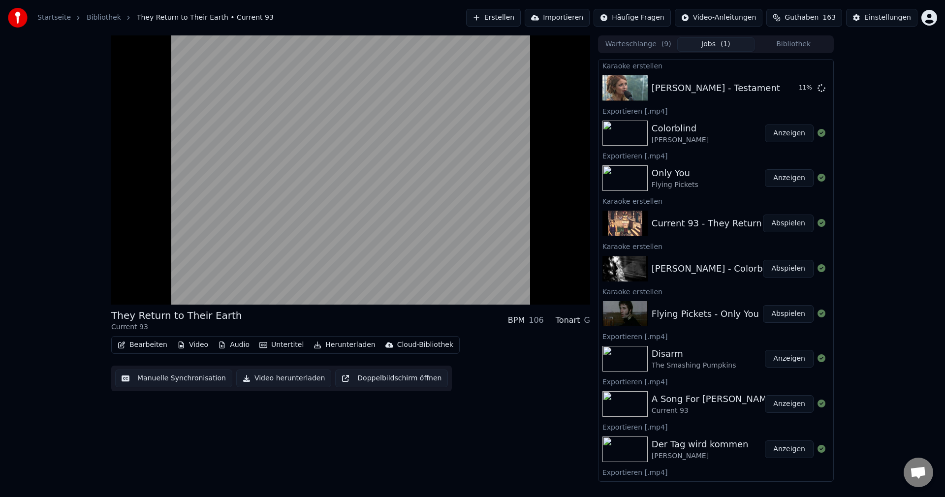
click at [269, 378] on button "Video herunterladen" at bounding box center [283, 379] width 95 height 18
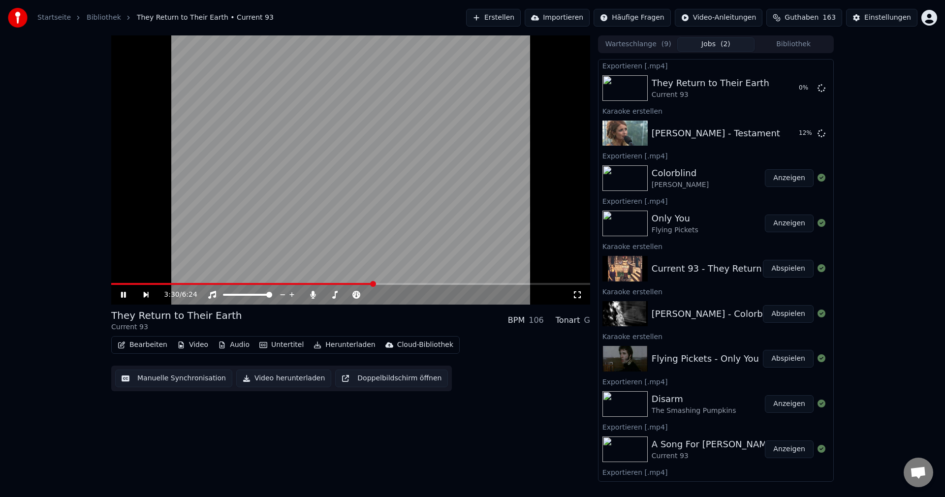
click at [315, 169] on video at bounding box center [350, 169] width 479 height 269
click at [513, 17] on button "Erstellen" at bounding box center [493, 18] width 55 height 18
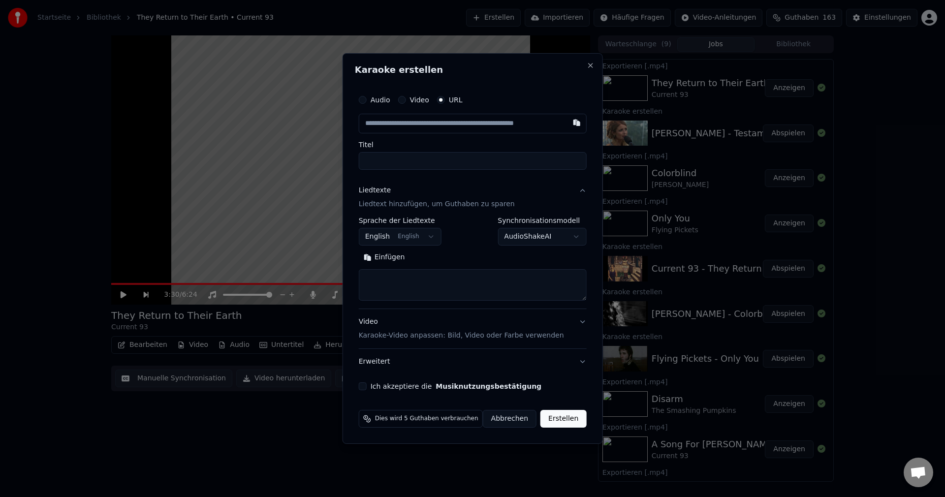
click at [440, 133] on input "text" at bounding box center [473, 124] width 228 height 20
type input "**********"
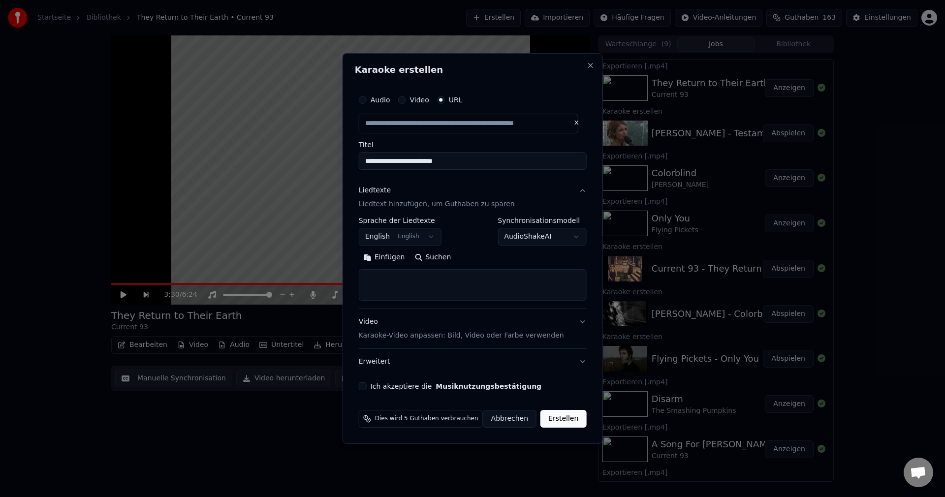
scroll to position [0, 0]
drag, startPoint x: 461, startPoint y: 165, endPoint x: 284, endPoint y: 176, distance: 178.0
click at [284, 176] on body "Startseite Bibliothek They Return to Their Earth • Current 93 Erstellen Importi…" at bounding box center [472, 248] width 945 height 497
click at [586, 66] on button "Close" at bounding box center [590, 66] width 8 height 8
type input "**********"
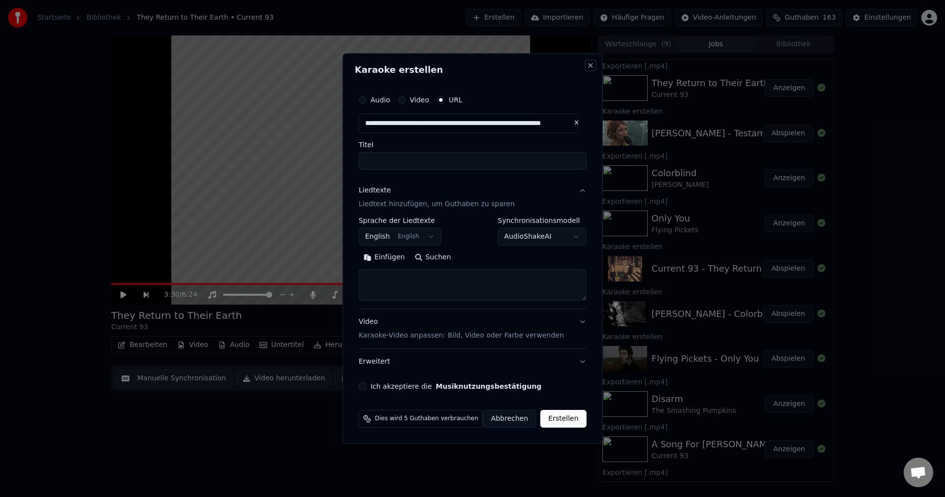
select select
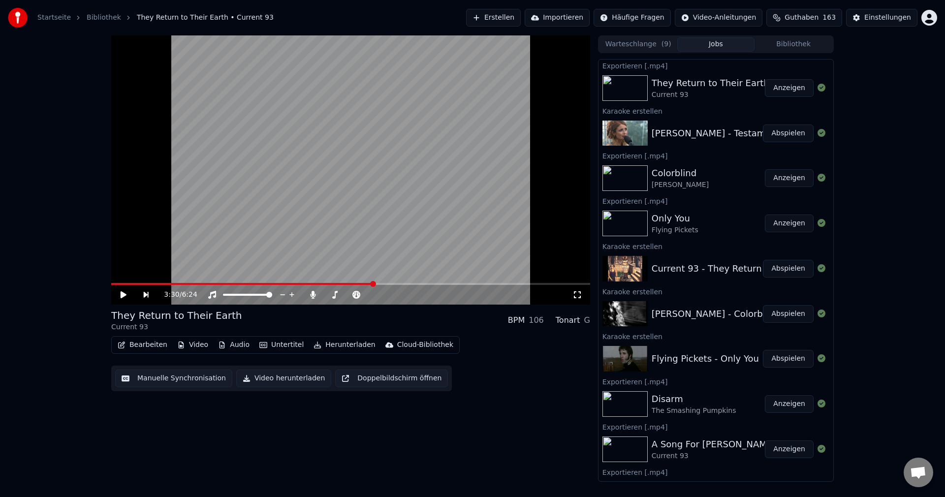
click at [789, 136] on button "Abspielen" at bounding box center [788, 134] width 51 height 18
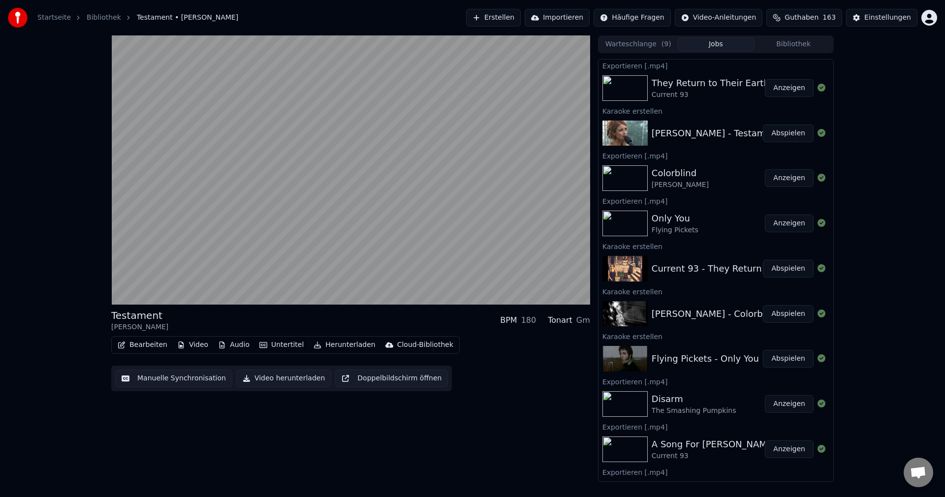
click at [180, 377] on button "Manuelle Synchronisation" at bounding box center [173, 379] width 117 height 18
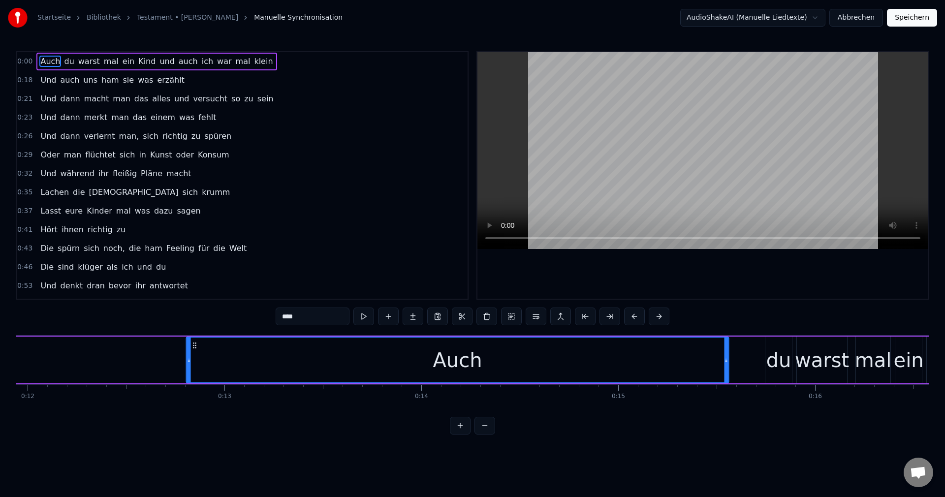
scroll to position [0, 2346]
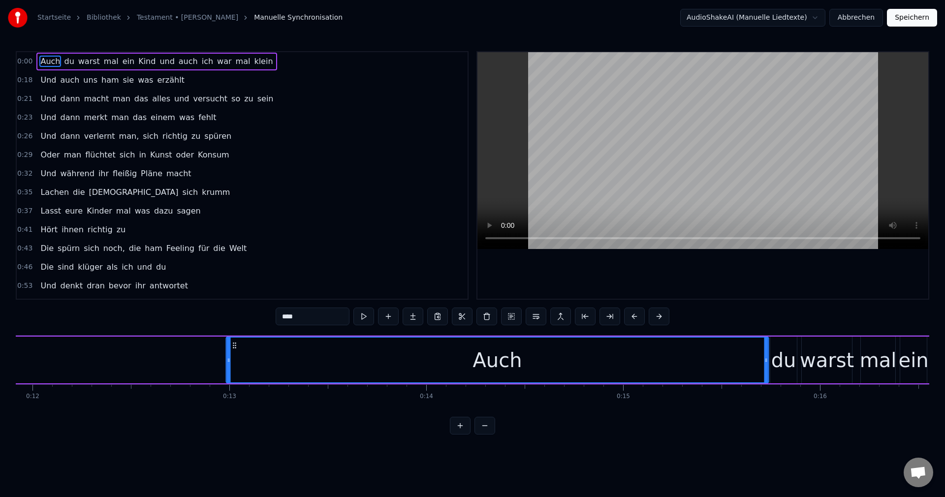
drag, startPoint x: 111, startPoint y: 343, endPoint x: 233, endPoint y: 340, distance: 122.1
click at [233, 340] on div "Auch" at bounding box center [497, 360] width 541 height 45
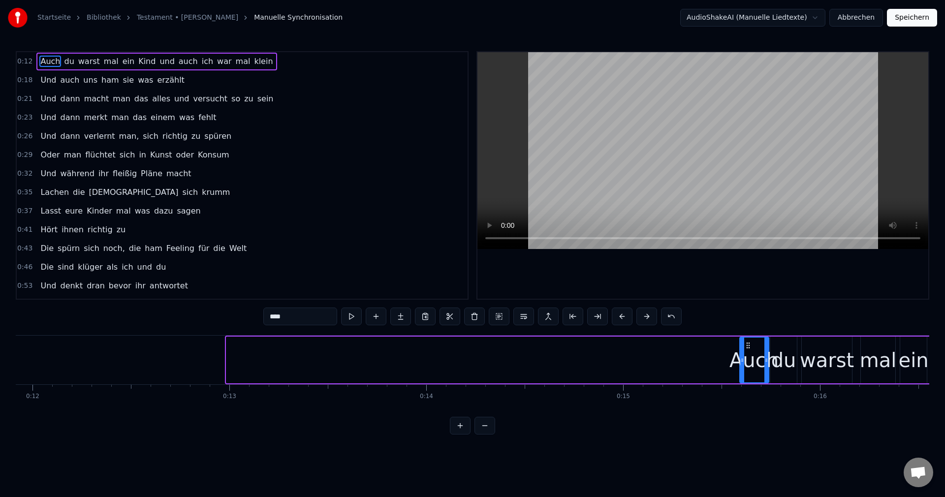
drag, startPoint x: 228, startPoint y: 364, endPoint x: 742, endPoint y: 386, distance: 513.9
click at [742, 386] on div "Auch du warst mal ein Kind und auch ich war mal klein Und auch uns ham sie was …" at bounding box center [473, 372] width 914 height 74
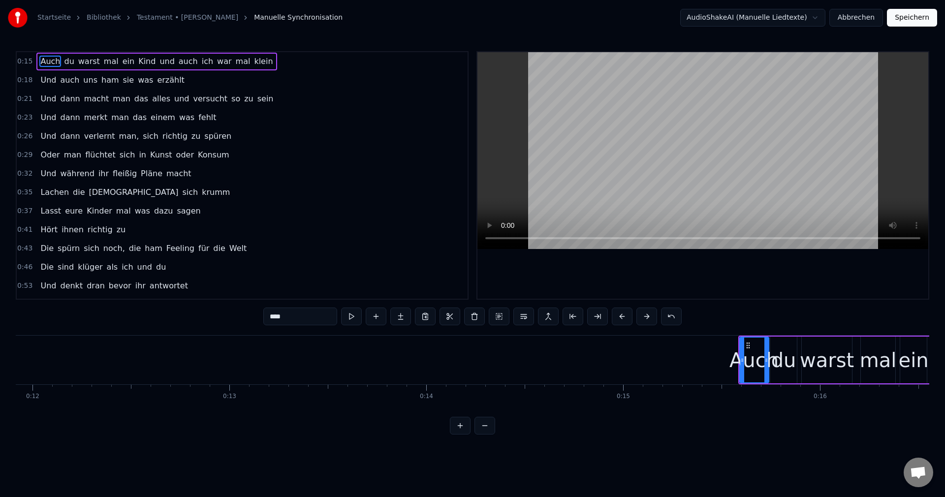
click at [352, 317] on button at bounding box center [351, 317] width 21 height 18
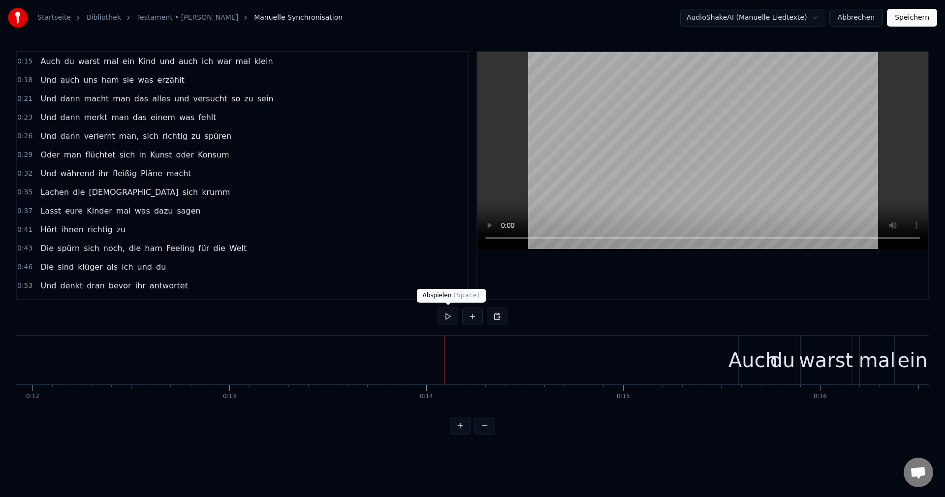
click at [445, 320] on button at bounding box center [448, 317] width 21 height 18
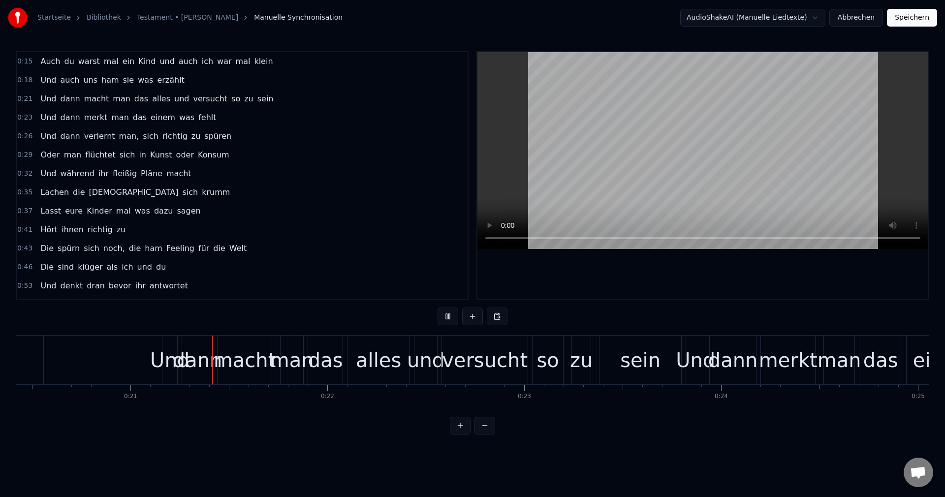
scroll to position [0, 4023]
click at [899, 11] on button "Speichern" at bounding box center [912, 18] width 50 height 18
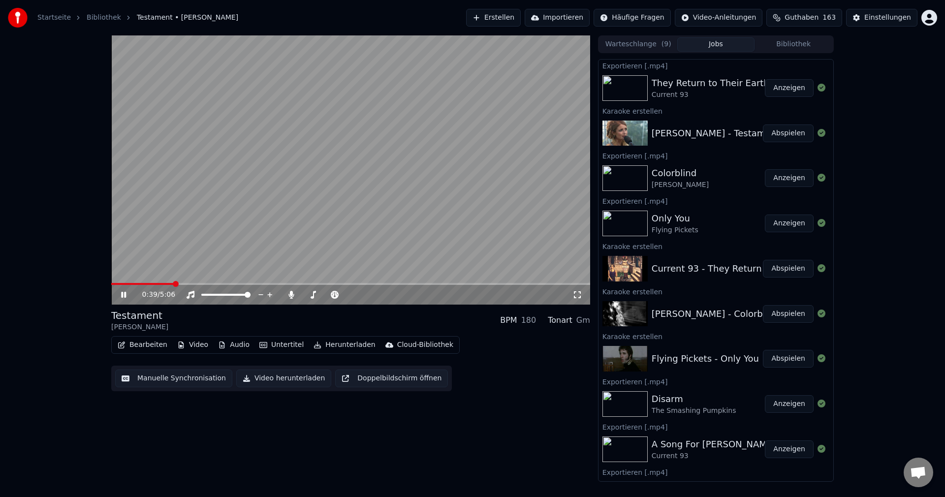
click at [396, 284] on span at bounding box center [350, 284] width 479 height 2
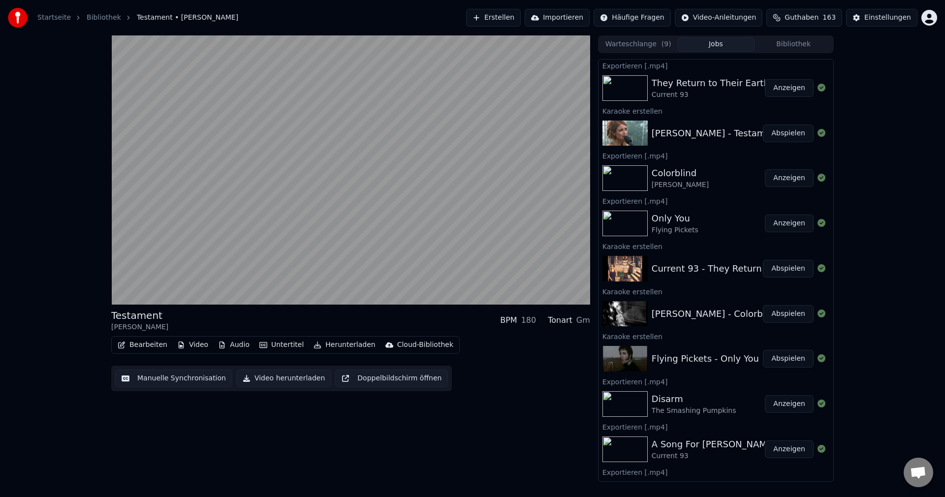
click at [300, 381] on button "Video herunterladen" at bounding box center [283, 379] width 95 height 18
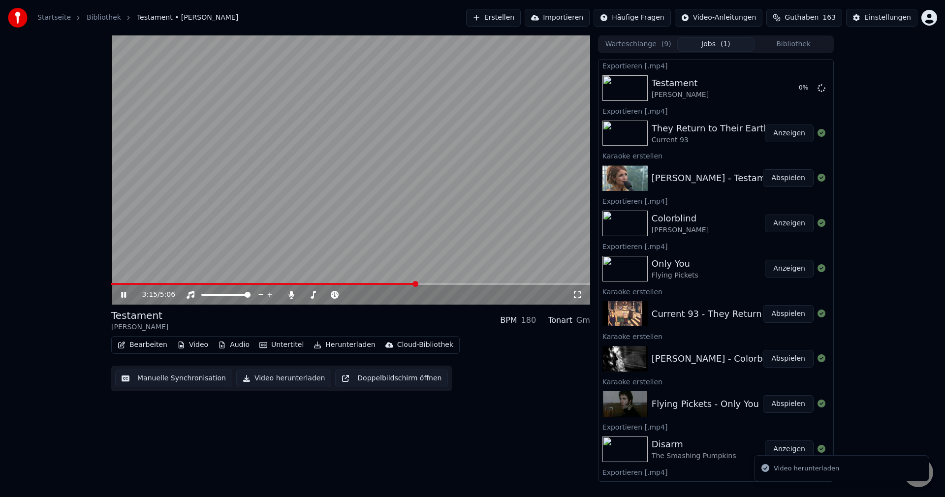
click at [429, 163] on video at bounding box center [350, 169] width 479 height 269
click at [521, 15] on button "Erstellen" at bounding box center [493, 18] width 55 height 18
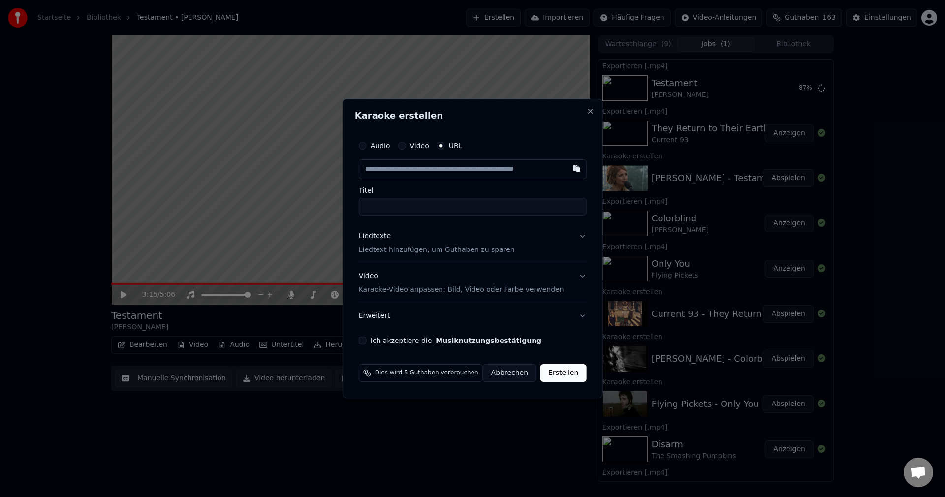
type input "**********"
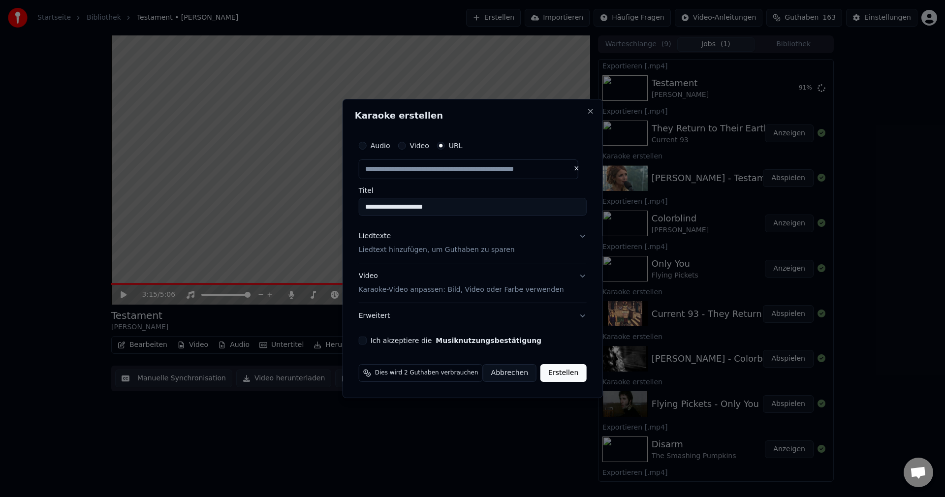
type input "**********"
drag, startPoint x: 451, startPoint y: 207, endPoint x: 270, endPoint y: 209, distance: 181.6
click at [265, 209] on body "Startseite Bibliothek Testament • Sarah Lesch Erstellen Importieren Häufige Fra…" at bounding box center [472, 248] width 945 height 497
click at [390, 253] on p "Liedtext hinzufügen, um Guthaben zu sparen" at bounding box center [437, 250] width 156 height 10
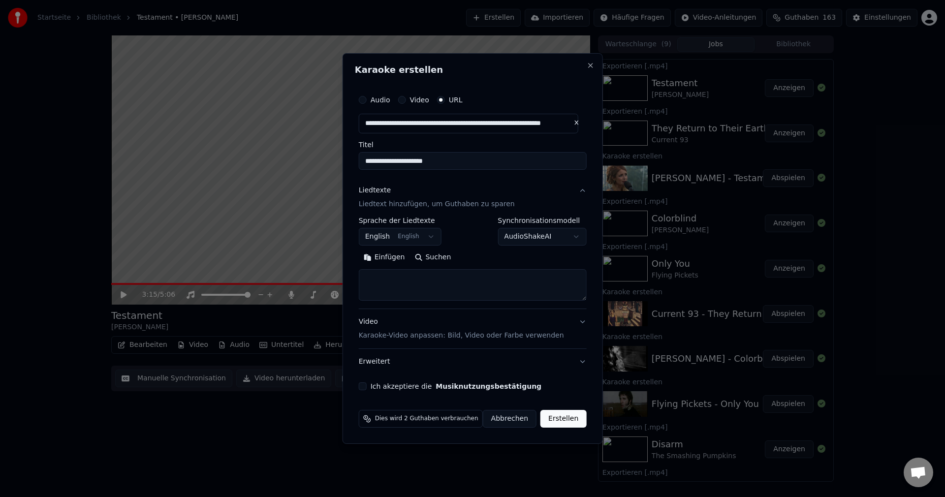
click at [412, 276] on textarea at bounding box center [473, 285] width 228 height 32
paste textarea "**********"
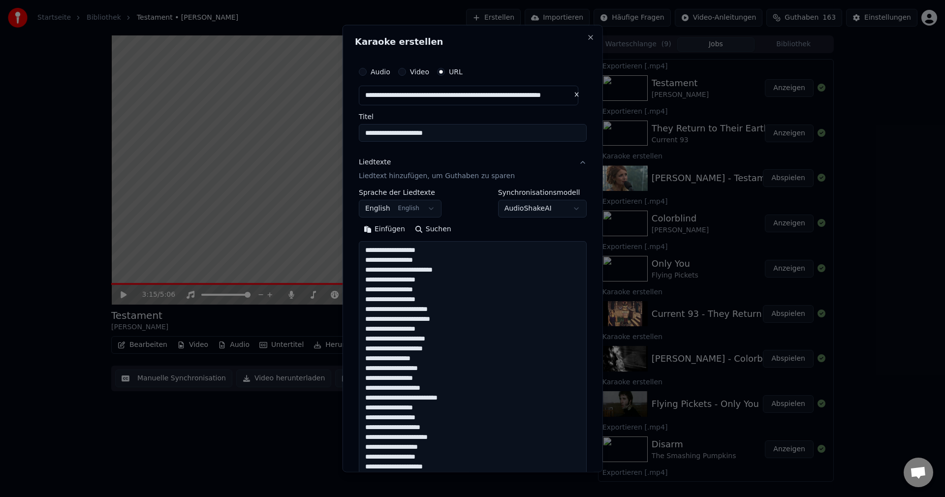
scroll to position [288, 0]
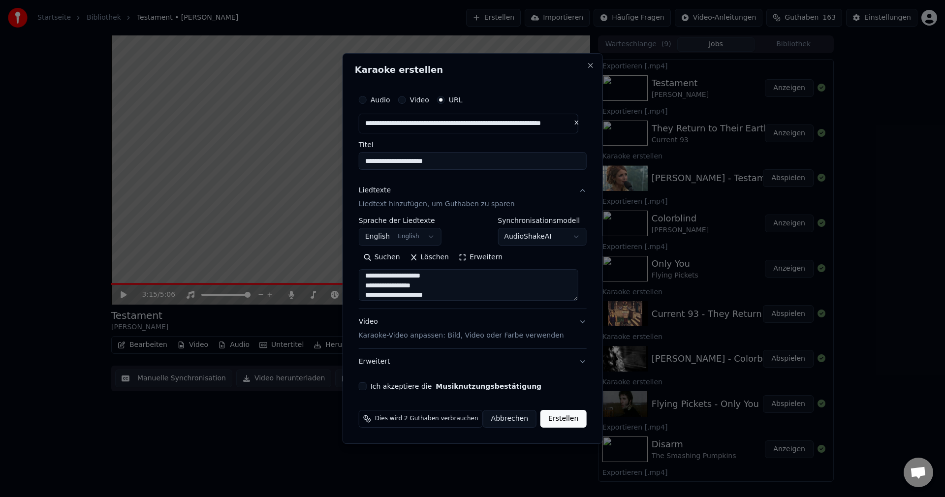
type textarea "**********"
click at [393, 234] on body "Startseite Bibliothek Testament • Sarah Lesch Erstellen Importieren Häufige Fra…" at bounding box center [472, 248] width 945 height 497
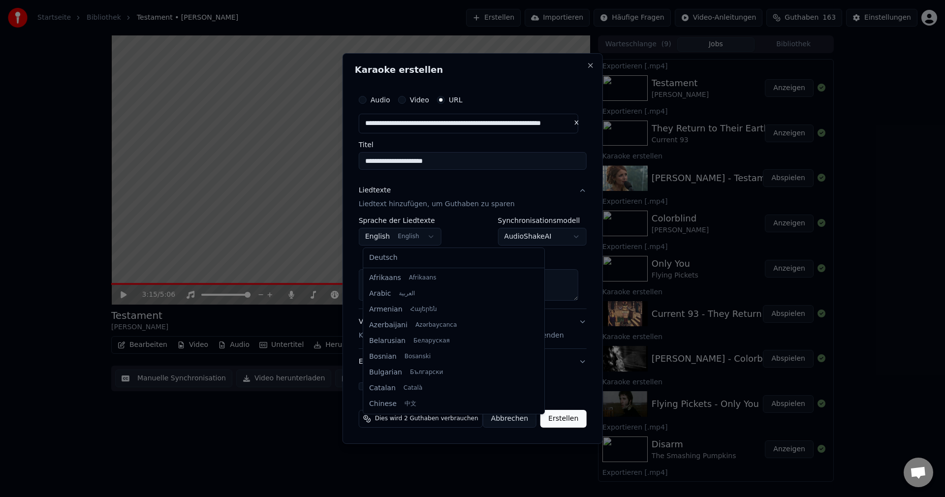
scroll to position [79, 0]
select select "**"
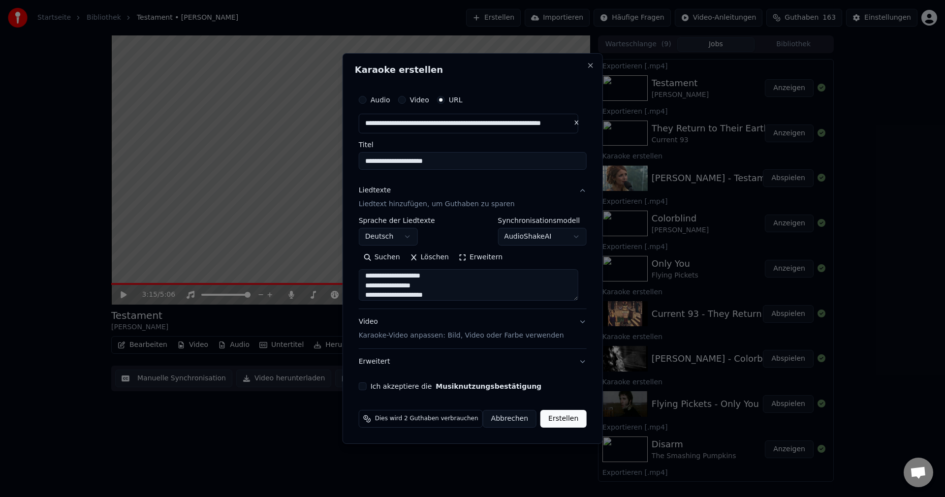
click at [399, 397] on form "**********" at bounding box center [473, 259] width 236 height 346
click at [377, 387] on label "Ich akzeptiere die Musiknutzungsbestätigung" at bounding box center [456, 386] width 171 height 7
click at [367, 387] on button "Ich akzeptiere die Musiknutzungsbestätigung" at bounding box center [363, 386] width 8 height 8
click at [560, 424] on button "Erstellen" at bounding box center [563, 419] width 46 height 18
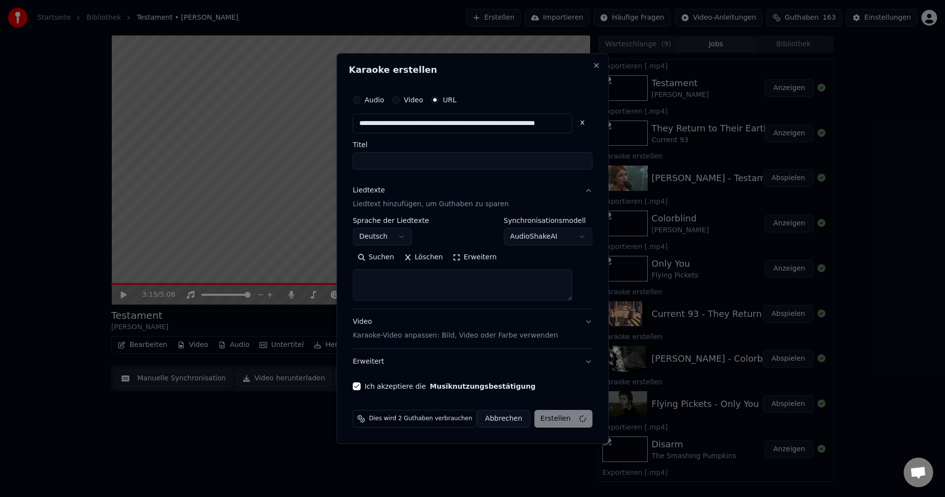
scroll to position [0, 0]
select select
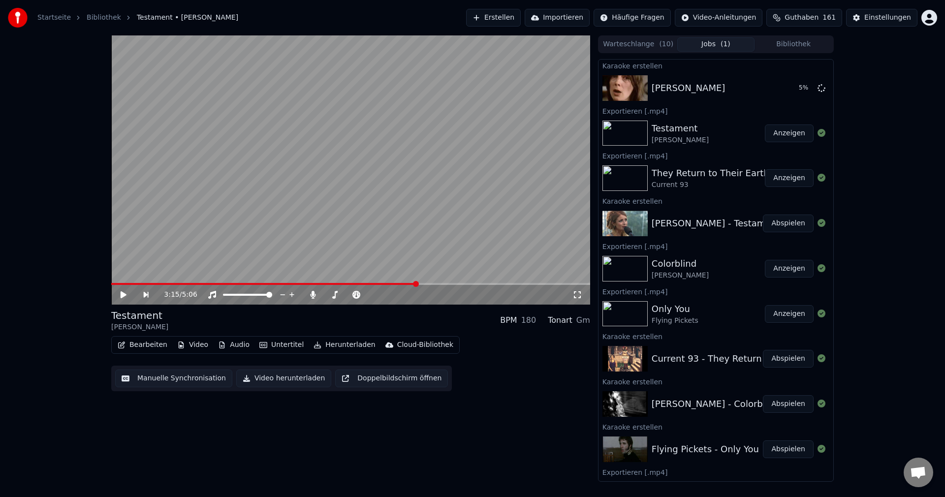
click at [509, 17] on button "Erstellen" at bounding box center [493, 18] width 55 height 18
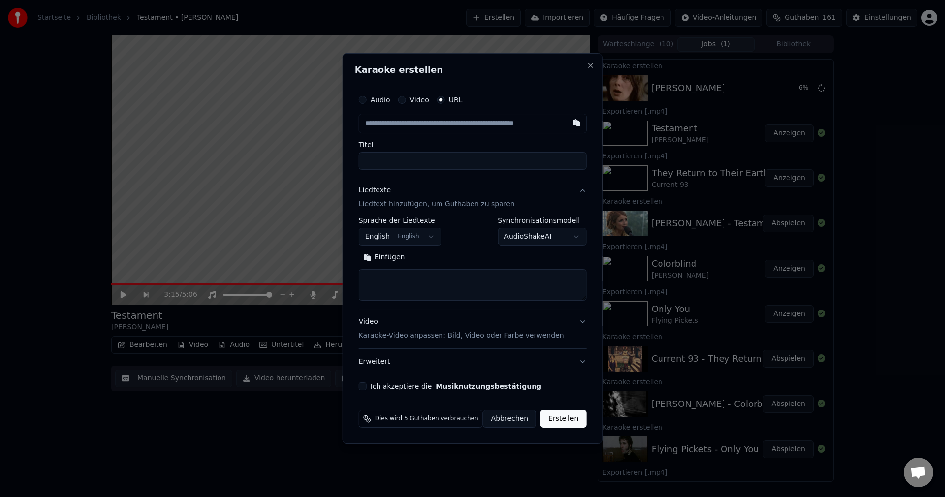
type input "**********"
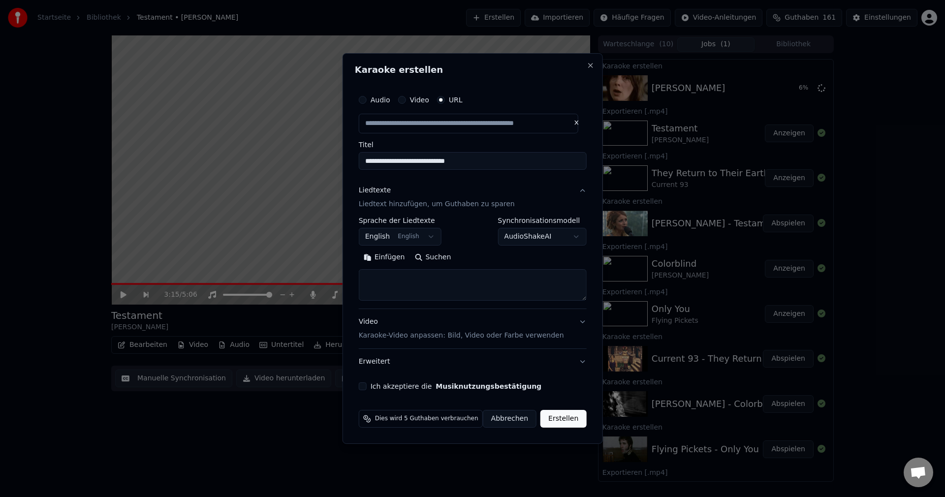
drag, startPoint x: 474, startPoint y: 160, endPoint x: 282, endPoint y: 162, distance: 192.5
click at [282, 162] on body "Startseite Bibliothek Testament • Sarah Lesch Erstellen Importieren Häufige Fra…" at bounding box center [472, 248] width 945 height 497
type input "**********"
click at [441, 291] on textarea at bounding box center [473, 285] width 228 height 32
paste textarea "**********"
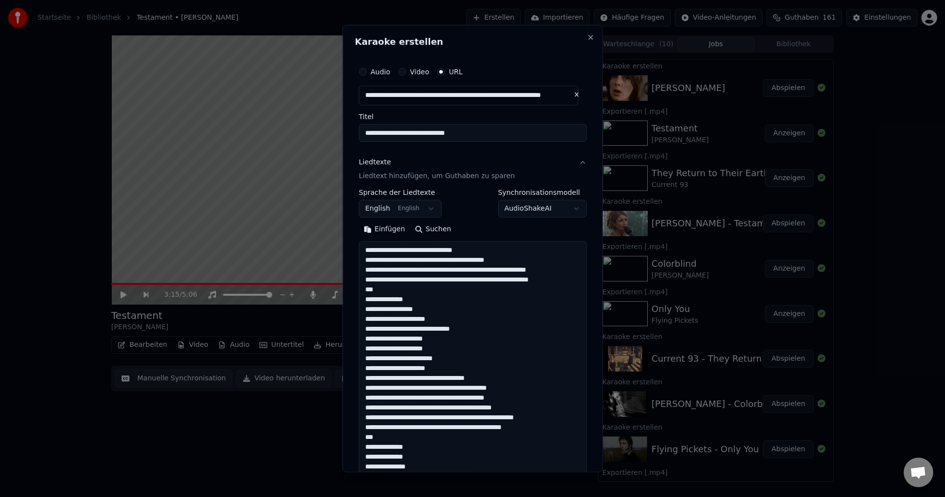
scroll to position [603, 0]
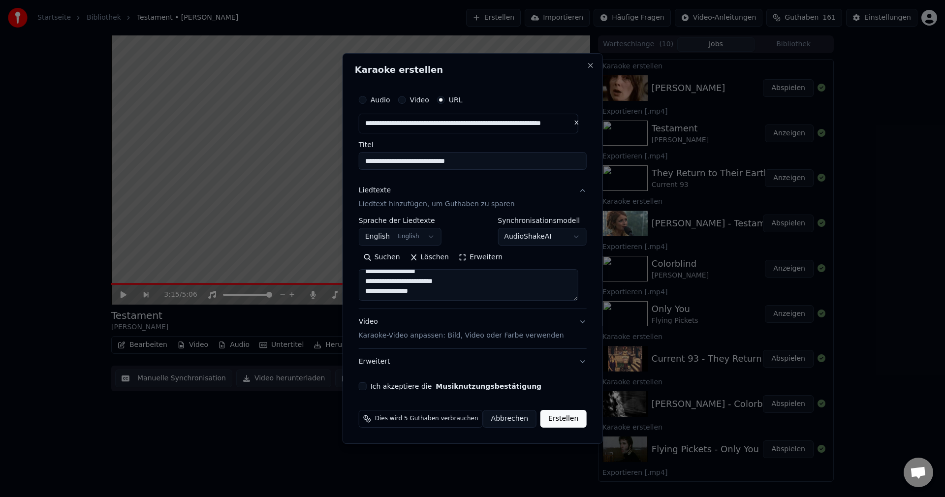
type textarea "**********"
click at [367, 382] on button "Ich akzeptiere die Musiknutzungsbestätigung" at bounding box center [363, 386] width 8 height 8
click at [570, 420] on button "Erstellen" at bounding box center [563, 419] width 46 height 18
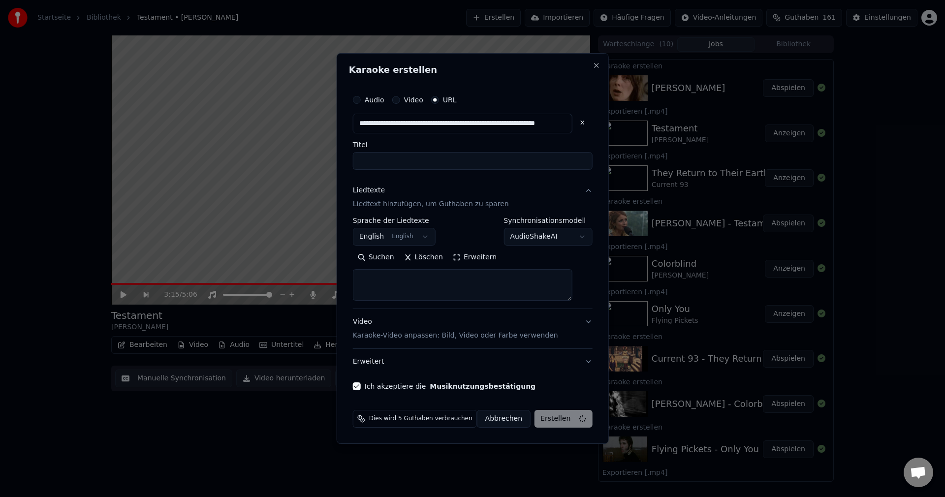
scroll to position [0, 0]
select select
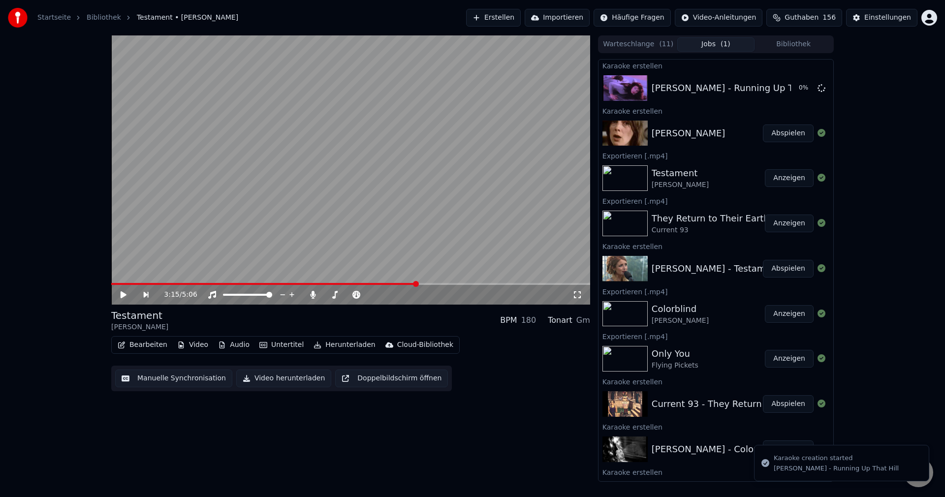
click at [780, 137] on button "Abspielen" at bounding box center [788, 134] width 51 height 18
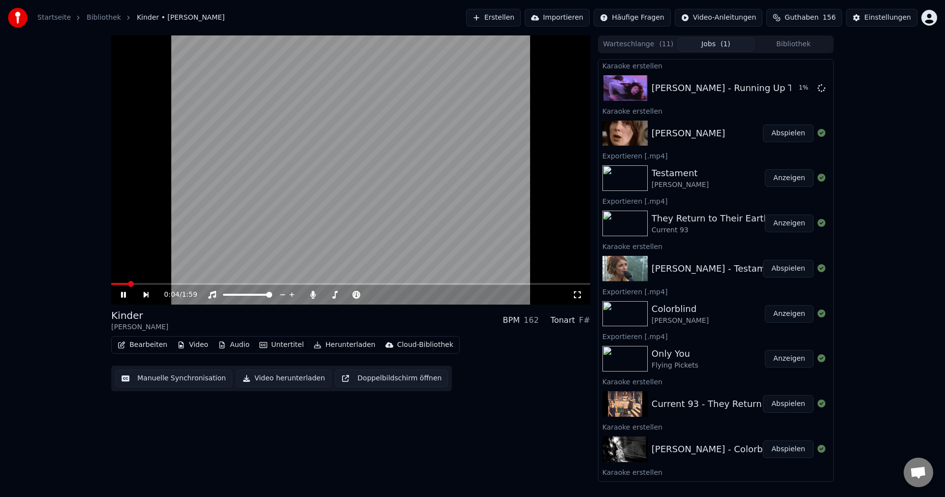
click at [299, 95] on video at bounding box center [350, 169] width 479 height 269
click at [137, 346] on button "Bearbeiten" at bounding box center [143, 345] width 58 height 14
click at [184, 382] on button "Manuelle Synchronisation" at bounding box center [173, 379] width 117 height 18
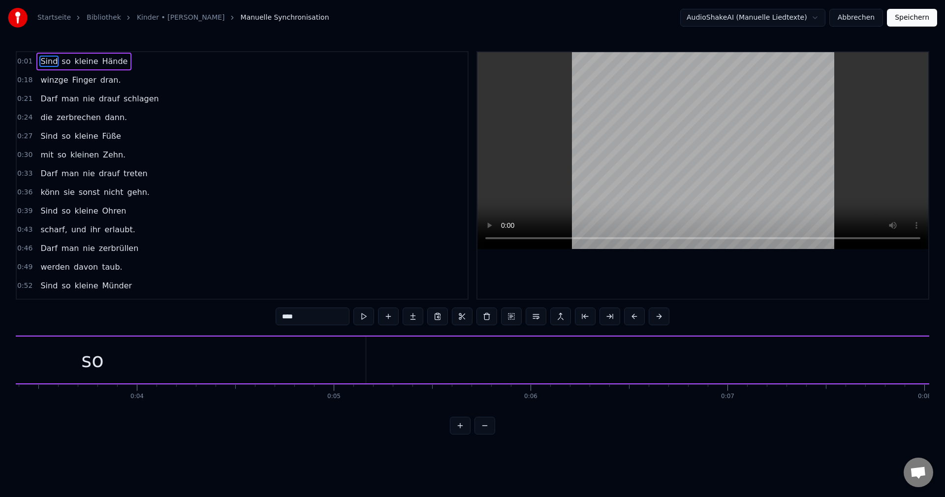
scroll to position [0, 990]
click at [474, 354] on div "Sind so kleine Hände" at bounding box center [952, 360] width 3192 height 49
click at [424, 313] on button at bounding box center [423, 317] width 21 height 18
click at [423, 313] on button at bounding box center [423, 317] width 21 height 18
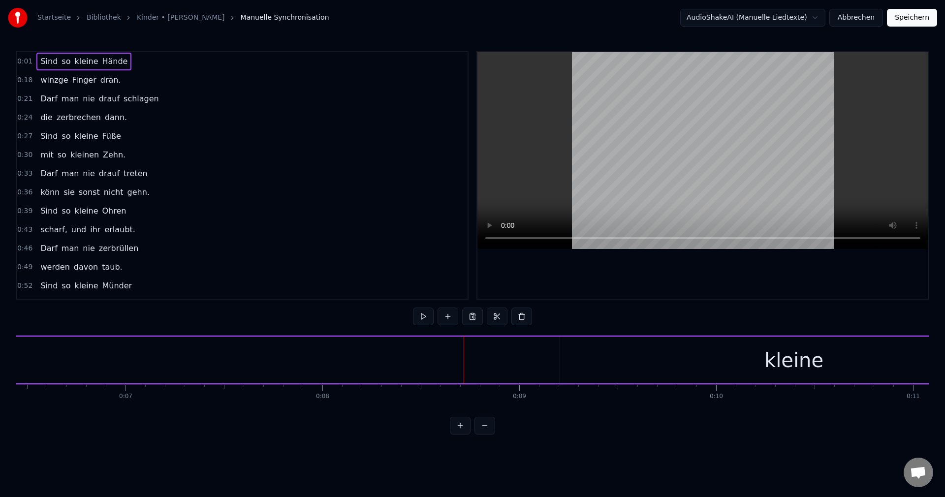
click at [423, 313] on button at bounding box center [423, 317] width 21 height 18
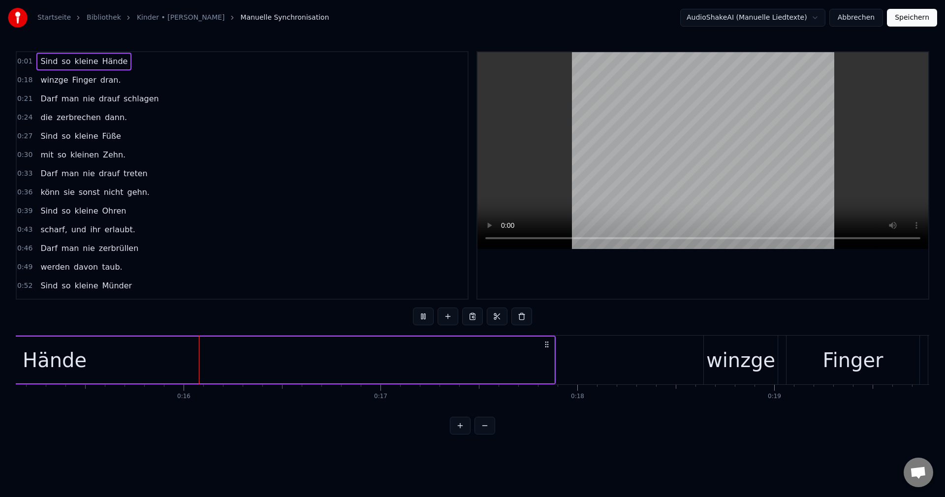
scroll to position [0, 2986]
click at [423, 313] on button at bounding box center [423, 317] width 21 height 18
drag, startPoint x: 256, startPoint y: 372, endPoint x: 203, endPoint y: 358, distance: 54.4
click at [160, 354] on div "Hände" at bounding box center [51, 360] width 999 height 47
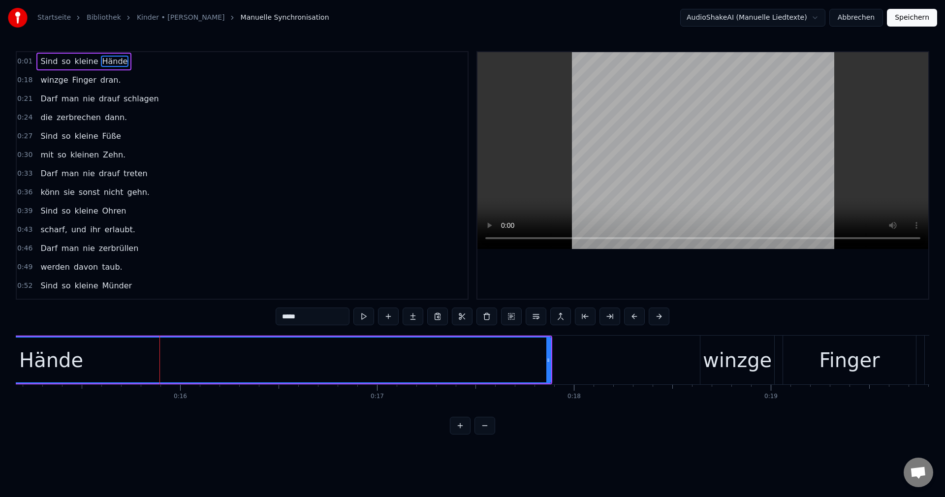
drag, startPoint x: 156, startPoint y: 358, endPoint x: 84, endPoint y: 364, distance: 72.1
click at [84, 364] on div "Hände" at bounding box center [51, 360] width 998 height 45
click at [24, 66] on span "0:01" at bounding box center [24, 62] width 15 height 10
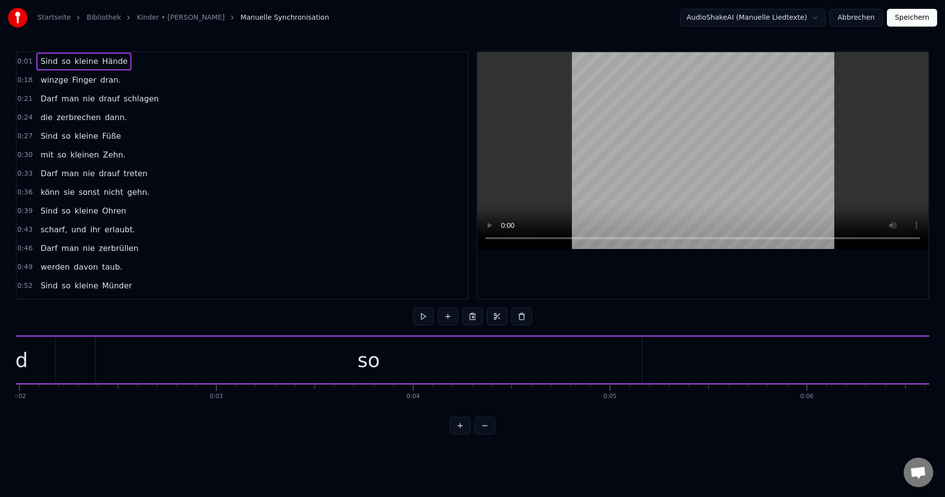
scroll to position [0, 282]
click at [485, 428] on button at bounding box center [484, 426] width 21 height 18
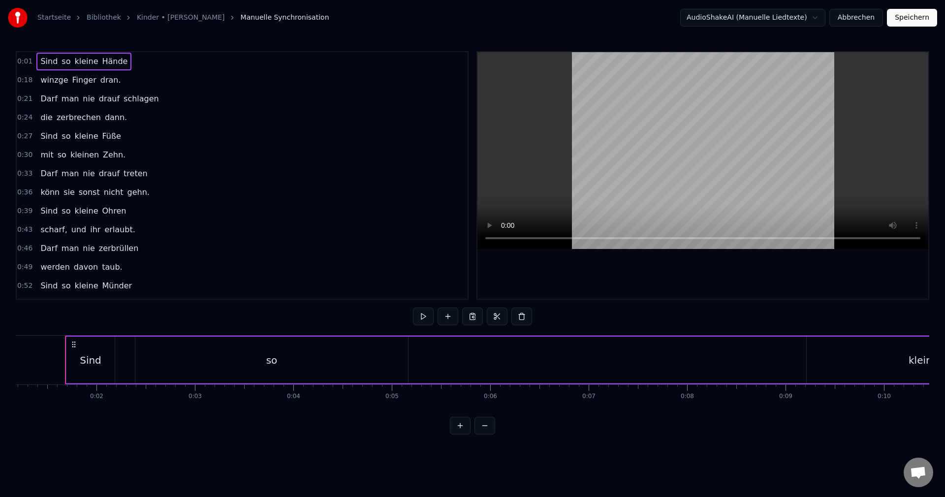
click at [485, 428] on button at bounding box center [484, 426] width 21 height 18
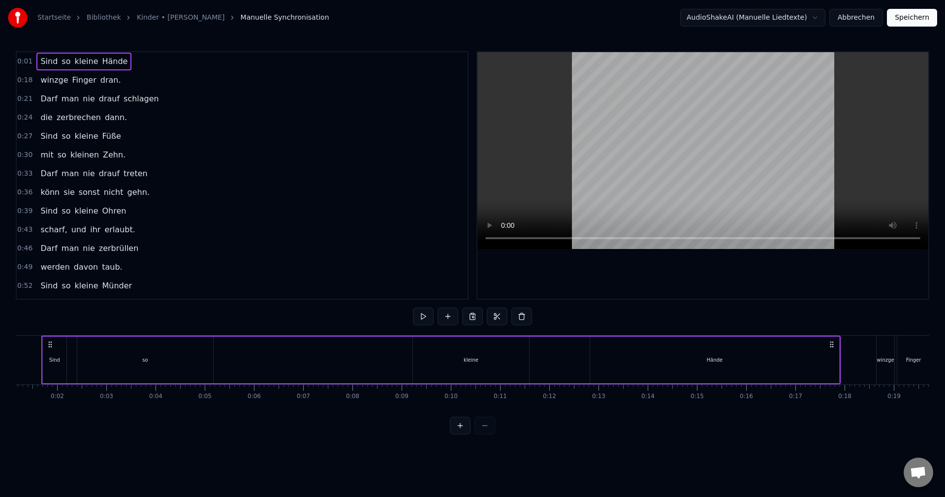
scroll to position [0, 33]
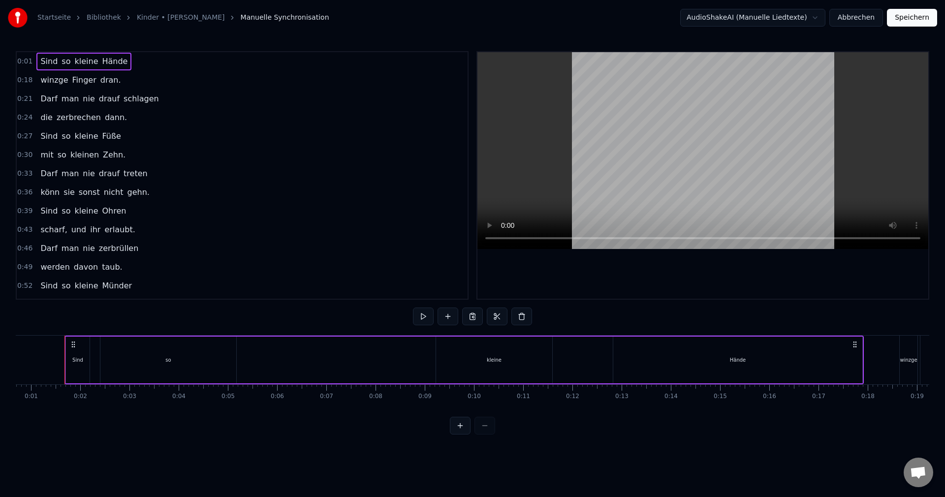
click at [485, 428] on div at bounding box center [472, 426] width 45 height 18
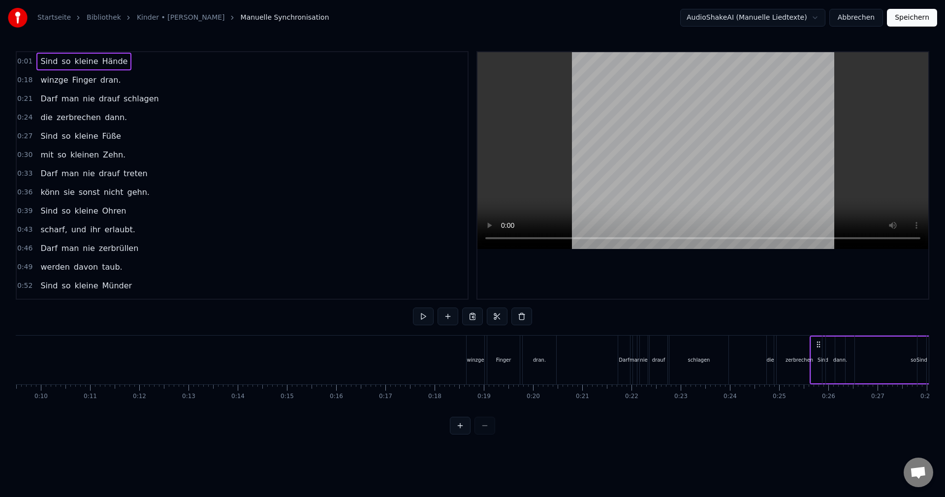
scroll to position [0, 500]
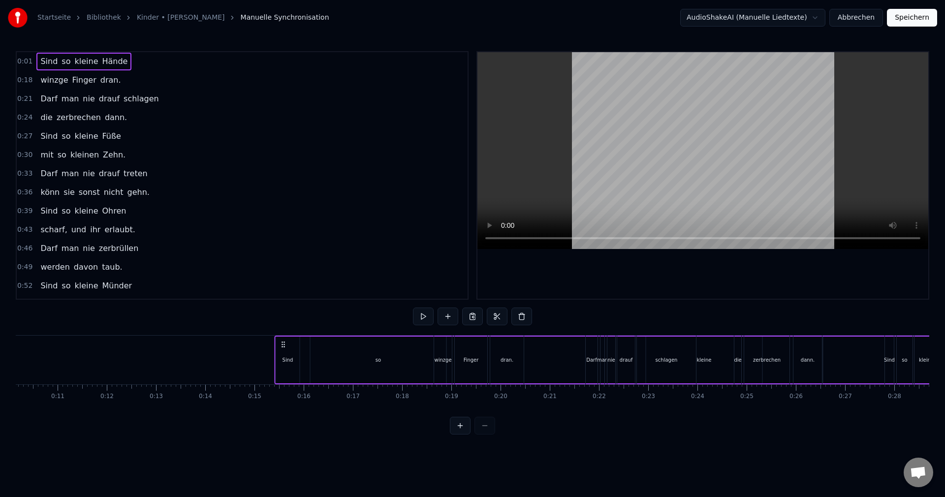
drag, startPoint x: 74, startPoint y: 343, endPoint x: 283, endPoint y: 447, distance: 233.8
click at [283, 447] on html "Startseite Bibliothek Kinder • Bettina Wegner Manuelle Synchronisation AudioSha…" at bounding box center [472, 225] width 945 height 450
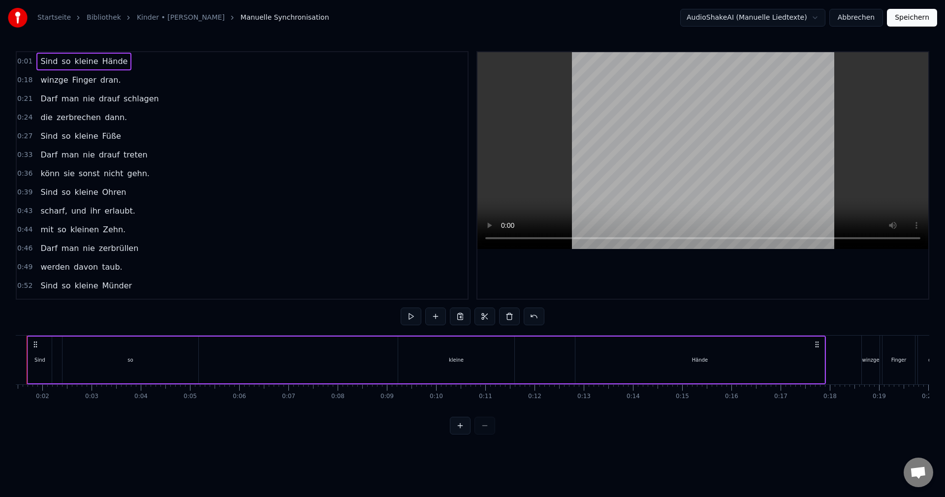
scroll to position [0, 65]
drag, startPoint x: 832, startPoint y: 358, endPoint x: 767, endPoint y: 356, distance: 64.5
click at [767, 356] on div "Sind so kleine Hände" at bounding box center [432, 360] width 799 height 49
drag, startPoint x: 831, startPoint y: 360, endPoint x: 803, endPoint y: 360, distance: 28.1
click at [803, 360] on div "Hände" at bounding box center [706, 360] width 250 height 47
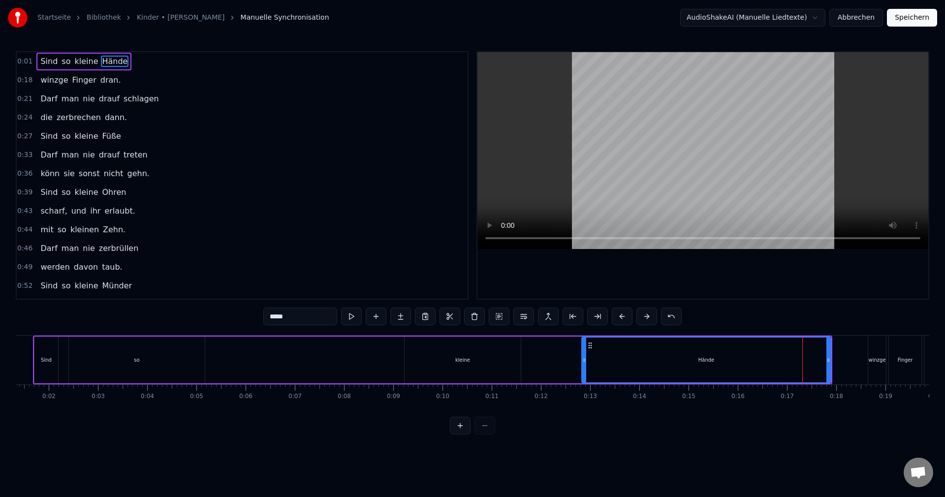
drag, startPoint x: 203, startPoint y: 368, endPoint x: 167, endPoint y: 364, distance: 36.6
click at [167, 364] on div "so" at bounding box center [137, 360] width 136 height 47
type input "**"
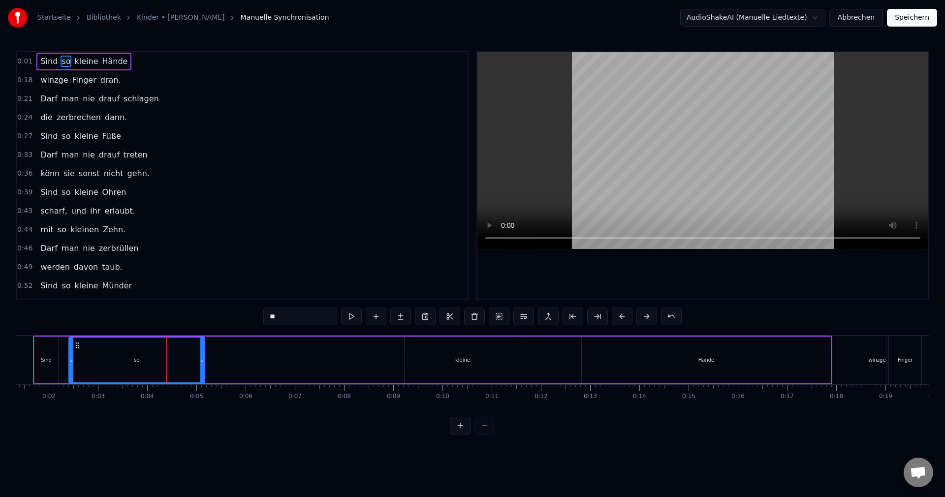
click at [23, 60] on span "0:01" at bounding box center [24, 62] width 15 height 10
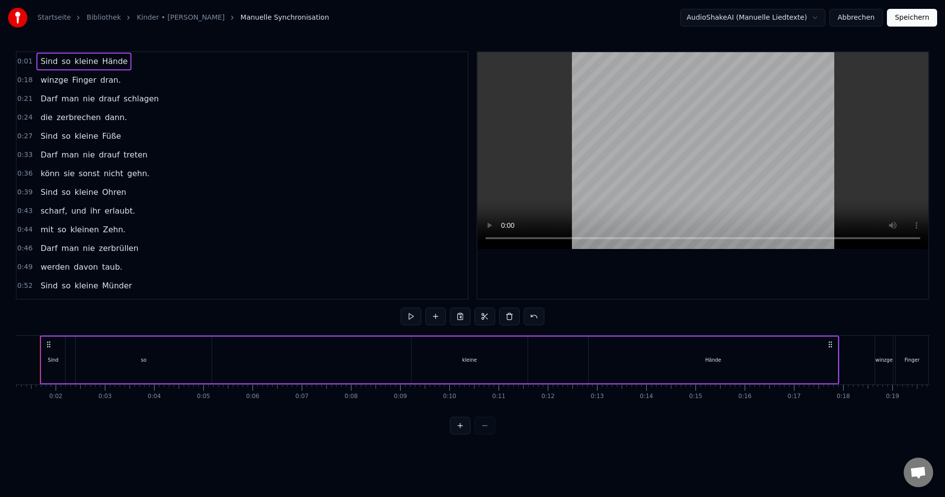
scroll to position [0, 33]
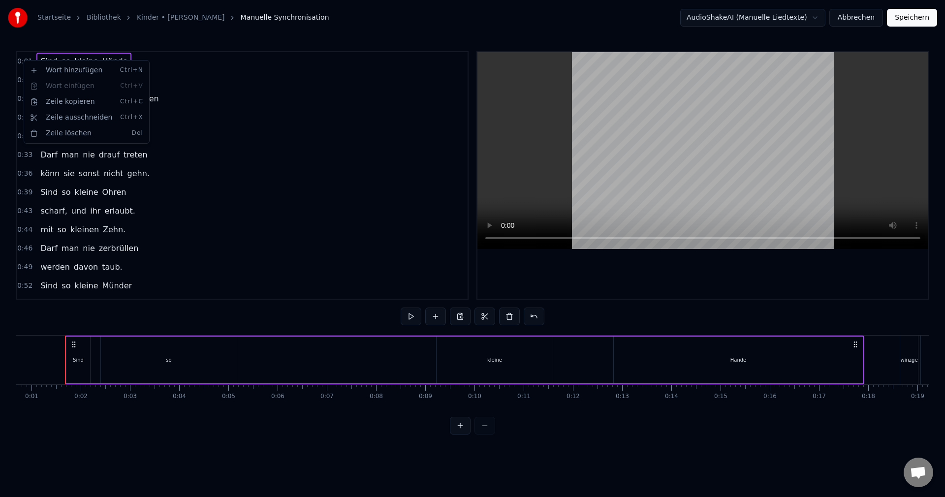
click at [23, 60] on html "Startseite Bibliothek Kinder • Bettina Wegner Manuelle Synchronisation AudioSha…" at bounding box center [472, 225] width 945 height 450
click at [23, 60] on span "0:01" at bounding box center [24, 62] width 15 height 10
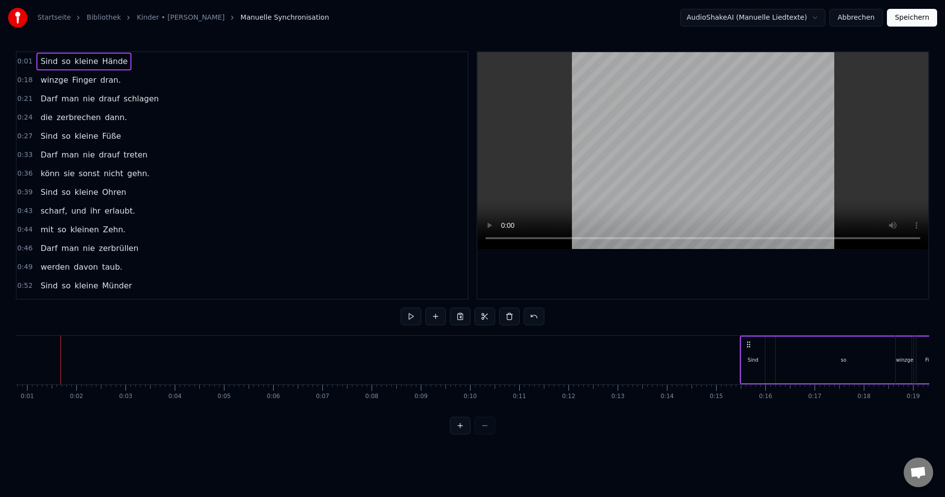
scroll to position [0, 41]
drag, startPoint x: 73, startPoint y: 344, endPoint x: 712, endPoint y: 299, distance: 641.0
click at [712, 299] on div "0:01 Sind so kleine Hände 0:18 winzge Finger dran. 0:21 Darf man nie drauf schl…" at bounding box center [473, 242] width 914 height 383
click at [468, 432] on button at bounding box center [460, 426] width 21 height 18
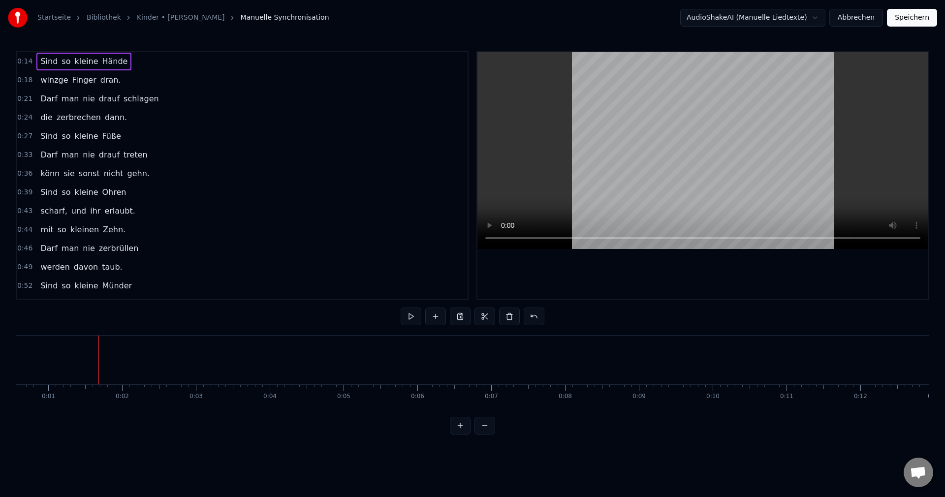
click at [459, 430] on button at bounding box center [460, 426] width 21 height 18
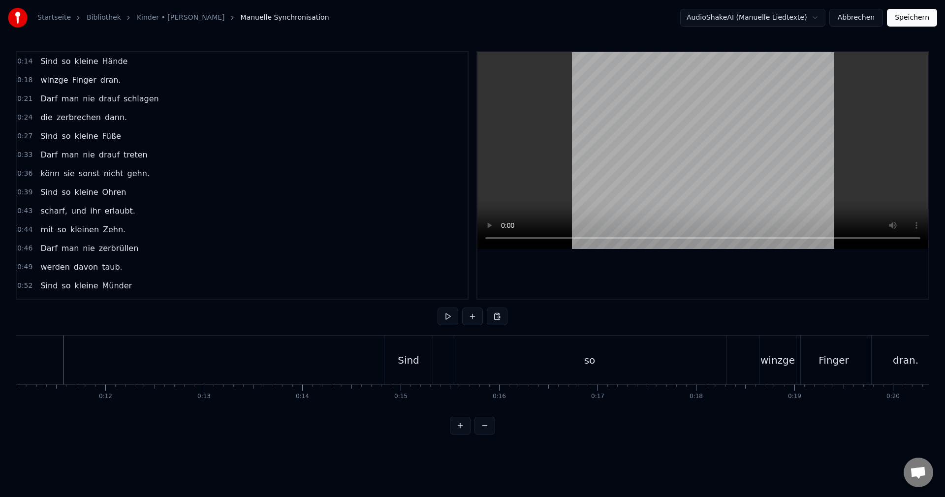
scroll to position [0, 1090]
click at [410, 350] on div "Sind" at bounding box center [410, 360] width 48 height 49
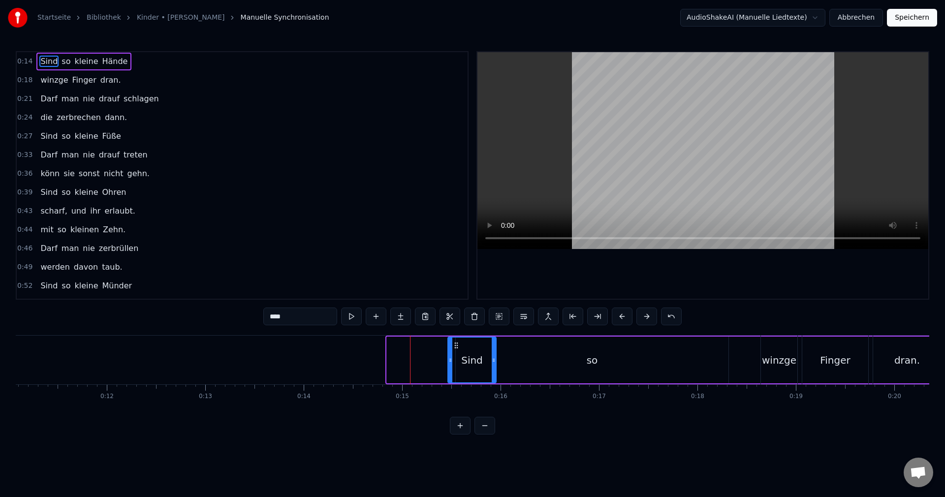
drag, startPoint x: 397, startPoint y: 346, endPoint x: 458, endPoint y: 354, distance: 61.6
click at [458, 354] on div "Sind" at bounding box center [471, 360] width 47 height 45
click at [617, 346] on div "so" at bounding box center [592, 360] width 273 height 47
type input "**"
drag, startPoint x: 725, startPoint y: 359, endPoint x: 474, endPoint y: 363, distance: 250.6
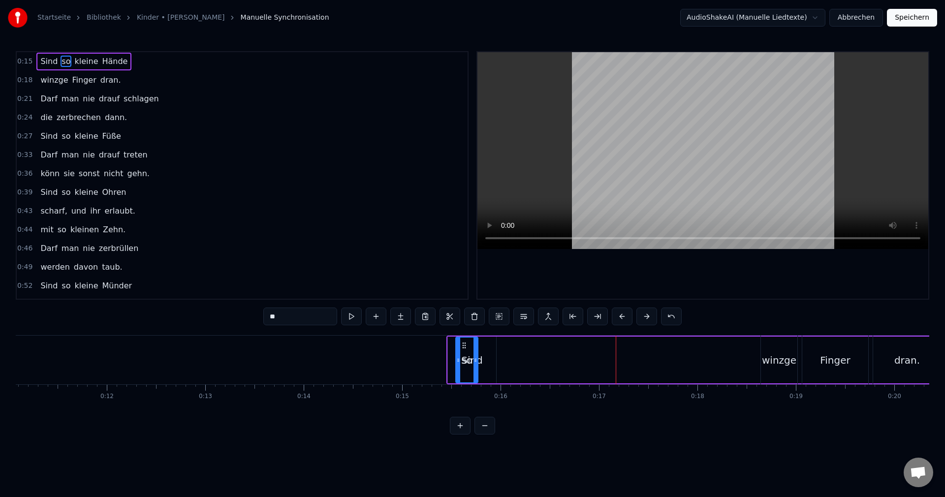
click at [474, 363] on icon at bounding box center [476, 360] width 4 height 8
drag, startPoint x: 465, startPoint y: 346, endPoint x: 484, endPoint y: 368, distance: 29.3
click at [484, 368] on div "so" at bounding box center [485, 360] width 21 height 45
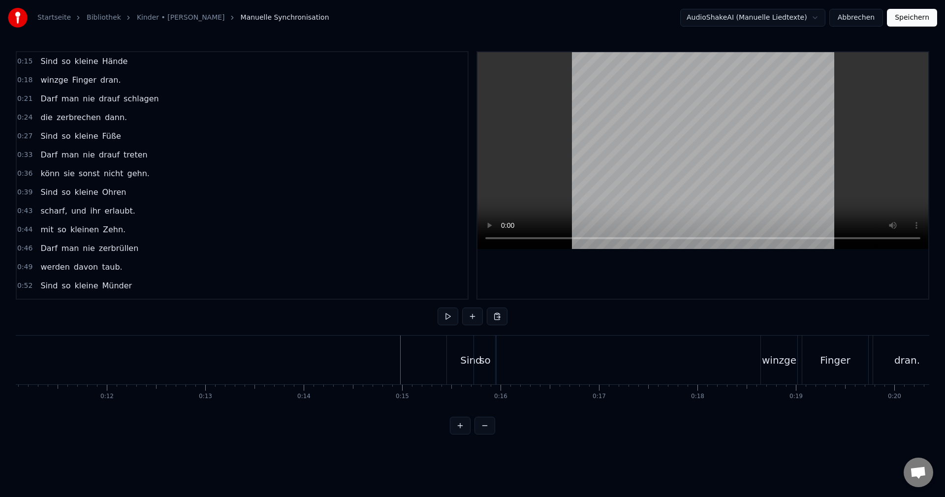
click at [464, 433] on button at bounding box center [460, 426] width 21 height 18
click at [461, 432] on button at bounding box center [460, 426] width 21 height 18
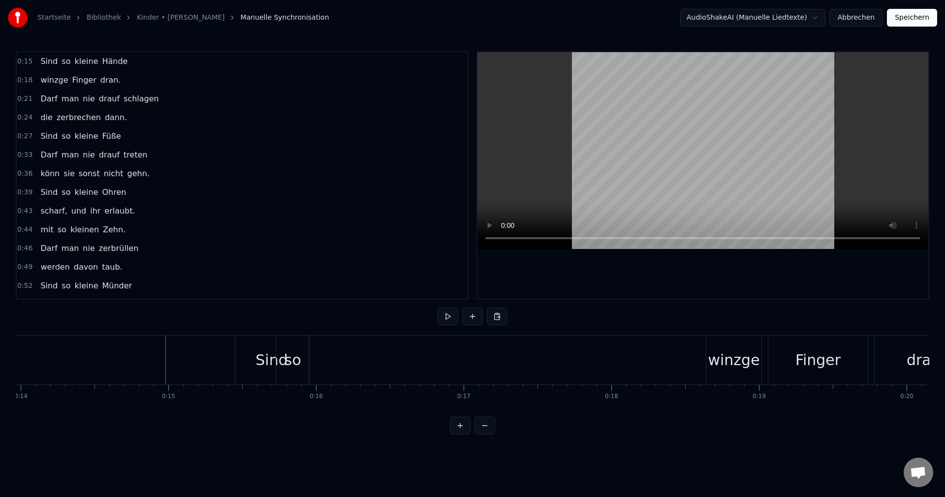
scroll to position [0, 2163]
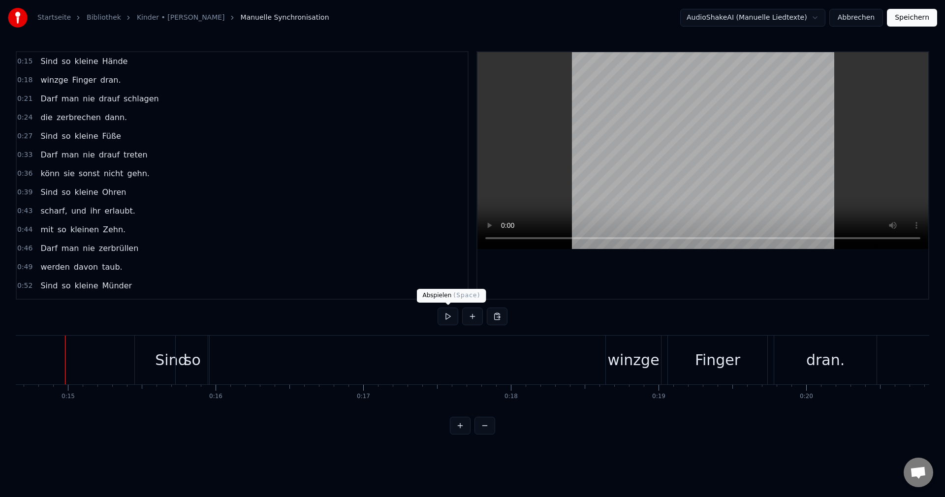
click at [448, 319] on button at bounding box center [448, 317] width 21 height 18
click at [447, 318] on button at bounding box center [448, 317] width 21 height 18
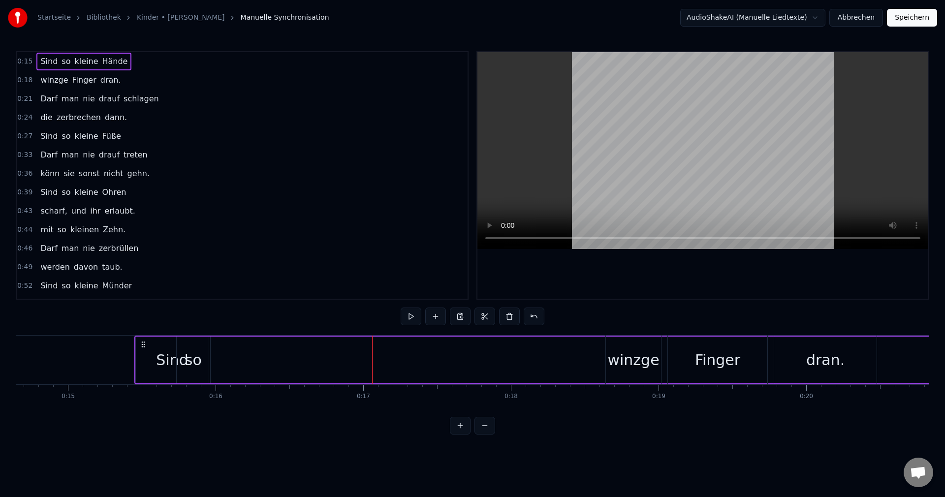
click at [204, 357] on div "so" at bounding box center [194, 360] width 34 height 47
click at [83, 58] on span "kleine" at bounding box center [86, 61] width 26 height 11
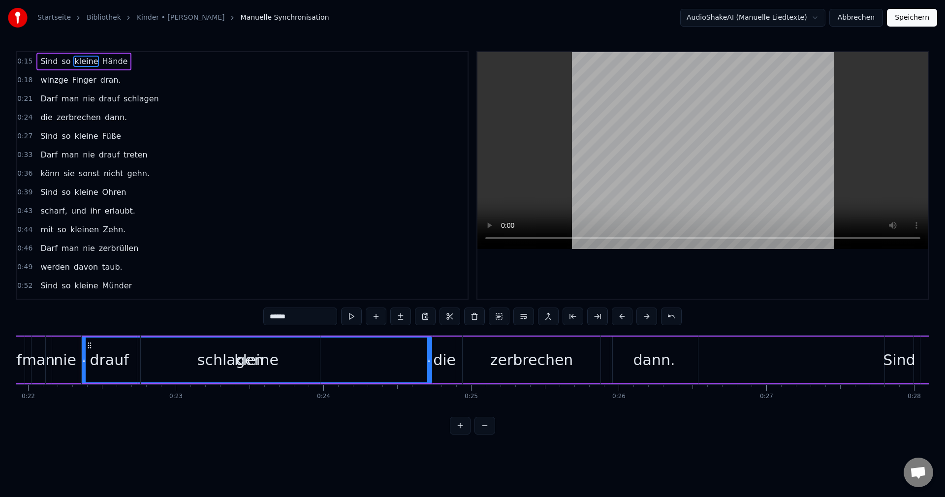
scroll to position [0, 3251]
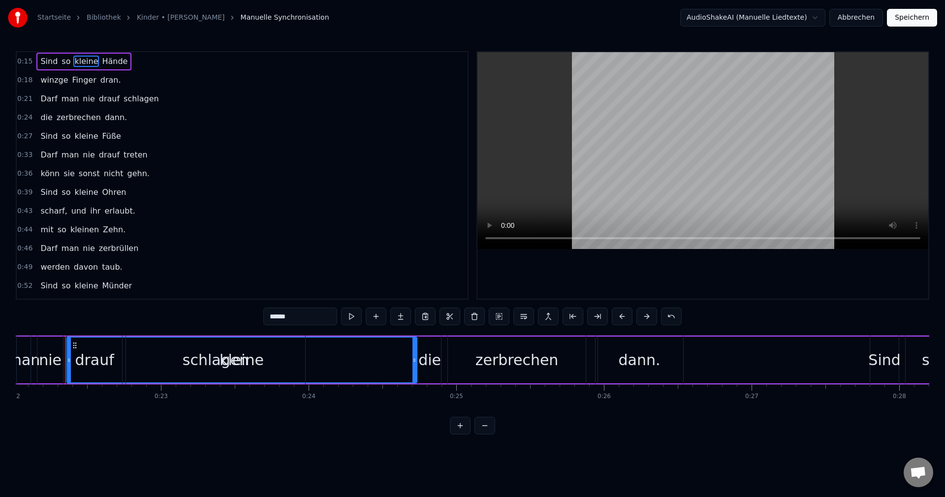
drag, startPoint x: 75, startPoint y: 345, endPoint x: 0, endPoint y: 353, distance: 75.3
click at [0, 353] on div "Startseite Bibliothek Kinder • Bettina Wegner Manuelle Synchronisation AudioSha…" at bounding box center [472, 217] width 945 height 435
click at [82, 59] on span "kleine" at bounding box center [86, 61] width 26 height 11
click at [149, 348] on div "schlagen" at bounding box center [215, 360] width 179 height 49
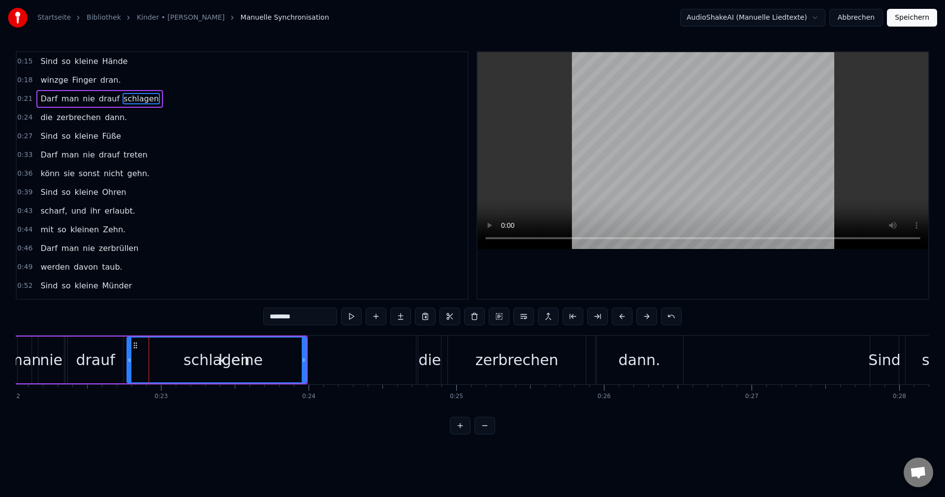
click at [87, 65] on span "kleine" at bounding box center [86, 61] width 26 height 11
type input "******"
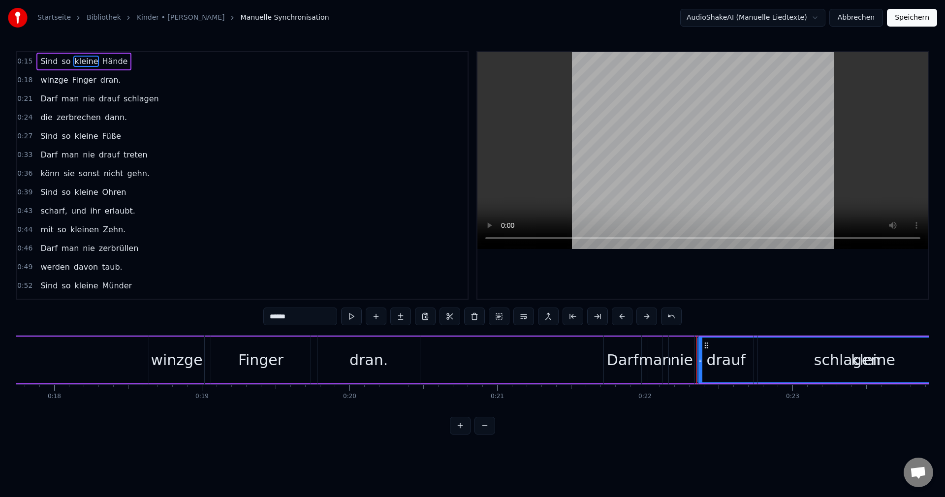
scroll to position [0, 2571]
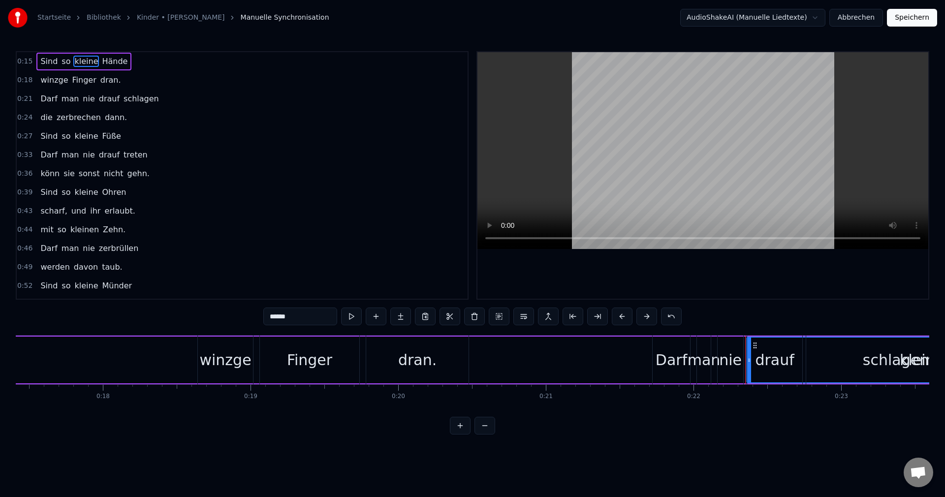
click at [81, 63] on span "kleine" at bounding box center [86, 61] width 26 height 11
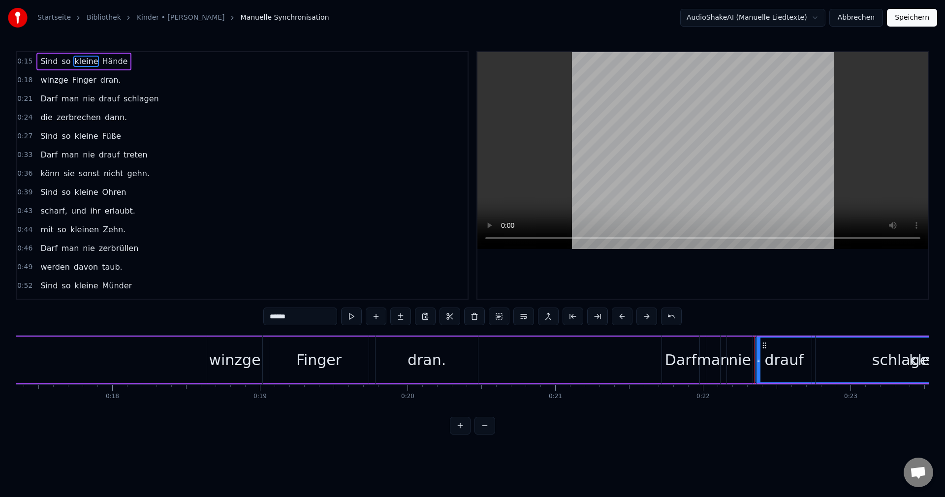
click at [717, 112] on video at bounding box center [702, 150] width 451 height 197
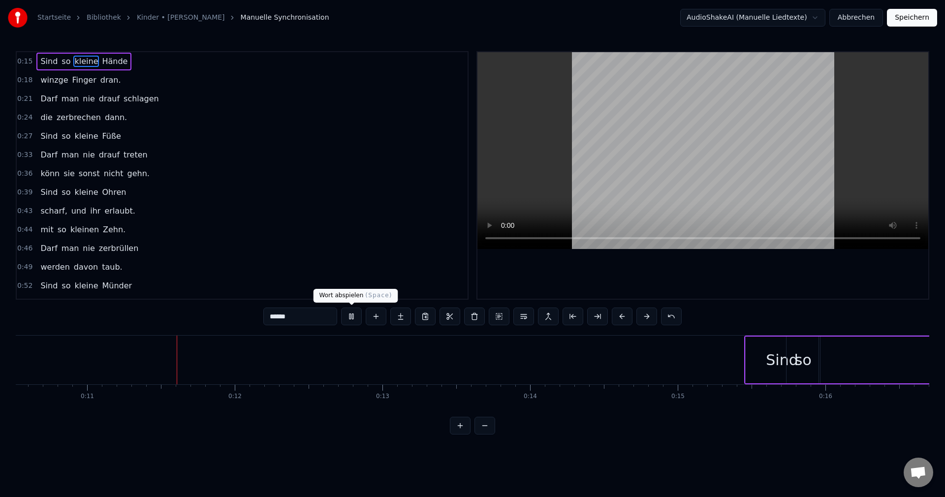
scroll to position [0, 1558]
click at [352, 313] on button at bounding box center [351, 317] width 21 height 18
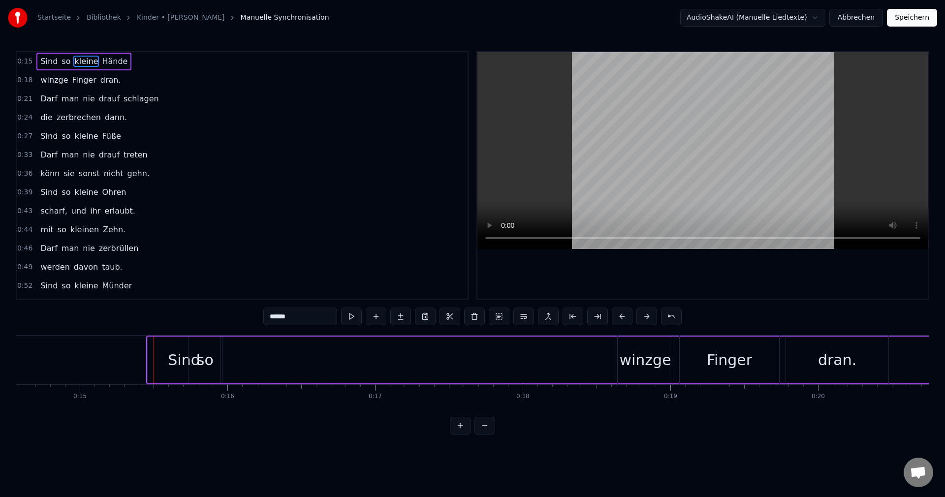
scroll to position [0, 2180]
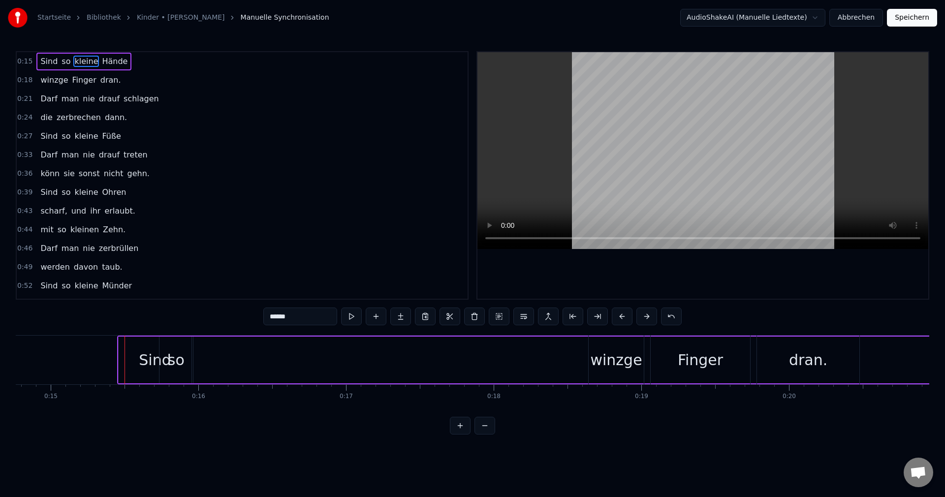
click at [76, 64] on span "kleine" at bounding box center [86, 61] width 26 height 11
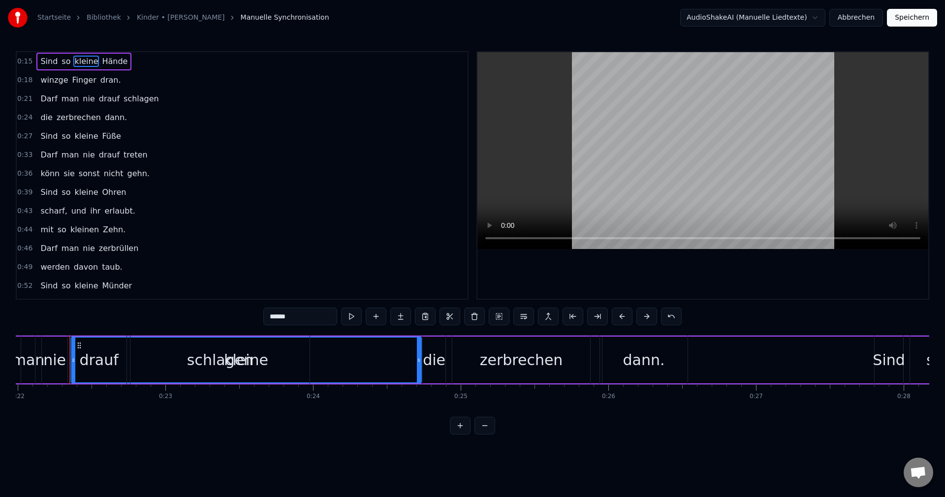
scroll to position [0, 3251]
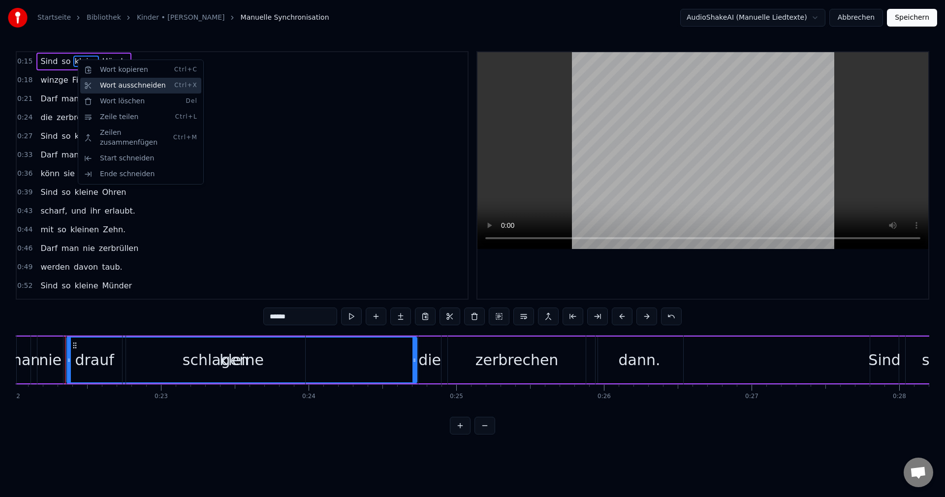
click at [142, 89] on div "Wort ausschneiden Ctrl+X" at bounding box center [140, 86] width 121 height 16
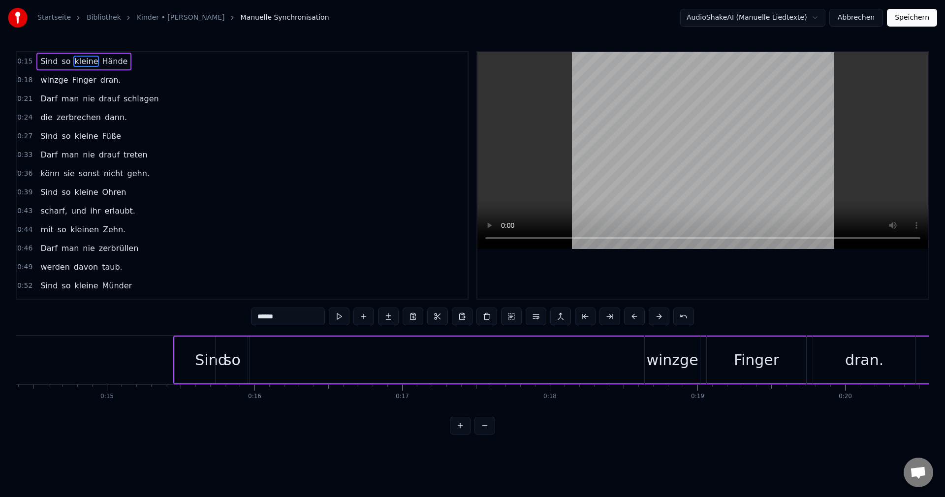
scroll to position [0, 2115]
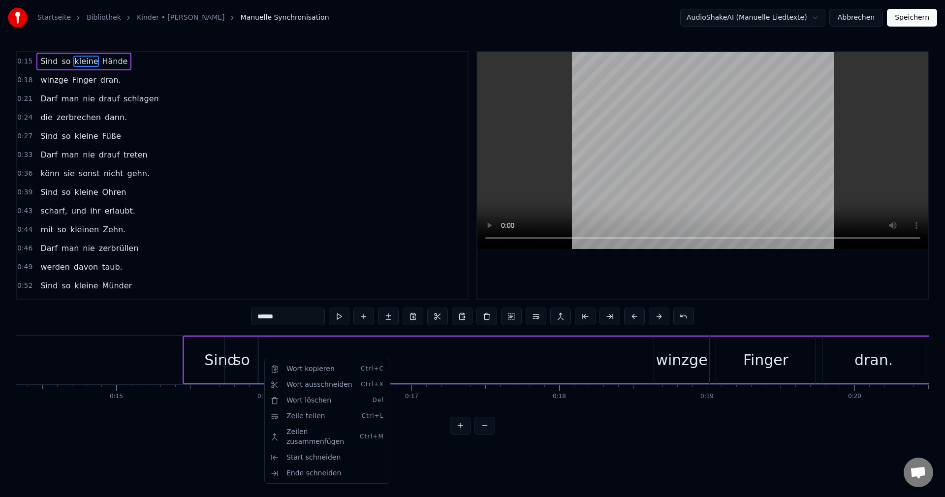
click at [297, 219] on html "Startseite Bibliothek Kinder • Bettina Wegner Manuelle Synchronisation AudioSha…" at bounding box center [472, 225] width 945 height 450
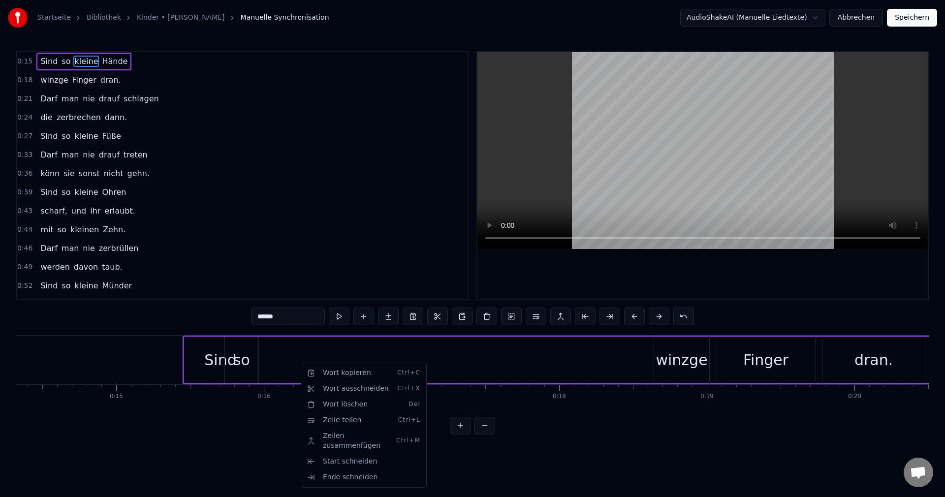
click at [79, 65] on html "Startseite Bibliothek Kinder • Bettina Wegner Manuelle Synchronisation AudioSha…" at bounding box center [472, 225] width 945 height 450
click at [114, 58] on span "Hände" at bounding box center [115, 61] width 28 height 11
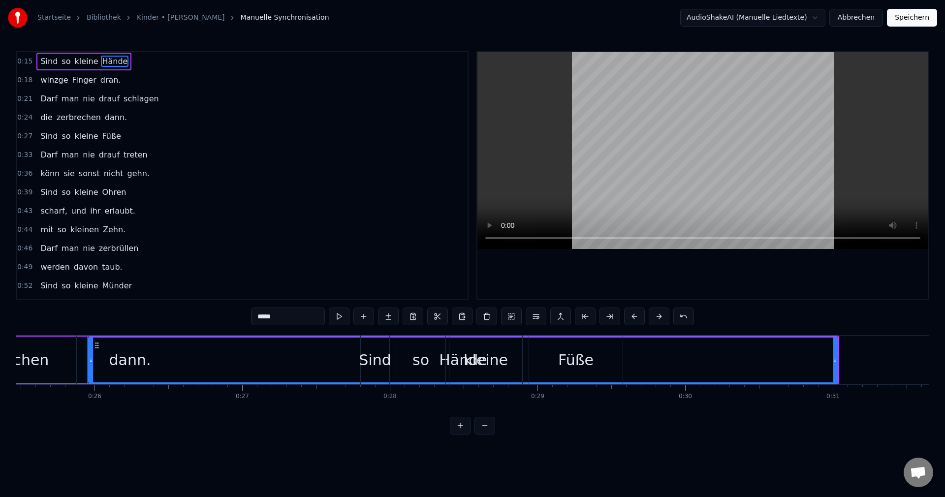
scroll to position [0, 3783]
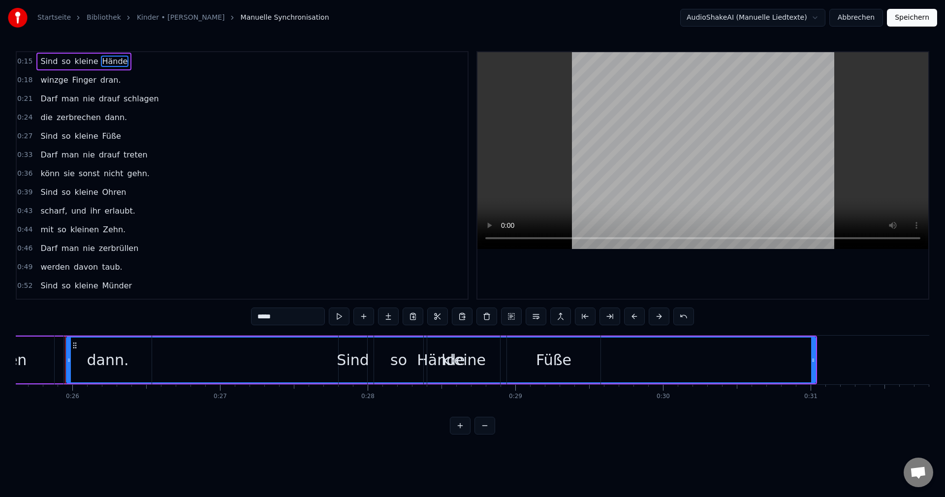
click at [76, 64] on span "kleine" at bounding box center [86, 61] width 26 height 11
type input "******"
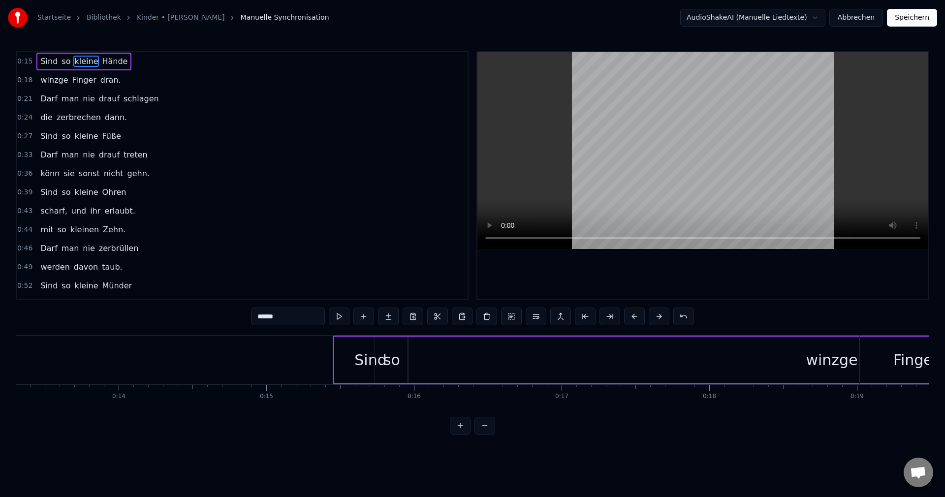
scroll to position [0, 1802]
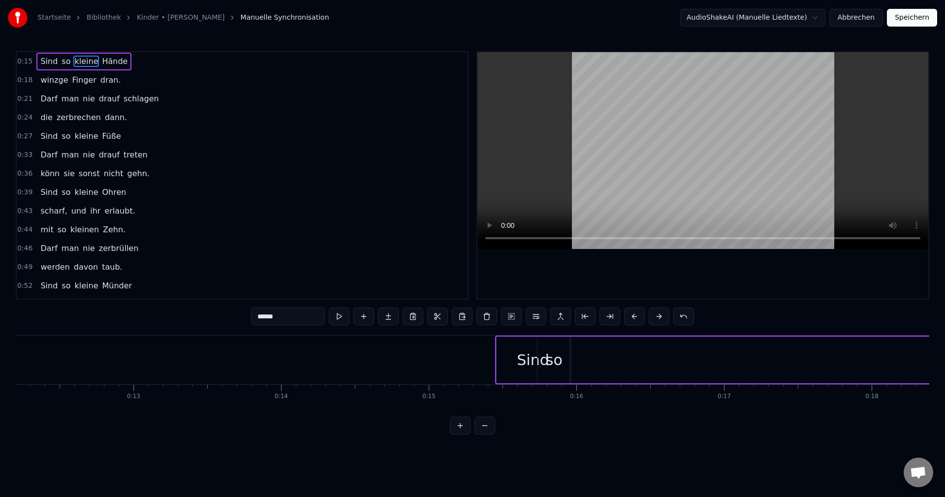
drag, startPoint x: 75, startPoint y: 345, endPoint x: 602, endPoint y: 364, distance: 528.0
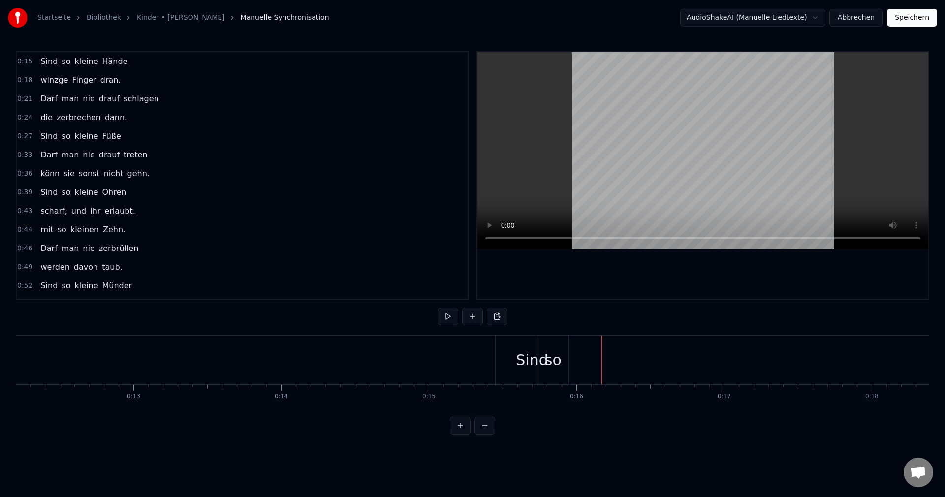
click at [83, 63] on span "kleine" at bounding box center [86, 61] width 26 height 11
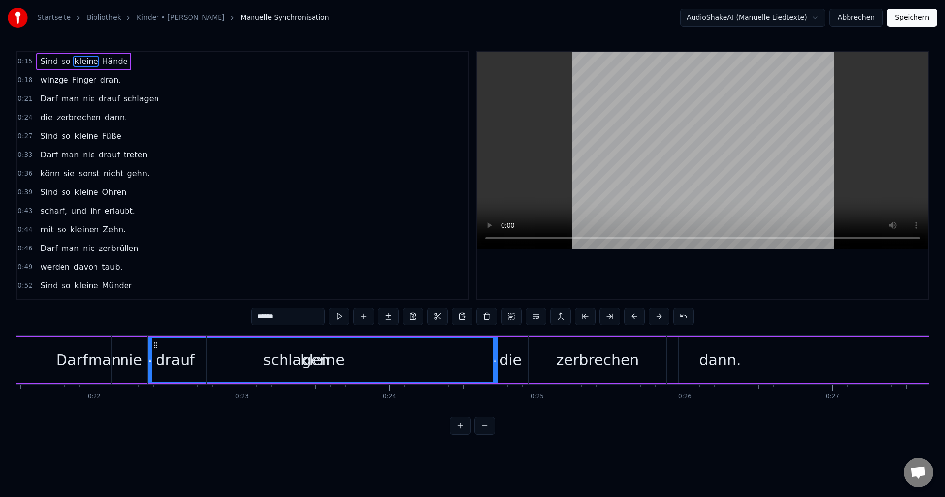
scroll to position [0, 3251]
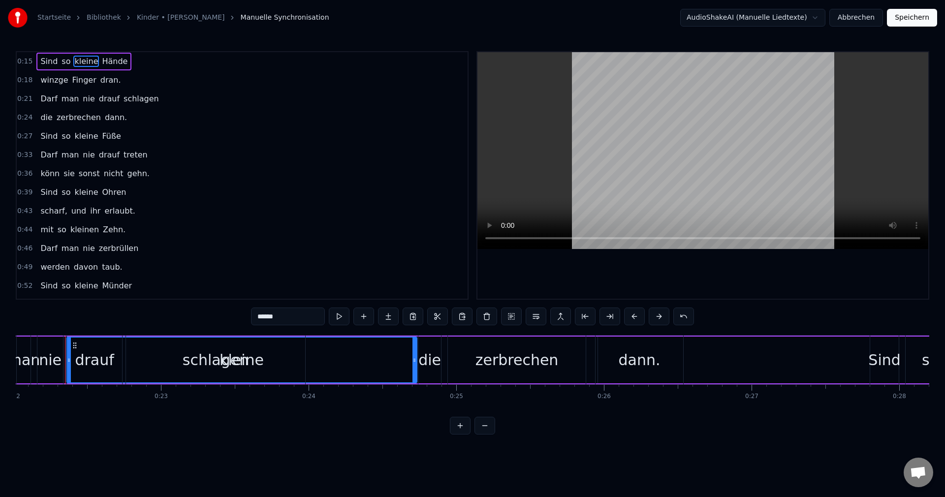
click at [460, 434] on button at bounding box center [460, 426] width 21 height 18
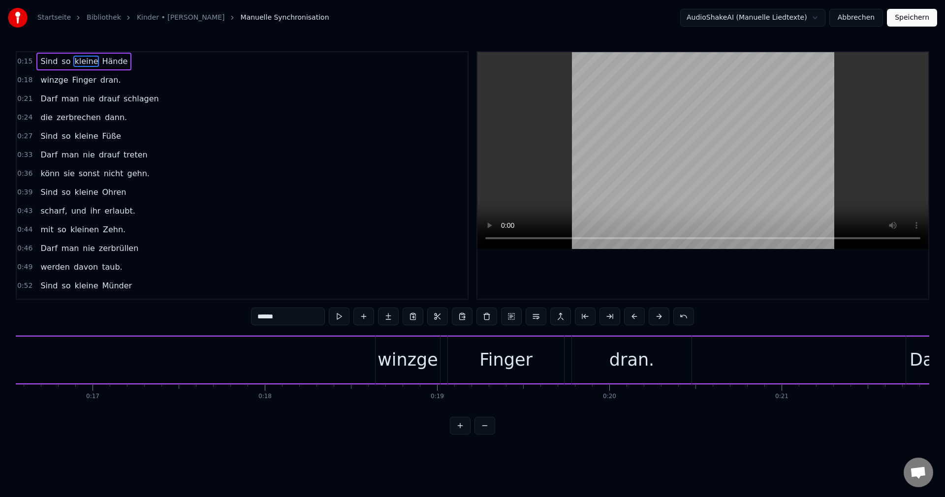
scroll to position [0, 2627]
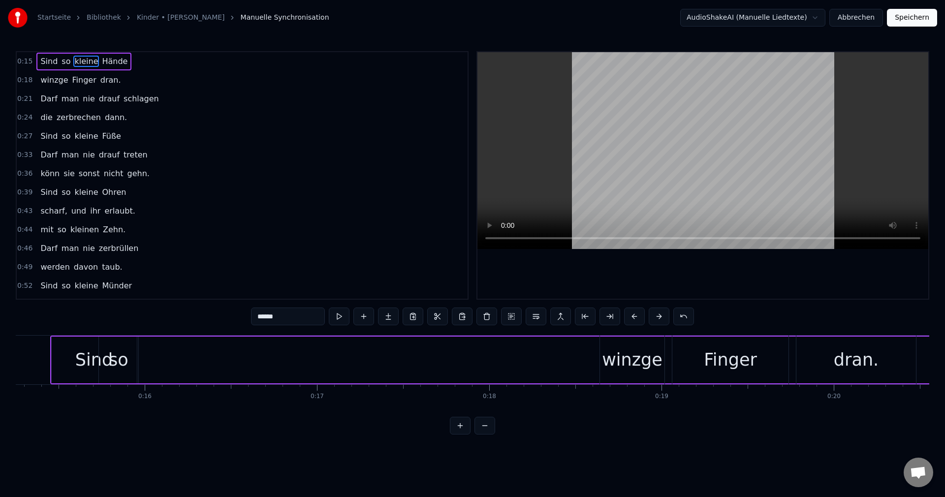
drag, startPoint x: 627, startPoint y: 345, endPoint x: 122, endPoint y: 363, distance: 505.3
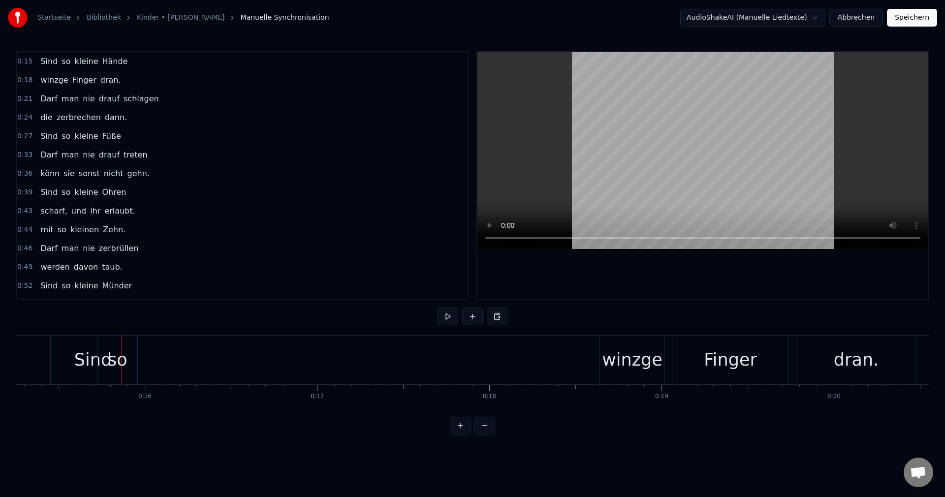
click at [61, 65] on span "so" at bounding box center [66, 61] width 11 height 11
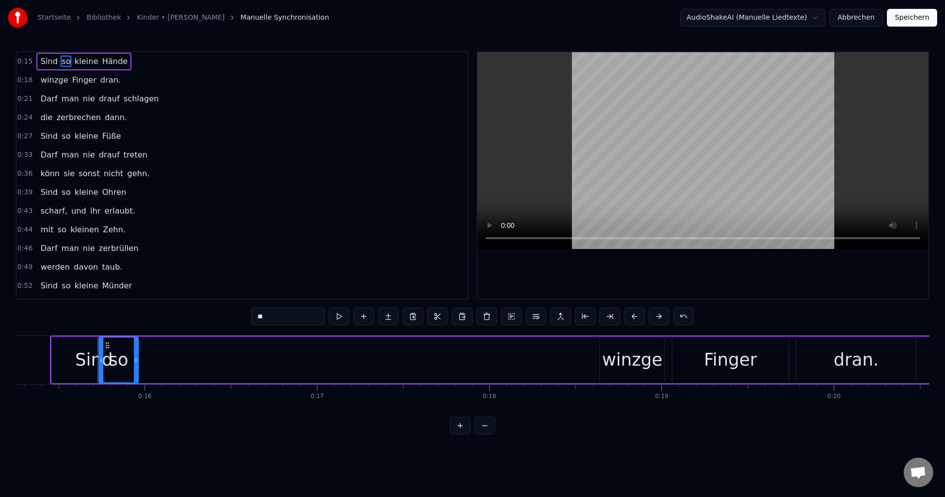
click at [82, 62] on span "kleine" at bounding box center [86, 61] width 26 height 11
type input "******"
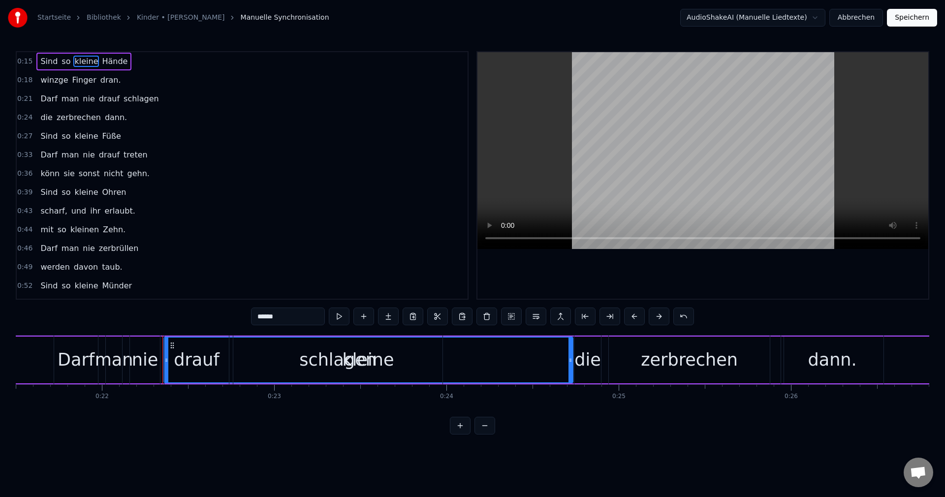
scroll to position [0, 3801]
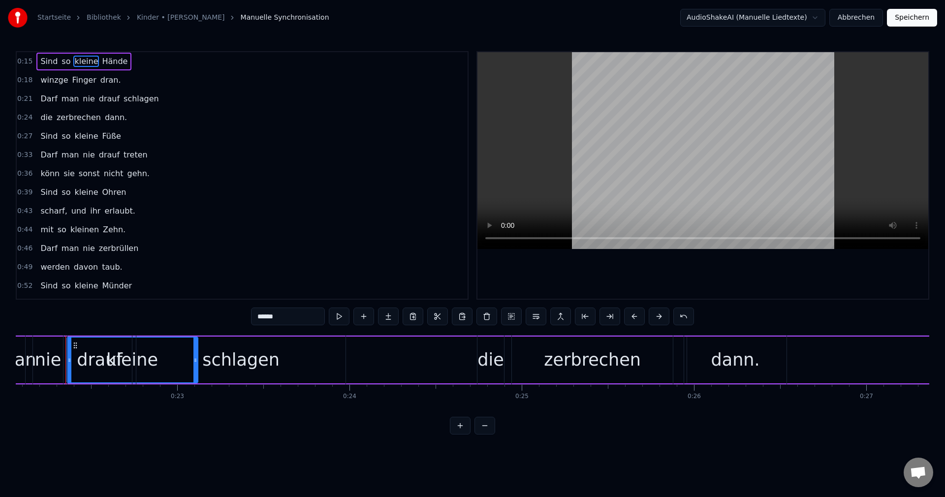
drag, startPoint x: 473, startPoint y: 362, endPoint x: 195, endPoint y: 376, distance: 278.5
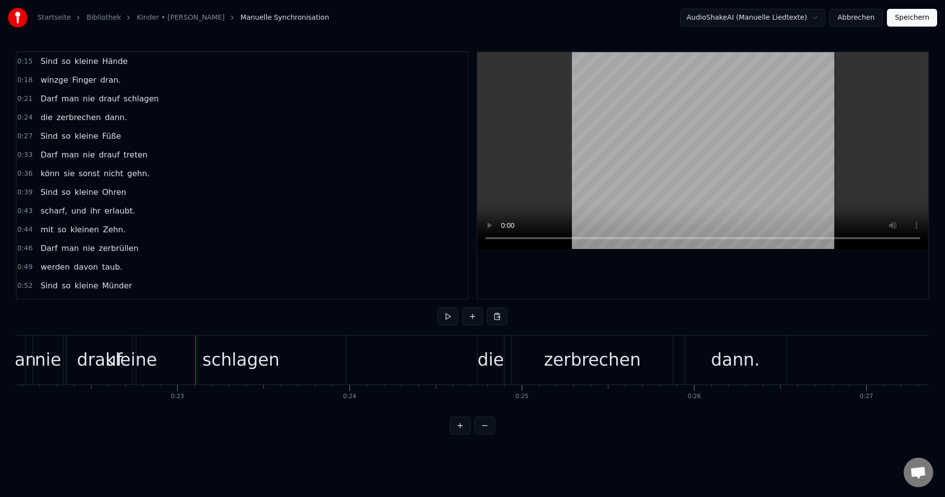
click at [85, 67] on span "kleine" at bounding box center [86, 61] width 26 height 11
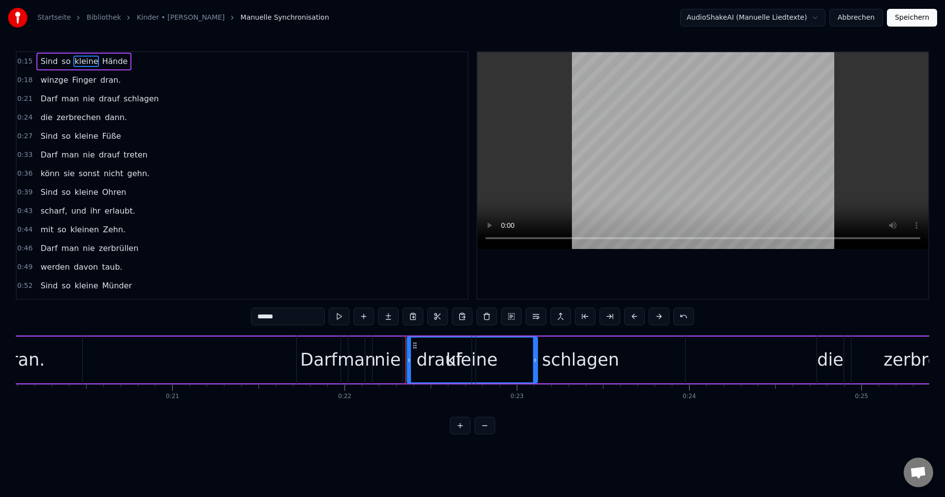
scroll to position [0, 3144]
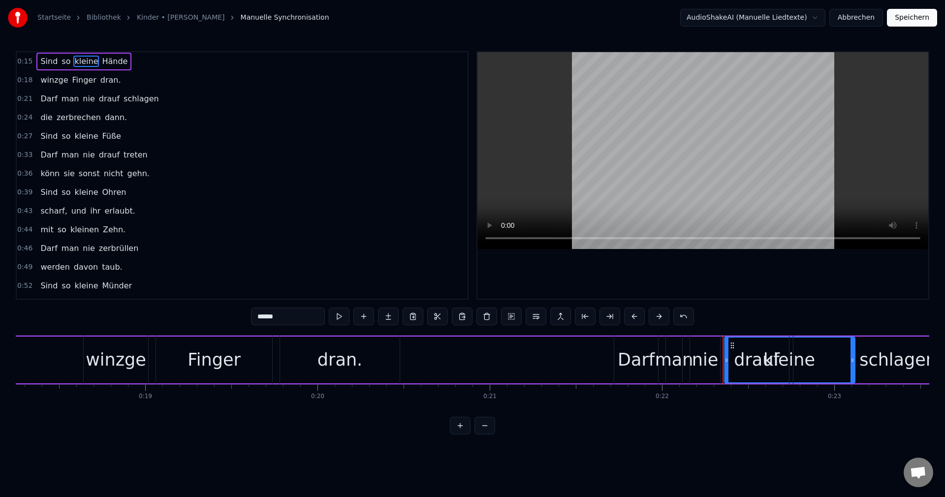
drag, startPoint x: 733, startPoint y: 347, endPoint x: 537, endPoint y: 342, distance: 196.4
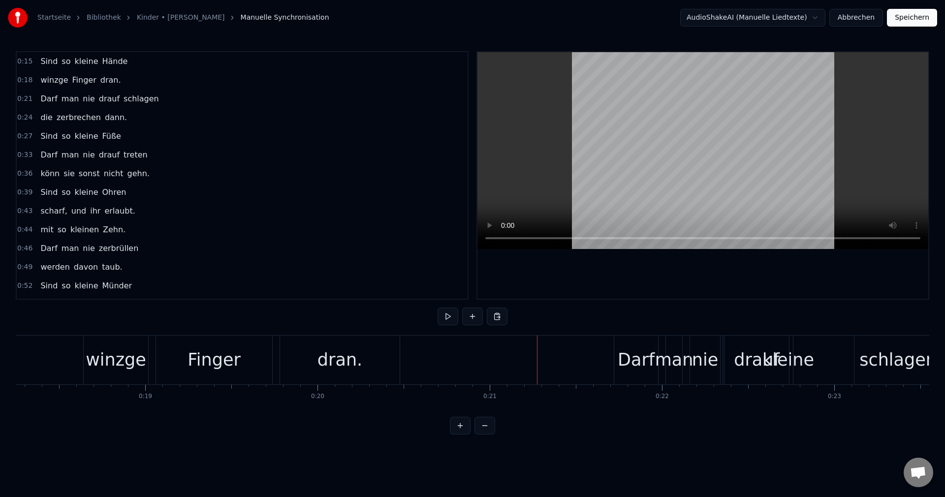
click at [81, 62] on span "kleine" at bounding box center [86, 61] width 26 height 11
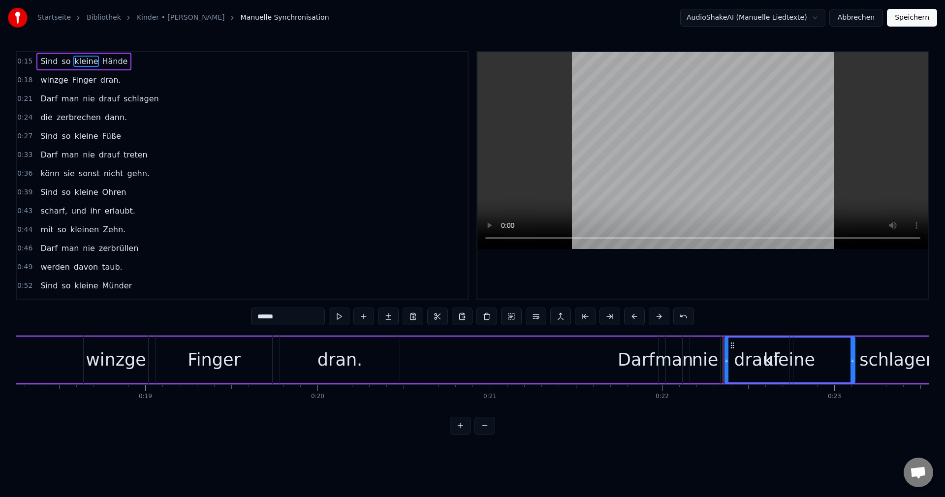
drag, startPoint x: 726, startPoint y: 359, endPoint x: 599, endPoint y: 356, distance: 127.5
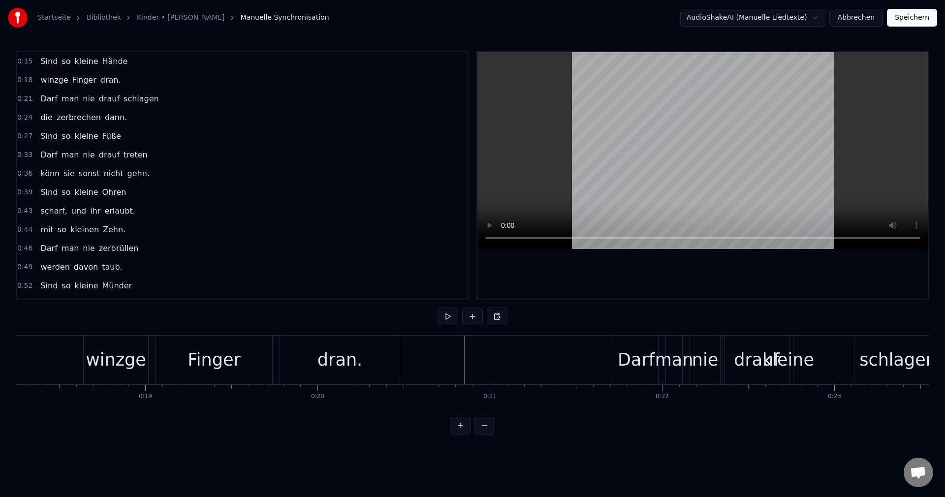
click at [87, 67] on span "kleine" at bounding box center [86, 61] width 26 height 11
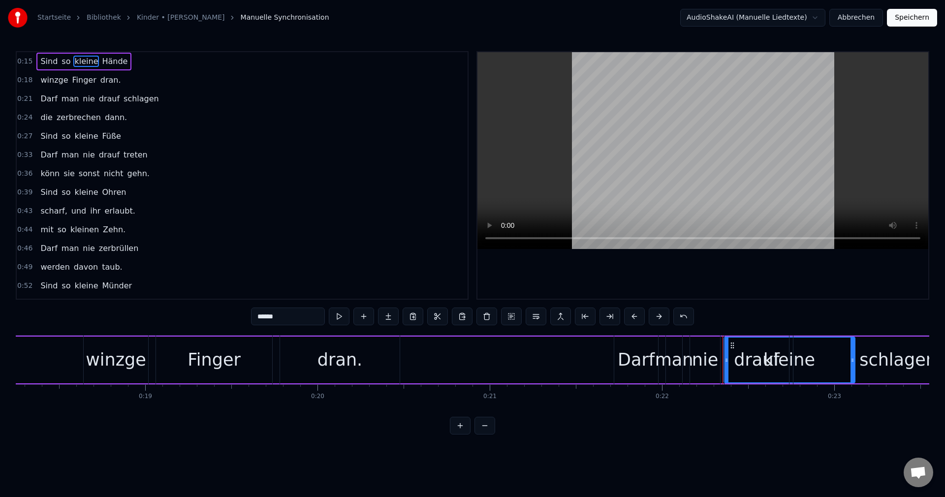
click at [461, 435] on button at bounding box center [460, 426] width 21 height 18
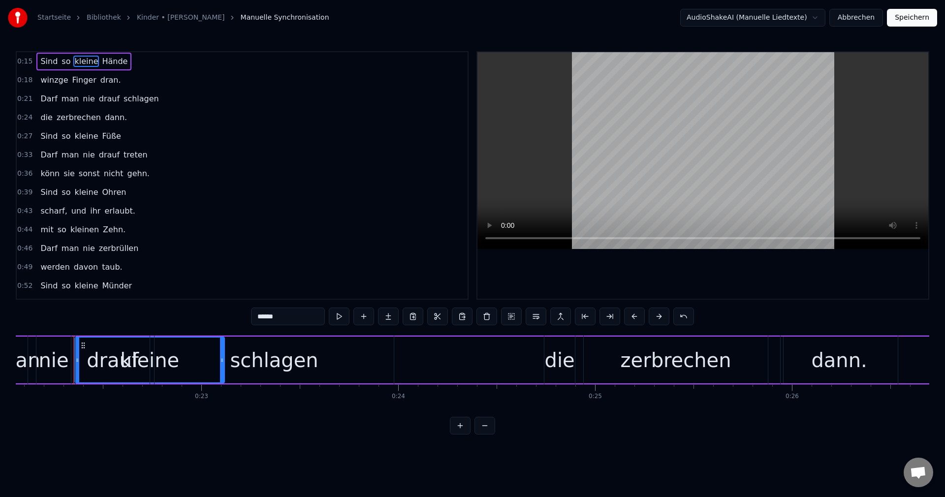
click at [458, 435] on button at bounding box center [460, 426] width 21 height 18
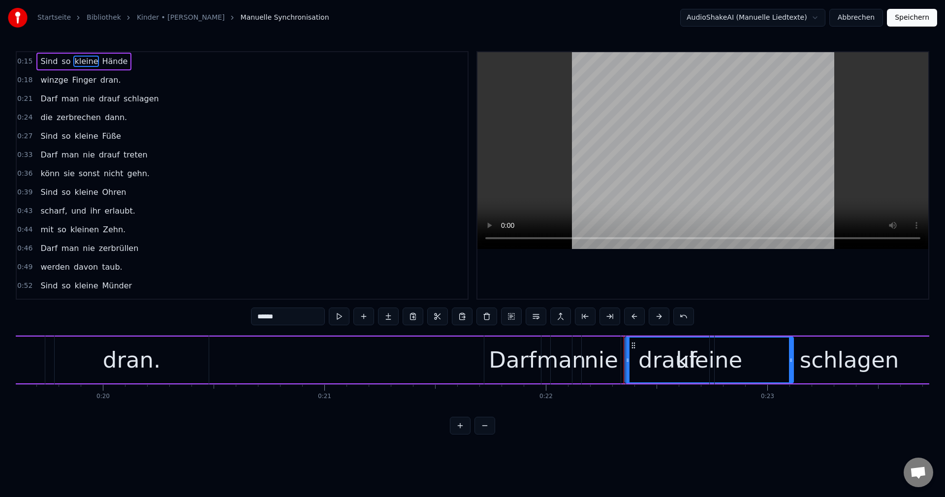
scroll to position [0, 4351]
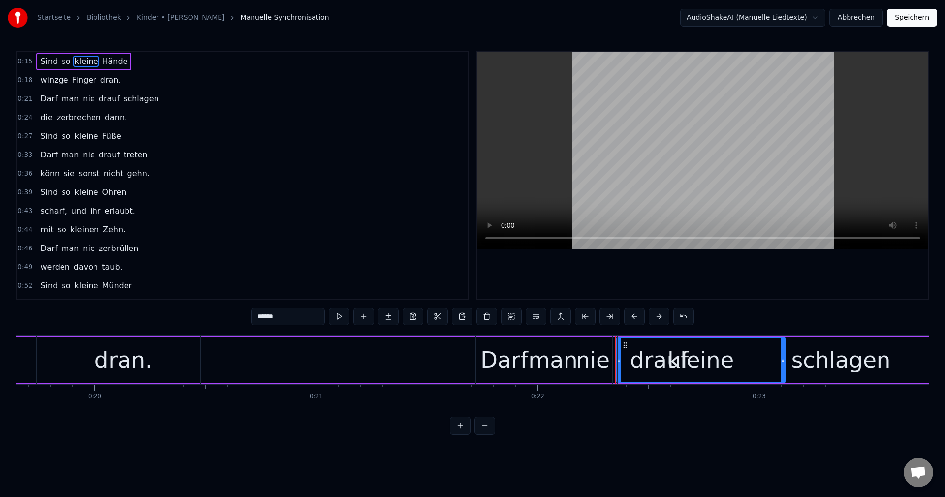
drag, startPoint x: 619, startPoint y: 363, endPoint x: 581, endPoint y: 358, distance: 37.7
click at [577, 366] on div "Darf man nie drauf schlagen" at bounding box center [726, 360] width 503 height 49
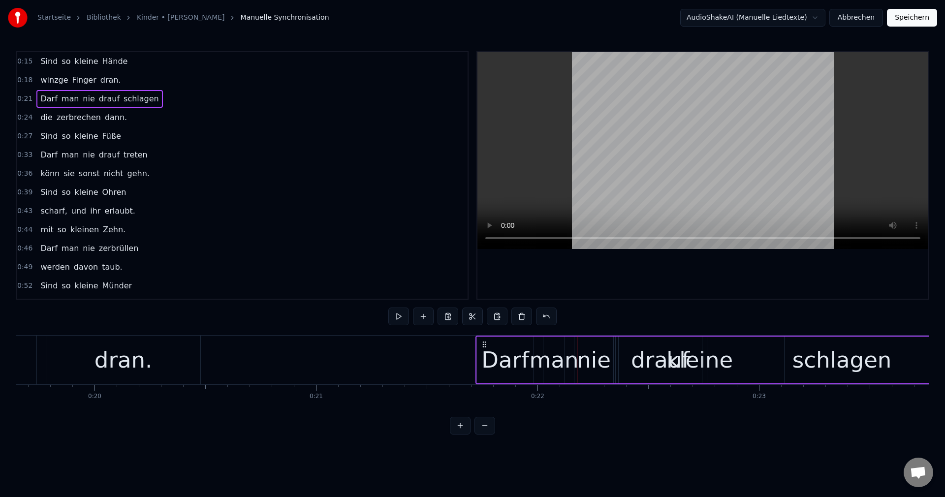
click at [80, 70] on div "Sind so kleine Hände" at bounding box center [83, 62] width 95 height 18
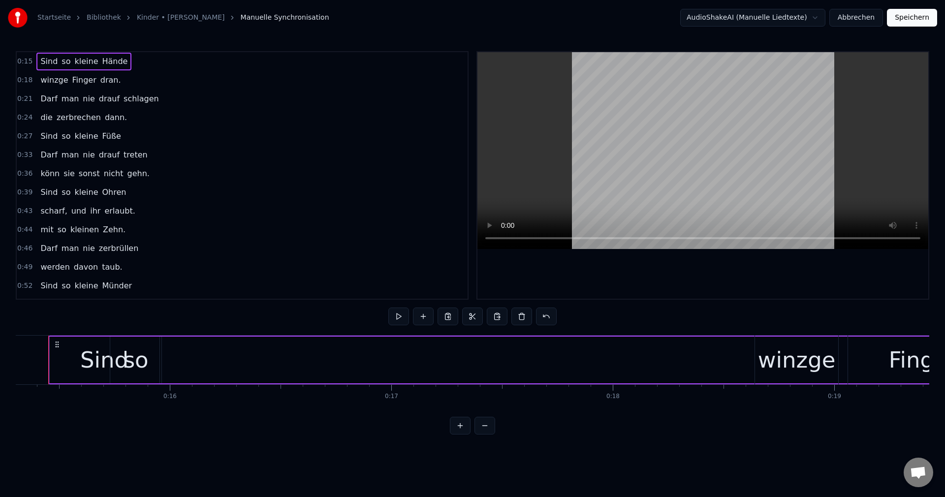
scroll to position [0, 3373]
click at [84, 61] on span "kleine" at bounding box center [86, 61] width 26 height 11
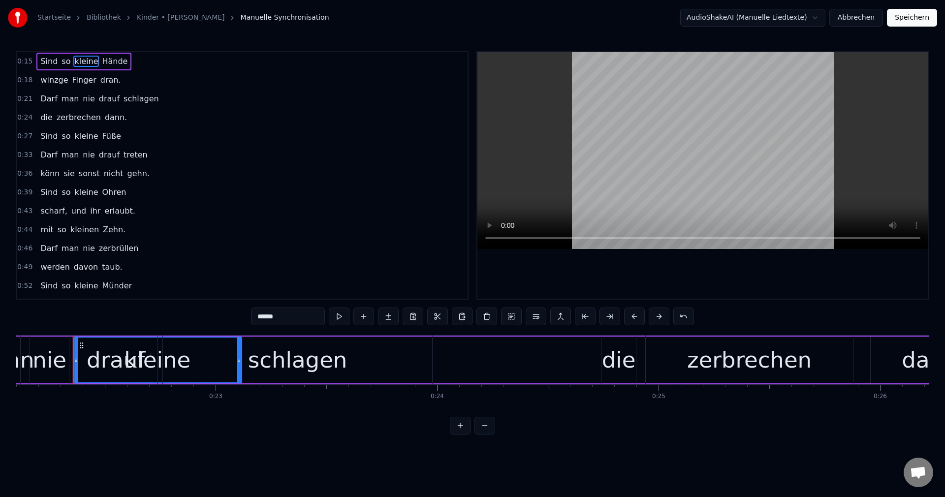
scroll to position [0, 4901]
drag, startPoint x: 69, startPoint y: 357, endPoint x: 233, endPoint y: 456, distance: 190.8
click at [263, 450] on html "Startseite Bibliothek Kinder • Bettina Wegner Manuelle Synchronisation AudioSha…" at bounding box center [472, 225] width 945 height 450
drag, startPoint x: 75, startPoint y: 343, endPoint x: 115, endPoint y: 352, distance: 41.4
click at [115, 352] on div "drauf" at bounding box center [109, 360] width 83 height 49
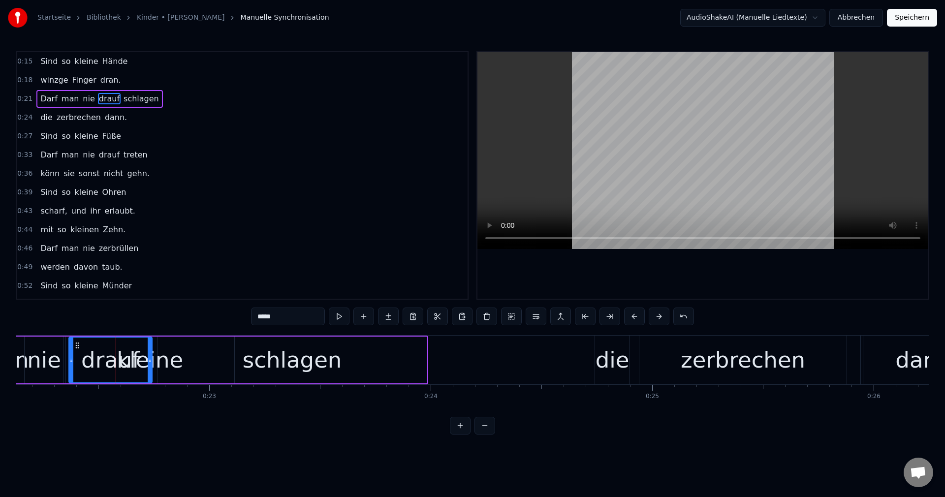
click at [104, 63] on span "Hände" at bounding box center [115, 61] width 28 height 11
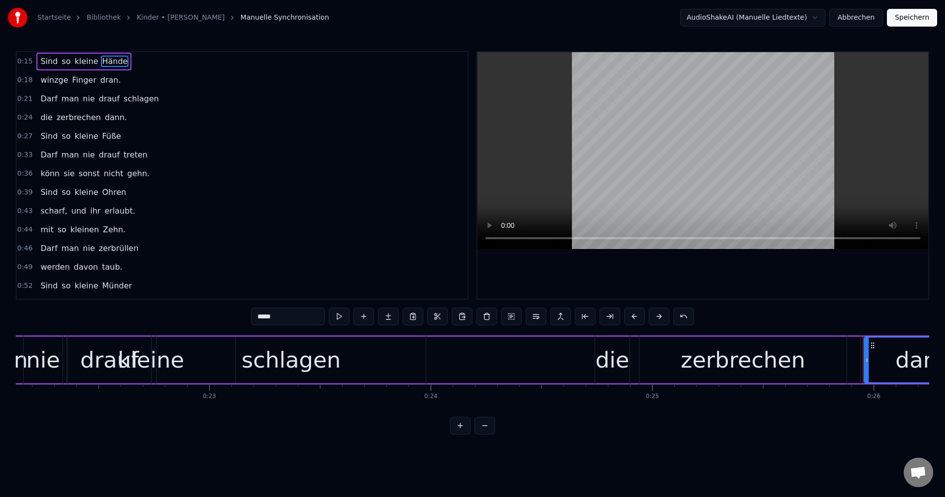
click at [73, 62] on span "kleine" at bounding box center [86, 61] width 26 height 11
type input "******"
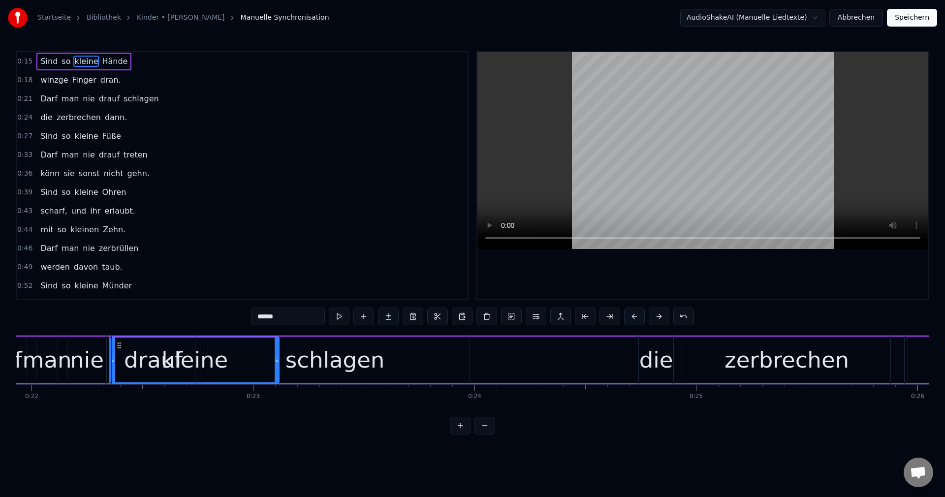
scroll to position [0, 4464]
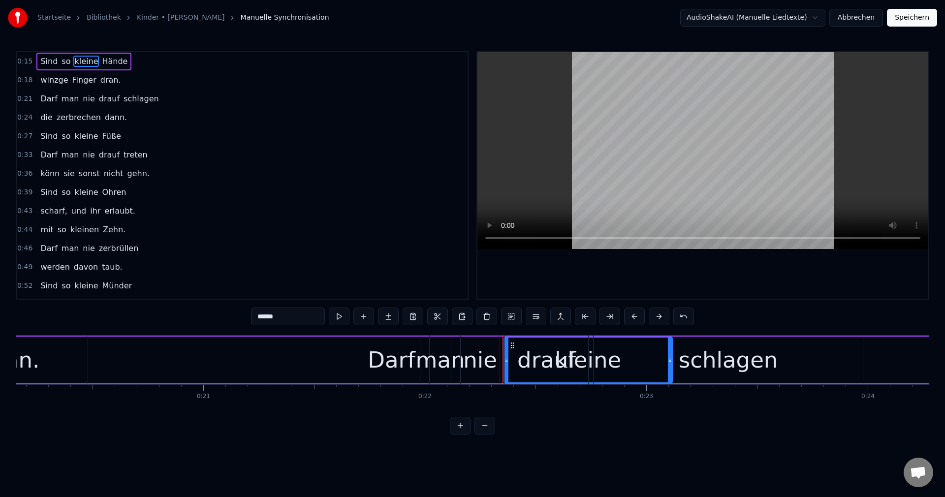
drag, startPoint x: 511, startPoint y: 345, endPoint x: 63, endPoint y: 365, distance: 448.4
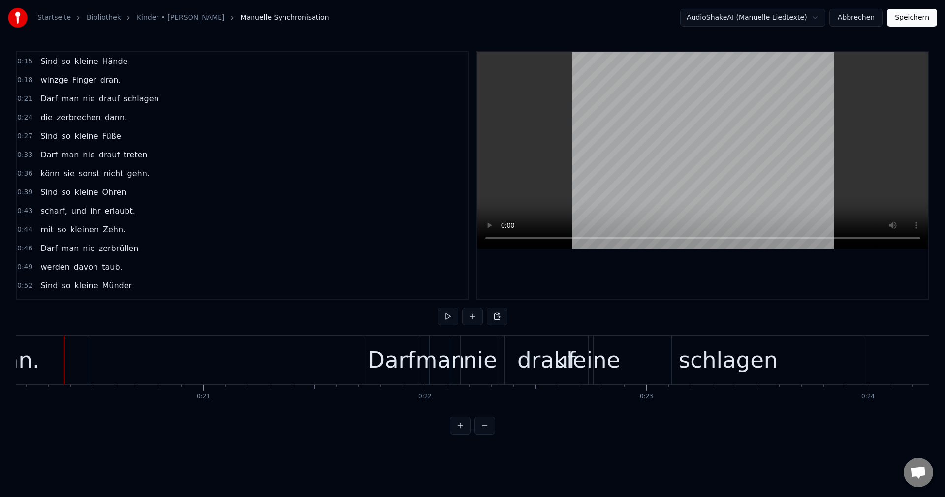
scroll to position [0, 4462]
click at [81, 68] on div "Sind so kleine Hände" at bounding box center [83, 62] width 95 height 18
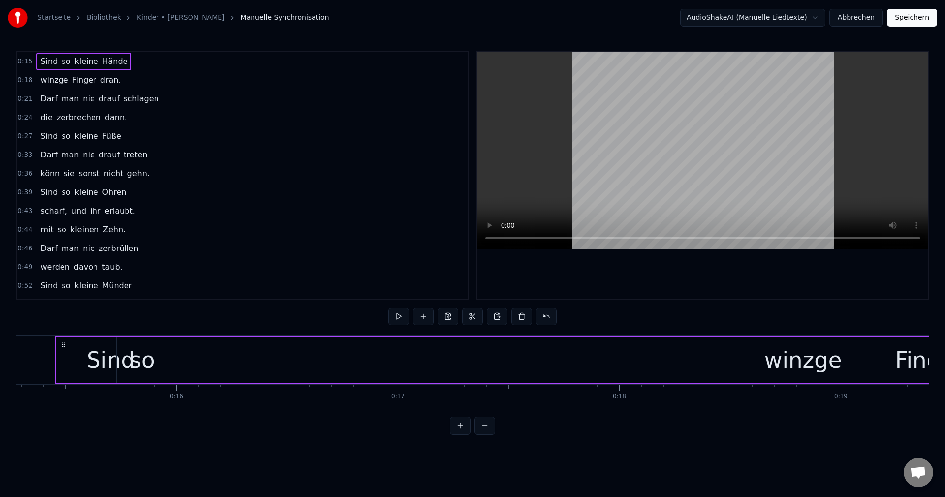
scroll to position [0, 3373]
click at [82, 346] on div "Sind" at bounding box center [122, 360] width 110 height 47
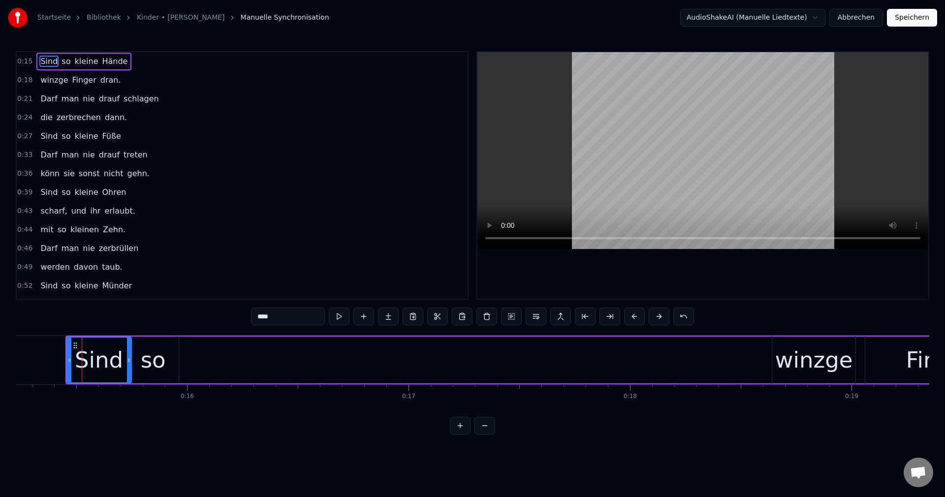
drag, startPoint x: 173, startPoint y: 359, endPoint x: 128, endPoint y: 371, distance: 46.8
click at [128, 371] on div at bounding box center [129, 360] width 4 height 45
click at [83, 67] on span "kleine" at bounding box center [86, 61] width 26 height 11
type input "******"
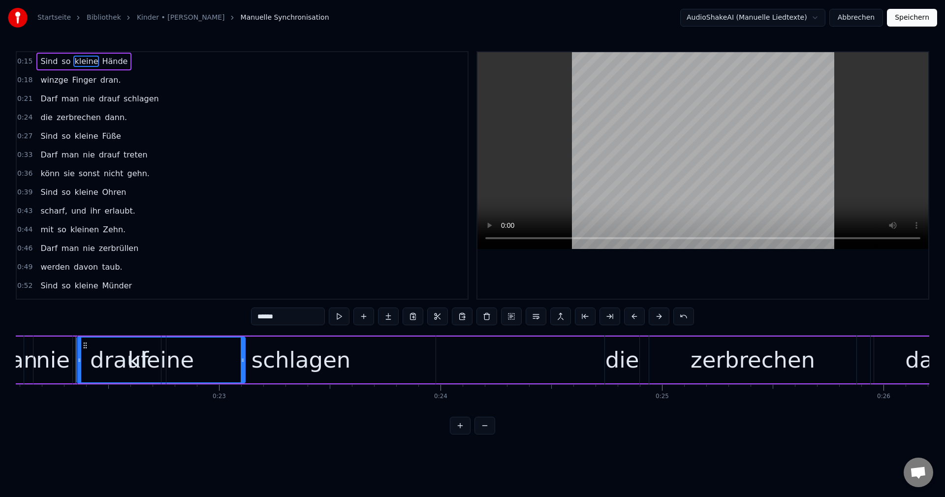
scroll to position [0, 4901]
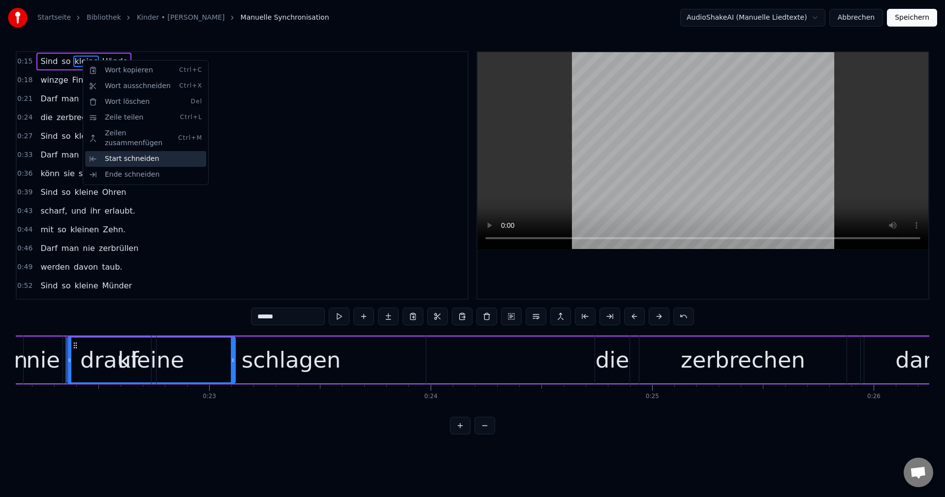
click at [133, 151] on div "Start schneiden" at bounding box center [145, 159] width 121 height 16
drag, startPoint x: 77, startPoint y: 343, endPoint x: 254, endPoint y: 375, distance: 180.0
click at [254, 375] on div "Darf man nie drauf schlagen" at bounding box center [177, 360] width 503 height 49
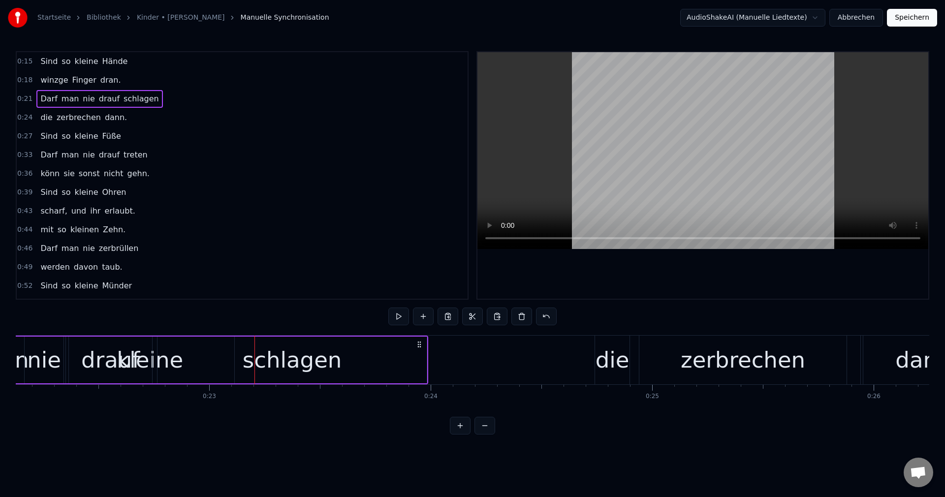
click at [149, 361] on div "drauf" at bounding box center [110, 360] width 83 height 47
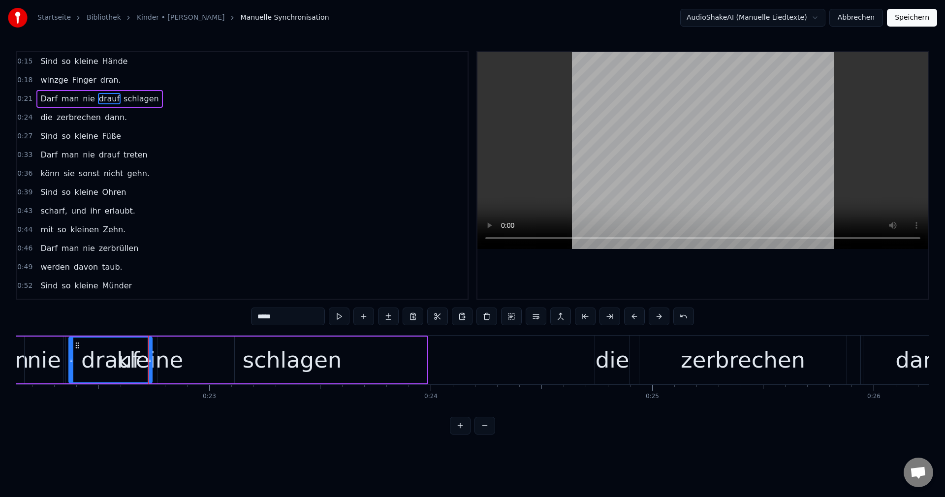
click at [80, 88] on div "winzge Finger dran." at bounding box center [80, 80] width 88 height 18
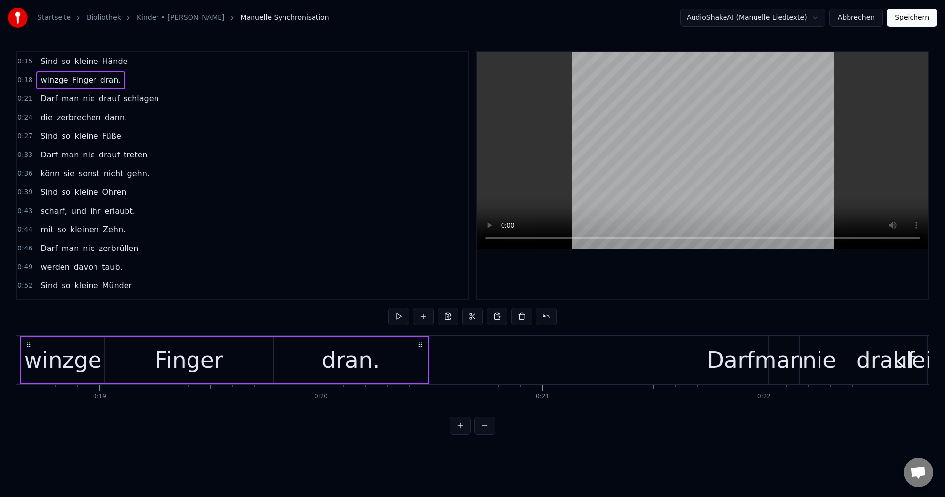
scroll to position [0, 4079]
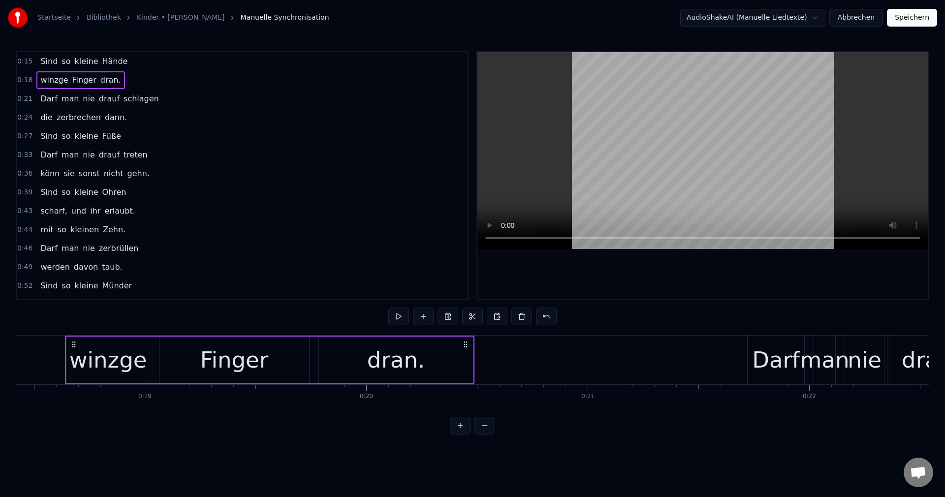
click at [83, 60] on span "kleine" at bounding box center [86, 61] width 26 height 11
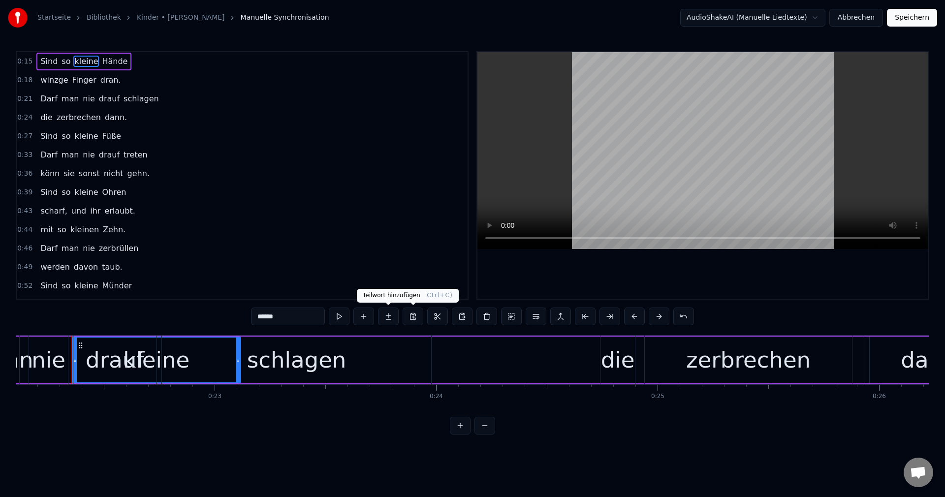
scroll to position [0, 4901]
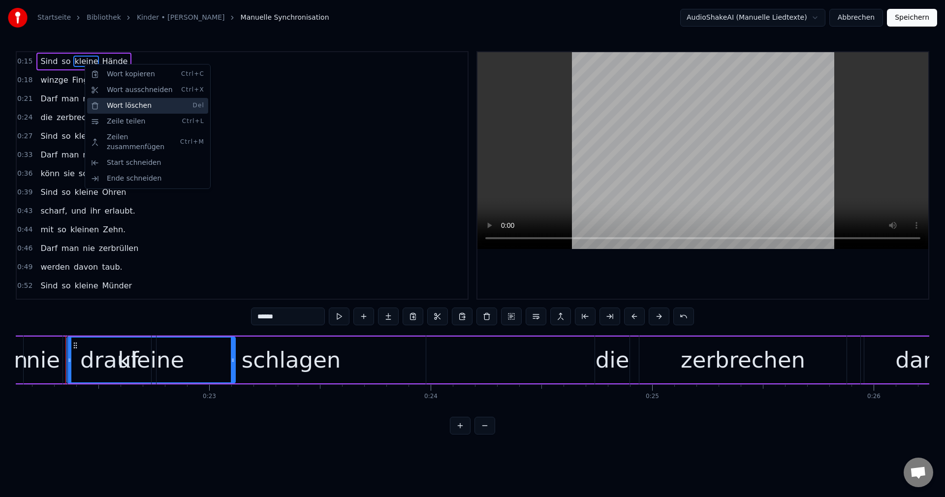
click at [162, 103] on div "Wort löschen Del" at bounding box center [147, 106] width 121 height 16
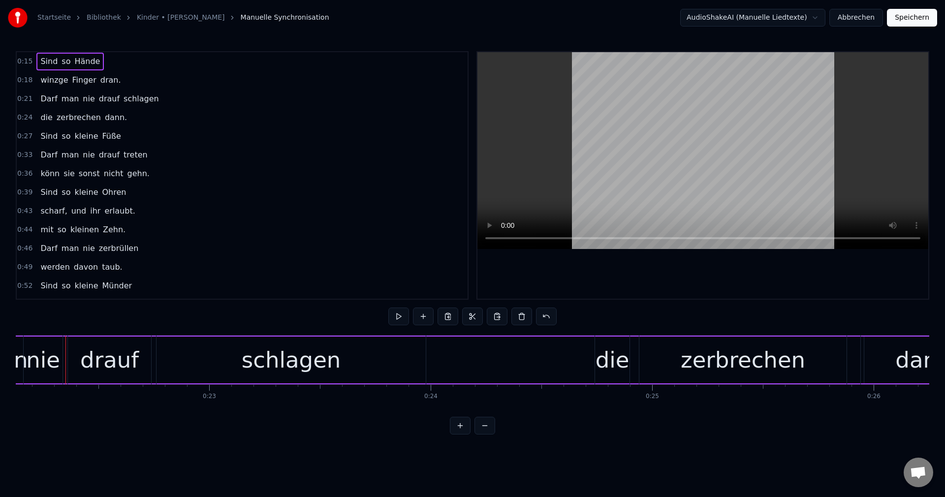
click at [169, 14] on link "Kinder • Bettina Wegner" at bounding box center [181, 18] width 88 height 10
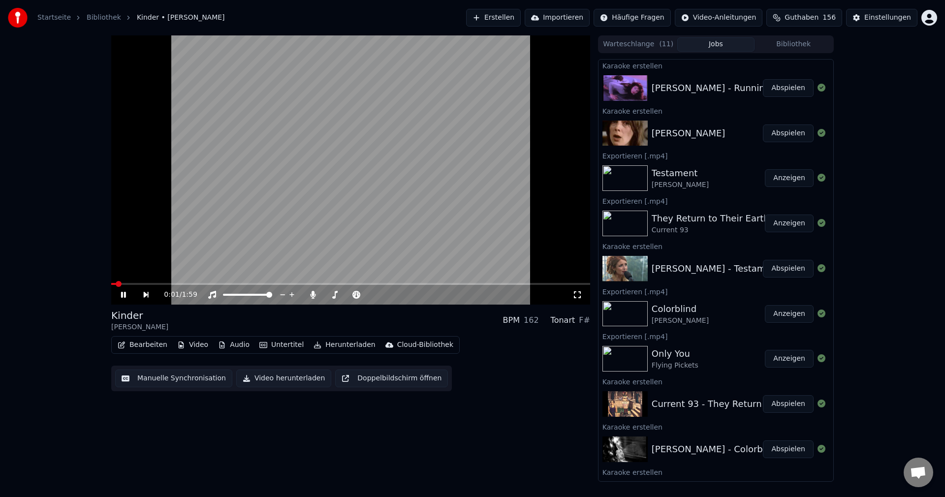
click at [163, 379] on button "Manuelle Synchronisation" at bounding box center [173, 379] width 117 height 18
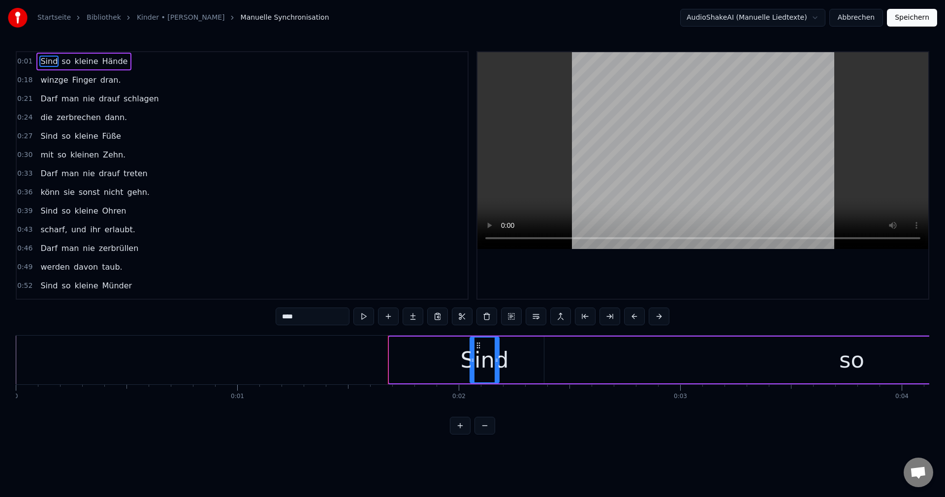
drag, startPoint x: 390, startPoint y: 359, endPoint x: 471, endPoint y: 379, distance: 82.7
click at [471, 379] on div at bounding box center [473, 360] width 4 height 45
click at [633, 369] on div "so" at bounding box center [851, 360] width 615 height 47
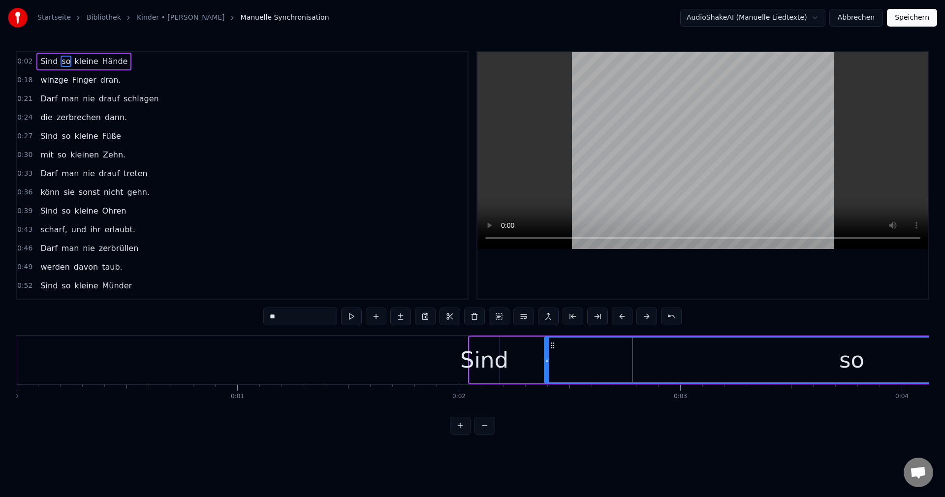
click at [488, 433] on button at bounding box center [484, 426] width 21 height 18
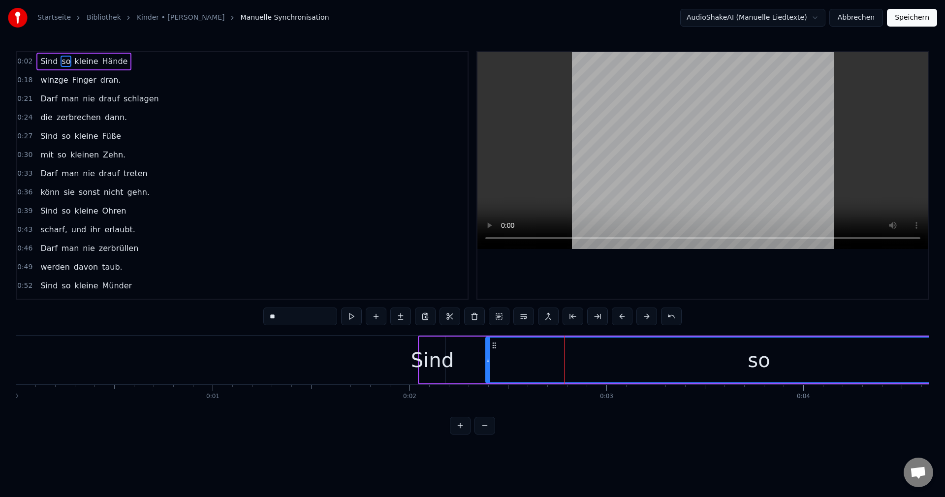
click at [487, 433] on button at bounding box center [484, 426] width 21 height 18
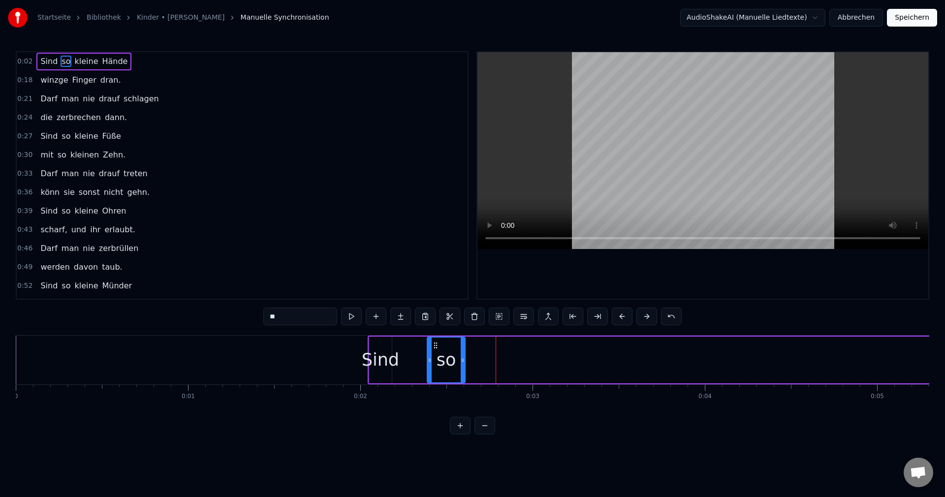
drag, startPoint x: 903, startPoint y: 356, endPoint x: 462, endPoint y: 427, distance: 446.6
click at [463, 427] on div "0:02 Sind so kleine Hände 0:18 winzge Finger dran. 0:21 Darf man nie drauf schl…" at bounding box center [473, 242] width 914 height 383
click at [47, 63] on span "Sind" at bounding box center [48, 61] width 19 height 11
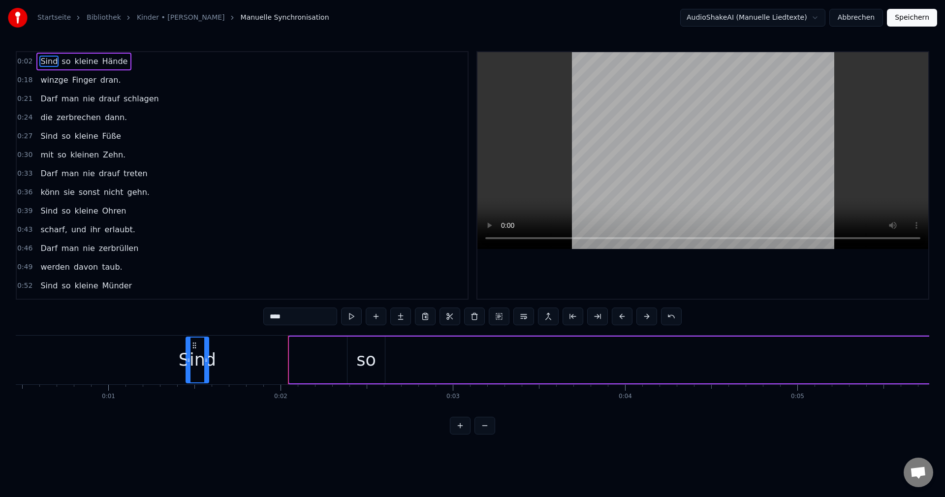
scroll to position [0, 76]
drag, startPoint x: 379, startPoint y: 347, endPoint x: 264, endPoint y: 372, distance: 118.0
click at [264, 372] on div "Sind" at bounding box center [265, 360] width 22 height 45
click at [101, 67] on span "Hände" at bounding box center [115, 61] width 28 height 11
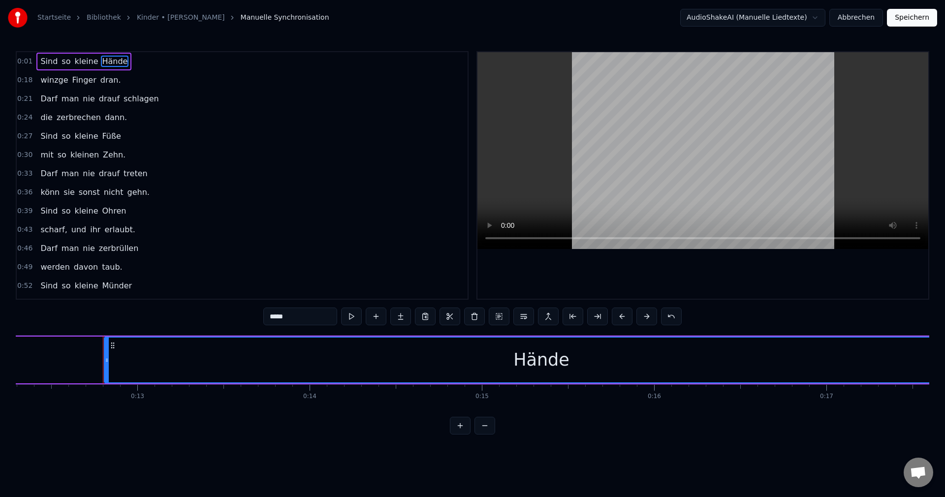
scroll to position [0, 2156]
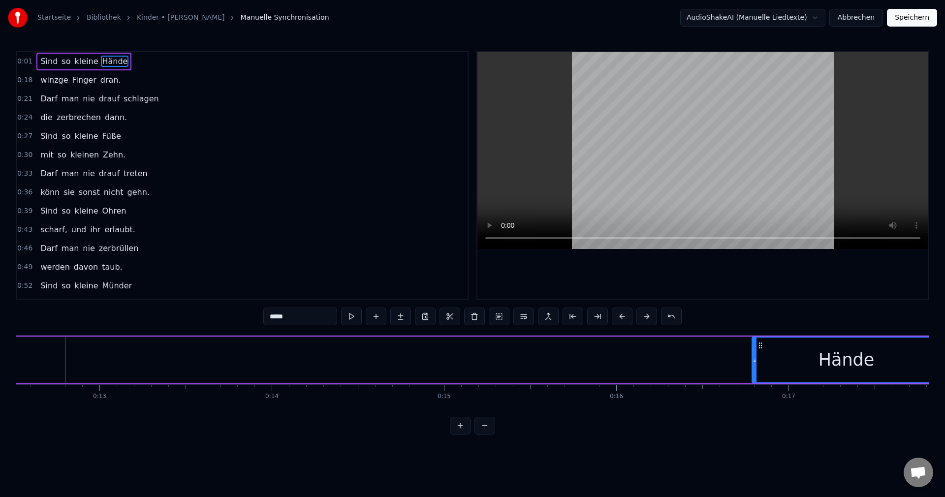
drag, startPoint x: 68, startPoint y: 360, endPoint x: 754, endPoint y: 396, distance: 686.6
click at [754, 396] on div "Sind so kleine Hände winzge Finger dran. Darf man nie drauf schlagen die zerbre…" at bounding box center [473, 372] width 914 height 74
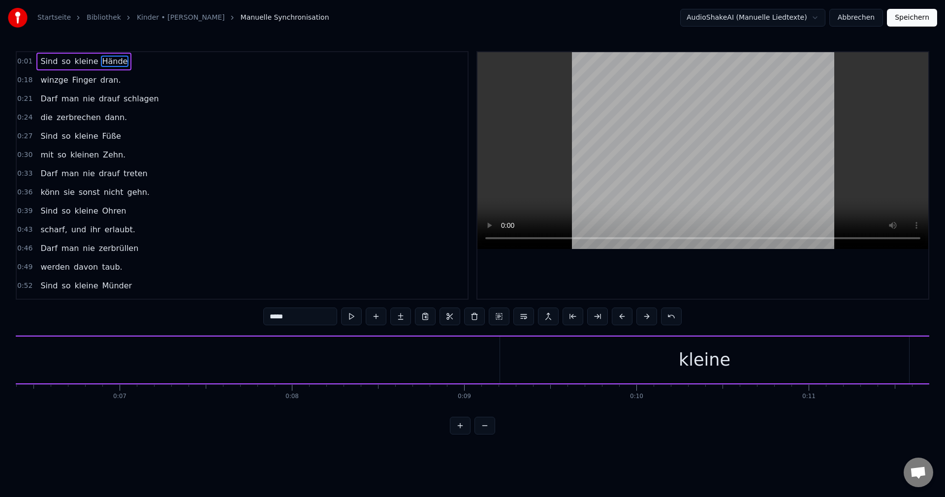
scroll to position [0, 1079]
click at [613, 344] on div "kleine" at bounding box center [727, 360] width 409 height 47
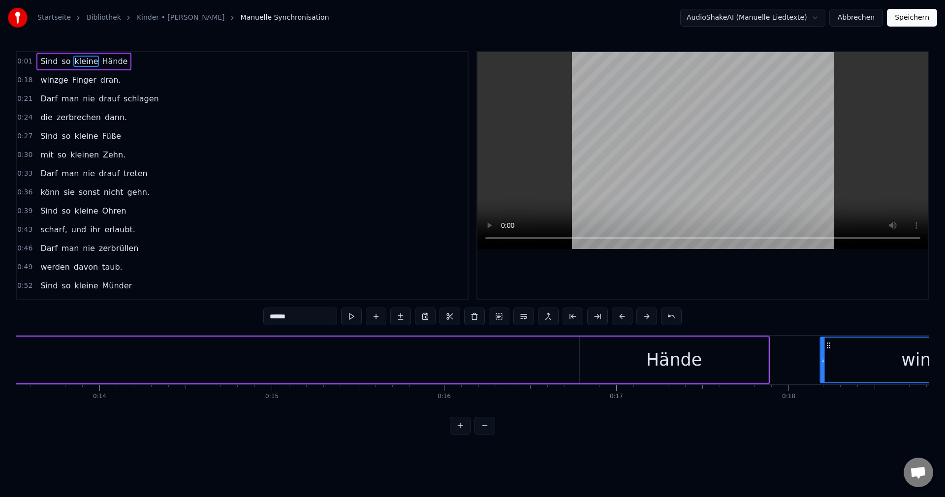
scroll to position [0, 2329]
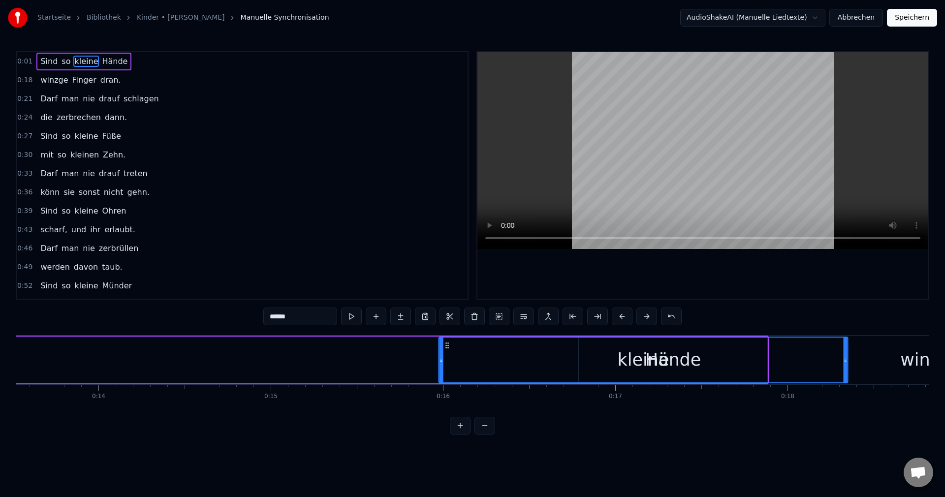
drag, startPoint x: 532, startPoint y: 346, endPoint x: 447, endPoint y: 375, distance: 89.2
click at [447, 375] on div "kleine" at bounding box center [644, 360] width 408 height 45
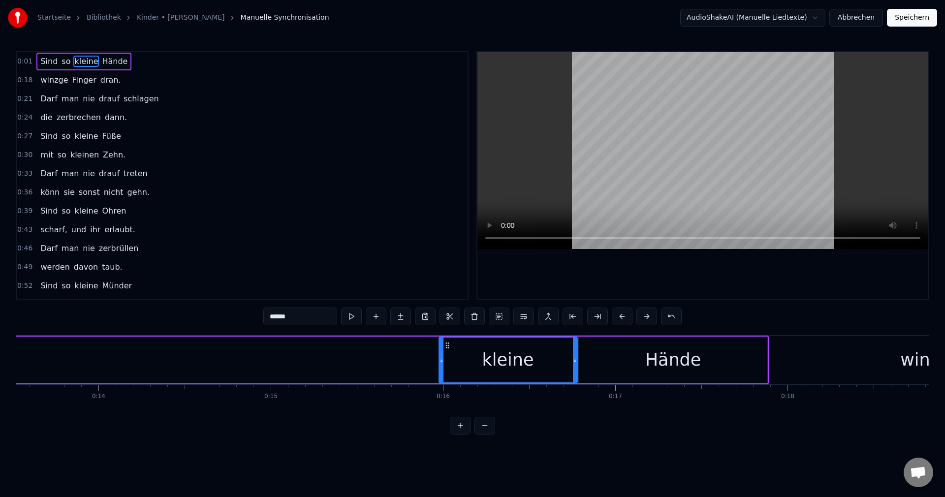
drag, startPoint x: 844, startPoint y: 361, endPoint x: 573, endPoint y: 398, distance: 273.2
click at [573, 398] on div "Sind so kleine Hände winzge Finger dran. Darf man nie drauf schlagen die zerbre…" at bounding box center [473, 372] width 914 height 74
drag, startPoint x: 140, startPoint y: 406, endPoint x: 73, endPoint y: 418, distance: 68.1
click at [73, 418] on div "0:01 Sind so kleine Hände 0:18 winzge Finger dran. 0:21 Darf man nie drauf schl…" at bounding box center [473, 242] width 914 height 383
drag, startPoint x: 142, startPoint y: 409, endPoint x: 99, endPoint y: 411, distance: 42.9
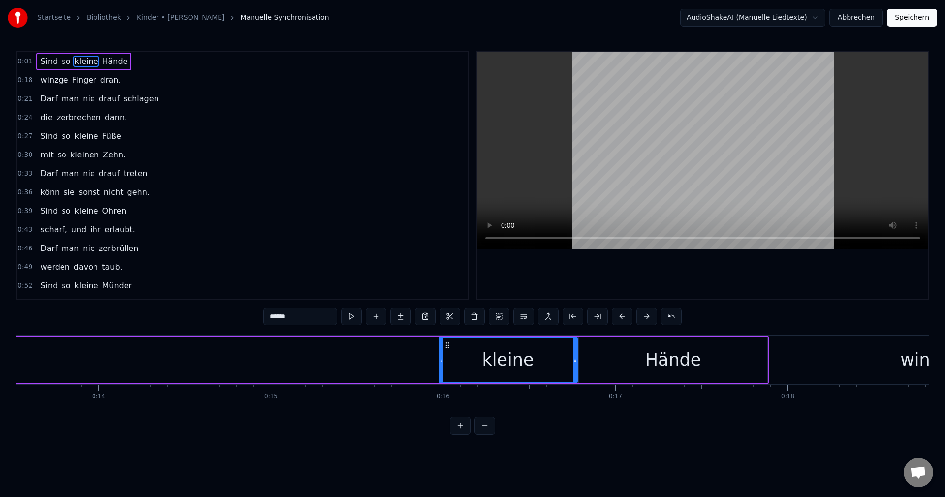
click at [100, 409] on div "Sind so kleine Hände winzge Finger dran. Darf man nie drauf schlagen die zerbre…" at bounding box center [473, 372] width 914 height 74
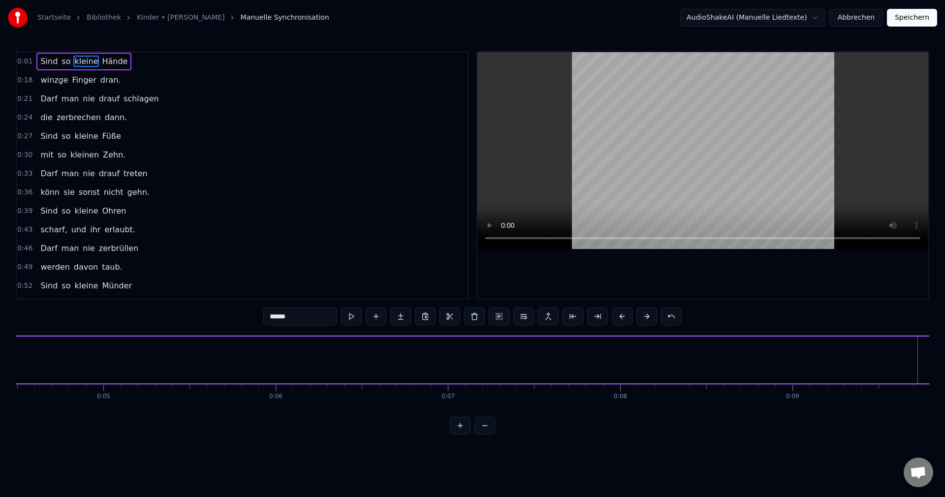
scroll to position [0, 730]
click at [62, 63] on span "so" at bounding box center [66, 61] width 11 height 11
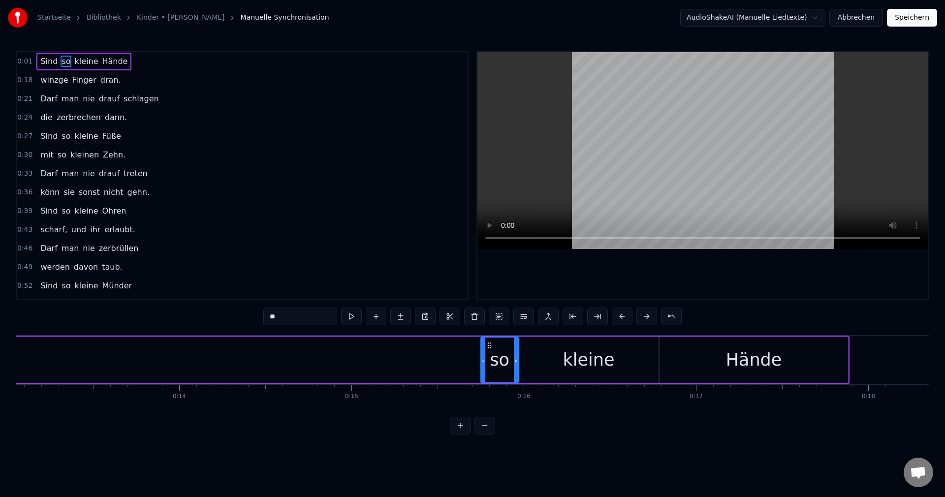
drag, startPoint x: 74, startPoint y: 343, endPoint x: 489, endPoint y: 482, distance: 437.2
click at [489, 450] on html "Startseite Bibliothek Kinder • Bettina Wegner Manuelle Synchronisation AudioSha…" at bounding box center [472, 225] width 945 height 450
click at [43, 62] on span "Sind" at bounding box center [48, 61] width 19 height 11
type input "****"
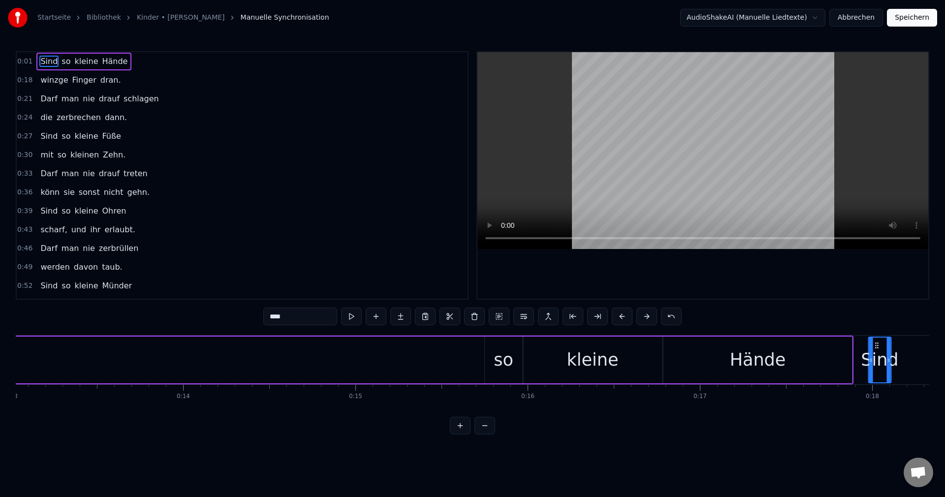
scroll to position [0, 2245]
drag, startPoint x: 73, startPoint y: 347, endPoint x: 450, endPoint y: 278, distance: 383.9
click at [450, 278] on div "0:01 Sind so kleine Hände 0:18 winzge Finger dran. 0:21 Darf man nie drauf schl…" at bounding box center [473, 242] width 914 height 383
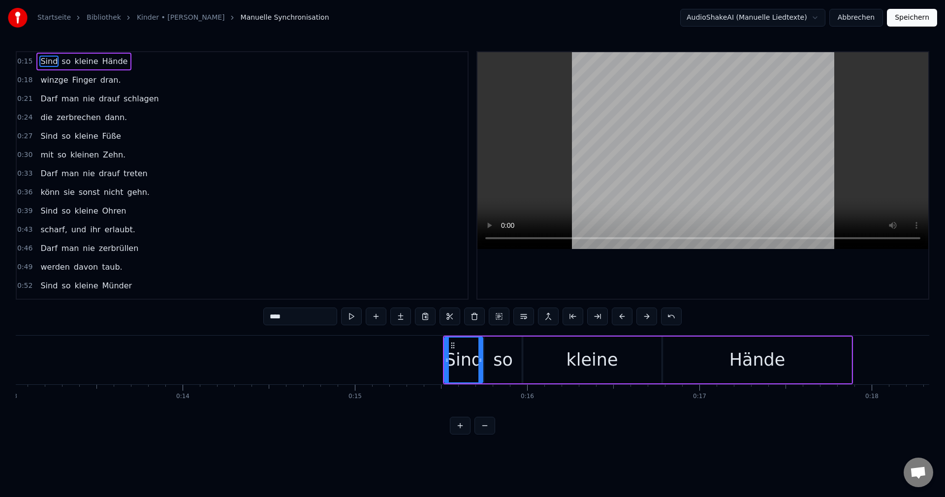
drag, startPoint x: 464, startPoint y: 356, endPoint x: 480, endPoint y: 354, distance: 15.9
click at [480, 354] on div at bounding box center [480, 360] width 4 height 45
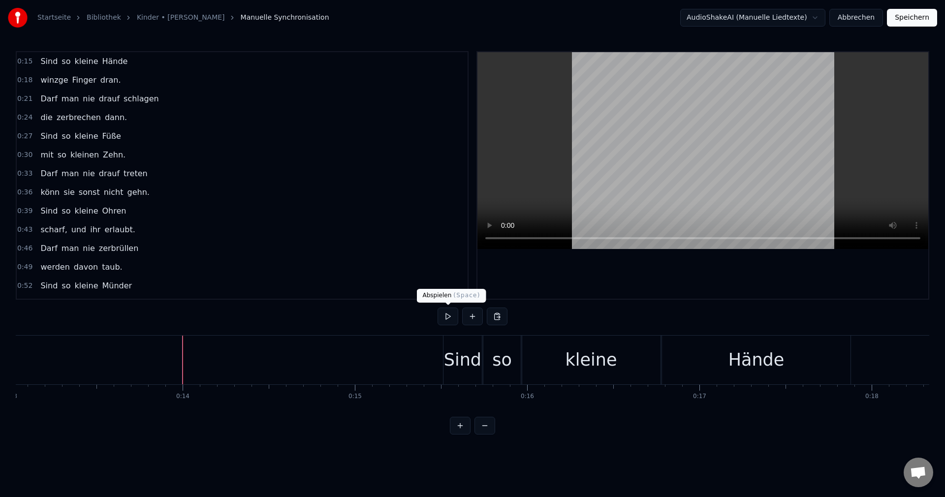
click at [443, 317] on button at bounding box center [448, 317] width 21 height 18
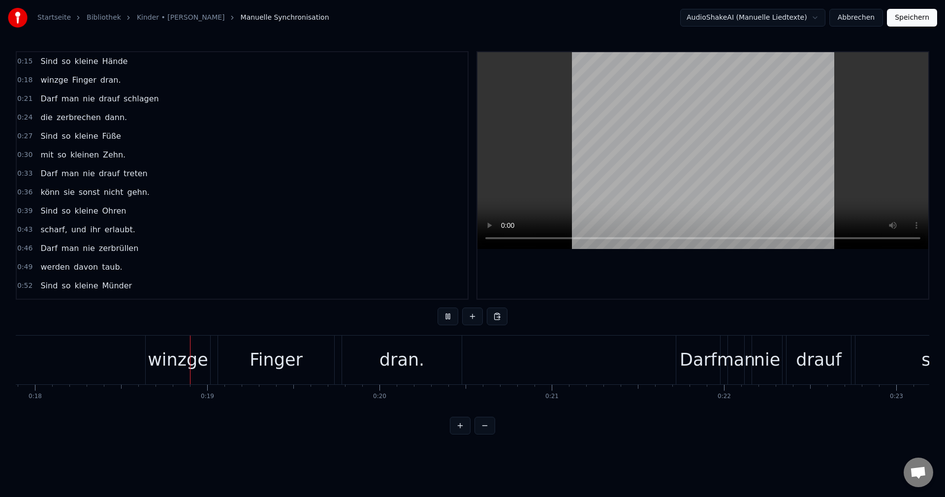
scroll to position [0, 3085]
click at [920, 20] on button "Speichern" at bounding box center [912, 18] width 50 height 18
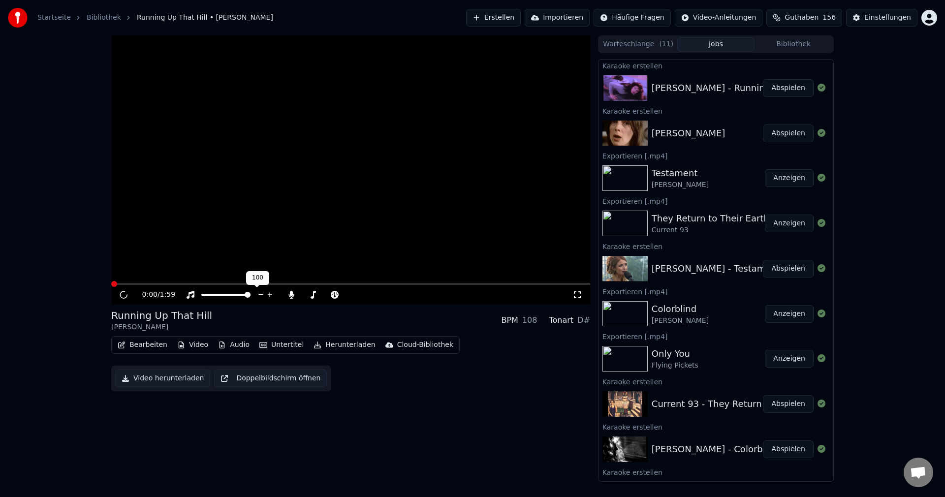
click at [246, 281] on video at bounding box center [350, 169] width 479 height 269
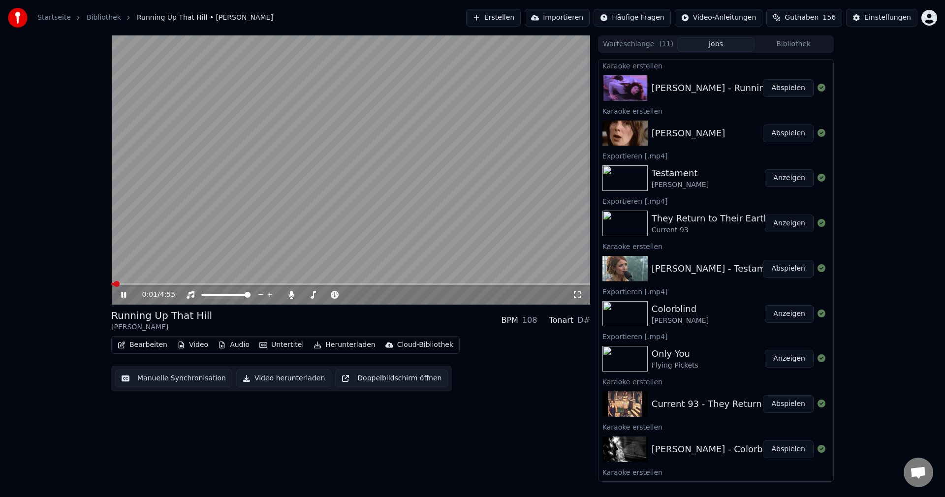
click at [228, 286] on div "0:01 / 4:55" at bounding box center [350, 295] width 479 height 20
click at [766, 138] on button "Abspielen" at bounding box center [788, 134] width 51 height 18
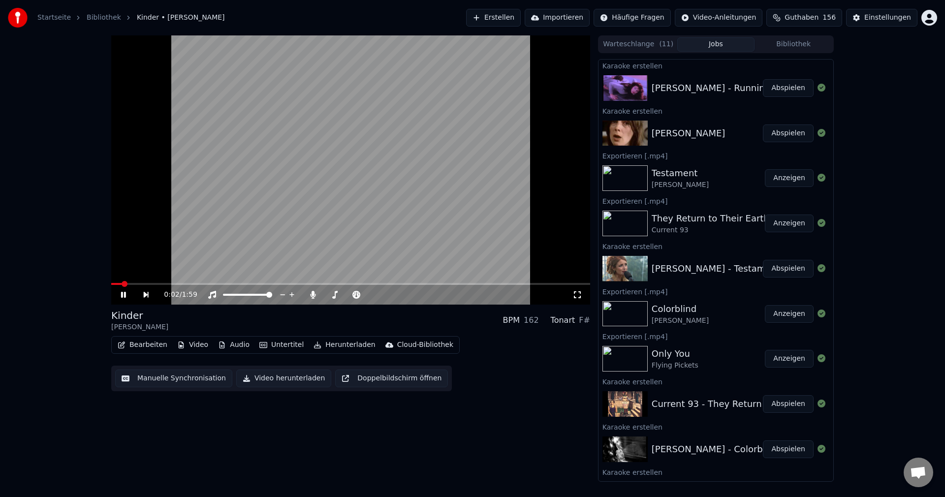
click at [233, 285] on span at bounding box center [350, 284] width 479 height 2
click at [218, 284] on span at bounding box center [174, 284] width 126 height 2
click at [248, 284] on span at bounding box center [350, 284] width 479 height 2
click at [280, 284] on span at bounding box center [350, 284] width 479 height 2
click at [302, 284] on span at bounding box center [350, 284] width 479 height 2
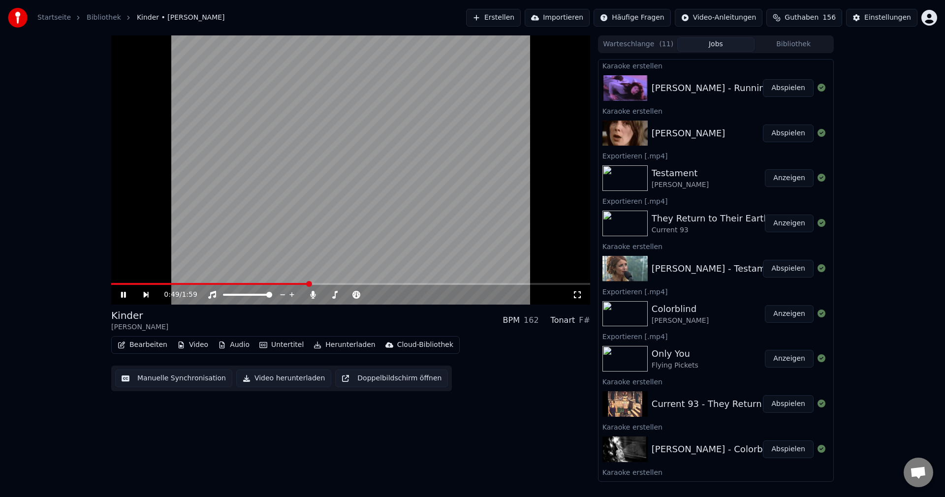
click at [309, 284] on span at bounding box center [309, 284] width 6 height 6
click at [323, 284] on span at bounding box center [350, 284] width 479 height 2
click at [319, 284] on span at bounding box center [215, 284] width 208 height 2
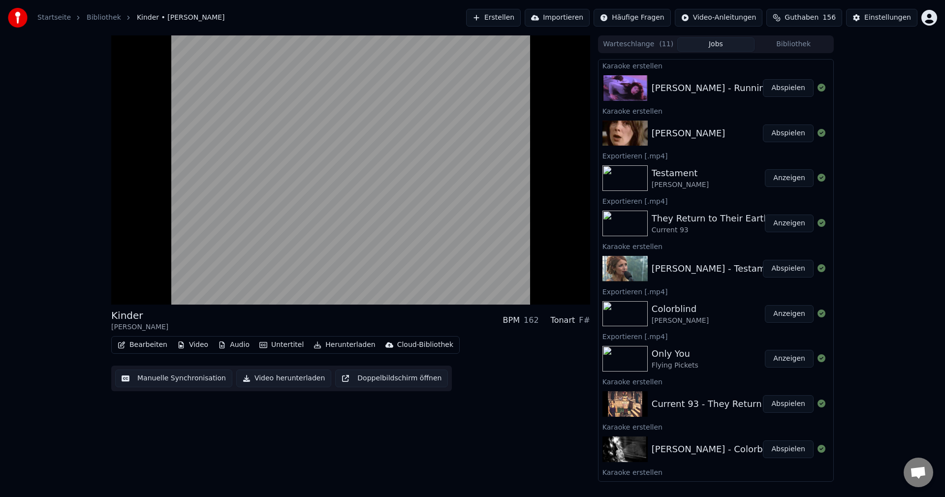
click at [259, 344] on icon "button" at bounding box center [263, 345] width 8 height 7
click at [147, 339] on button "Bearbeiten" at bounding box center [143, 345] width 58 height 14
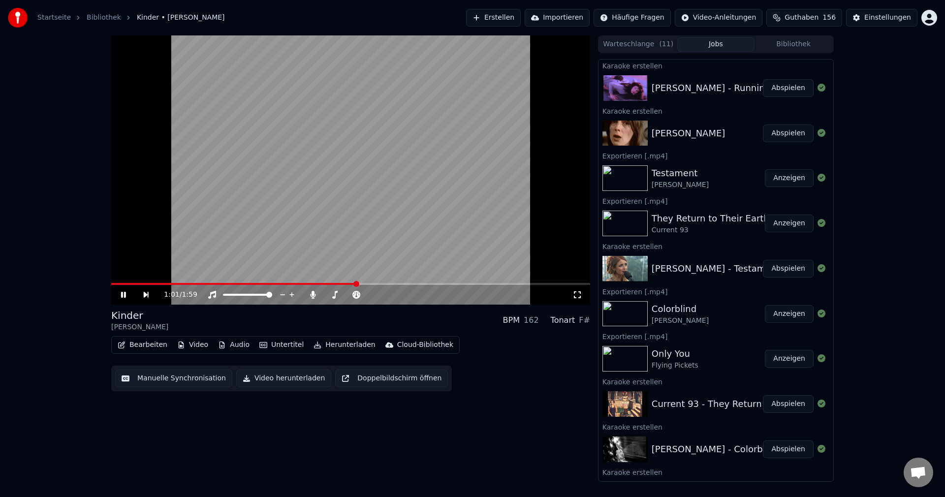
drag, startPoint x: 317, startPoint y: 155, endPoint x: 235, endPoint y: 280, distance: 149.6
click at [316, 155] on video at bounding box center [350, 169] width 479 height 269
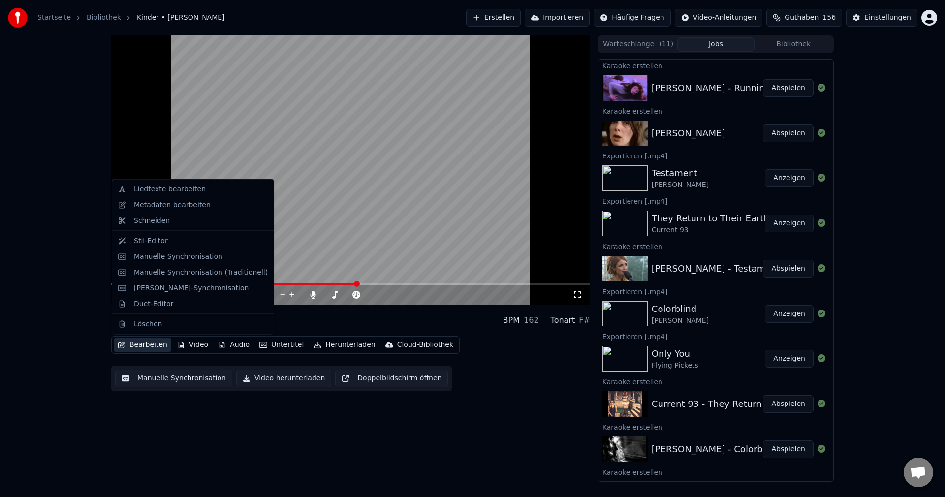
click at [146, 348] on button "Bearbeiten" at bounding box center [143, 345] width 58 height 14
click at [176, 189] on div "Liedtexte bearbeiten" at bounding box center [170, 190] width 72 height 10
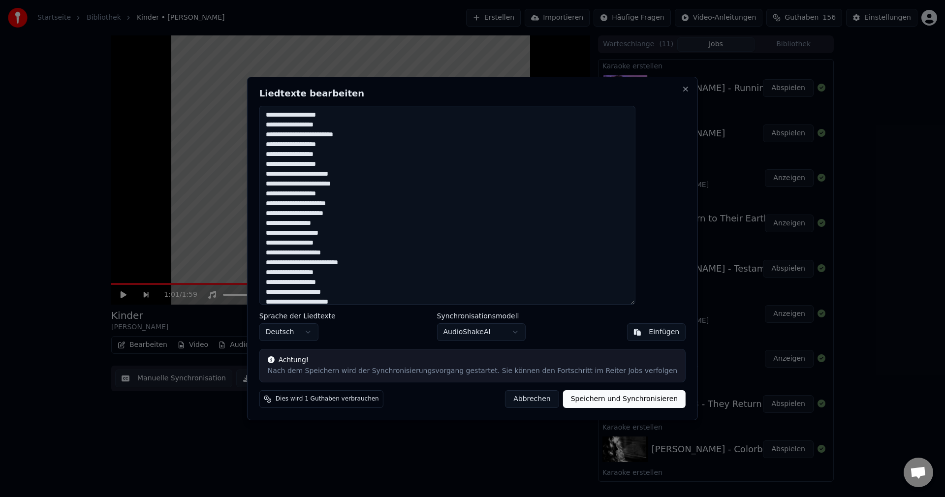
click at [333, 235] on textarea "**********" at bounding box center [447, 205] width 376 height 199
type textarea "**********"
click at [596, 400] on button "Speichern und Synchronisieren" at bounding box center [624, 399] width 123 height 18
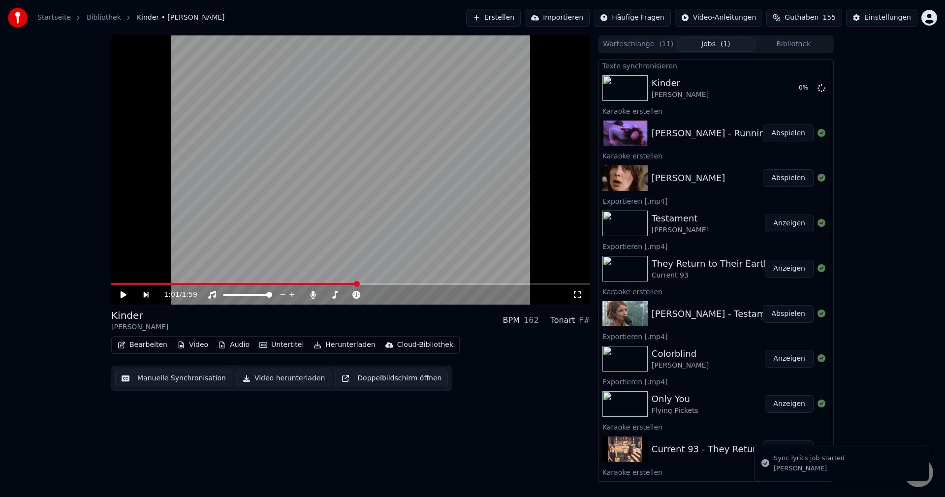
click at [779, 133] on button "Abspielen" at bounding box center [788, 134] width 51 height 18
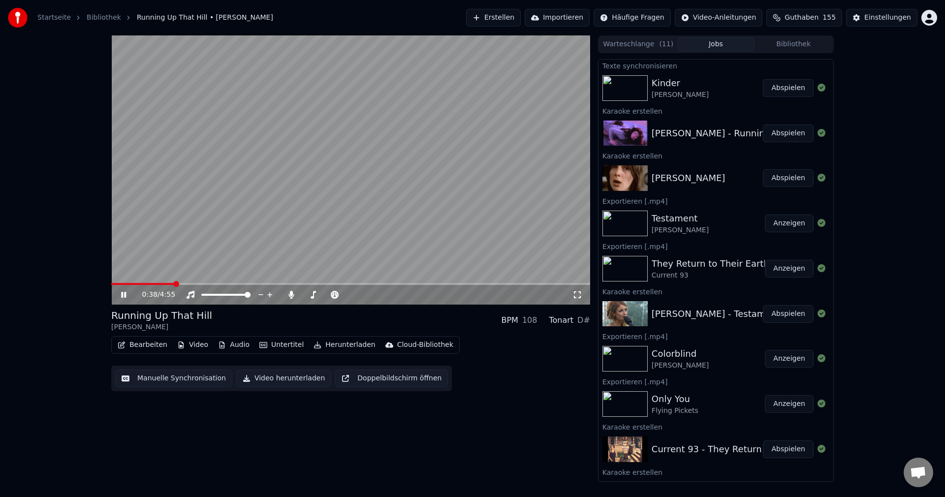
click at [296, 207] on video at bounding box center [350, 169] width 479 height 269
click at [141, 347] on button "Bearbeiten" at bounding box center [143, 345] width 58 height 14
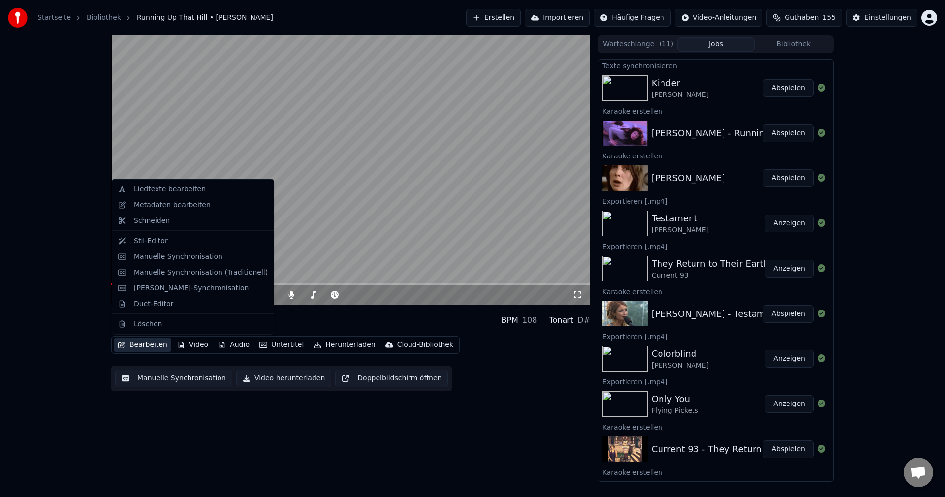
click at [146, 348] on button "Bearbeiten" at bounding box center [143, 345] width 58 height 14
click at [188, 194] on div "Liedtexte bearbeiten" at bounding box center [193, 190] width 158 height 16
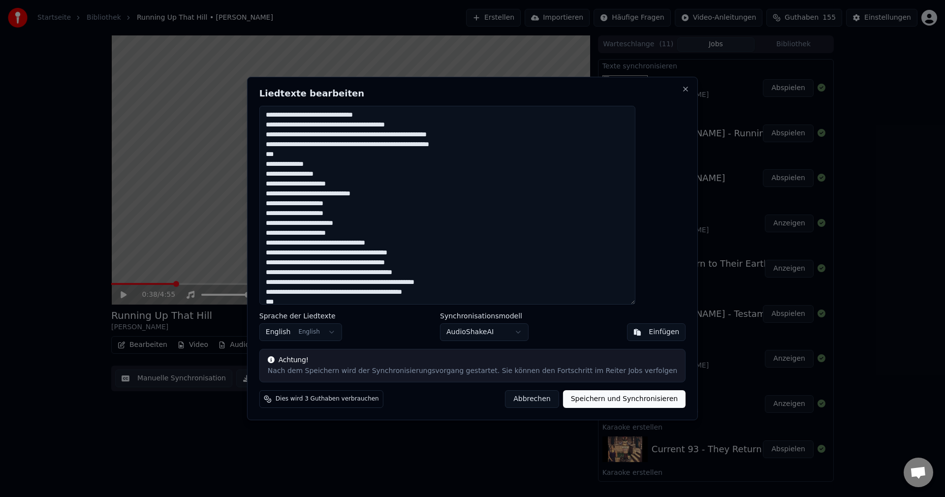
click at [411, 117] on textarea at bounding box center [447, 205] width 376 height 199
click at [443, 123] on textarea at bounding box center [447, 205] width 376 height 199
click at [503, 129] on textarea at bounding box center [447, 205] width 376 height 199
click at [503, 135] on textarea at bounding box center [447, 205] width 376 height 199
click at [512, 147] on textarea at bounding box center [447, 205] width 376 height 199
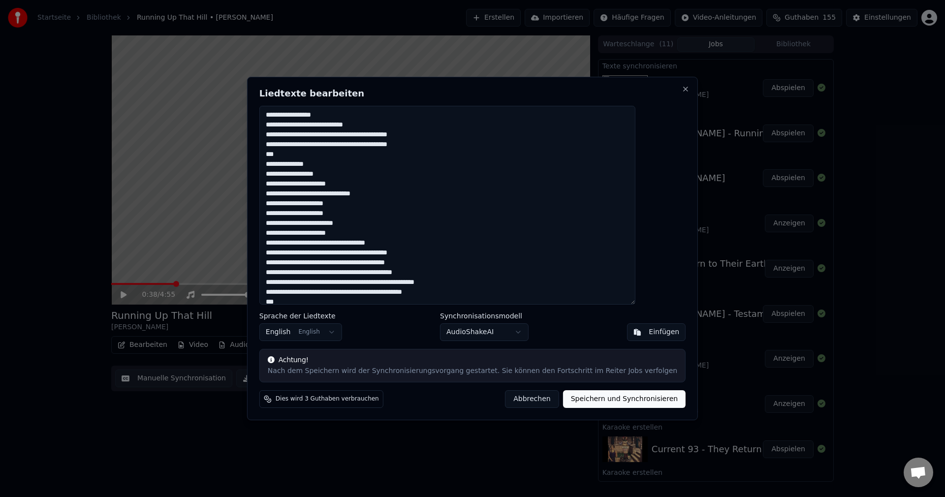
click at [422, 245] on textarea at bounding box center [447, 205] width 376 height 199
click at [447, 250] on textarea at bounding box center [447, 205] width 376 height 199
click at [446, 260] on textarea at bounding box center [447, 205] width 376 height 199
click at [463, 268] on textarea at bounding box center [447, 205] width 376 height 199
click at [496, 282] on textarea at bounding box center [447, 205] width 376 height 199
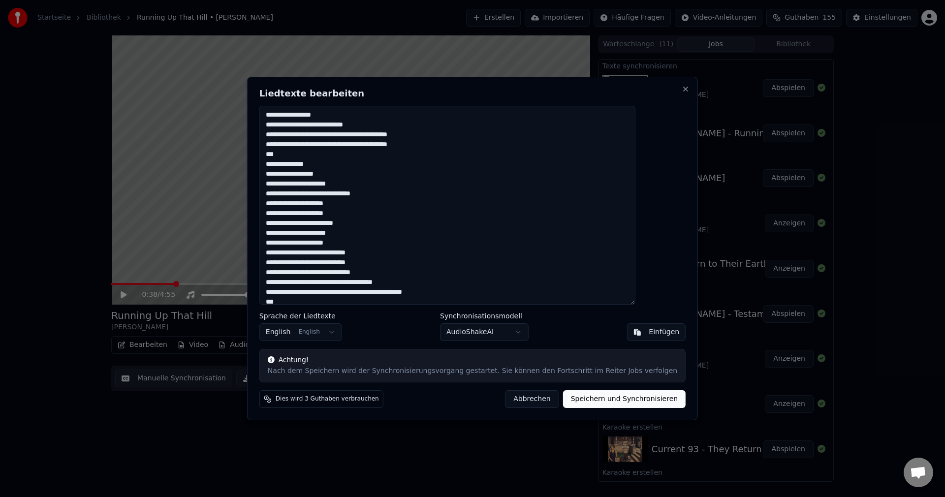
click at [484, 292] on textarea at bounding box center [447, 205] width 376 height 199
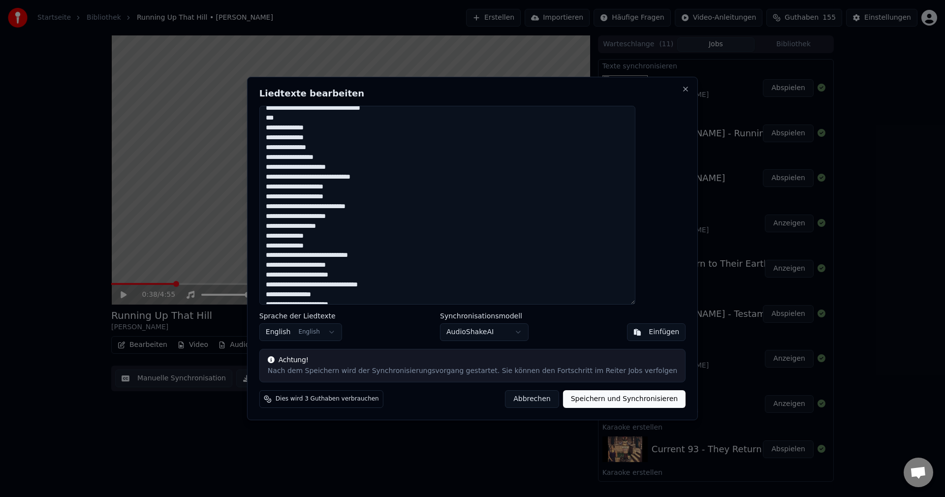
scroll to position [246, 0]
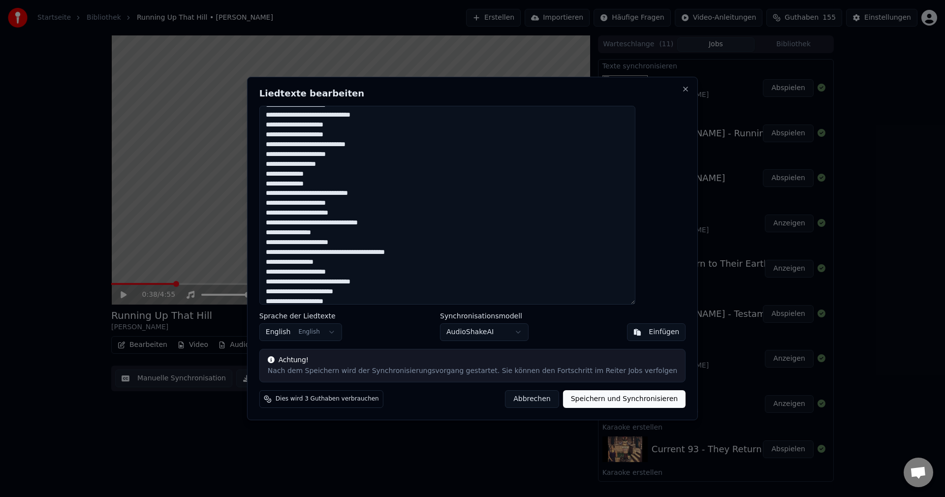
click at [413, 198] on textarea at bounding box center [447, 205] width 376 height 199
click at [371, 163] on textarea at bounding box center [447, 205] width 376 height 199
click at [400, 146] on textarea at bounding box center [447, 205] width 376 height 199
click at [414, 191] on textarea at bounding box center [447, 205] width 376 height 199
click at [377, 208] on textarea at bounding box center [447, 205] width 376 height 199
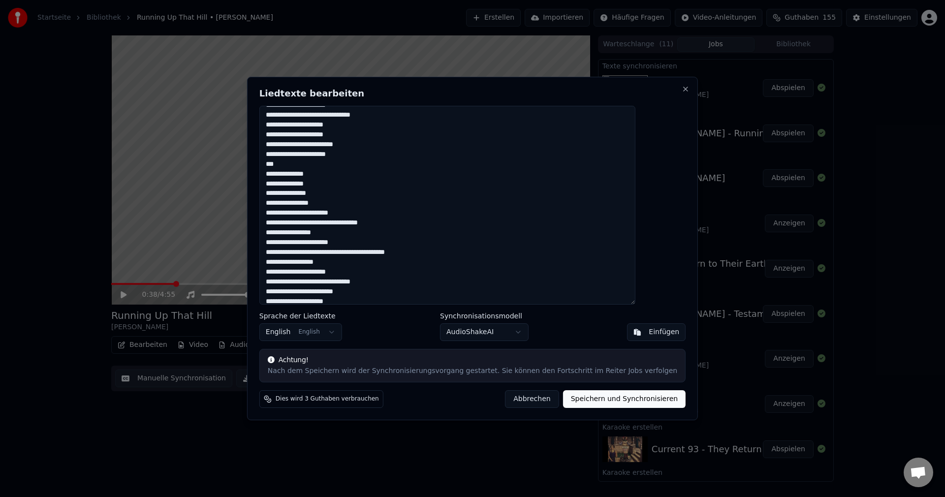
click at [377, 215] on textarea at bounding box center [447, 205] width 376 height 199
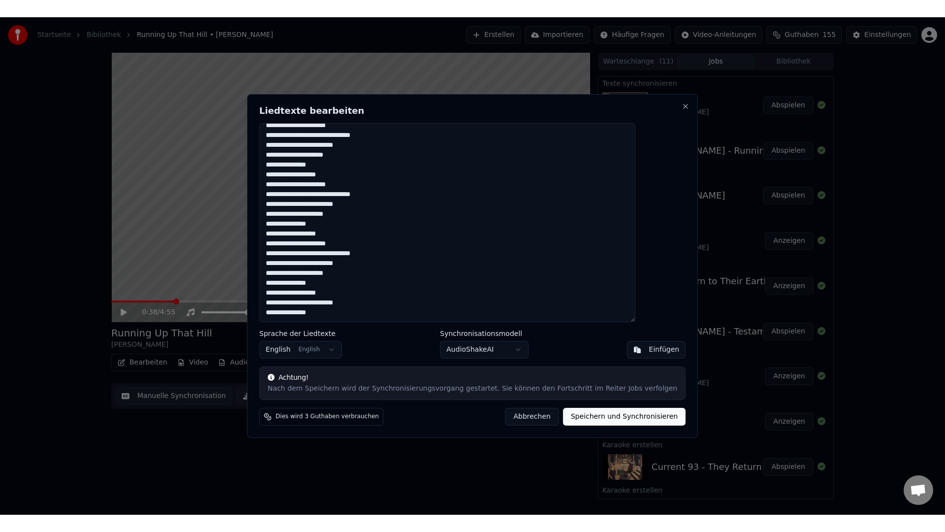
scroll to position [410, 0]
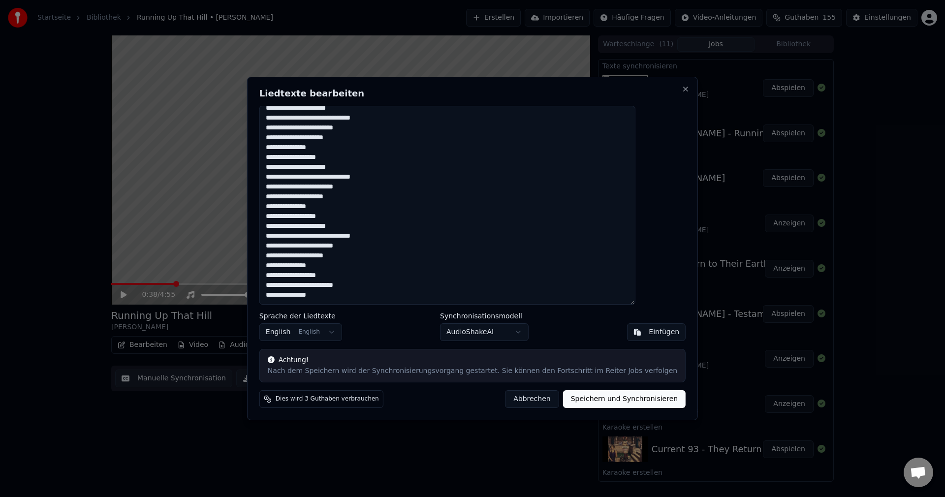
type textarea "**********"
click at [616, 406] on button "Speichern und Synchronisieren" at bounding box center [624, 399] width 123 height 18
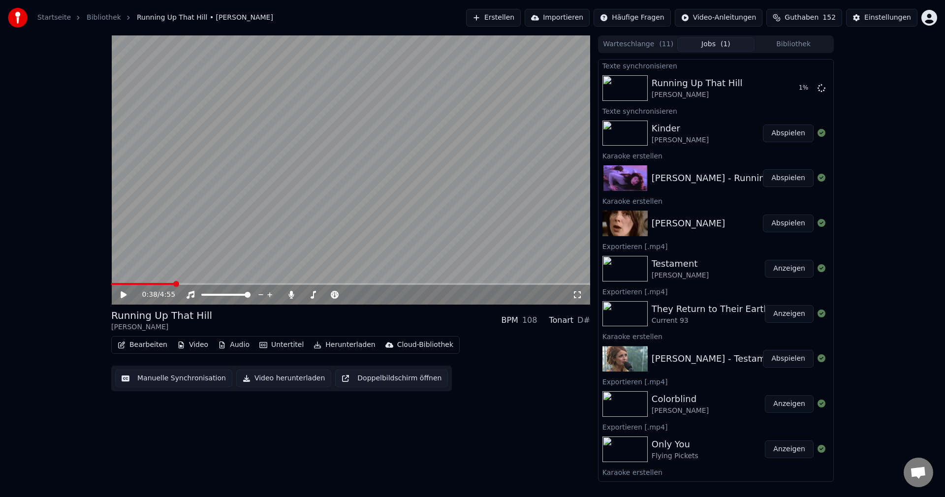
click at [695, 125] on div "Kinder" at bounding box center [680, 129] width 57 height 14
click at [781, 137] on button "Abspielen" at bounding box center [788, 134] width 51 height 18
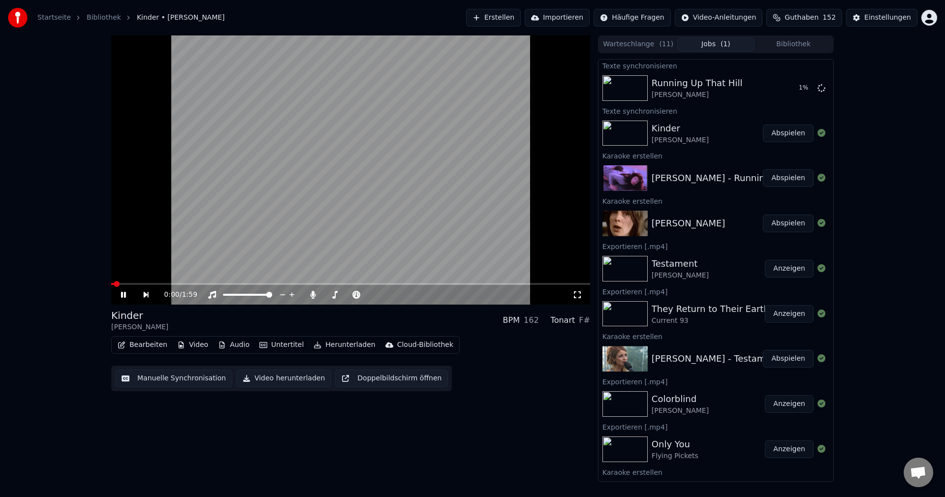
click at [267, 374] on button "Video herunterladen" at bounding box center [283, 379] width 95 height 18
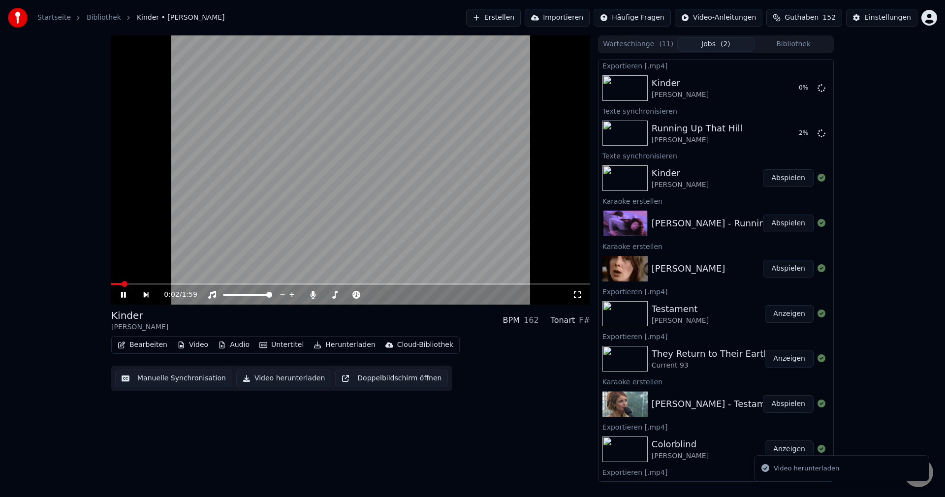
click at [278, 166] on video at bounding box center [350, 169] width 479 height 269
click at [768, 135] on button "Abspielen" at bounding box center [788, 134] width 51 height 18
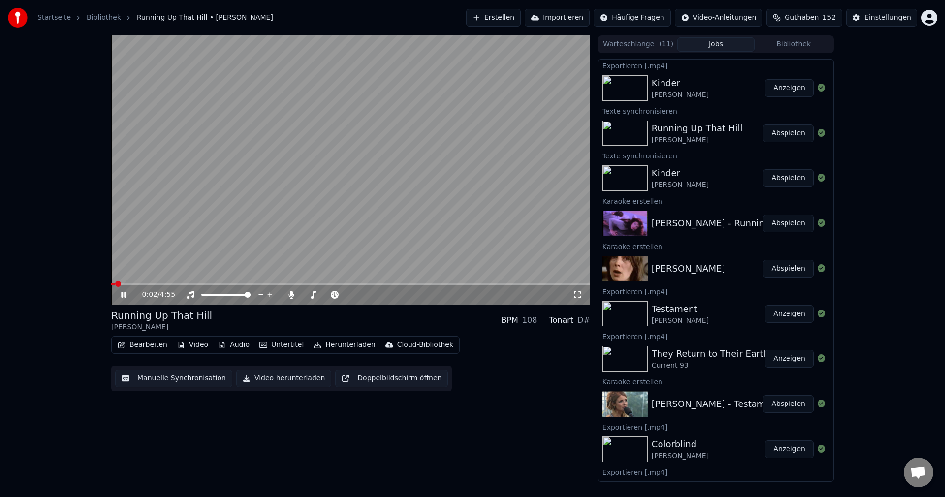
click at [579, 295] on icon at bounding box center [577, 295] width 10 height 8
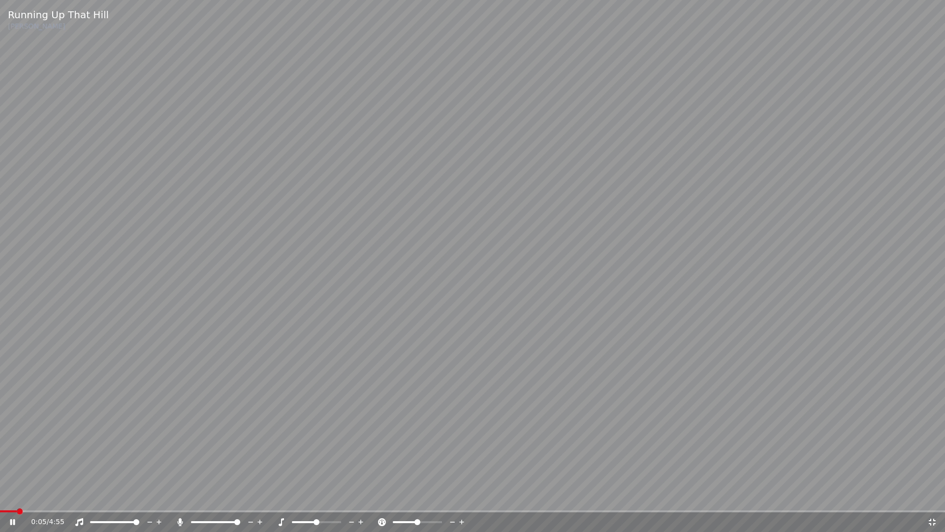
click at [58, 497] on span at bounding box center [472, 511] width 945 height 2
click at [92, 497] on span at bounding box center [472, 511] width 945 height 2
click at [94, 497] on div "0:33 / 4:55" at bounding box center [472, 522] width 945 height 20
click at [90, 497] on span at bounding box center [45, 511] width 90 height 2
click at [80, 497] on video at bounding box center [472, 266] width 945 height 532
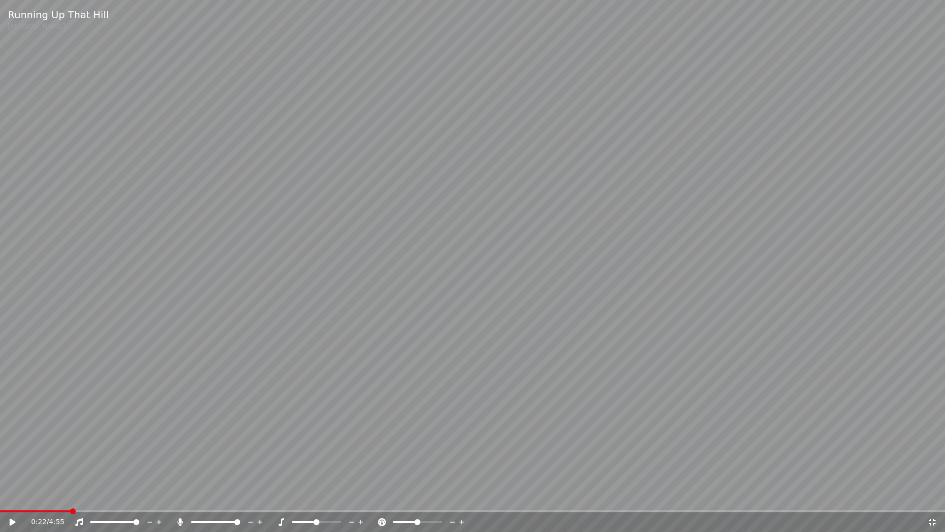
click at [70, 497] on span at bounding box center [35, 511] width 70 height 2
click at [369, 161] on video at bounding box center [472, 266] width 945 height 532
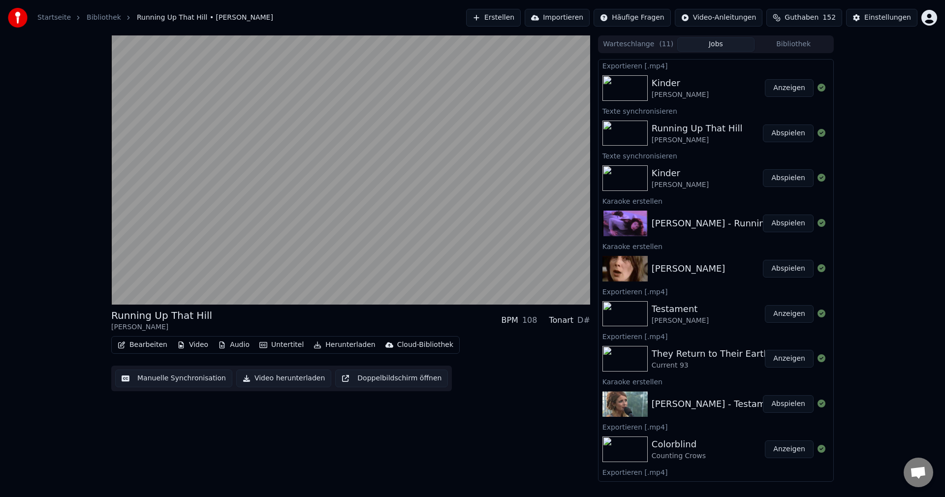
click at [269, 380] on button "Video herunterladen" at bounding box center [283, 379] width 95 height 18
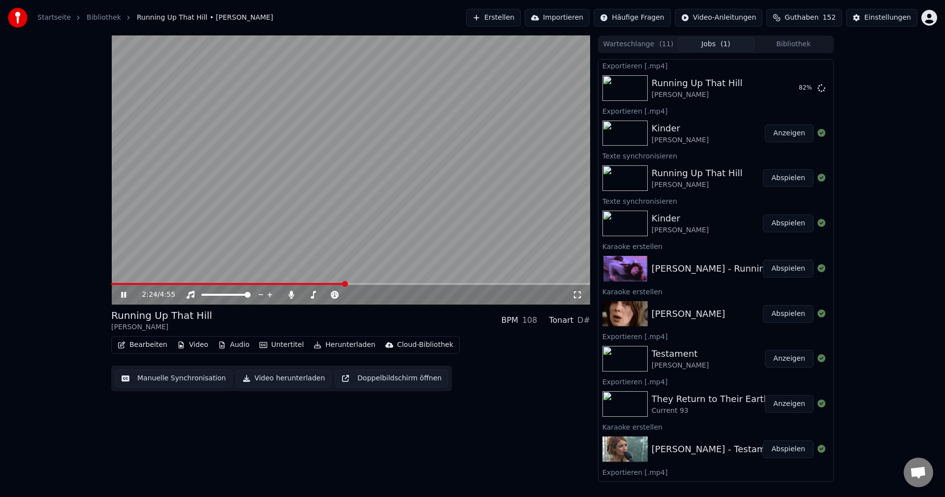
click at [250, 155] on video at bounding box center [350, 169] width 479 height 269
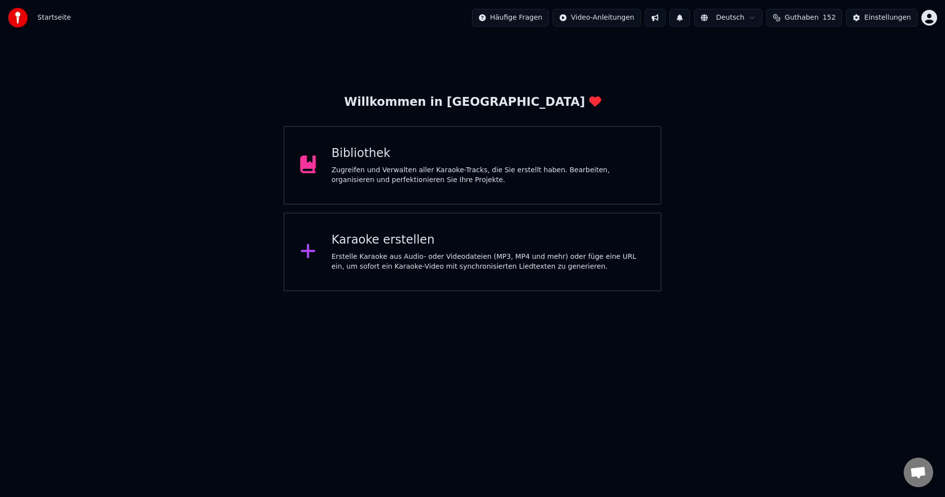
click at [449, 231] on div "Karaoke erstellen Erstelle Karaoke aus Audio- oder Videodateien (MP3, MP4 und m…" at bounding box center [473, 252] width 378 height 79
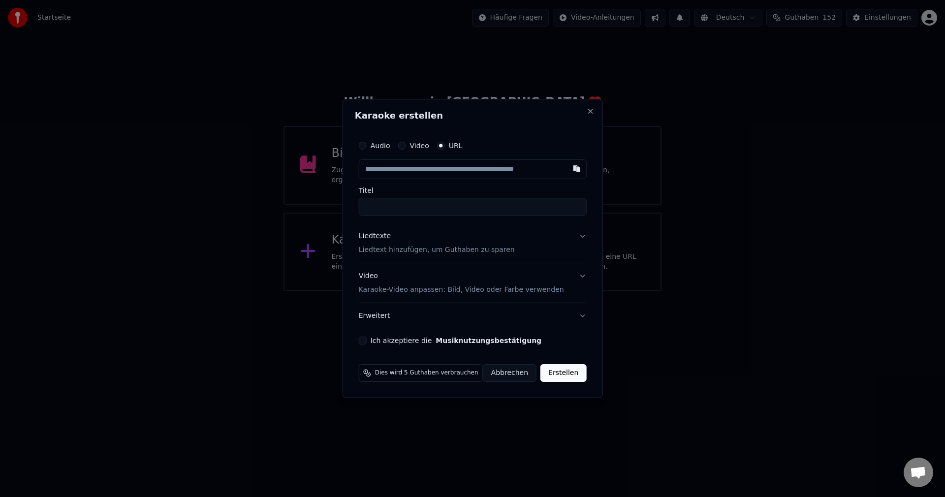
type input "**********"
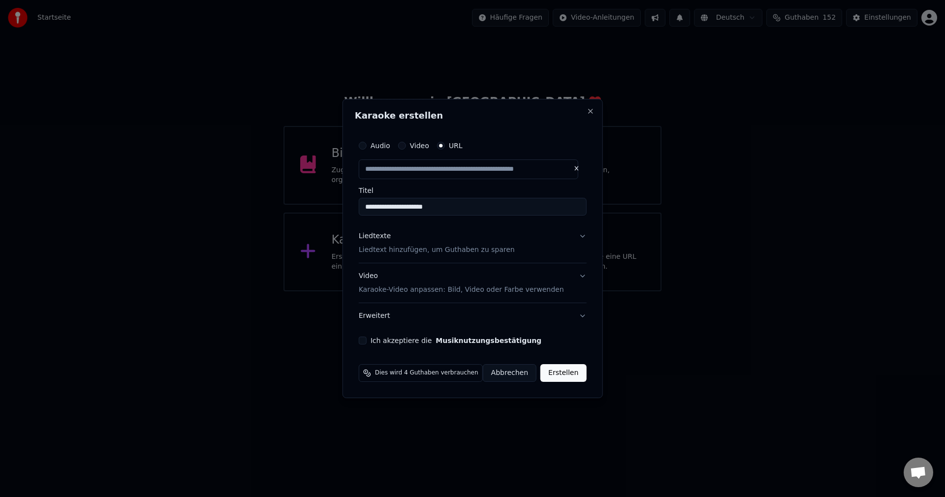
drag, startPoint x: 478, startPoint y: 205, endPoint x: 225, endPoint y: 224, distance: 253.7
click at [225, 224] on body "**********" at bounding box center [472, 145] width 945 height 291
click at [395, 257] on button "Liedtexte Liedtext hinzufügen, um Guthaben zu sparen" at bounding box center [473, 242] width 228 height 39
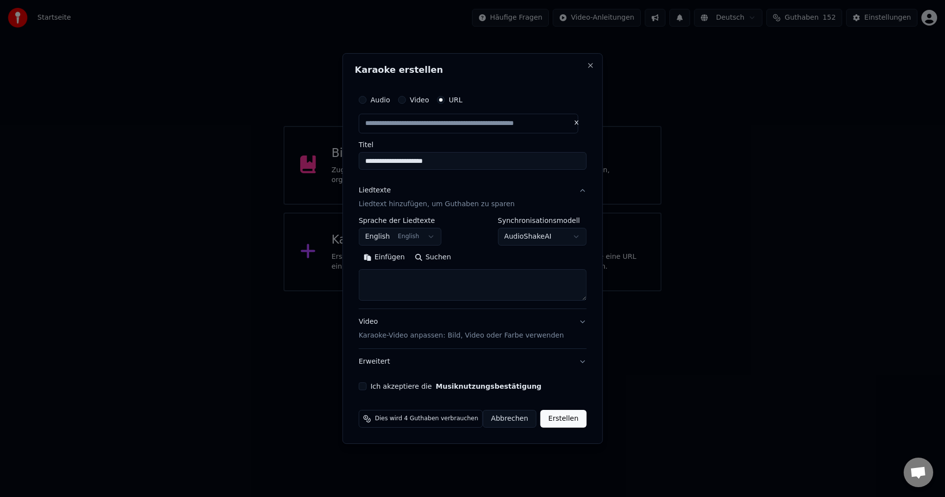
type input "**********"
click at [392, 276] on textarea at bounding box center [473, 285] width 228 height 32
paste textarea "**********"
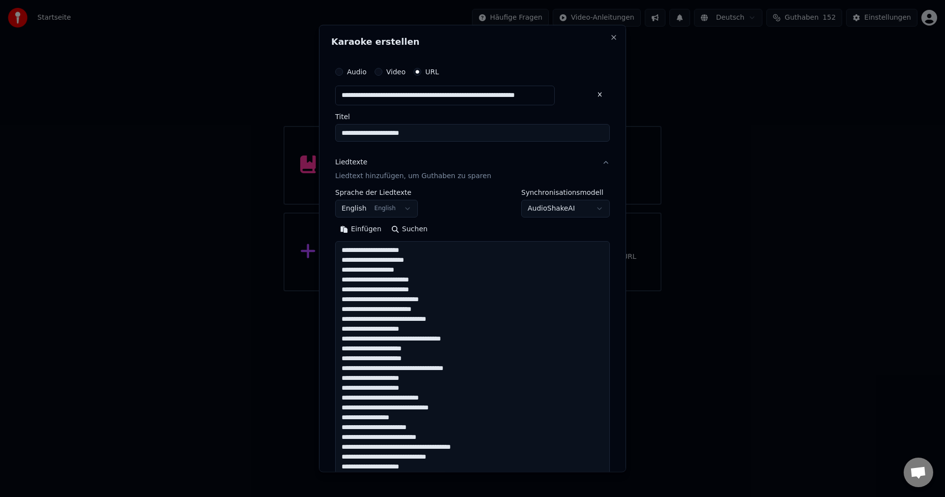
scroll to position [505, 0]
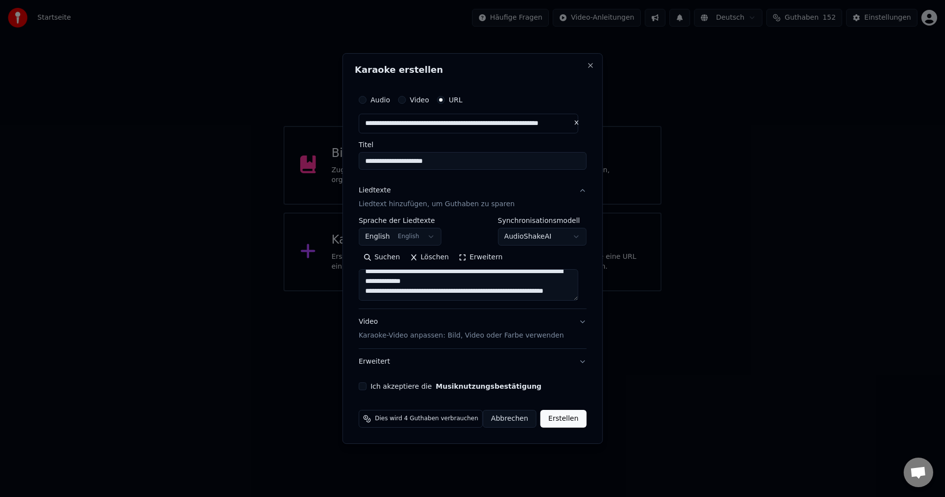
type textarea "**********"
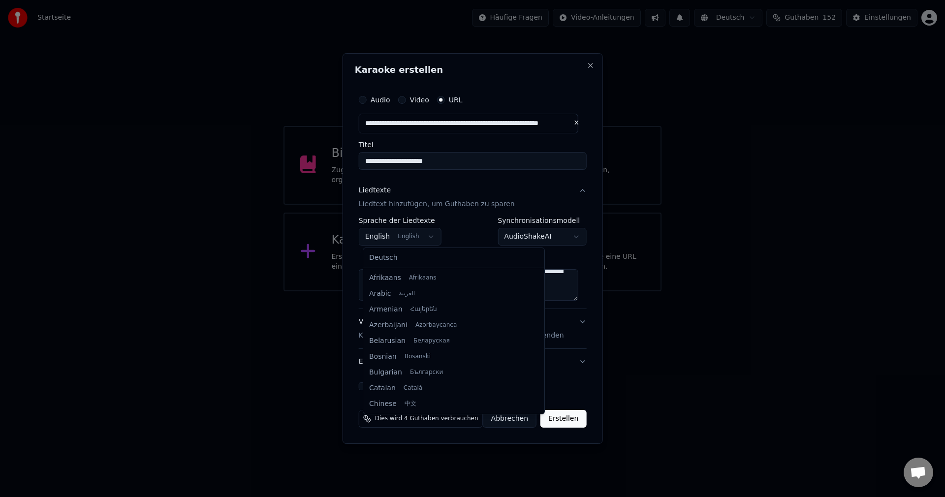
click at [397, 238] on body "**********" at bounding box center [472, 145] width 945 height 291
select select "**"
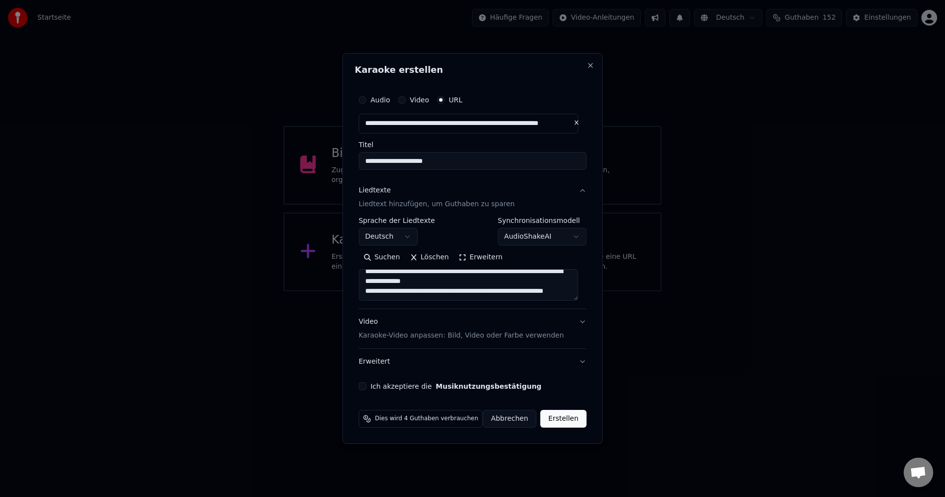
click at [398, 385] on label "Ich akzeptiere die Musiknutzungsbestätigung" at bounding box center [456, 386] width 171 height 7
click at [367, 385] on button "Ich akzeptiere die Musiknutzungsbestätigung" at bounding box center [363, 386] width 8 height 8
click at [560, 422] on button "Erstellen" at bounding box center [563, 419] width 46 height 18
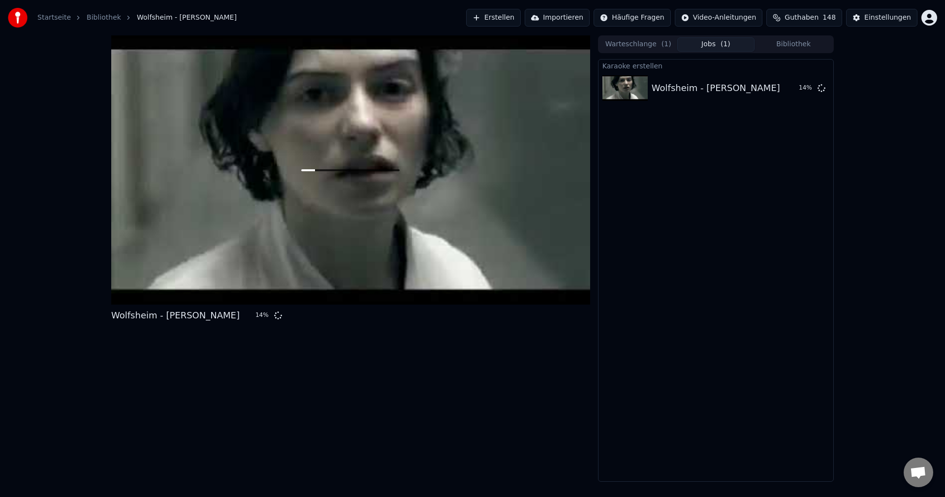
click at [503, 12] on button "Erstellen" at bounding box center [493, 18] width 55 height 18
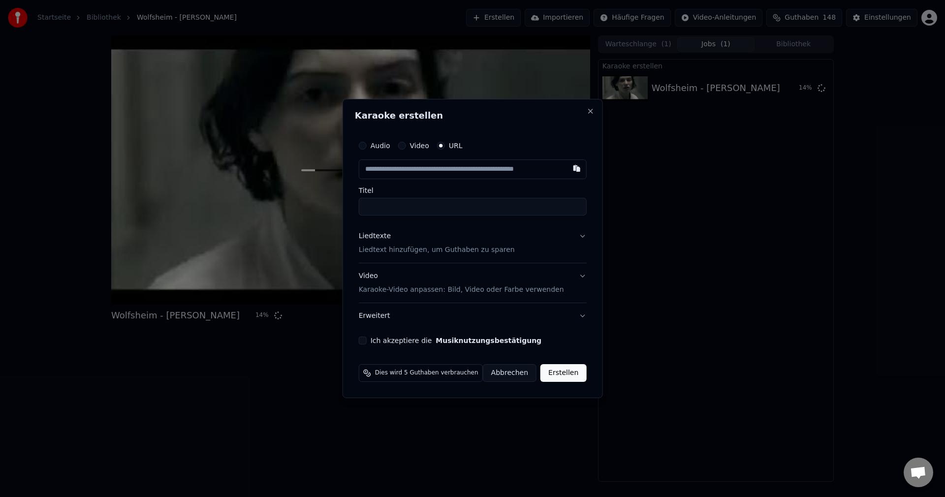
type input "**********"
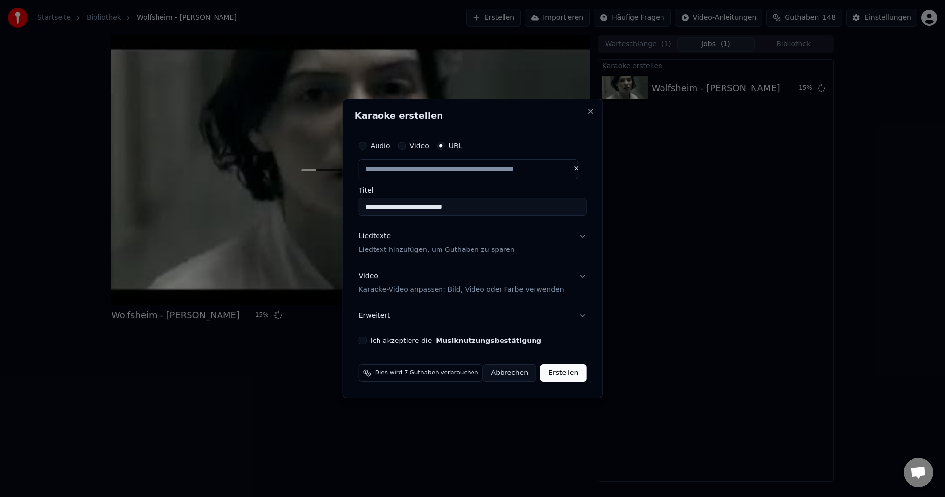
drag, startPoint x: 489, startPoint y: 206, endPoint x: 273, endPoint y: 217, distance: 216.8
click at [273, 217] on body "**********" at bounding box center [472, 248] width 945 height 497
type input "**********"
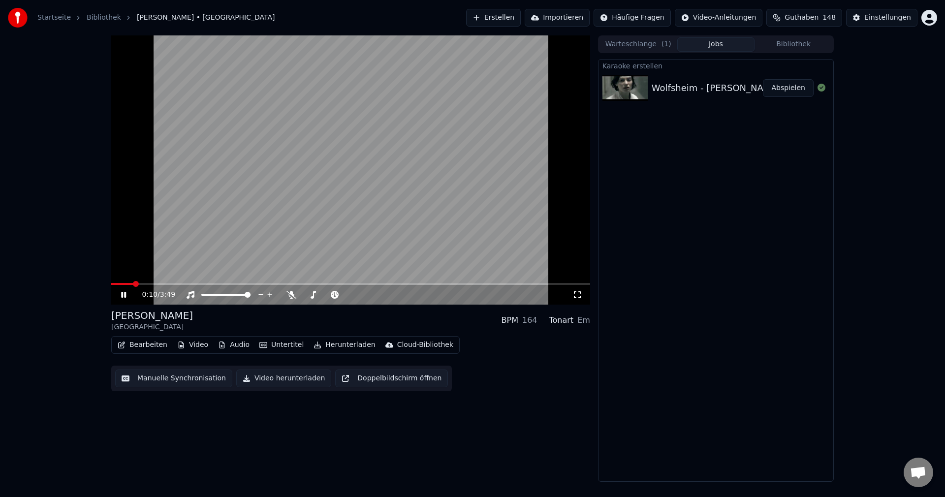
click at [306, 187] on video at bounding box center [350, 169] width 479 height 269
click at [513, 16] on button "Erstellen" at bounding box center [493, 18] width 55 height 18
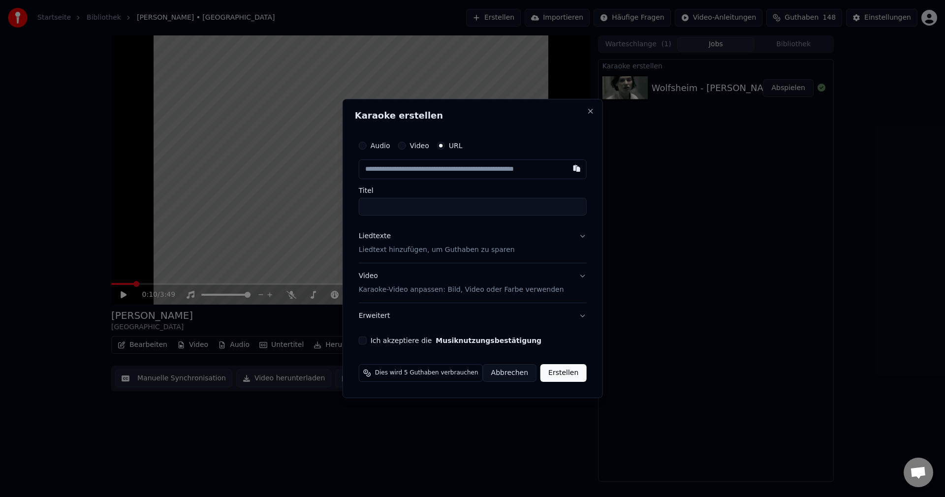
click at [416, 248] on p "Liedtext hinzufügen, um Guthaben zu sparen" at bounding box center [437, 250] width 156 height 10
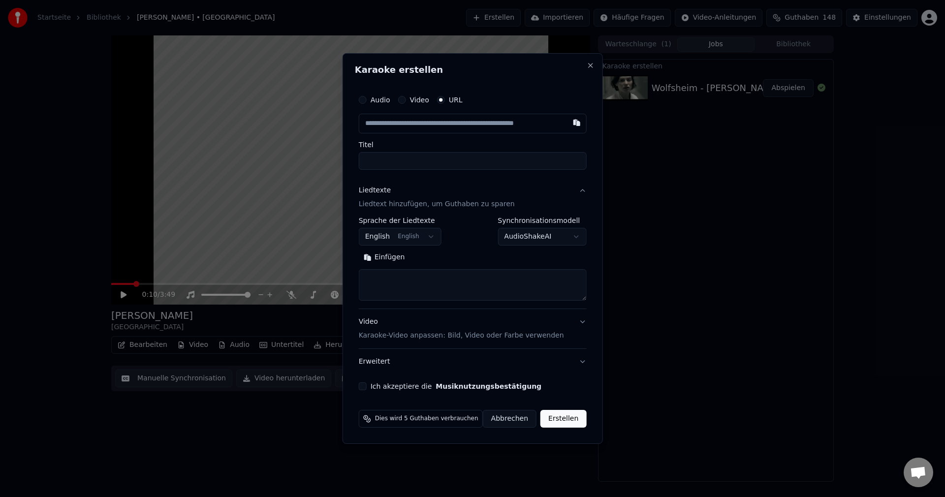
click at [429, 284] on textarea at bounding box center [473, 285] width 228 height 32
paste textarea "**********"
type textarea "**********"
click at [367, 387] on button "Ich akzeptiere die Musiknutzungsbestätigung" at bounding box center [363, 386] width 8 height 8
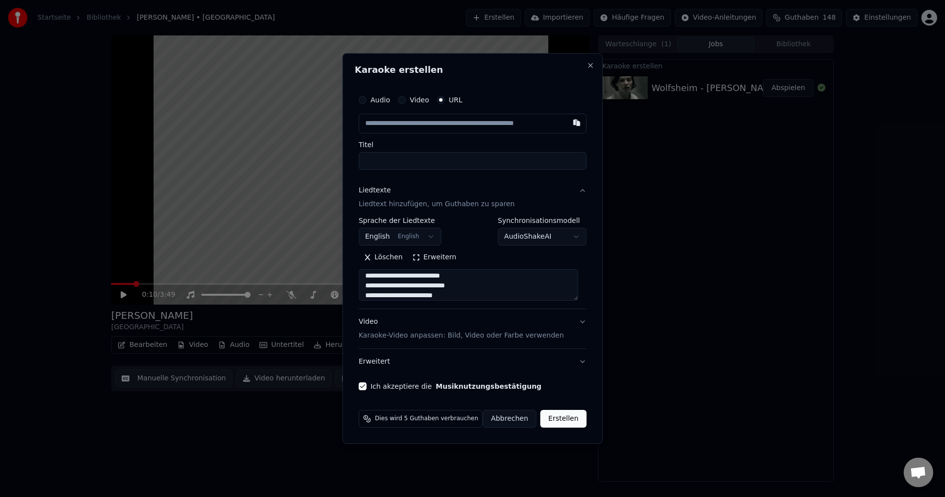
click at [430, 127] on input "text" at bounding box center [473, 124] width 228 height 20
paste input "**********"
type input "**********"
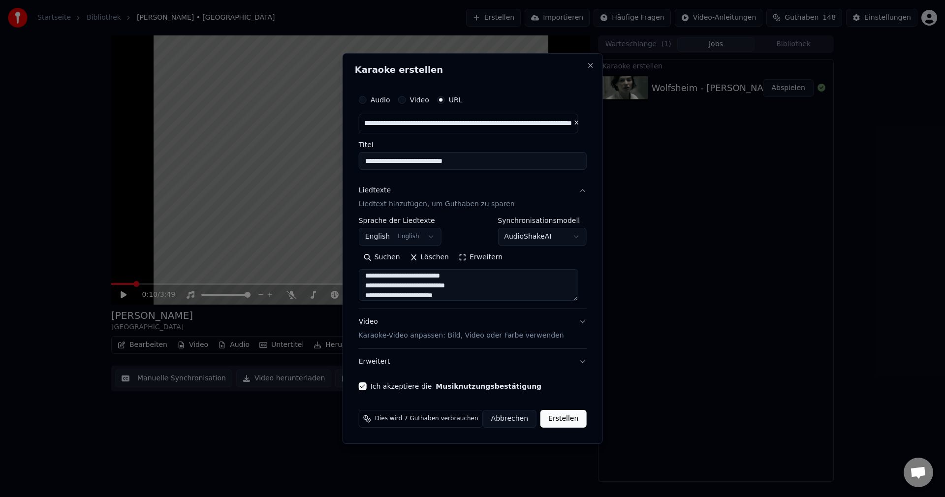
type input "**********"
click at [571, 420] on button "Erstellen" at bounding box center [563, 419] width 46 height 18
type input "**********"
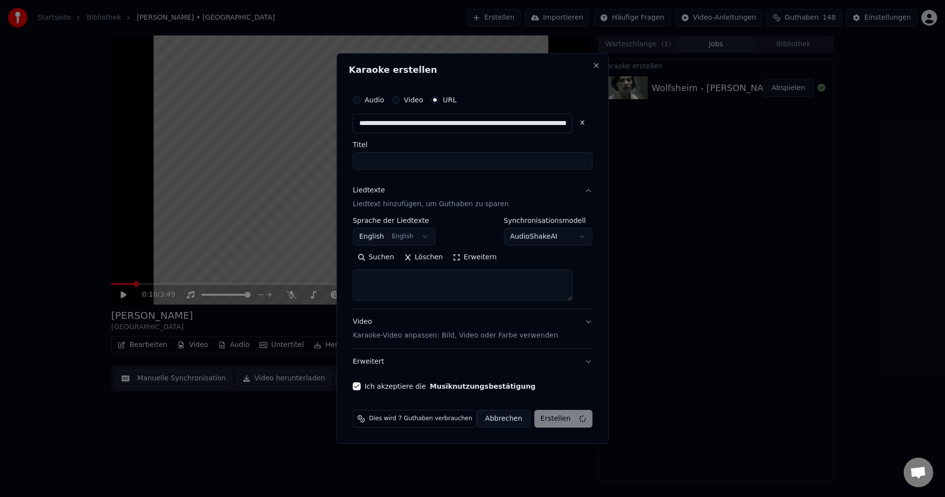
select select
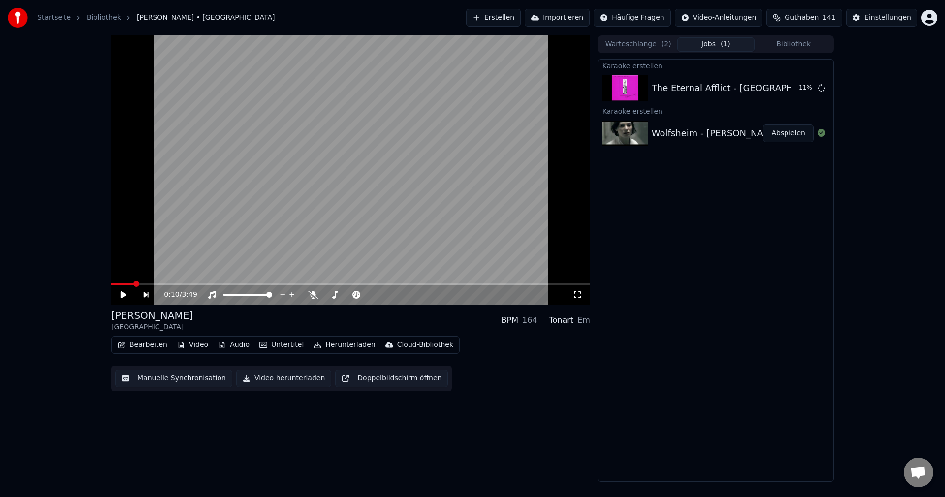
click at [519, 25] on button "Erstellen" at bounding box center [493, 18] width 55 height 18
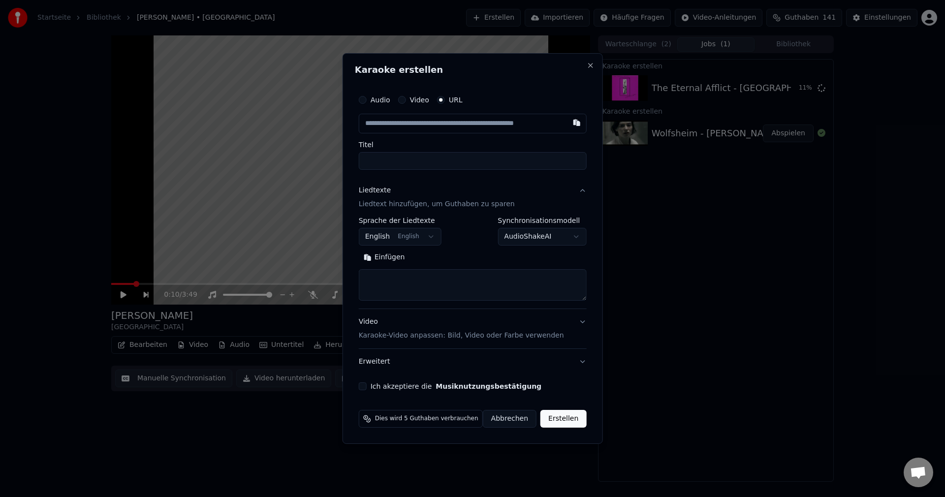
type input "**********"
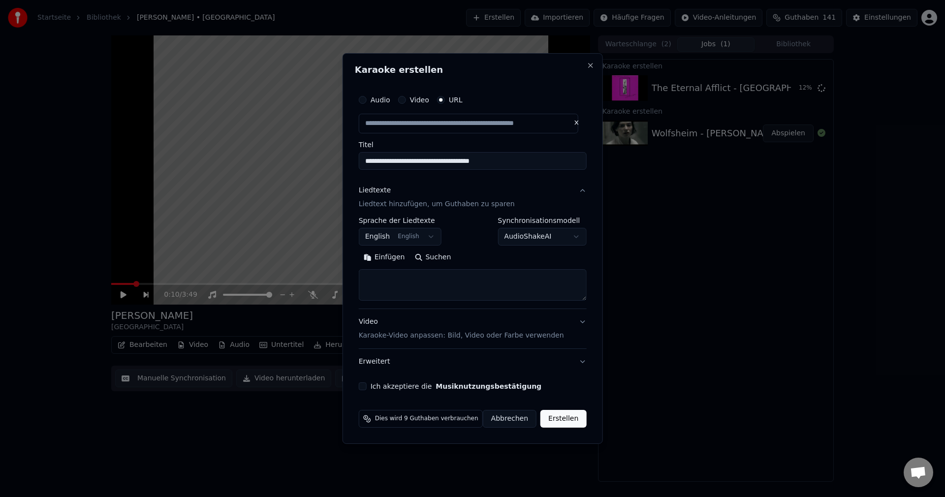
click at [526, 163] on input "**********" at bounding box center [473, 161] width 228 height 18
type input "**********"
click at [535, 163] on input "**********" at bounding box center [473, 161] width 228 height 18
drag, startPoint x: 535, startPoint y: 163, endPoint x: 242, endPoint y: 150, distance: 292.7
click at [241, 153] on body "**********" at bounding box center [472, 248] width 945 height 497
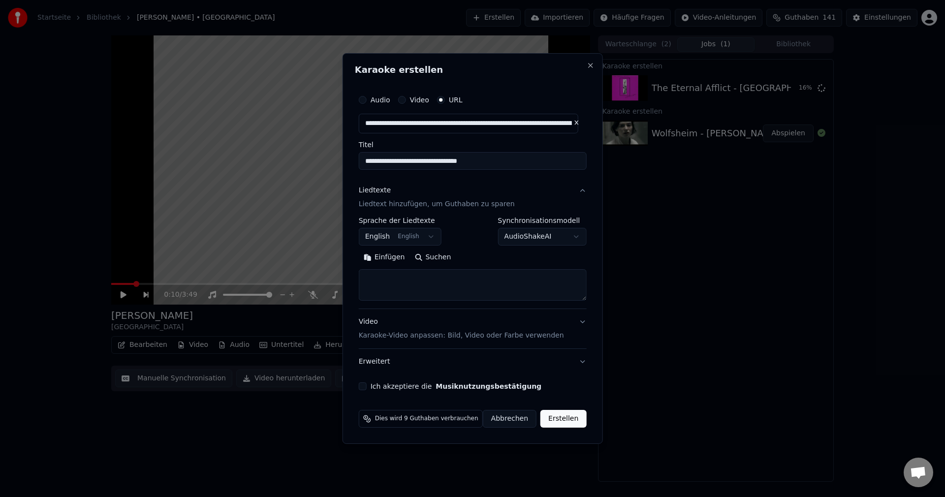
type input "**********"
click at [396, 286] on textarea at bounding box center [473, 285] width 228 height 32
paste textarea "**********"
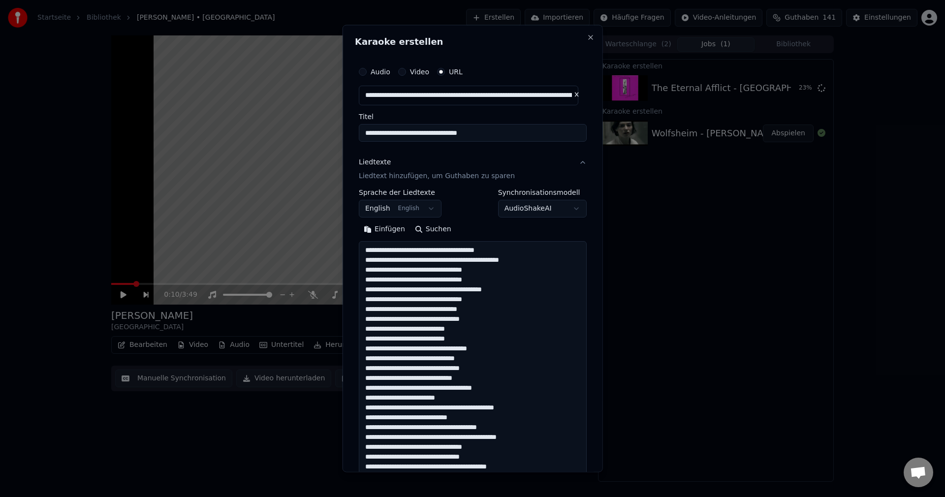
scroll to position [730, 0]
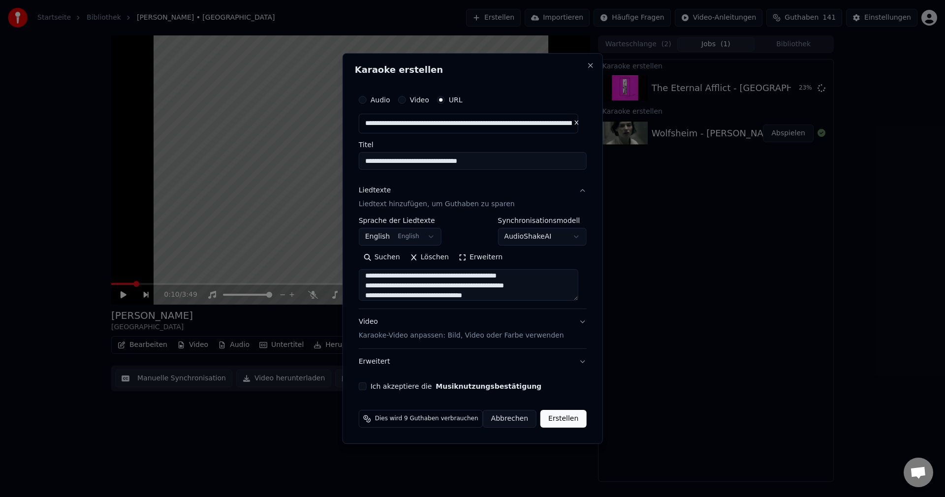
type textarea "**********"
click at [385, 384] on label "Ich akzeptiere die Musiknutzungsbestätigung" at bounding box center [456, 386] width 171 height 7
click at [367, 384] on button "Ich akzeptiere die Musiknutzungsbestätigung" at bounding box center [363, 386] width 8 height 8
click at [570, 415] on button "Erstellen" at bounding box center [563, 419] width 46 height 18
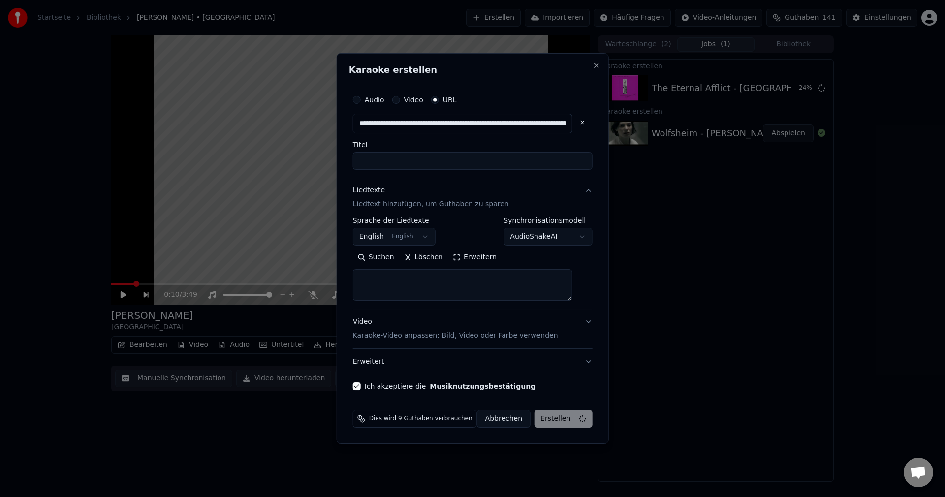
scroll to position [0, 0]
select select
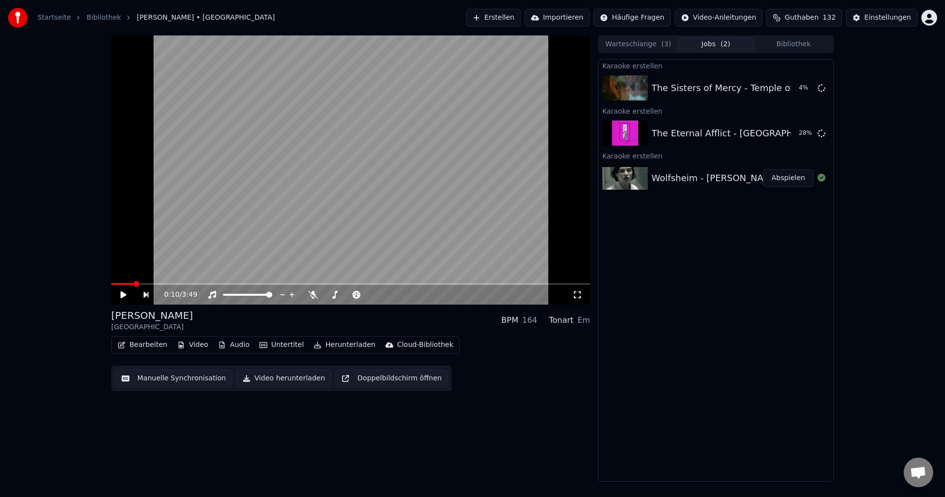
click at [514, 21] on button "Erstellen" at bounding box center [493, 18] width 55 height 18
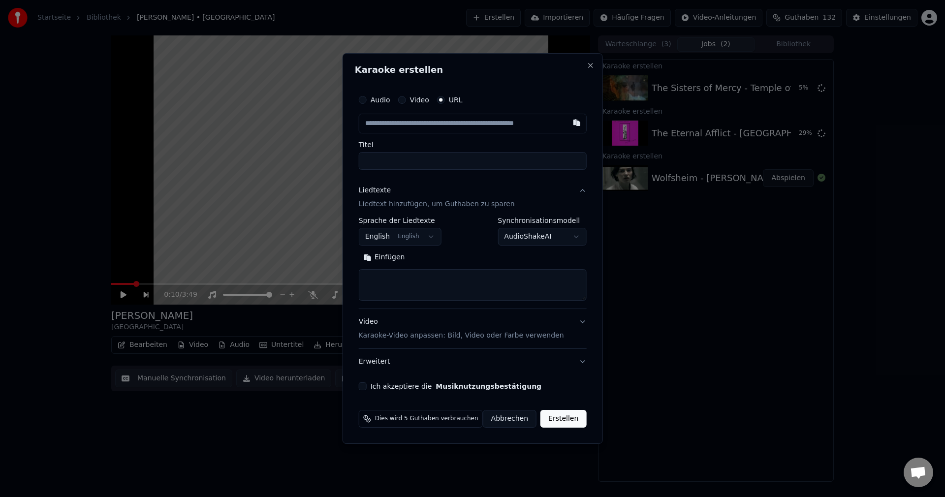
type input "**********"
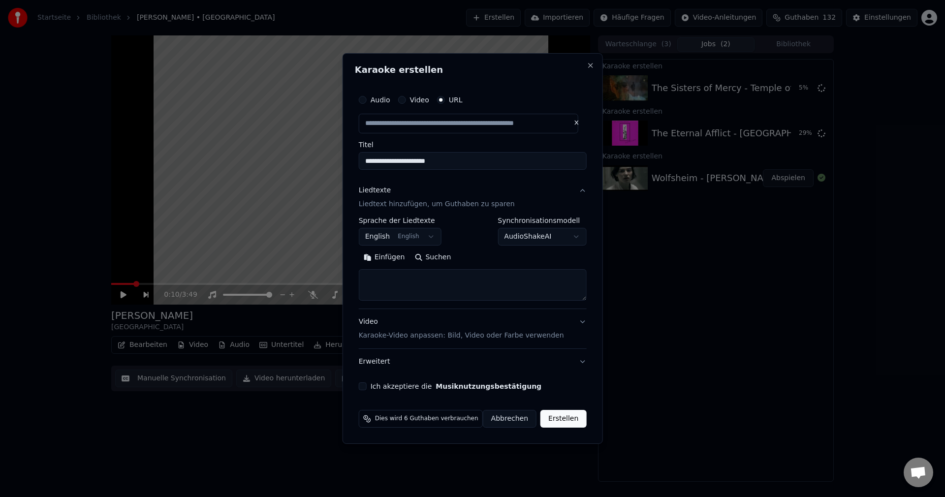
drag, startPoint x: 474, startPoint y: 162, endPoint x: 314, endPoint y: 162, distance: 161.0
click at [314, 162] on body "**********" at bounding box center [472, 248] width 945 height 497
type input "**********"
click at [384, 292] on textarea at bounding box center [473, 285] width 228 height 32
paste textarea "**********"
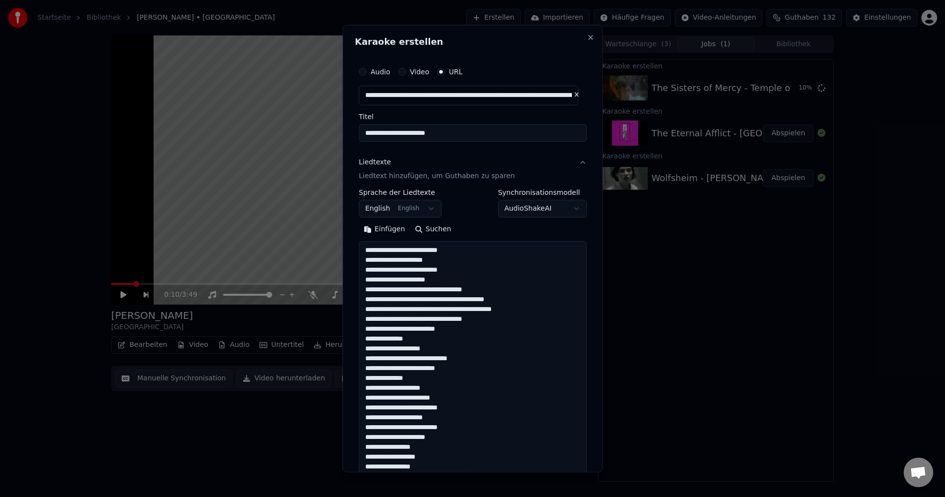
scroll to position [465, 0]
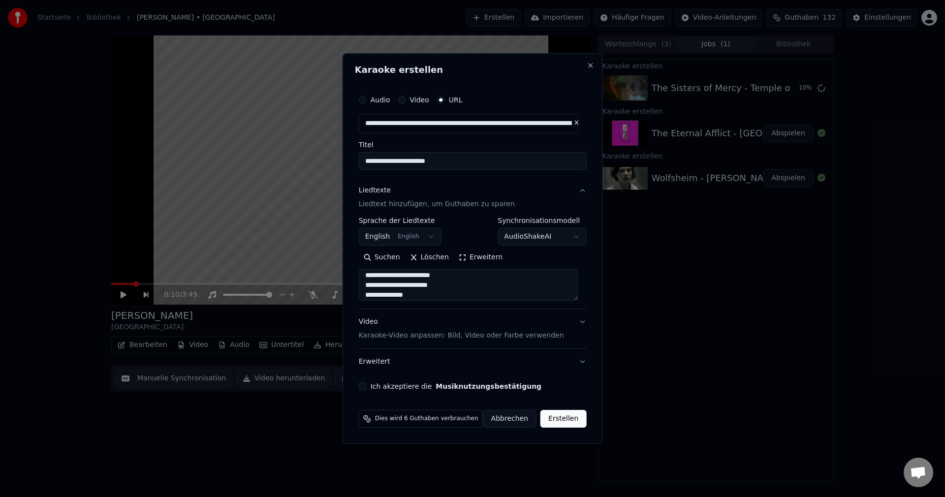
type textarea "**********"
click at [382, 385] on label "Ich akzeptiere die Musiknutzungsbestätigung" at bounding box center [456, 386] width 171 height 7
click at [367, 385] on button "Ich akzeptiere die Musiknutzungsbestätigung" at bounding box center [363, 386] width 8 height 8
click at [572, 418] on button "Erstellen" at bounding box center [563, 419] width 46 height 18
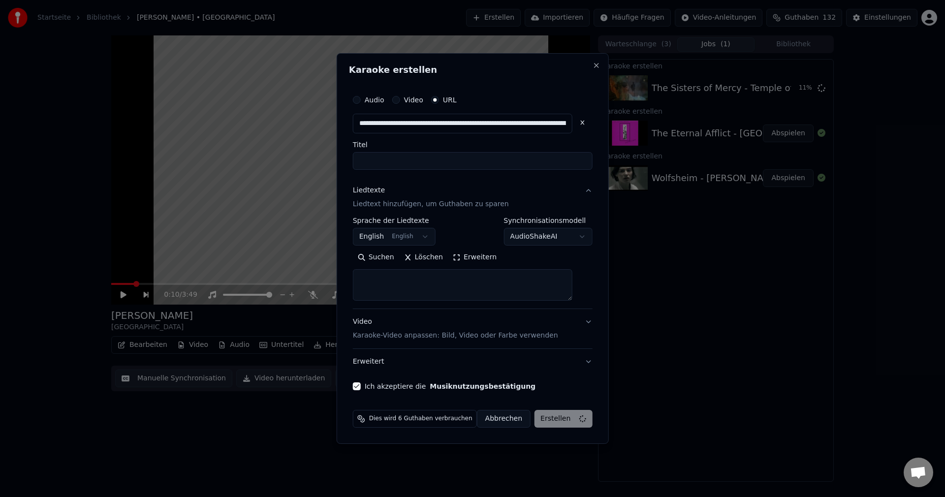
select select
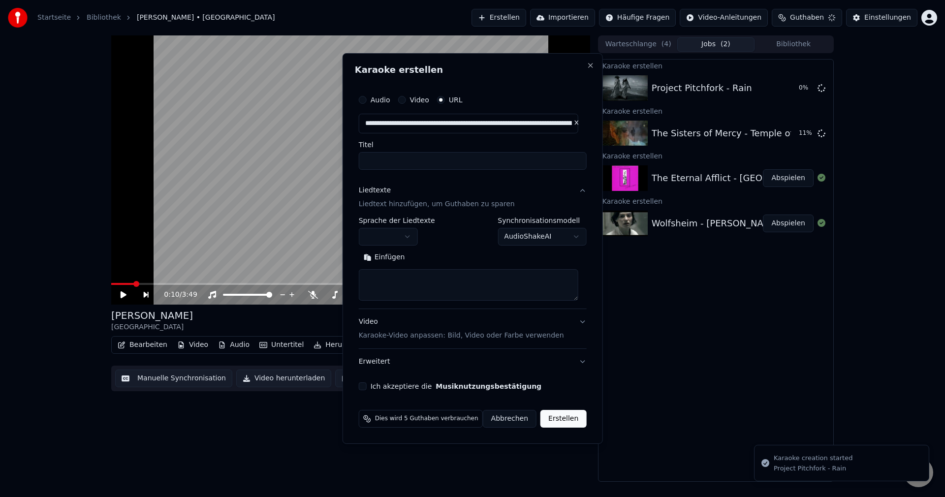
scroll to position [0, 0]
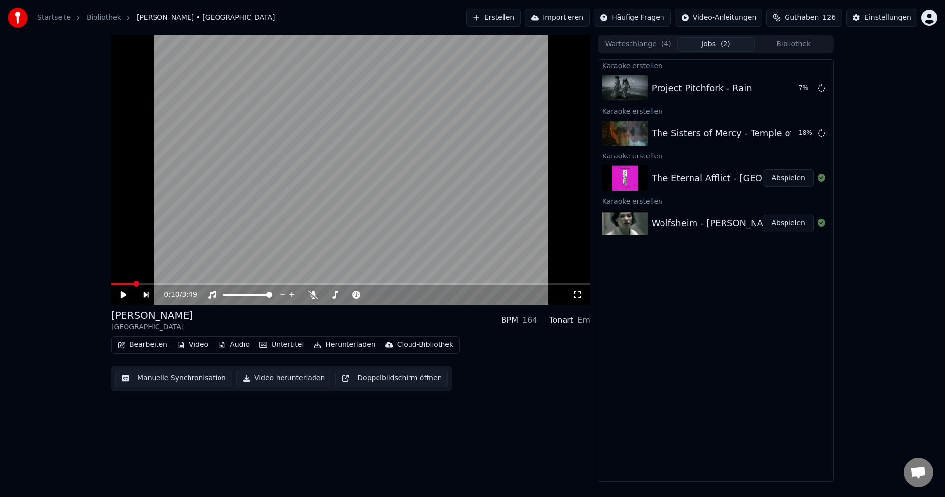
drag, startPoint x: 516, startPoint y: 15, endPoint x: 524, endPoint y: 15, distance: 7.9
click at [521, 15] on button "Erstellen" at bounding box center [493, 18] width 55 height 18
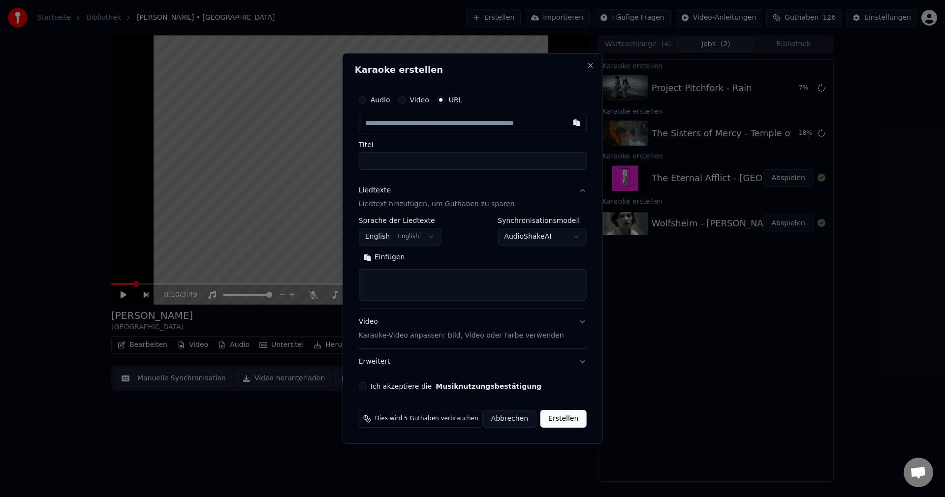
type input "**********"
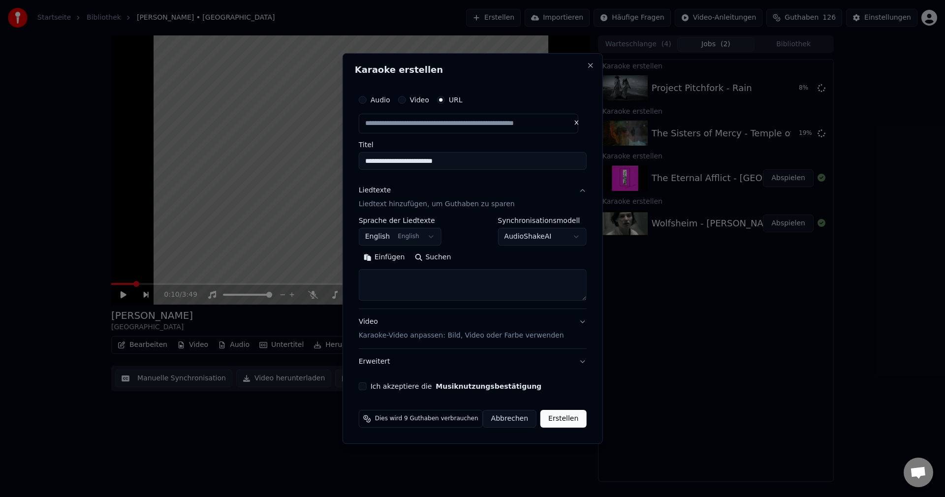
drag, startPoint x: 478, startPoint y: 160, endPoint x: 305, endPoint y: 161, distance: 173.3
click at [304, 161] on body "**********" at bounding box center [472, 248] width 945 height 497
type input "**********"
click at [400, 287] on textarea at bounding box center [473, 285] width 228 height 32
paste textarea "**********"
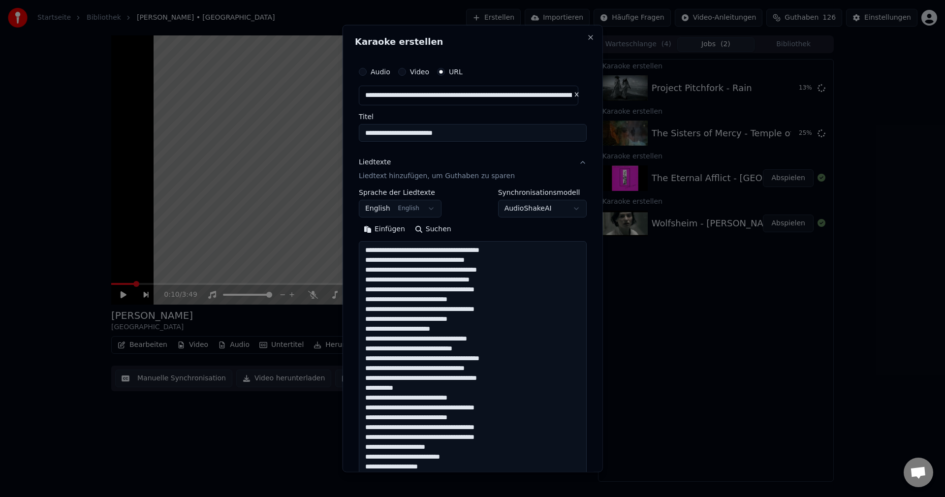
scroll to position [524, 0]
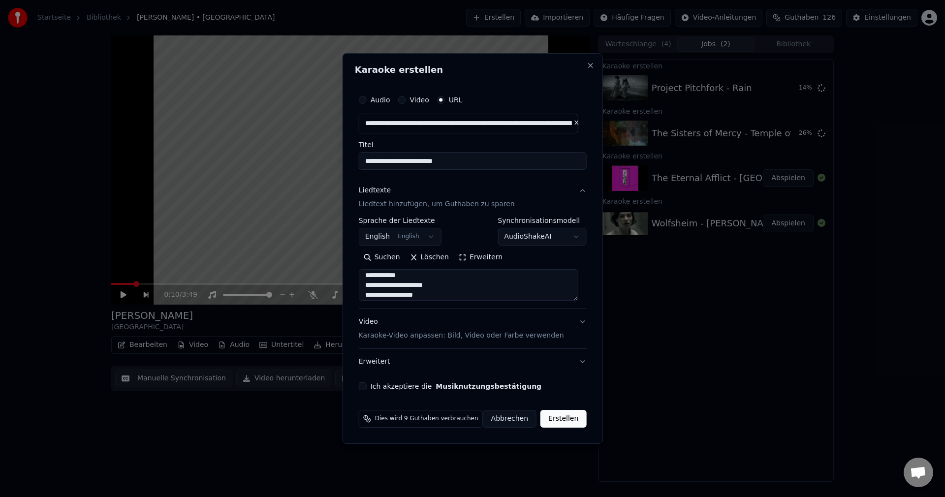
type textarea "**********"
click at [367, 387] on button "Ich akzeptiere die Musiknutzungsbestätigung" at bounding box center [363, 386] width 8 height 8
click at [554, 424] on button "Erstellen" at bounding box center [563, 419] width 46 height 18
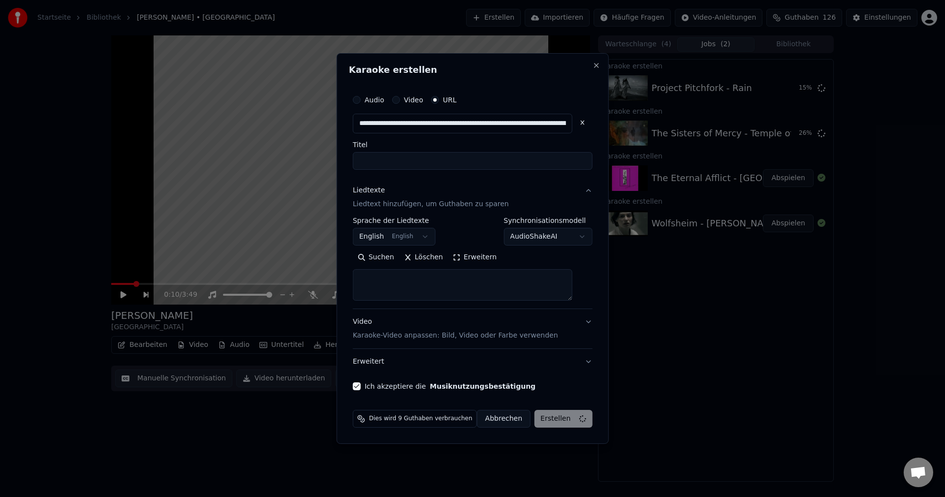
scroll to position [0, 0]
select select
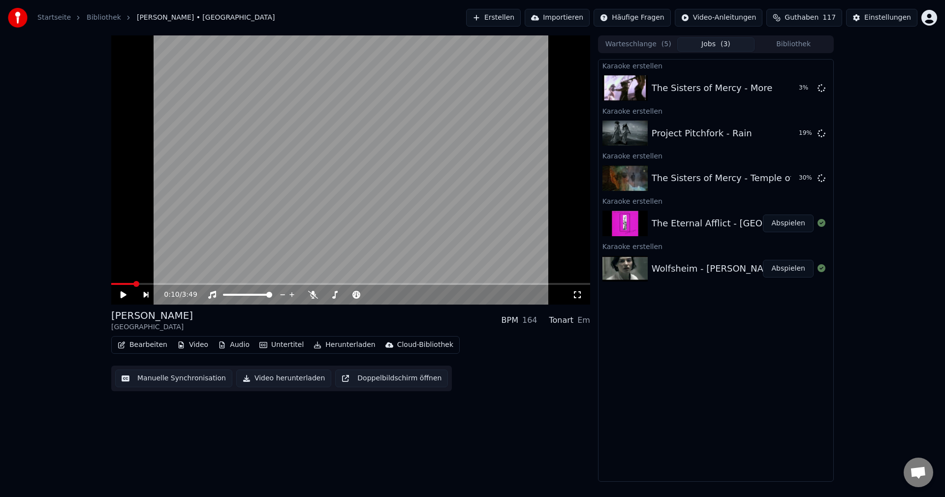
click at [515, 14] on button "Erstellen" at bounding box center [493, 18] width 55 height 18
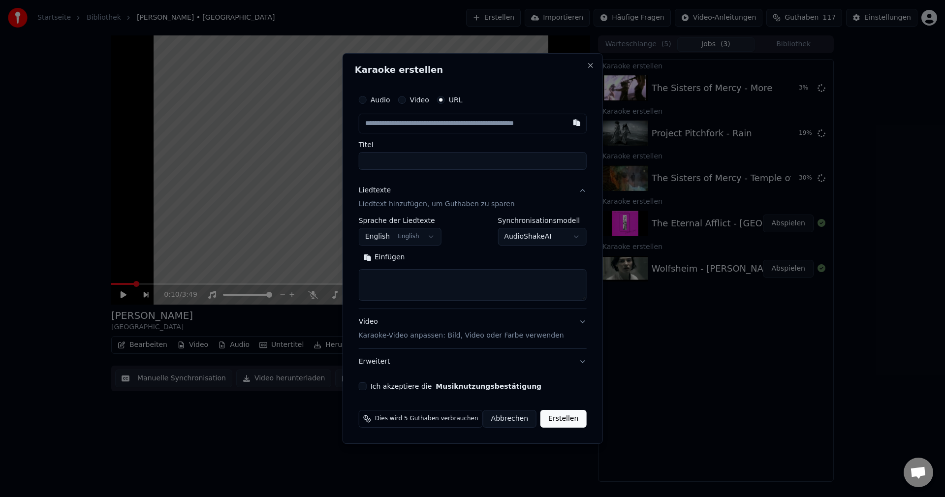
type input "**********"
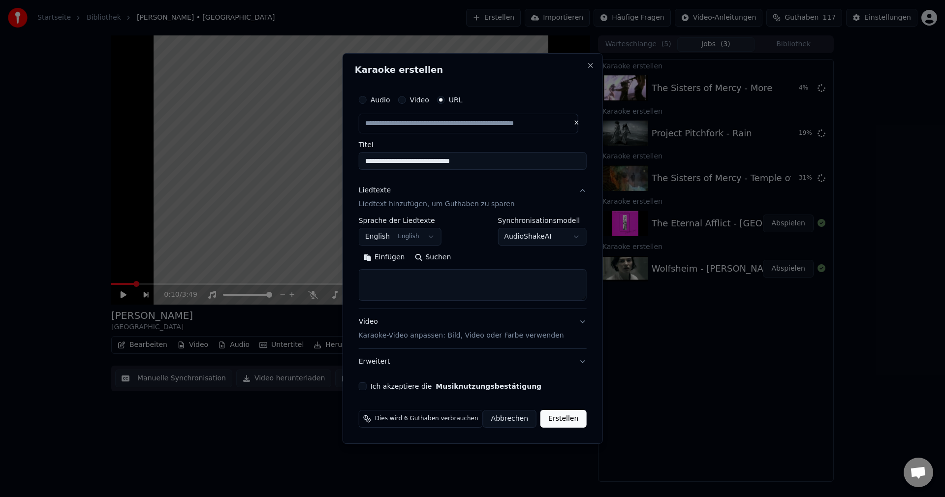
drag, startPoint x: 504, startPoint y: 166, endPoint x: 226, endPoint y: 172, distance: 278.2
click at [226, 172] on body "**********" at bounding box center [472, 248] width 945 height 497
type input "**********"
click at [402, 291] on textarea at bounding box center [473, 285] width 228 height 32
paste textarea "**********"
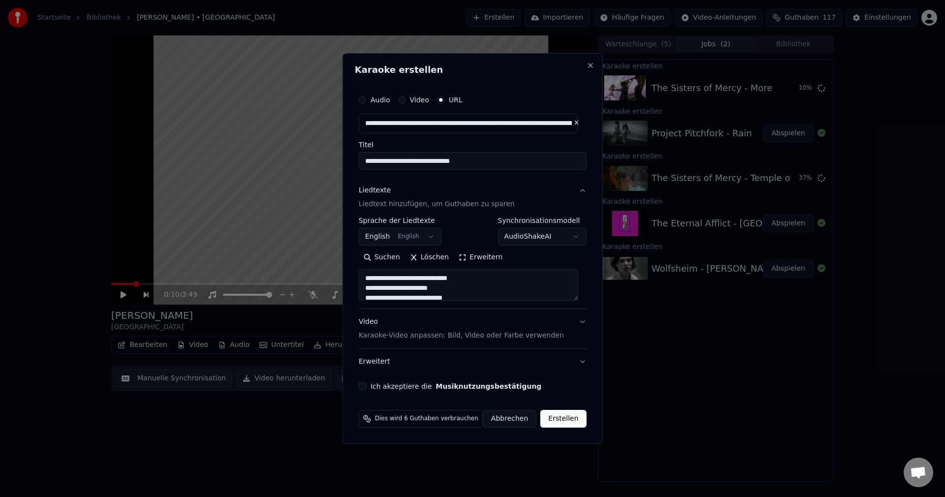
scroll to position [327, 0]
type textarea "**********"
click at [367, 389] on button "Ich akzeptiere die Musiknutzungsbestätigung" at bounding box center [363, 386] width 8 height 8
click at [542, 421] on button "Erstellen" at bounding box center [563, 419] width 46 height 18
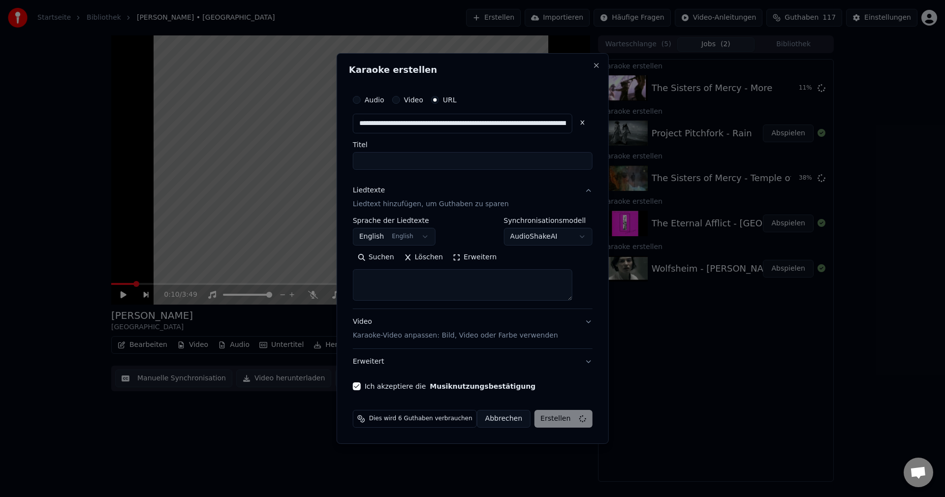
scroll to position [0, 0]
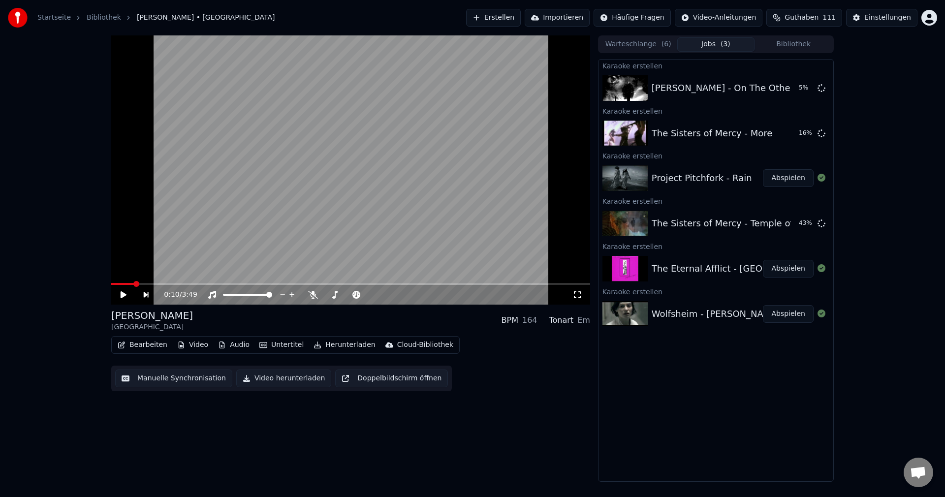
click at [519, 15] on button "Erstellen" at bounding box center [493, 18] width 55 height 18
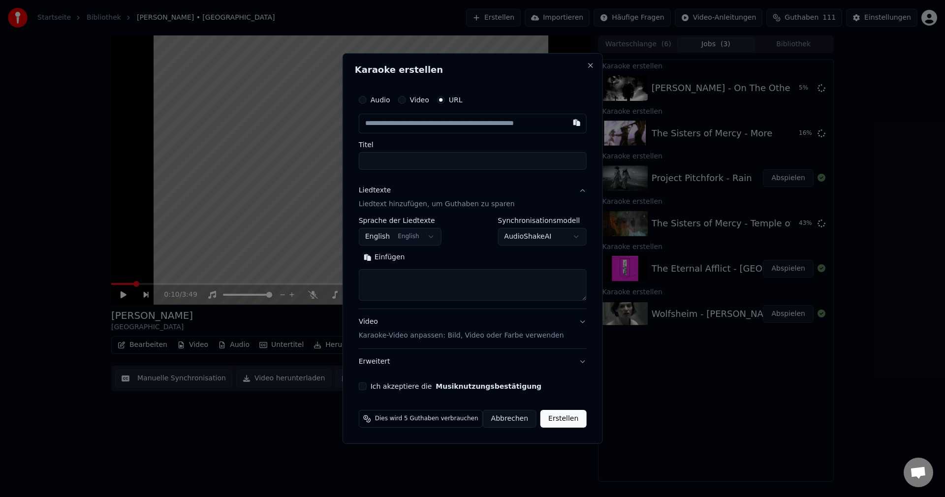
type input "**********"
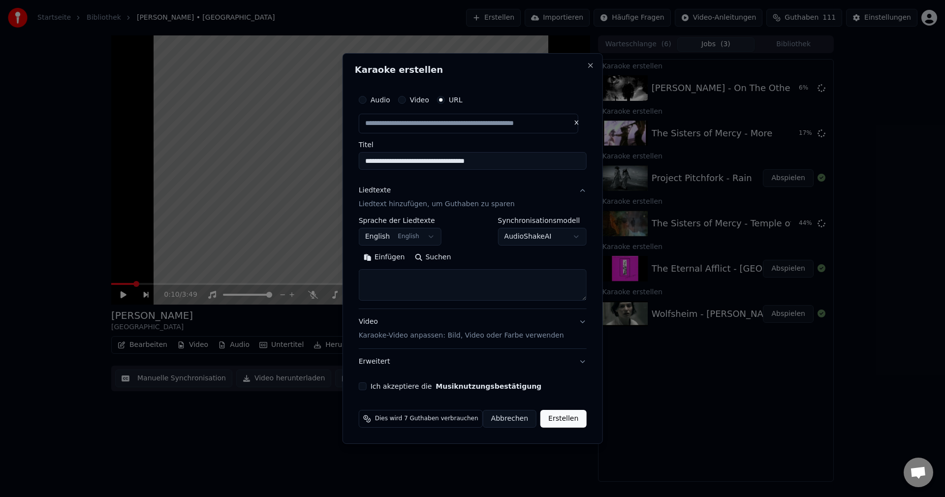
drag, startPoint x: 507, startPoint y: 158, endPoint x: 351, endPoint y: 178, distance: 157.8
click at [351, 178] on div "**********" at bounding box center [473, 248] width 260 height 391
type input "**********"
click at [450, 270] on textarea at bounding box center [473, 285] width 228 height 32
paste textarea "**********"
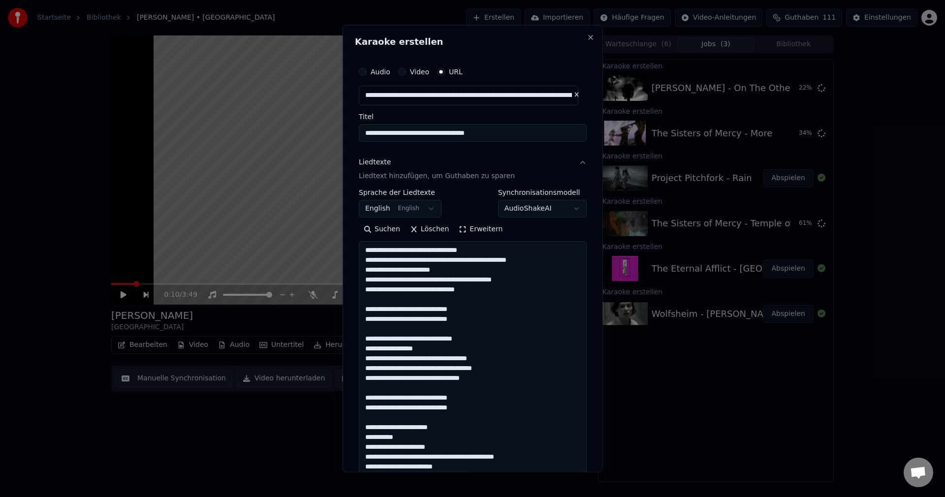
scroll to position [514, 0]
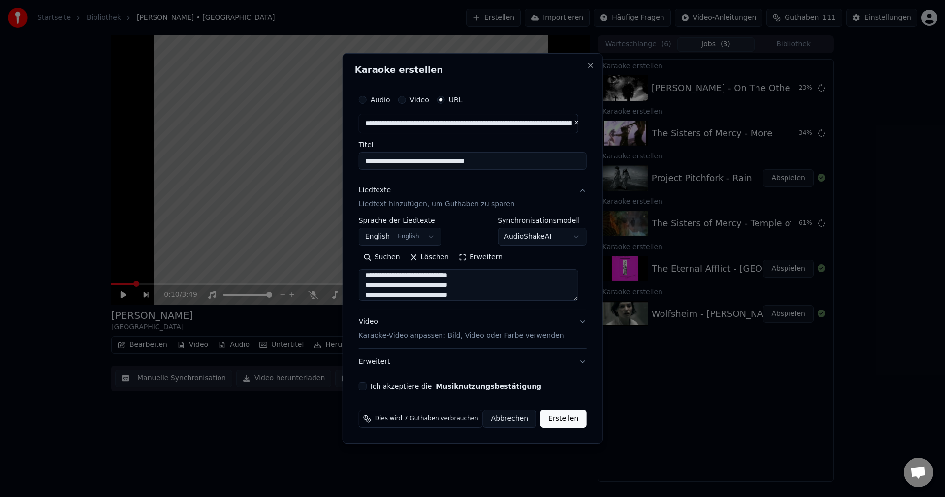
type textarea "**********"
click at [430, 234] on body "**********" at bounding box center [472, 248] width 945 height 497
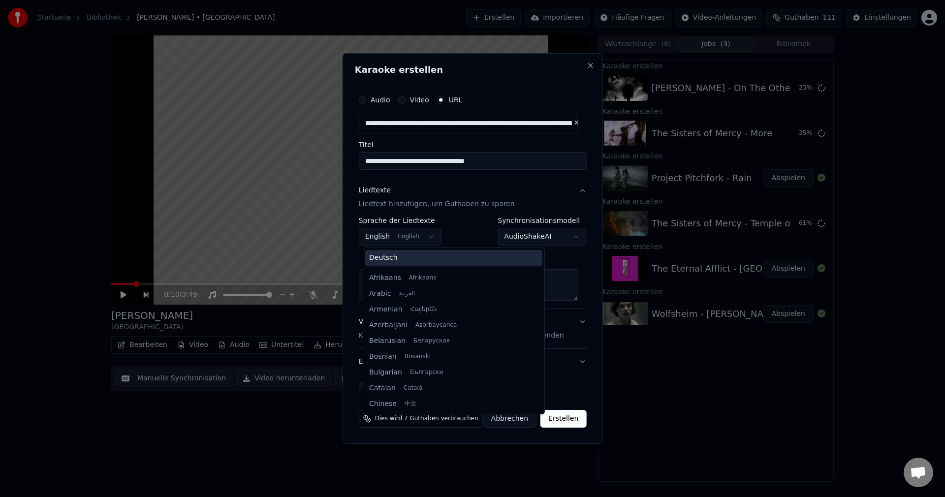
scroll to position [79, 0]
select select "**"
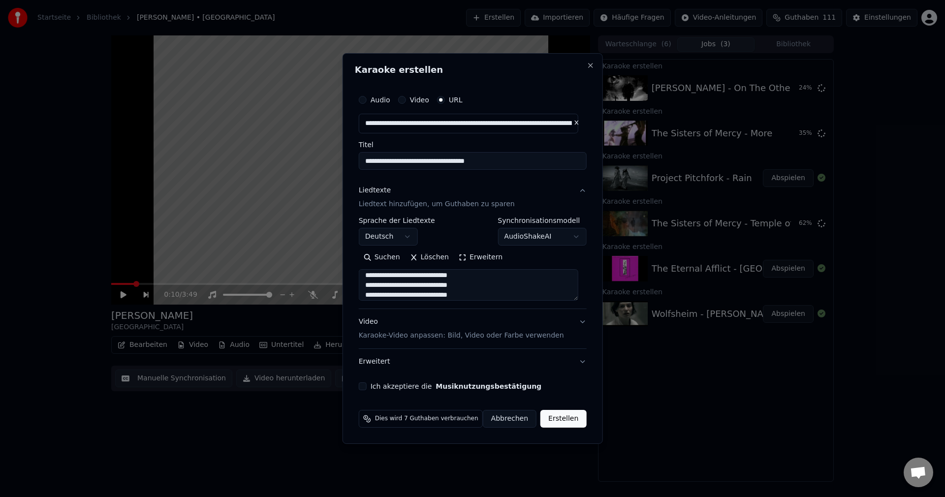
click at [371, 391] on div "**********" at bounding box center [473, 240] width 236 height 308
click at [367, 389] on button "Ich akzeptiere die Musiknutzungsbestätigung" at bounding box center [363, 386] width 8 height 8
click at [565, 416] on button "Erstellen" at bounding box center [563, 419] width 46 height 18
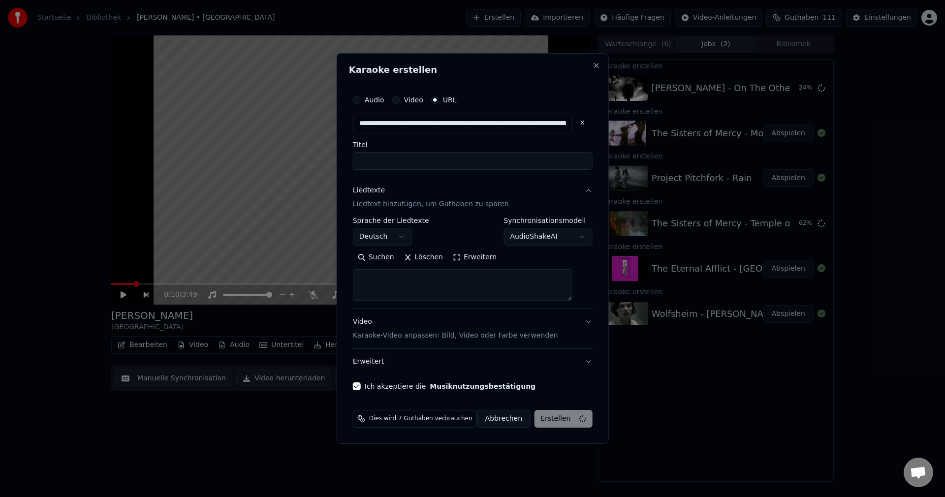
select select
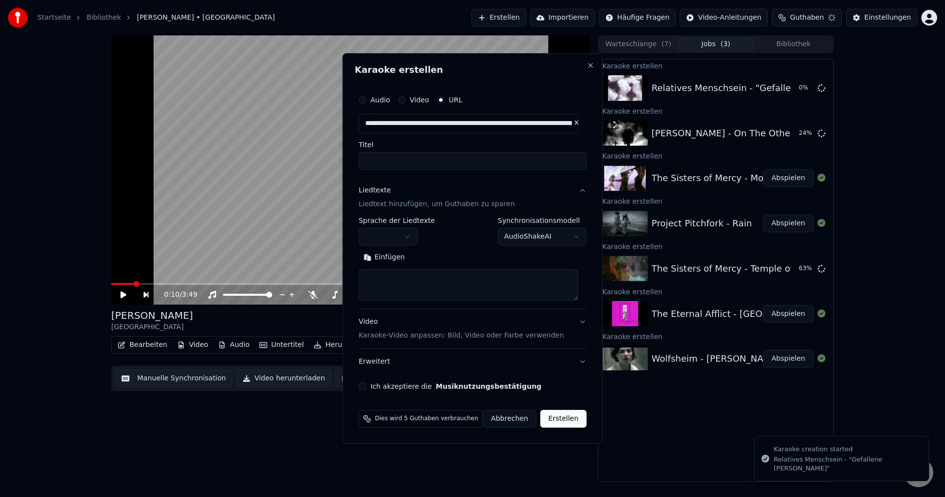
scroll to position [0, 0]
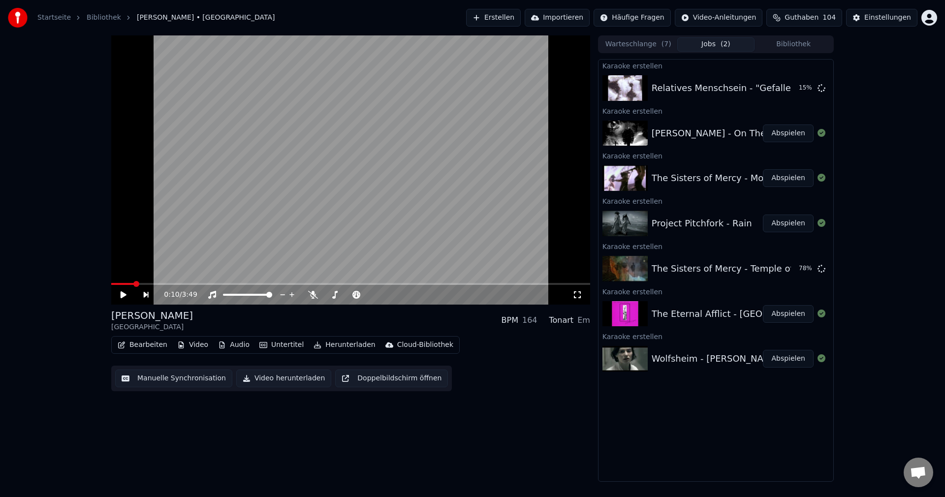
click at [521, 23] on button "Erstellen" at bounding box center [493, 18] width 55 height 18
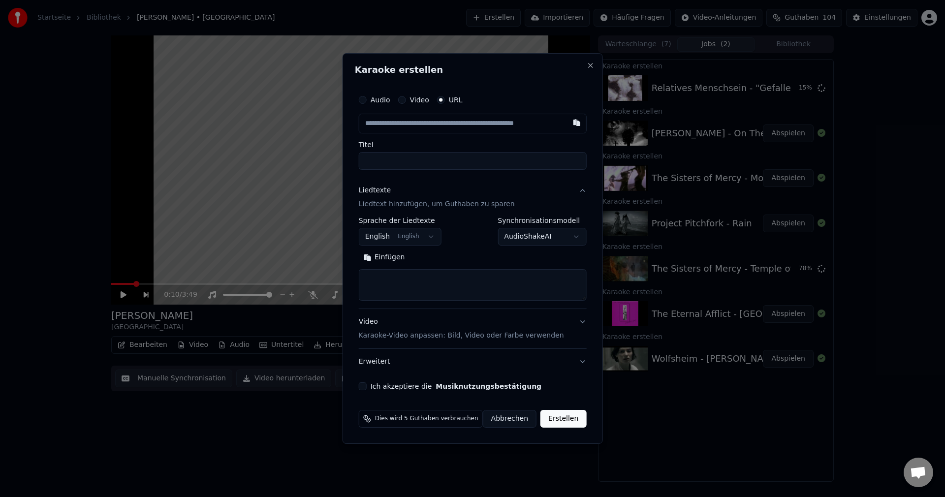
type input "**********"
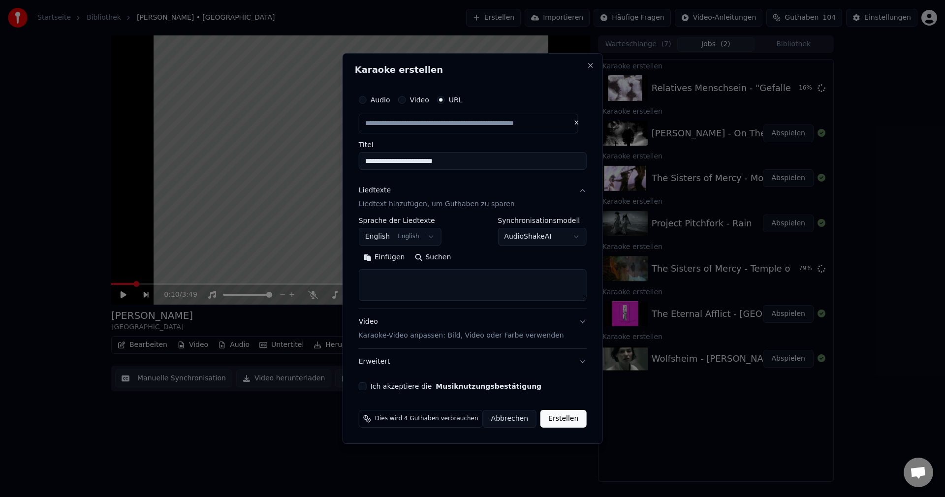
drag, startPoint x: 479, startPoint y: 163, endPoint x: 134, endPoint y: 190, distance: 346.5
click at [134, 190] on body "**********" at bounding box center [472, 248] width 945 height 497
type input "**********"
click at [586, 64] on button "Close" at bounding box center [590, 66] width 8 height 8
select select
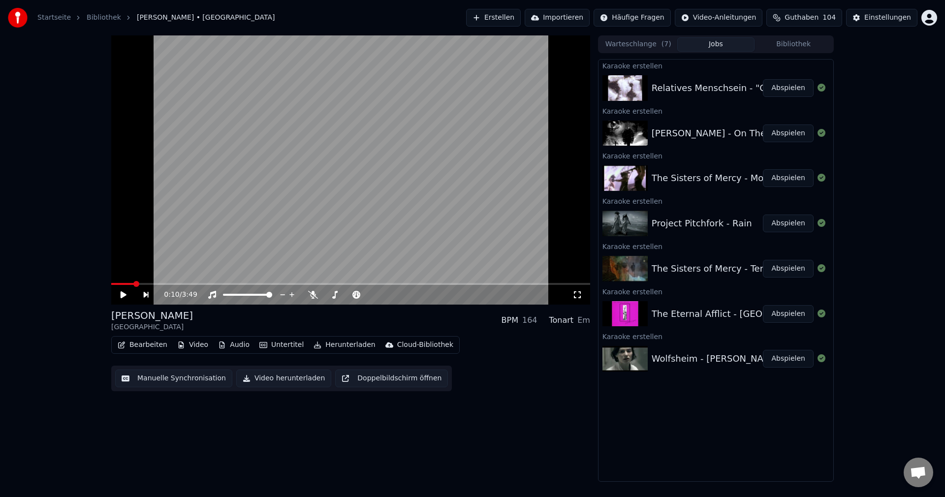
click at [792, 361] on button "Abspielen" at bounding box center [788, 359] width 51 height 18
click at [306, 285] on span at bounding box center [350, 284] width 479 height 2
click at [284, 378] on button "Video herunterladen" at bounding box center [283, 379] width 95 height 18
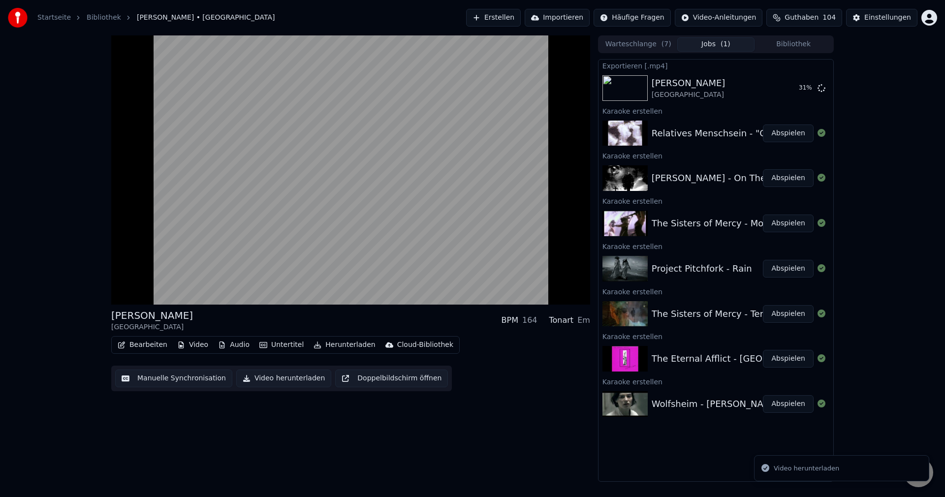
click at [792, 358] on button "Abspielen" at bounding box center [788, 359] width 51 height 18
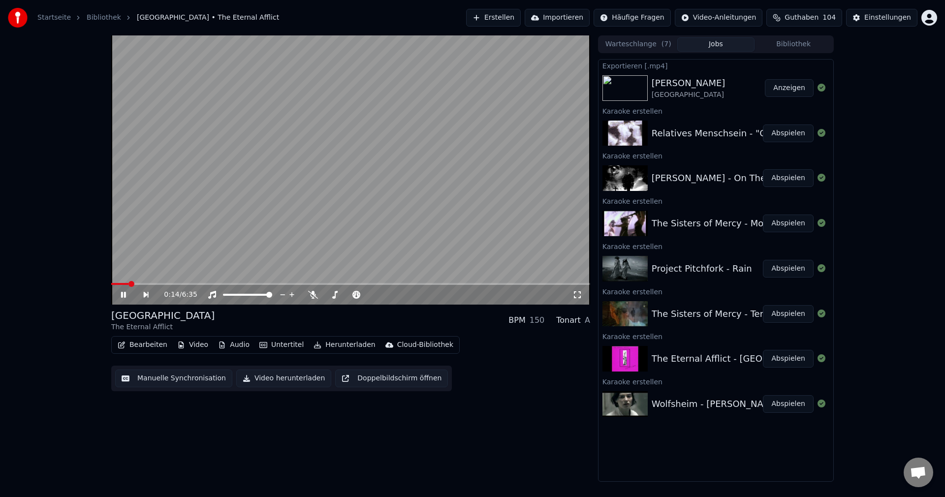
click at [147, 283] on span at bounding box center [350, 284] width 479 height 2
click at [160, 284] on span at bounding box center [350, 284] width 479 height 2
click at [173, 284] on span at bounding box center [350, 284] width 479 height 2
click at [192, 284] on span at bounding box center [350, 284] width 479 height 2
click at [220, 284] on span at bounding box center [350, 284] width 479 height 2
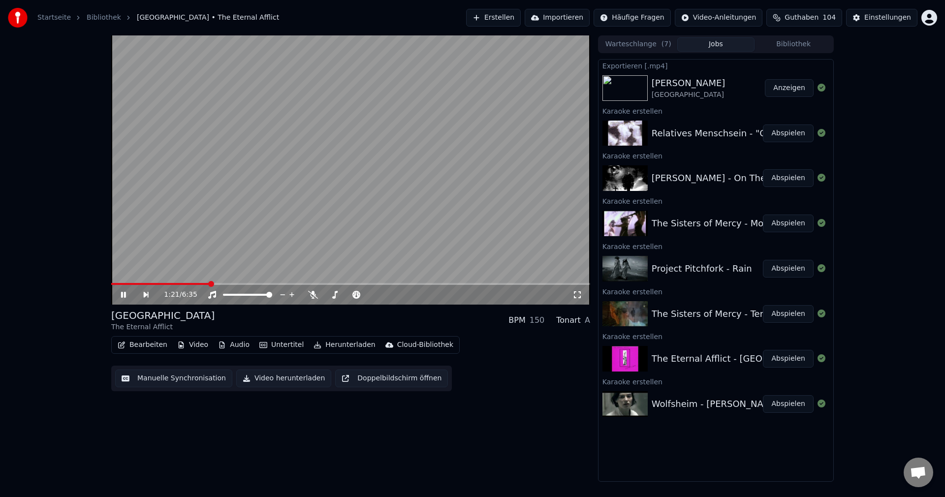
click at [209, 285] on span at bounding box center [160, 284] width 98 height 2
click at [245, 284] on span at bounding box center [350, 284] width 479 height 2
click at [314, 296] on icon at bounding box center [313, 295] width 10 height 8
click at [218, 282] on video at bounding box center [350, 169] width 479 height 269
click at [226, 283] on span at bounding box center [183, 284] width 145 height 2
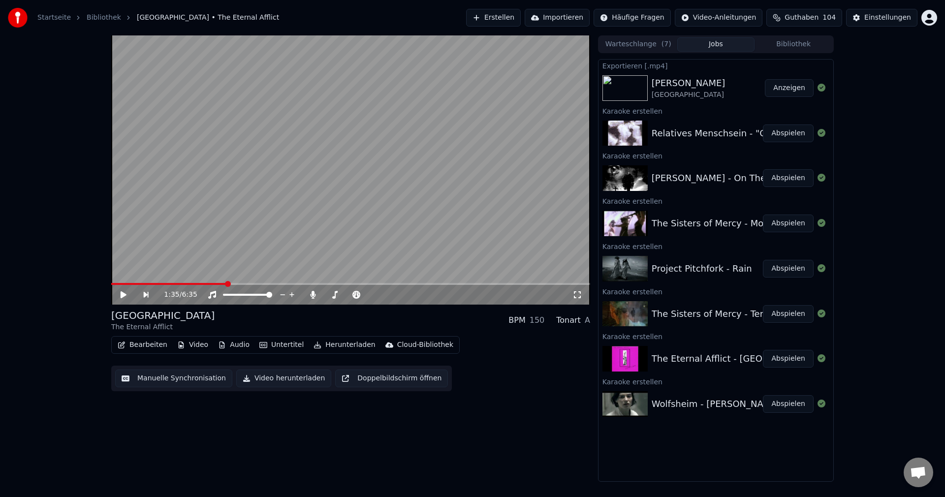
click at [336, 172] on video at bounding box center [350, 169] width 479 height 269
click at [530, 188] on video at bounding box center [350, 169] width 479 height 269
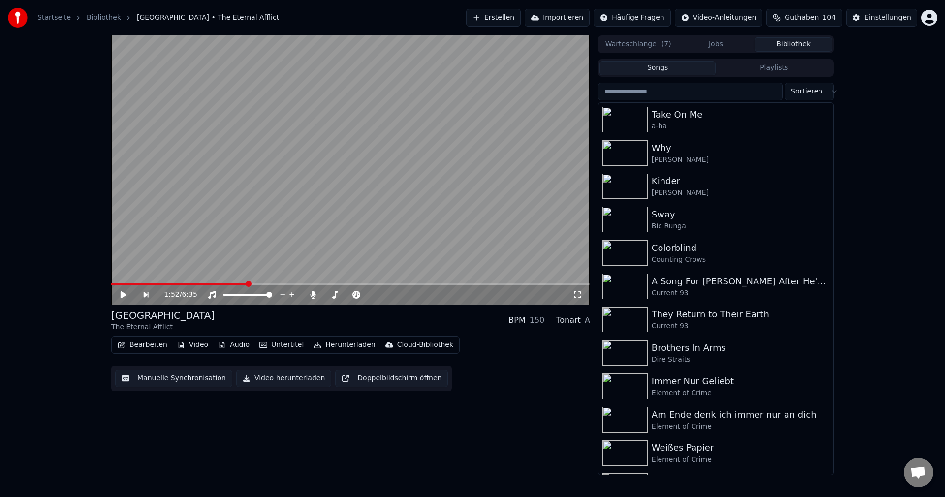
click at [781, 46] on button "Bibliothek" at bounding box center [794, 44] width 78 height 14
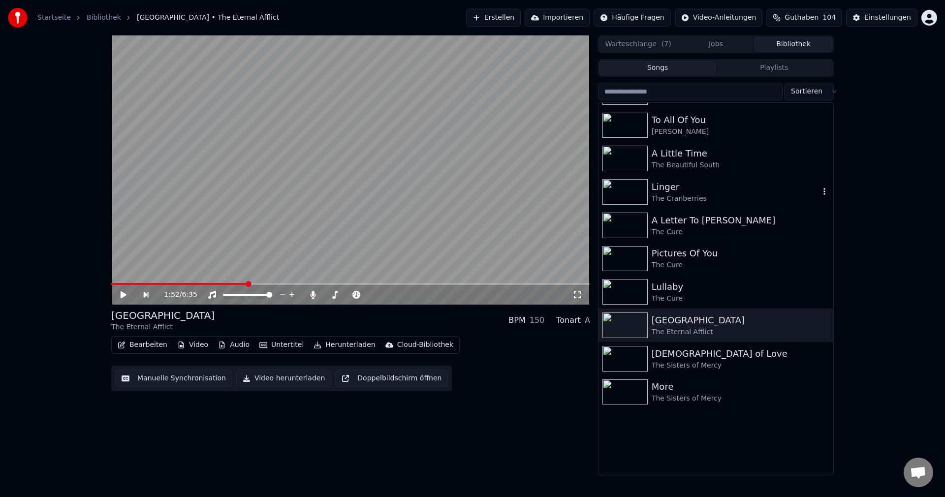
scroll to position [1802, 0]
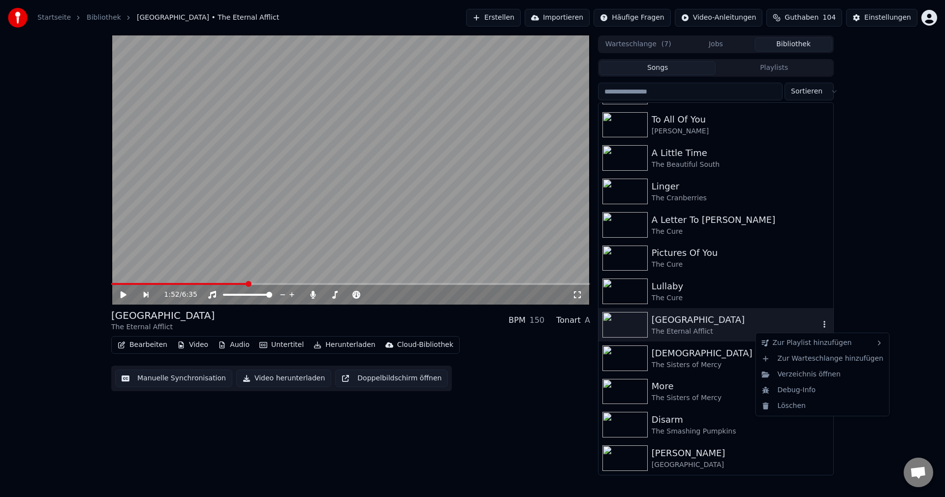
click at [820, 324] on icon "button" at bounding box center [825, 324] width 10 height 8
click at [820, 328] on icon "button" at bounding box center [825, 324] width 10 height 8
click at [812, 412] on div "Löschen" at bounding box center [822, 406] width 129 height 16
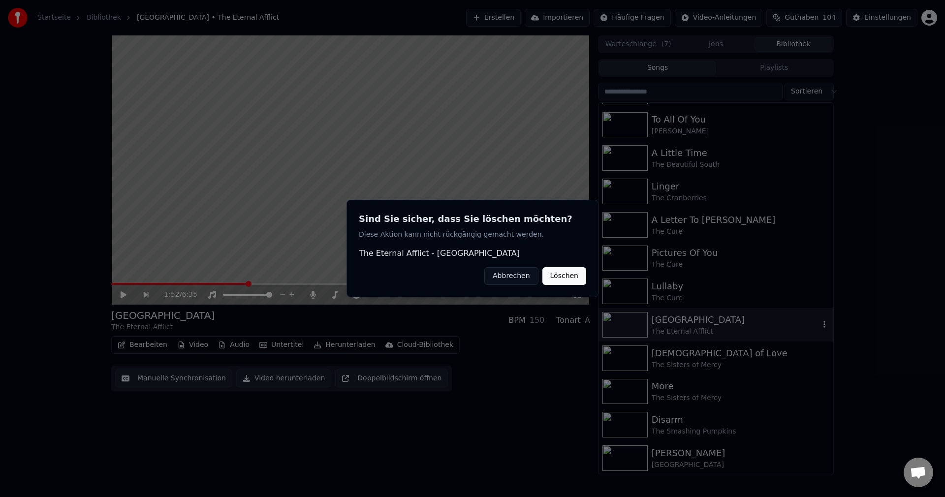
click at [569, 272] on button "Löschen" at bounding box center [564, 276] width 44 height 18
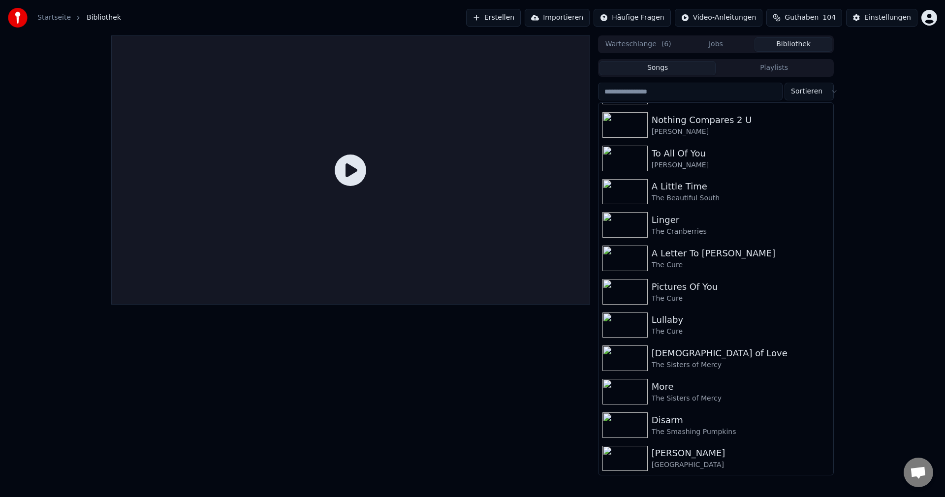
scroll to position [1769, 0]
click at [695, 44] on button "Jobs" at bounding box center [716, 44] width 78 height 14
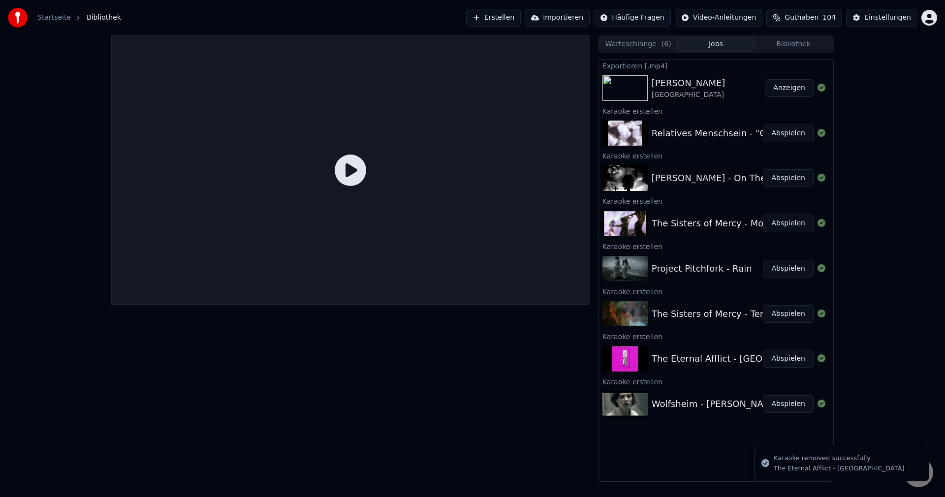
click at [777, 311] on button "Abspielen" at bounding box center [788, 314] width 51 height 18
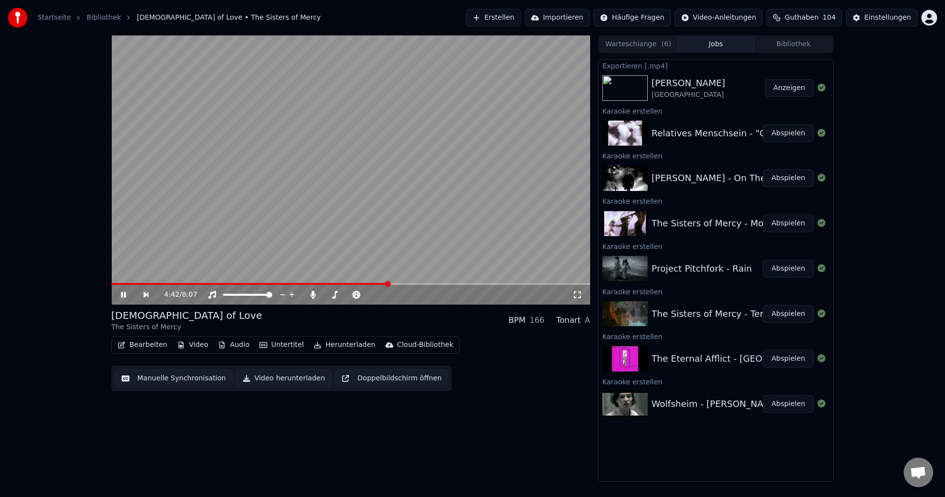
click at [388, 284] on span at bounding box center [350, 284] width 479 height 2
click at [338, 284] on span at bounding box center [224, 284] width 227 height 2
click at [483, 217] on video at bounding box center [350, 169] width 479 height 269
click at [805, 49] on button "Bibliothek" at bounding box center [794, 44] width 78 height 14
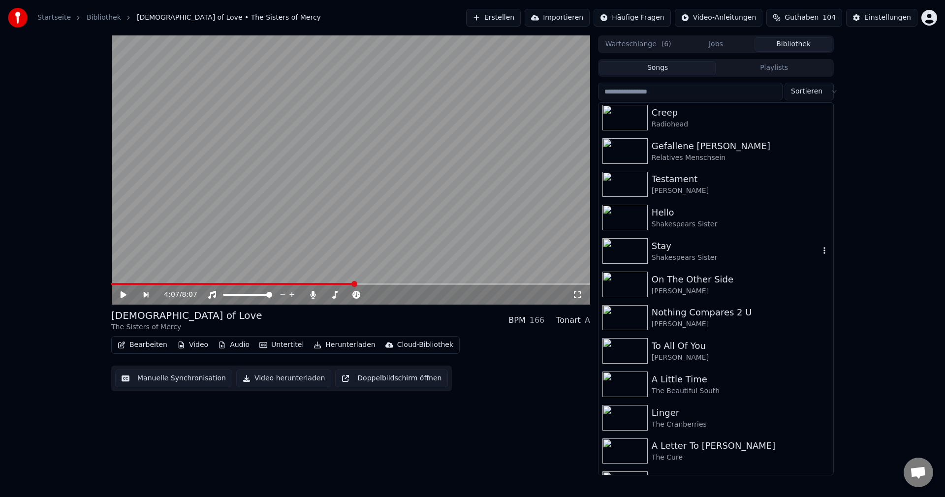
scroll to position [1768, 0]
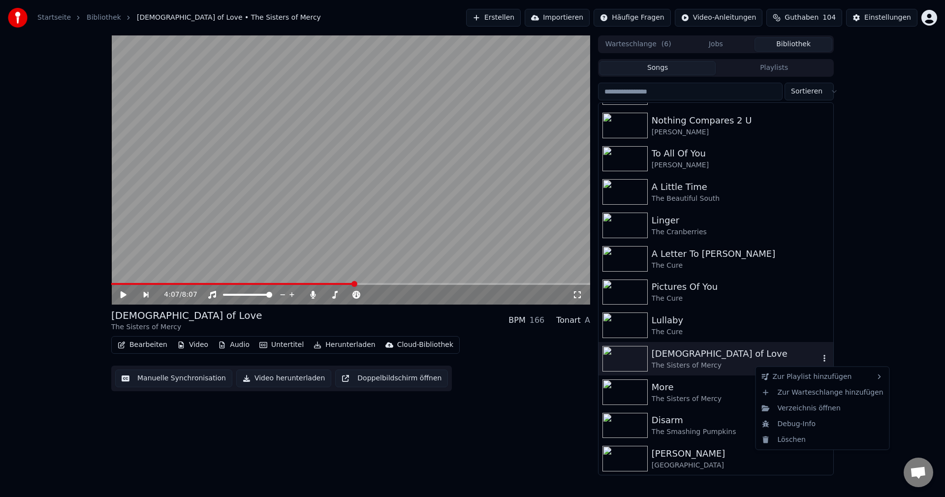
click at [823, 359] on icon "button" at bounding box center [824, 358] width 2 height 7
click at [804, 440] on div "Löschen" at bounding box center [822, 440] width 129 height 16
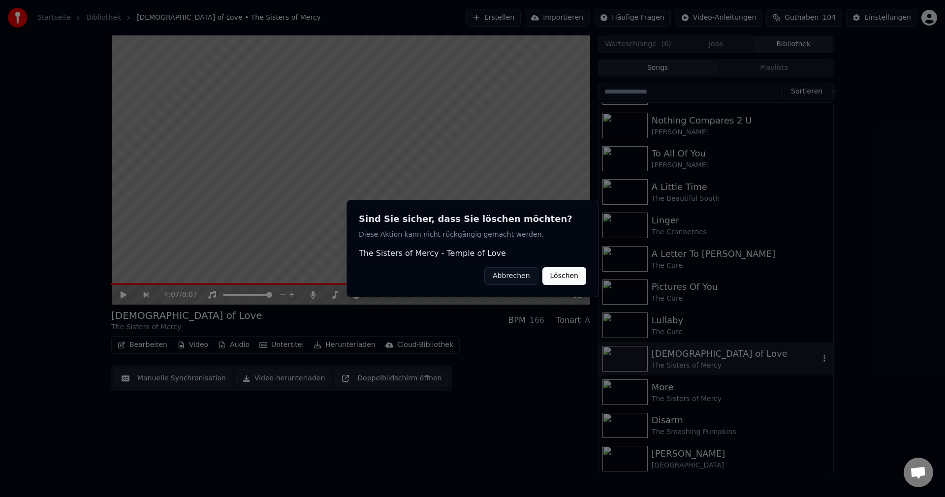
click at [580, 272] on button "Löschen" at bounding box center [564, 276] width 44 height 18
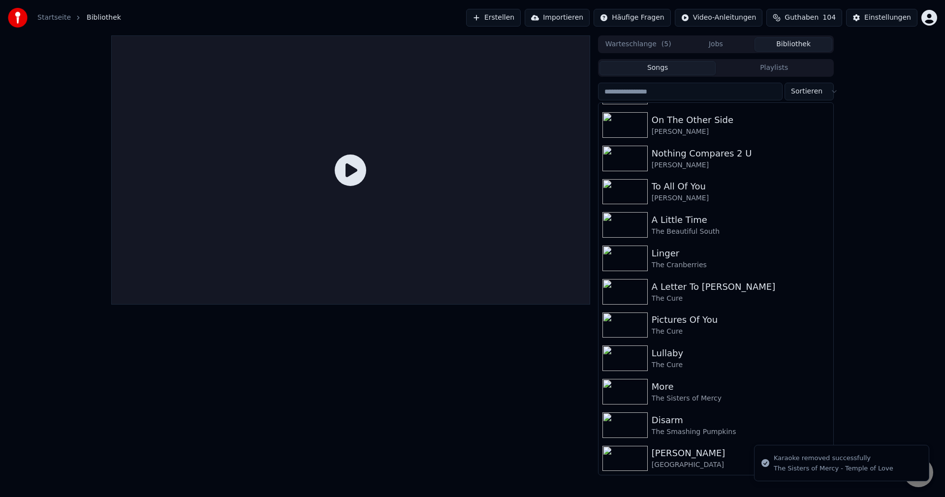
scroll to position [1735, 0]
click at [785, 40] on button "Bibliothek" at bounding box center [794, 44] width 78 height 14
click at [717, 48] on button "Jobs" at bounding box center [716, 44] width 78 height 14
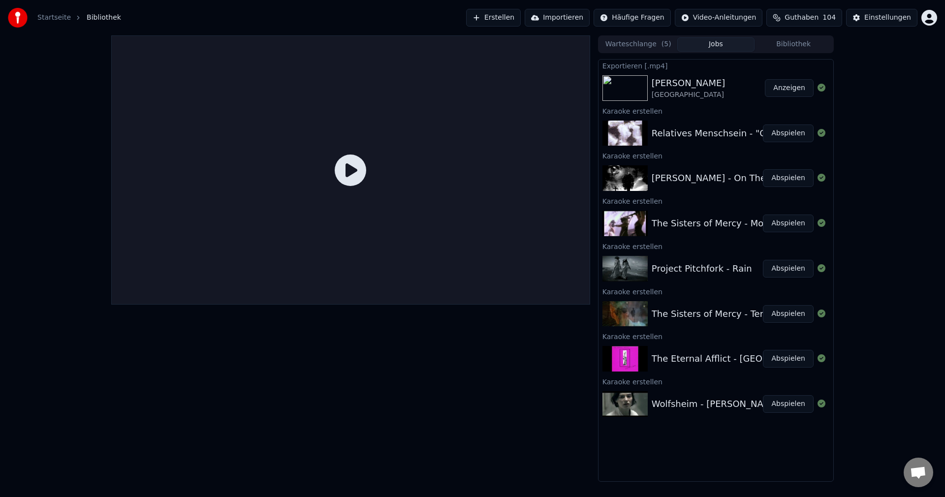
click at [798, 267] on button "Abspielen" at bounding box center [788, 269] width 51 height 18
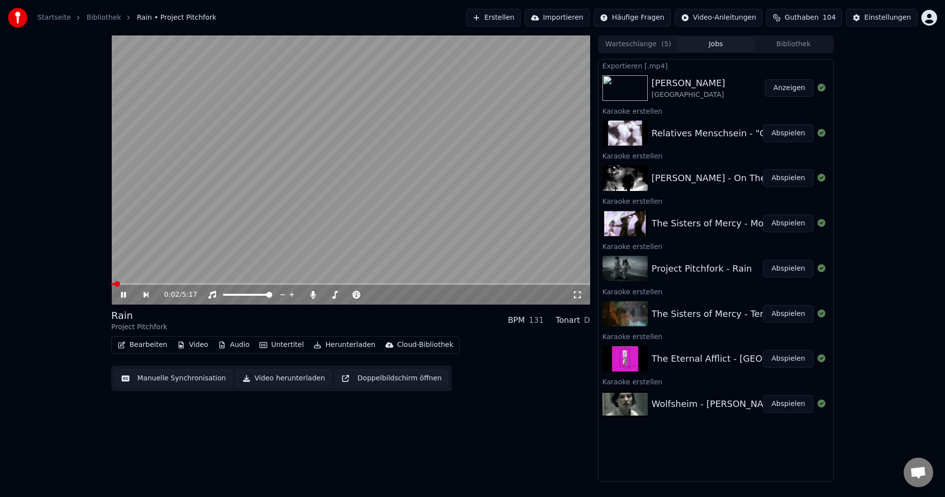
click at [137, 284] on span at bounding box center [350, 284] width 479 height 2
click at [167, 284] on span at bounding box center [350, 284] width 479 height 2
click at [193, 283] on span at bounding box center [350, 284] width 479 height 2
click at [420, 284] on span at bounding box center [350, 284] width 479 height 2
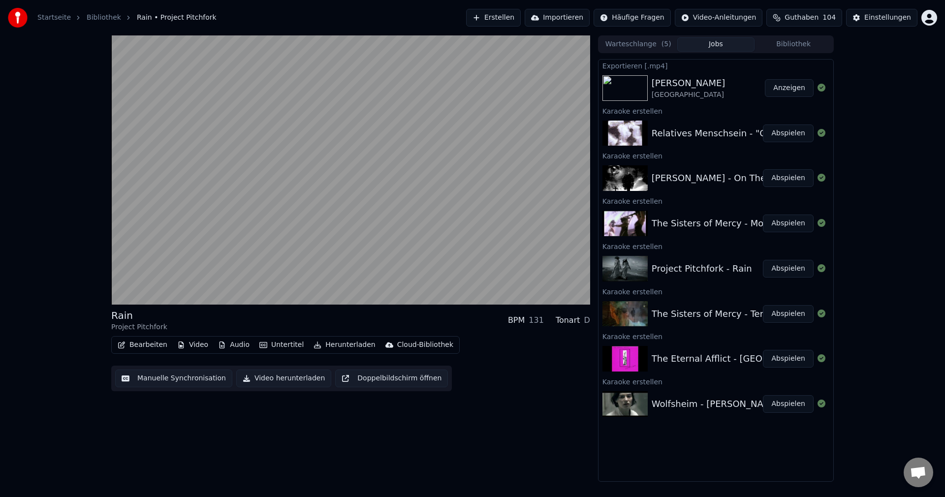
click at [277, 376] on button "Video herunterladen" at bounding box center [283, 379] width 95 height 18
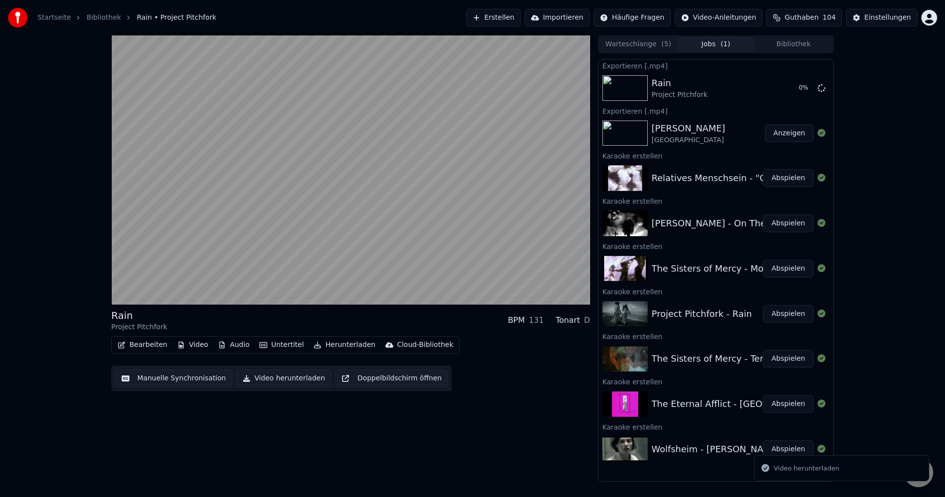
click at [790, 266] on button "Abspielen" at bounding box center [788, 269] width 51 height 18
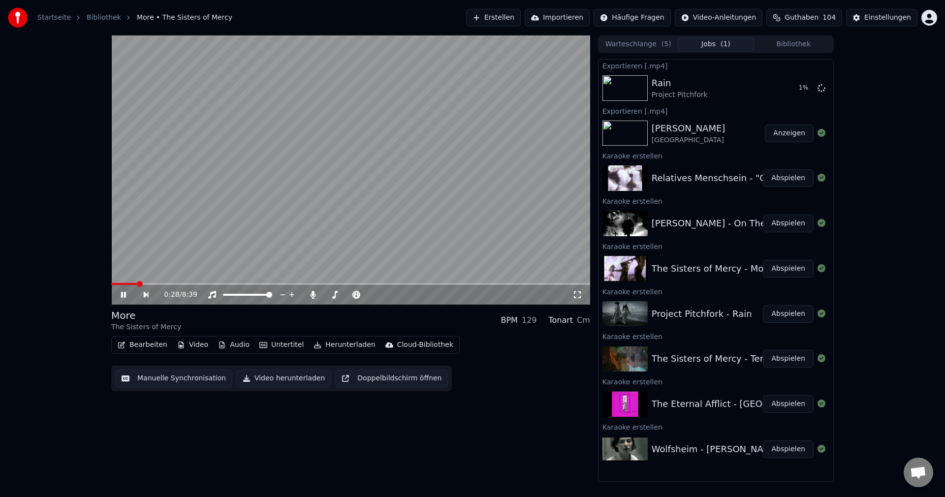
click at [137, 284] on span at bounding box center [350, 284] width 479 height 2
click at [132, 284] on span at bounding box center [125, 284] width 28 height 2
click at [153, 284] on span at bounding box center [350, 284] width 479 height 2
click at [170, 283] on span at bounding box center [350, 284] width 479 height 2
click at [383, 284] on span at bounding box center [350, 284] width 479 height 2
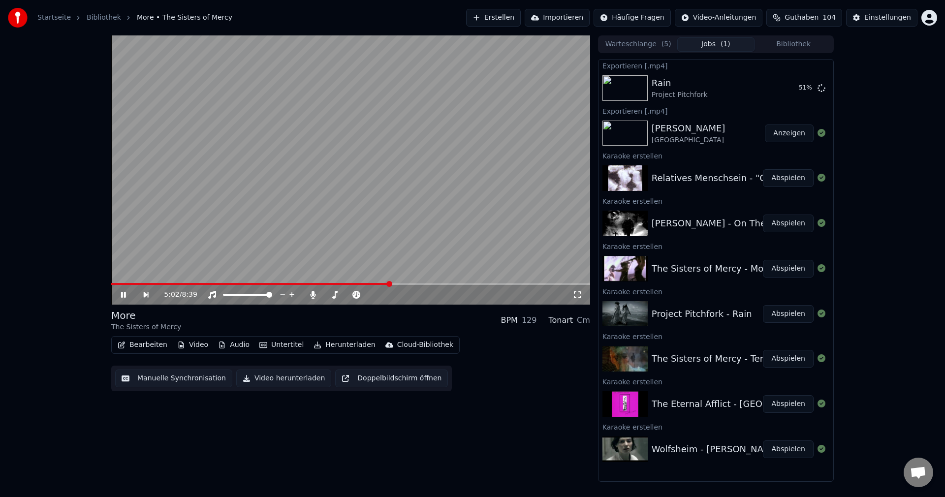
click at [474, 284] on span at bounding box center [350, 284] width 479 height 2
click at [556, 284] on span at bounding box center [350, 284] width 479 height 2
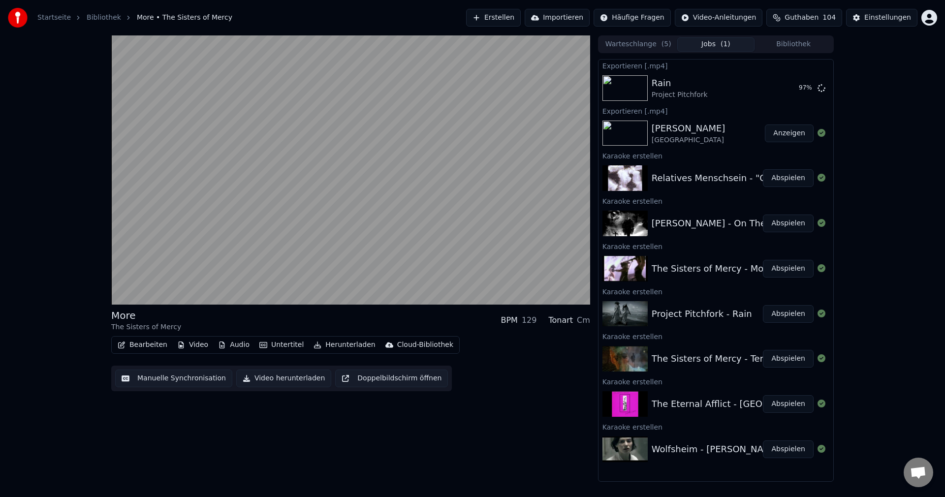
click at [288, 381] on button "Video herunterladen" at bounding box center [283, 379] width 95 height 18
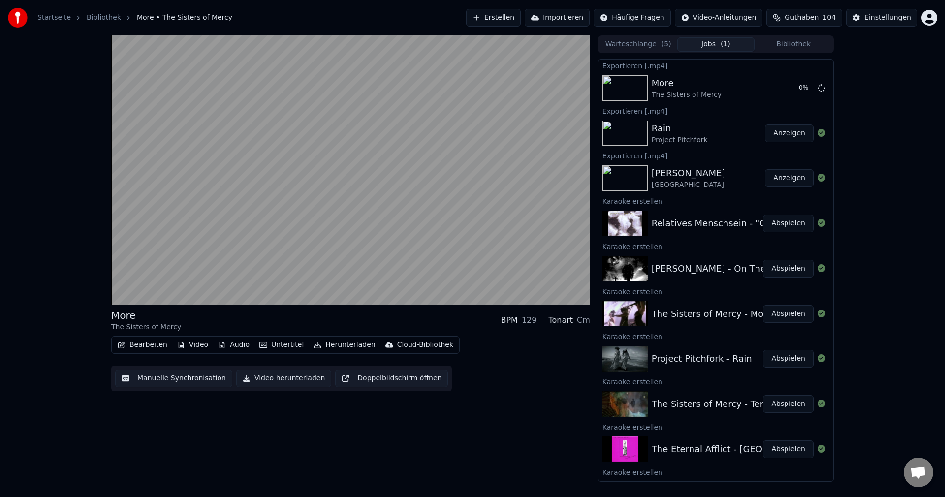
click at [779, 268] on button "Abspielen" at bounding box center [788, 269] width 51 height 18
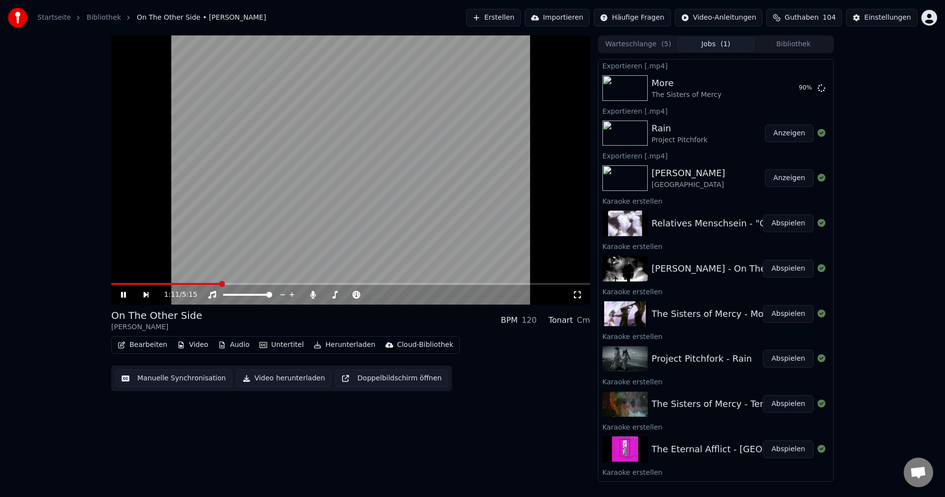
click at [166, 377] on button "Manuelle Synchronisation" at bounding box center [173, 379] width 117 height 18
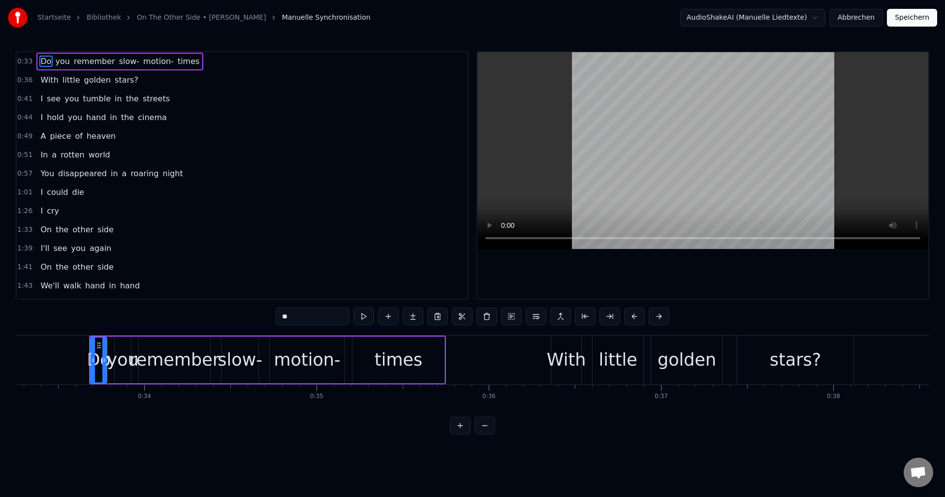
scroll to position [0, 5753]
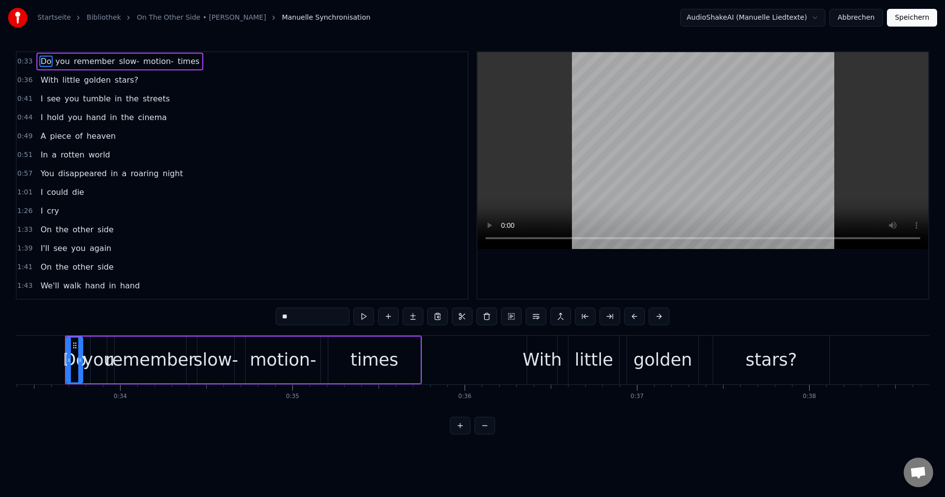
click at [76, 198] on div "I could die" at bounding box center [62, 193] width 52 height 18
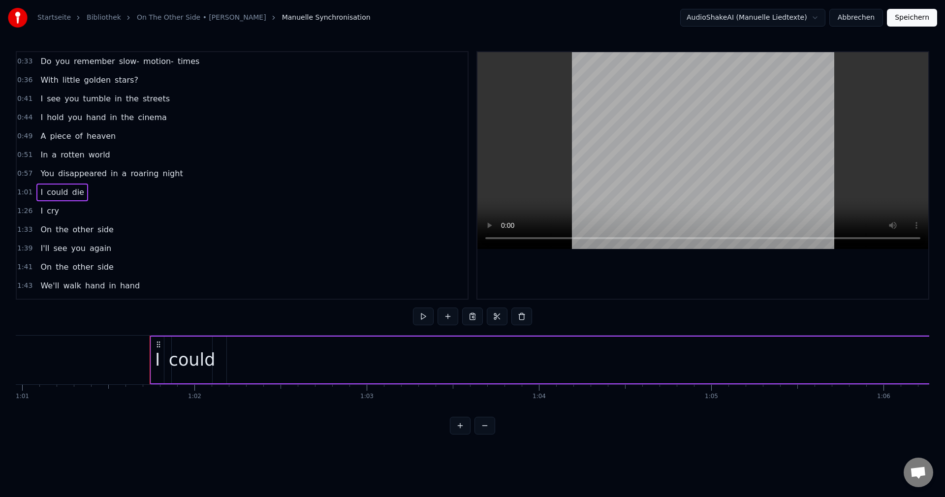
scroll to position [0, 10587]
click at [77, 191] on span "die" at bounding box center [78, 192] width 14 height 11
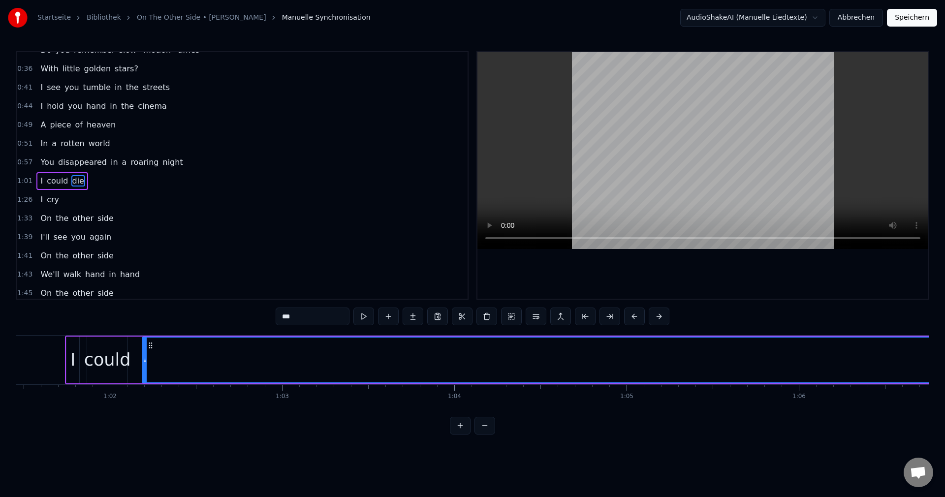
scroll to position [17, 0]
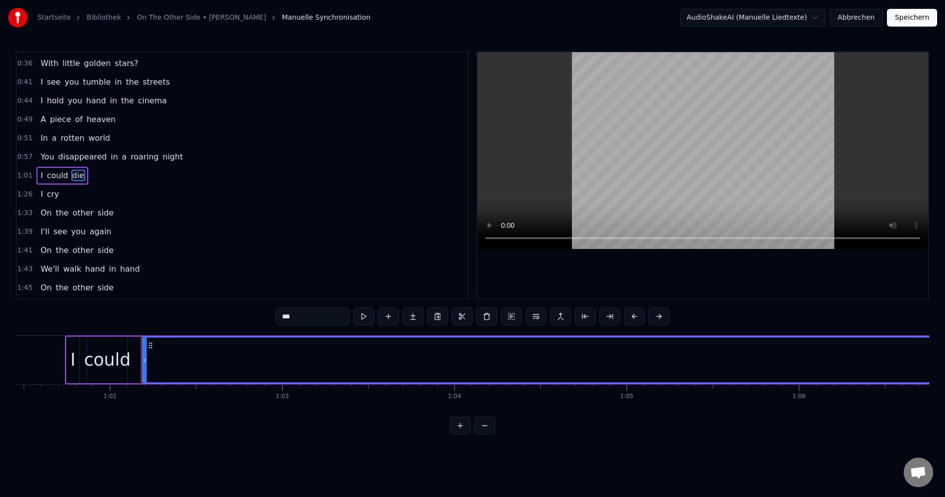
click at [485, 429] on button at bounding box center [484, 426] width 21 height 18
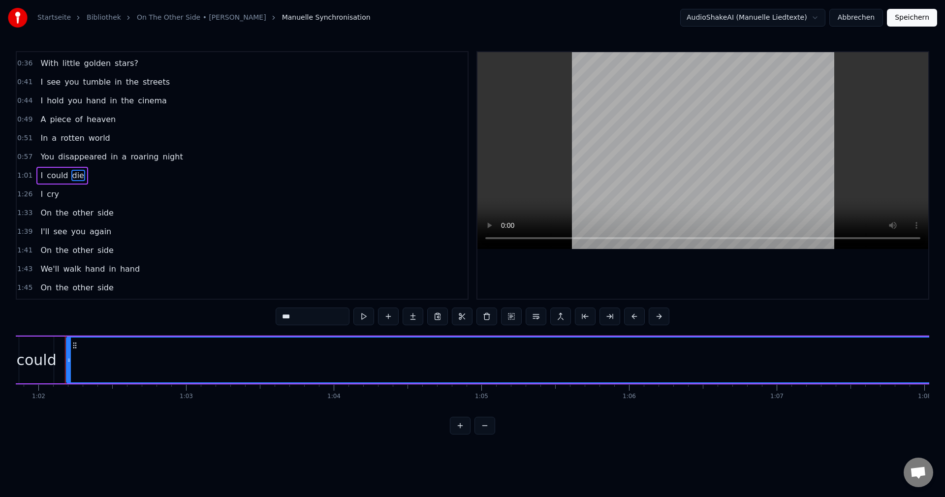
click at [485, 429] on button at bounding box center [484, 426] width 21 height 18
click at [490, 435] on button at bounding box center [484, 426] width 21 height 18
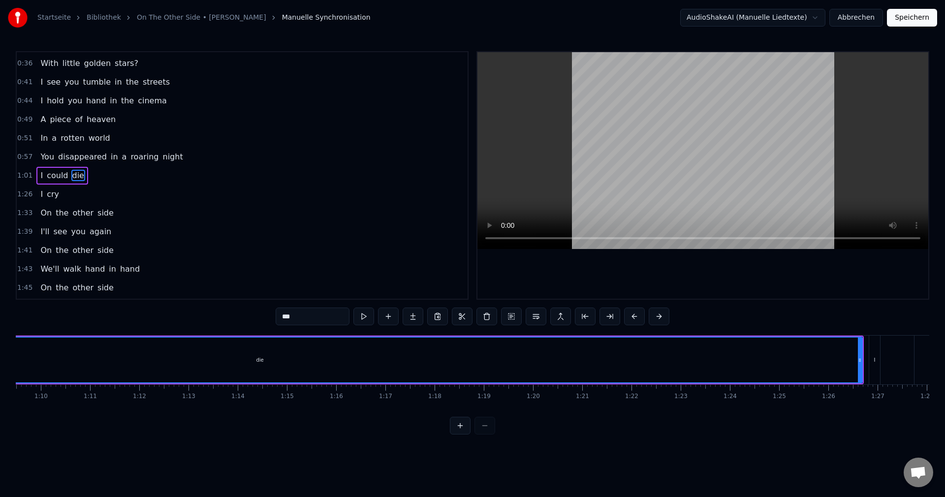
scroll to position [0, 3600]
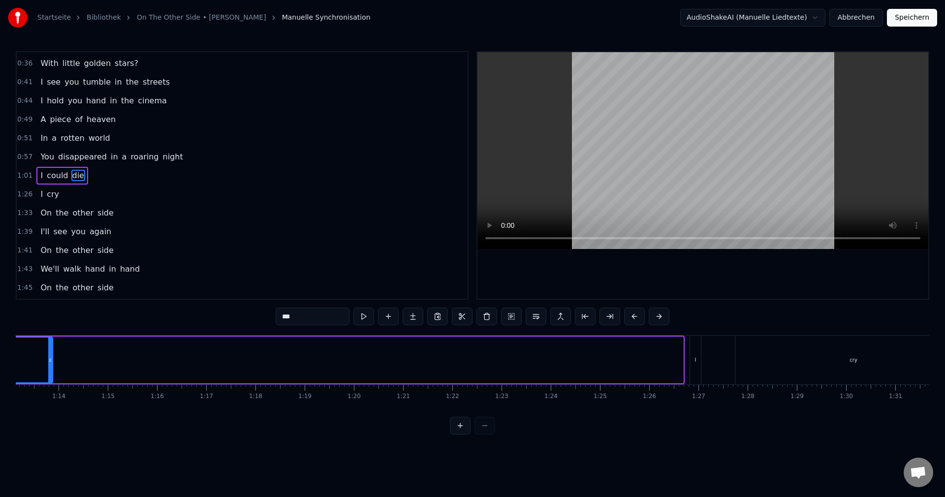
drag, startPoint x: 682, startPoint y: 359, endPoint x: 52, endPoint y: 374, distance: 630.7
click at [52, 374] on div at bounding box center [50, 360] width 4 height 45
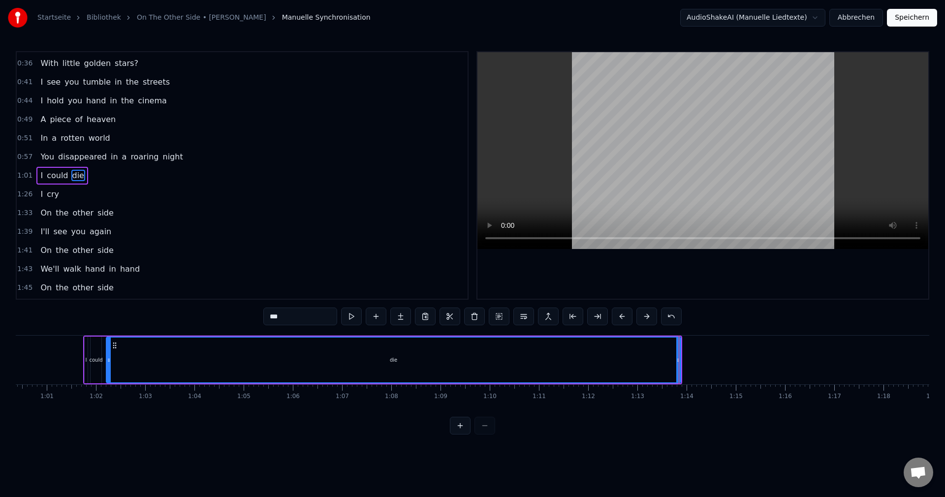
scroll to position [0, 2852]
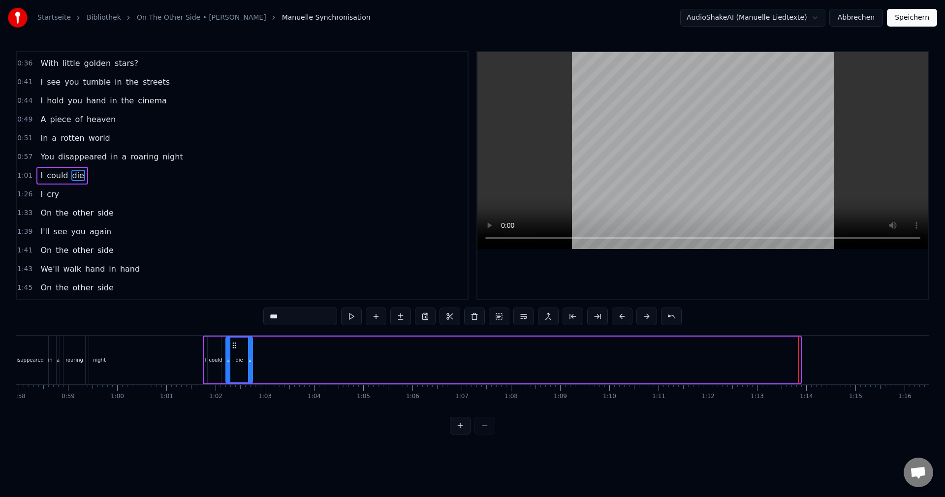
drag, startPoint x: 798, startPoint y: 360, endPoint x: 250, endPoint y: 361, distance: 547.8
click at [250, 361] on icon at bounding box center [250, 360] width 4 height 8
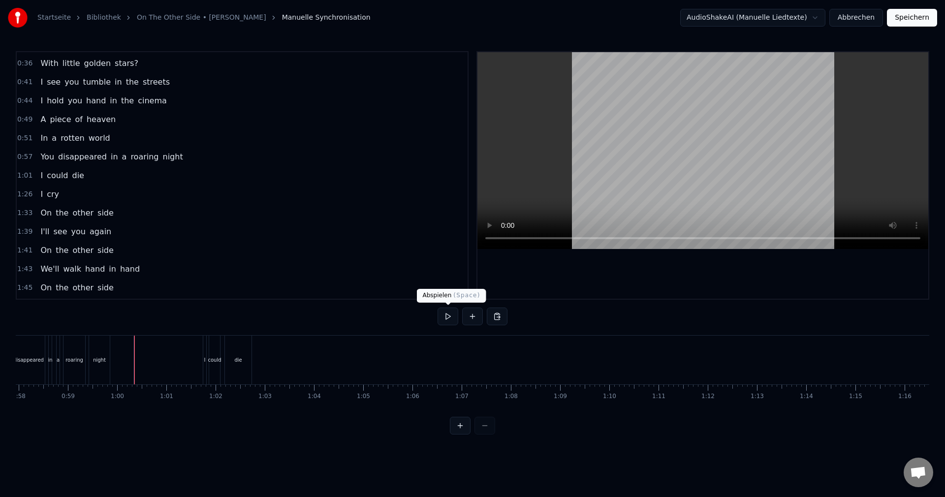
click at [448, 310] on button at bounding box center [448, 317] width 21 height 18
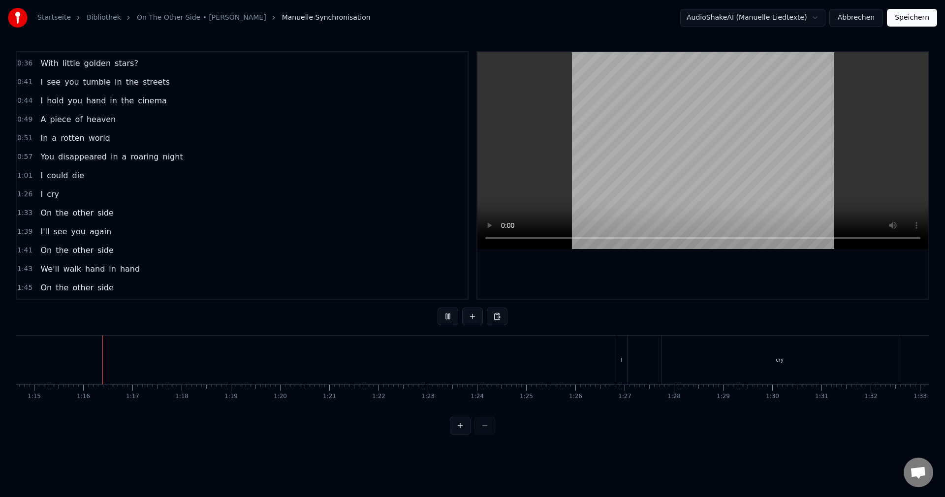
scroll to position [0, 3677]
click at [304, 204] on div "1:33 On the other side" at bounding box center [242, 213] width 451 height 19
click at [36, 215] on div "On the other side" at bounding box center [76, 213] width 81 height 18
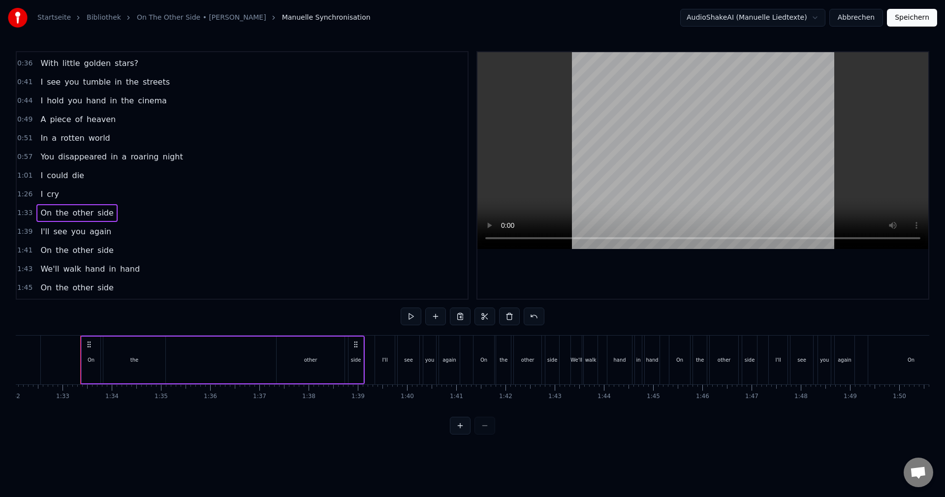
scroll to position [0, 4546]
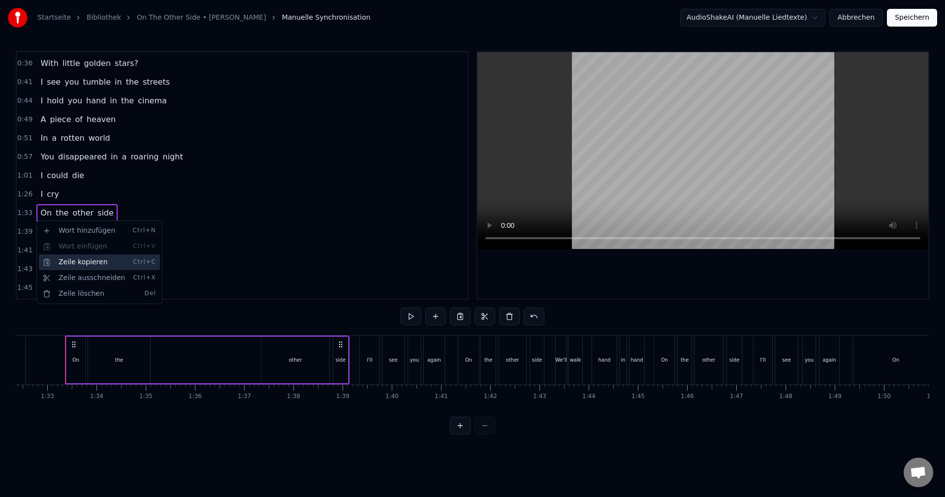
click at [108, 268] on div "Zeile kopieren Ctrl+C" at bounding box center [99, 262] width 121 height 16
click at [195, 158] on div "0:57 You disappeared in a roaring night" at bounding box center [242, 157] width 451 height 19
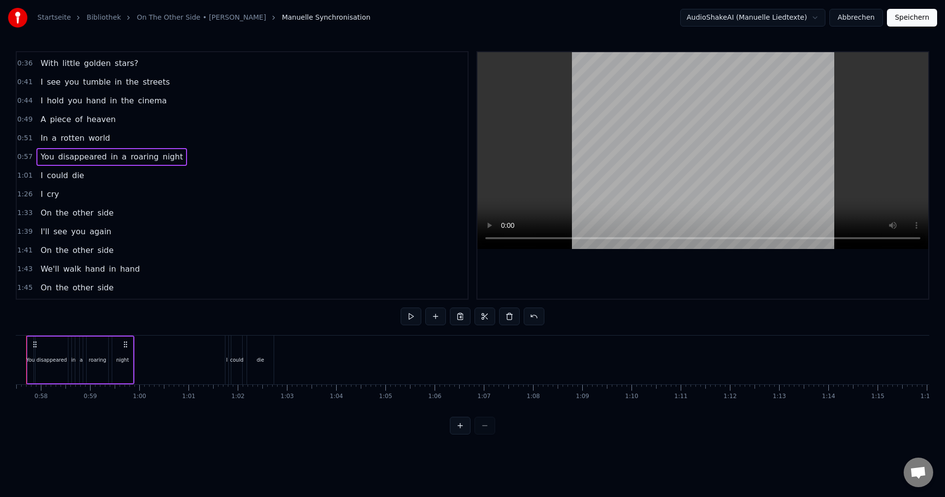
scroll to position [0, 2791]
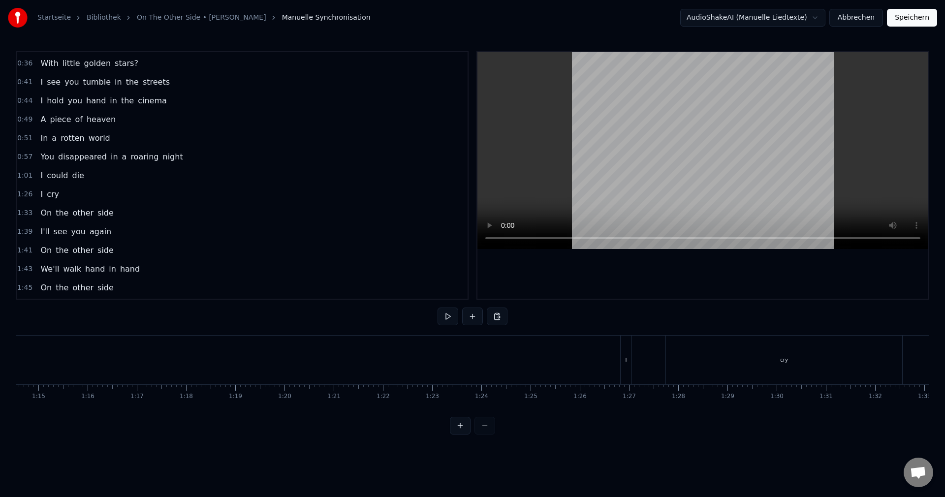
scroll to position [0, 3652]
click at [381, 382] on div "Zeile einfügen Ctrl+V" at bounding box center [423, 388] width 121 height 16
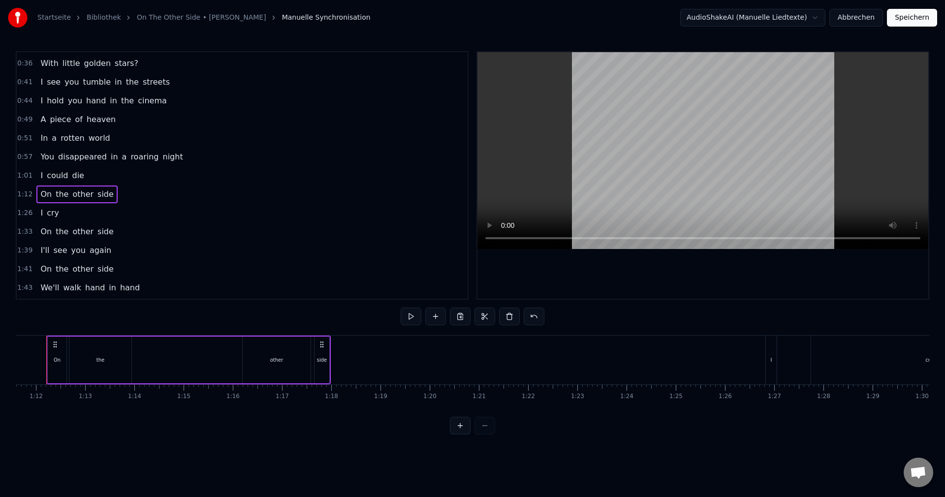
scroll to position [0, 3515]
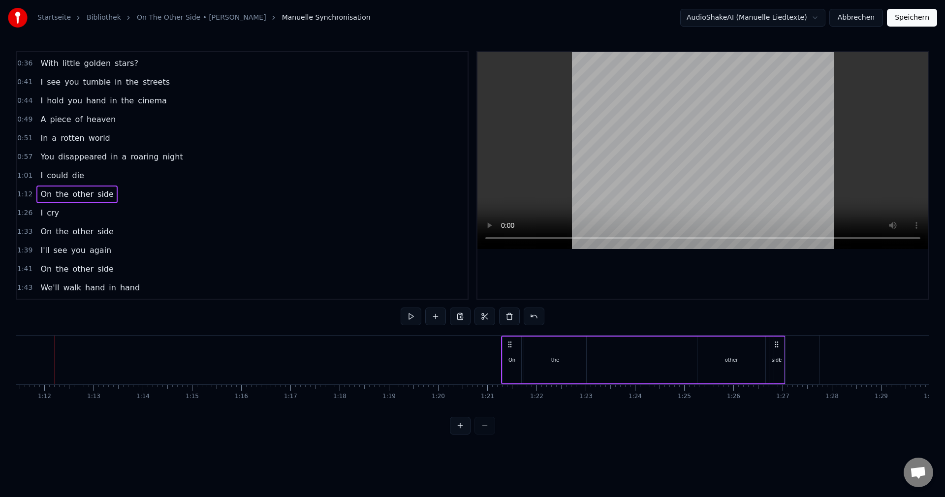
drag, startPoint x: 62, startPoint y: 345, endPoint x: 512, endPoint y: 345, distance: 450.4
click at [512, 345] on icon at bounding box center [510, 345] width 8 height 8
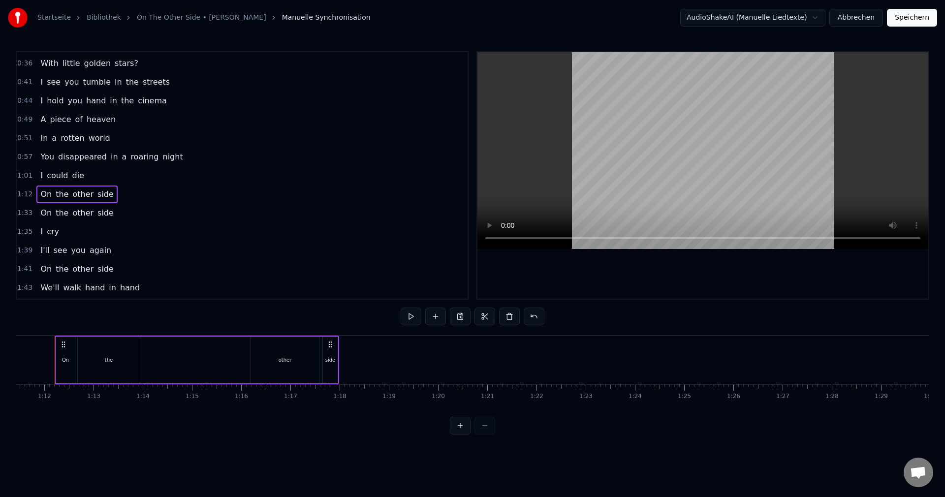
click at [269, 362] on div "other" at bounding box center [285, 360] width 68 height 47
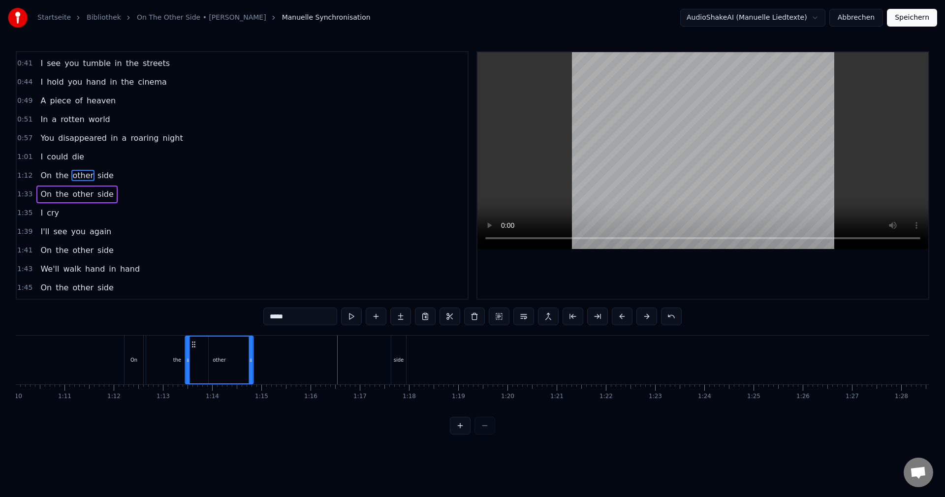
scroll to position [0, 3442]
drag, startPoint x: 257, startPoint y: 347, endPoint x: 223, endPoint y: 383, distance: 50.1
click at [223, 383] on div "other" at bounding box center [249, 360] width 67 height 47
click at [407, 358] on div "side" at bounding box center [403, 359] width 10 height 7
type input "****"
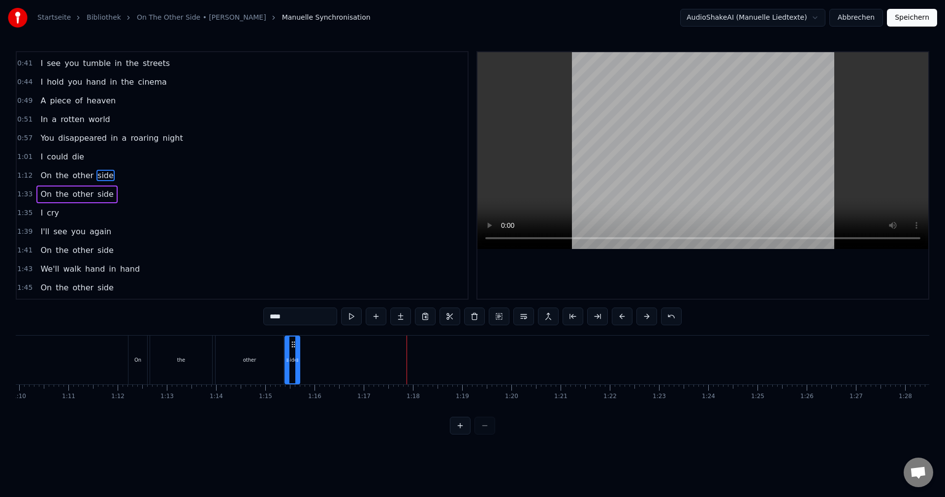
drag, startPoint x: 404, startPoint y: 346, endPoint x: 294, endPoint y: 360, distance: 111.2
click at [294, 360] on div "side" at bounding box center [292, 360] width 14 height 47
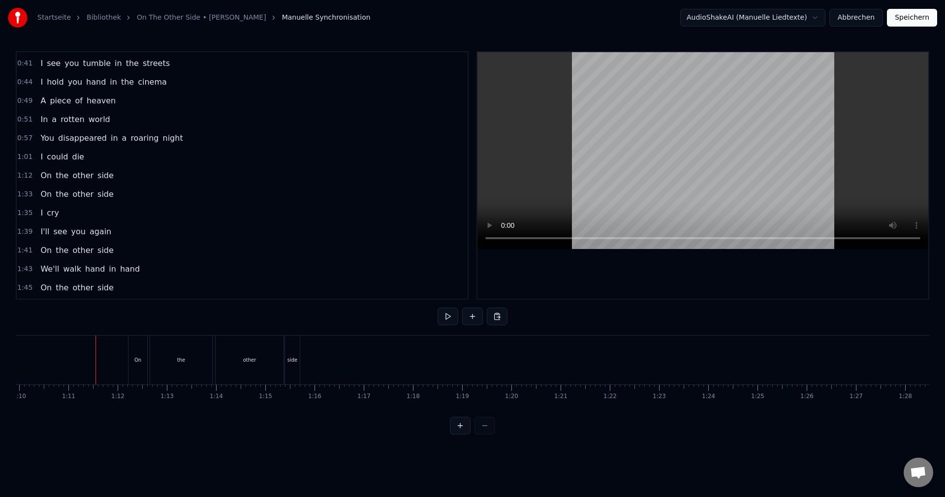
click at [131, 342] on div "On" at bounding box center [137, 360] width 19 height 49
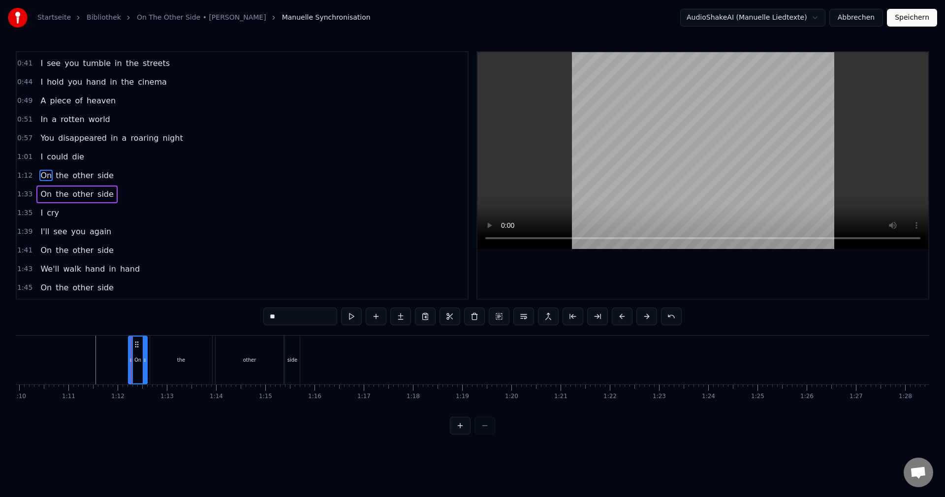
click at [51, 199] on div "On the other side" at bounding box center [76, 195] width 81 height 18
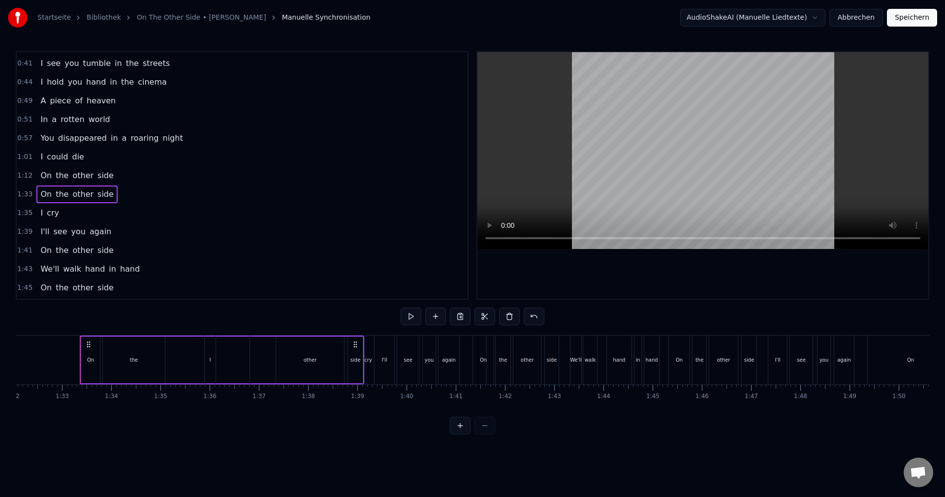
scroll to position [0, 4546]
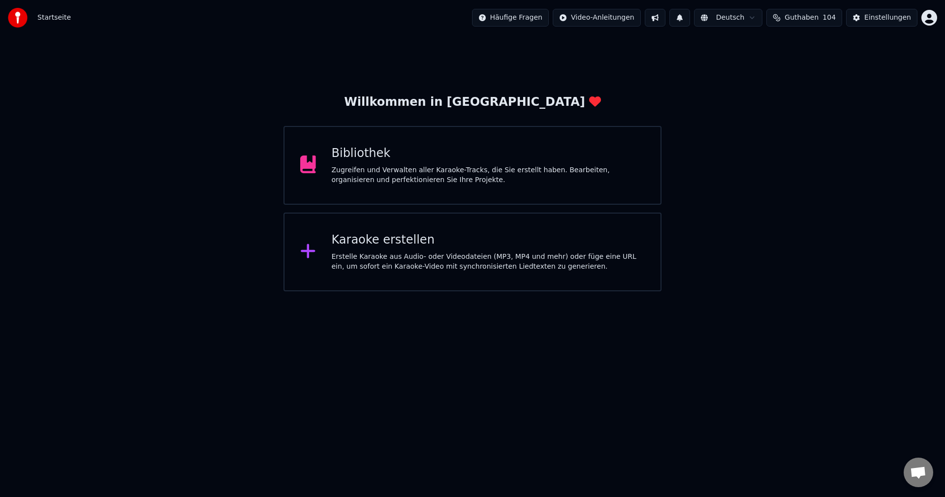
click at [474, 178] on div "Zugreifen und Verwalten aller Karaoke-Tracks, die Sie erstellt haben. Bearbeite…" at bounding box center [489, 175] width 314 height 20
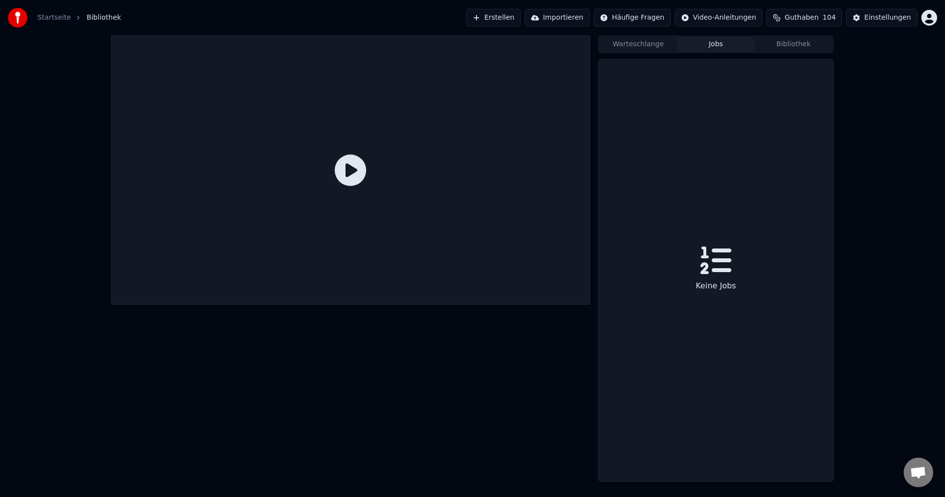
click at [695, 40] on button "Jobs" at bounding box center [716, 44] width 78 height 14
click at [639, 40] on button "Warteschlange" at bounding box center [639, 44] width 78 height 14
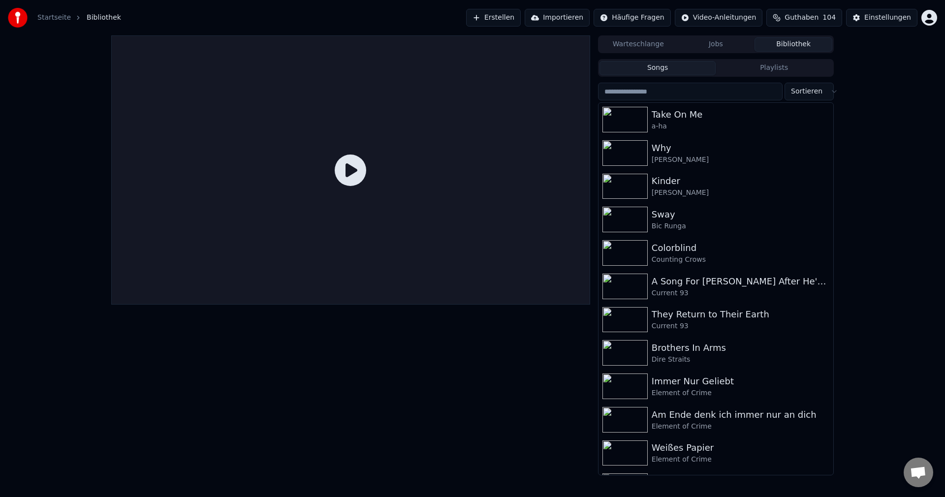
click at [792, 39] on button "Bibliothek" at bounding box center [794, 44] width 78 height 14
click at [693, 94] on input "search" at bounding box center [690, 92] width 185 height 18
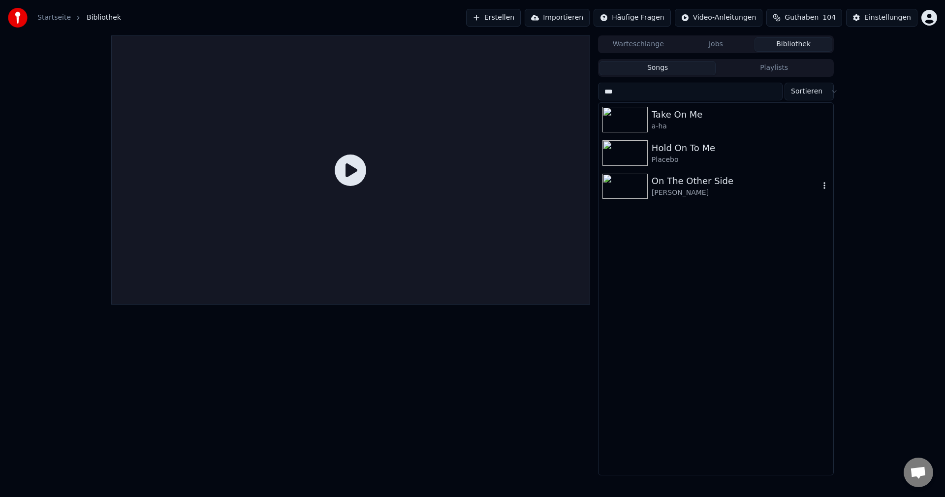
type input "**"
click at [827, 188] on icon "button" at bounding box center [825, 186] width 10 height 8
click at [823, 193] on div "On The Other Side [PERSON_NAME]" at bounding box center [716, 186] width 235 height 33
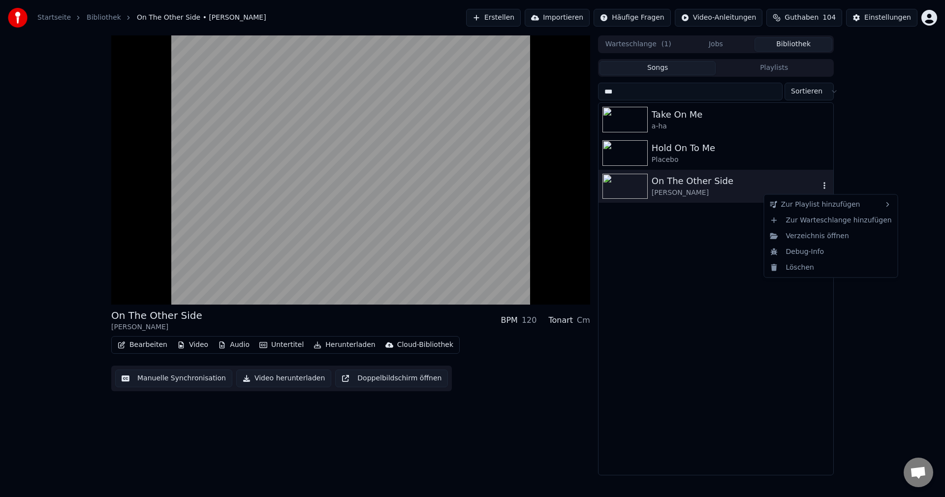
click at [827, 184] on icon "button" at bounding box center [825, 186] width 10 height 8
click at [815, 260] on div "Löschen" at bounding box center [830, 267] width 129 height 16
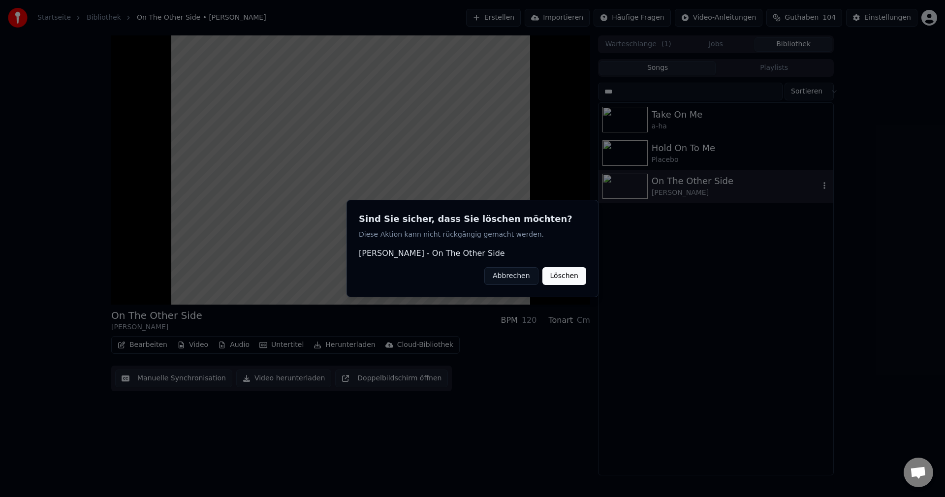
click at [572, 274] on button "Löschen" at bounding box center [564, 276] width 44 height 18
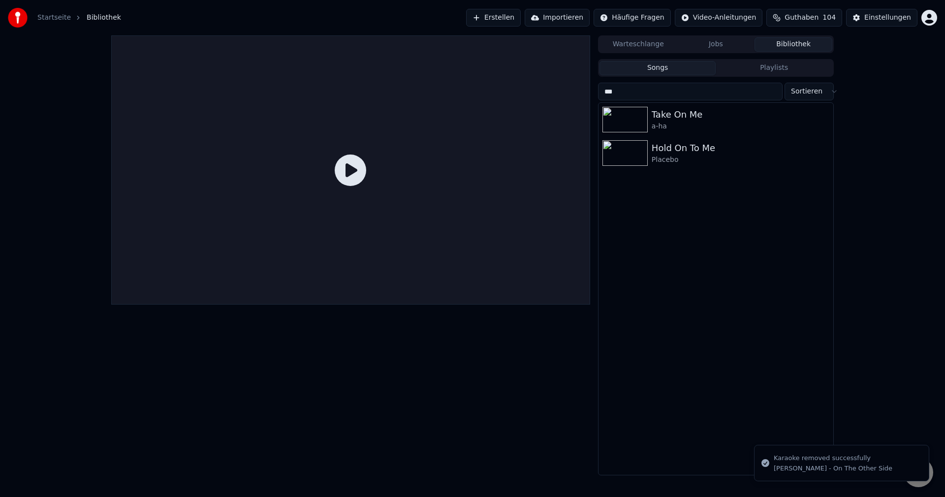
click at [792, 50] on button "Bibliothek" at bounding box center [794, 44] width 78 height 14
click at [772, 92] on input "**" at bounding box center [690, 92] width 185 height 18
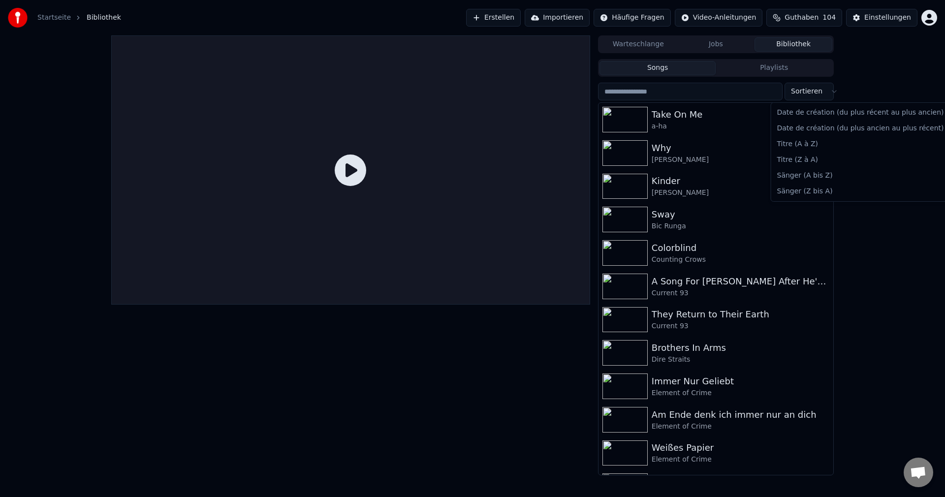
click at [822, 91] on html "Startseite Bibliothek Erstellen Importieren Häufige Fragen Video-Anleitungen Gu…" at bounding box center [472, 248] width 945 height 497
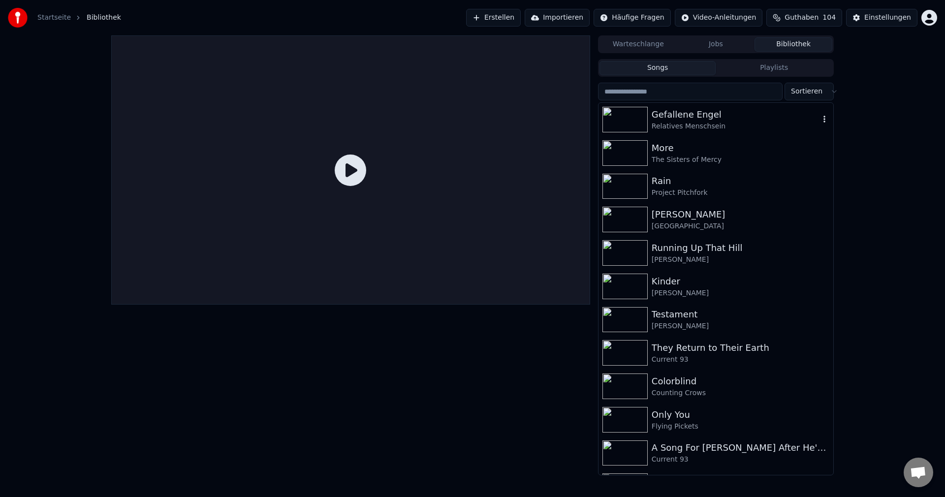
click at [676, 121] on div "Gefallene Engel" at bounding box center [736, 115] width 168 height 14
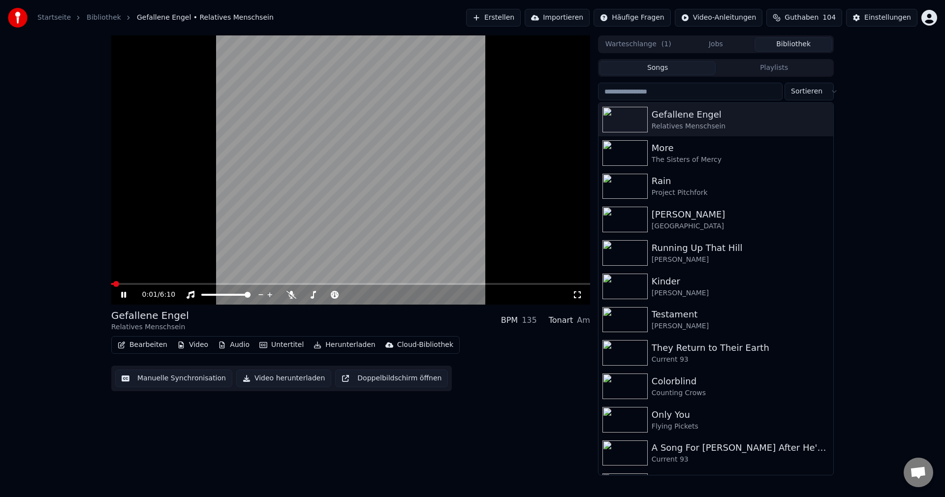
click at [576, 291] on icon at bounding box center [577, 295] width 10 height 8
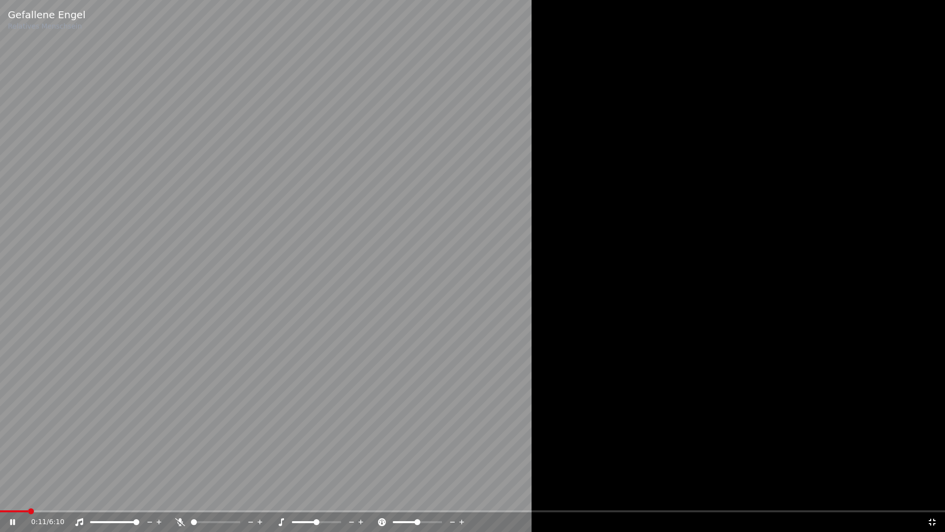
click at [28, 497] on span at bounding box center [472, 511] width 945 height 2
click at [935, 497] on icon at bounding box center [932, 522] width 10 height 8
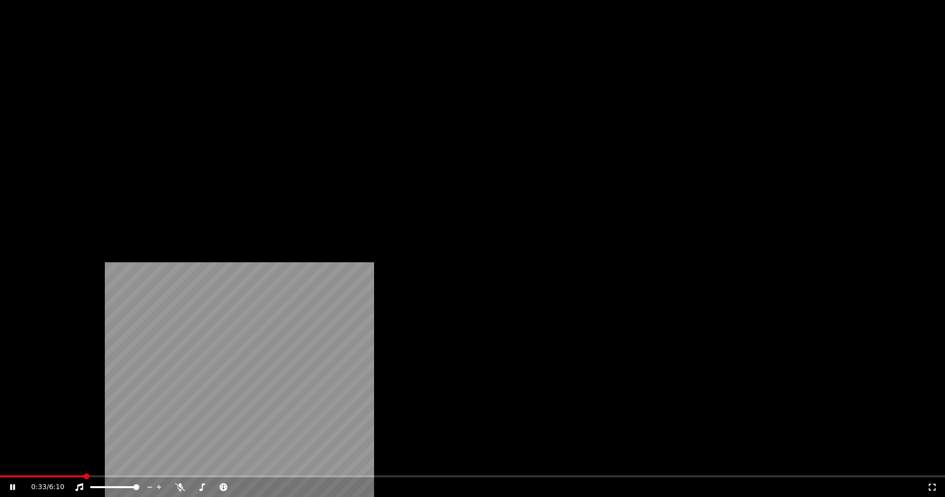
click at [153, 475] on span at bounding box center [472, 476] width 945 height 2
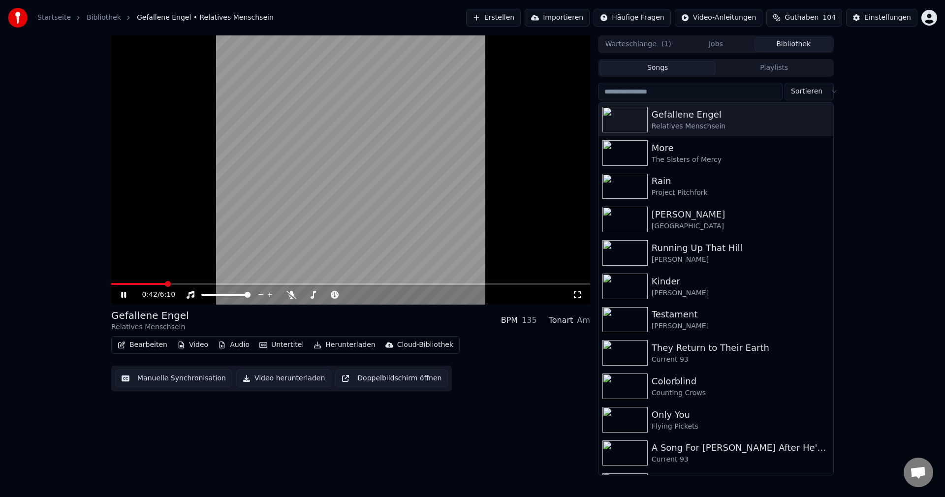
click at [166, 284] on span at bounding box center [350, 284] width 479 height 2
click at [180, 284] on span at bounding box center [350, 284] width 479 height 2
click at [198, 283] on span at bounding box center [350, 284] width 479 height 2
click at [213, 283] on span at bounding box center [350, 284] width 479 height 2
click at [228, 286] on div "1:19 / 6:10" at bounding box center [350, 295] width 479 height 20
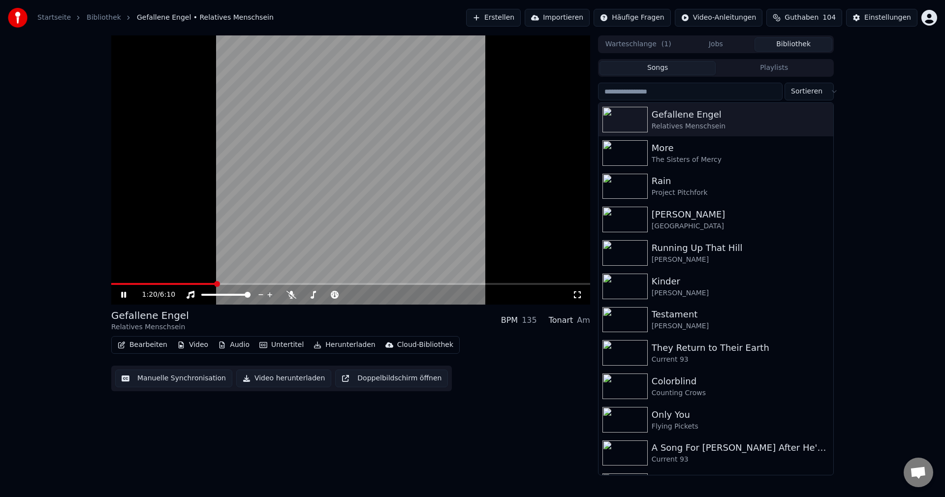
click at [226, 284] on span at bounding box center [350, 284] width 479 height 2
click at [242, 282] on video at bounding box center [350, 169] width 479 height 269
click at [241, 283] on video at bounding box center [350, 169] width 479 height 269
click at [173, 370] on button "Manuelle Synchronisation" at bounding box center [173, 379] width 117 height 18
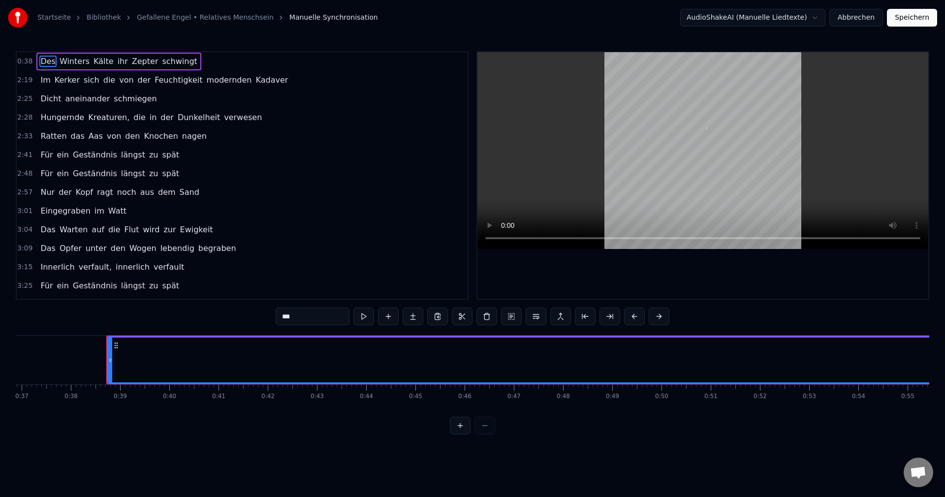
scroll to position [0, 1857]
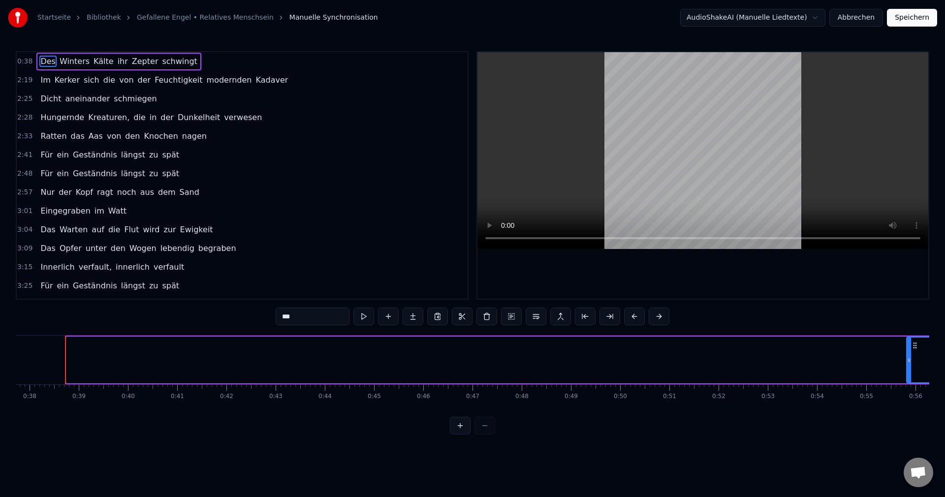
drag, startPoint x: 69, startPoint y: 356, endPoint x: 909, endPoint y: 397, distance: 841.2
click at [909, 397] on div "Des Winters Kälte ihr Zepter schwingt Im Kerker sich die von der Feuchtigkeit m…" at bounding box center [473, 372] width 914 height 74
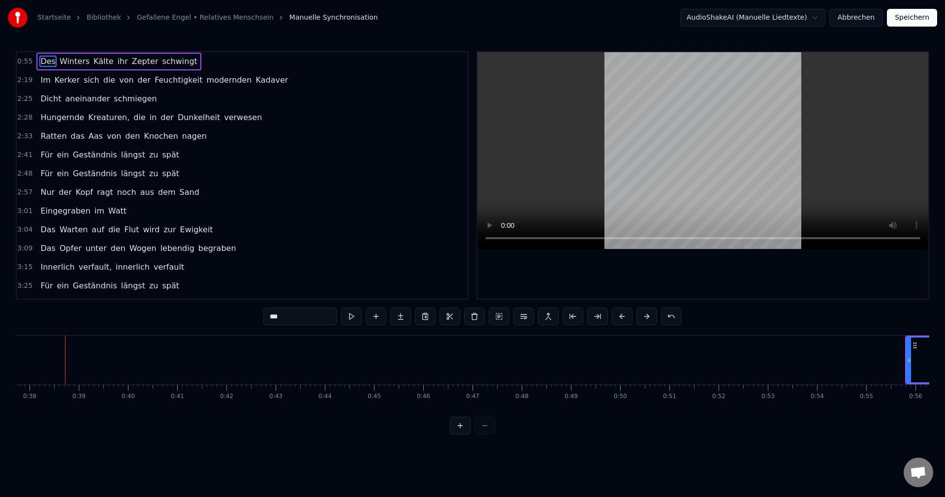
click at [488, 428] on div at bounding box center [472, 426] width 45 height 18
click at [488, 430] on div at bounding box center [472, 426] width 45 height 18
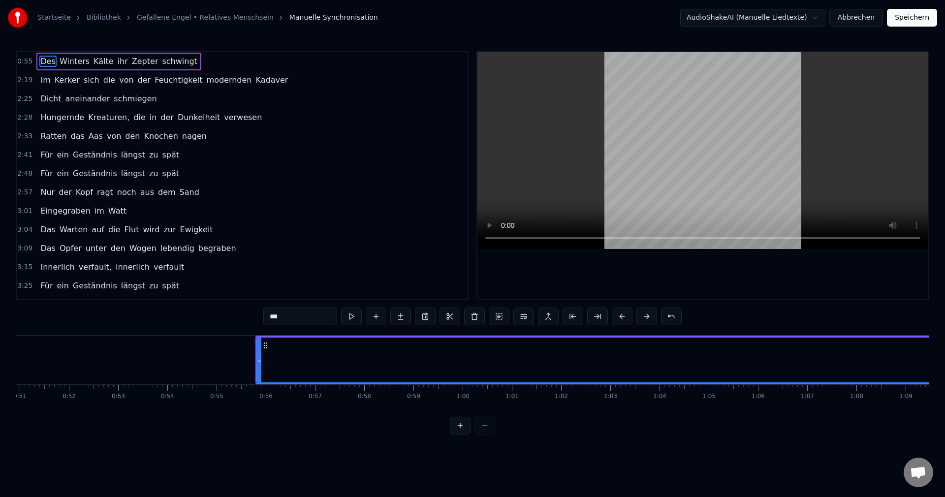
scroll to position [0, 2547]
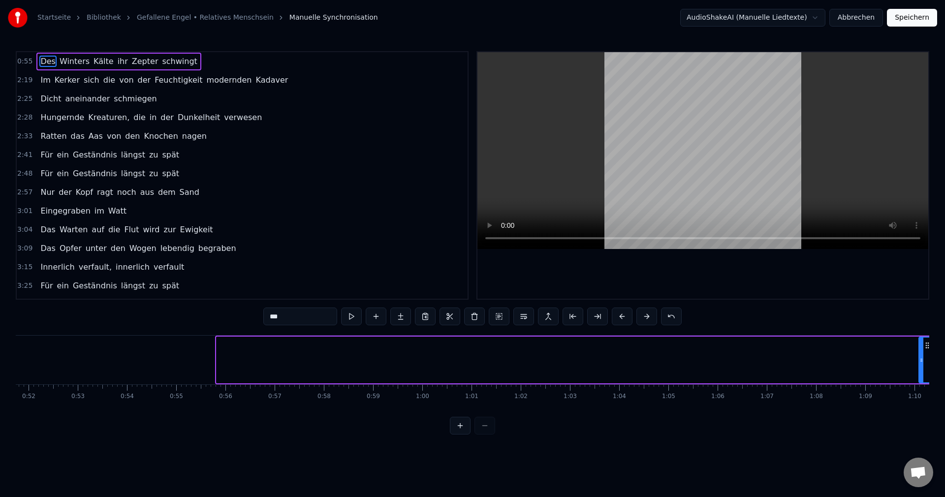
drag, startPoint x: 217, startPoint y: 365, endPoint x: 919, endPoint y: 420, distance: 704.1
click at [919, 420] on div "0:55 Des Winters Kälte ihr Zepter schwingt 2:19 Im Kerker sich die von der Feuc…" at bounding box center [473, 242] width 914 height 383
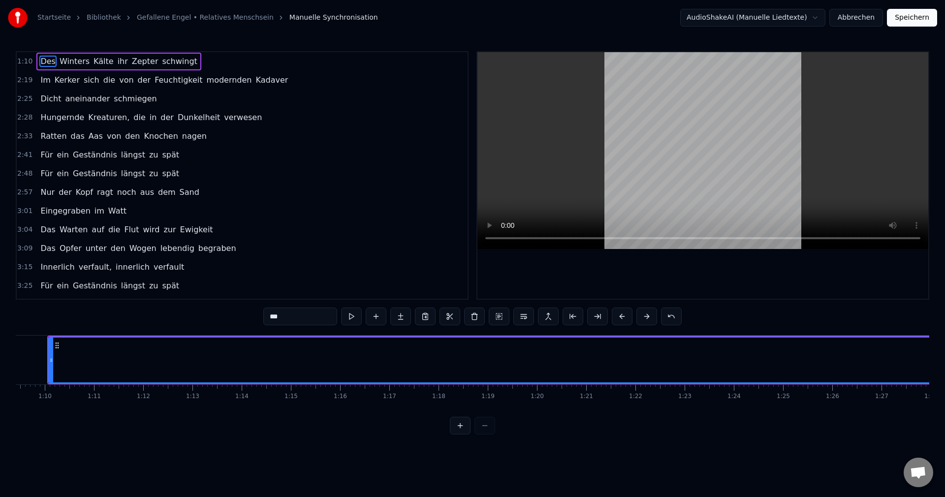
scroll to position [0, 3407]
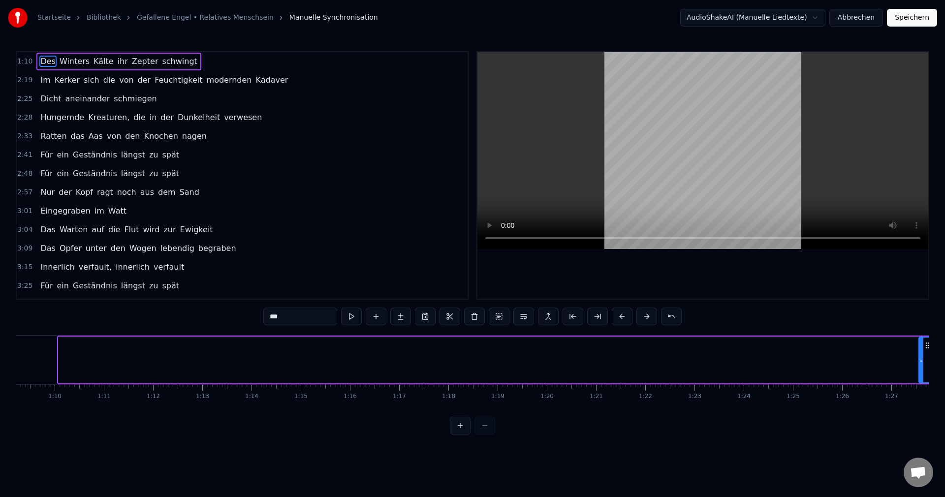
drag, startPoint x: 60, startPoint y: 361, endPoint x: 920, endPoint y: 441, distance: 864.1
click at [920, 435] on div "1:10 Des Winters Kälte ihr Zepter schwingt 2:19 Im Kerker sich die von der Feuc…" at bounding box center [473, 242] width 914 height 383
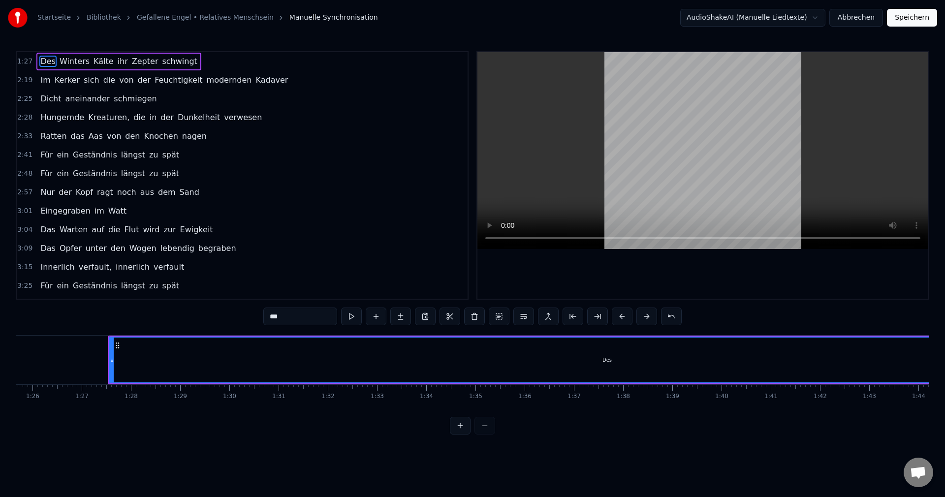
scroll to position [0, 4236]
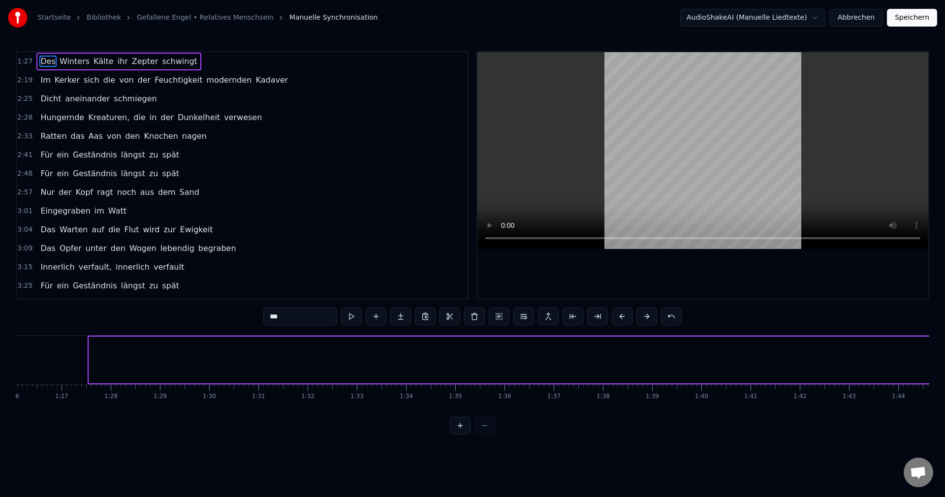
drag, startPoint x: 91, startPoint y: 356, endPoint x: 933, endPoint y: 358, distance: 842.2
click at [938, 359] on div "Startseite Bibliothek Gefallene Engel • Relatives Menschsein Manuelle Synchroni…" at bounding box center [472, 217] width 945 height 435
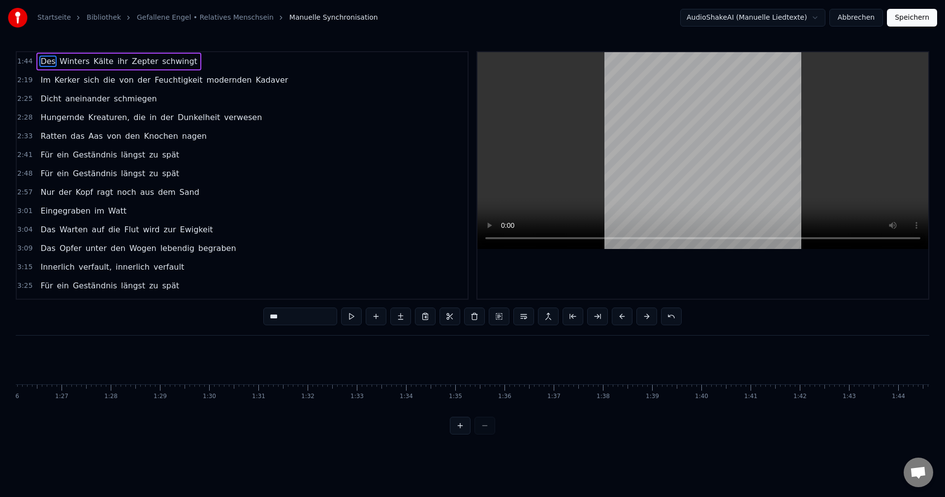
click at [260, 407] on div "Des Winters Kälte ihr Zepter schwingt Im Kerker sich die von der Feuchtigkeit m…" at bounding box center [473, 372] width 914 height 74
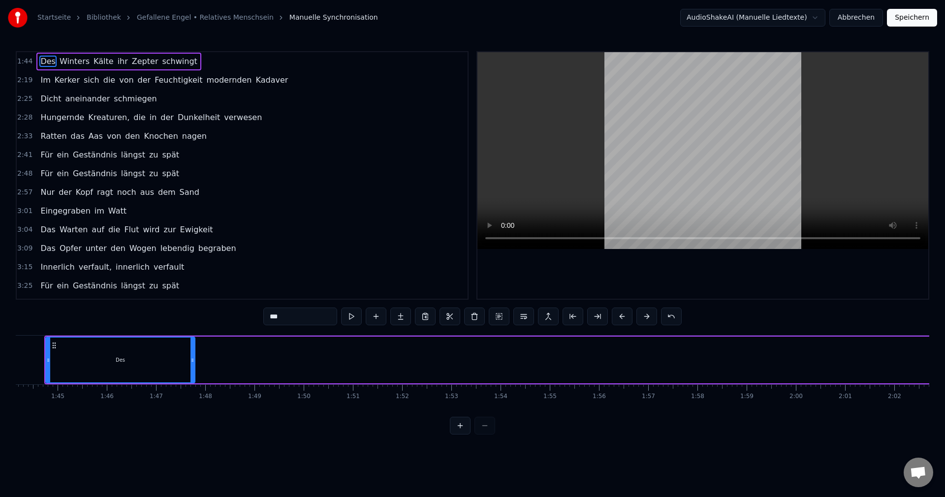
scroll to position [0, 4976]
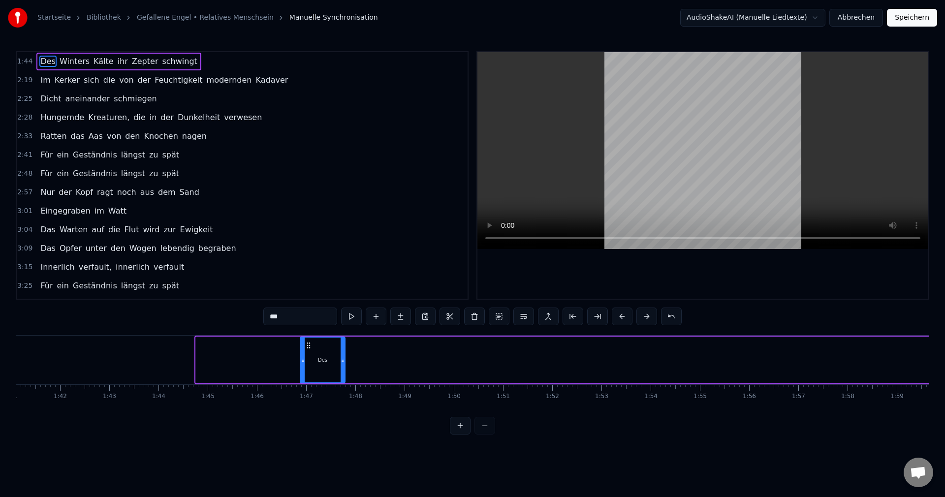
drag, startPoint x: 198, startPoint y: 360, endPoint x: 302, endPoint y: 369, distance: 104.7
click at [302, 369] on div at bounding box center [303, 360] width 4 height 45
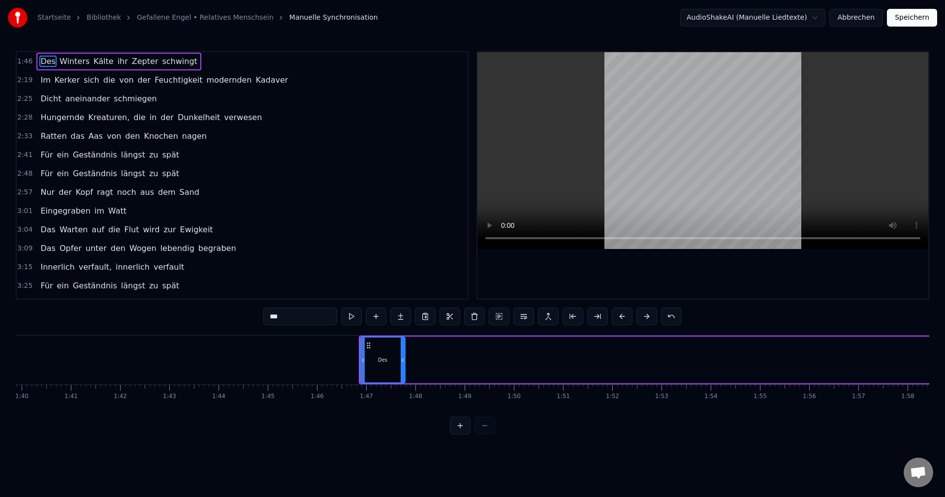
scroll to position [0, 5046]
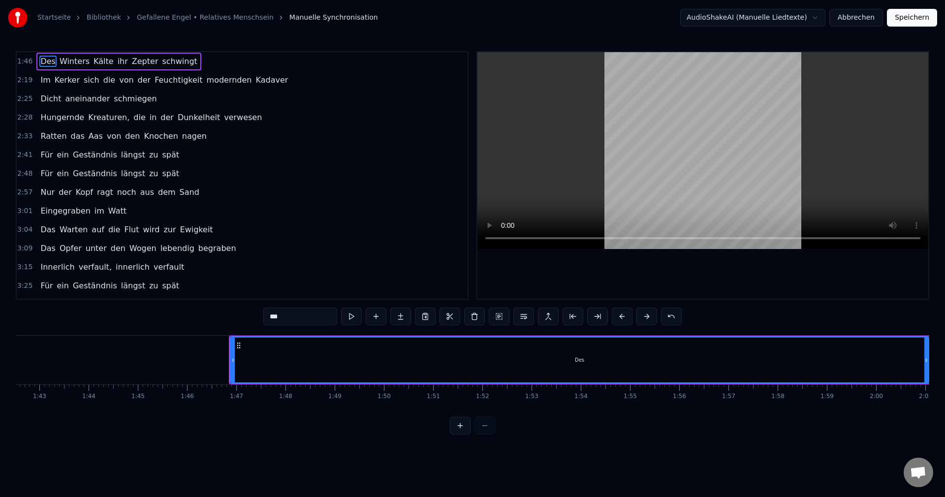
drag, startPoint x: 274, startPoint y: 361, endPoint x: 927, endPoint y: 365, distance: 653.7
click at [927, 365] on div at bounding box center [926, 360] width 4 height 45
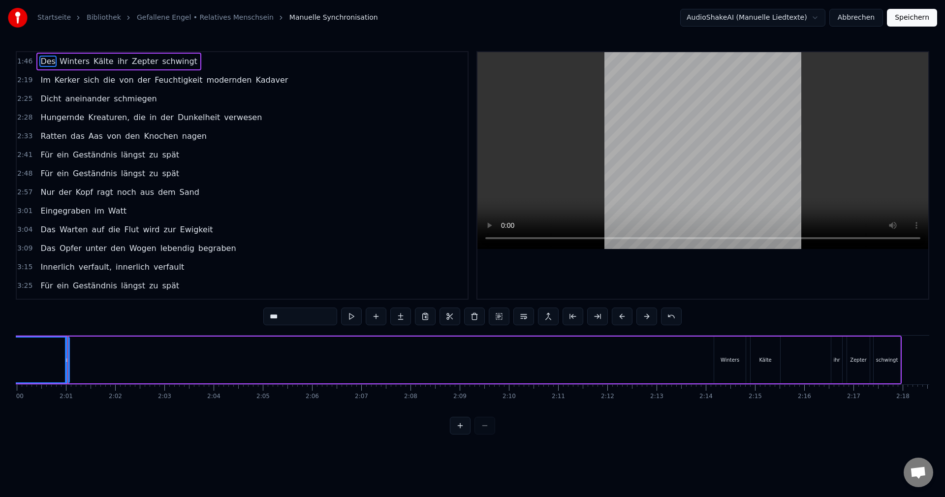
scroll to position [0, 5908]
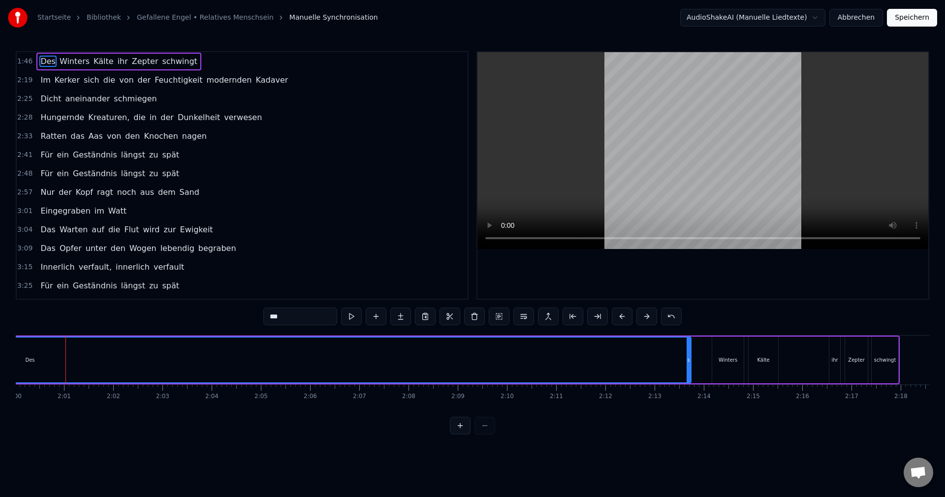
drag, startPoint x: 63, startPoint y: 358, endPoint x: 686, endPoint y: 394, distance: 624.7
click at [686, 394] on div "Des Winters Kälte ihr Zepter schwingt Im Kerker sich die von der Feuchtigkeit m…" at bounding box center [473, 372] width 914 height 74
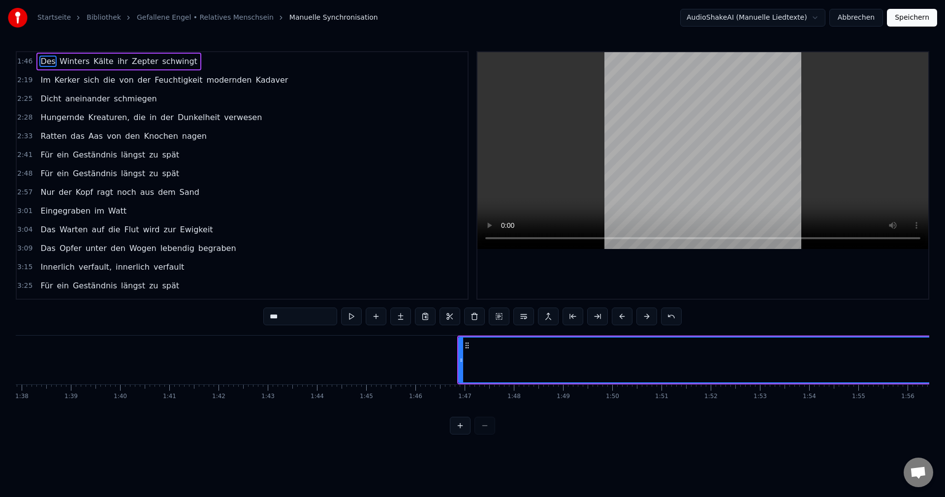
scroll to position [0, 4828]
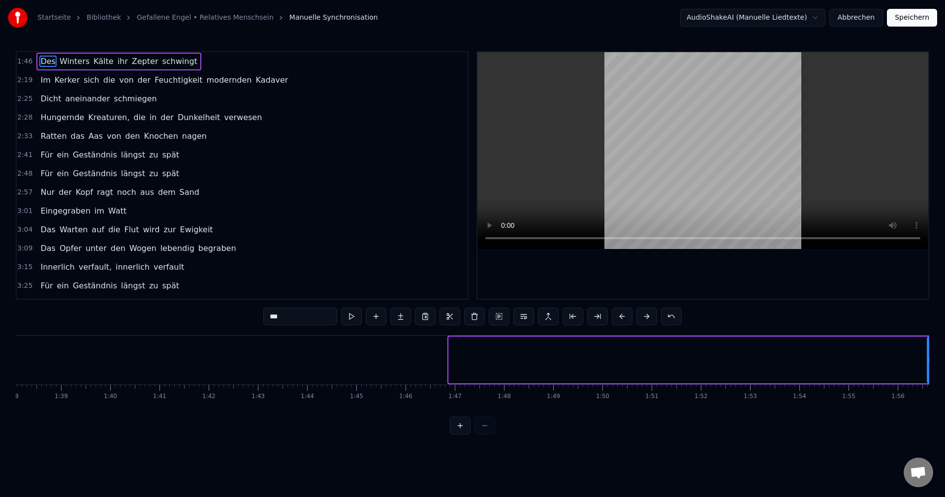
drag, startPoint x: 452, startPoint y: 357, endPoint x: 930, endPoint y: 402, distance: 480.6
click at [930, 402] on div "Startseite Bibliothek Gefallene Engel • Relatives Menschsein Manuelle Synchroni…" at bounding box center [472, 217] width 945 height 435
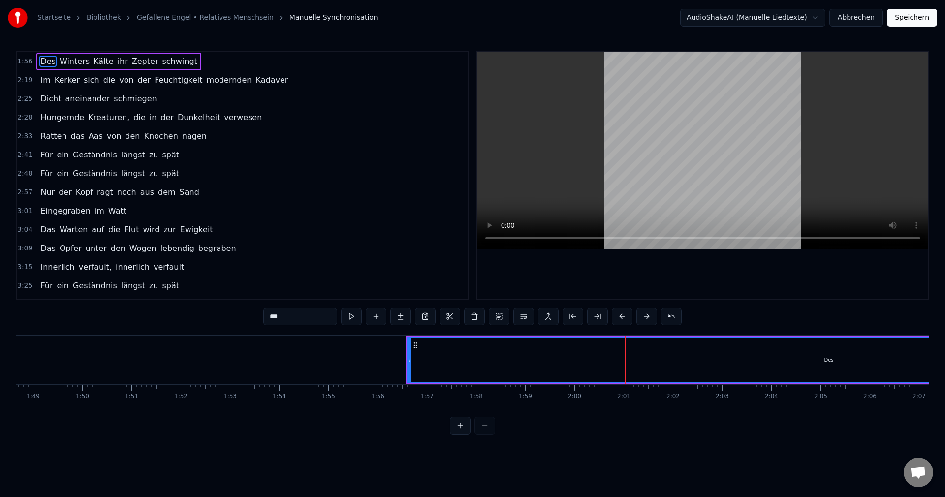
scroll to position [0, 5648]
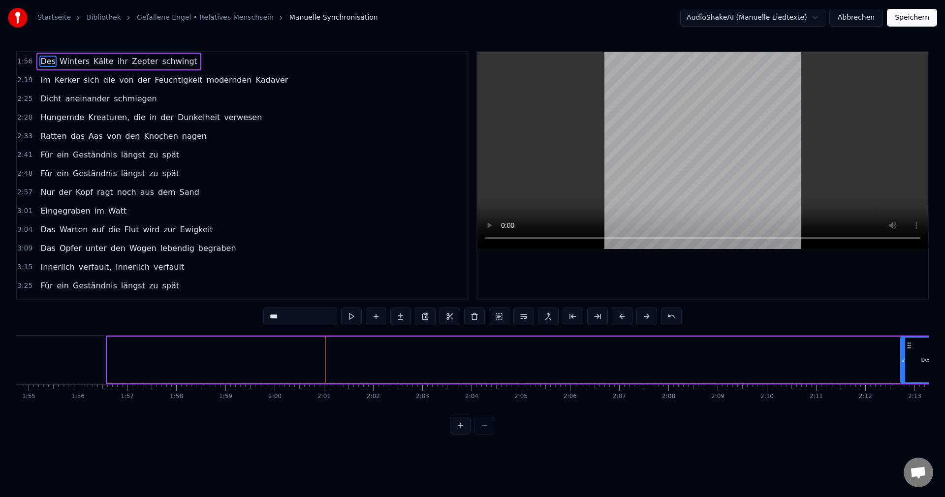
drag, startPoint x: 110, startPoint y: 360, endPoint x: 903, endPoint y: 379, distance: 793.2
click at [903, 379] on div at bounding box center [903, 360] width 4 height 45
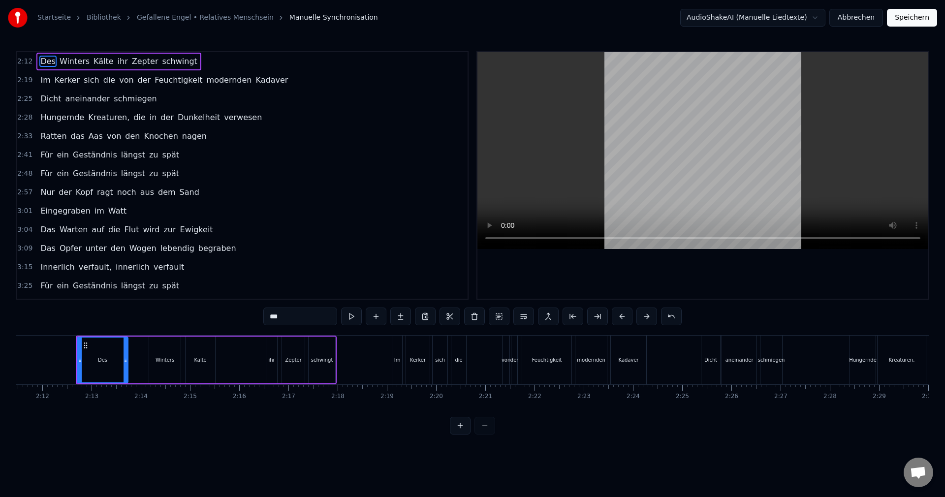
scroll to position [0, 6485]
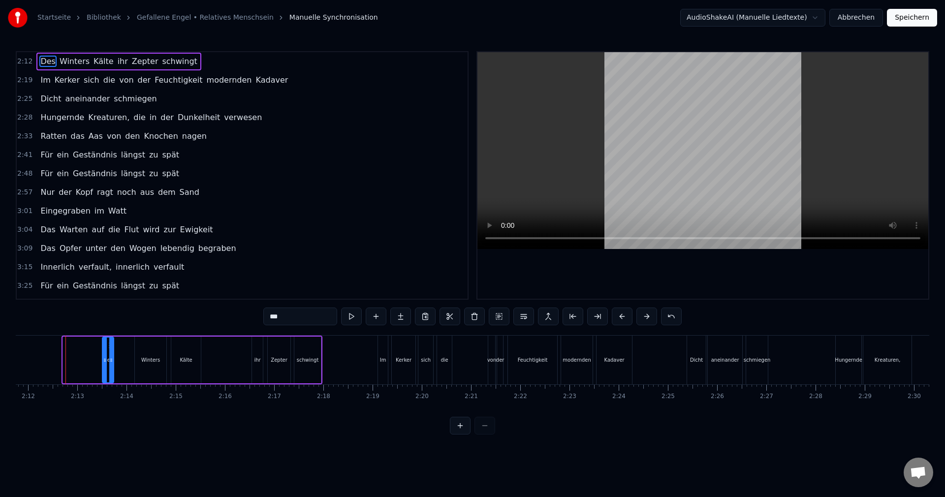
drag, startPoint x: 64, startPoint y: 358, endPoint x: 104, endPoint y: 366, distance: 40.1
click at [104, 366] on div at bounding box center [105, 360] width 4 height 45
drag, startPoint x: 112, startPoint y: 360, endPoint x: 130, endPoint y: 368, distance: 19.8
click at [130, 368] on div at bounding box center [129, 360] width 4 height 45
click at [457, 435] on button at bounding box center [460, 426] width 21 height 18
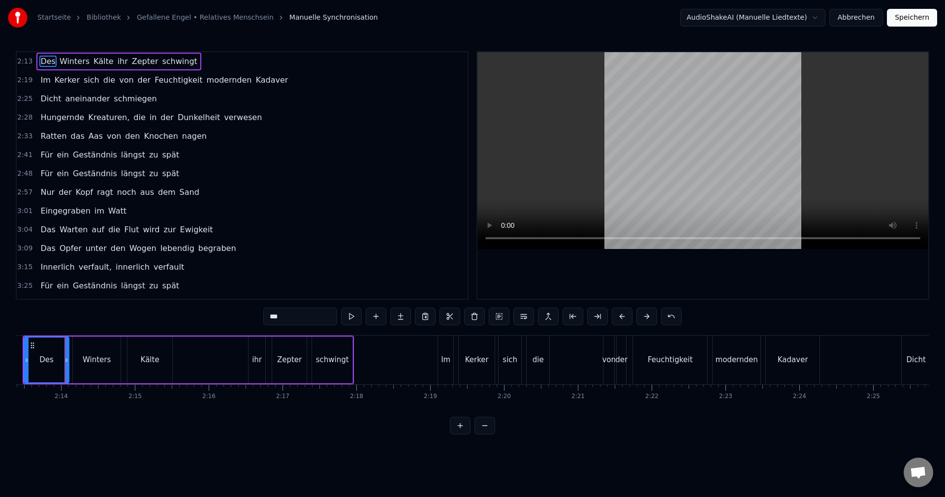
click at [457, 435] on button at bounding box center [460, 426] width 21 height 18
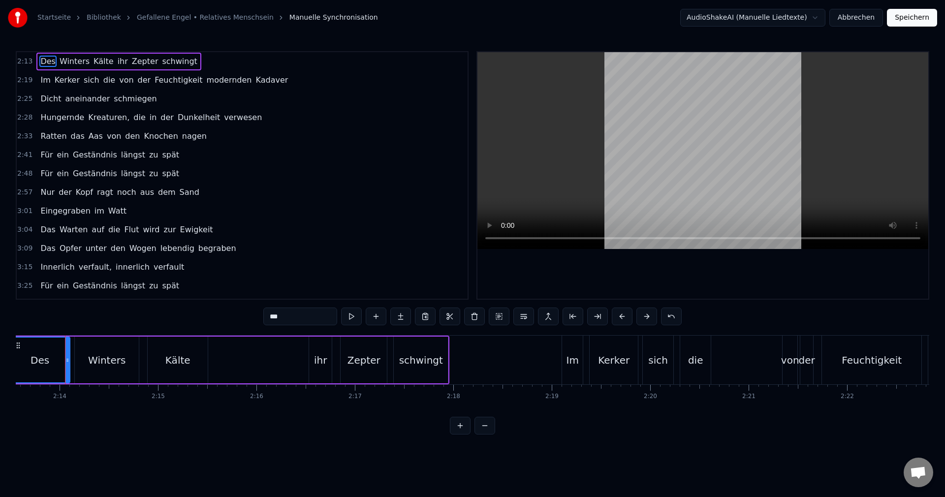
click at [457, 435] on button at bounding box center [460, 426] width 21 height 18
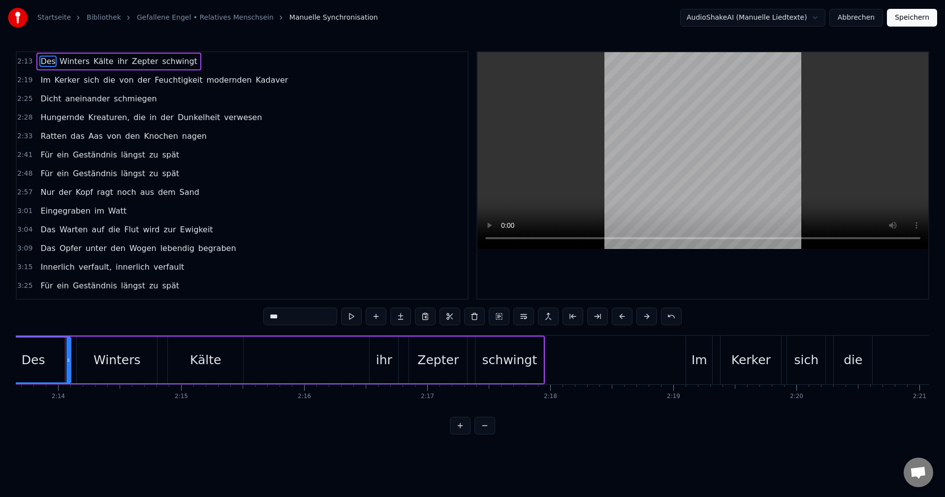
click at [457, 435] on button at bounding box center [460, 426] width 21 height 18
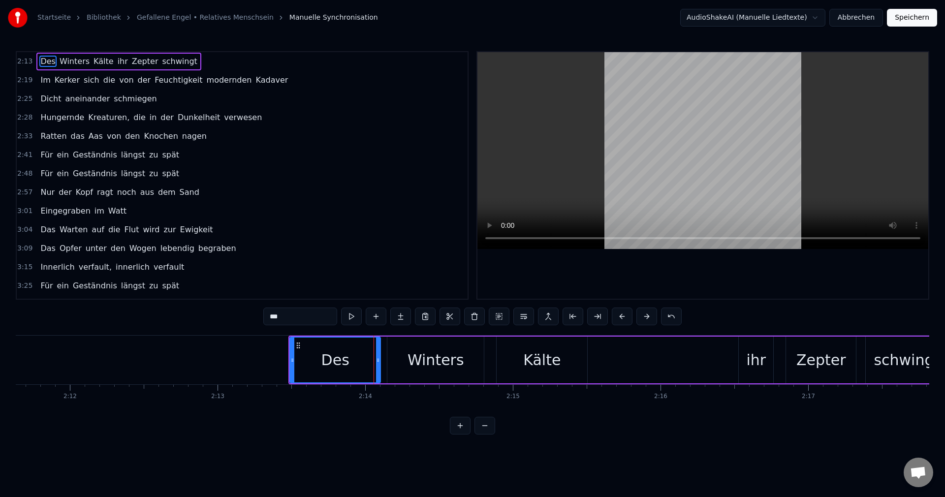
scroll to position [0, 19746]
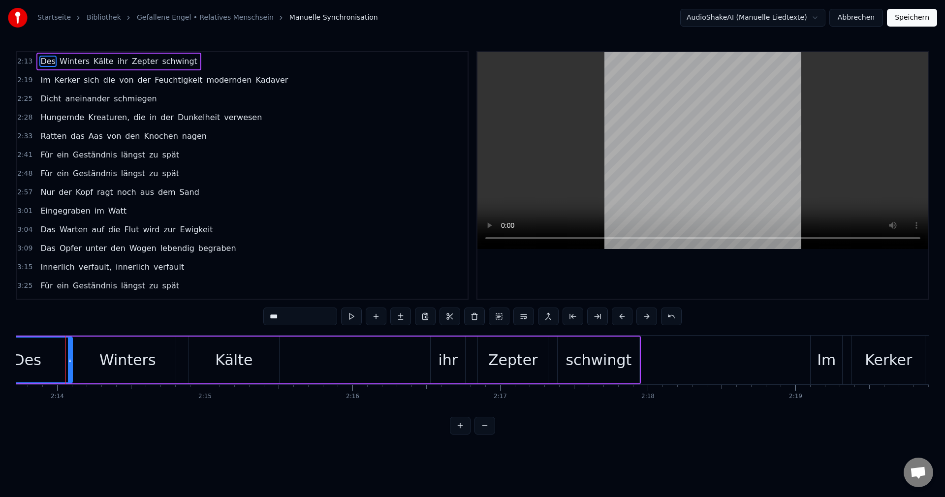
click at [457, 435] on button at bounding box center [460, 426] width 21 height 18
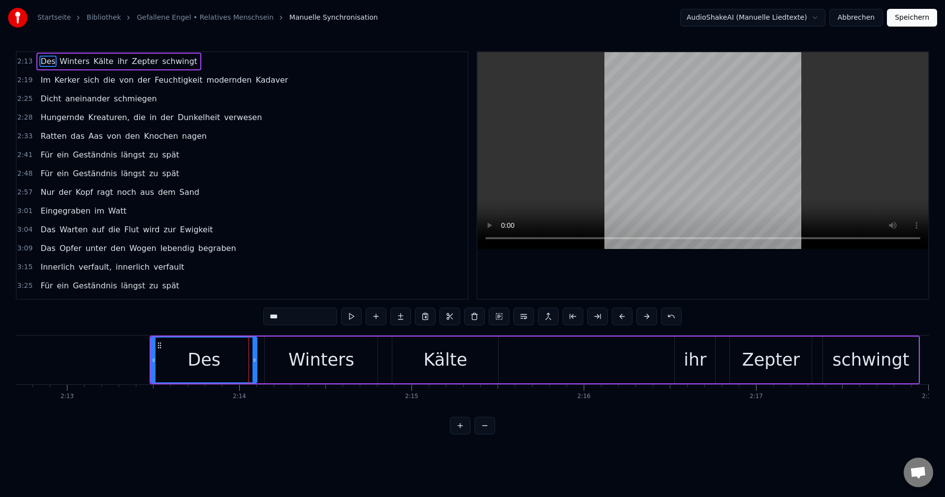
scroll to position [0, 23045]
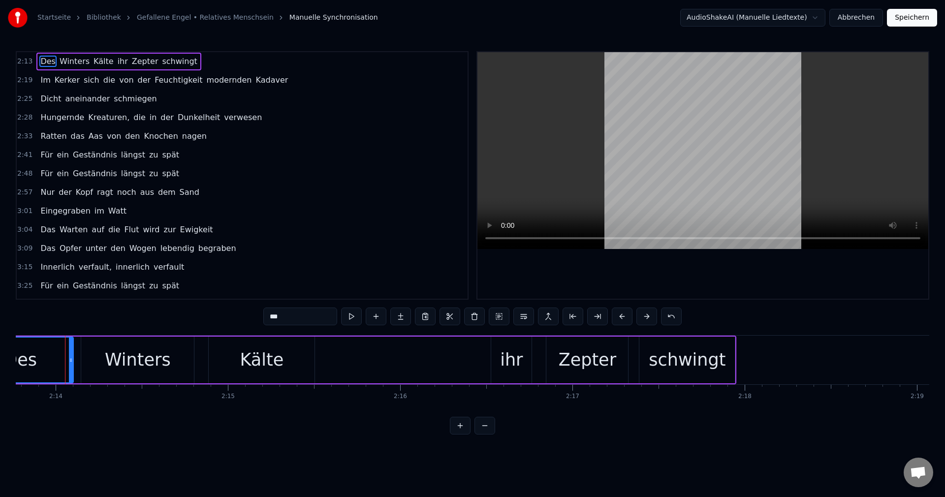
click at [42, 56] on span "Des" at bounding box center [47, 61] width 17 height 11
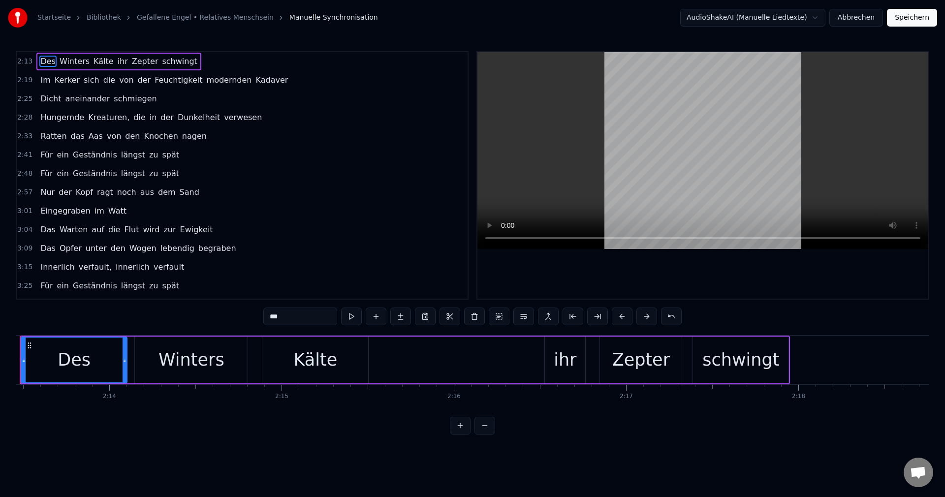
scroll to position [0, 22946]
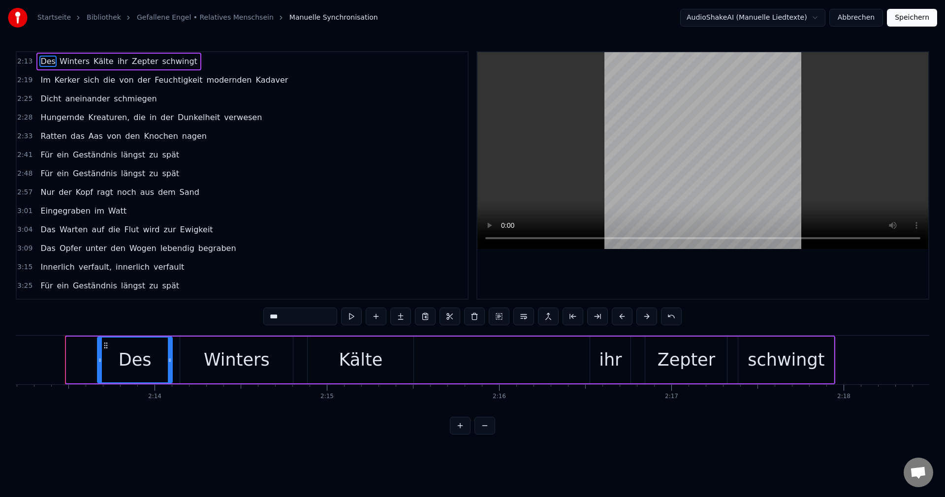
drag, startPoint x: 69, startPoint y: 366, endPoint x: 100, endPoint y: 369, distance: 31.1
click at [100, 369] on div at bounding box center [100, 360] width 4 height 45
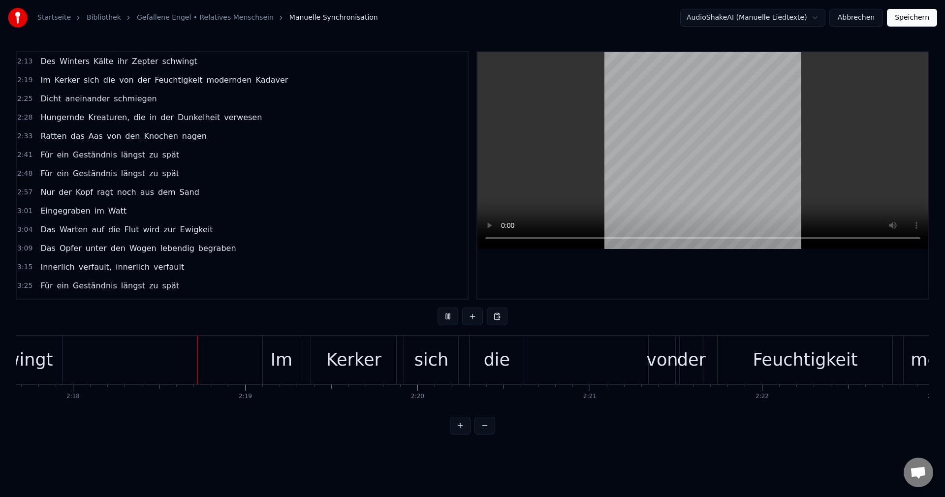
scroll to position [0, 23720]
click at [915, 17] on button "Speichern" at bounding box center [912, 18] width 50 height 18
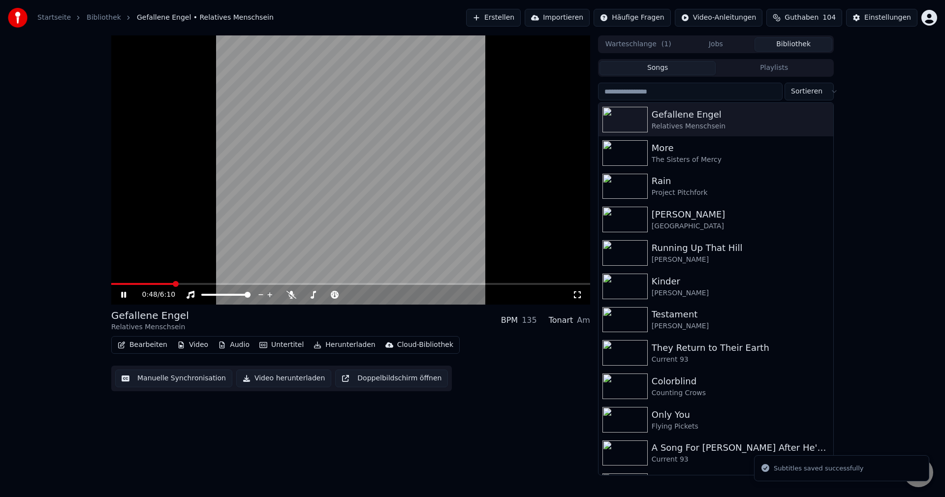
click at [173, 284] on span at bounding box center [350, 284] width 479 height 2
click at [224, 284] on span at bounding box center [350, 284] width 479 height 2
click at [261, 283] on span at bounding box center [350, 284] width 479 height 2
click at [292, 283] on video at bounding box center [350, 169] width 479 height 269
click at [291, 284] on span at bounding box center [350, 284] width 479 height 2
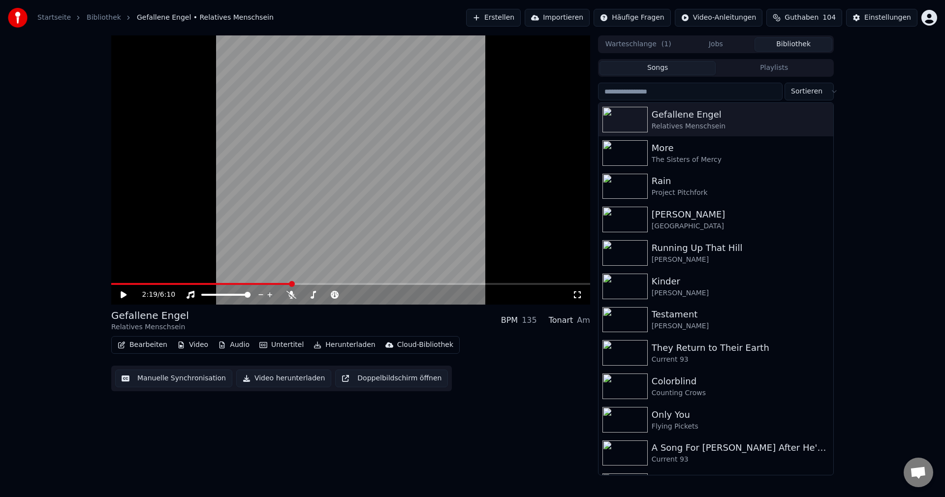
click at [411, 187] on video at bounding box center [350, 169] width 479 height 269
click at [294, 295] on icon at bounding box center [291, 295] width 10 height 8
click at [578, 296] on icon at bounding box center [577, 295] width 10 height 8
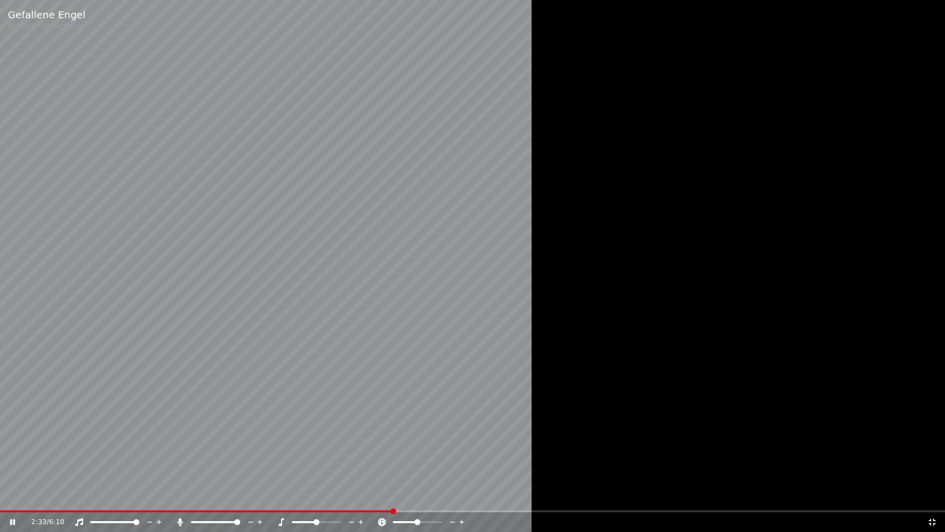
click at [935, 497] on icon at bounding box center [932, 522] width 10 height 8
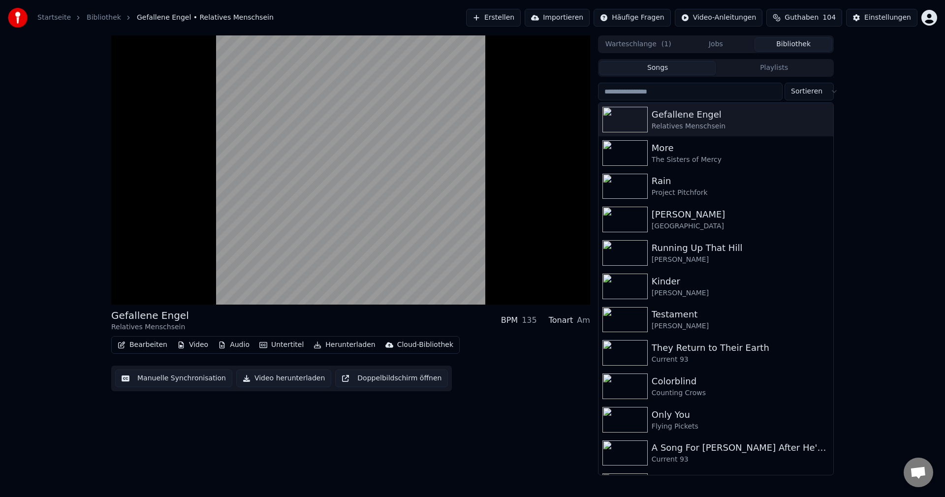
click at [284, 379] on button "Video herunterladen" at bounding box center [283, 379] width 95 height 18
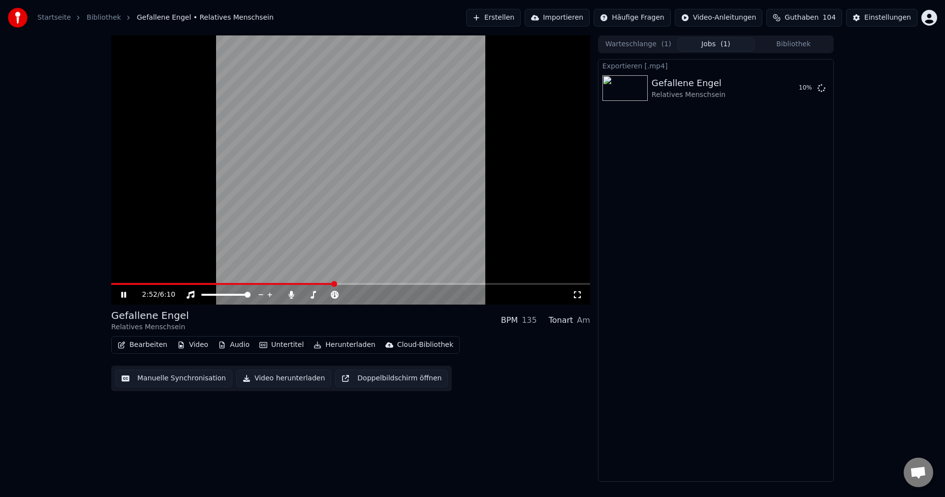
click at [329, 99] on video at bounding box center [350, 169] width 479 height 269
click at [514, 21] on button "Erstellen" at bounding box center [493, 18] width 55 height 18
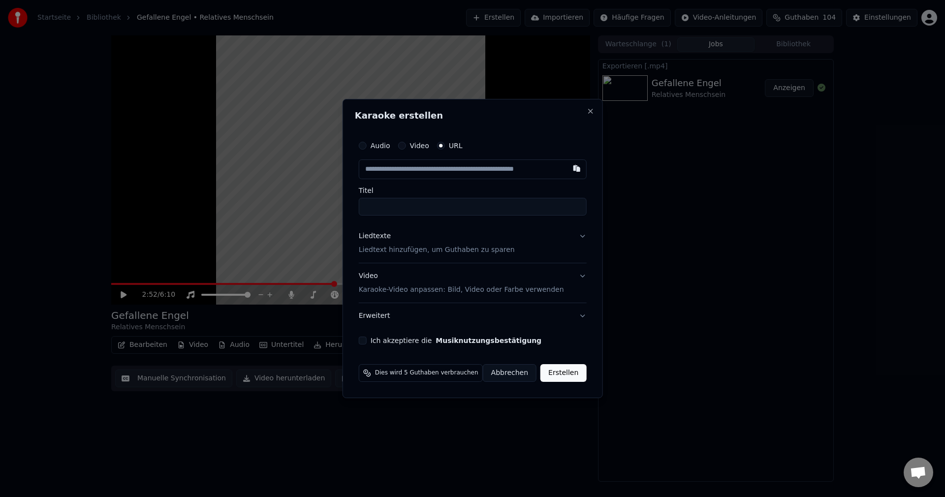
type input "**********"
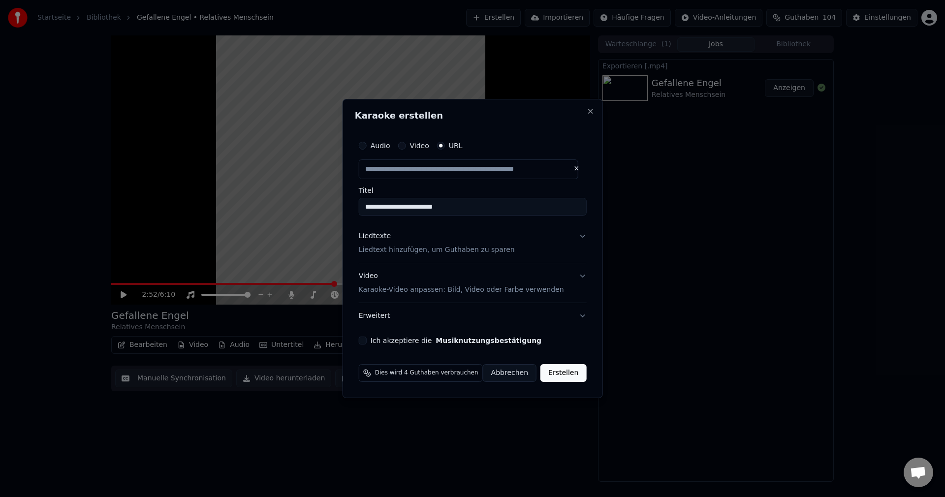
drag, startPoint x: 476, startPoint y: 210, endPoint x: 260, endPoint y: 221, distance: 216.8
click at [253, 223] on body "**********" at bounding box center [472, 248] width 945 height 497
click at [401, 246] on p "Liedtext hinzufügen, um Guthaben zu sparen" at bounding box center [437, 250] width 156 height 10
type input "**********"
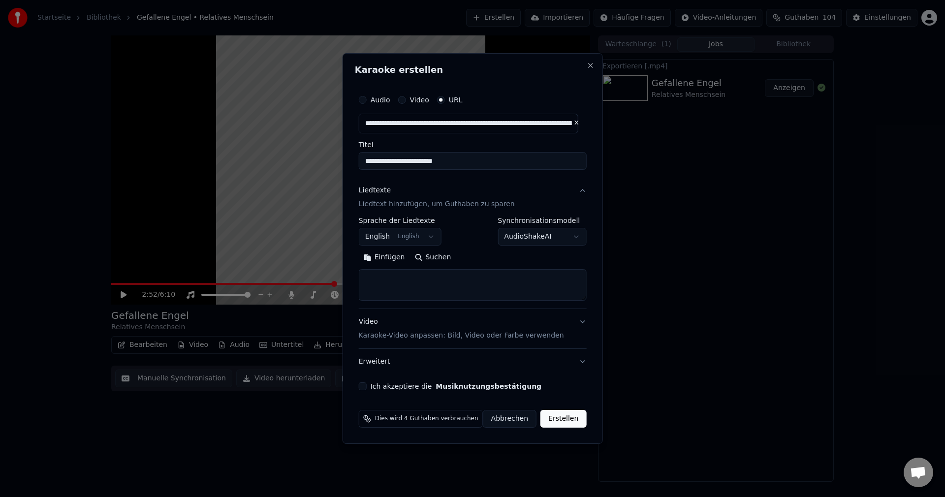
click at [417, 274] on textarea at bounding box center [473, 285] width 228 height 32
paste textarea "**********"
type textarea "**********"
click at [387, 235] on body "**********" at bounding box center [472, 248] width 945 height 497
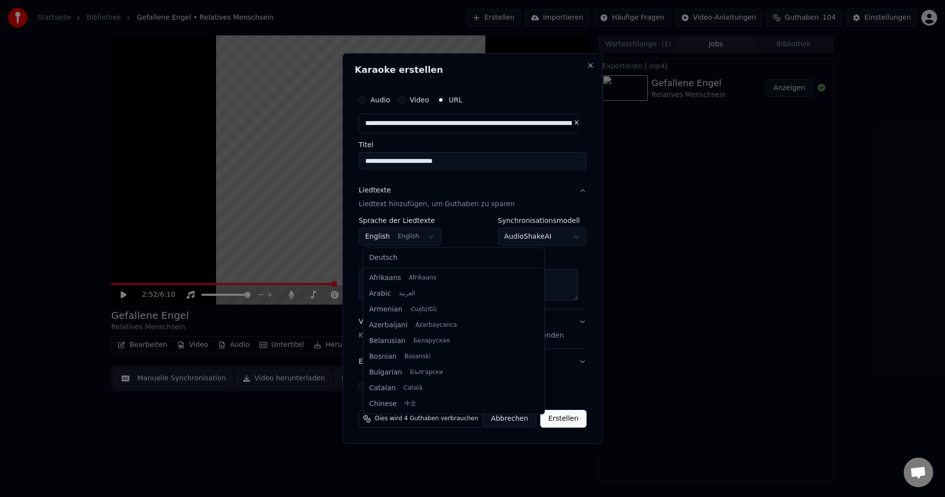
scroll to position [79, 0]
select select "**"
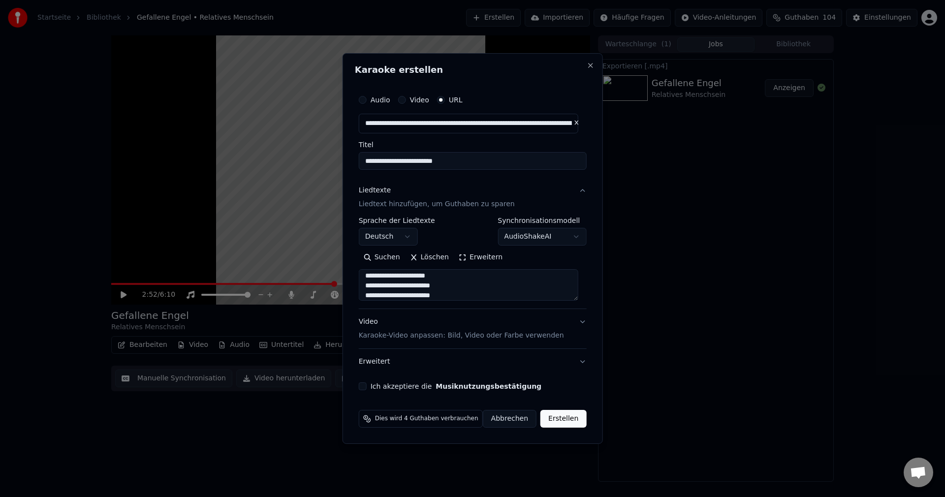
click at [385, 383] on label "Ich akzeptiere die Musiknutzungsbestätigung" at bounding box center [456, 386] width 171 height 7
click at [367, 383] on button "Ich akzeptiere die Musiknutzungsbestätigung" at bounding box center [363, 386] width 8 height 8
click at [575, 417] on button "Erstellen" at bounding box center [563, 419] width 46 height 18
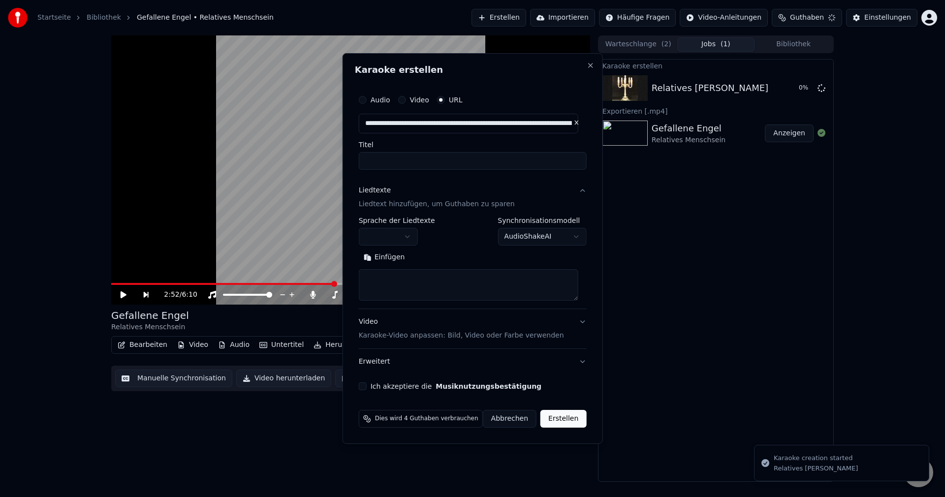
scroll to position [0, 0]
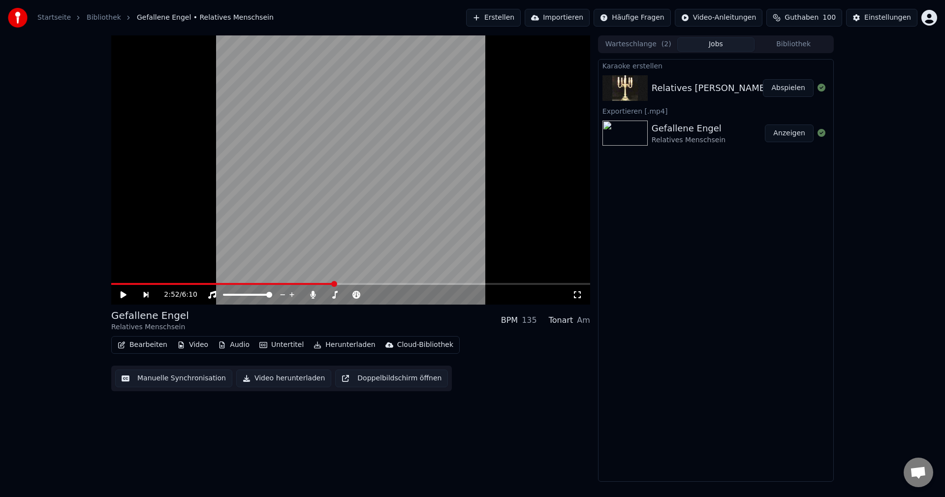
click at [521, 16] on button "Erstellen" at bounding box center [493, 18] width 55 height 18
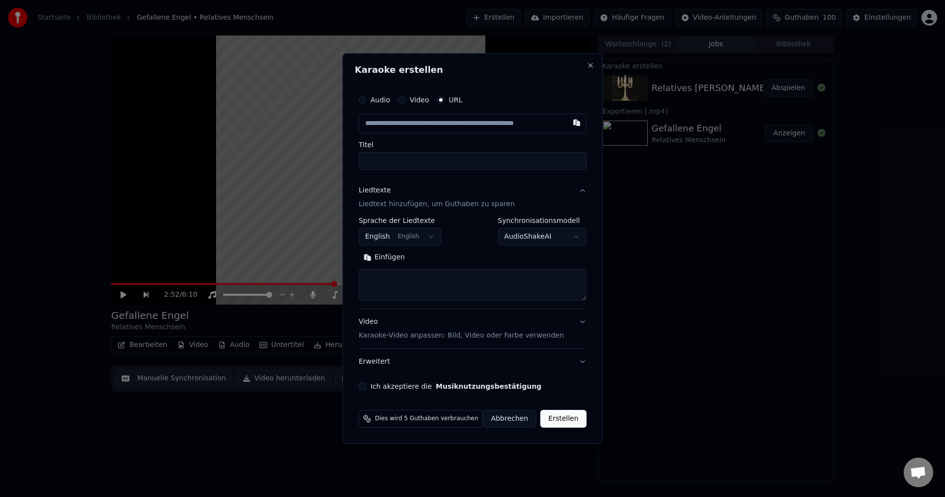
paste input "**********"
type input "**********"
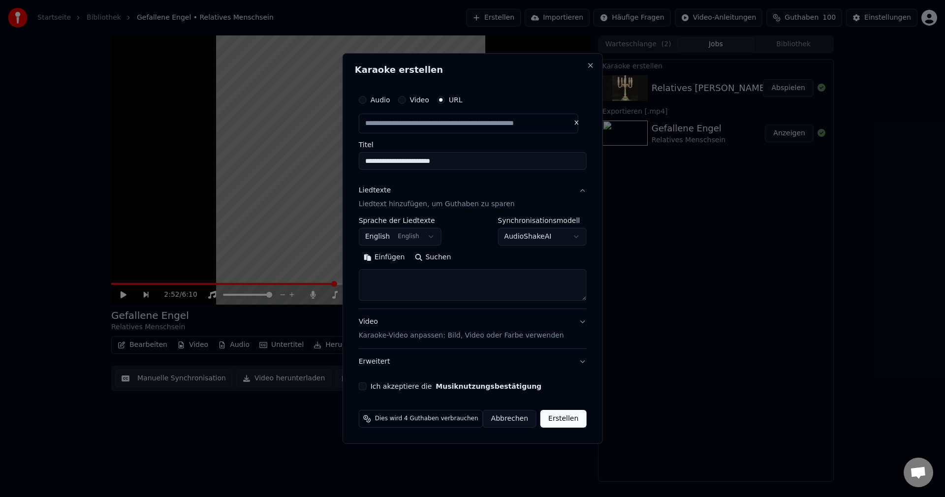
scroll to position [0, 0]
drag, startPoint x: 417, startPoint y: 179, endPoint x: 197, endPoint y: 216, distance: 223.6
click at [197, 216] on body "**********" at bounding box center [472, 248] width 945 height 497
click at [429, 288] on textarea at bounding box center [473, 285] width 228 height 32
paste textarea "**********"
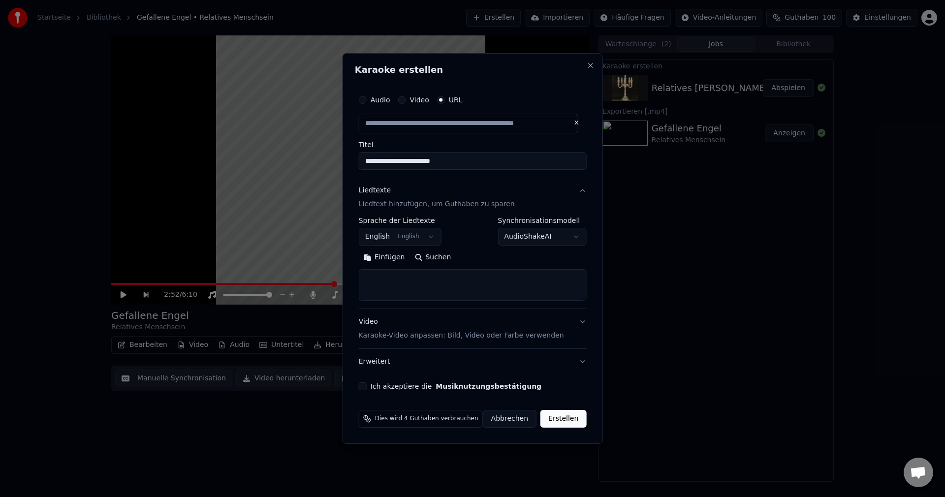
type input "**********"
type textarea "**********"
click at [378, 388] on label "Ich akzeptiere die Musiknutzungsbestätigung" at bounding box center [456, 386] width 171 height 7
click at [367, 388] on button "Ich akzeptiere die Musiknutzungsbestätigung" at bounding box center [363, 386] width 8 height 8
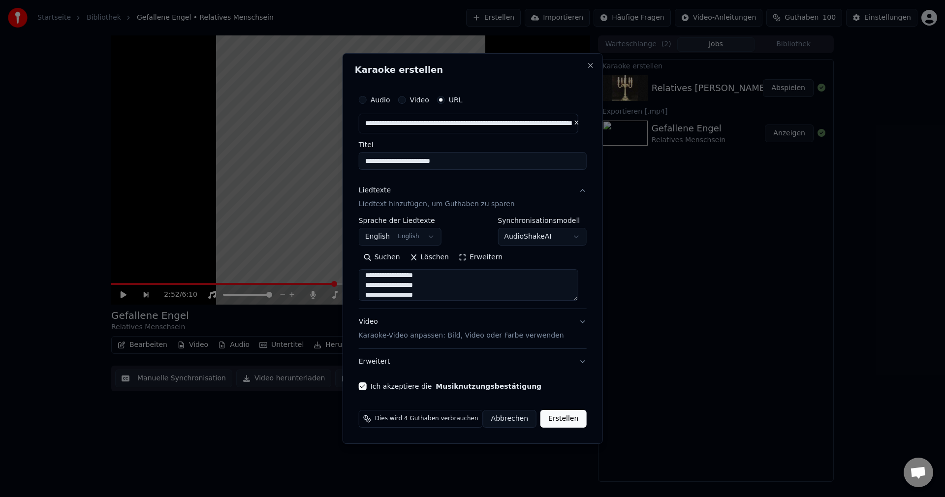
click at [561, 419] on button "Erstellen" at bounding box center [563, 419] width 46 height 18
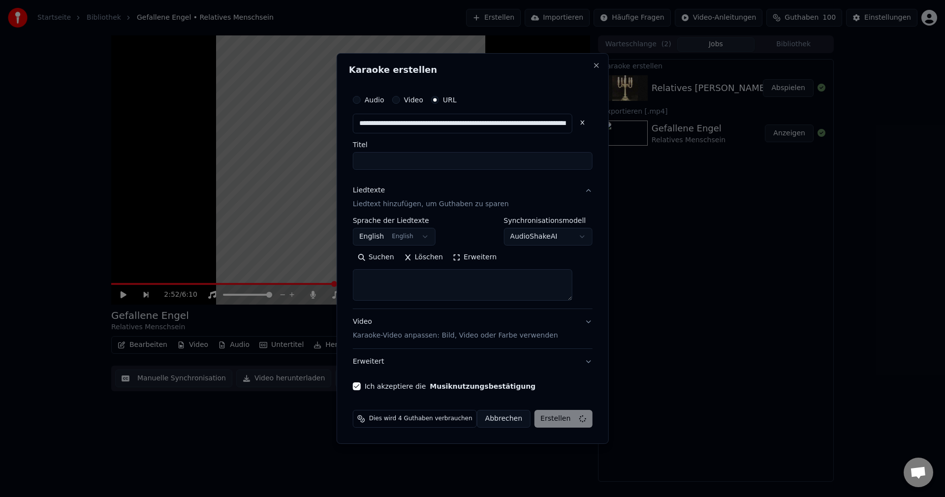
select select
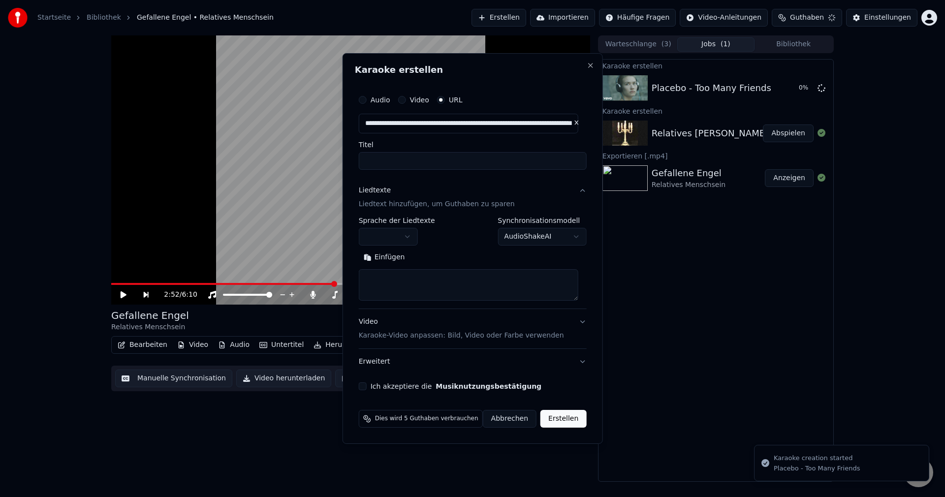
scroll to position [0, 0]
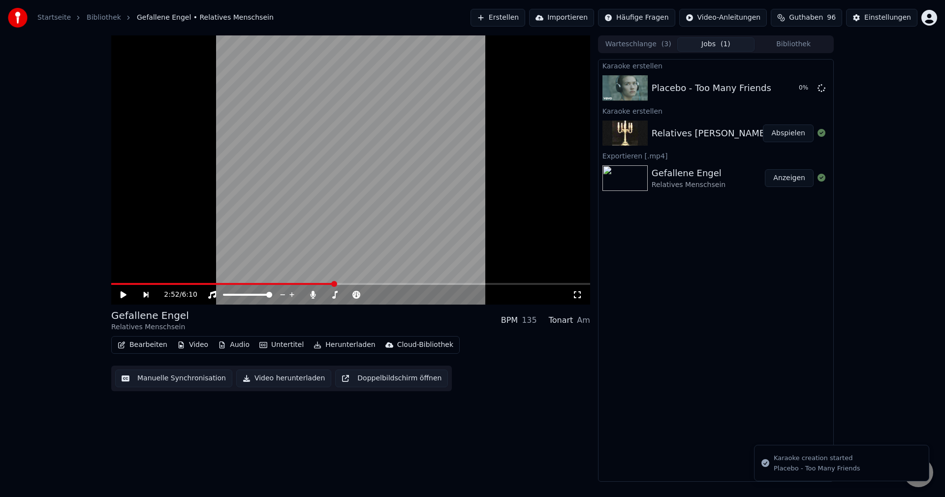
click at [781, 134] on button "Abspielen" at bounding box center [788, 134] width 51 height 18
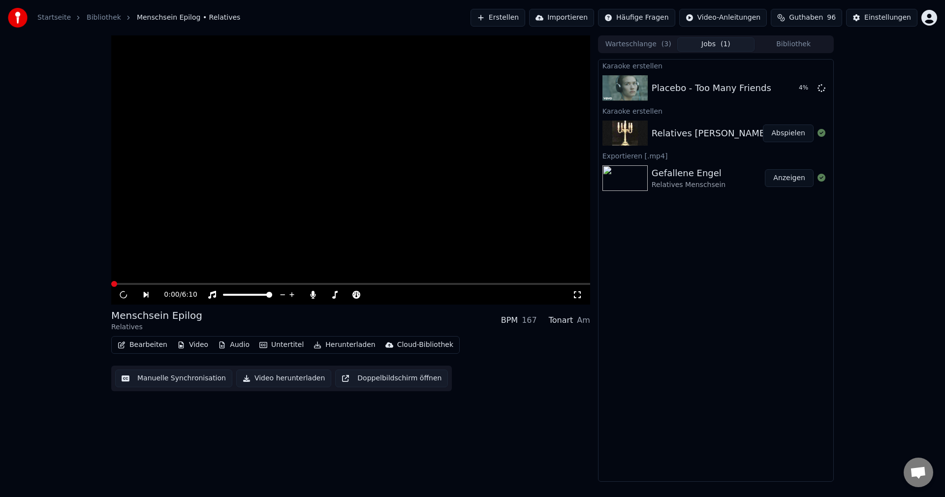
click at [176, 284] on span at bounding box center [350, 284] width 479 height 2
click at [719, 179] on div "Gefallene Engel Relatives Menschsein" at bounding box center [708, 178] width 113 height 24
click at [312, 164] on video at bounding box center [350, 169] width 479 height 269
click at [273, 284] on span at bounding box center [350, 284] width 479 height 2
click at [111, 281] on span at bounding box center [114, 284] width 6 height 6
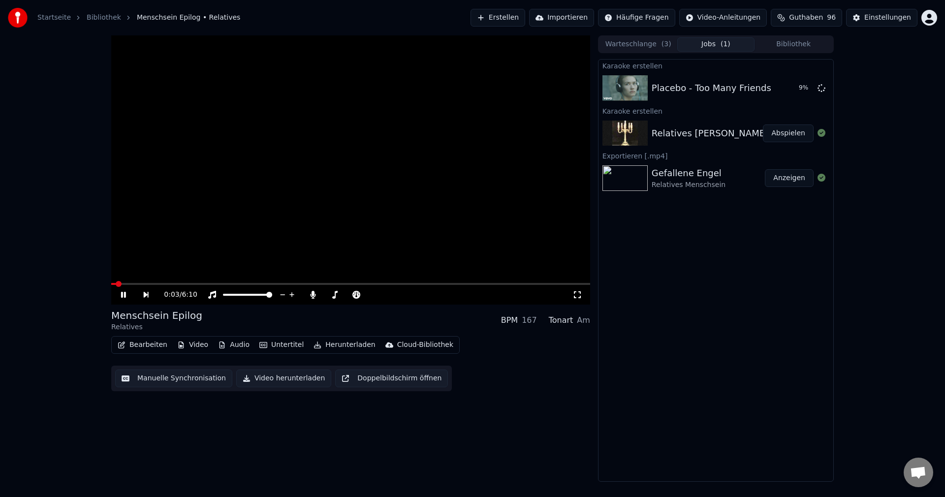
click at [127, 295] on icon at bounding box center [130, 295] width 23 height 8
click at [789, 176] on button "Anzeigen" at bounding box center [789, 178] width 49 height 18
click at [790, 135] on button "Abspielen" at bounding box center [788, 134] width 51 height 18
click at [714, 284] on div "Karaoke erstellen Placebo - Too Many Friends 16 % Karaoke erstellen Relatives M…" at bounding box center [716, 270] width 236 height 423
click at [229, 221] on video at bounding box center [350, 169] width 479 height 269
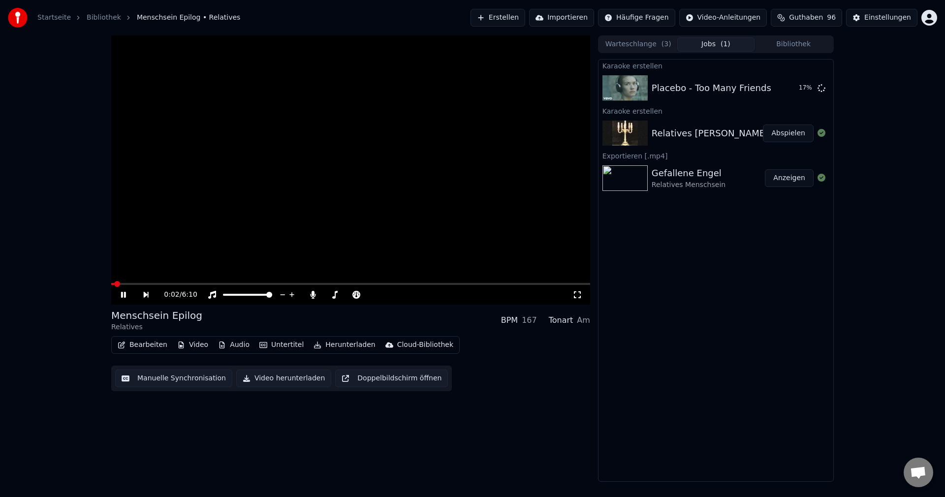
click at [204, 182] on video at bounding box center [350, 169] width 479 height 269
click at [517, 12] on button "Erstellen" at bounding box center [498, 18] width 55 height 18
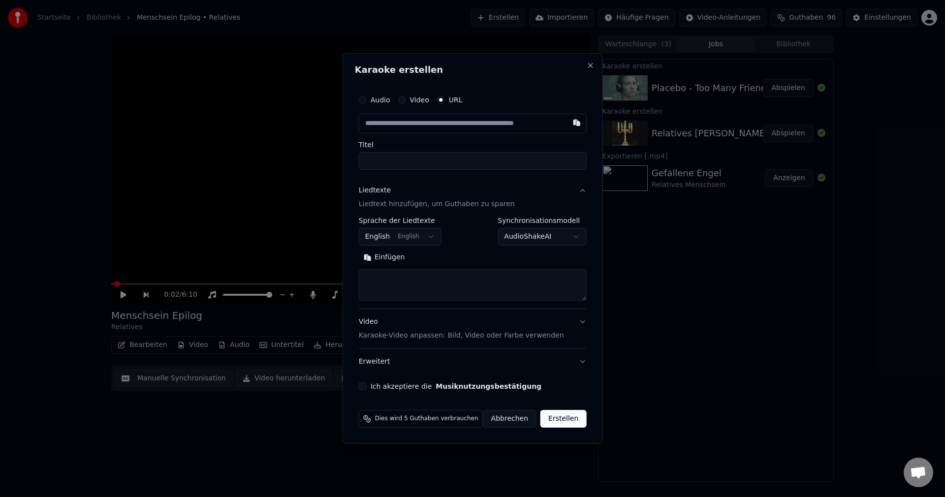
type input "**********"
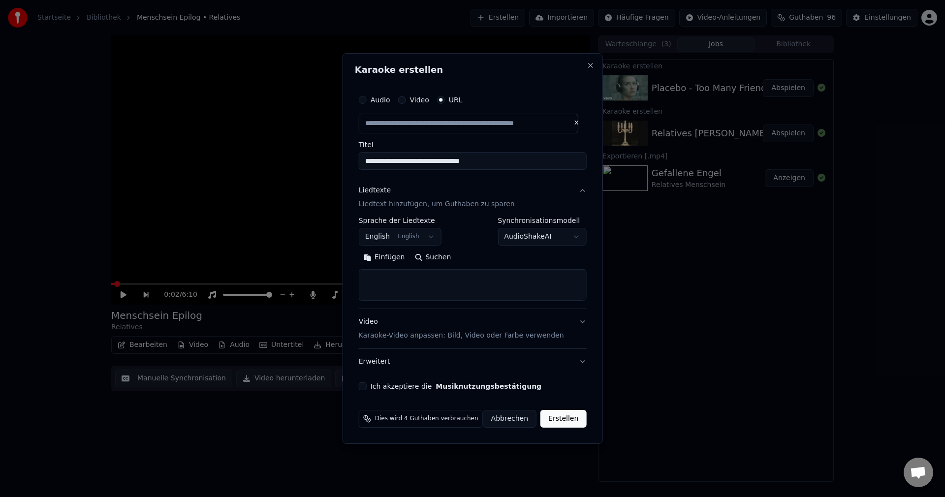
drag, startPoint x: 498, startPoint y: 158, endPoint x: 304, endPoint y: 176, distance: 195.3
click at [304, 176] on body "**********" at bounding box center [472, 248] width 945 height 497
click at [461, 285] on textarea at bounding box center [473, 285] width 228 height 32
paste textarea "**********"
type input "**********"
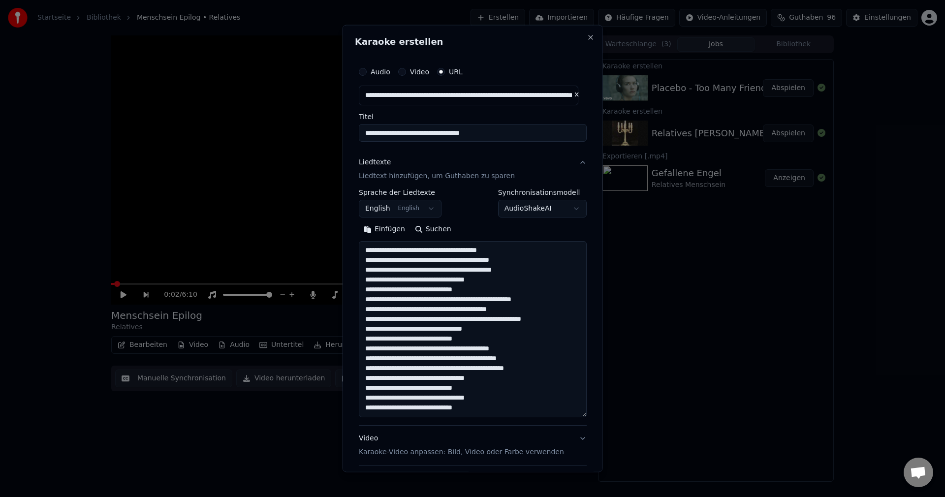
scroll to position [140, 0]
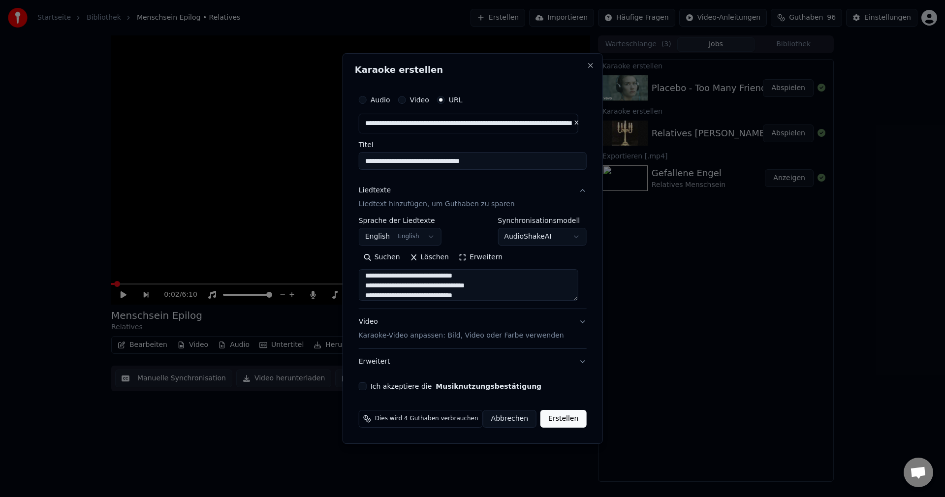
type textarea "**********"
click at [427, 387] on label "Ich akzeptiere die Musiknutzungsbestätigung" at bounding box center [456, 386] width 171 height 7
click at [367, 387] on button "Ich akzeptiere die Musiknutzungsbestätigung" at bounding box center [363, 386] width 8 height 8
click at [568, 418] on button "Erstellen" at bounding box center [563, 419] width 46 height 18
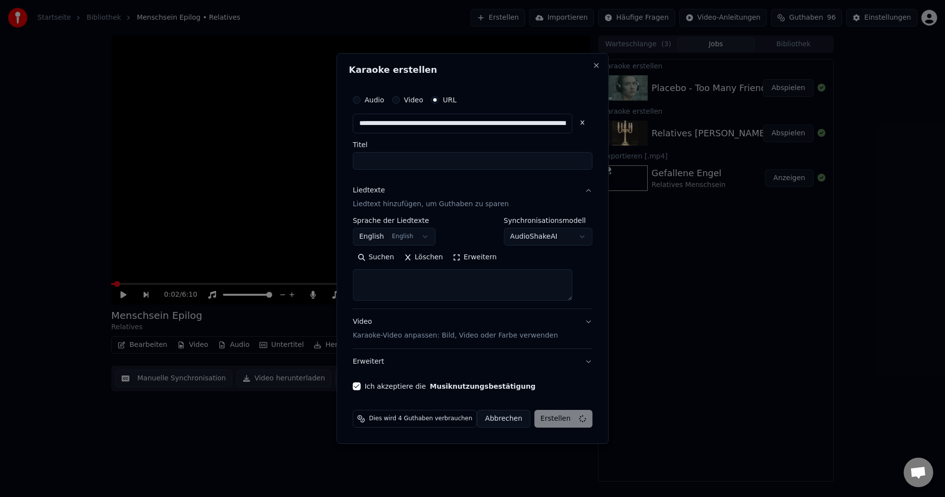
select select
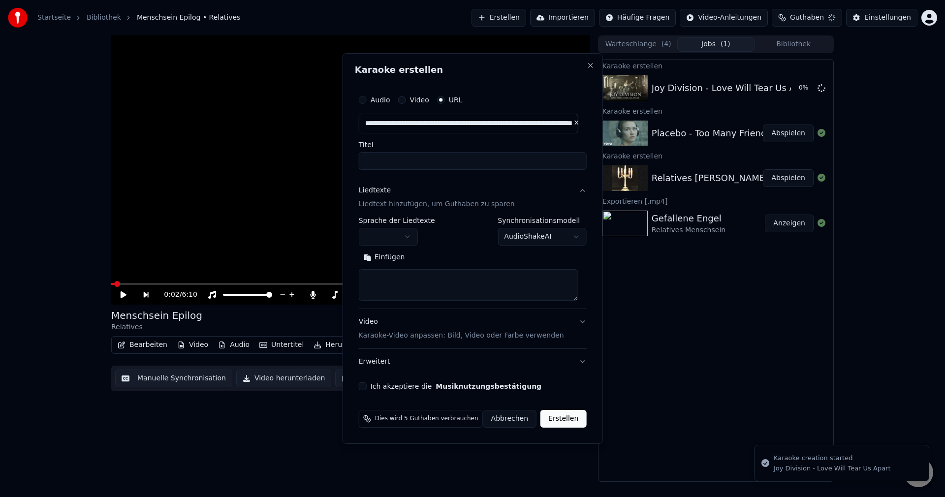
scroll to position [0, 0]
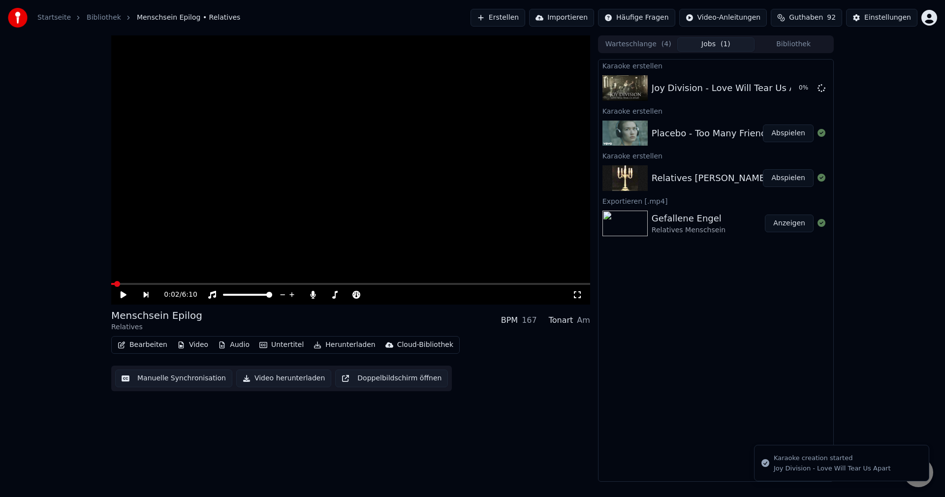
click at [788, 139] on button "Abspielen" at bounding box center [788, 134] width 51 height 18
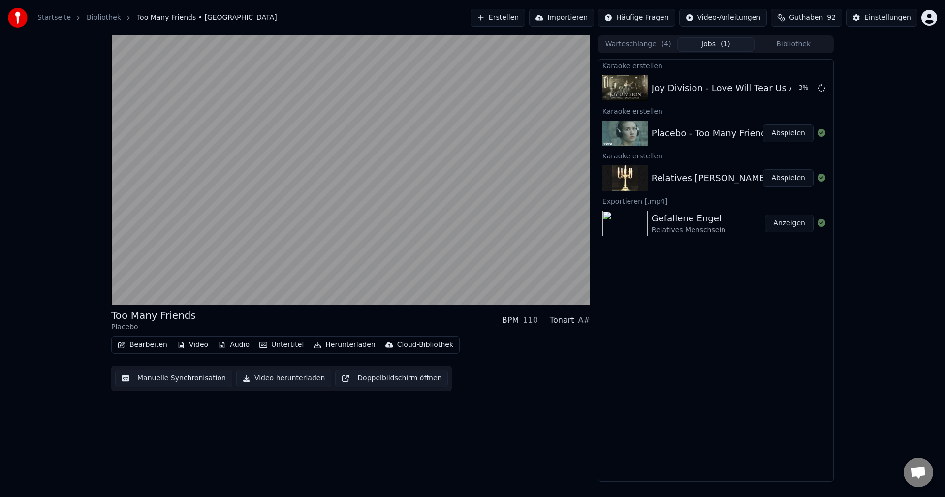
click at [284, 382] on button "Video herunterladen" at bounding box center [283, 379] width 95 height 18
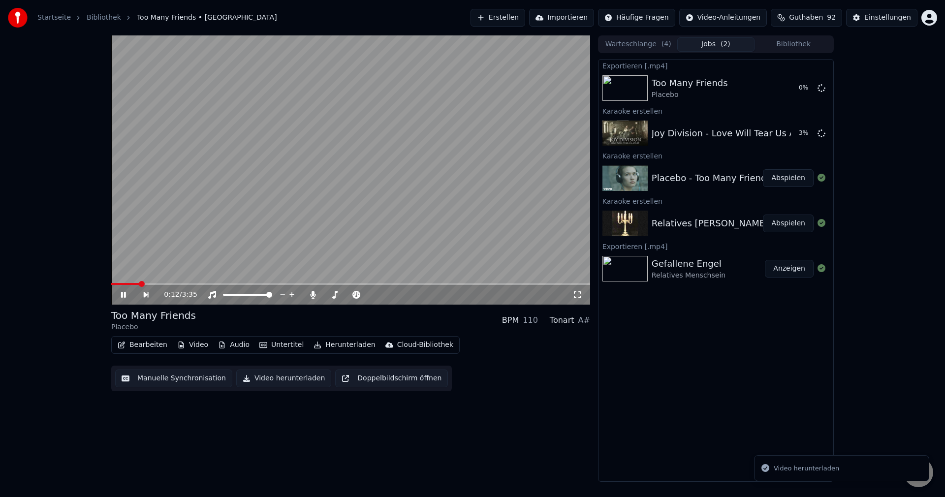
click at [381, 136] on video at bounding box center [350, 169] width 479 height 269
click at [785, 223] on button "Abspielen" at bounding box center [788, 224] width 51 height 18
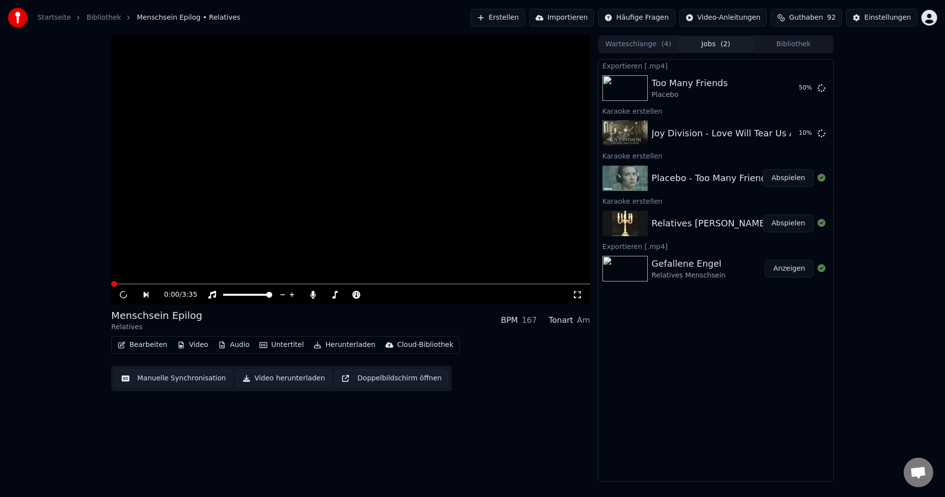
click at [515, 19] on button "Erstellen" at bounding box center [498, 18] width 55 height 18
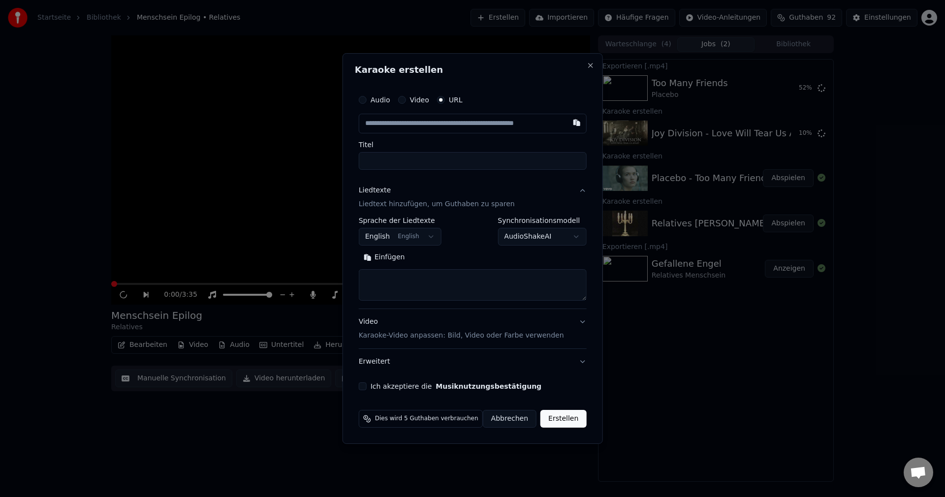
click at [469, 263] on div "Einfügen" at bounding box center [473, 258] width 228 height 16
click at [464, 273] on textarea at bounding box center [473, 285] width 228 height 32
paste textarea "**********"
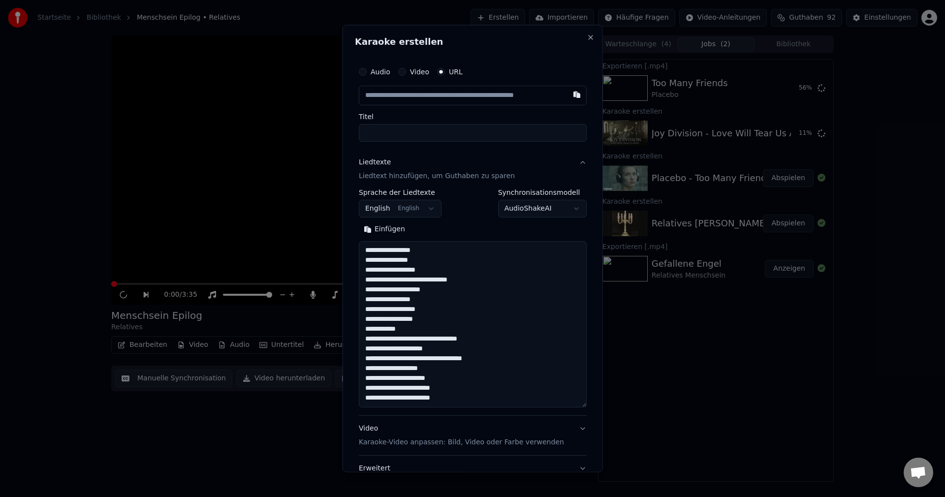
scroll to position [130, 0]
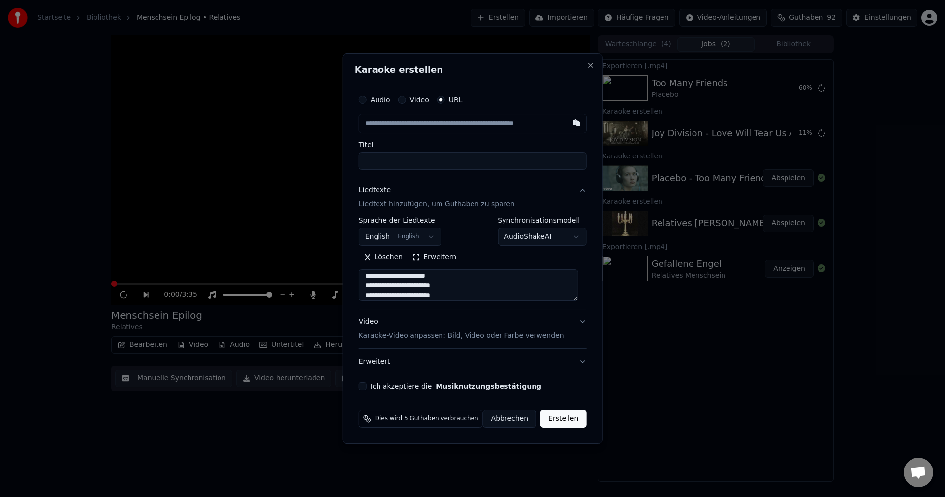
type textarea "**********"
click at [401, 244] on body "**********" at bounding box center [472, 248] width 945 height 497
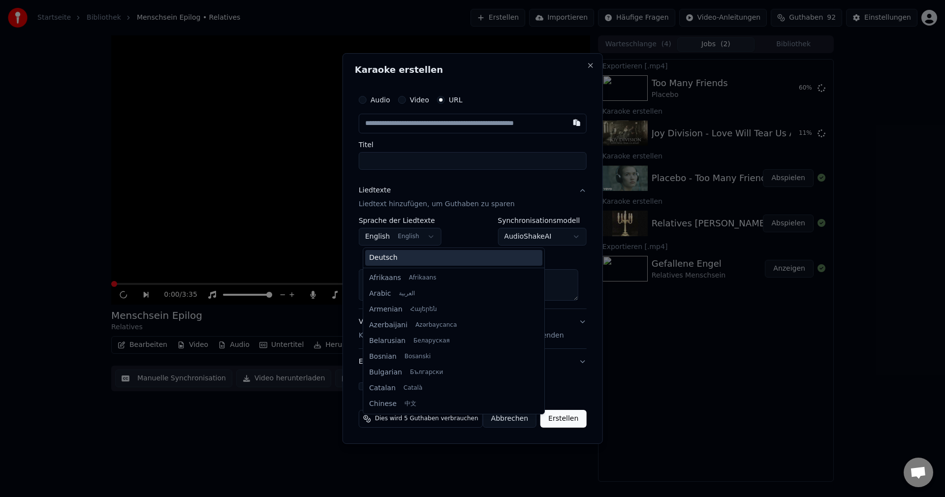
scroll to position [79, 0]
select select "**"
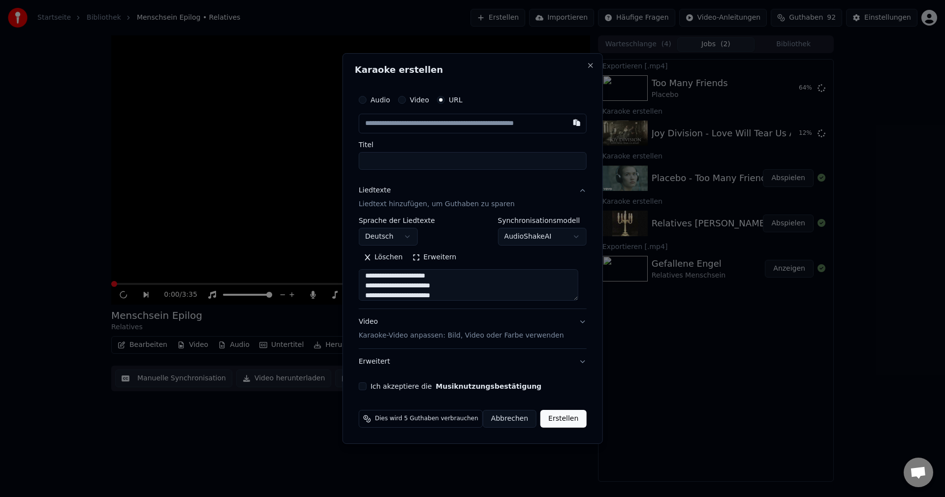
click at [373, 386] on div "Ich akzeptiere die Musiknutzungsbestätigung" at bounding box center [473, 386] width 228 height 8
click at [367, 386] on button "Ich akzeptiere die Musiknutzungsbestätigung" at bounding box center [363, 386] width 8 height 8
click at [457, 123] on input "text" at bounding box center [473, 124] width 228 height 20
paste input "**********"
type input "**********"
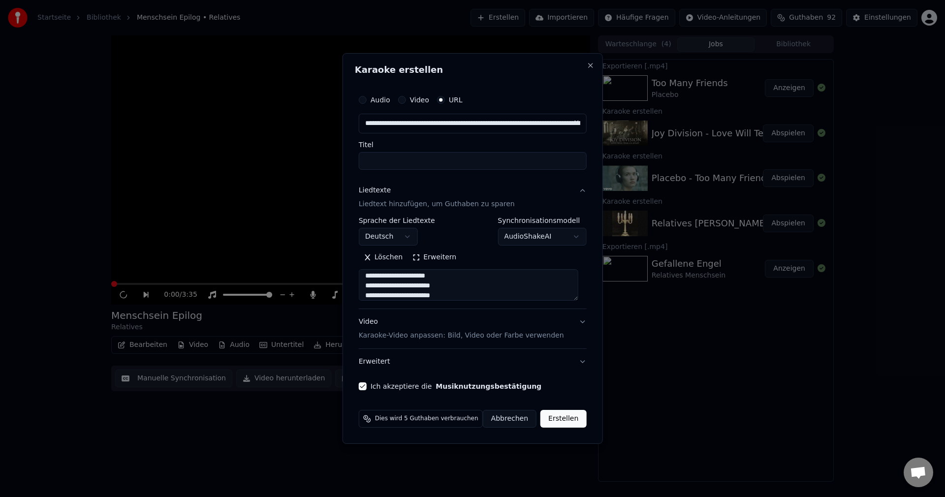
scroll to position [0, 127]
type input "**********"
click at [562, 417] on button "Erstellen" at bounding box center [563, 419] width 46 height 18
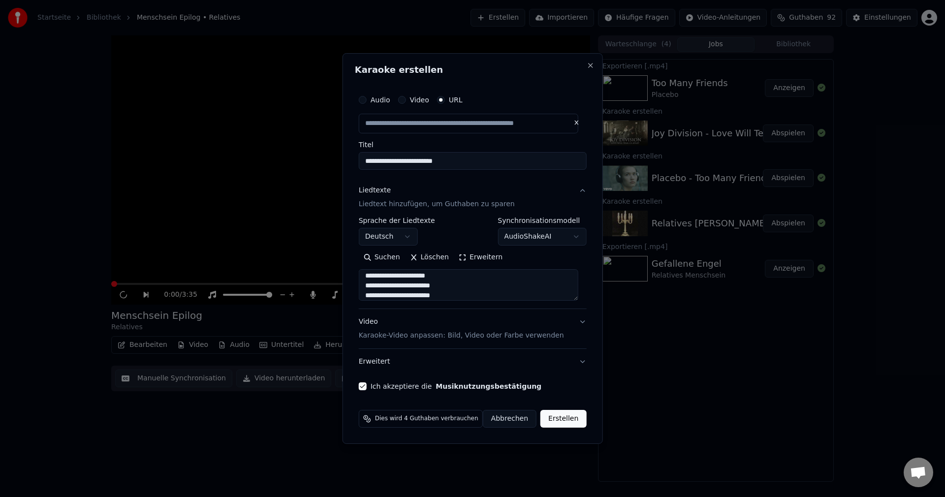
type input "**********"
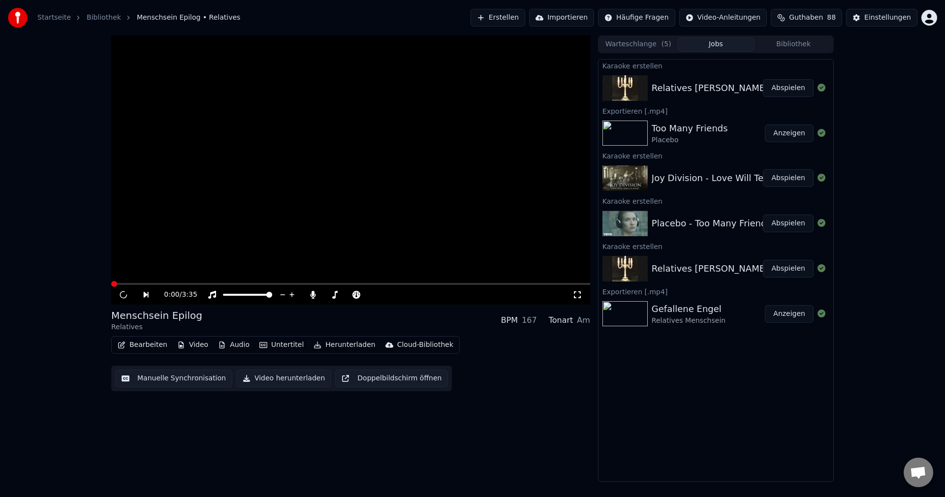
click at [788, 182] on button "Abspielen" at bounding box center [788, 178] width 51 height 18
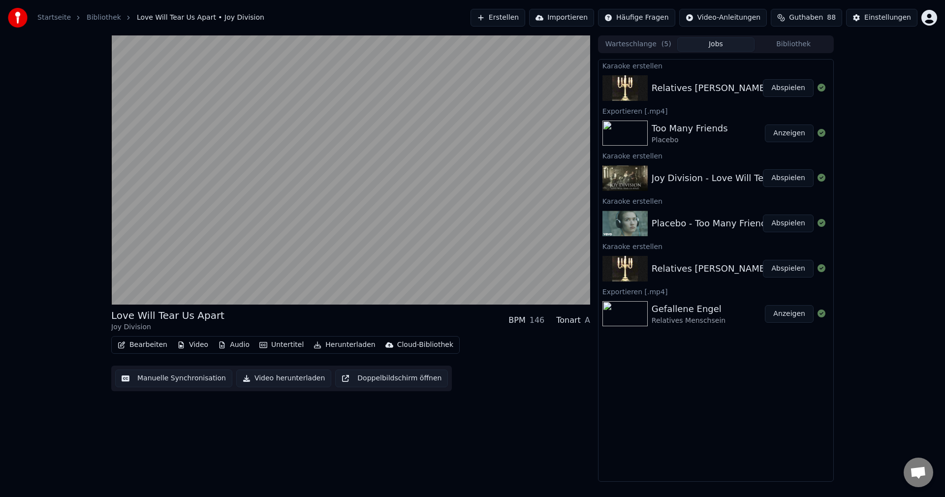
click at [291, 380] on button "Video herunterladen" at bounding box center [283, 379] width 95 height 18
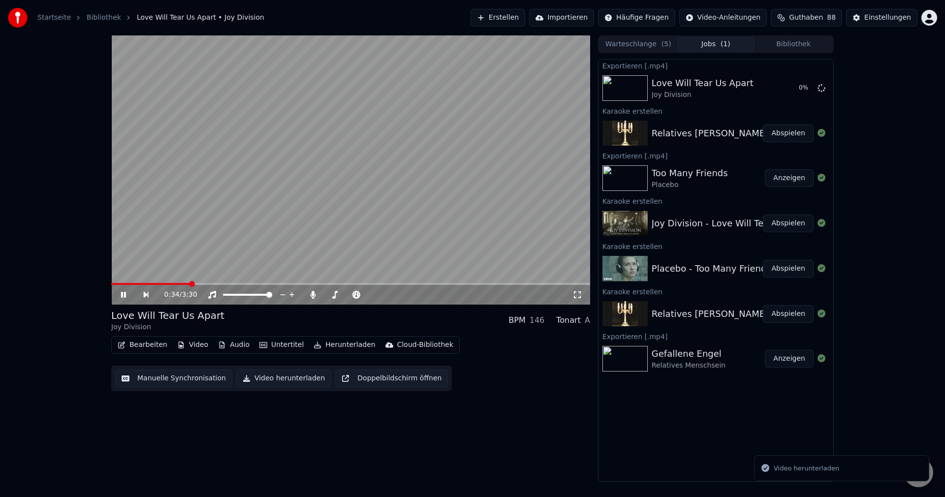
click at [367, 96] on video at bounding box center [350, 169] width 479 height 269
click at [796, 136] on button "Abspielen" at bounding box center [788, 134] width 51 height 18
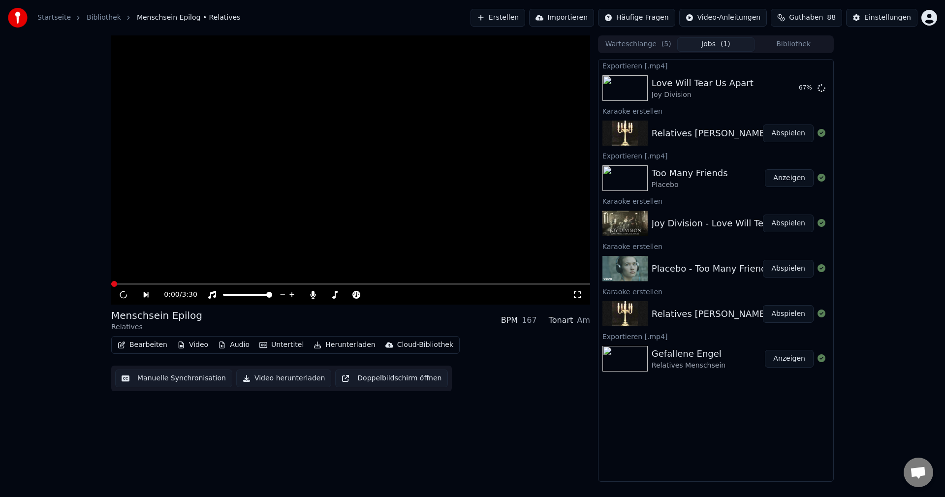
click at [335, 284] on span at bounding box center [350, 284] width 479 height 2
click at [324, 165] on video at bounding box center [350, 169] width 479 height 269
click at [820, 44] on button "Bibliothek" at bounding box center [794, 44] width 78 height 14
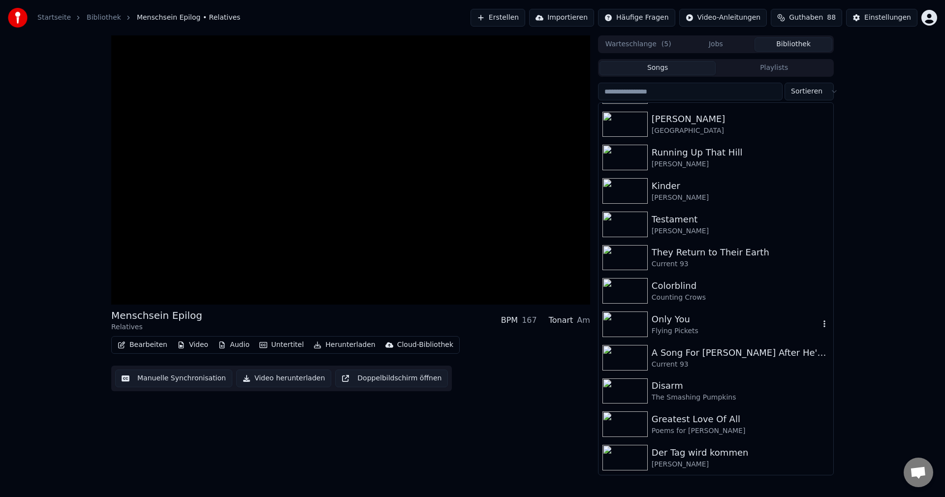
scroll to position [197, 0]
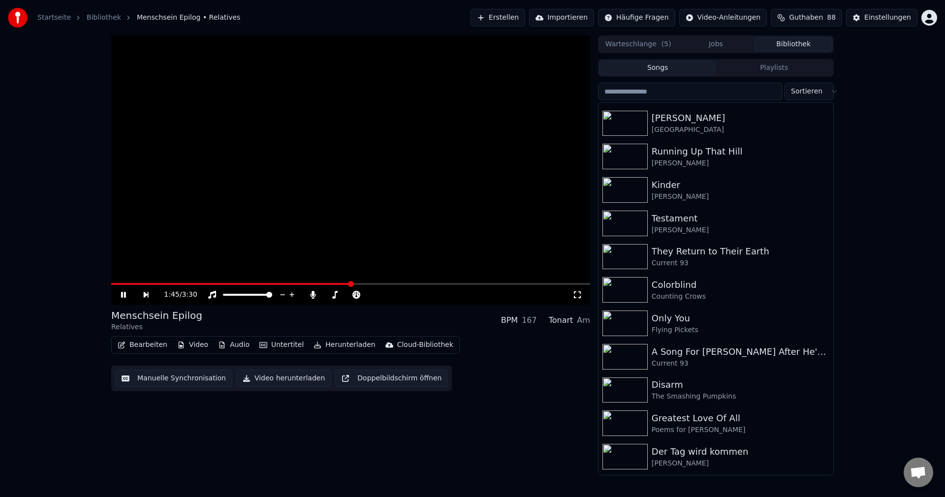
click at [379, 161] on video at bounding box center [350, 169] width 479 height 269
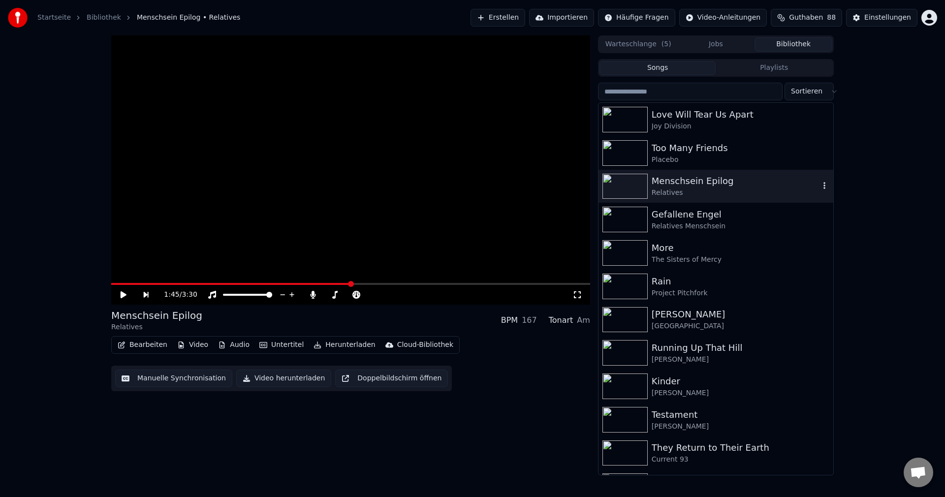
click at [693, 183] on div "Menschsein Epilog" at bounding box center [736, 181] width 168 height 14
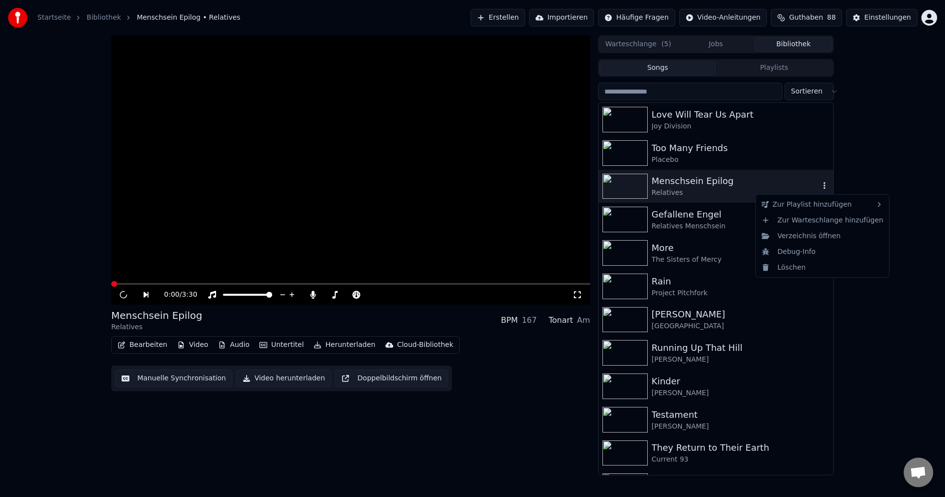
click at [820, 190] on icon "button" at bounding box center [825, 186] width 10 height 8
click at [795, 270] on div "Löschen" at bounding box center [822, 267] width 129 height 16
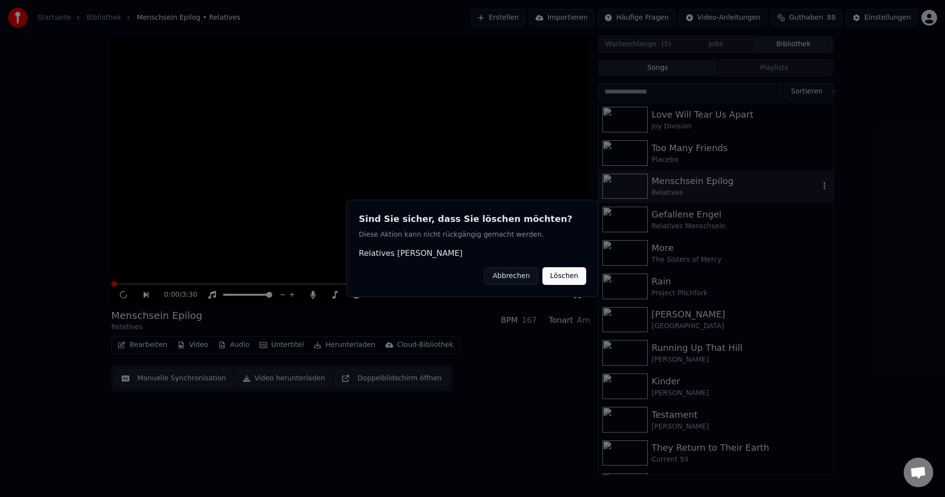
click at [564, 277] on button "Löschen" at bounding box center [564, 276] width 44 height 18
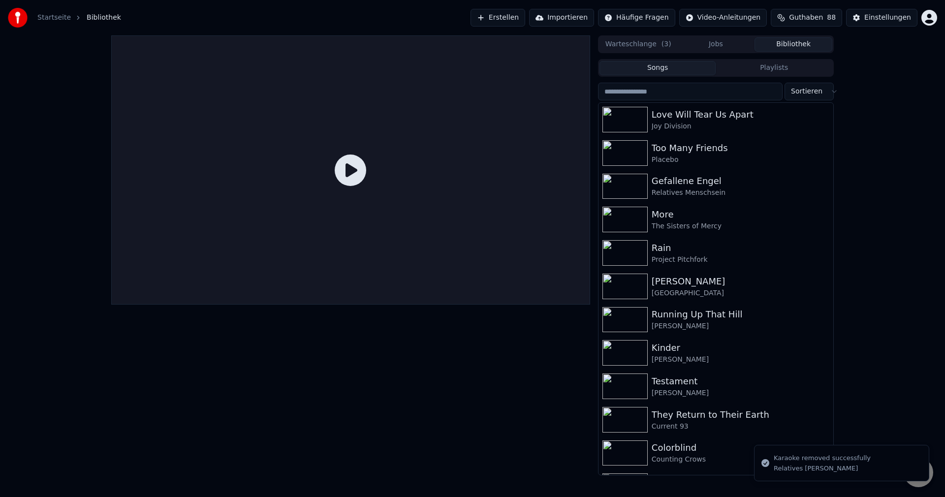
click at [902, 221] on div "Warteschlange ( 3 ) Jobs Bibliothek Songs Playlists Sortieren Love Will Tear Us…" at bounding box center [472, 255] width 945 height 440
drag, startPoint x: 671, startPoint y: 68, endPoint x: 678, endPoint y: 67, distance: 7.0
click at [671, 69] on button "Songs" at bounding box center [658, 68] width 117 height 14
click at [779, 69] on button "Playlists" at bounding box center [774, 68] width 117 height 14
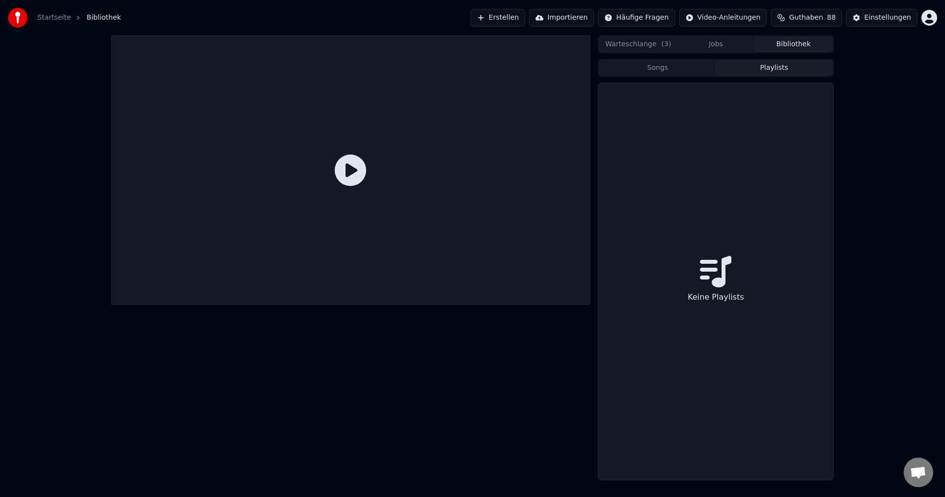
click at [679, 74] on button "Songs" at bounding box center [658, 68] width 117 height 14
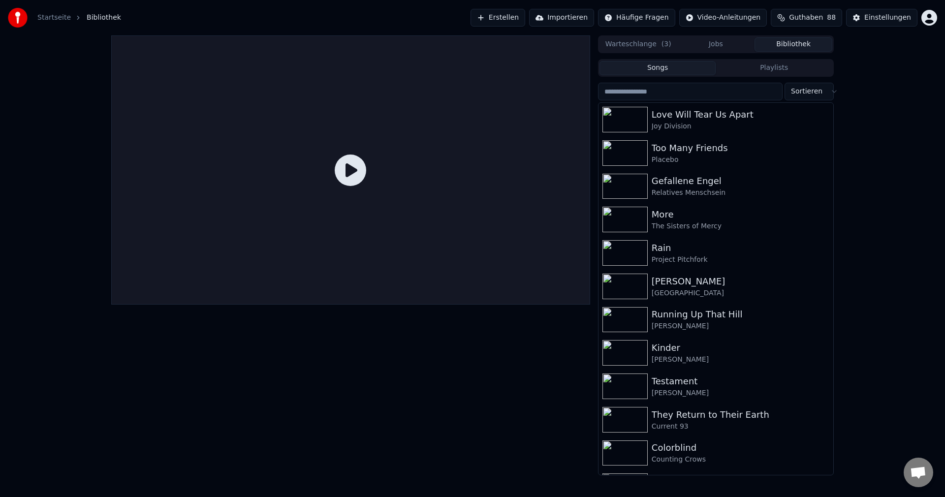
click at [636, 47] on button "Warteschlange ( 3 )" at bounding box center [639, 44] width 78 height 14
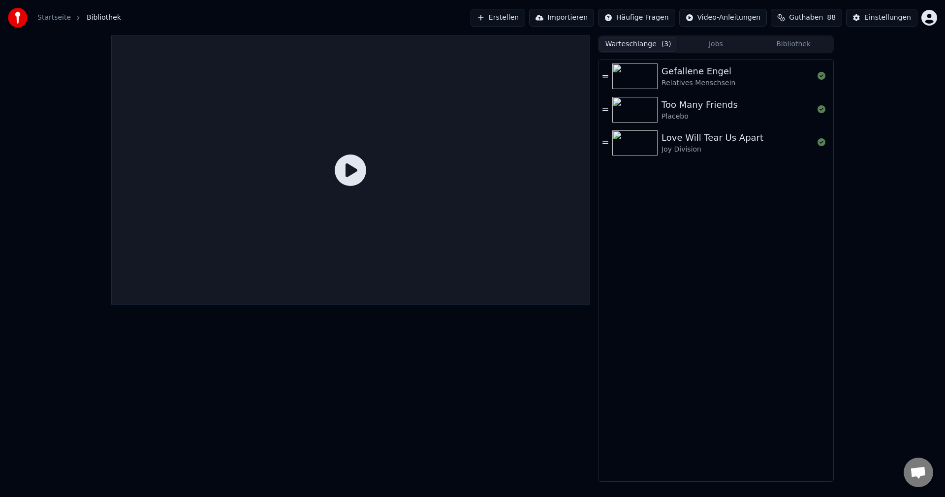
click at [716, 51] on div "Warteschlange ( 3 ) Jobs Bibliothek" at bounding box center [716, 44] width 236 height 18
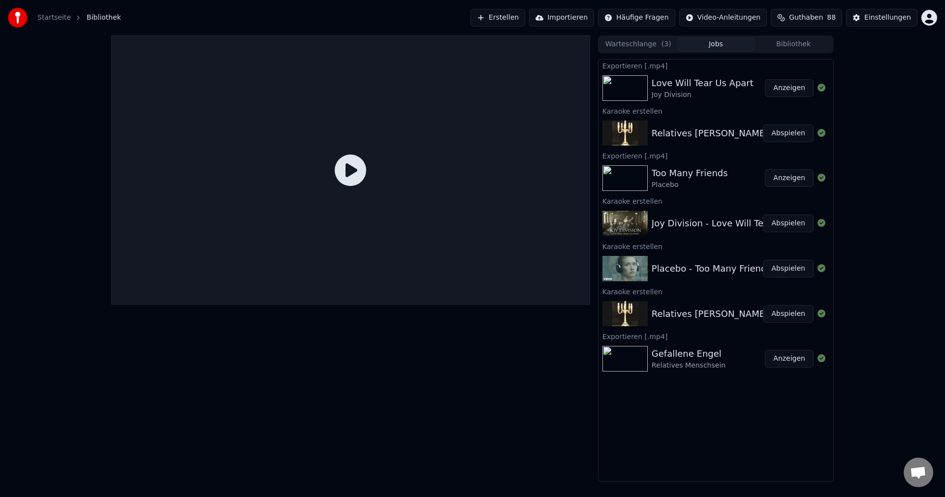
click at [716, 49] on button "Jobs" at bounding box center [716, 44] width 78 height 14
click at [421, 418] on div at bounding box center [350, 258] width 479 height 446
click at [505, 17] on button "Erstellen" at bounding box center [498, 18] width 55 height 18
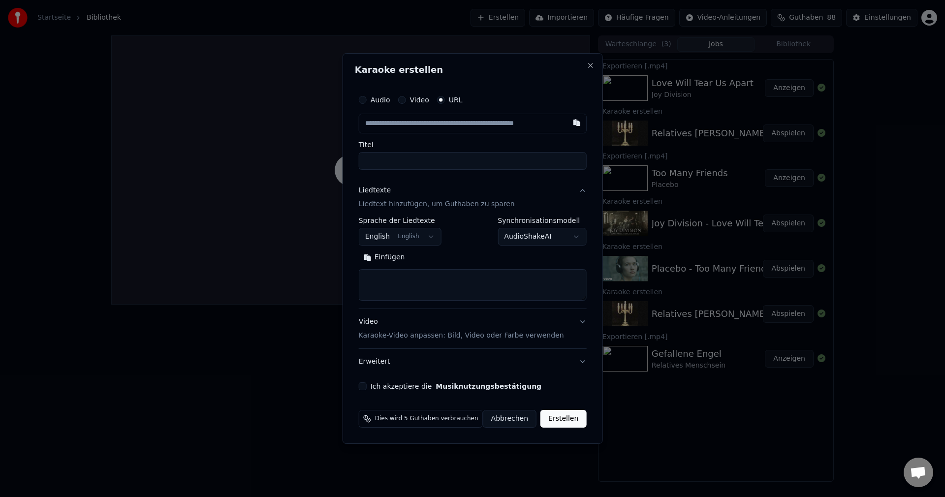
click at [437, 126] on input "text" at bounding box center [473, 124] width 228 height 20
type input "**********"
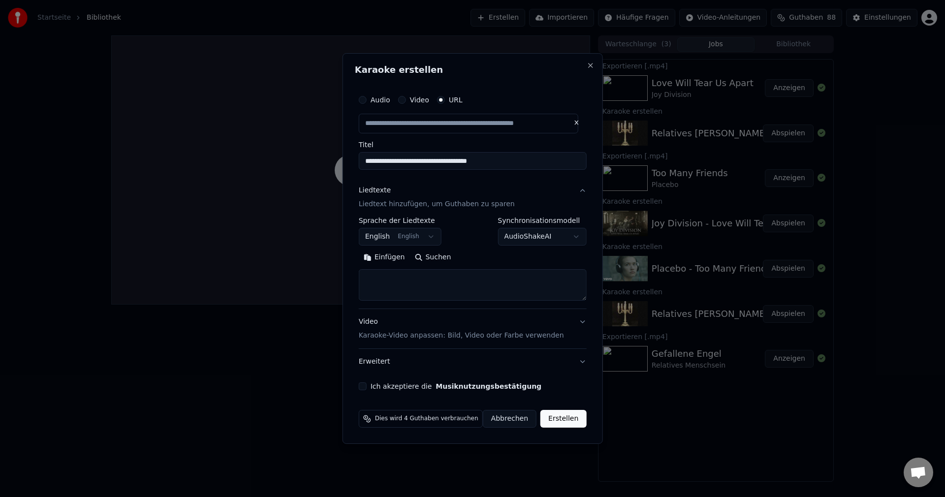
scroll to position [0, 0]
drag, startPoint x: 513, startPoint y: 162, endPoint x: 357, endPoint y: 149, distance: 156.6
click at [357, 149] on div "**********" at bounding box center [473, 248] width 260 height 391
